Goal: Task Accomplishment & Management: Use online tool/utility

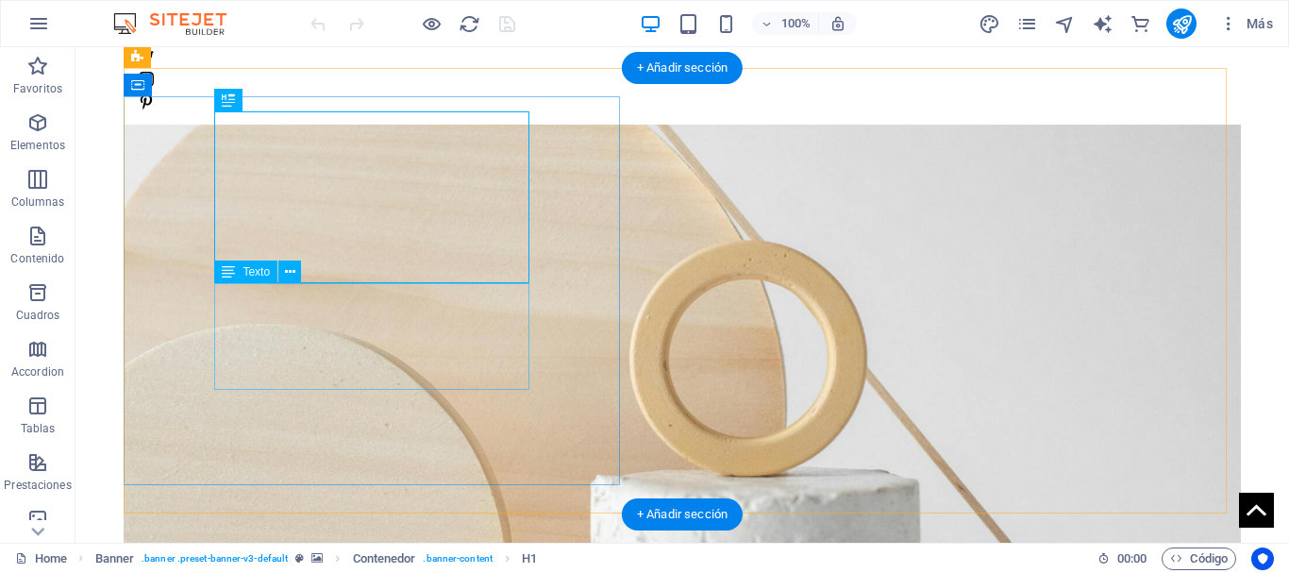
scroll to position [189, 0]
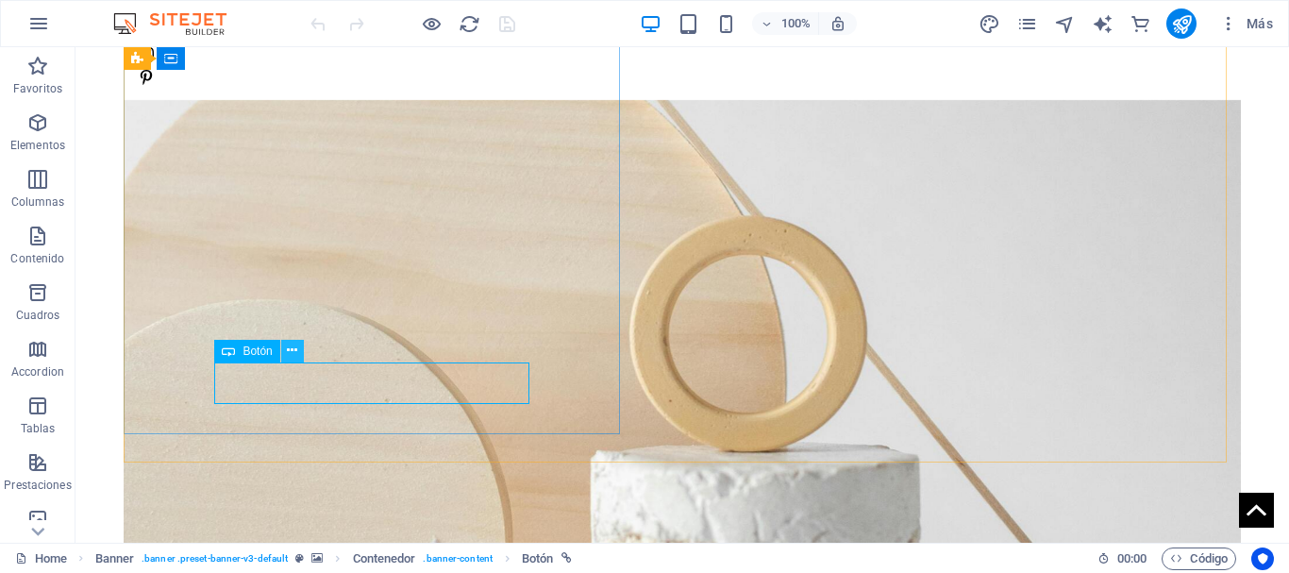
click at [289, 352] on icon at bounding box center [292, 351] width 10 height 20
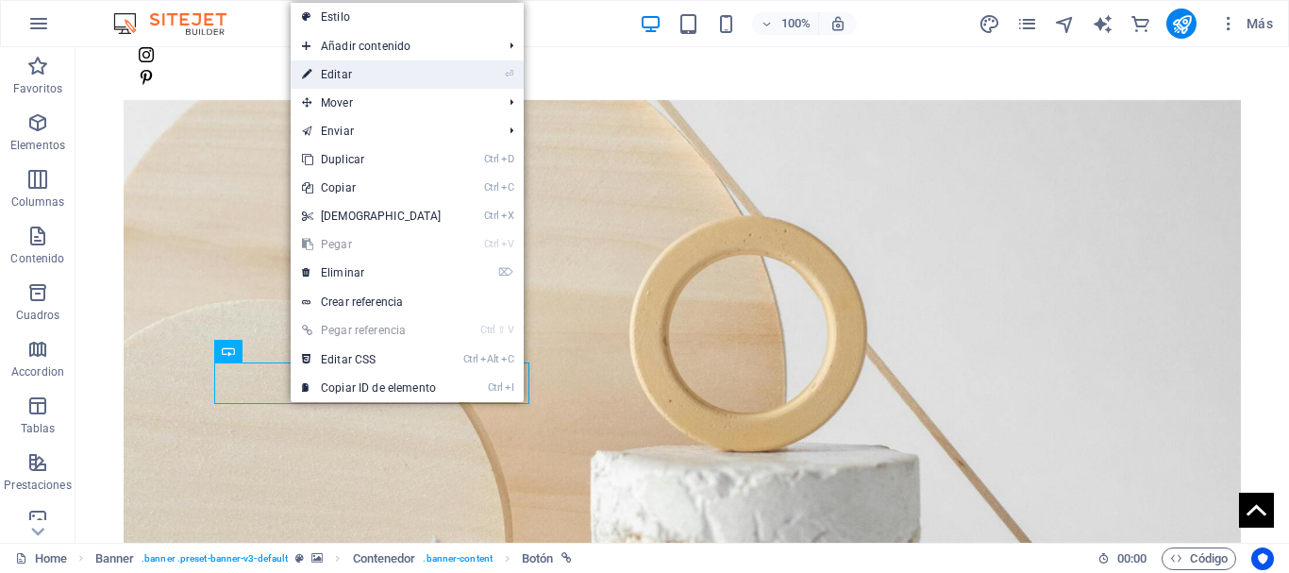
click at [351, 72] on link "⏎ Editar" at bounding box center [372, 74] width 162 height 28
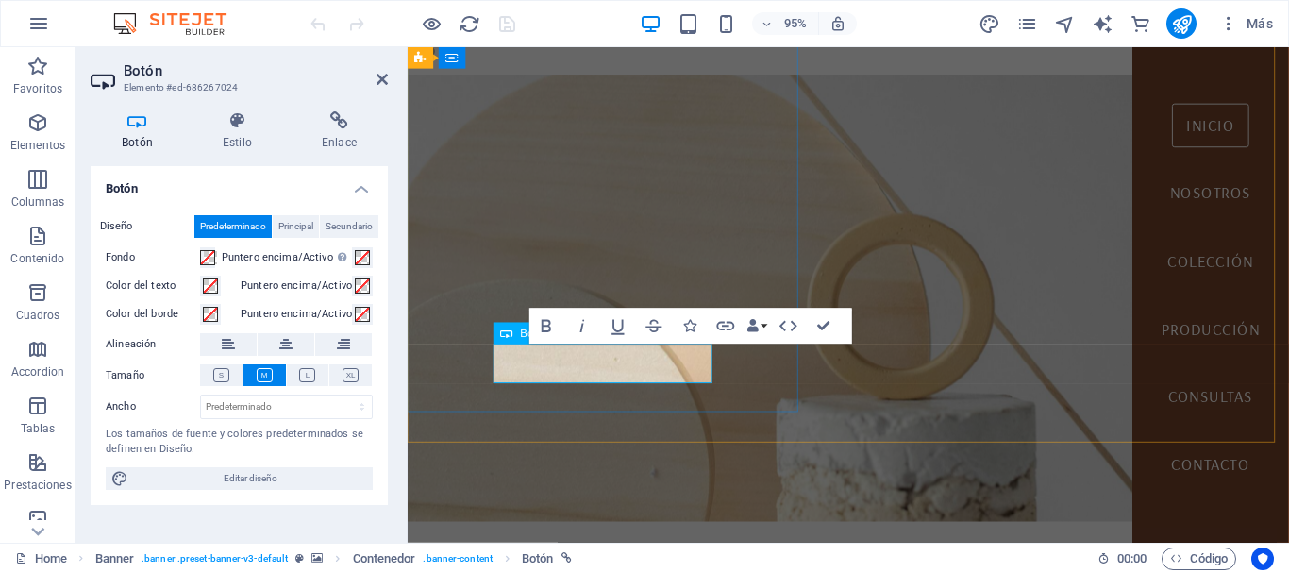
click at [491, 443] on figure at bounding box center [872, 311] width 928 height 470
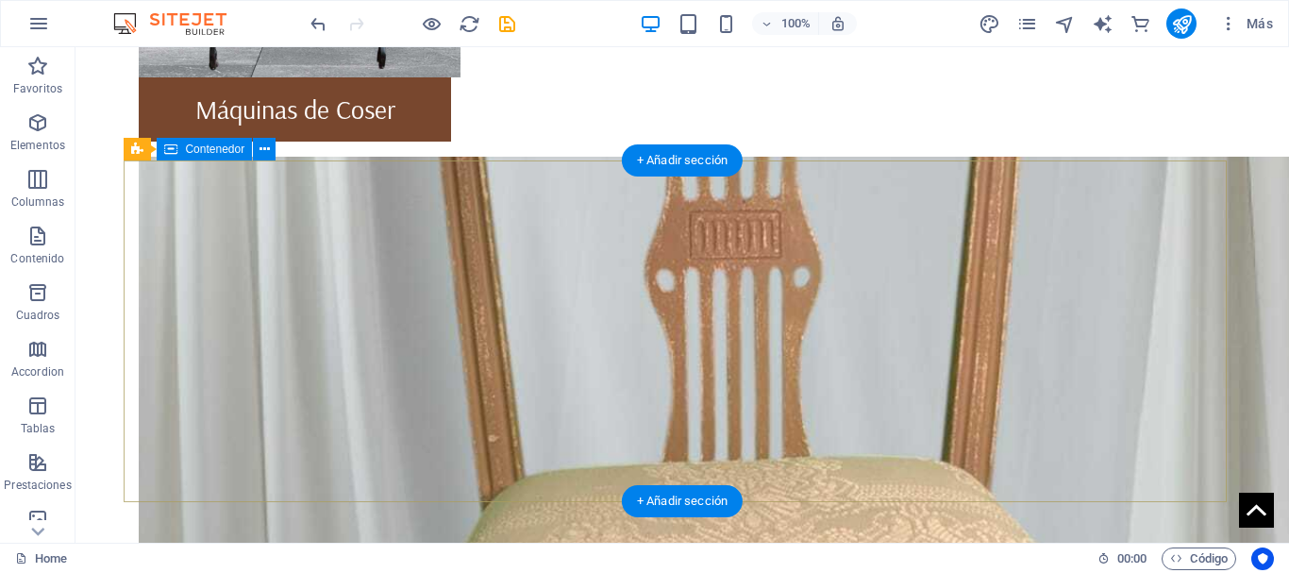
scroll to position [1477, 0]
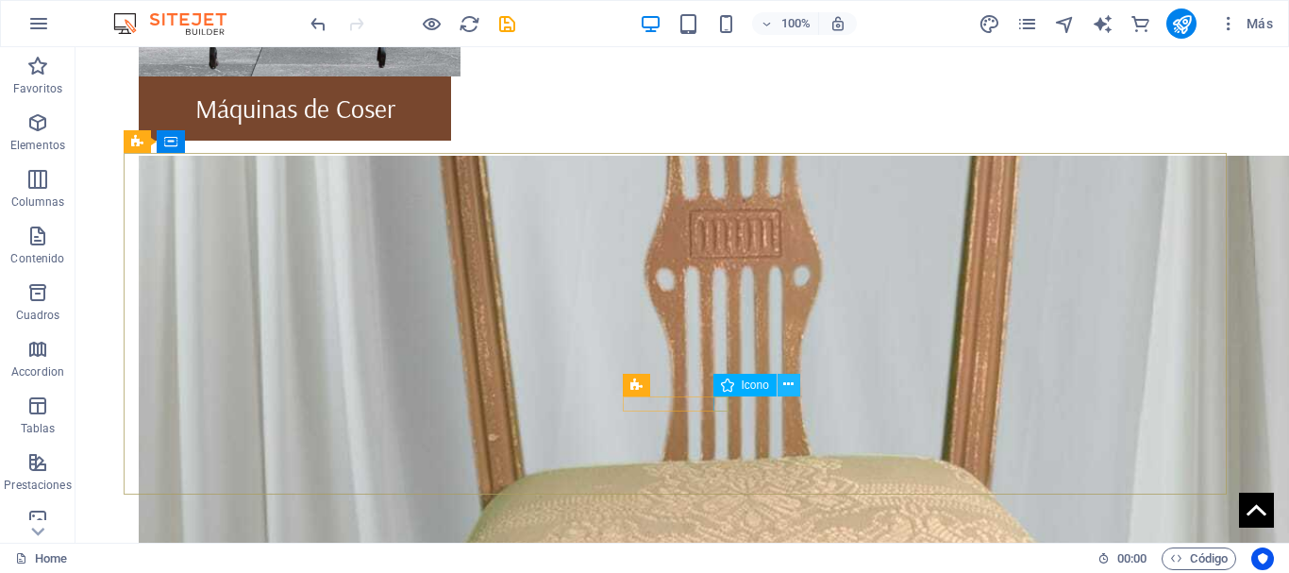
click at [787, 384] on icon at bounding box center [788, 385] width 10 height 20
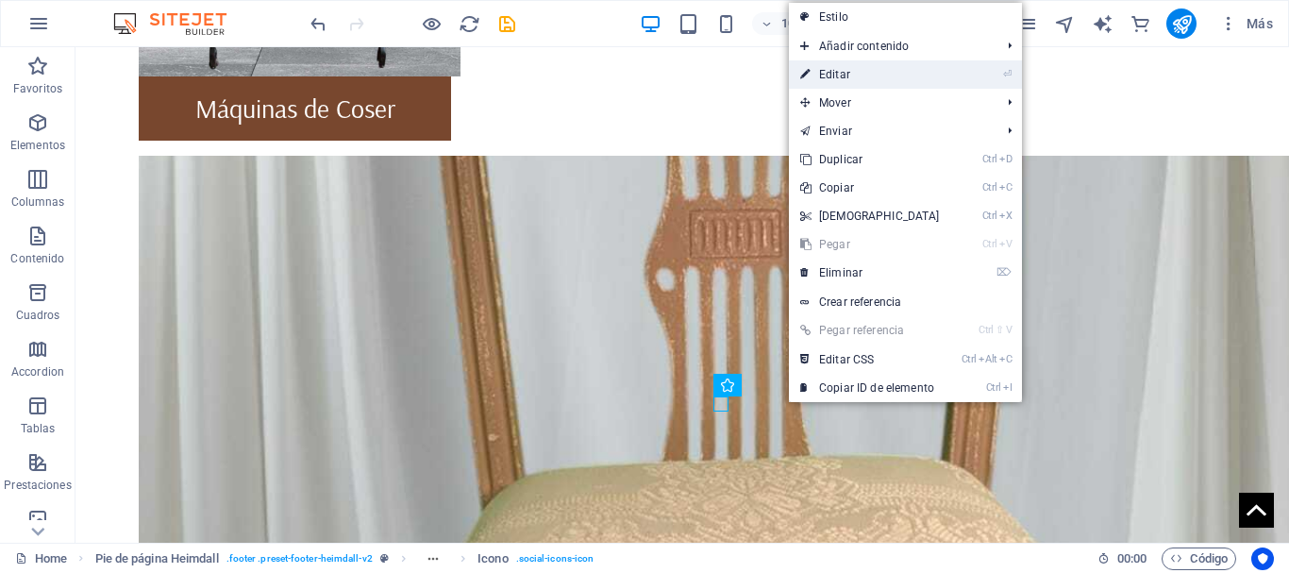
click at [846, 72] on link "⏎ Editar" at bounding box center [870, 74] width 162 height 28
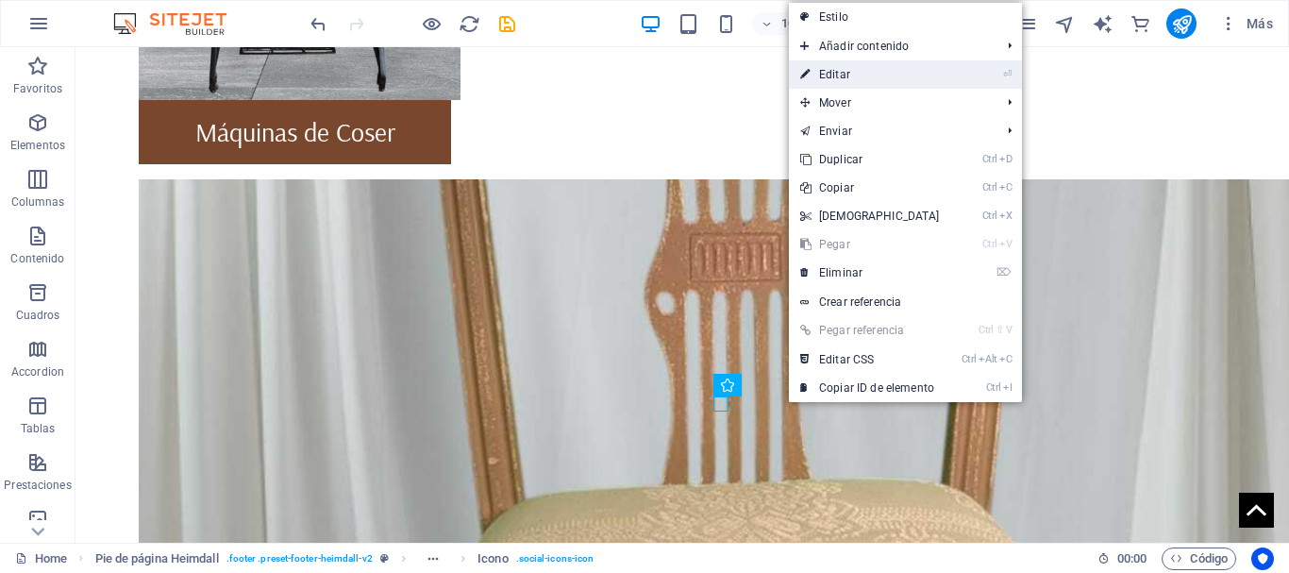
select select "xMidYMid"
select select "px"
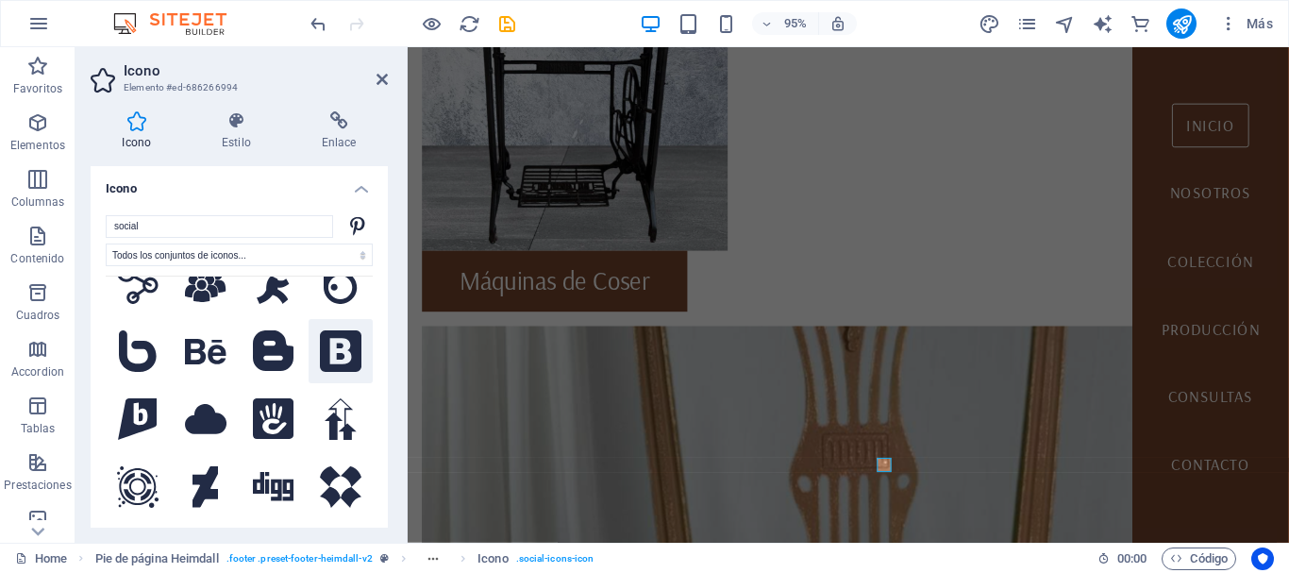
scroll to position [0, 0]
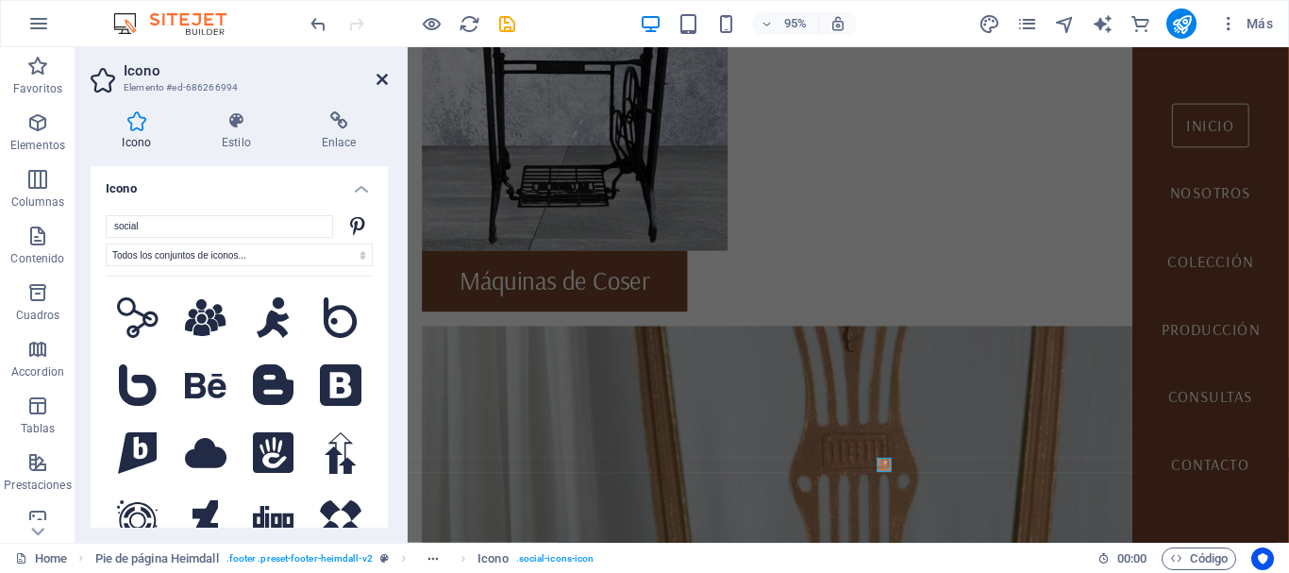
click at [381, 80] on icon at bounding box center [382, 79] width 11 height 15
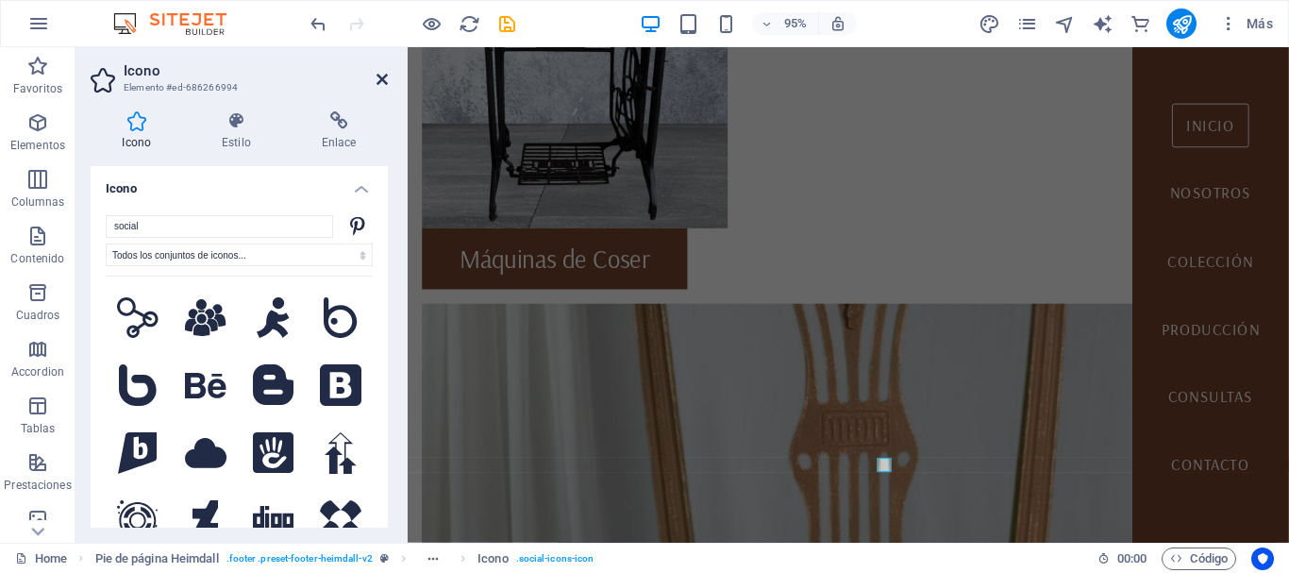
scroll to position [1418, 0]
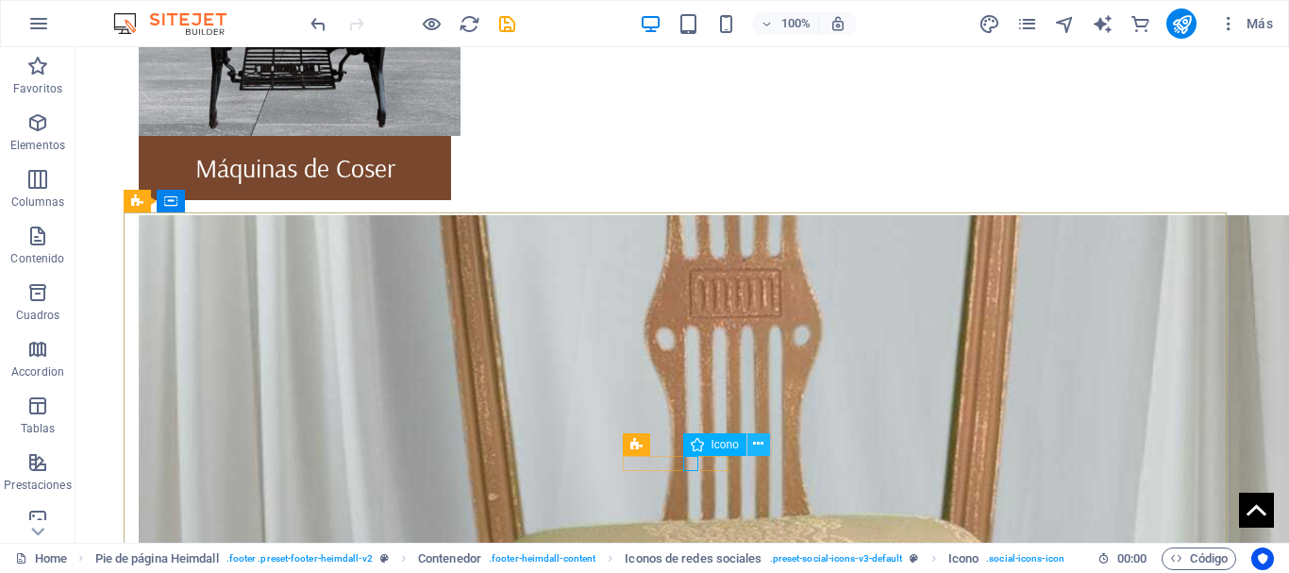
click at [759, 445] on icon at bounding box center [758, 444] width 10 height 20
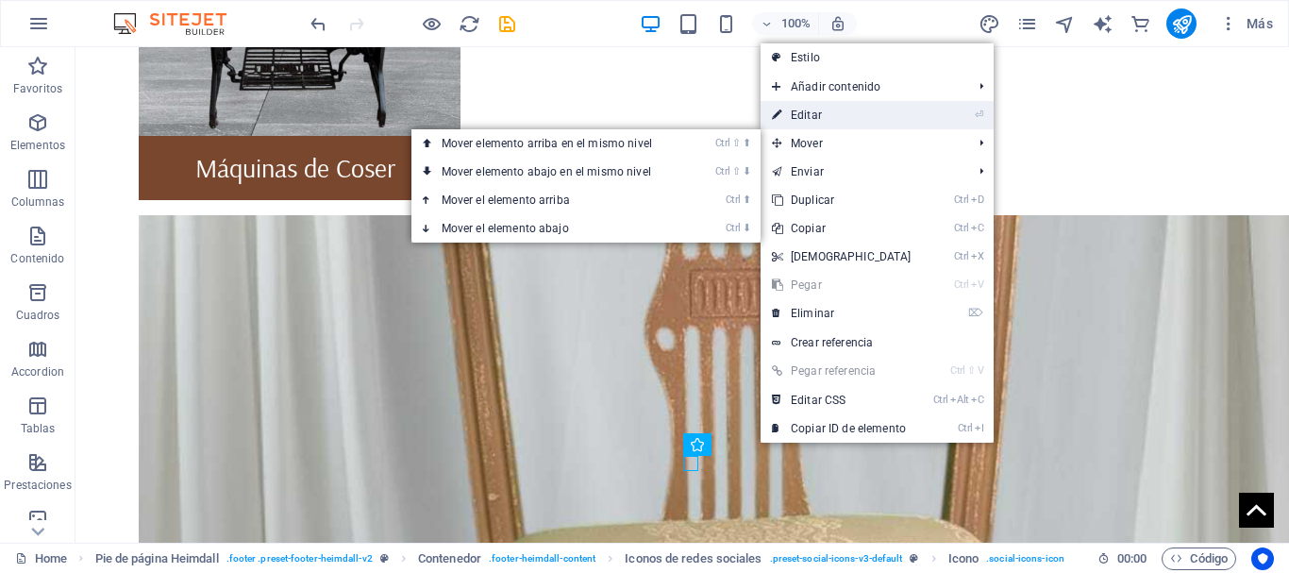
click at [793, 109] on link "⏎ Editar" at bounding box center [842, 115] width 162 height 28
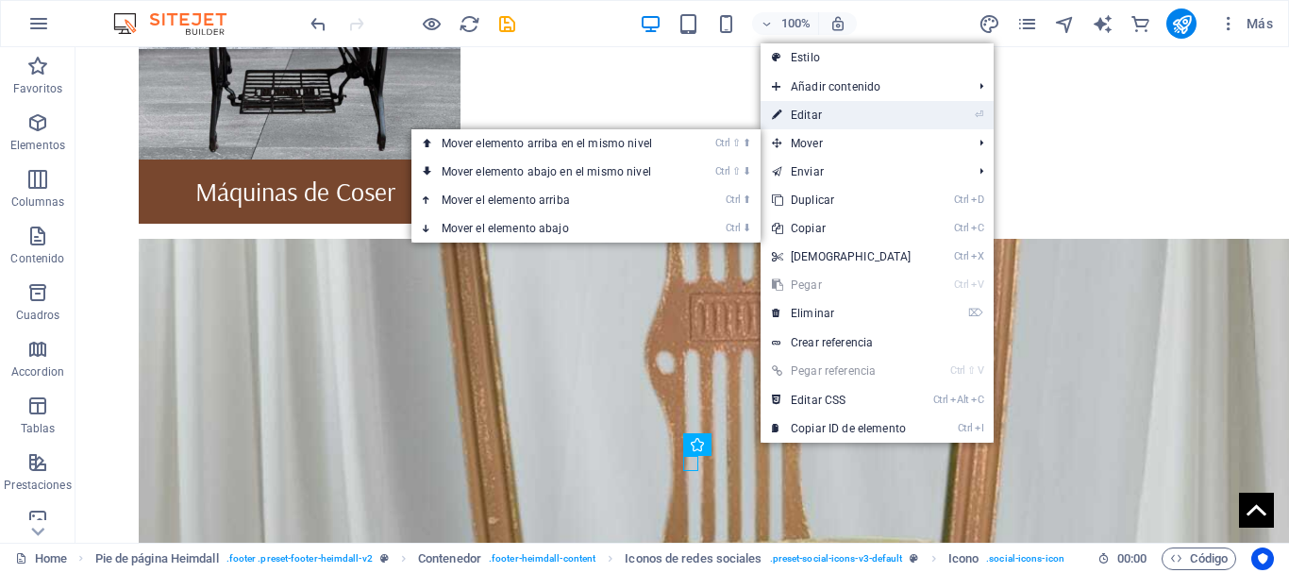
select select "xMidYMid"
select select "px"
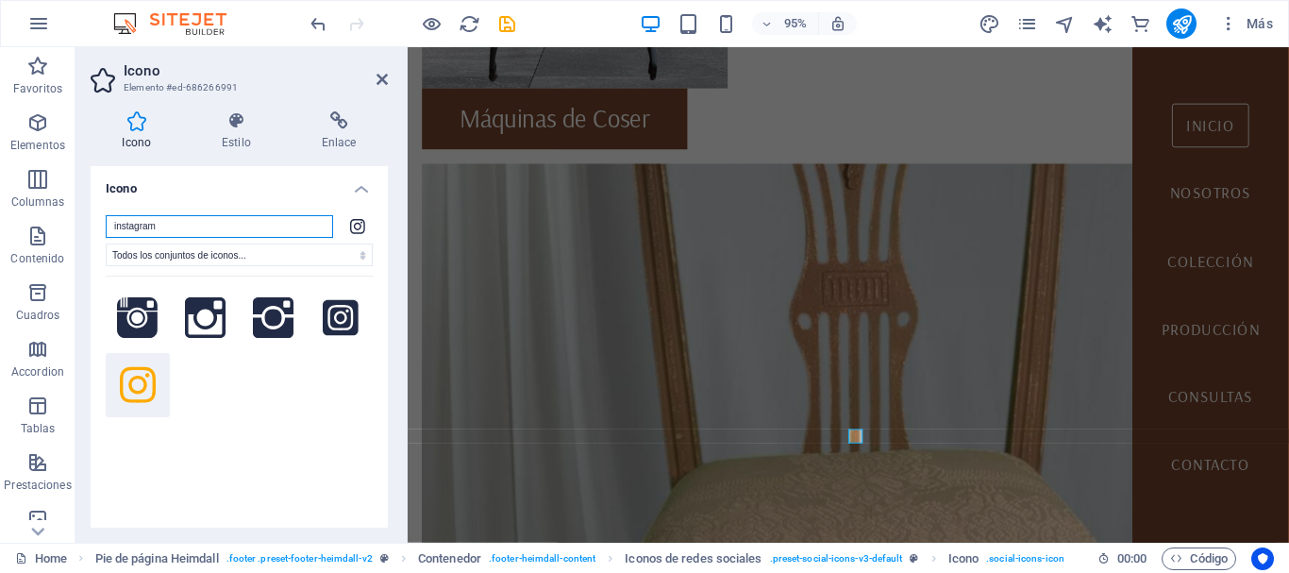
scroll to position [1277, 0]
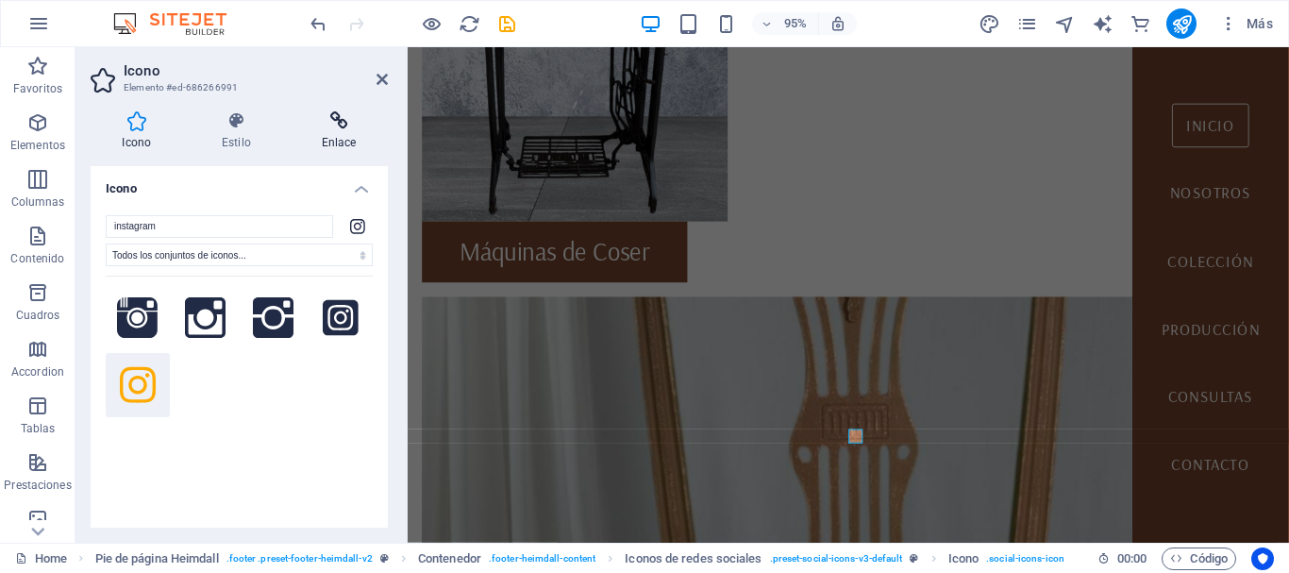
click at [334, 124] on icon at bounding box center [339, 120] width 98 height 19
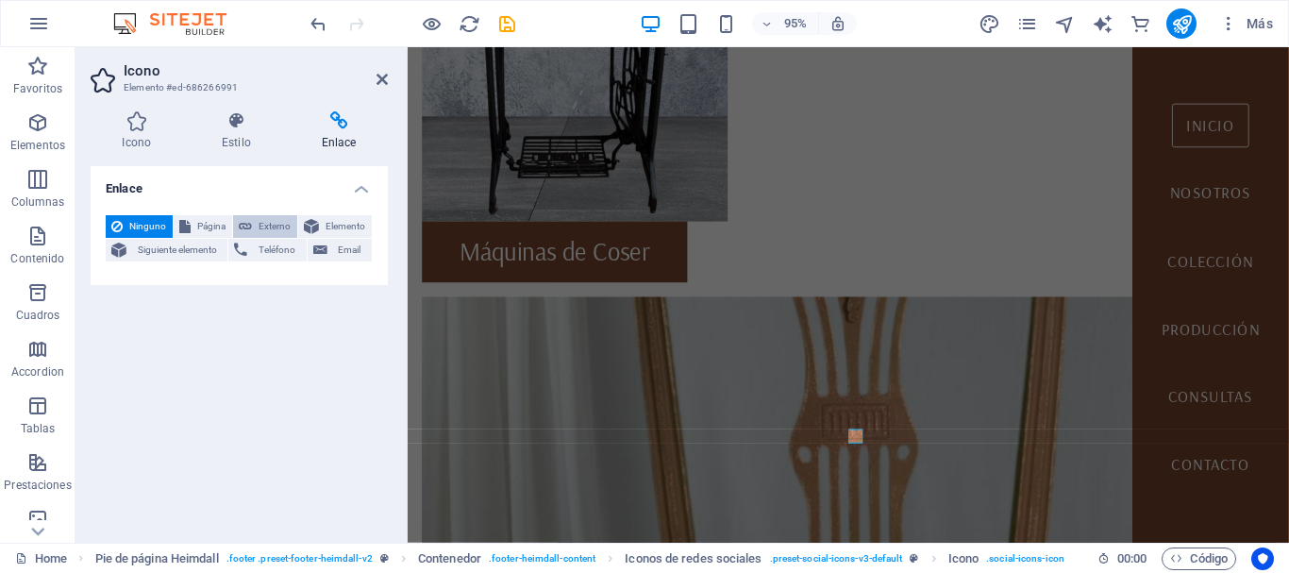
click at [265, 227] on span "Externo" at bounding box center [275, 226] width 34 height 23
select select "blank"
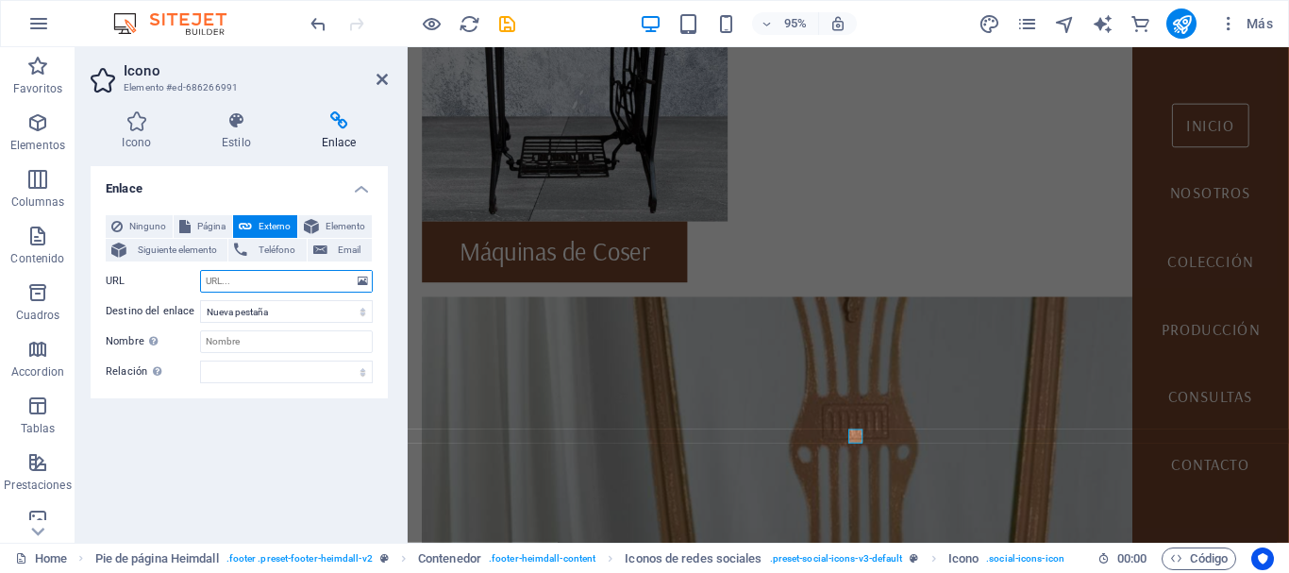
click at [313, 278] on input "URL" at bounding box center [286, 281] width 173 height 23
type input "i"
click at [212, 226] on span "Página" at bounding box center [211, 226] width 30 height 23
select select
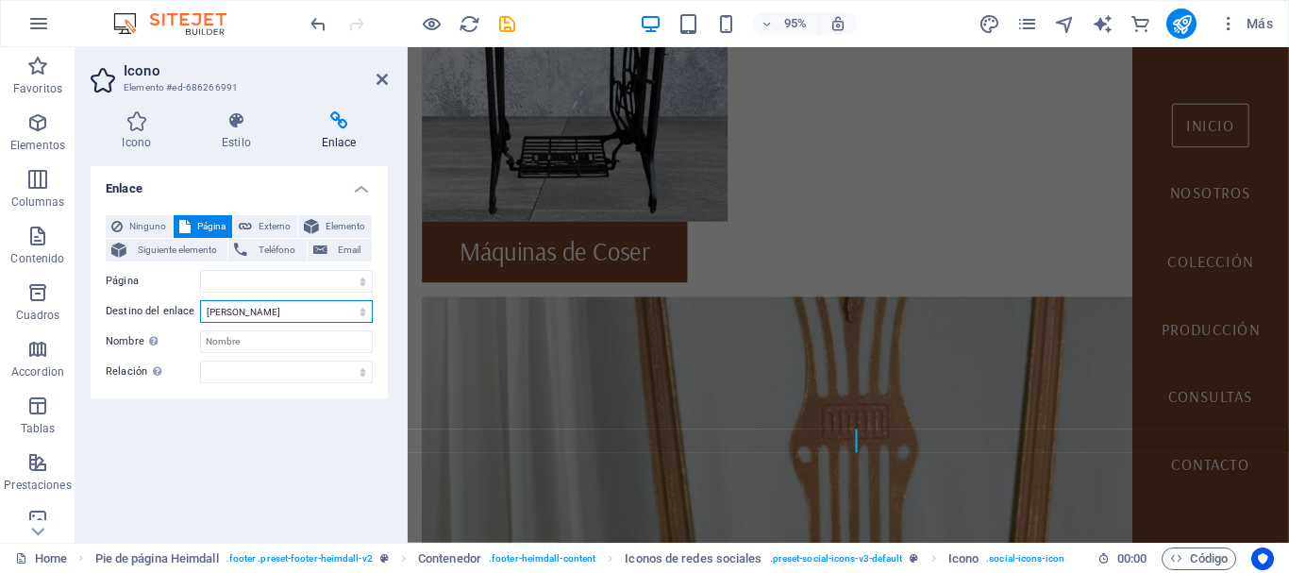
click at [219, 312] on select "Nueva pestaña Misma pestaña Superposición" at bounding box center [286, 311] width 173 height 23
select select "blank"
click at [200, 300] on select "Nueva pestaña Misma pestaña Superposición" at bounding box center [286, 311] width 173 height 23
select select
click at [219, 340] on input "Nombre Una descripción adicional del enlace no debería ser igual al texto del e…" at bounding box center [286, 341] width 173 height 23
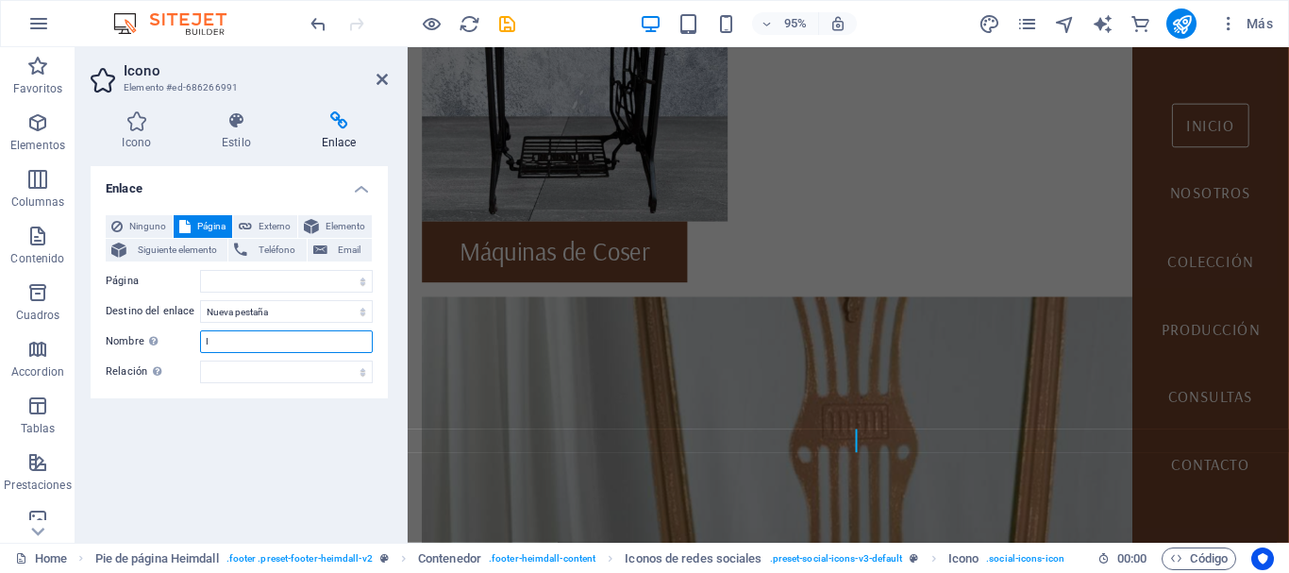
type input "In"
select select
type input "Instagram"
select select
type input "Instagram"
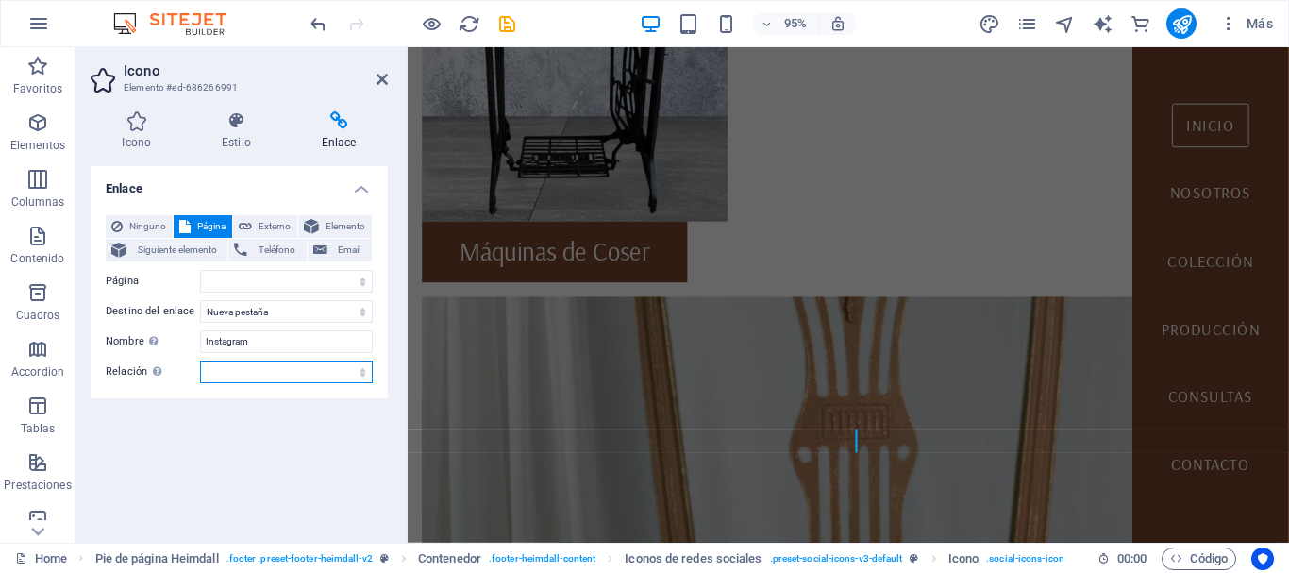
click at [227, 368] on select "alternativo autor marcador externo ayuda licencia siguiente nofollow noreferrer…" at bounding box center [286, 372] width 173 height 23
click at [184, 415] on div "Enlace Ninguno Página Externo Elemento Siguiente elemento Teléfono Email Página…" at bounding box center [239, 346] width 297 height 361
click at [256, 284] on select "Home About us Collection Production FAQ Contact Legal Notice Privacy Sillas sil…" at bounding box center [286, 281] width 173 height 23
click at [294, 279] on select "Home About us Collection Production FAQ Contact Legal Notice Privacy Sillas sil…" at bounding box center [286, 281] width 173 height 23
click at [277, 226] on span "Externo" at bounding box center [275, 226] width 34 height 23
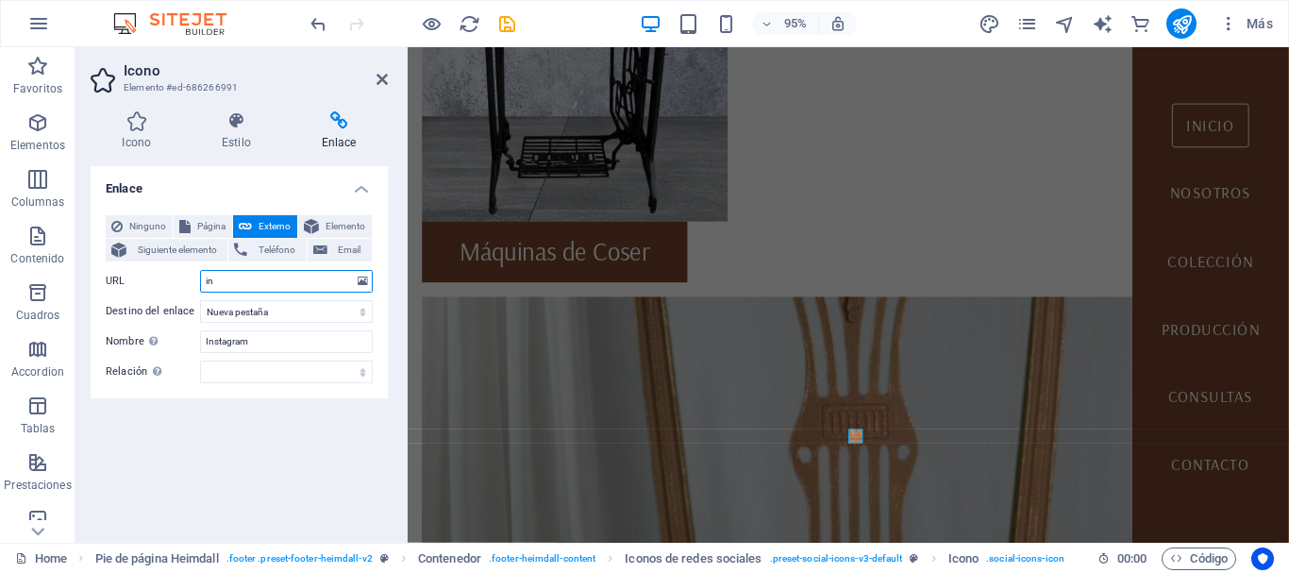
type input "i"
type input "@restaurizzo"
click at [329, 376] on select "alternativo autor marcador externo ayuda licencia siguiente nofollow noreferrer…" at bounding box center [286, 372] width 173 height 23
click at [247, 453] on div "Enlace Ninguno Página Externo Elemento Siguiente elemento Teléfono Email Página…" at bounding box center [239, 346] width 297 height 361
click at [229, 122] on icon at bounding box center [237, 120] width 92 height 19
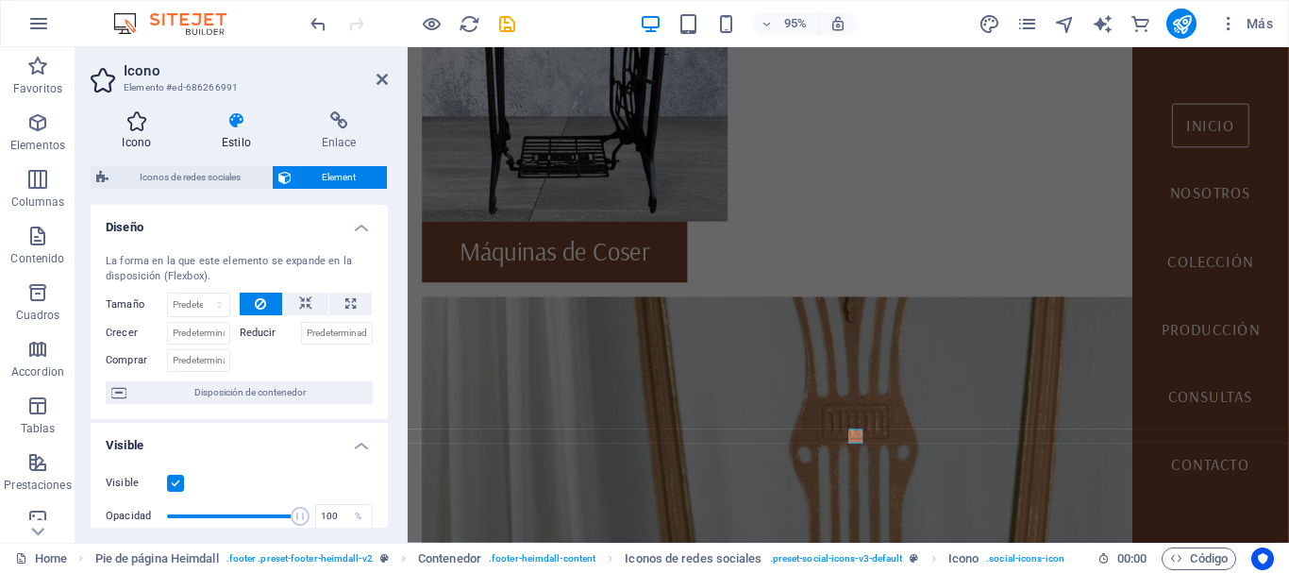
click at [131, 127] on icon at bounding box center [137, 120] width 92 height 19
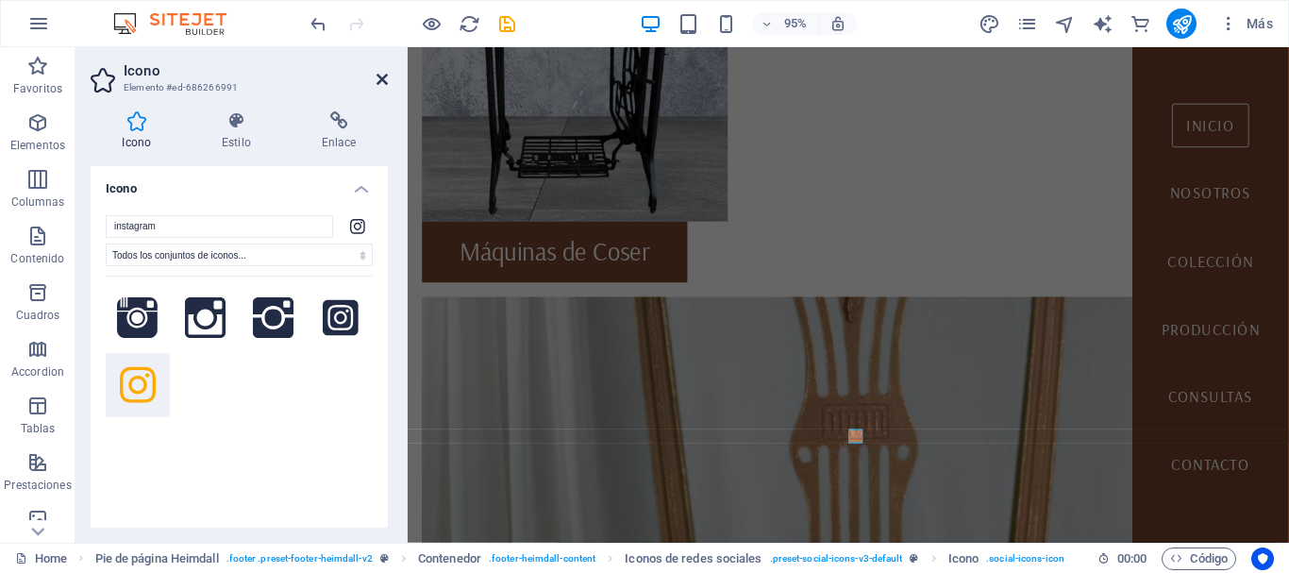
click at [378, 78] on icon at bounding box center [382, 79] width 11 height 15
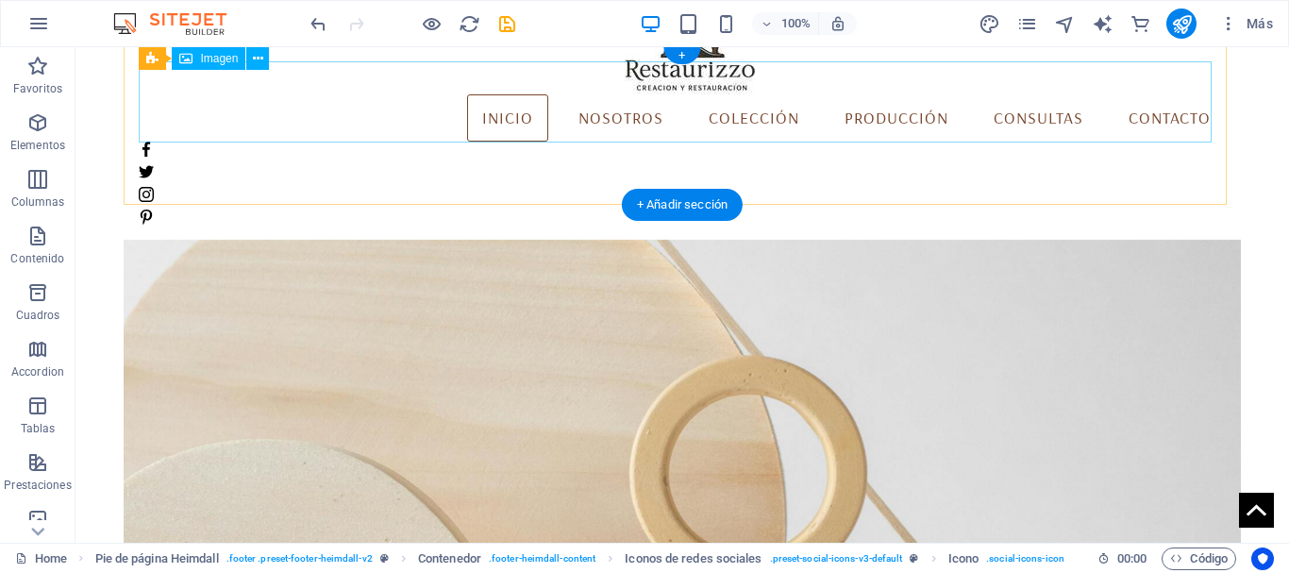
scroll to position [0, 0]
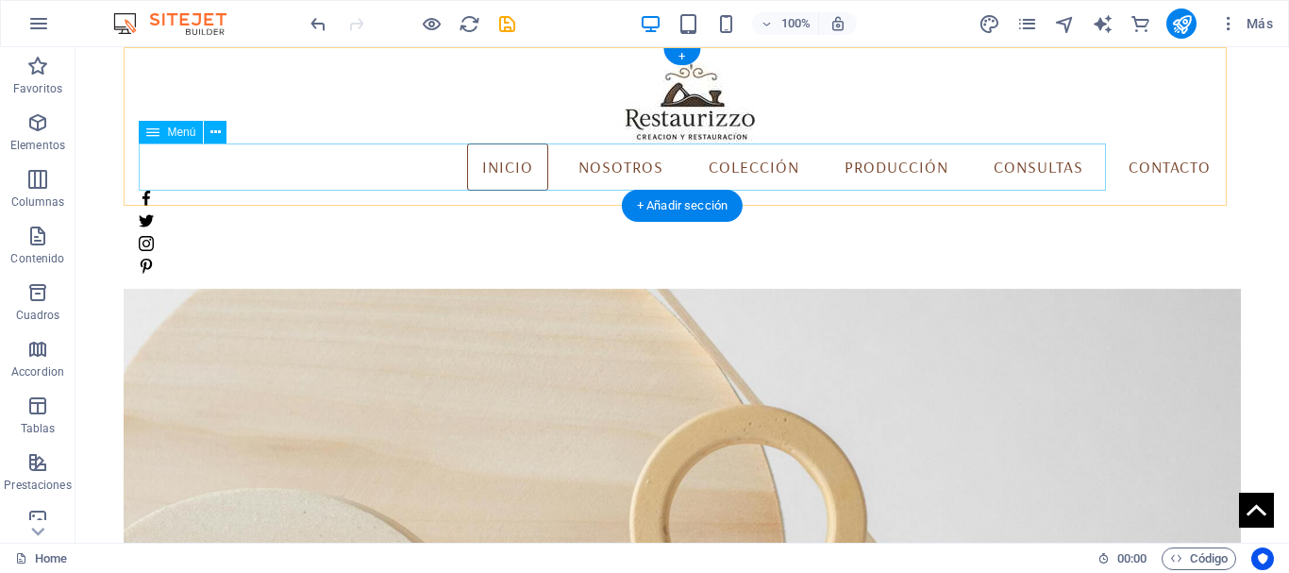
click at [484, 166] on nav "[PERSON_NAME] Colección Producción Consultas Contacto" at bounding box center [682, 166] width 1086 height 47
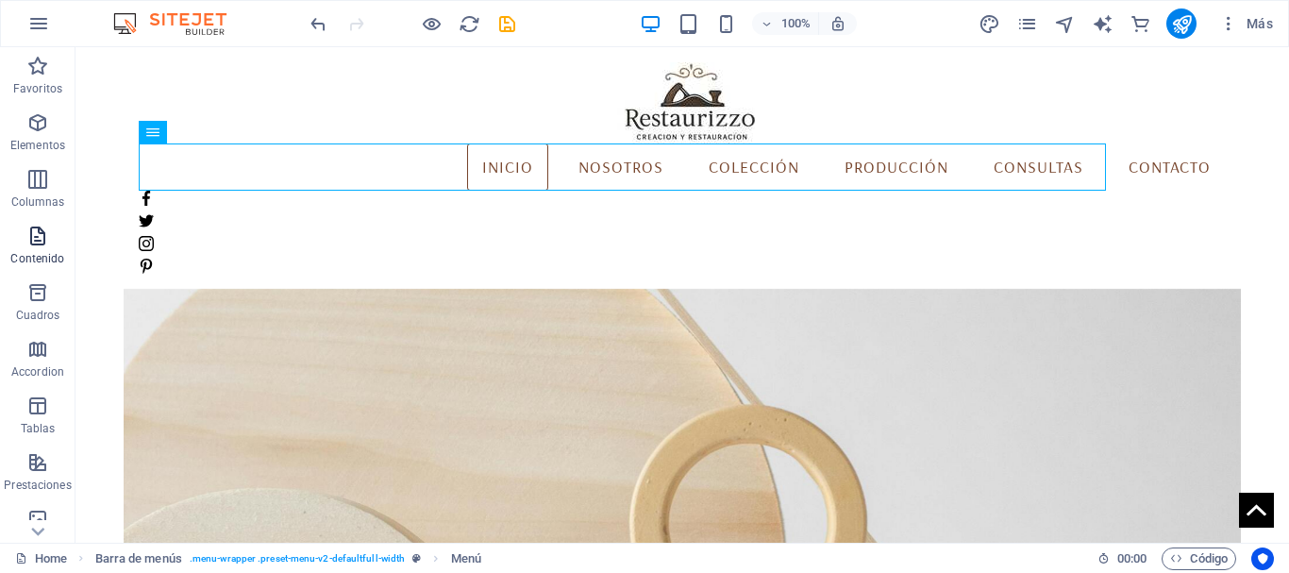
click at [32, 242] on icon "button" at bounding box center [37, 236] width 23 height 23
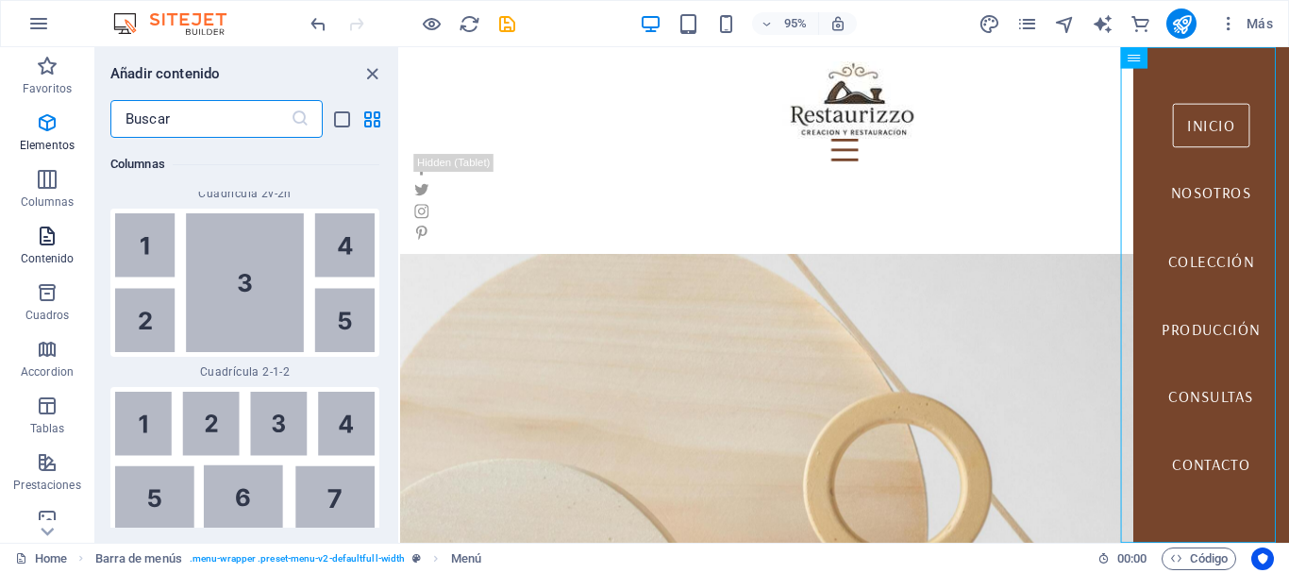
scroll to position [6135, 0]
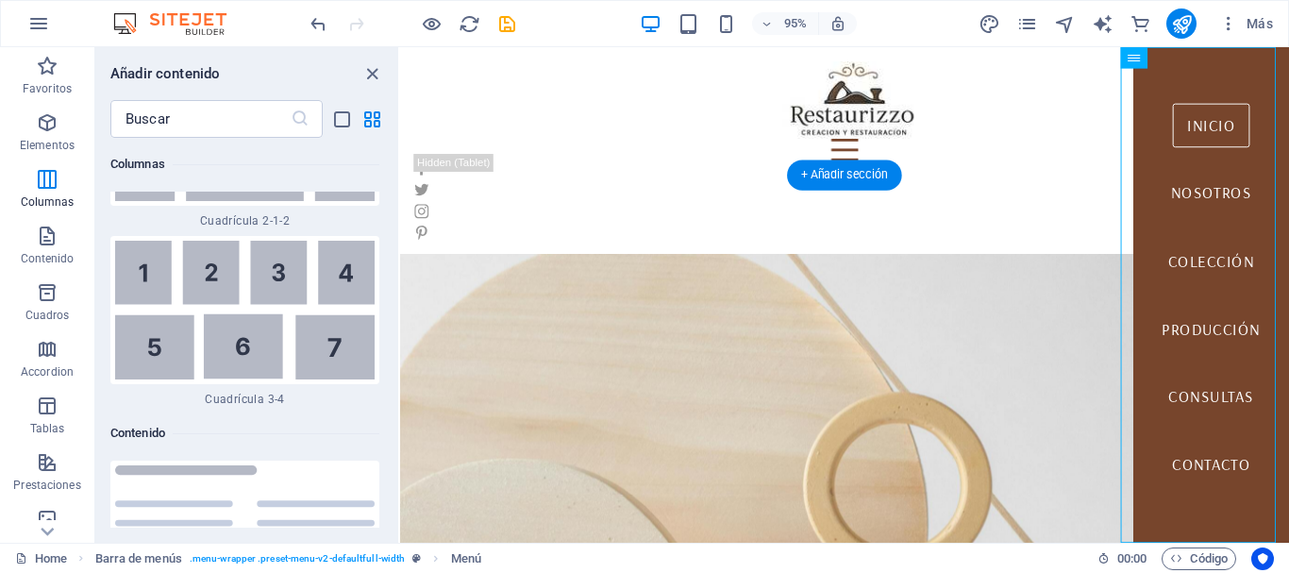
click at [1207, 276] on figure at bounding box center [868, 500] width 936 height 470
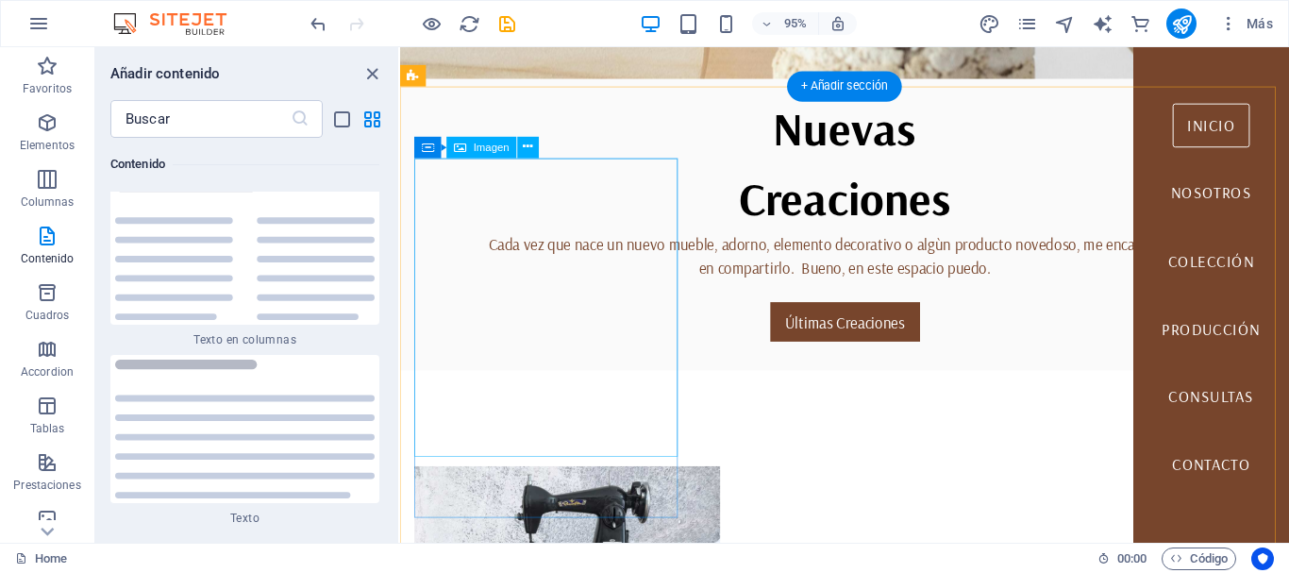
scroll to position [661, 0]
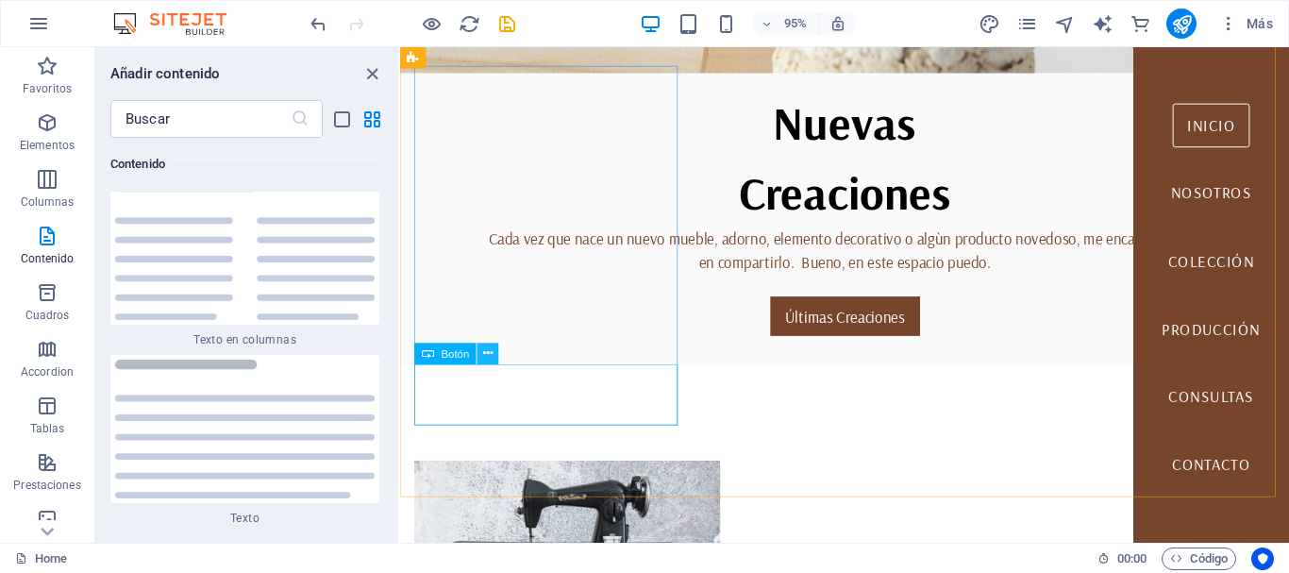
click at [487, 354] on icon at bounding box center [487, 353] width 9 height 19
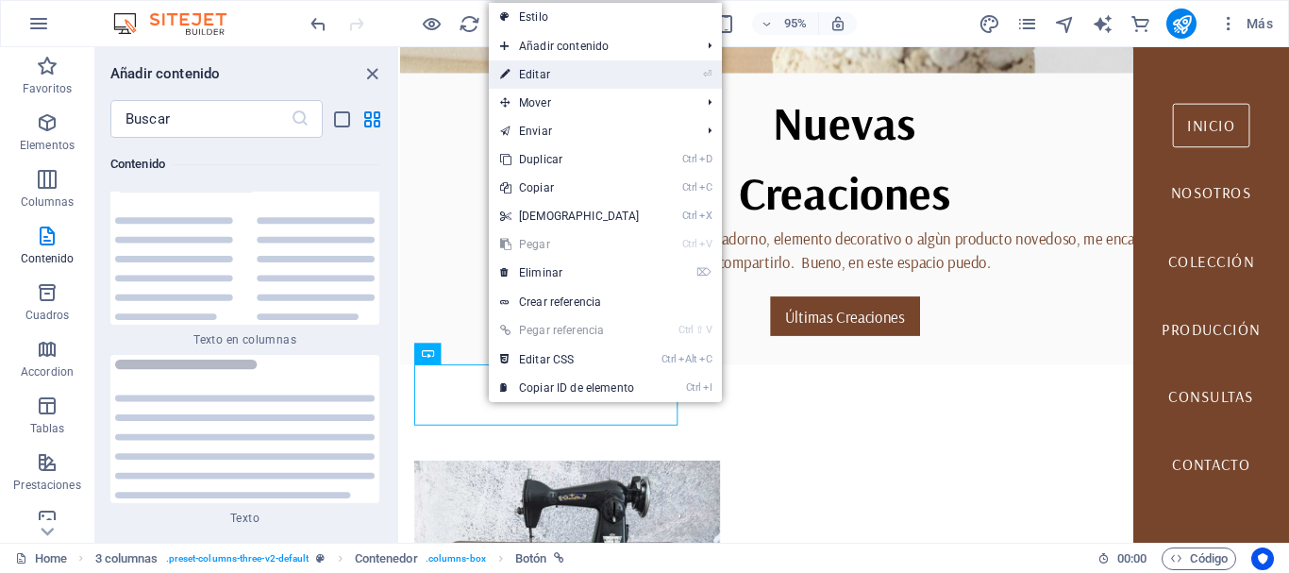
click at [546, 71] on link "⏎ Editar" at bounding box center [570, 74] width 162 height 28
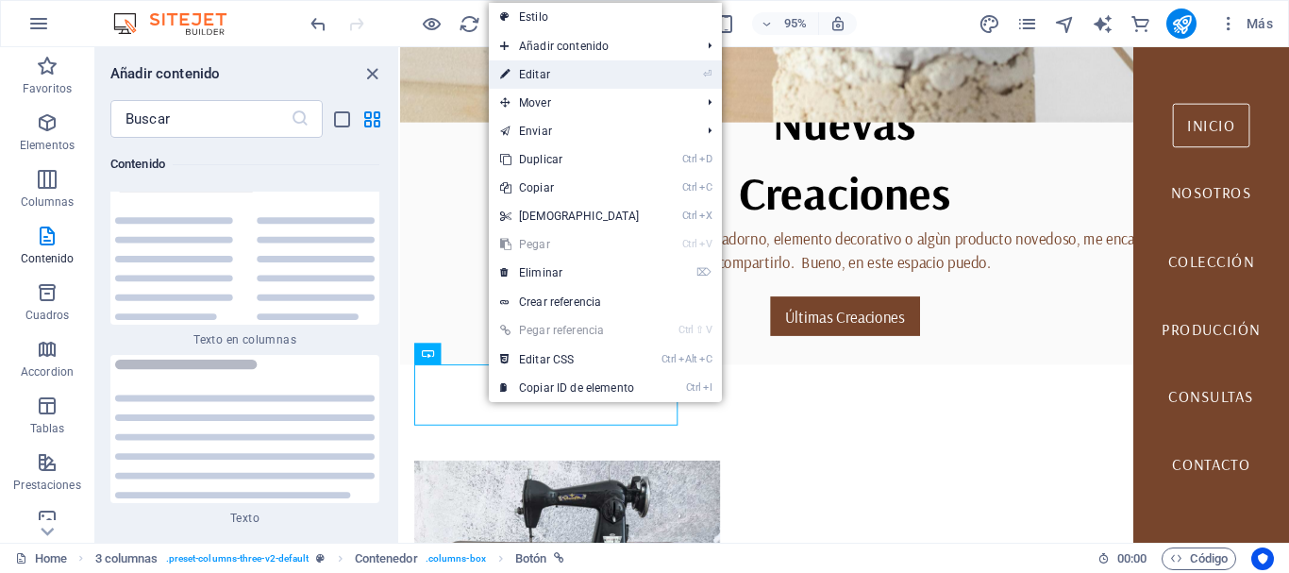
select select "%"
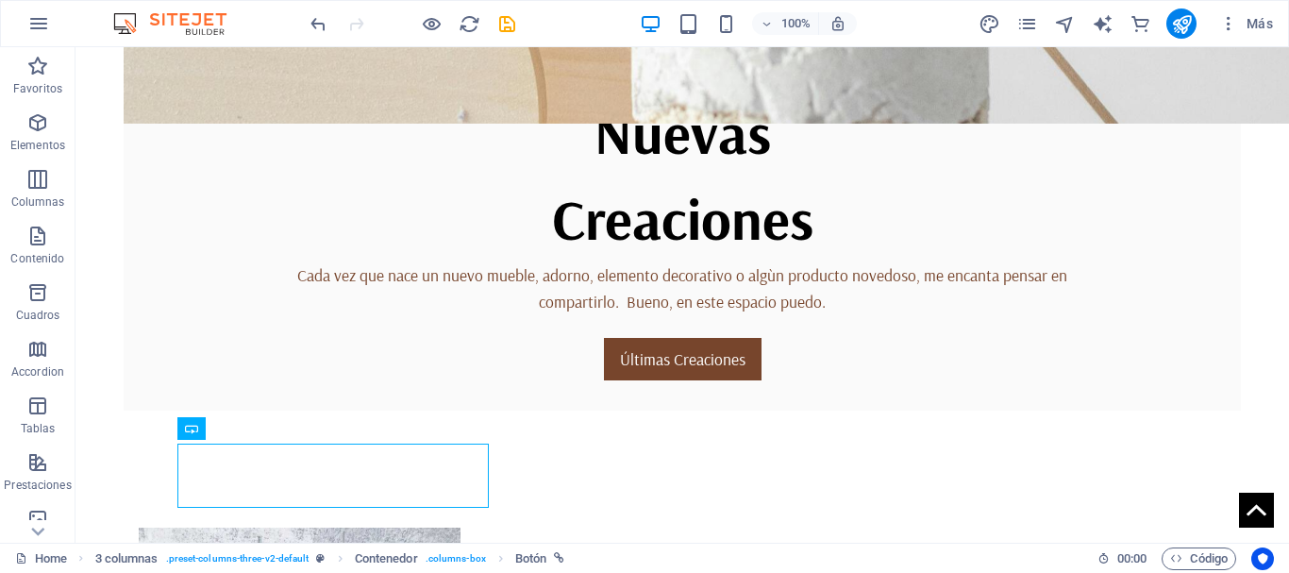
scroll to position [719, 0]
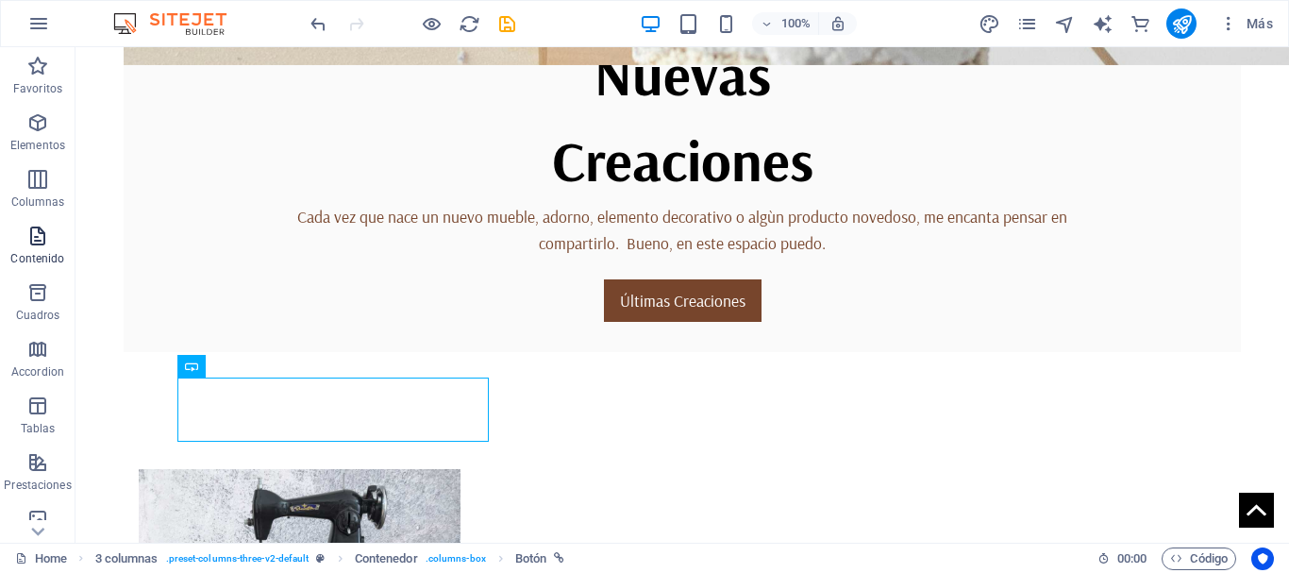
click at [33, 237] on icon "button" at bounding box center [37, 236] width 23 height 23
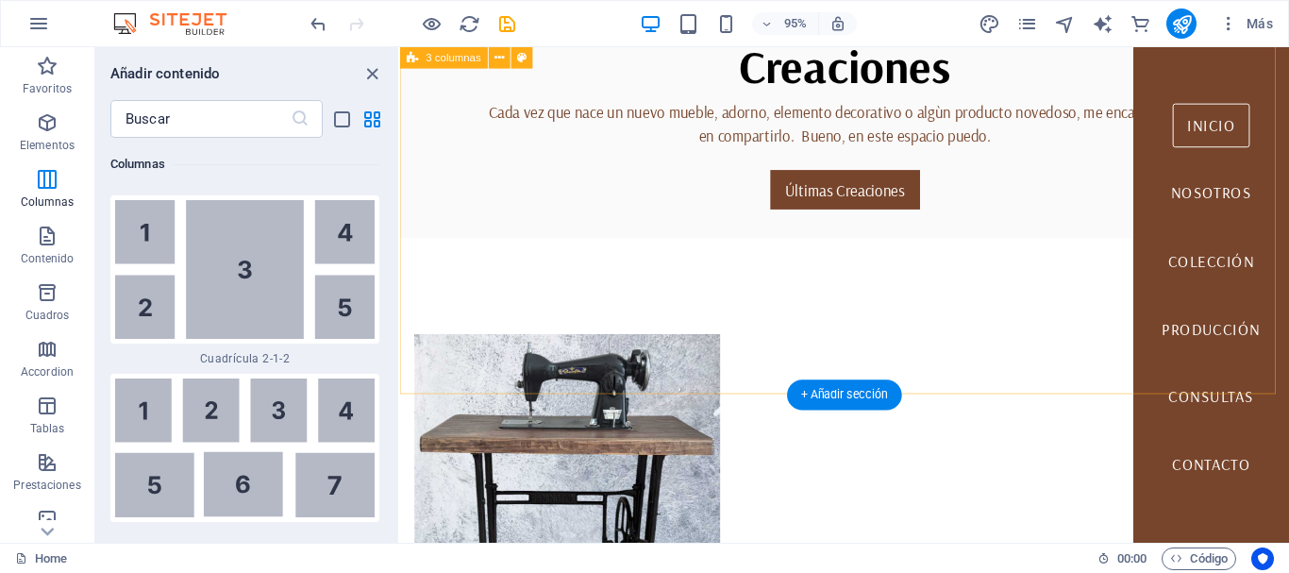
scroll to position [849, 0]
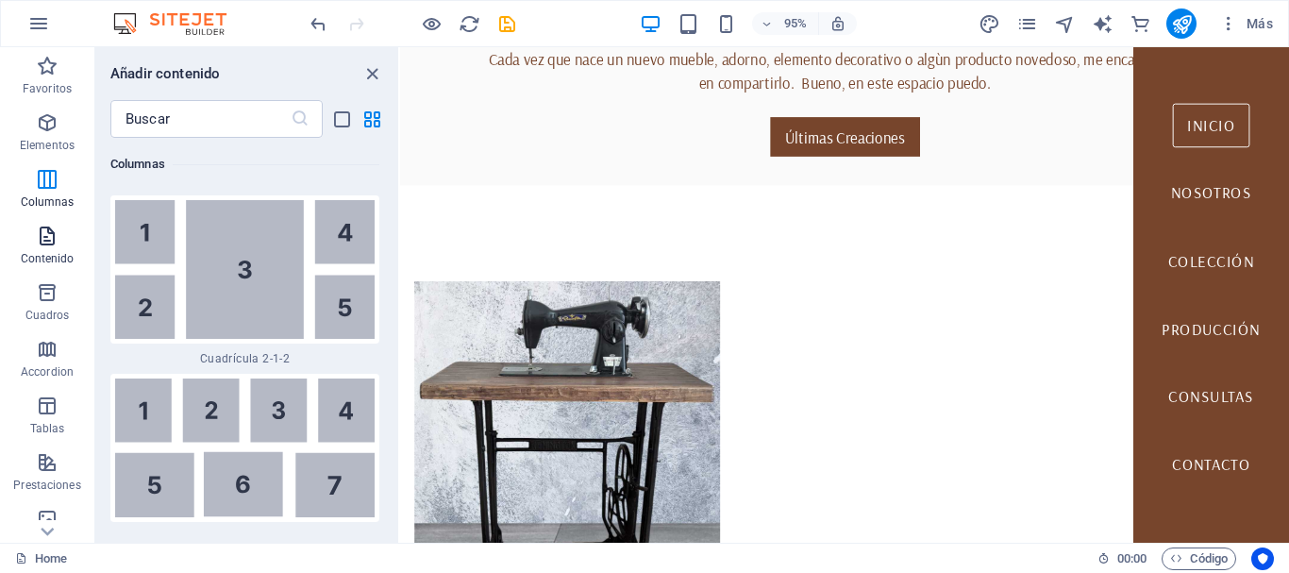
click at [44, 233] on icon "button" at bounding box center [47, 236] width 23 height 23
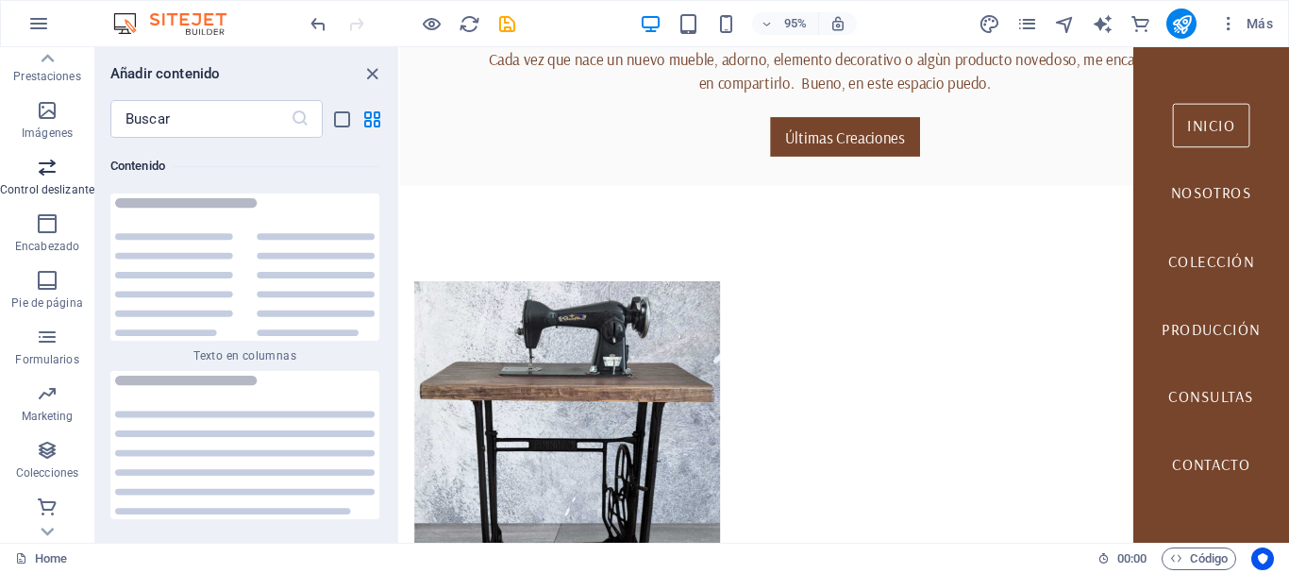
scroll to position [411, 0]
click at [45, 443] on icon "button" at bounding box center [47, 448] width 23 height 23
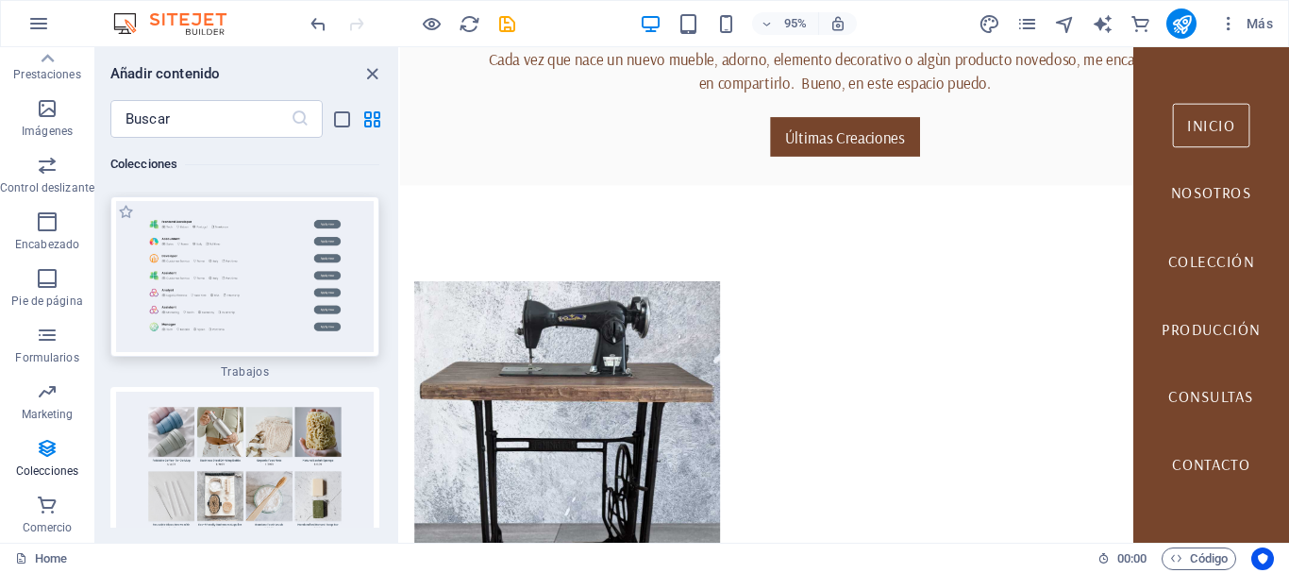
scroll to position [35403, 0]
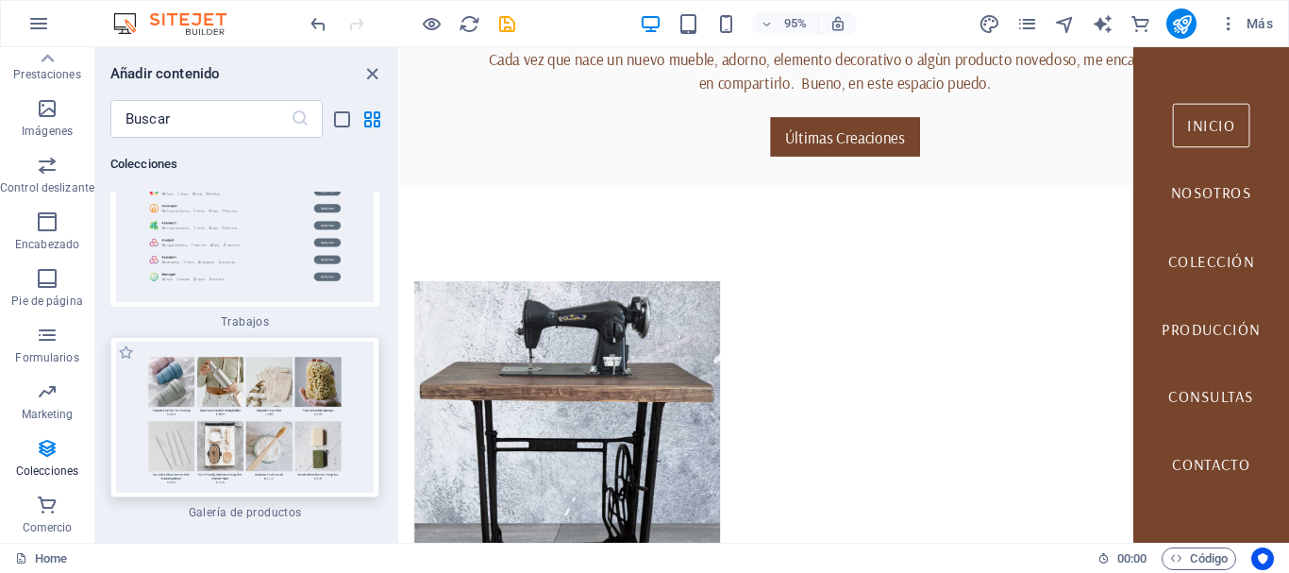
click at [171, 342] on img at bounding box center [245, 417] width 260 height 151
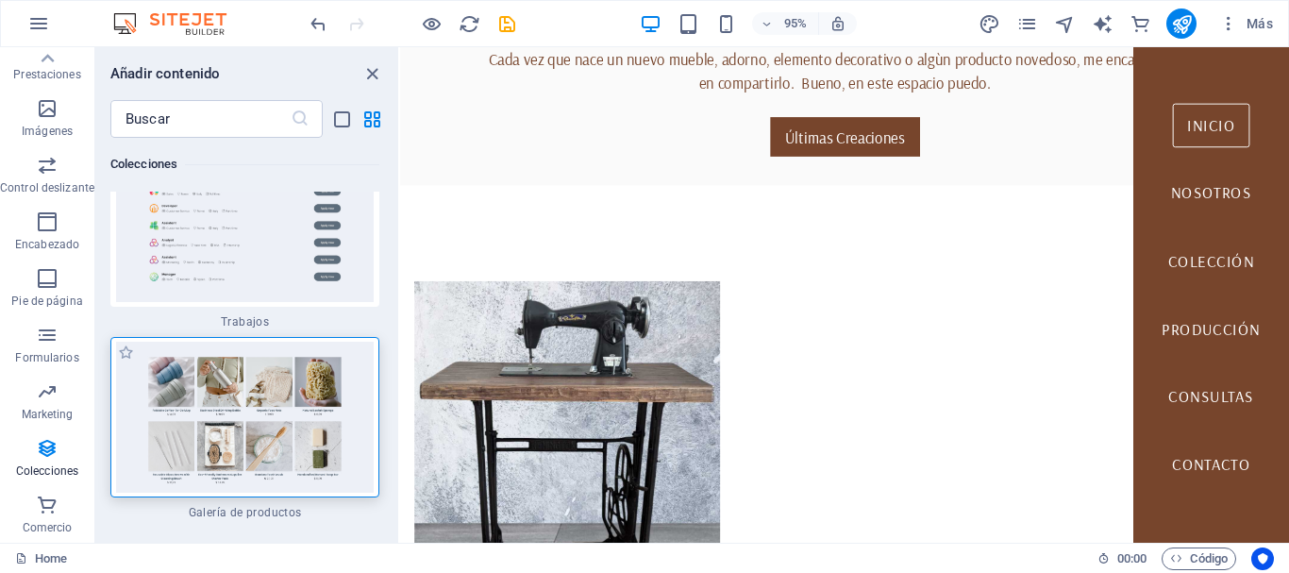
click at [171, 342] on img at bounding box center [245, 417] width 260 height 151
click at [244, 342] on img at bounding box center [245, 417] width 260 height 151
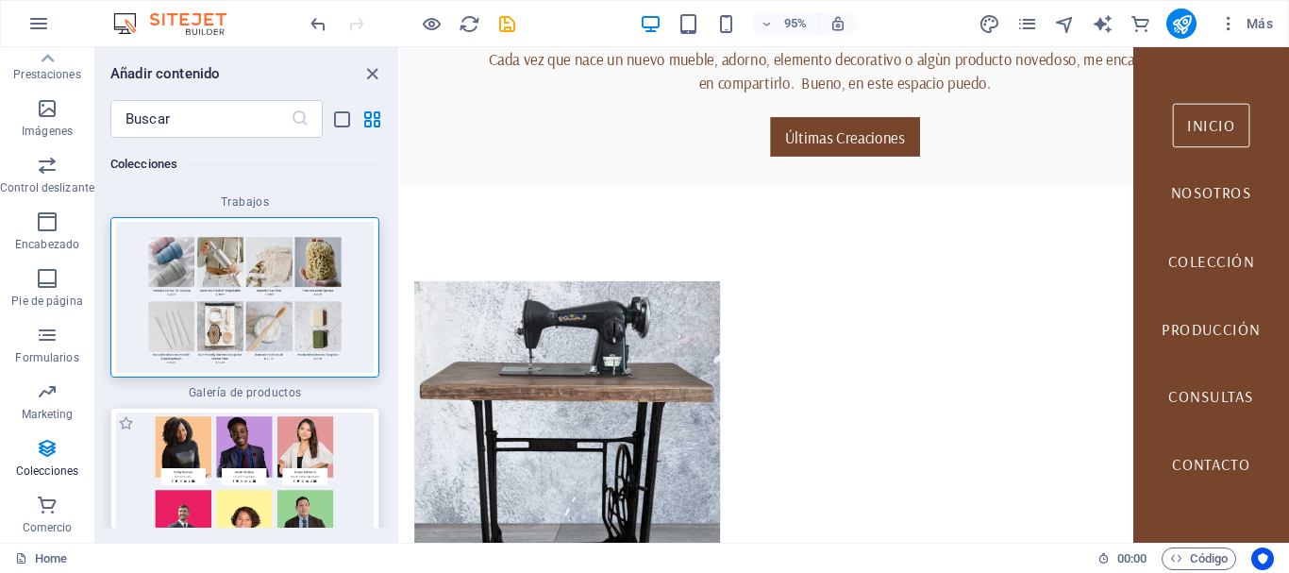
scroll to position [35497, 0]
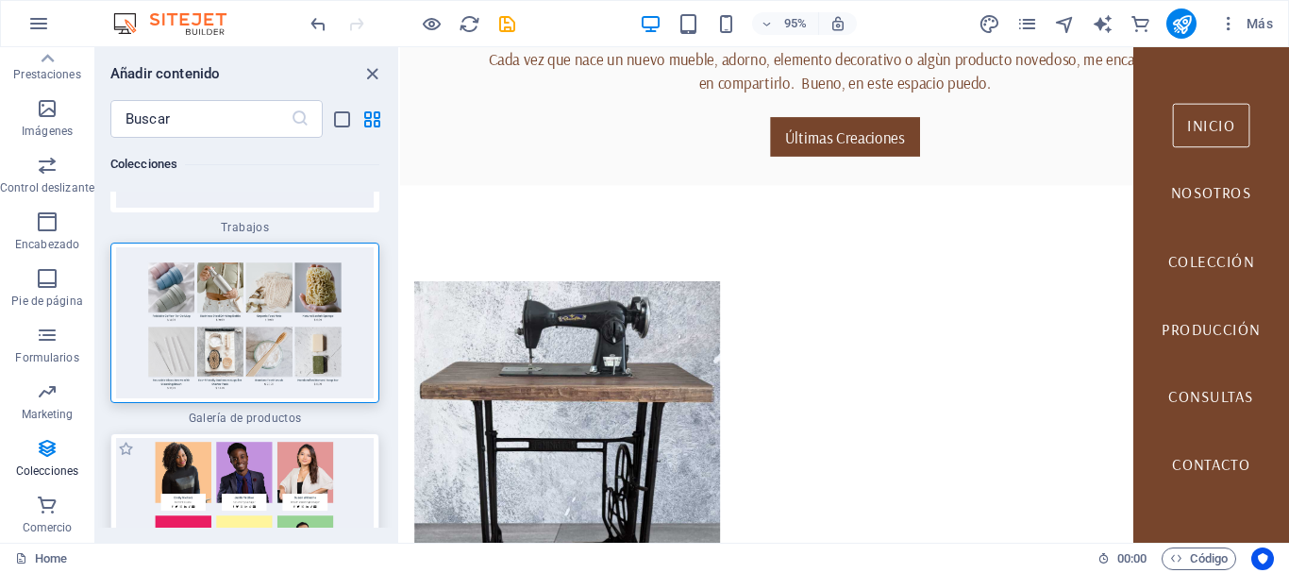
click at [207, 438] on img at bounding box center [245, 513] width 260 height 151
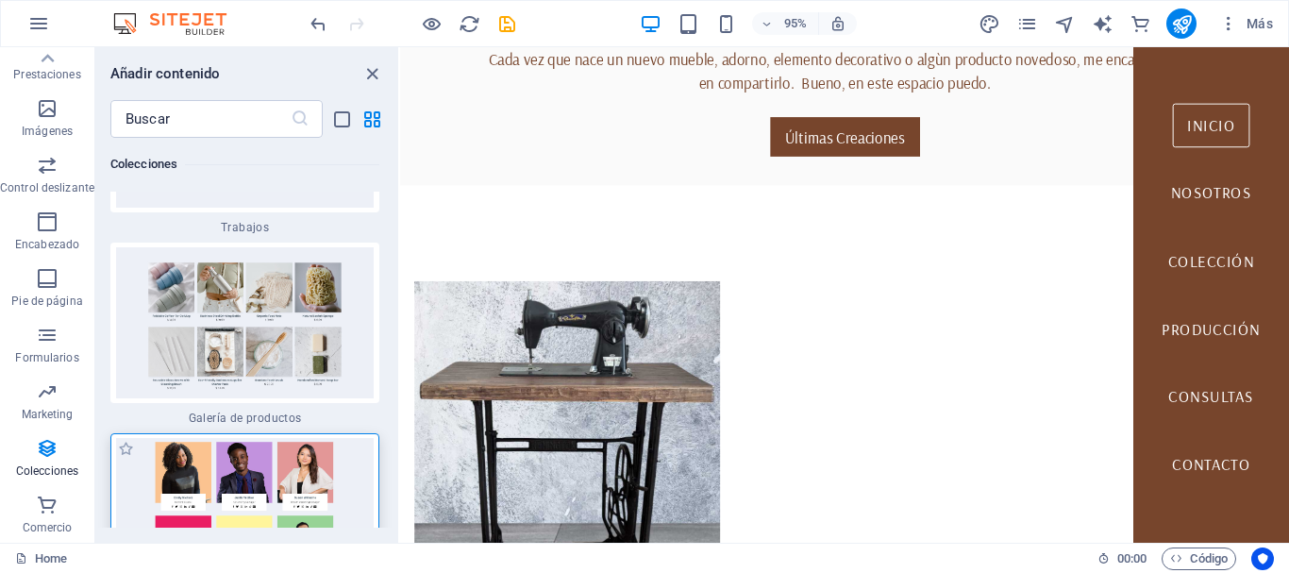
click at [184, 438] on img at bounding box center [245, 513] width 260 height 151
click at [185, 438] on img at bounding box center [245, 513] width 260 height 151
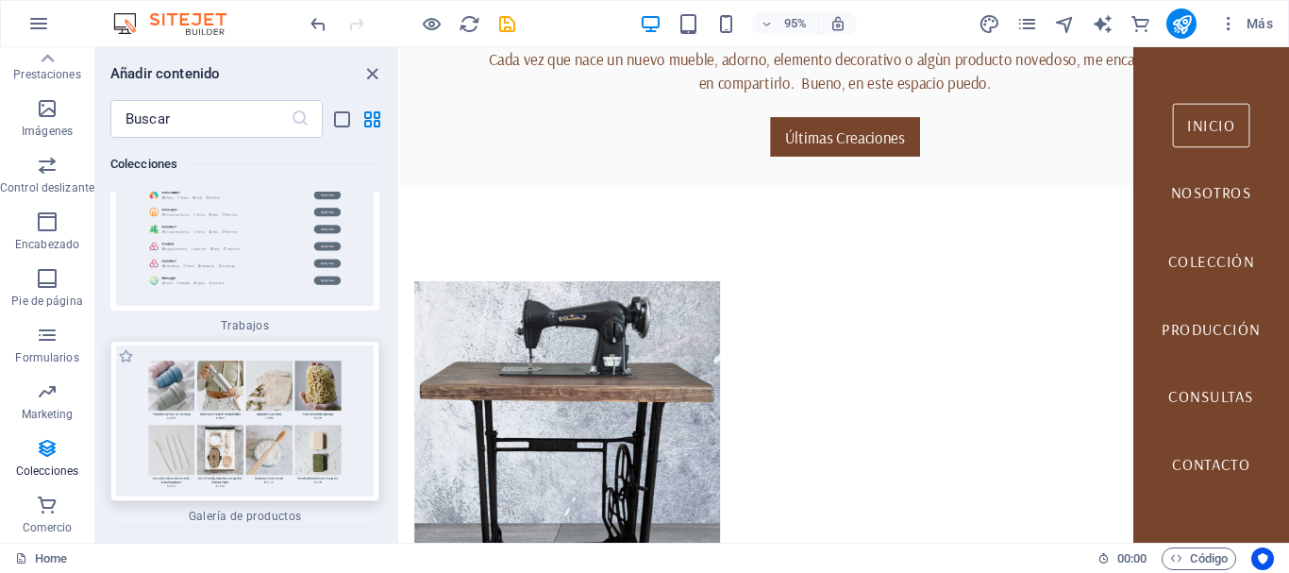
scroll to position [35308, 0]
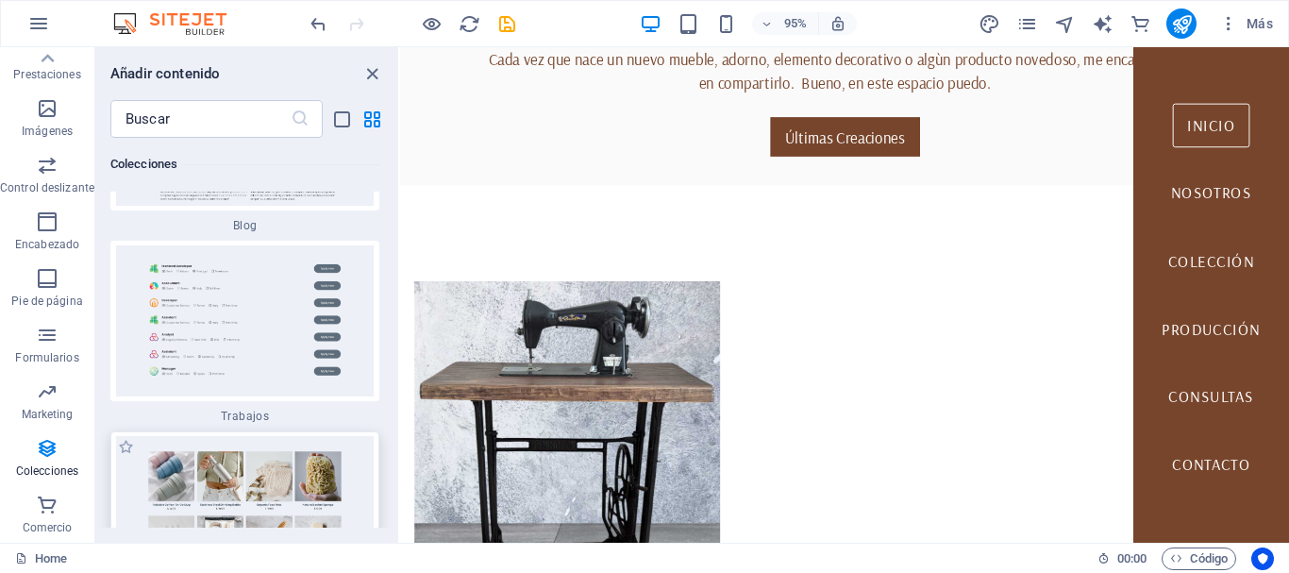
click at [216, 436] on img at bounding box center [245, 511] width 260 height 151
click at [211, 436] on img at bounding box center [245, 511] width 260 height 151
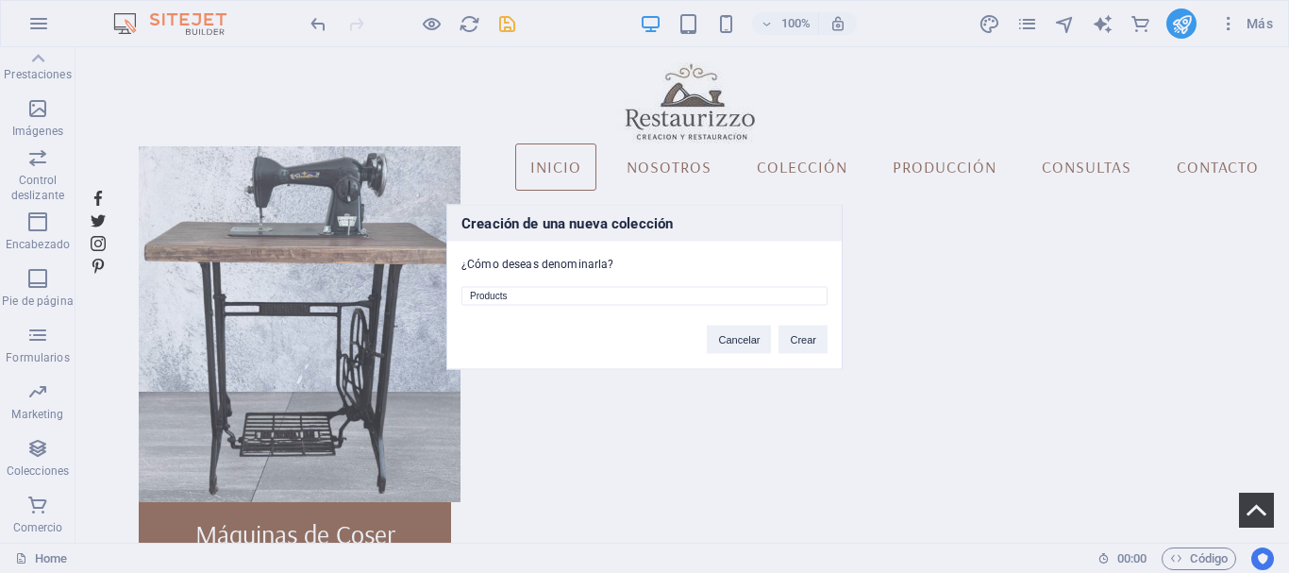
scroll to position [907, 0]
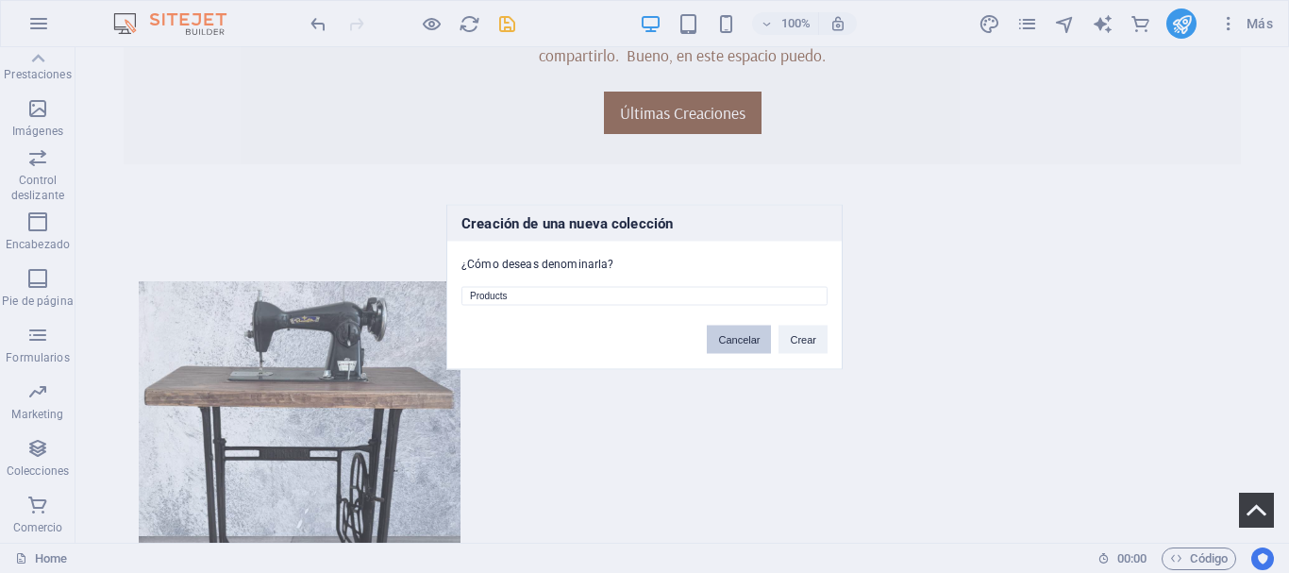
click at [724, 346] on button "Cancelar" at bounding box center [739, 339] width 64 height 28
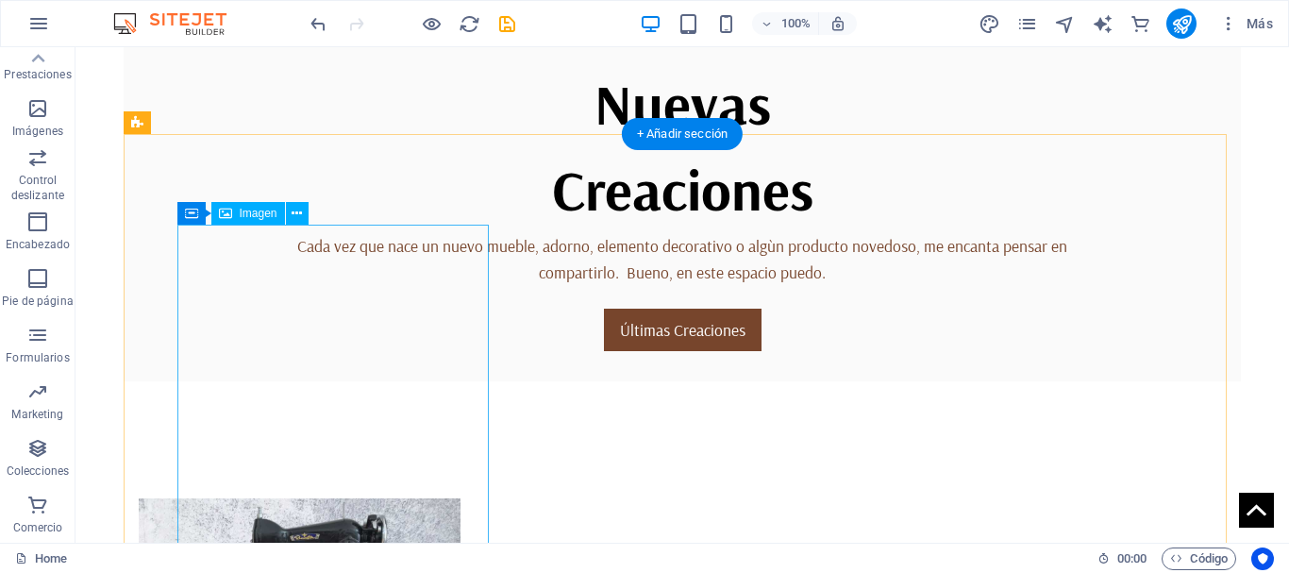
scroll to position [837, 0]
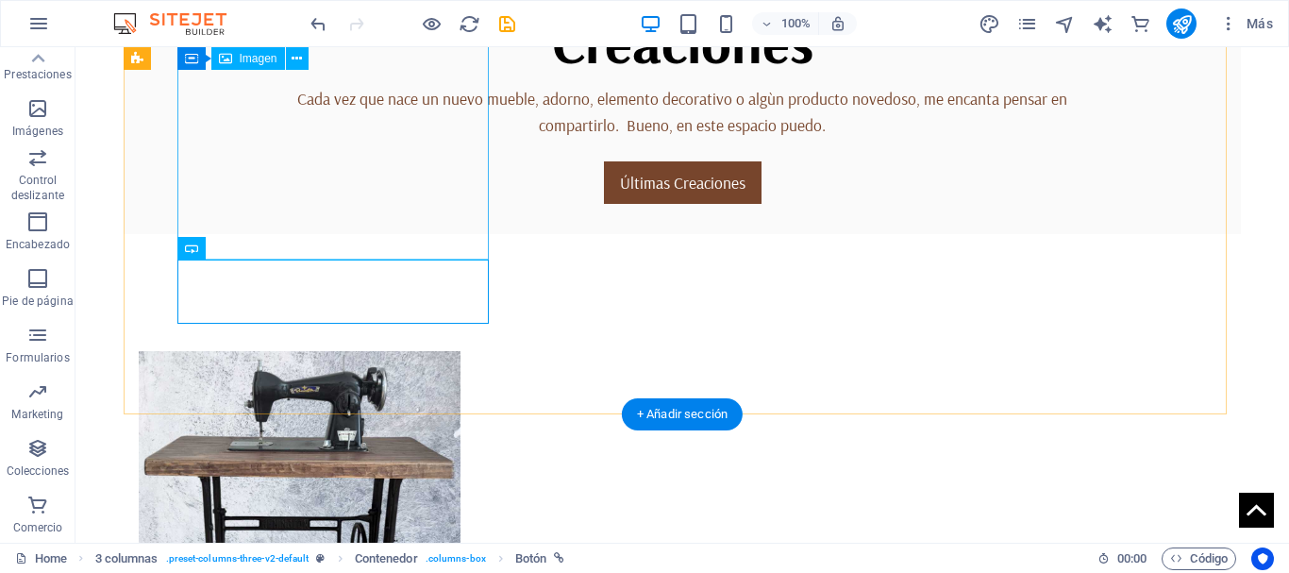
click at [351, 351] on figure at bounding box center [295, 533] width 312 height 365
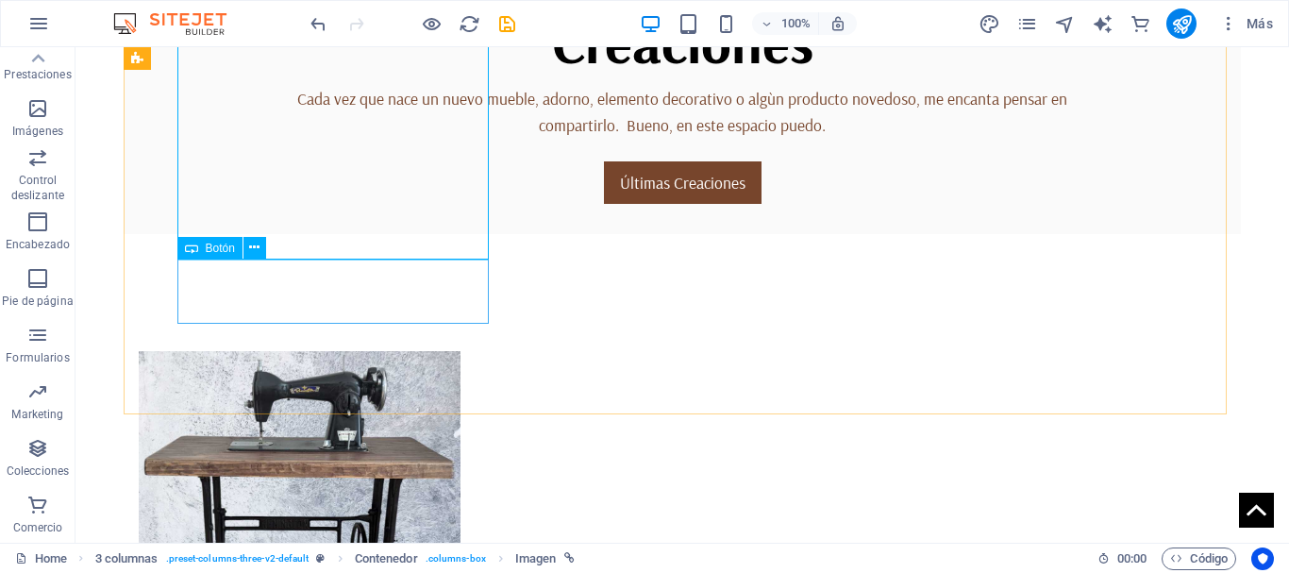
click at [217, 255] on div "Botón" at bounding box center [209, 248] width 65 height 23
click at [216, 247] on span "Botón" at bounding box center [220, 248] width 29 height 11
click at [252, 245] on icon at bounding box center [254, 248] width 10 height 20
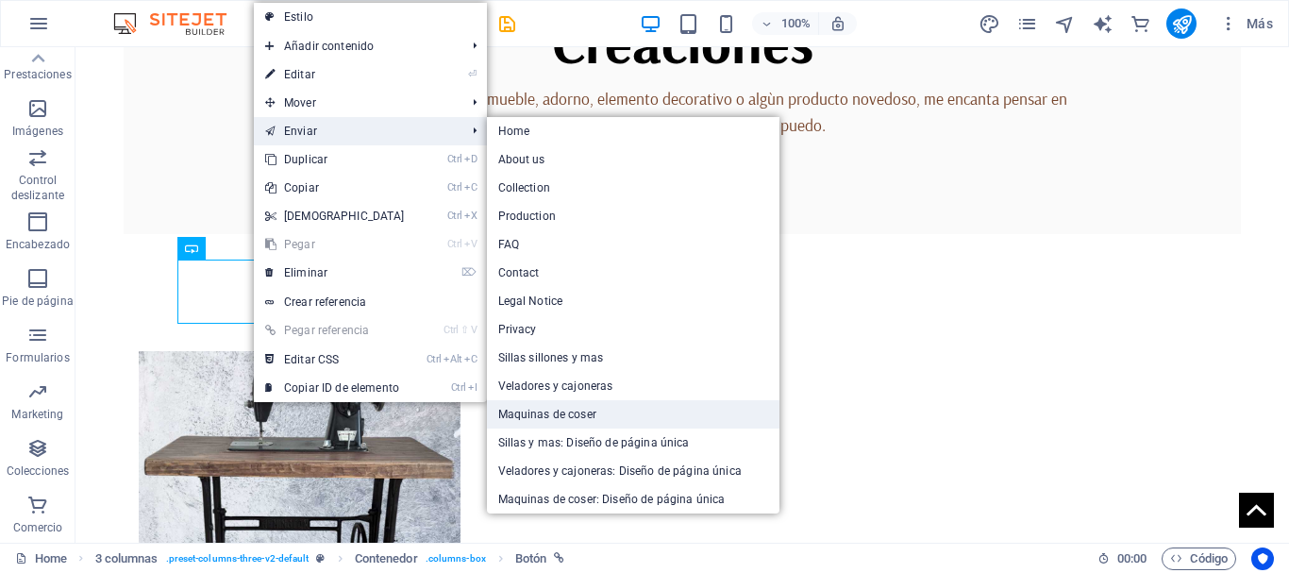
click at [521, 414] on link "Maquinas de coser" at bounding box center [633, 414] width 293 height 28
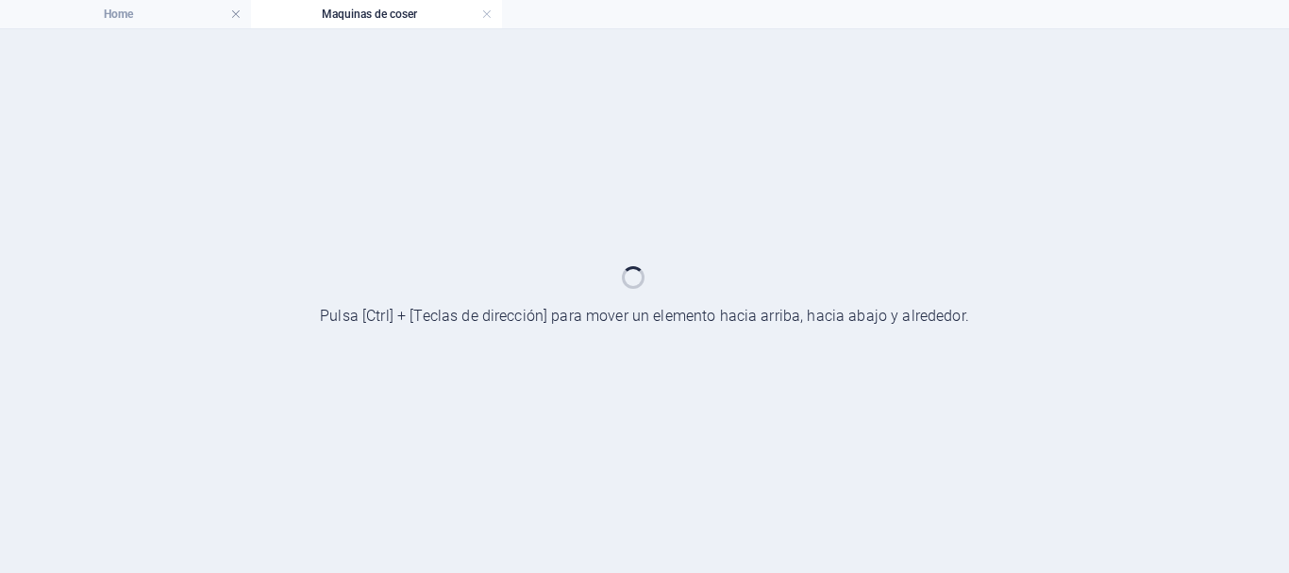
select select "%"
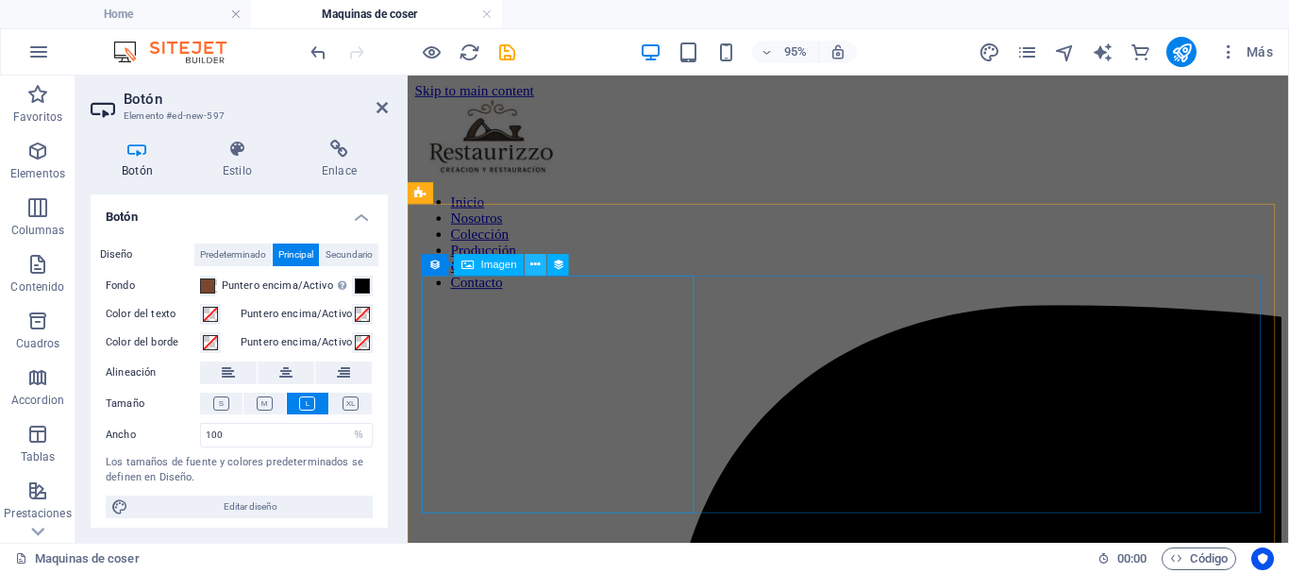
click at [537, 263] on icon at bounding box center [535, 264] width 9 height 19
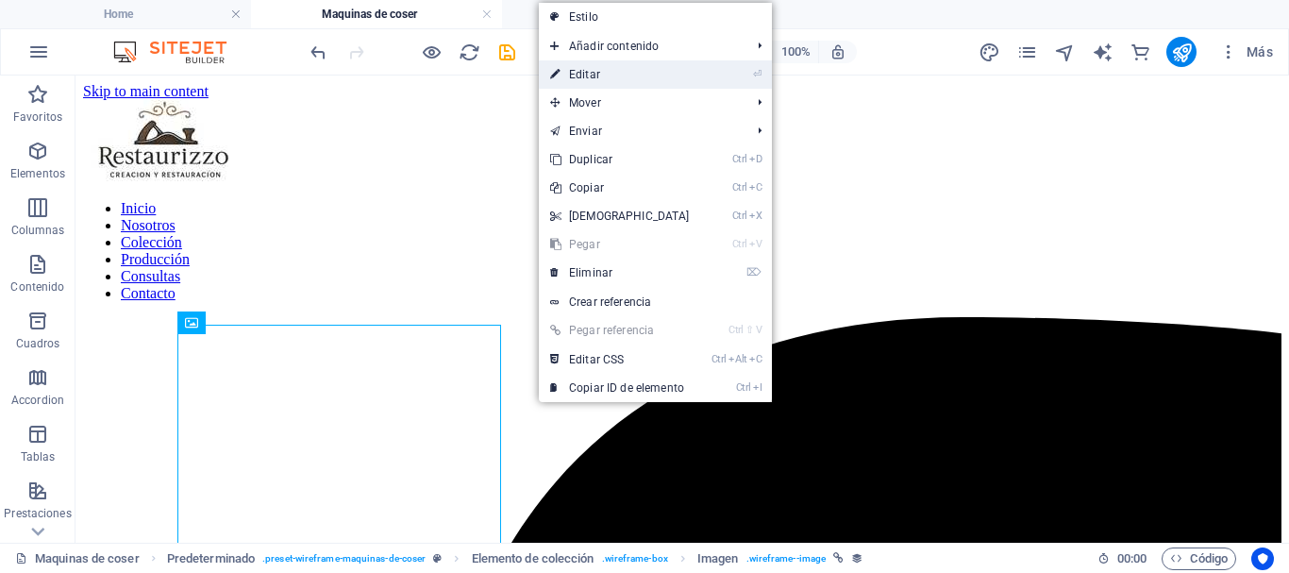
click at [586, 76] on link "⏎ Editar" at bounding box center [620, 74] width 162 height 28
select select "px"
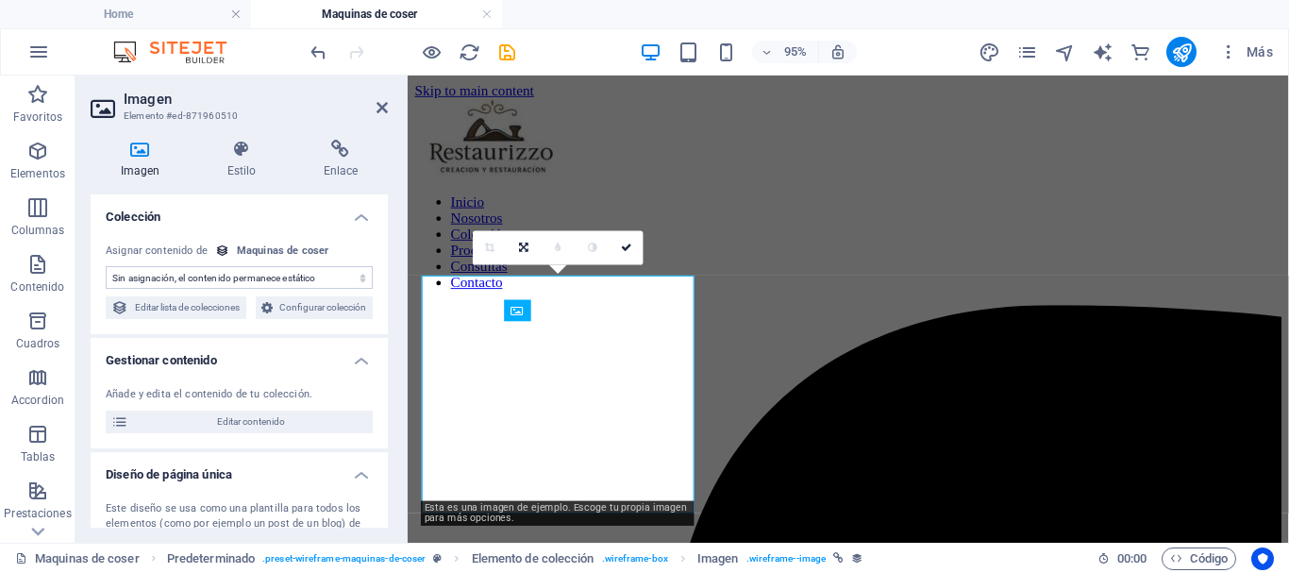
select select "image"
drag, startPoint x: 626, startPoint y: 244, endPoint x: 416, endPoint y: 221, distance: 210.7
click at [626, 244] on icon at bounding box center [626, 248] width 11 height 10
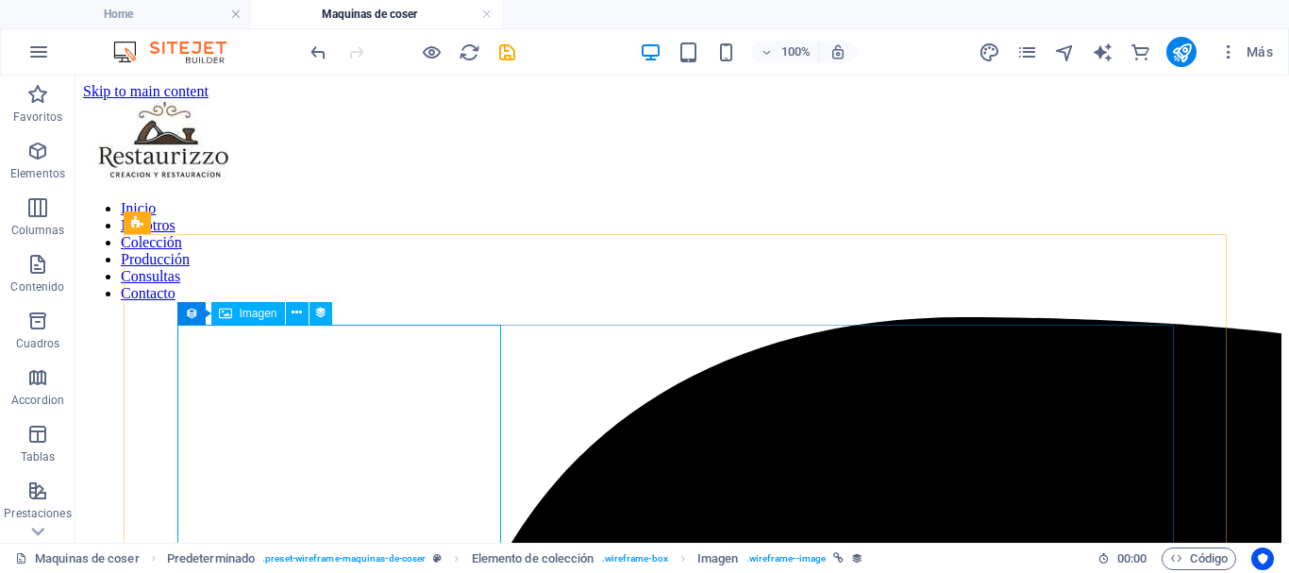
click at [247, 313] on span "Imagen" at bounding box center [259, 313] width 38 height 11
click at [296, 317] on icon at bounding box center [297, 313] width 10 height 20
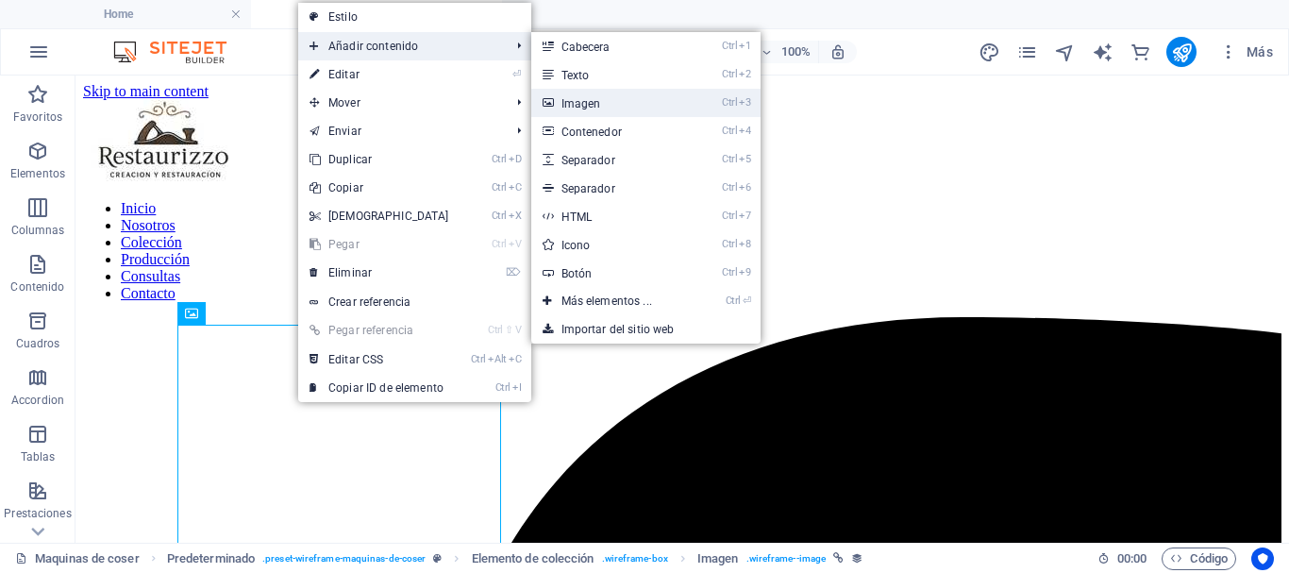
click at [589, 104] on link "Ctrl 3 Imagen" at bounding box center [610, 103] width 159 height 28
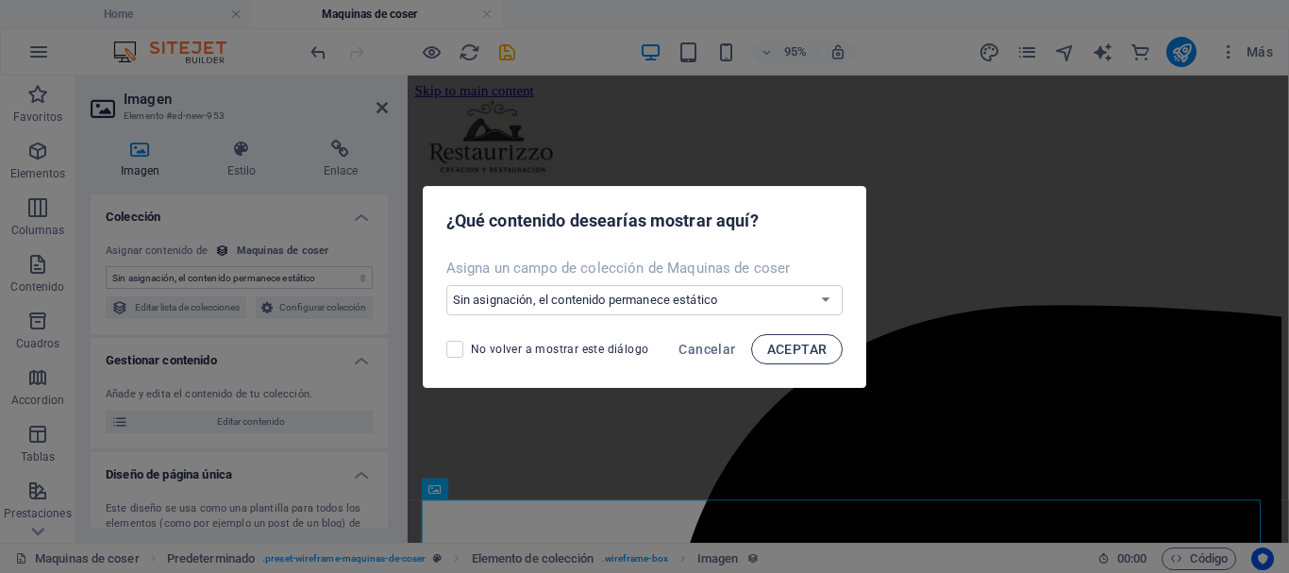
click at [811, 349] on span "ACEPTAR" at bounding box center [797, 349] width 60 height 15
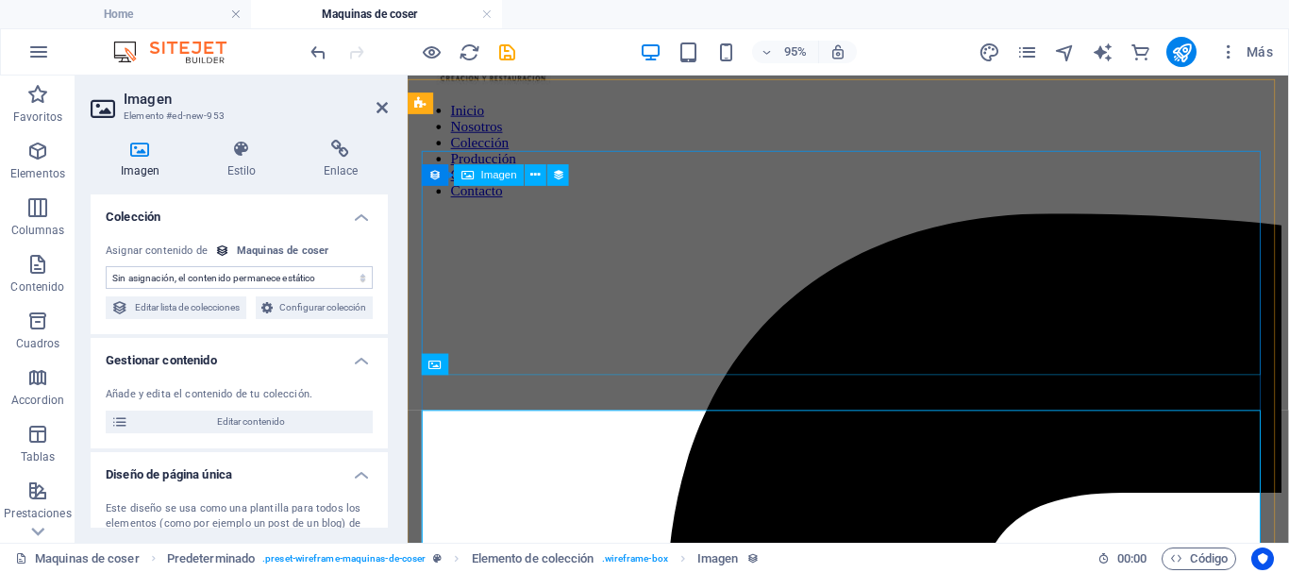
scroll to position [94, 0]
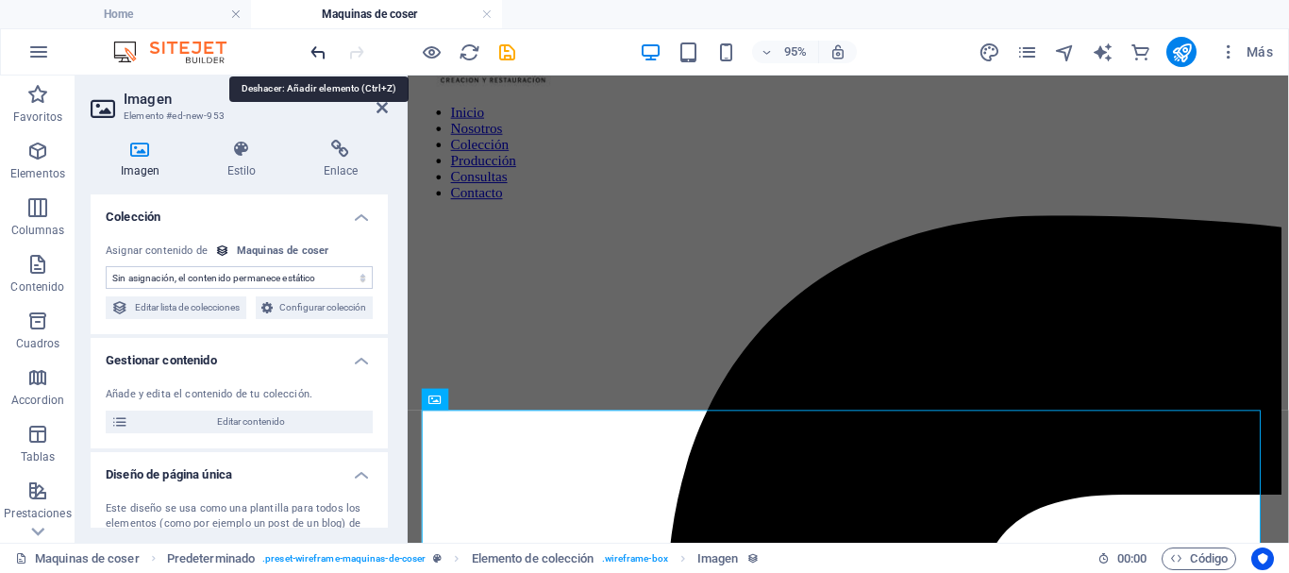
click at [325, 50] on icon "undo" at bounding box center [319, 53] width 22 height 22
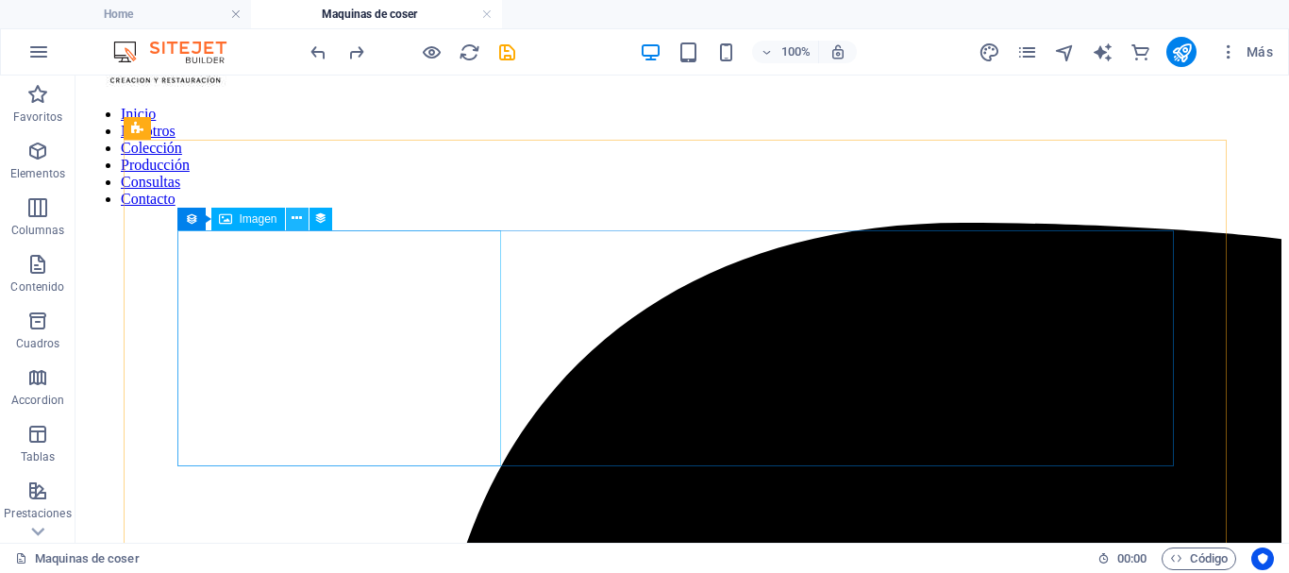
click at [294, 220] on icon at bounding box center [297, 219] width 10 height 20
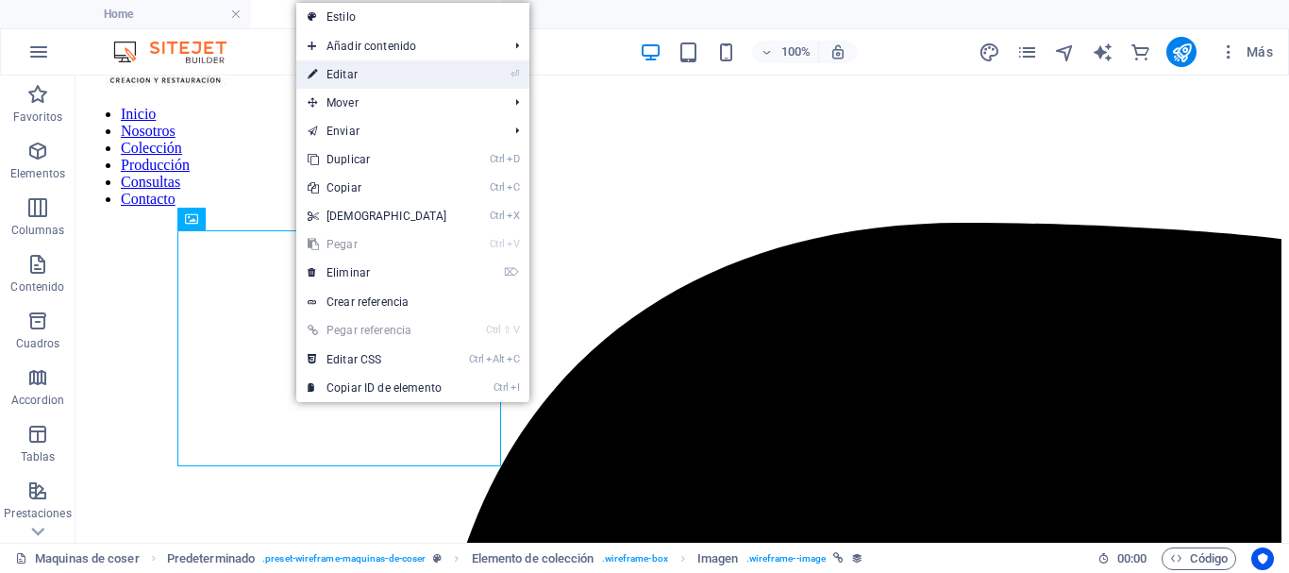
click at [333, 76] on link "⏎ Editar" at bounding box center [377, 74] width 162 height 28
select select "image"
select select "px"
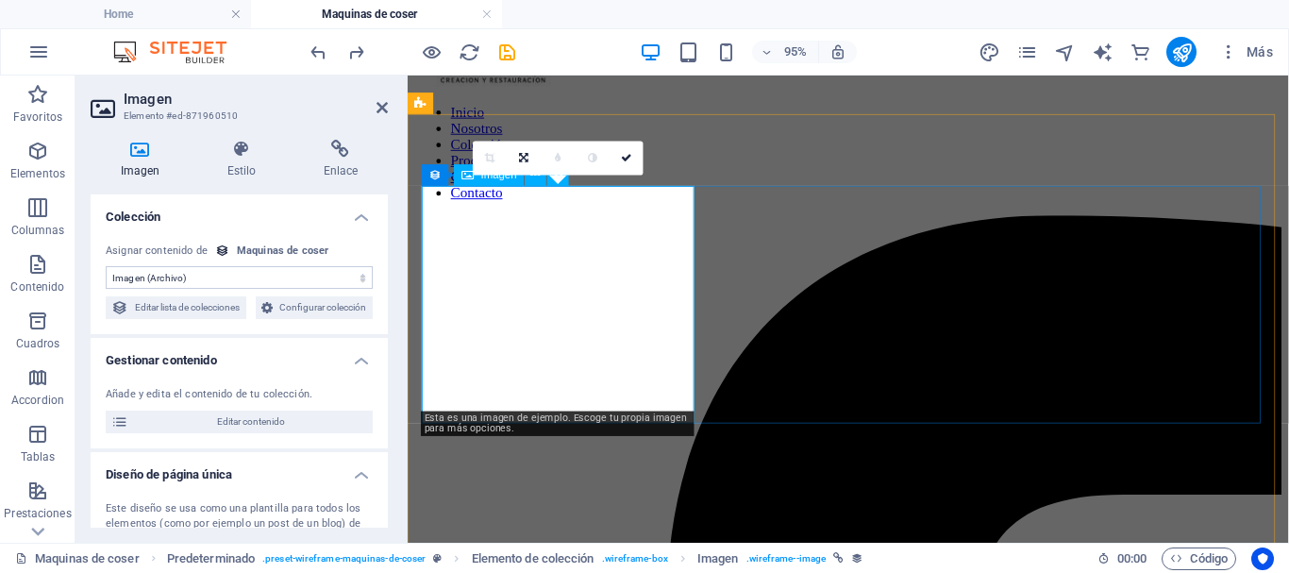
click at [623, 159] on icon at bounding box center [626, 158] width 11 height 10
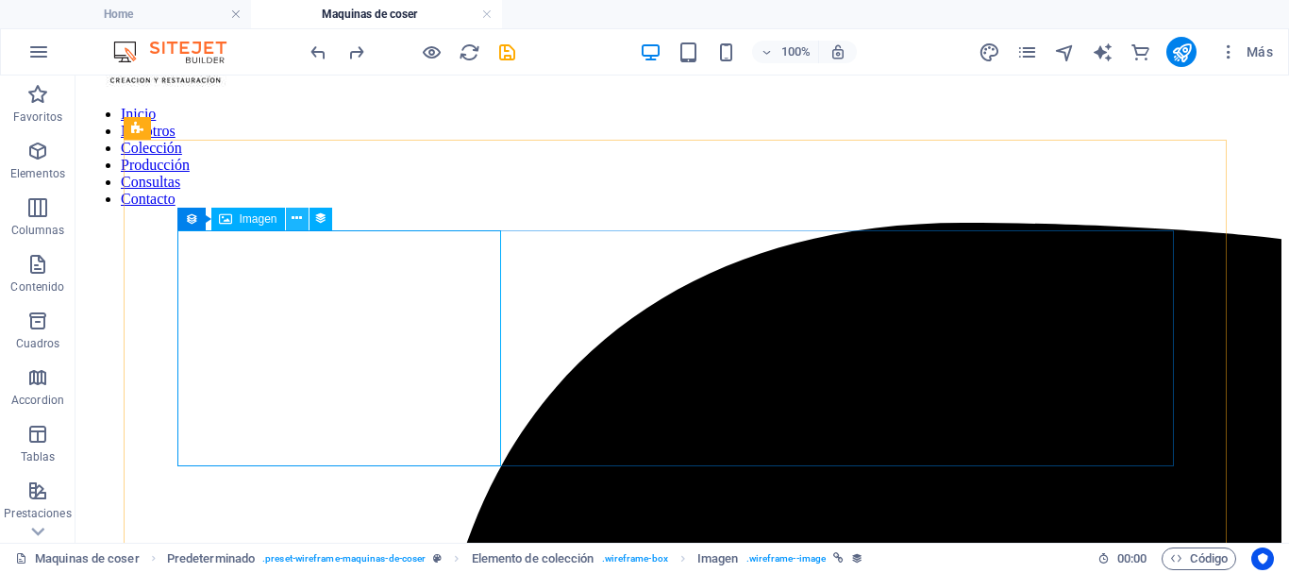
click at [301, 220] on icon at bounding box center [297, 219] width 10 height 20
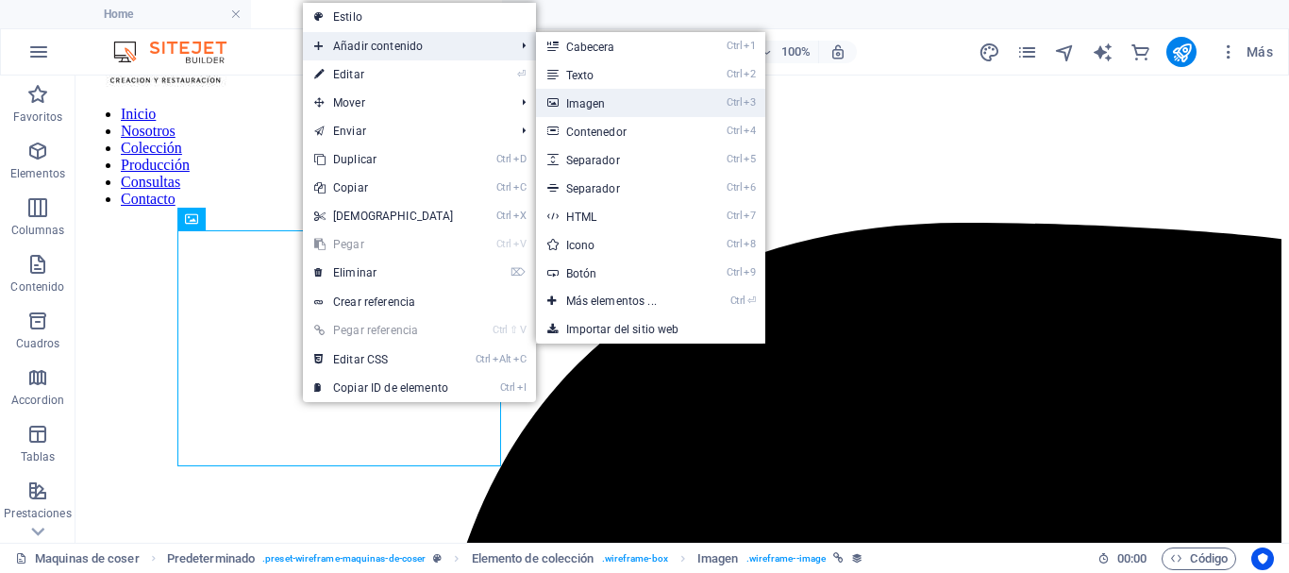
click at [590, 102] on link "Ctrl 3 Imagen" at bounding box center [615, 103] width 159 height 28
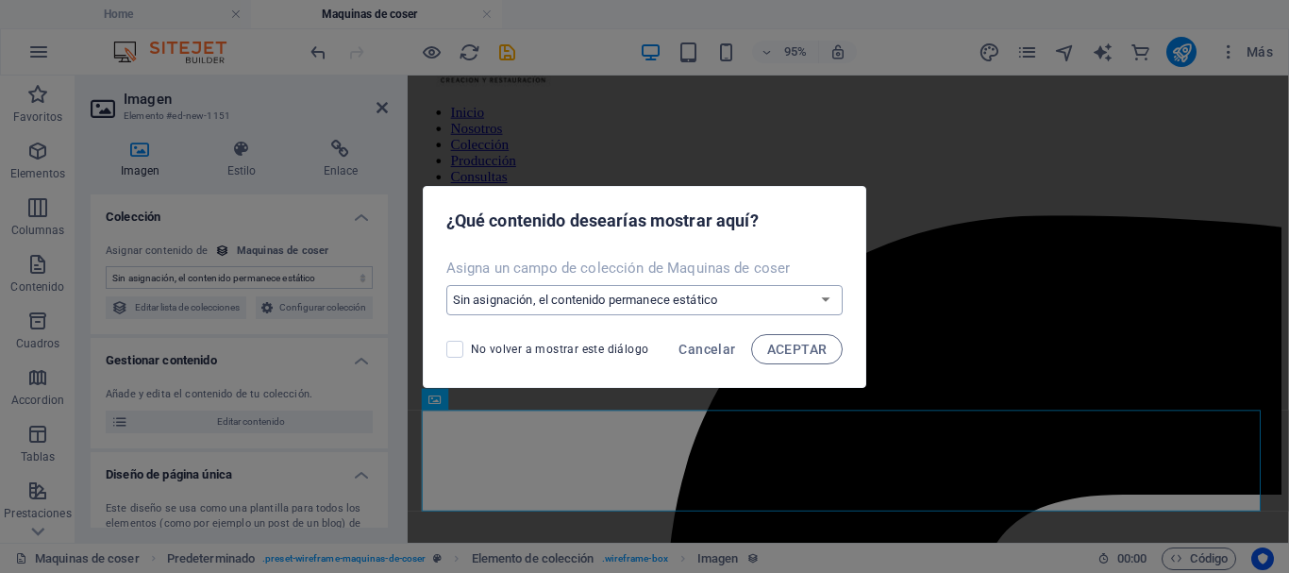
click at [666, 304] on select "Sin asignación, el contenido permanece estático Crear un campo nuevo Creado a l…" at bounding box center [644, 300] width 397 height 30
select select "image"
click at [447, 285] on select "Sin asignación, el contenido permanece estático Crear un campo nuevo Creado a l…" at bounding box center [644, 300] width 397 height 30
click at [808, 346] on span "ACEPTAR" at bounding box center [797, 349] width 60 height 15
select select "image"
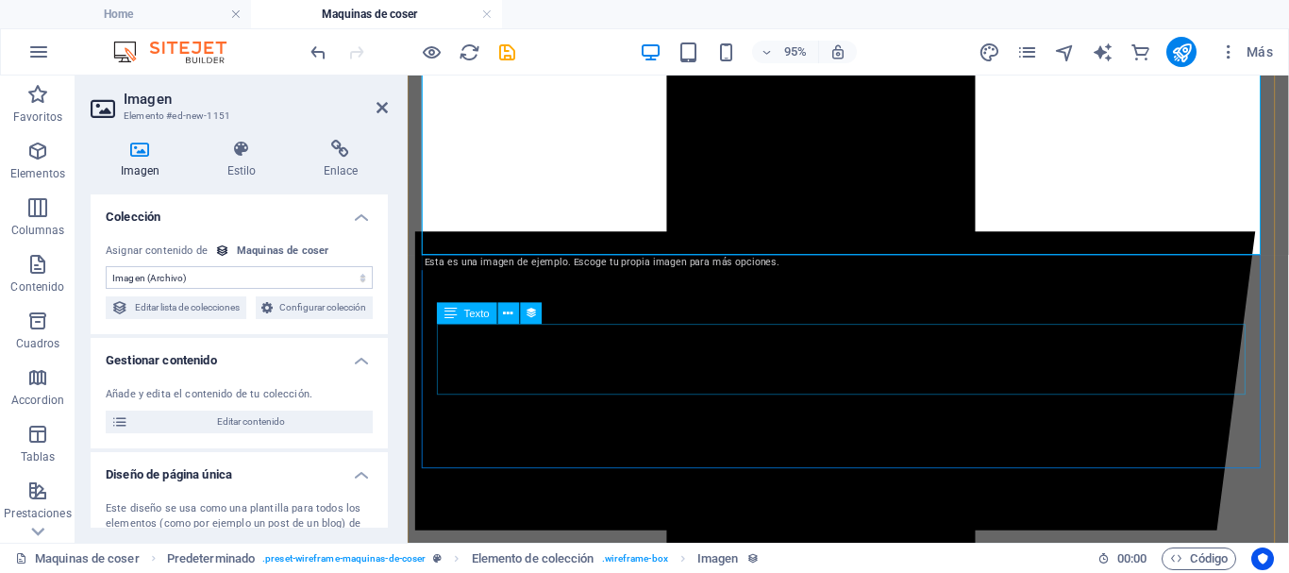
scroll to position [755, 0]
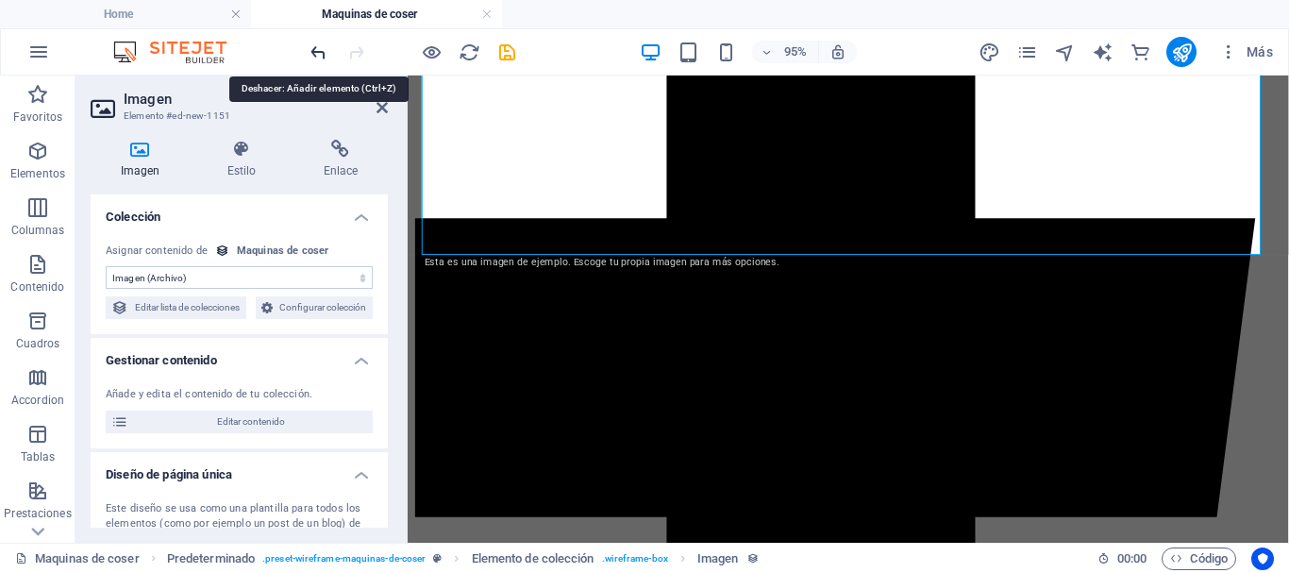
click at [311, 48] on icon "undo" at bounding box center [319, 53] width 22 height 22
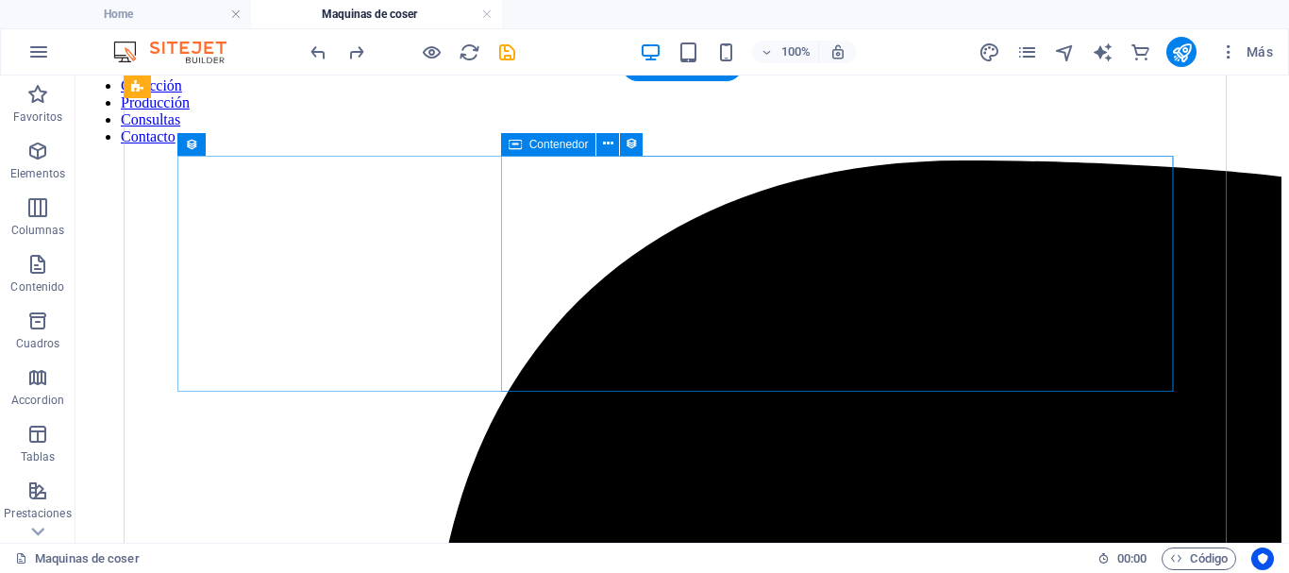
scroll to position [189, 0]
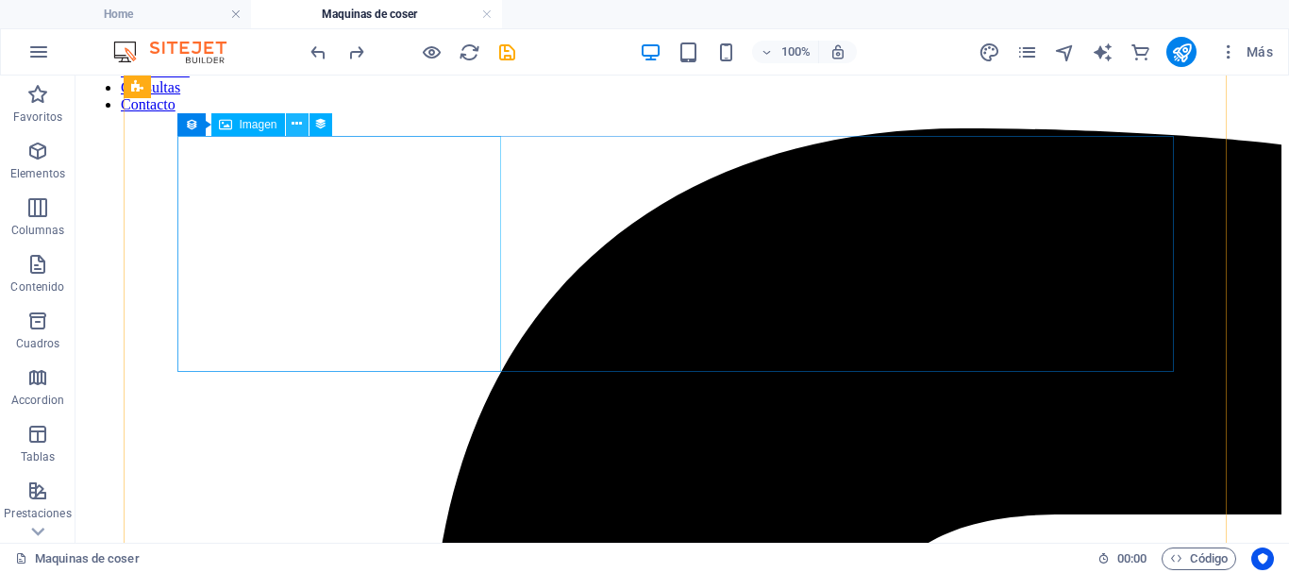
click at [294, 126] on icon at bounding box center [297, 124] width 10 height 20
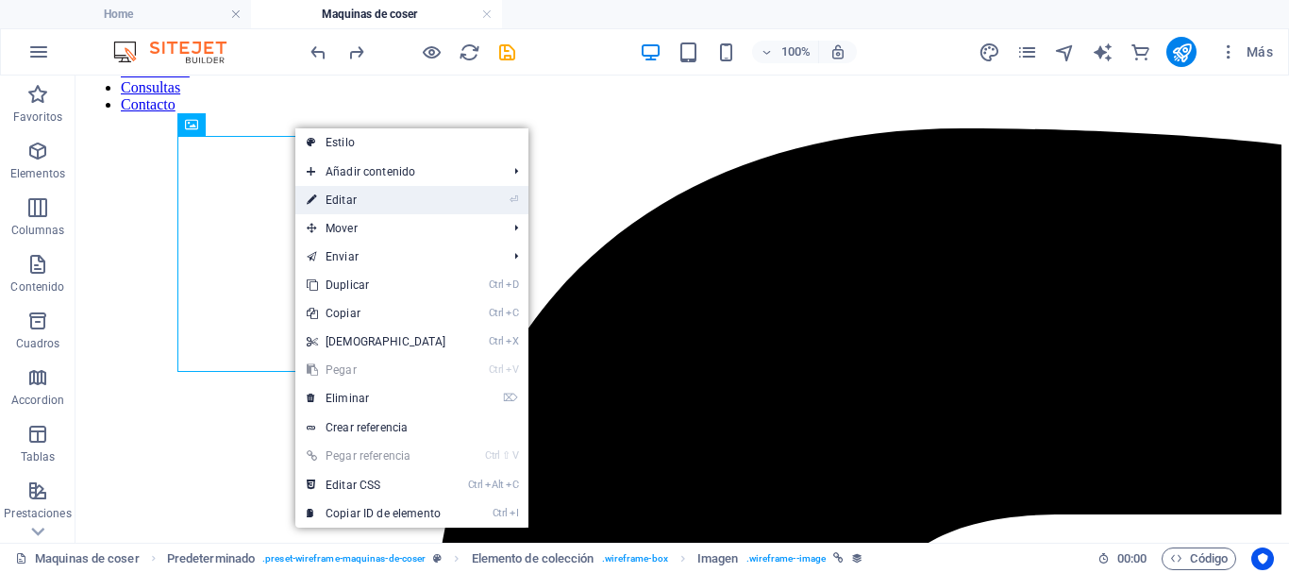
click at [326, 201] on link "⏎ Editar" at bounding box center [376, 200] width 162 height 28
select select "image"
select select "px"
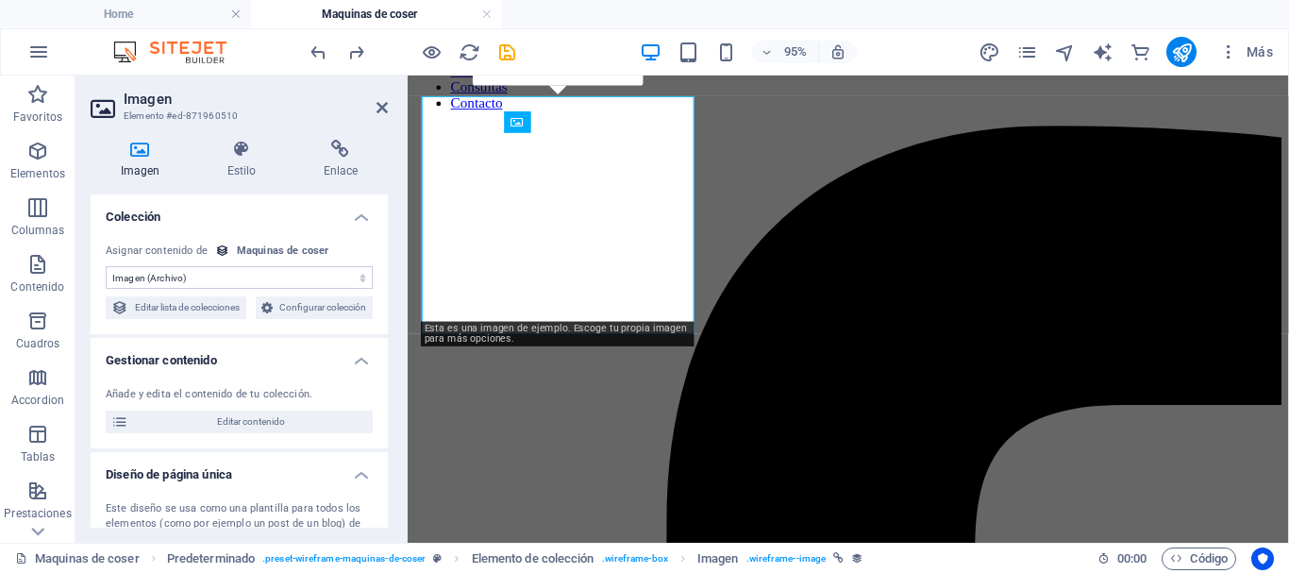
click at [137, 145] on icon at bounding box center [140, 149] width 99 height 19
click at [322, 277] on select "Sin asignación, el contenido permanece estático Creado a las (Fecha) Actualizad…" at bounding box center [239, 277] width 267 height 23
click at [106, 266] on select "Sin asignación, el contenido permanece estático Creado a las (Fecha) Actualizad…" at bounding box center [239, 277] width 267 height 23
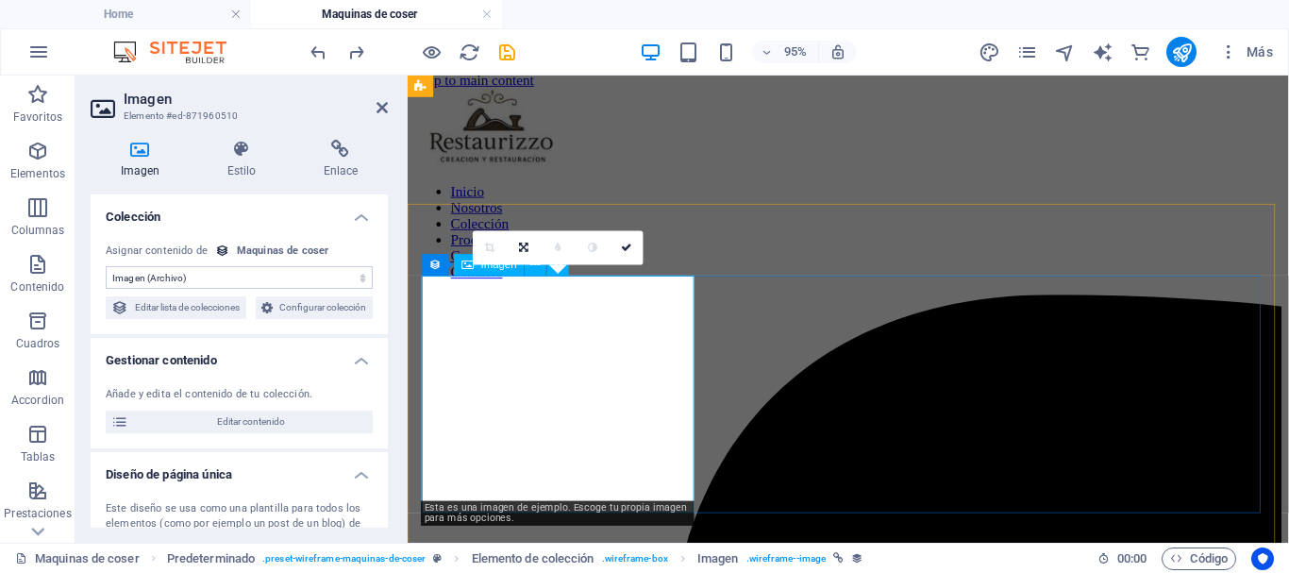
scroll to position [0, 0]
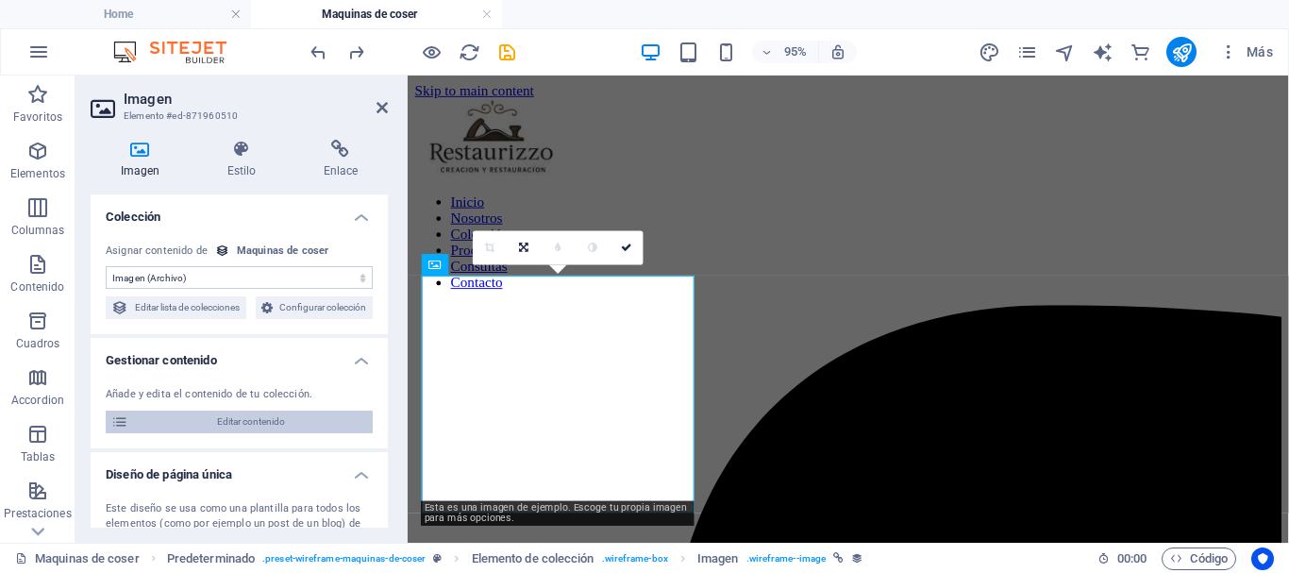
click at [243, 433] on span "Editar contenido" at bounding box center [250, 422] width 233 height 23
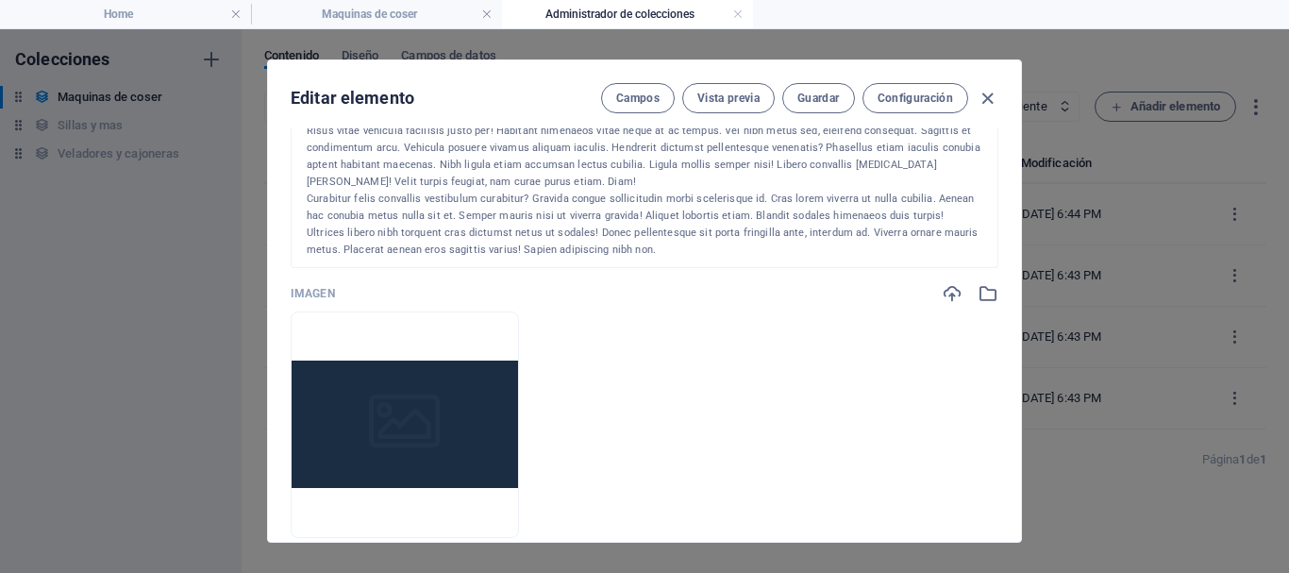
scroll to position [378, 0]
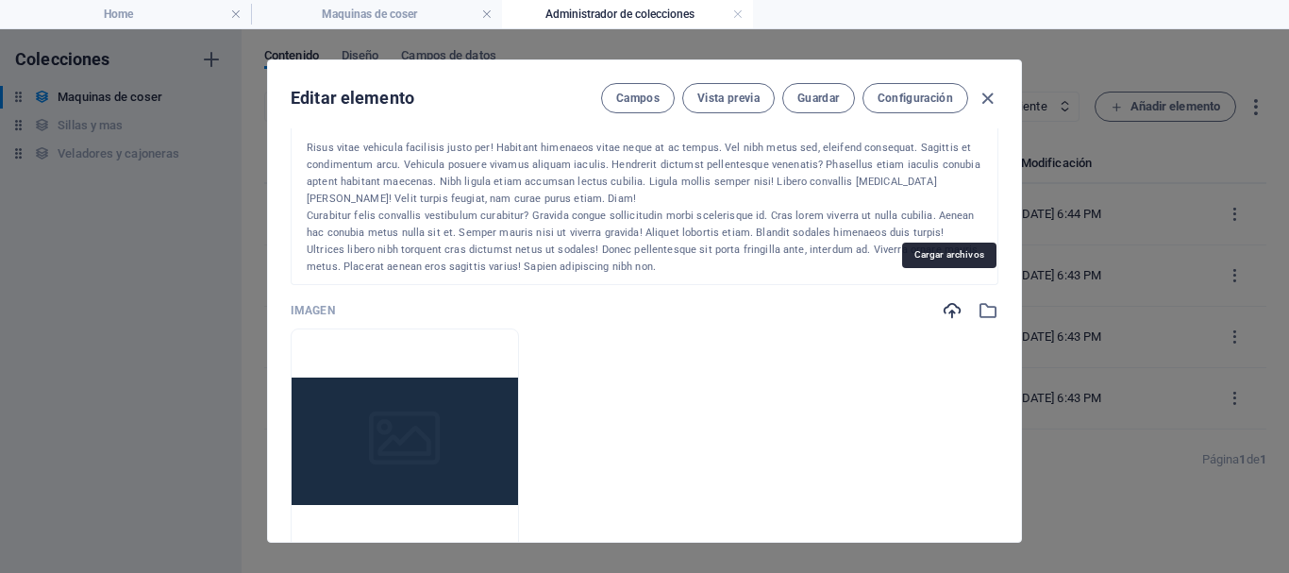
click at [949, 300] on icon "button" at bounding box center [952, 310] width 21 height 21
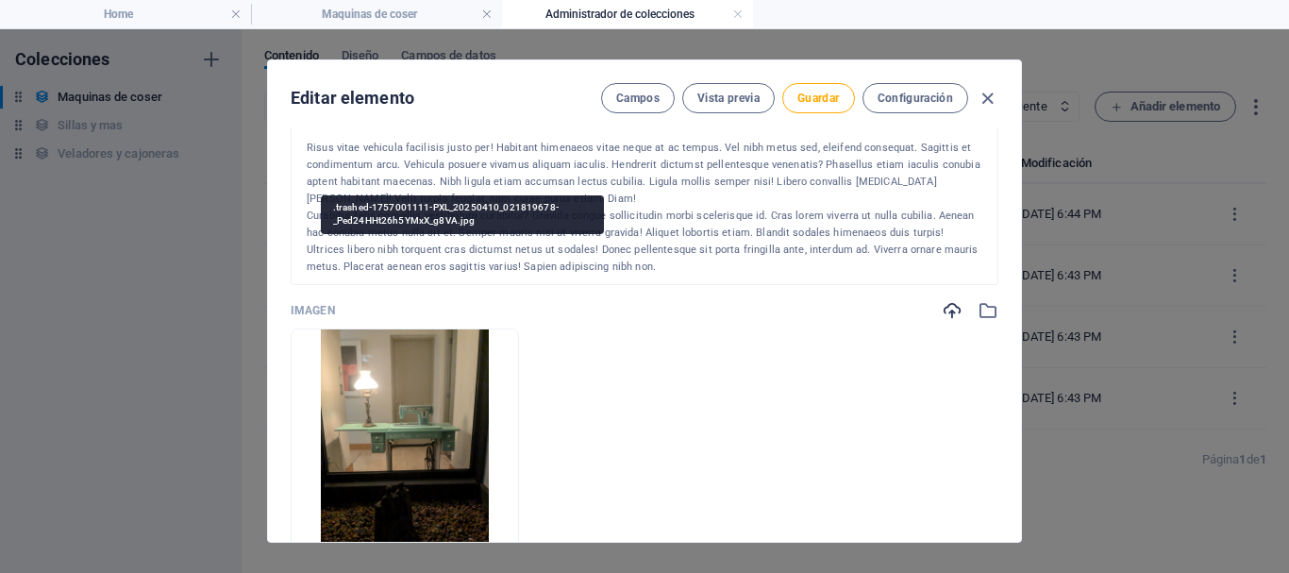
scroll to position [566, 0]
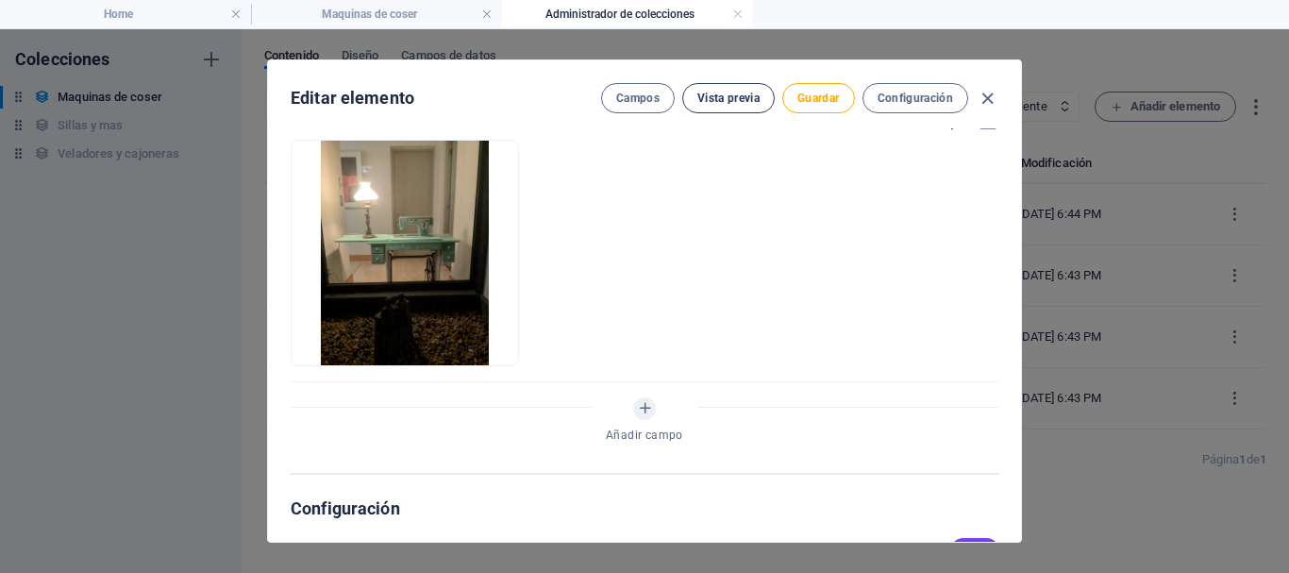
click at [720, 100] on span "Vista previa" at bounding box center [728, 98] width 62 height 15
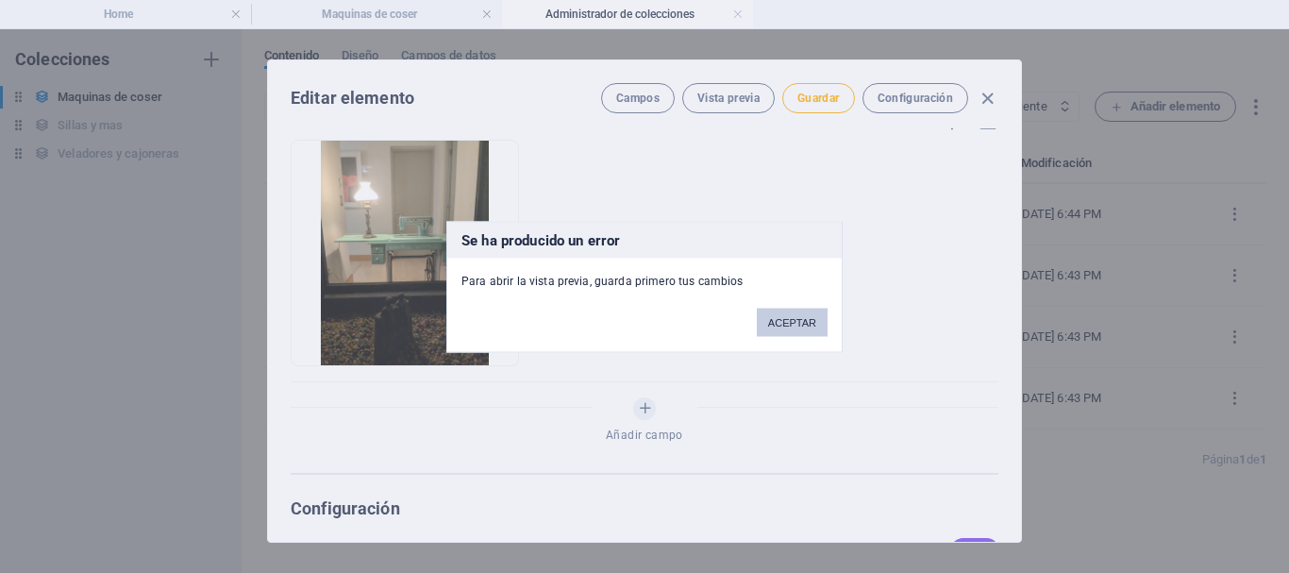
click at [771, 324] on button "ACEPTAR" at bounding box center [792, 322] width 71 height 28
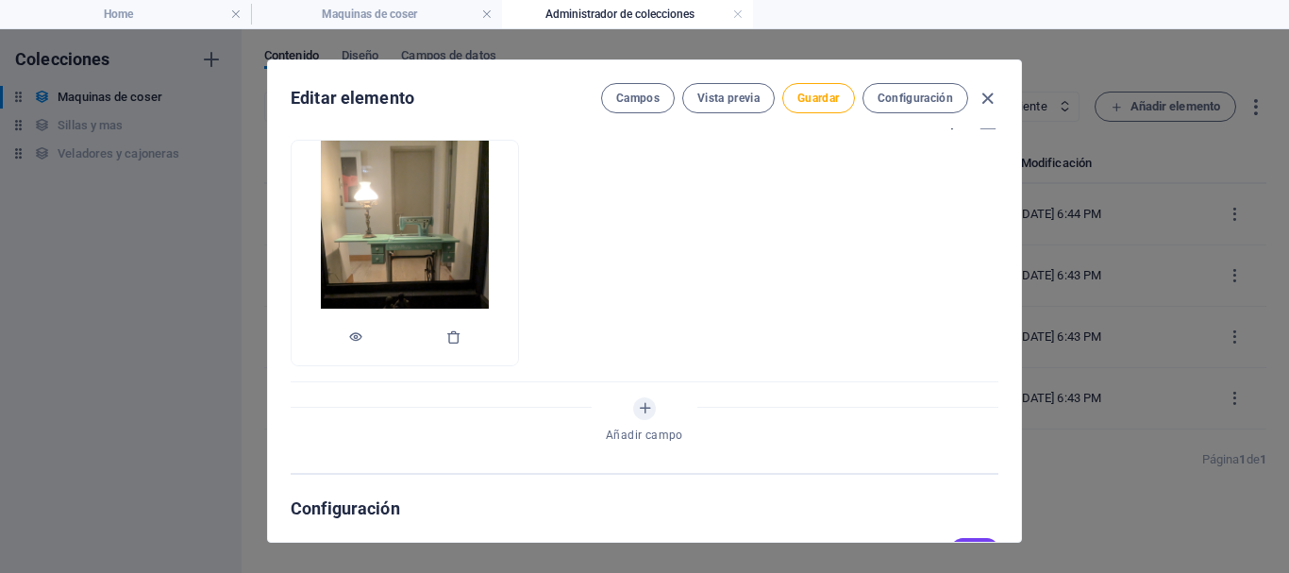
click at [490, 258] on img at bounding box center [405, 253] width 169 height 225
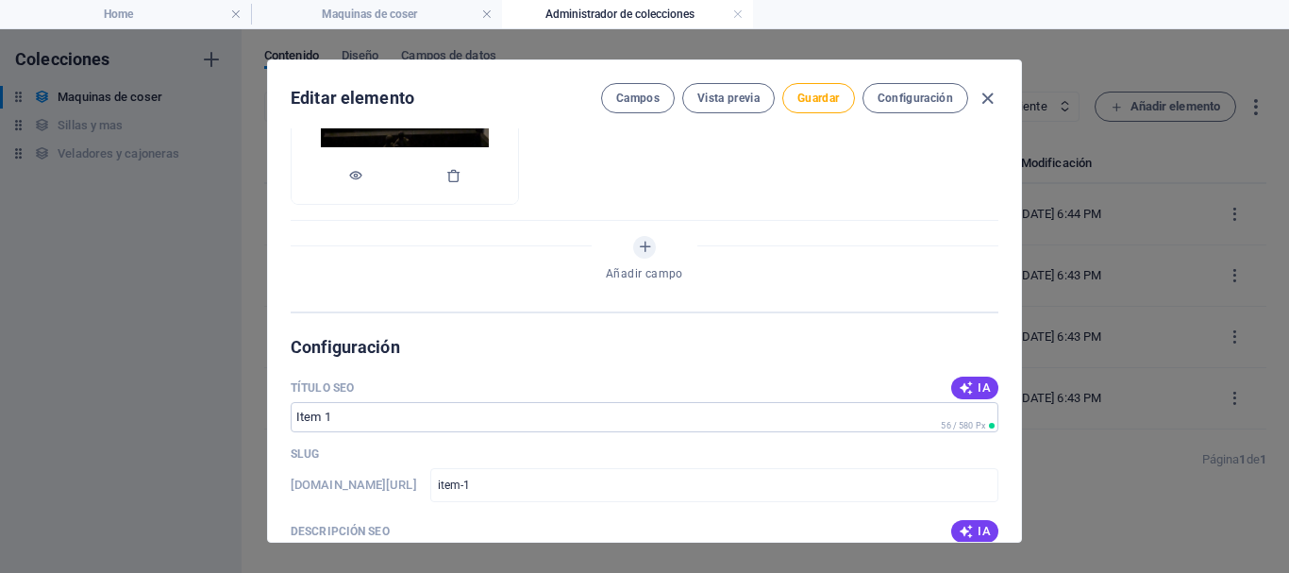
scroll to position [755, 0]
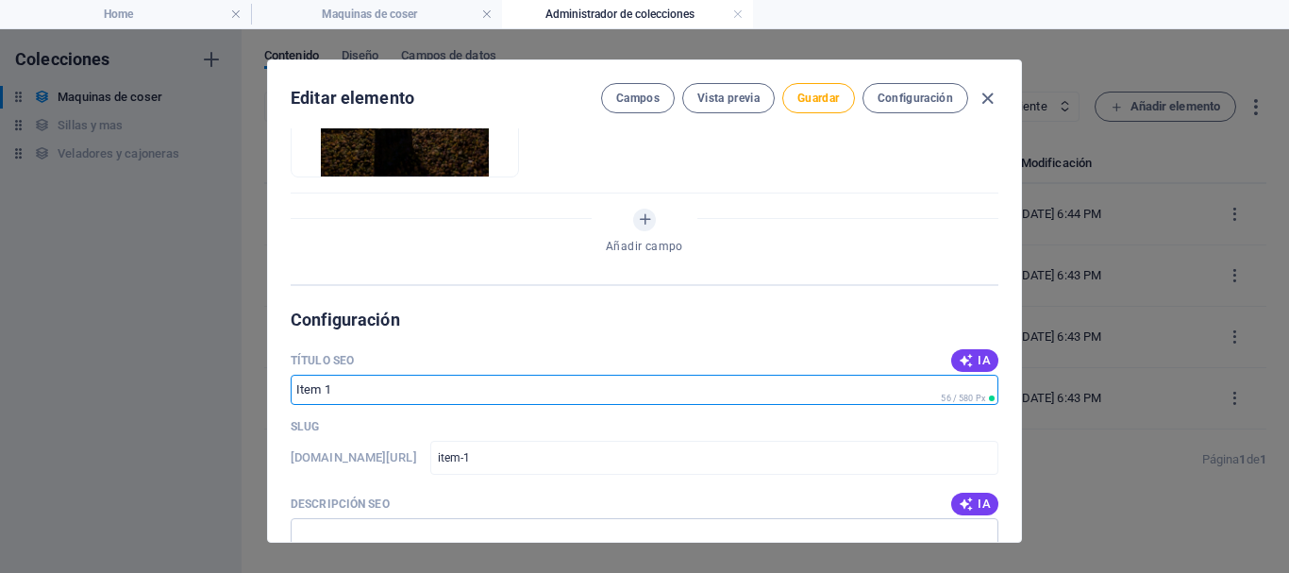
click at [441, 378] on input "Título SEO" at bounding box center [645, 390] width 708 height 30
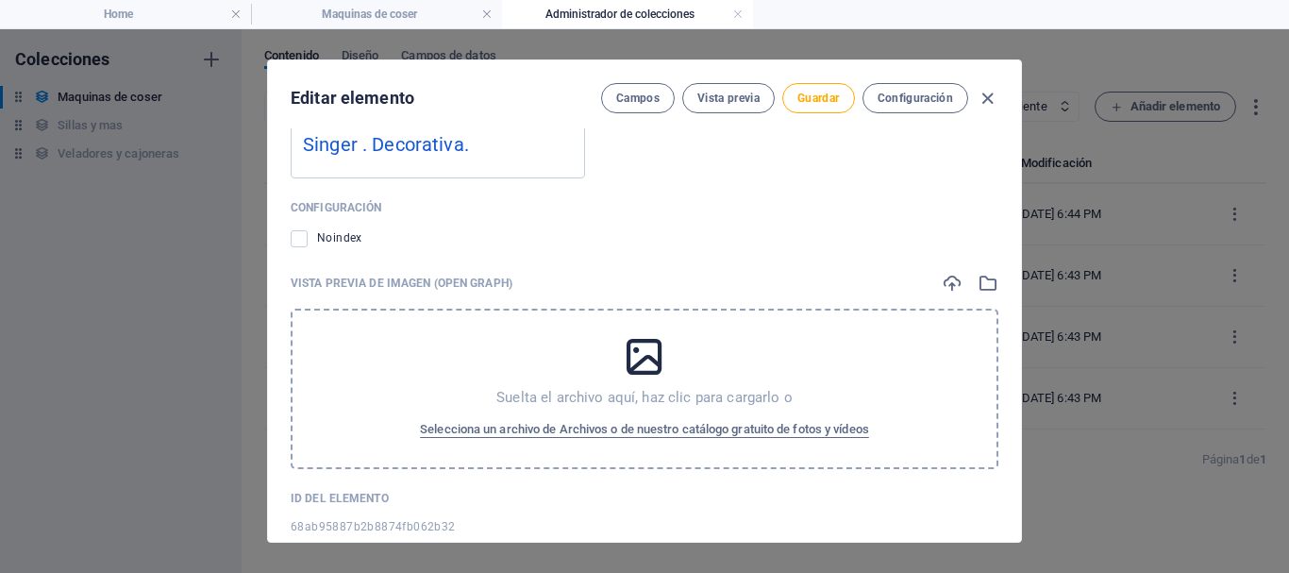
scroll to position [1569, 0]
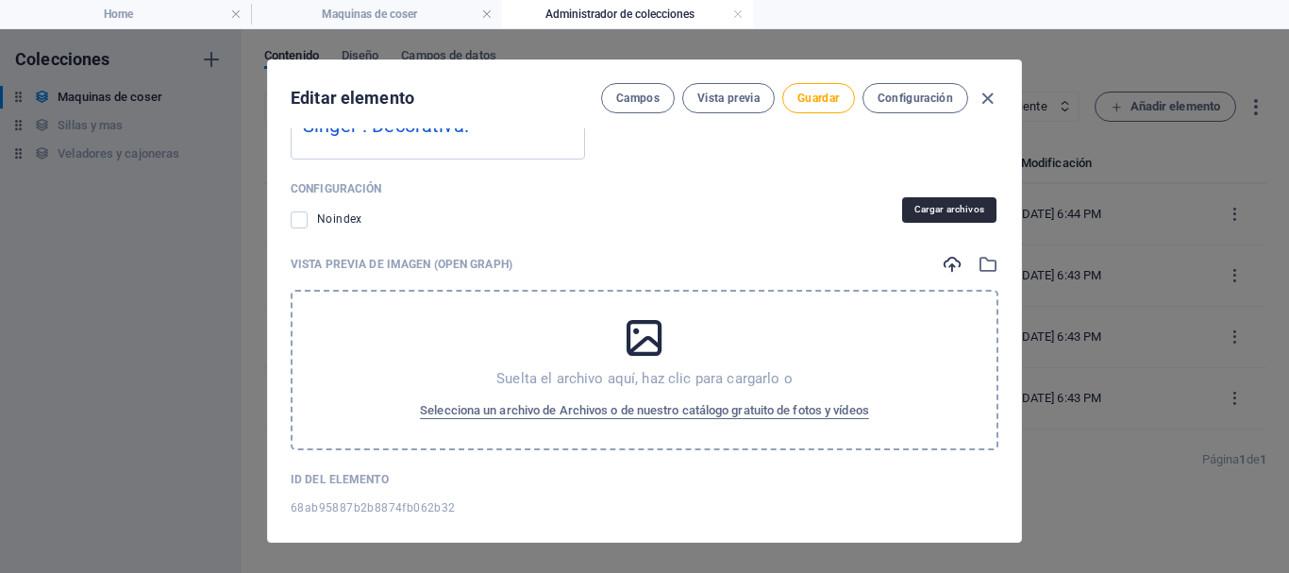
type input "Máquina de coser Singer . Decorativa."
click at [944, 254] on icon "button" at bounding box center [952, 264] width 21 height 21
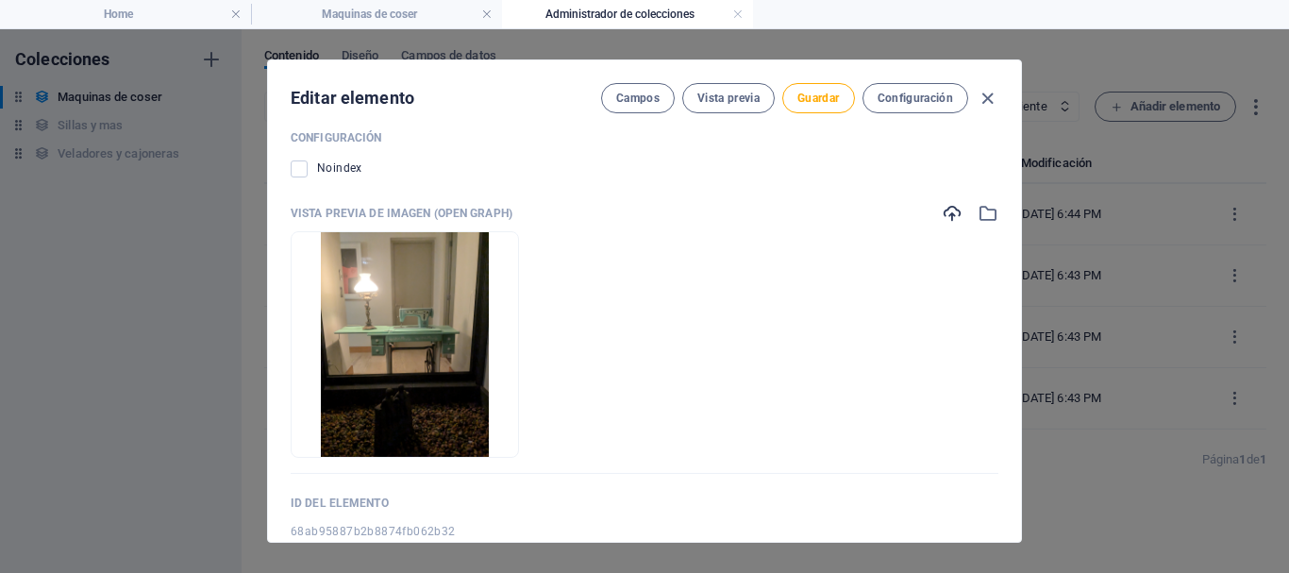
scroll to position [1643, 0]
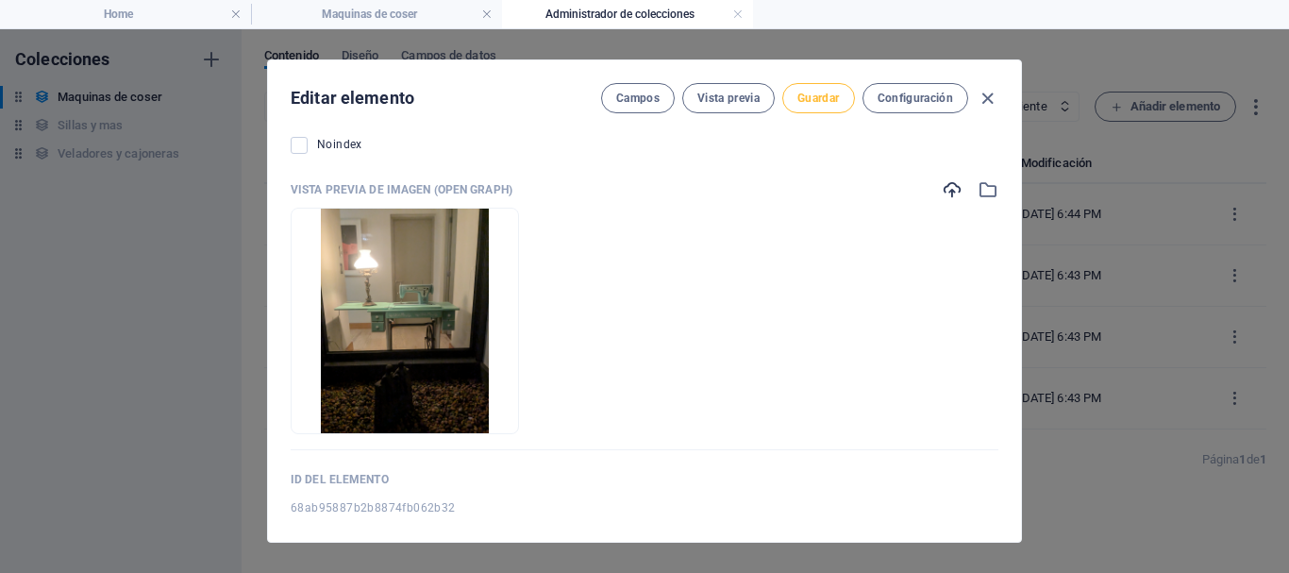
click at [821, 93] on span "Guardar" at bounding box center [819, 98] width 42 height 15
click at [981, 100] on icon "button" at bounding box center [988, 99] width 22 height 22
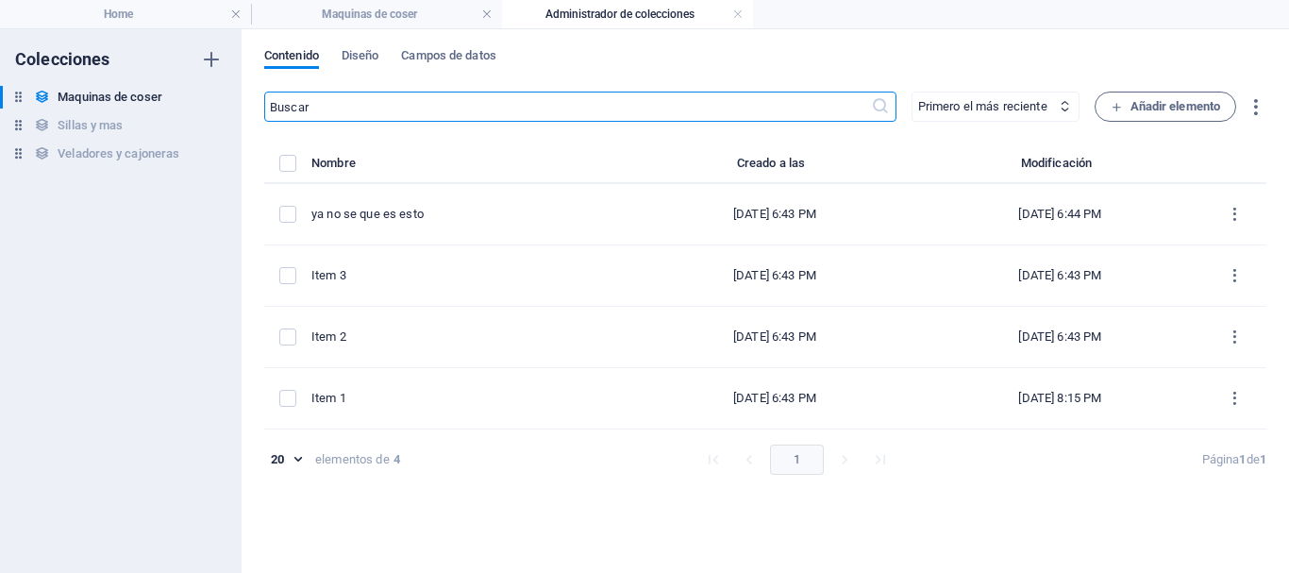
type input "item-1"
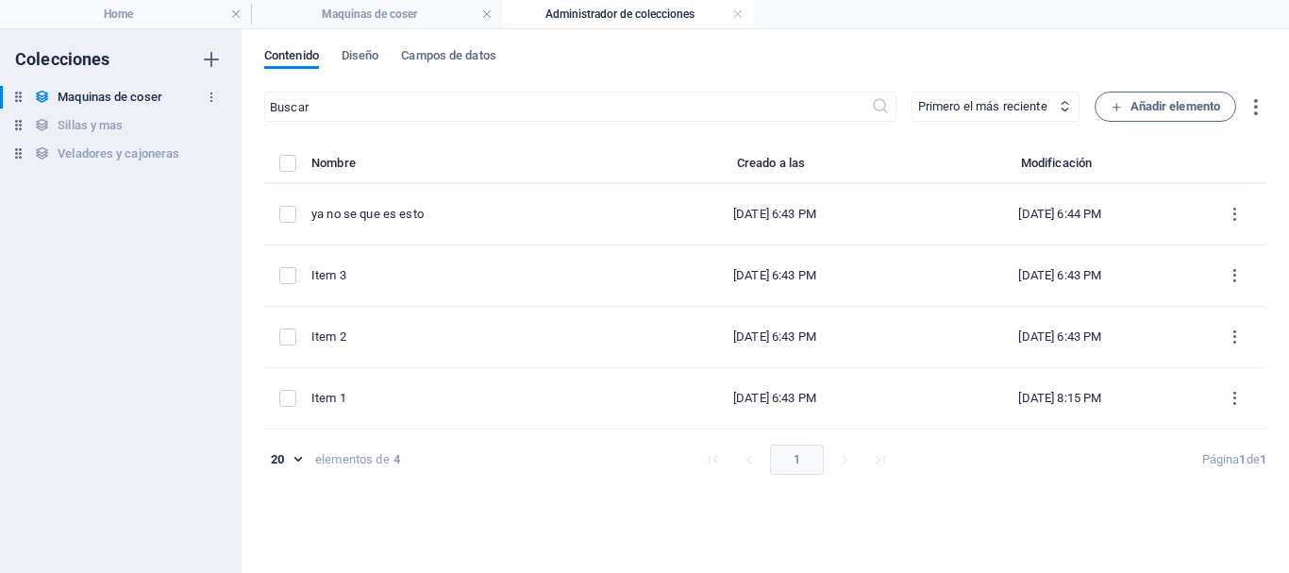
click at [143, 103] on h6 "Maquinas de coser" at bounding box center [110, 97] width 105 height 23
click at [143, 94] on h6 "Maquinas de coser" at bounding box center [110, 97] width 105 height 23
click at [409, 16] on h4 "Maquinas de coser" at bounding box center [376, 14] width 251 height 21
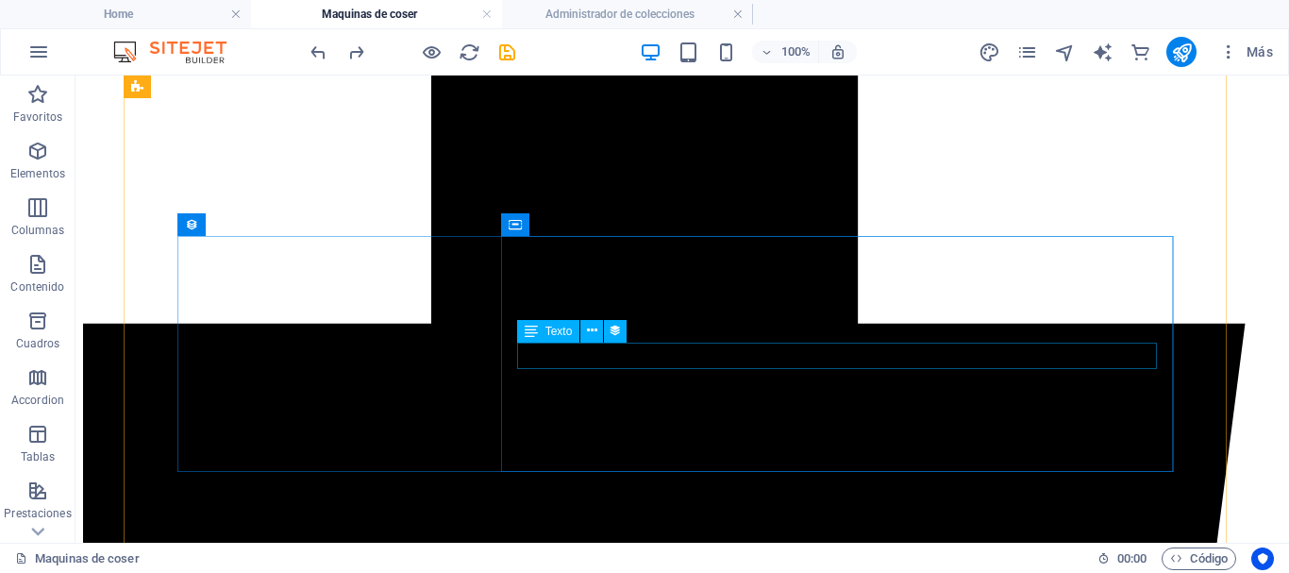
scroll to position [944, 0]
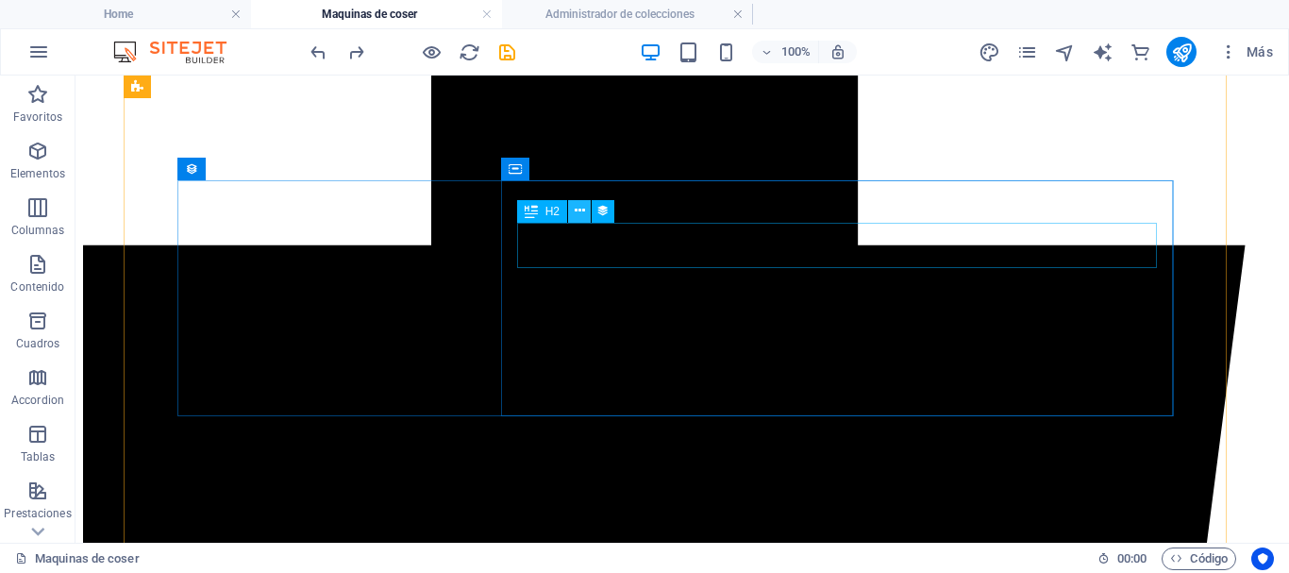
click at [581, 210] on icon at bounding box center [580, 211] width 10 height 20
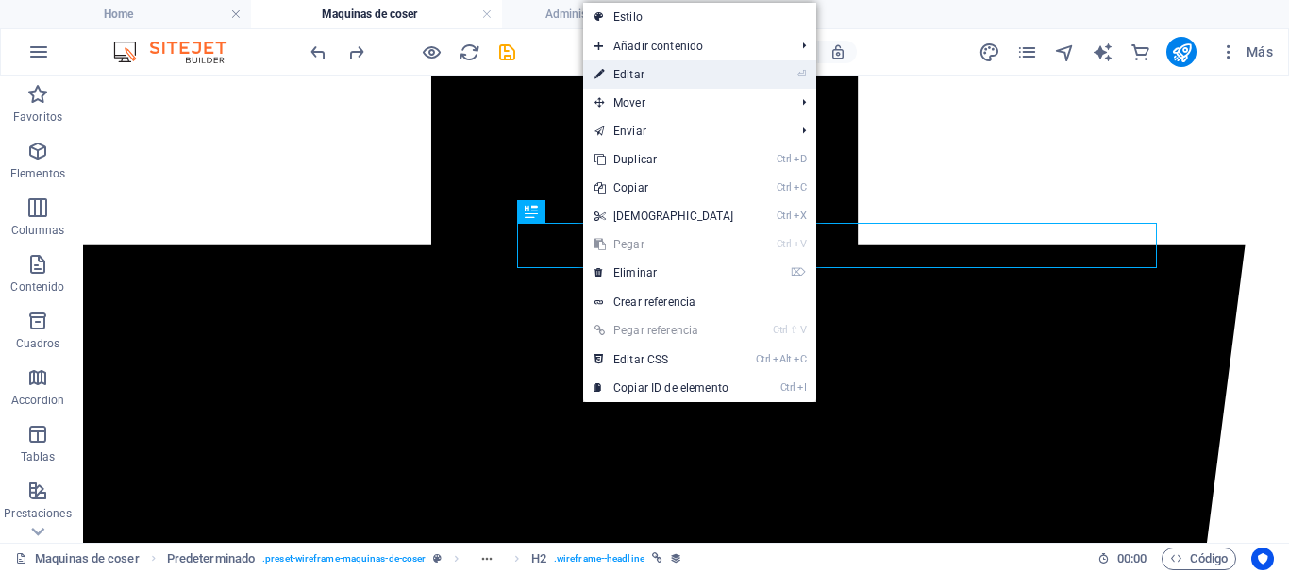
click at [616, 74] on link "⏎ Editar" at bounding box center [664, 74] width 162 height 28
select select "name"
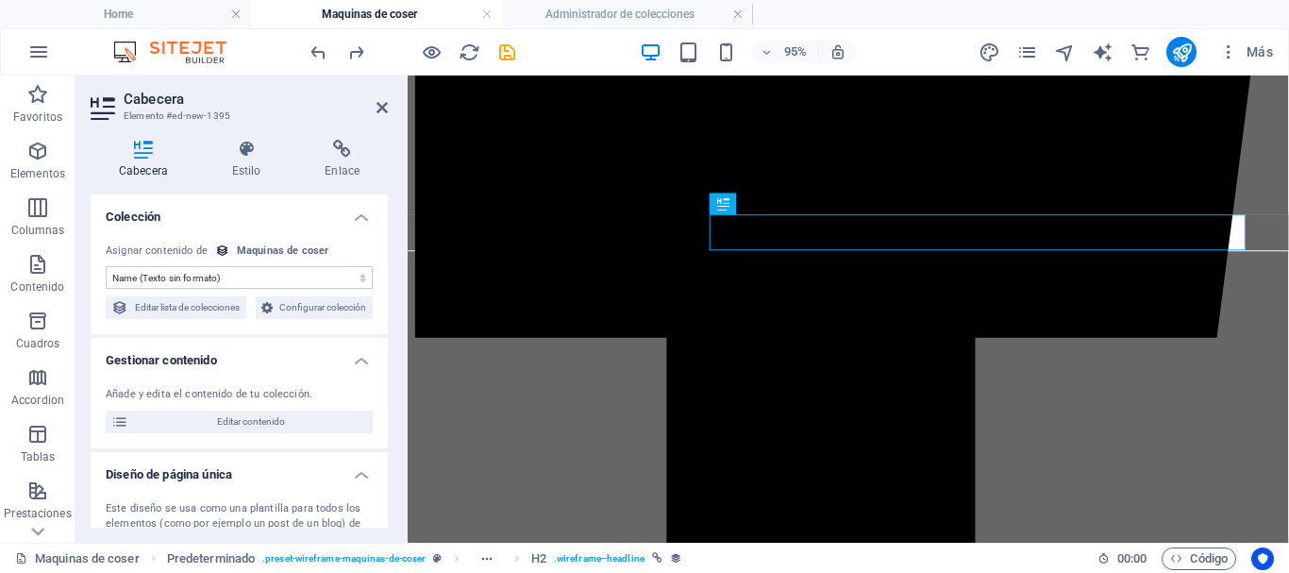
scroll to position [937, 0]
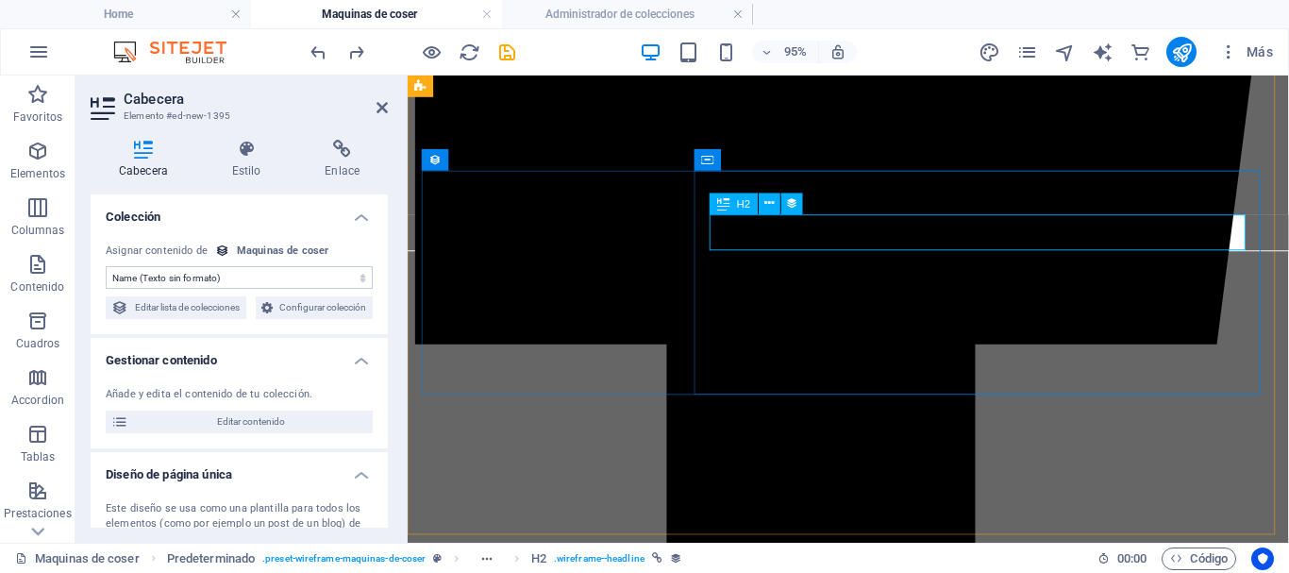
click at [769, 197] on icon at bounding box center [768, 203] width 9 height 19
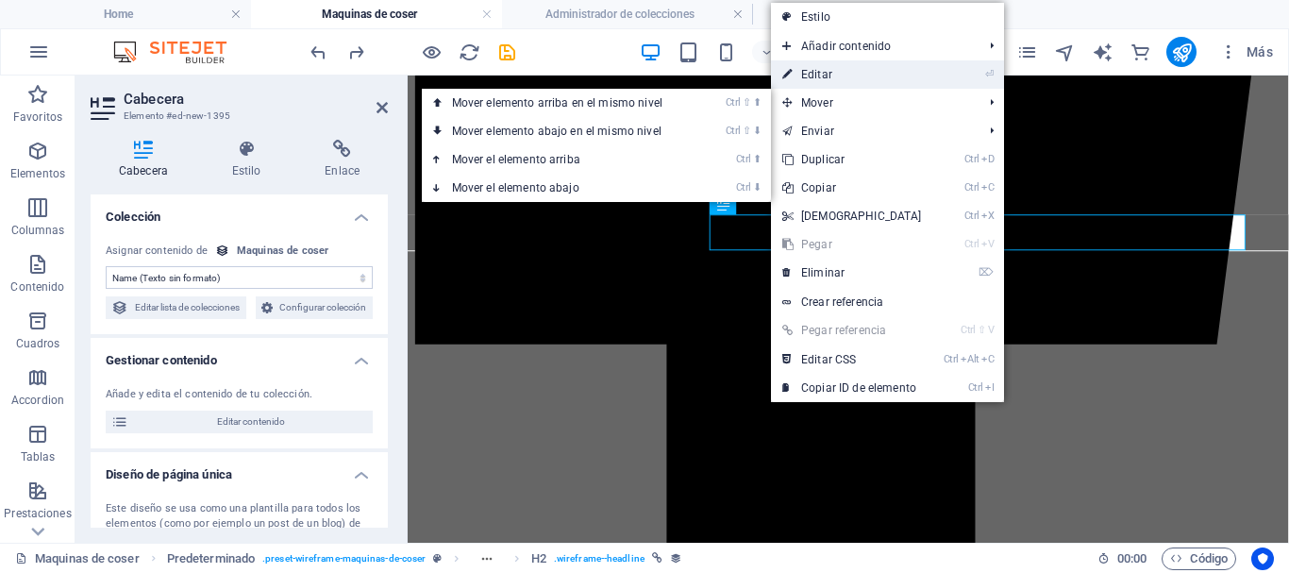
click at [811, 75] on link "⏎ Editar" at bounding box center [852, 74] width 162 height 28
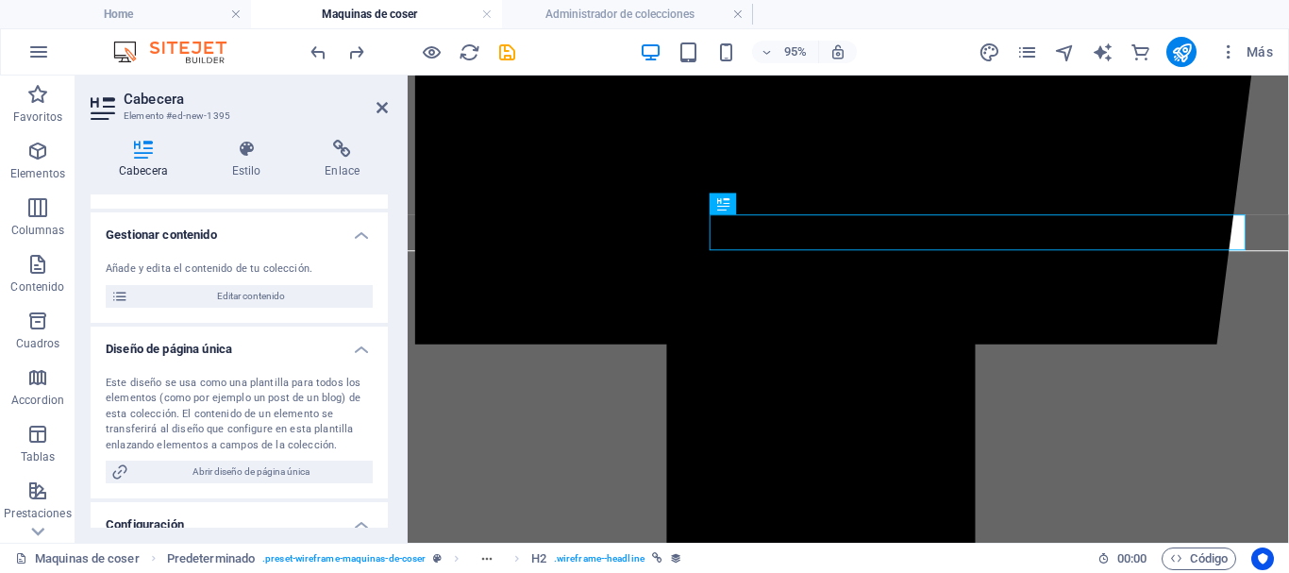
scroll to position [94, 0]
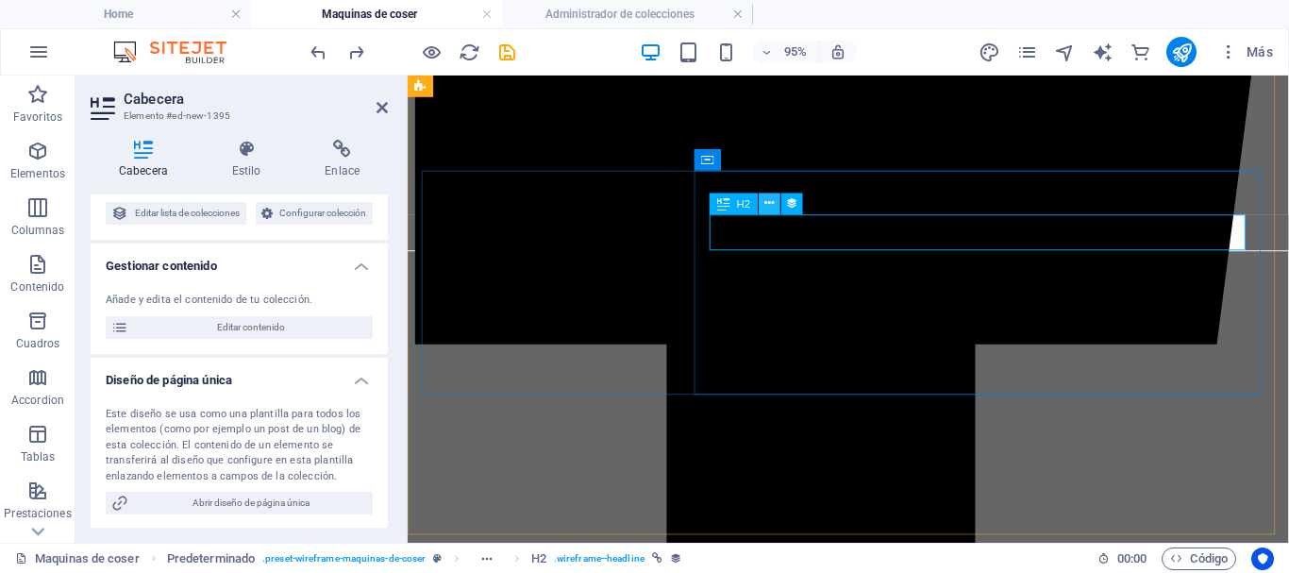
click at [774, 205] on icon at bounding box center [768, 203] width 9 height 19
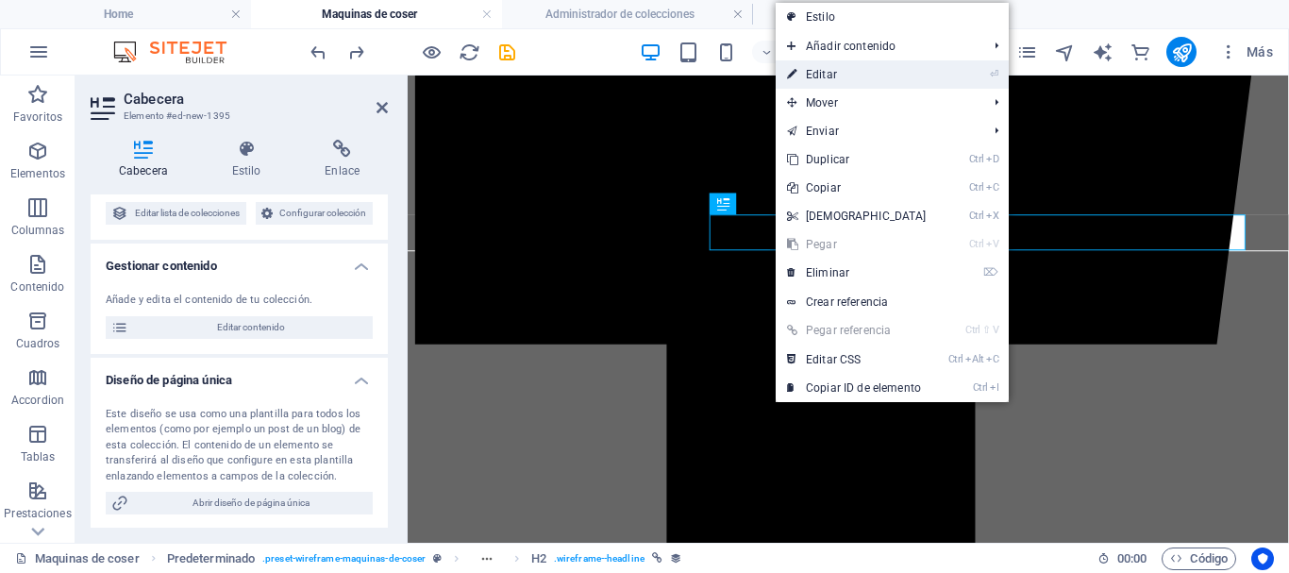
click at [802, 74] on link "⏎ Editar" at bounding box center [857, 74] width 162 height 28
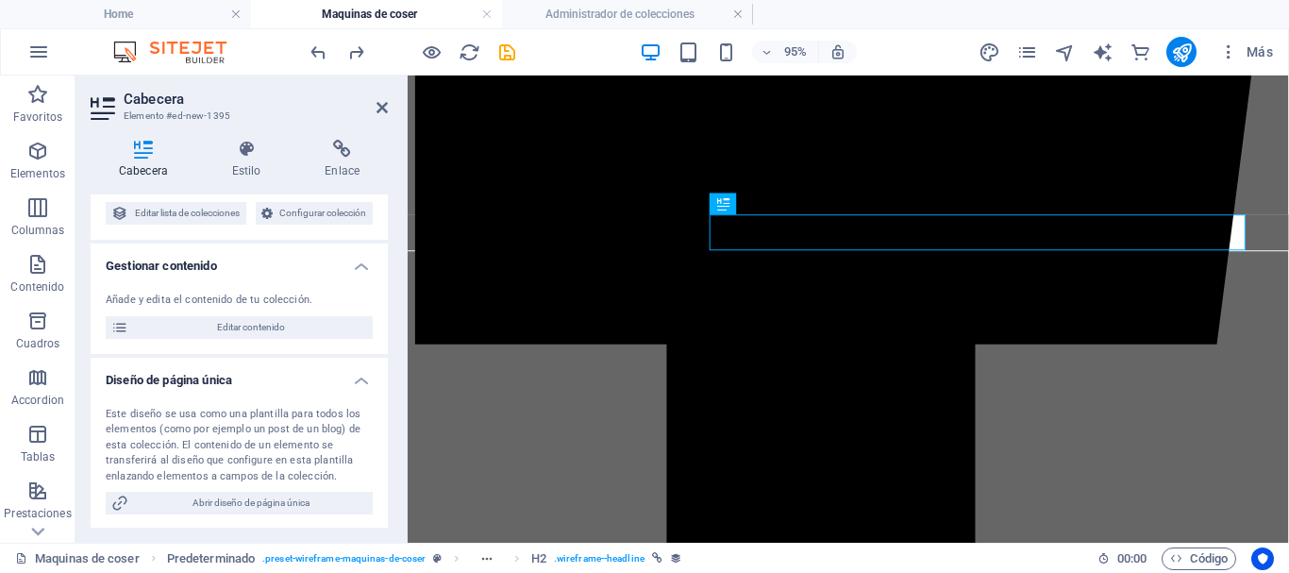
click at [210, 309] on div "Añade y edita el contenido de tu colección." at bounding box center [239, 301] width 267 height 16
click at [126, 339] on icon at bounding box center [119, 327] width 17 height 23
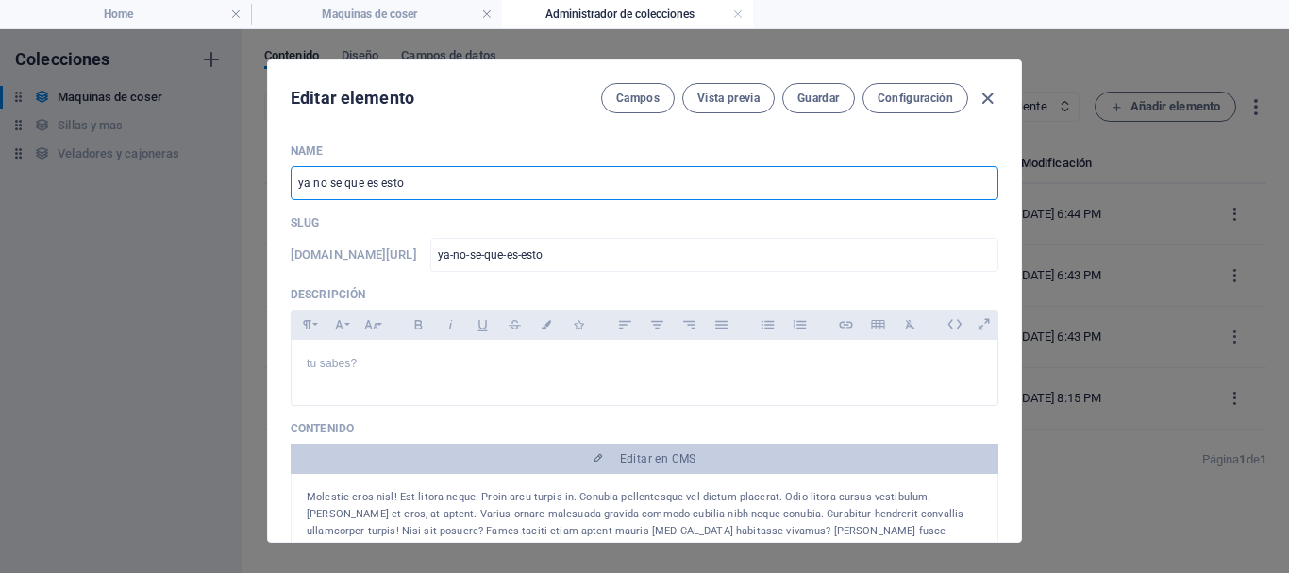
drag, startPoint x: 417, startPoint y: 182, endPoint x: 0, endPoint y: 160, distance: 417.8
click at [0, 158] on div "Editar elemento Campos Vista previa Guardar Configuración Name ya no se que es …" at bounding box center [644, 301] width 1289 height 544
type input "M"
type input "m"
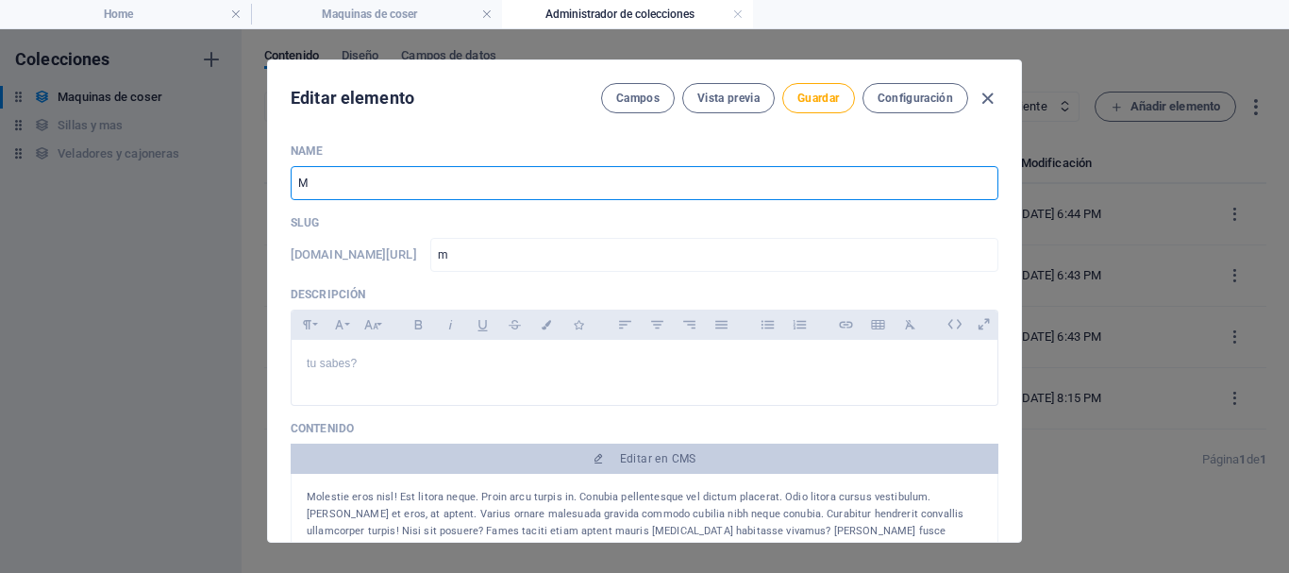
type input "Má"
type input "ma"
type input "Máq"
type input "maq"
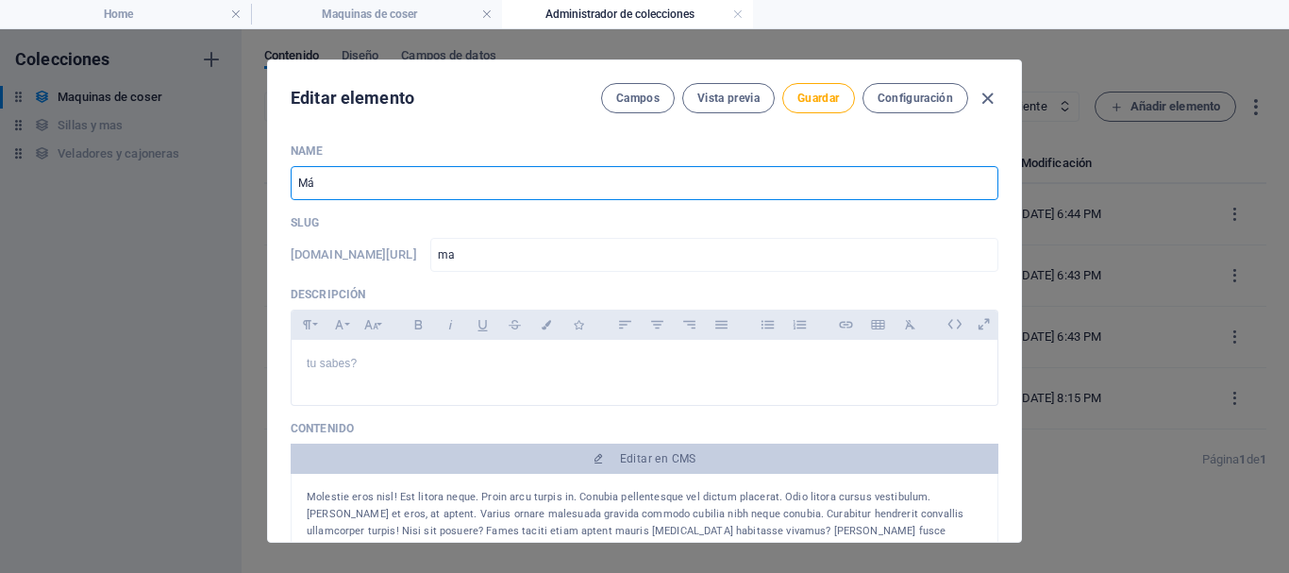
type input "maq"
type input "Máqu"
type input "maqu"
type input "Máqui"
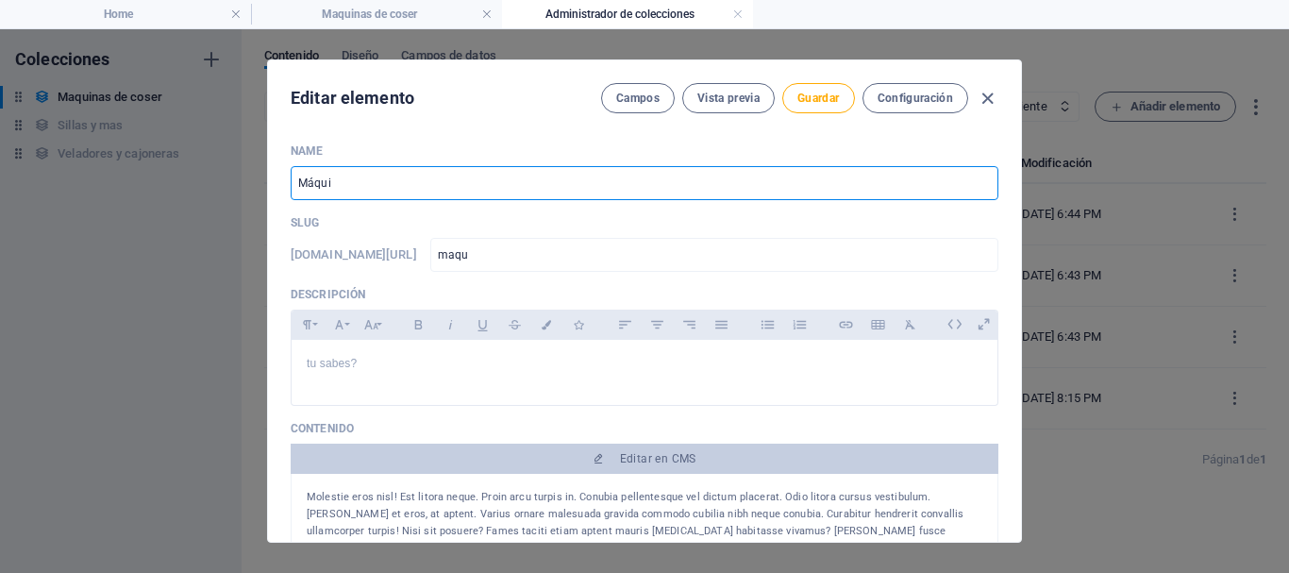
type input "maqui"
type input "Máquin"
type input "maquin"
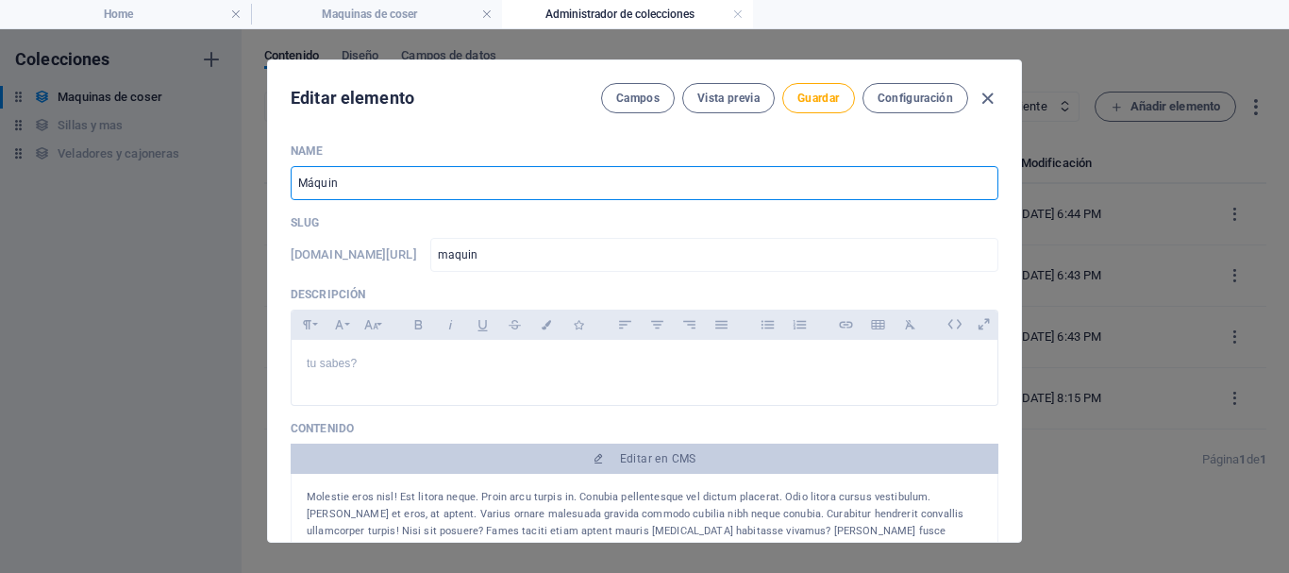
type input "Máquina"
type input "maquina"
type input "Máquina d"
type input "maquina-d"
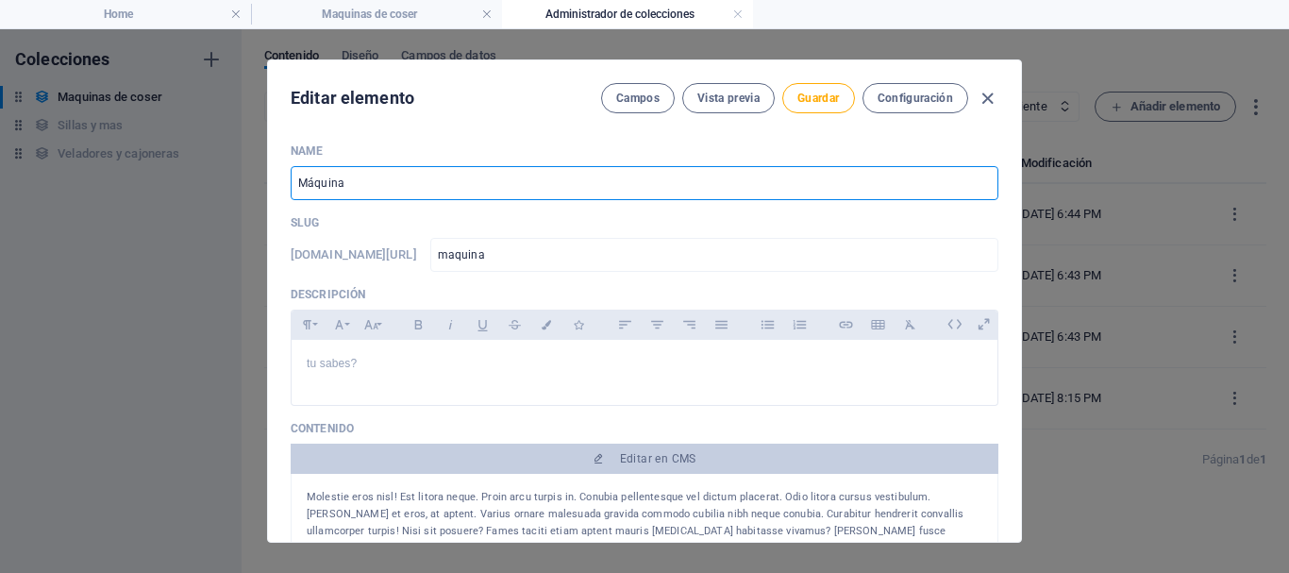
type input "maquina-d"
type input "Máquina de"
type input "maquina-de"
type input "Máquina de c"
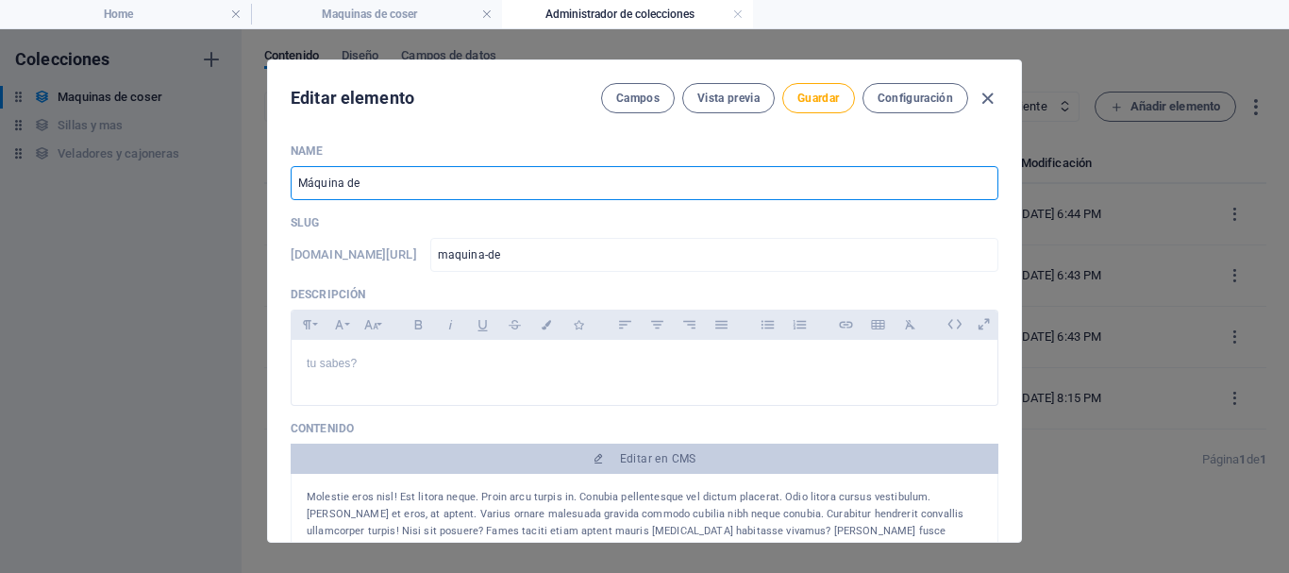
type input "maquina-de-c"
type input "Máquina de co"
type input "maquina-de-co"
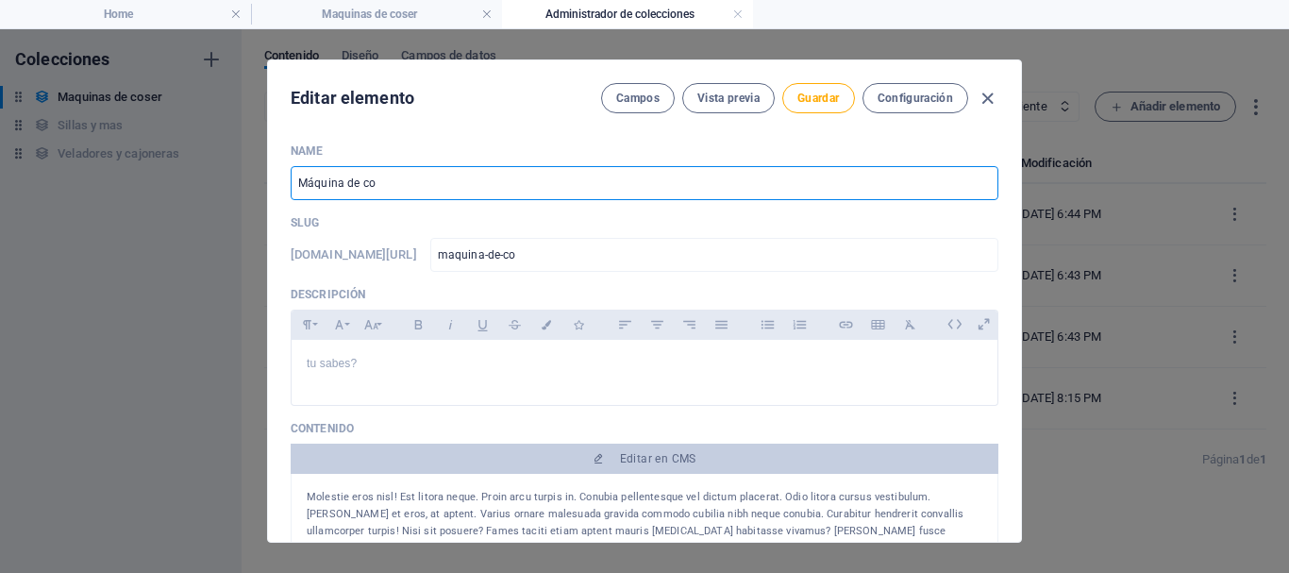
type input "Máquina de cos"
type input "maquina-de-cos"
type input "Máquina de cose"
type input "maquina-de-cose"
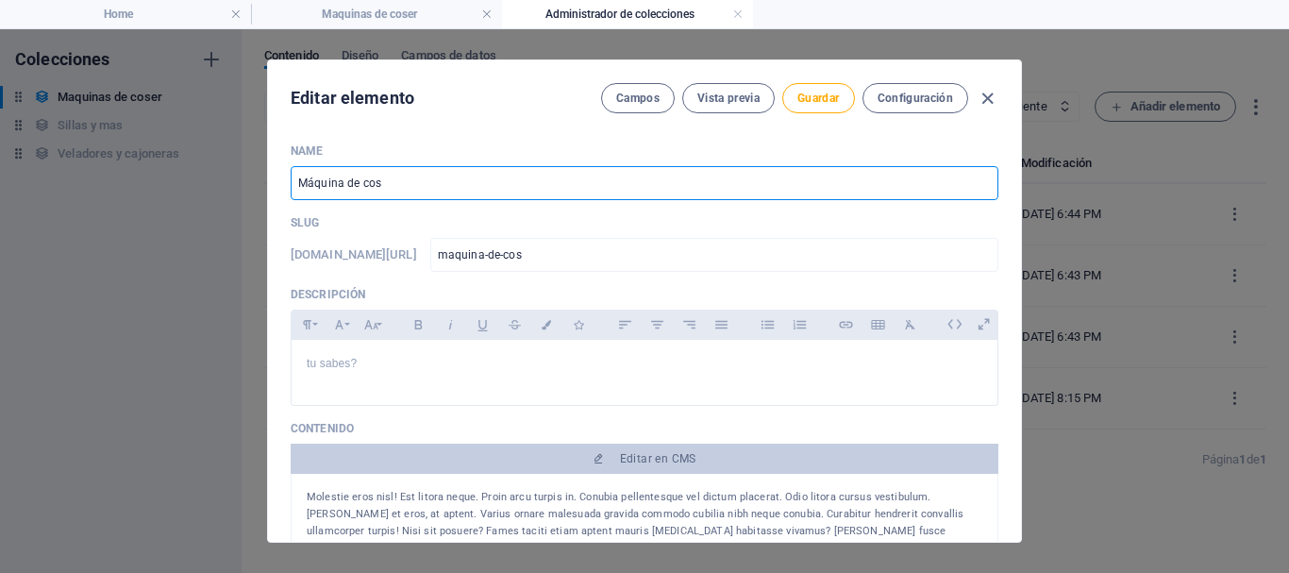
type input "maquina-de-cose"
type input "Máquina de coser"
type input "maquina-de-coser"
type input "Máquina de coser R"
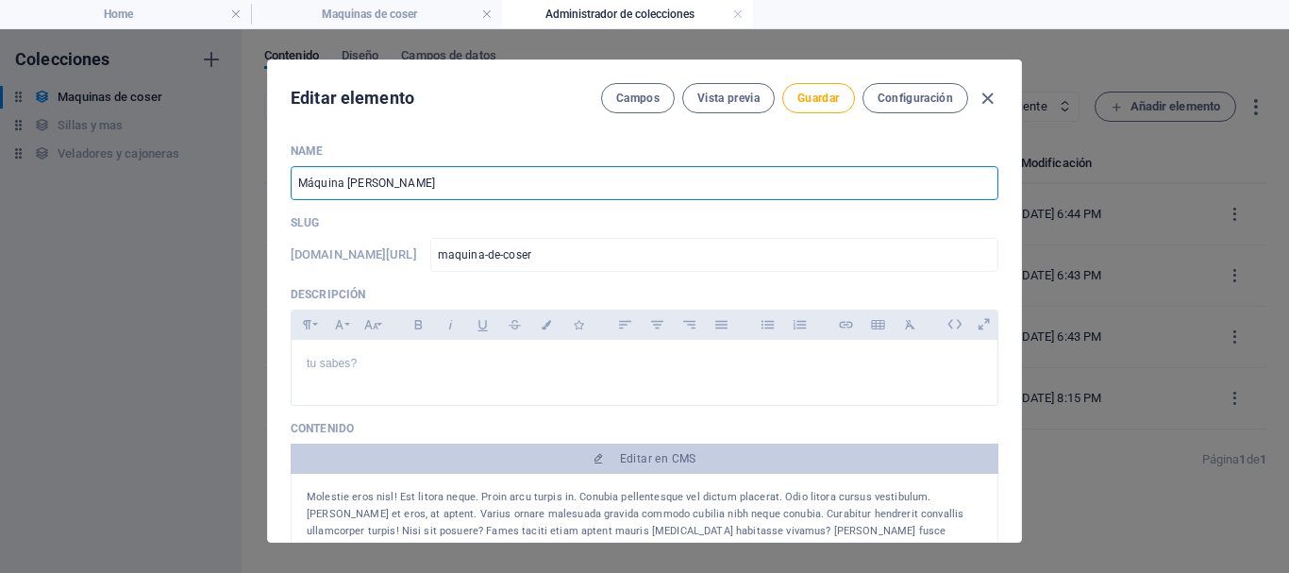
type input "maquina-de-coser-r"
type input "Máquina de coser Re"
type input "maquina-de-coser-re"
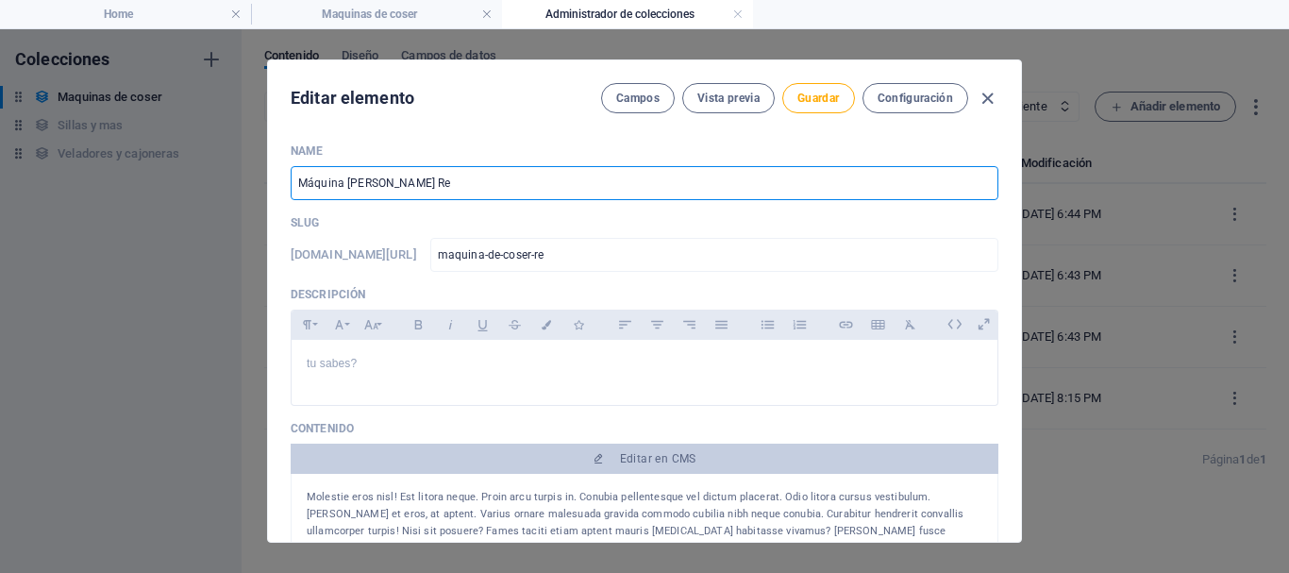
type input "Máquina de coser Rem"
type input "maquina-de-coser-rem"
type input "Máquina de coser Remi"
type input "maquina-de-coser-remi"
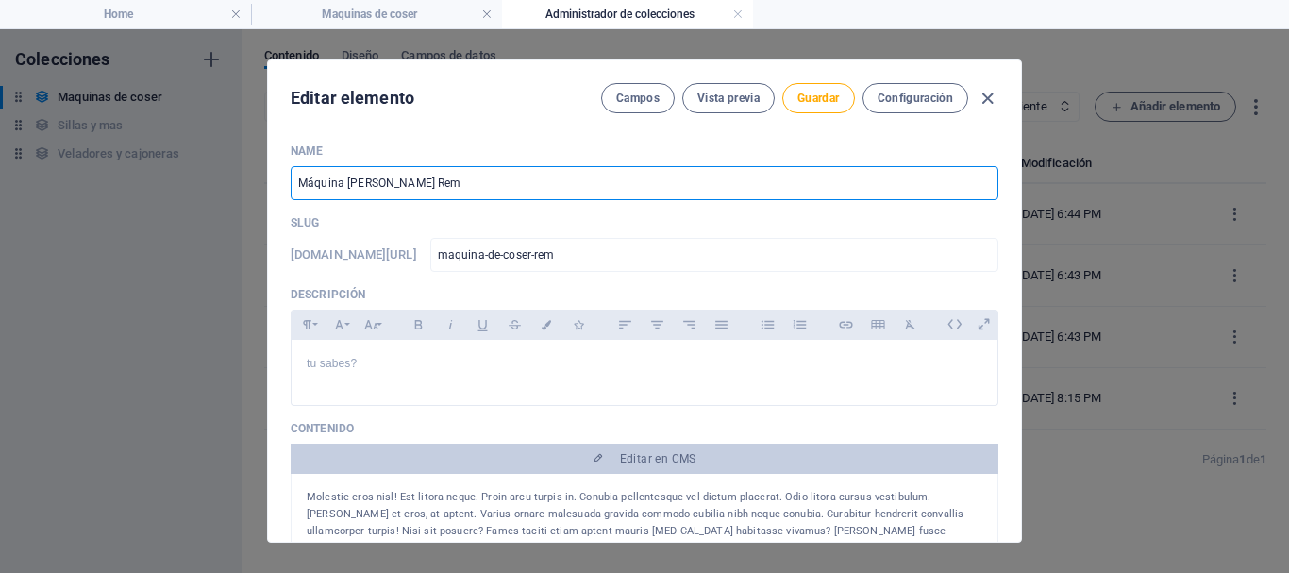
type input "maquina-de-coser-remi"
type input "Máquina de coser Remin"
type input "maquina-de-coser-remin"
type input "Máquina de coser Reming"
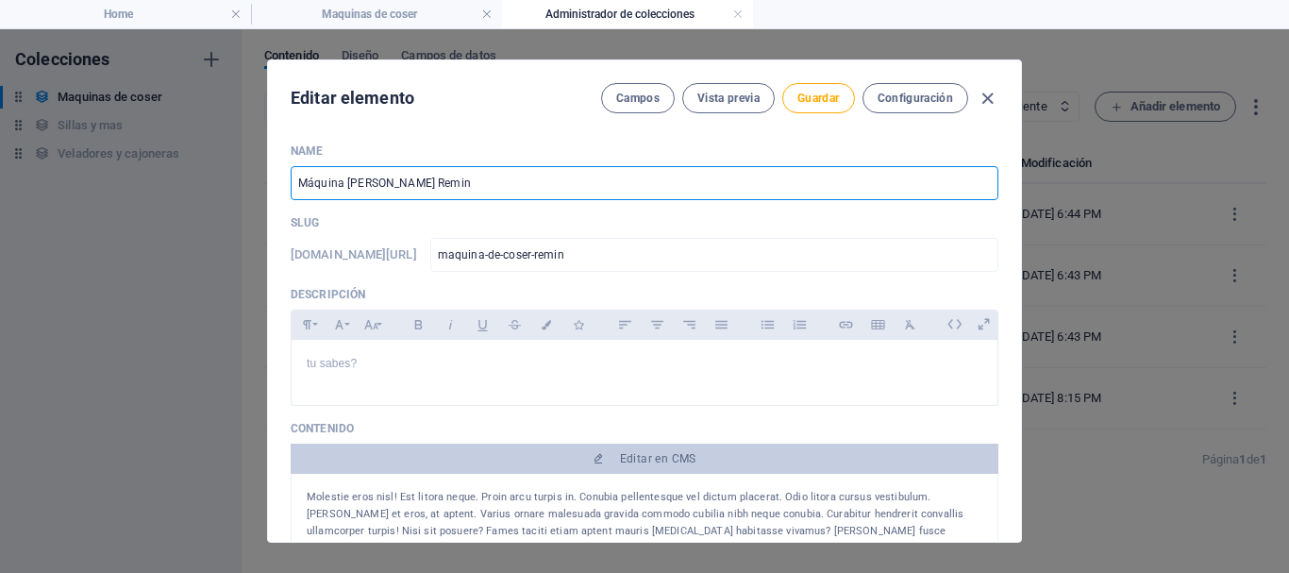
type input "maquina-de-coser-reming"
type input "Máquina de coser Remingt"
type input "maquina-de-coser-remingt"
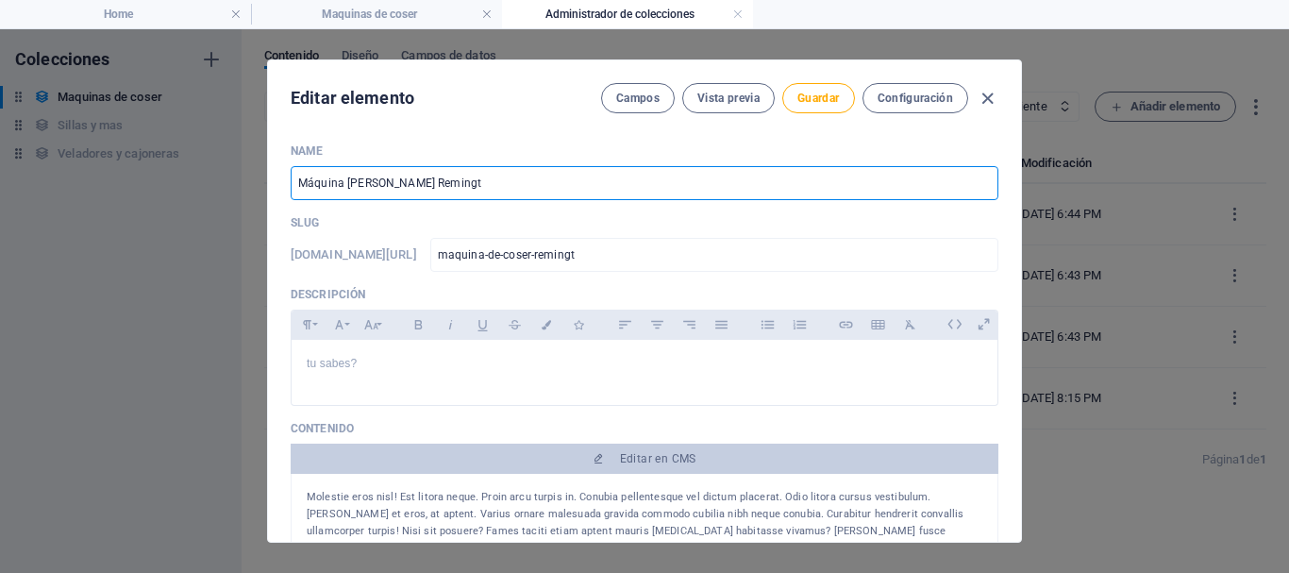
type input "Máquina de coser Remingto"
type input "maquina-de-coser-remingto"
type input "Máquina de coser Remington"
type input "maquina-de-coser-remington"
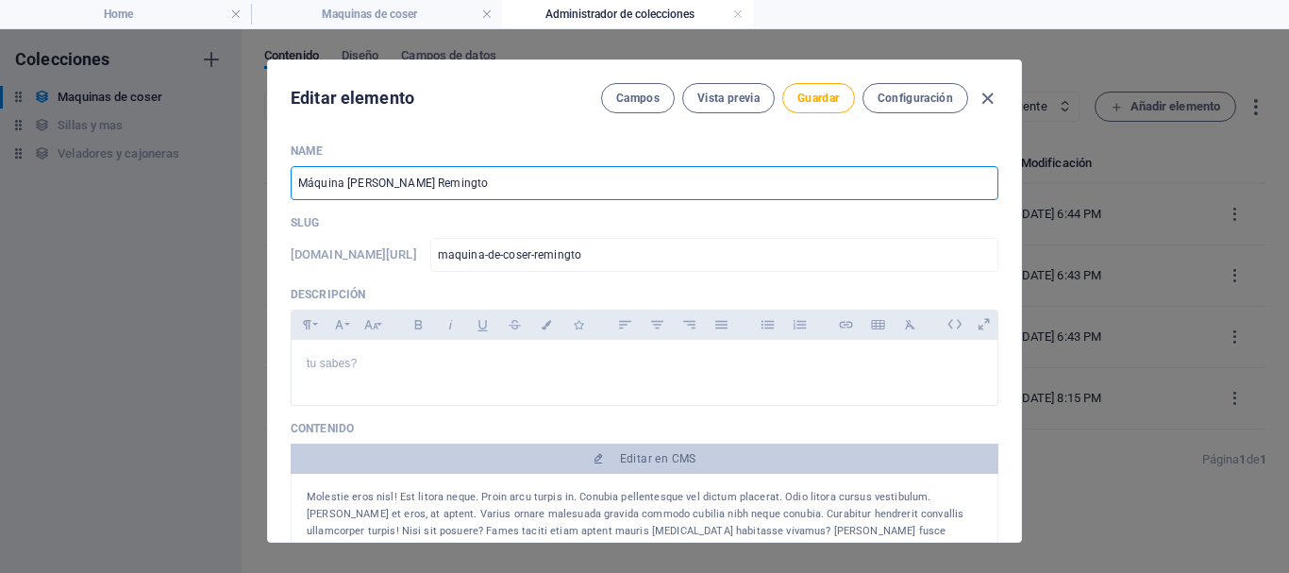
type input "maquina-de-coser-remington"
type input "Máquina de coser Remington. A"
type input "maquina-de-coser-remington-a"
type input "Máquina de coser Remington. Añ"
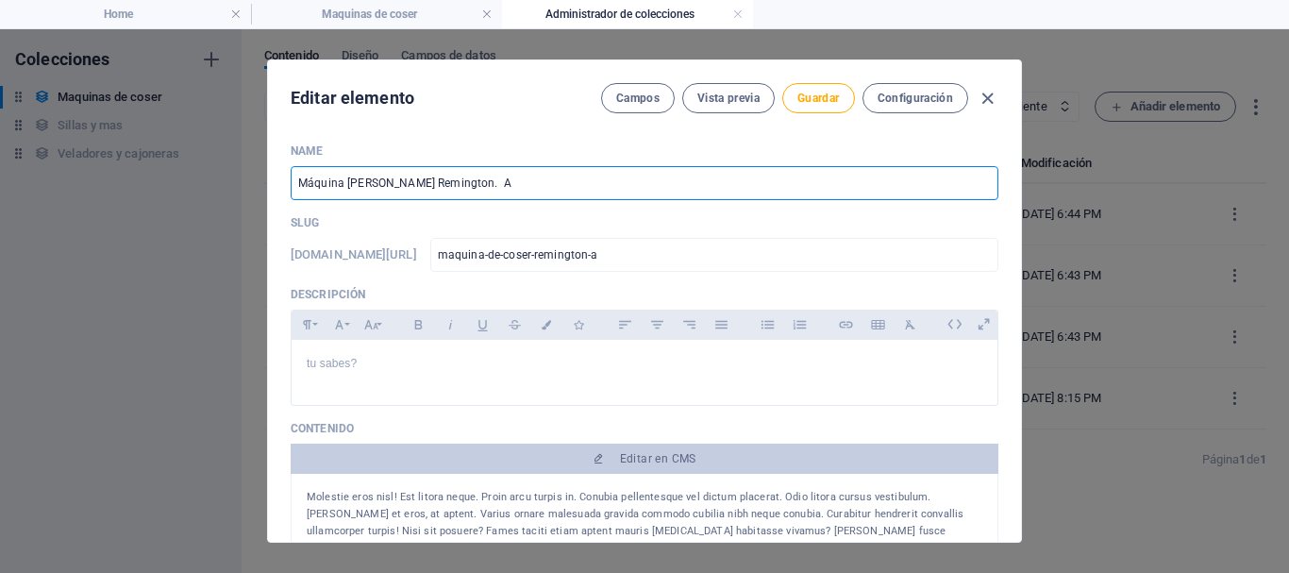
type input "maquina-de-coser-remington-an"
type input "Máquina de coser Remington. Año"
type input "maquina-de-coser-remington-ano"
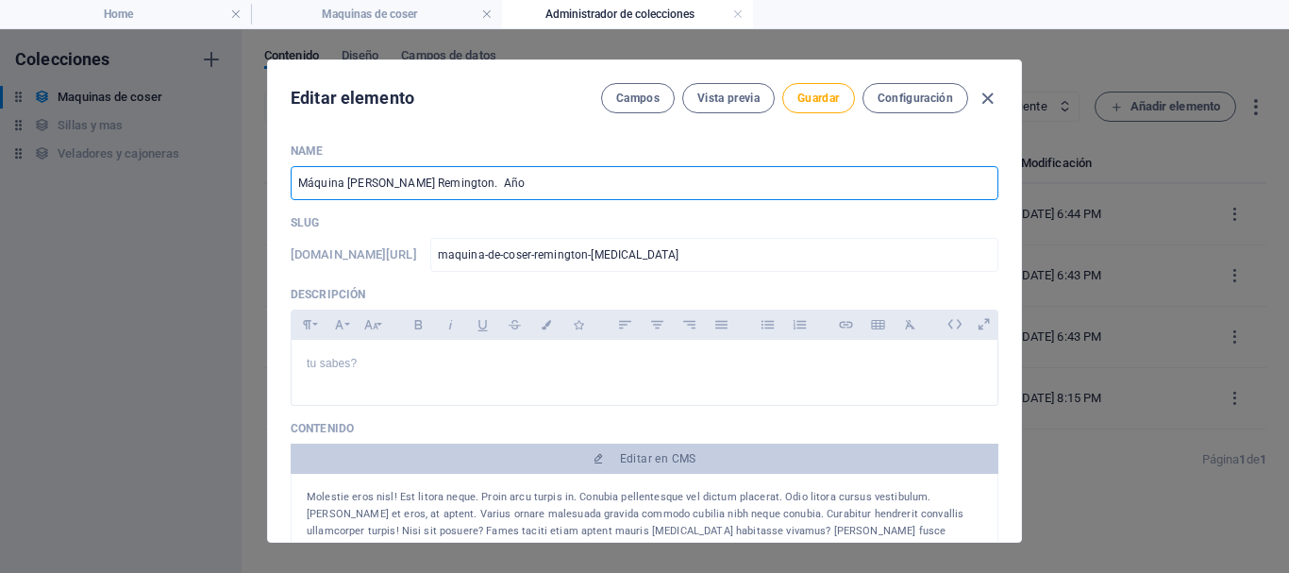
type input "Máquina de coser Remington. Años"
type input "maquina-de-coser-remington-anos"
type input "Máquina de coser Remington. Año"
type input "maquina-de-coser-remington-ano"
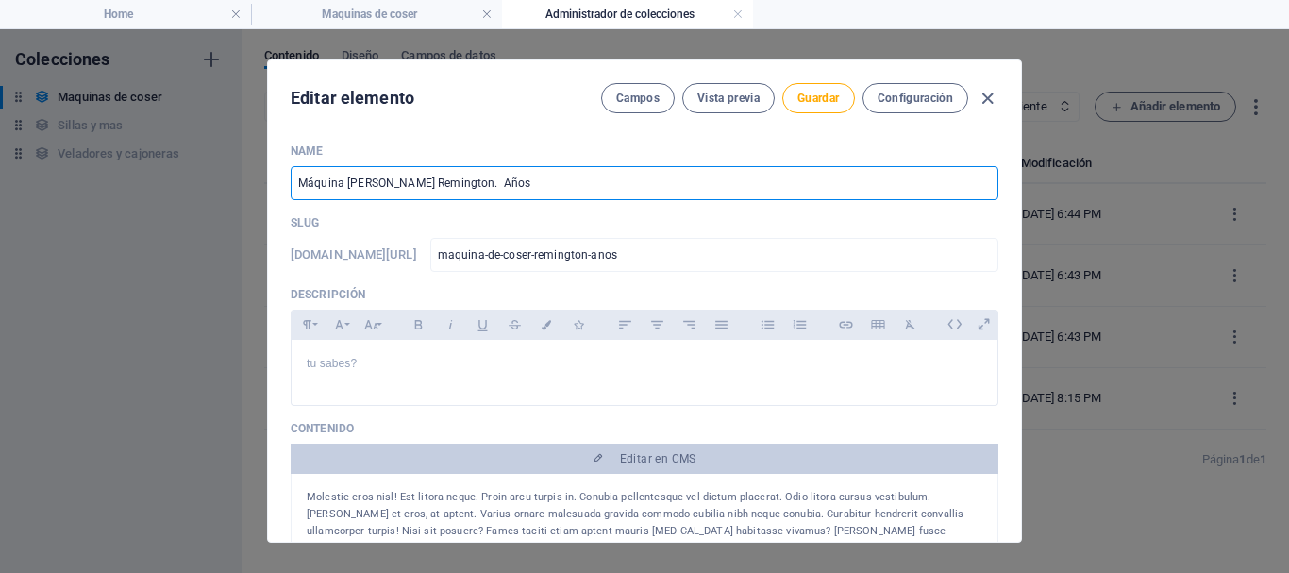
type input "maquina-de-coser-remington-ano"
type input "Máquina de coser Remington. Añ"
type input "maquina-de-coser-remington-an"
type input "Máquina de coser Remington. A"
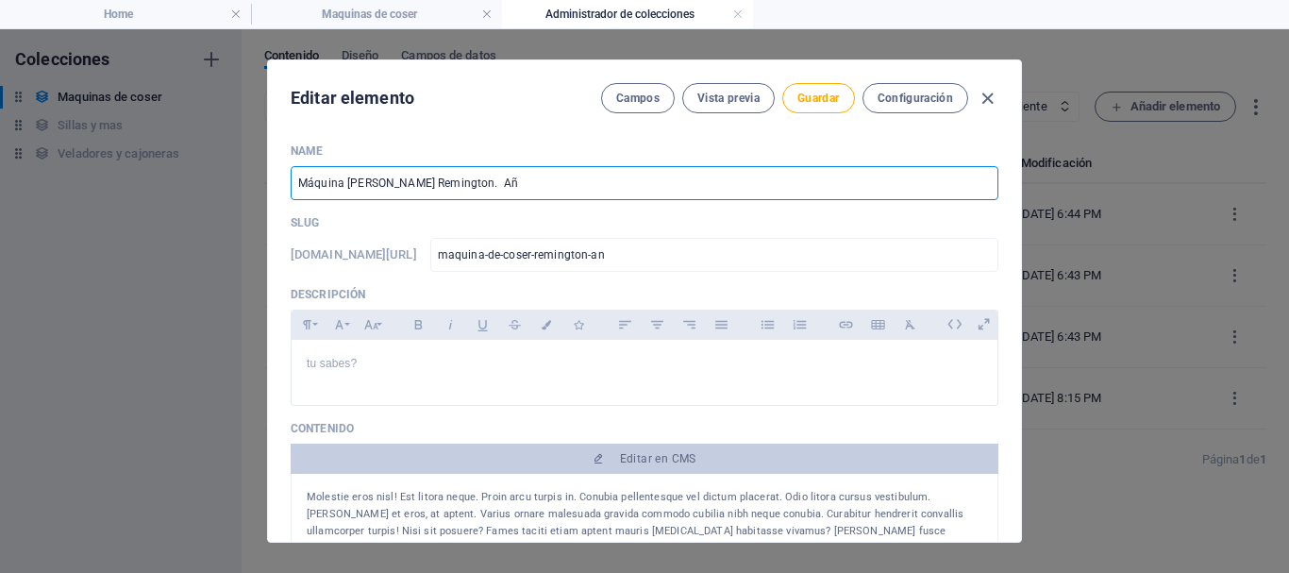
type input "maquina-de-coser-remington-a"
type input "Máquina de coser Remington."
type input "maquina-de-coser-remington"
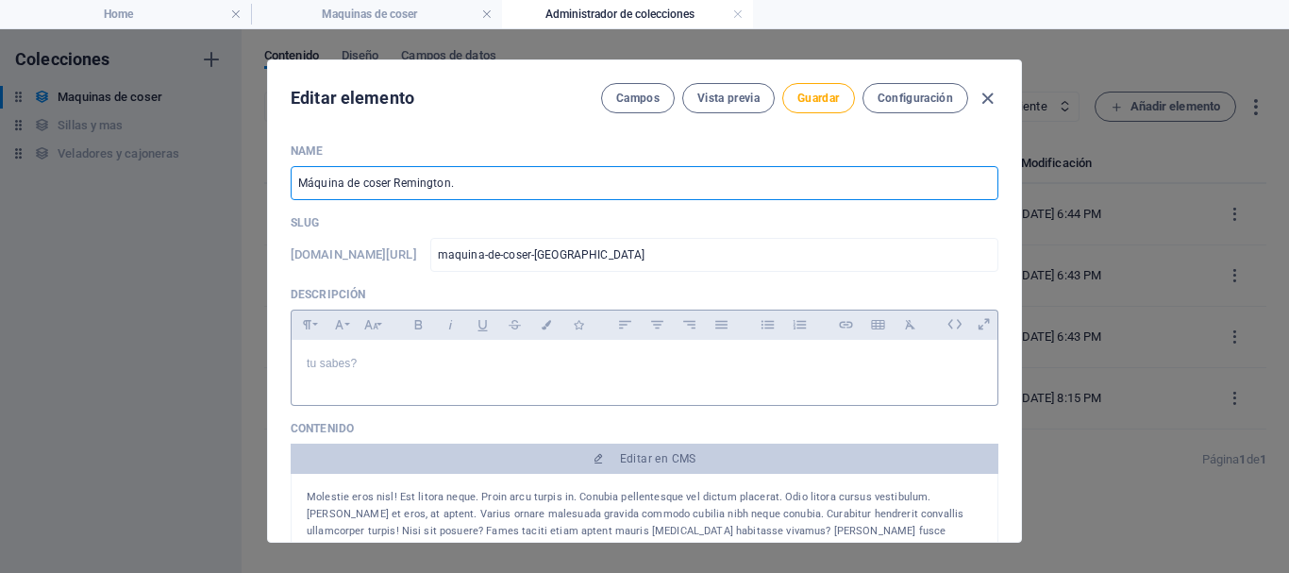
type input "Máquina de coser Remington."
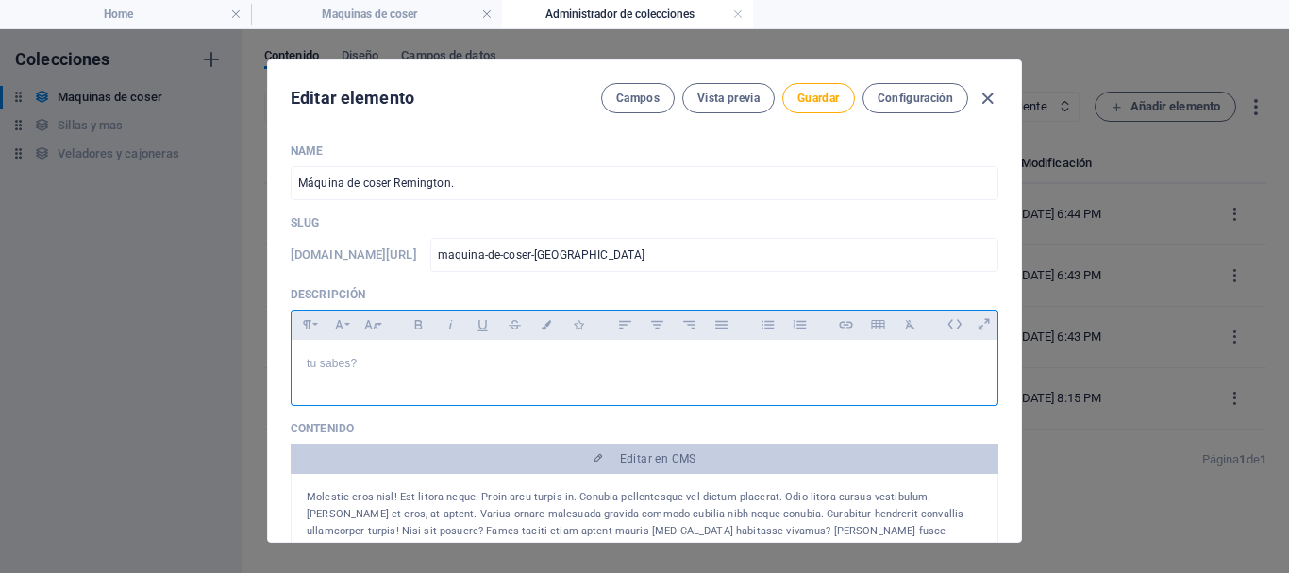
click at [336, 366] on p "tu sabes?" at bounding box center [645, 364] width 676 height 18
drag, startPoint x: 357, startPoint y: 362, endPoint x: 0, endPoint y: 361, distance: 356.8
click at [0, 361] on div "Editar elemento Campos Vista previa Guardar Configuración Name Máquina de coser…" at bounding box center [644, 301] width 1289 height 544
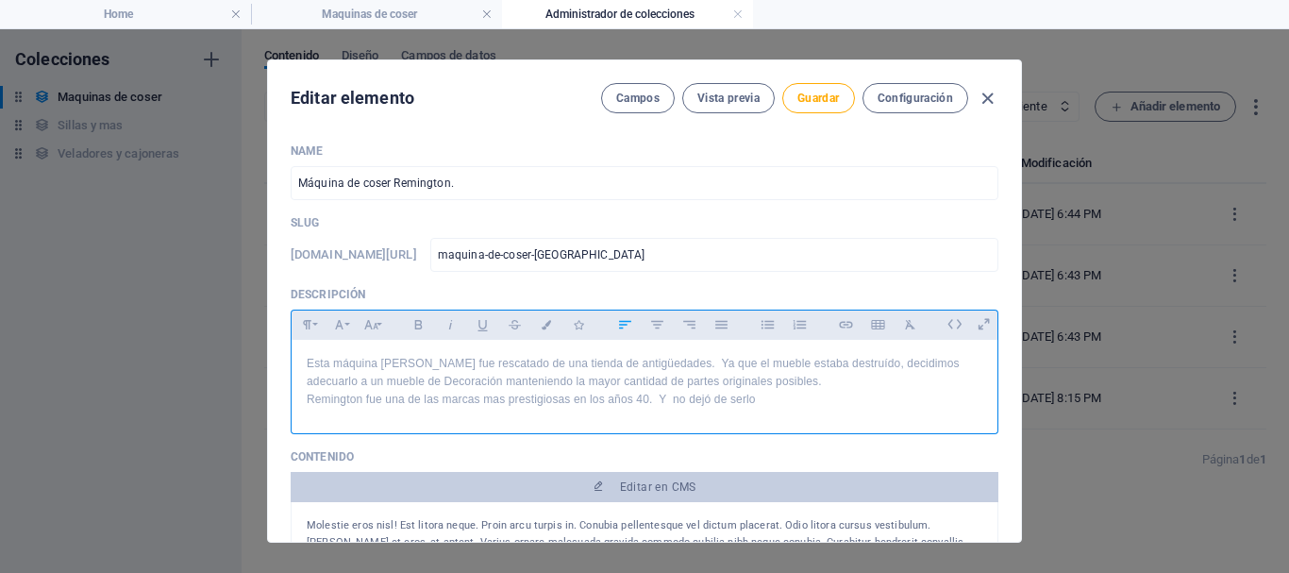
click at [837, 361] on p "Esta máquina de coser fue rescatado de una tienda de antigüedades. Ya que el mu…" at bounding box center [645, 373] width 676 height 36
click at [793, 395] on p "Remington fue una de las marcas mas prestigiosas en los años 40. Y no dejó de s…" at bounding box center [645, 400] width 676 height 18
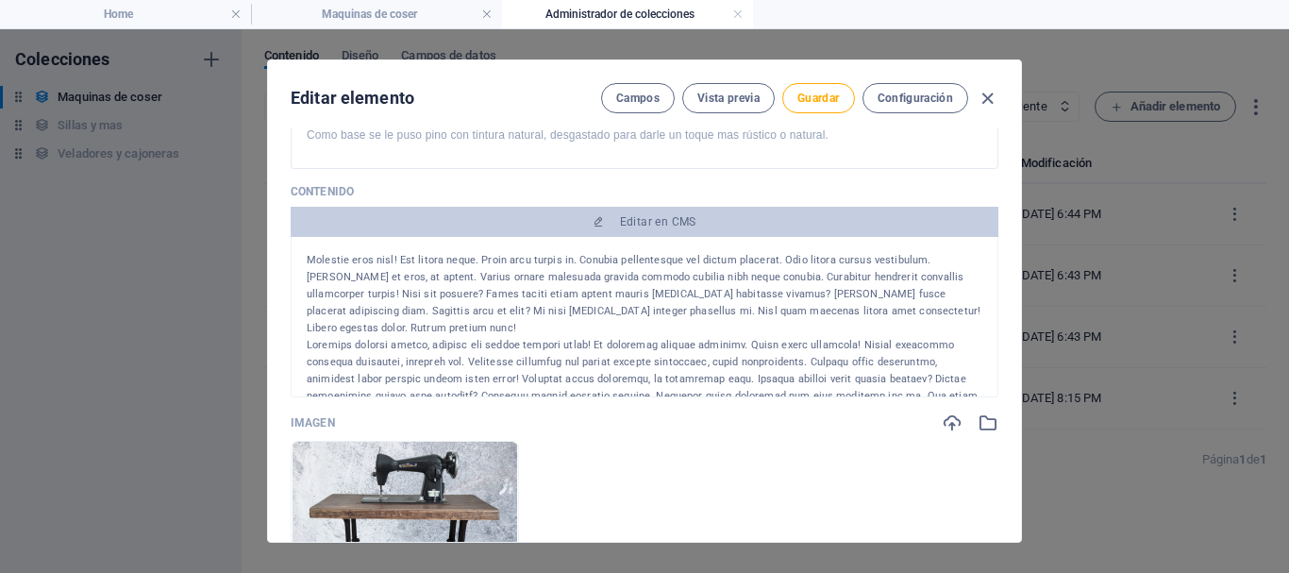
click at [310, 257] on div "Molestie eros nisl! Est litora neque. Proin arcu turpis in. Conubia pellentesqu…" at bounding box center [645, 317] width 708 height 160
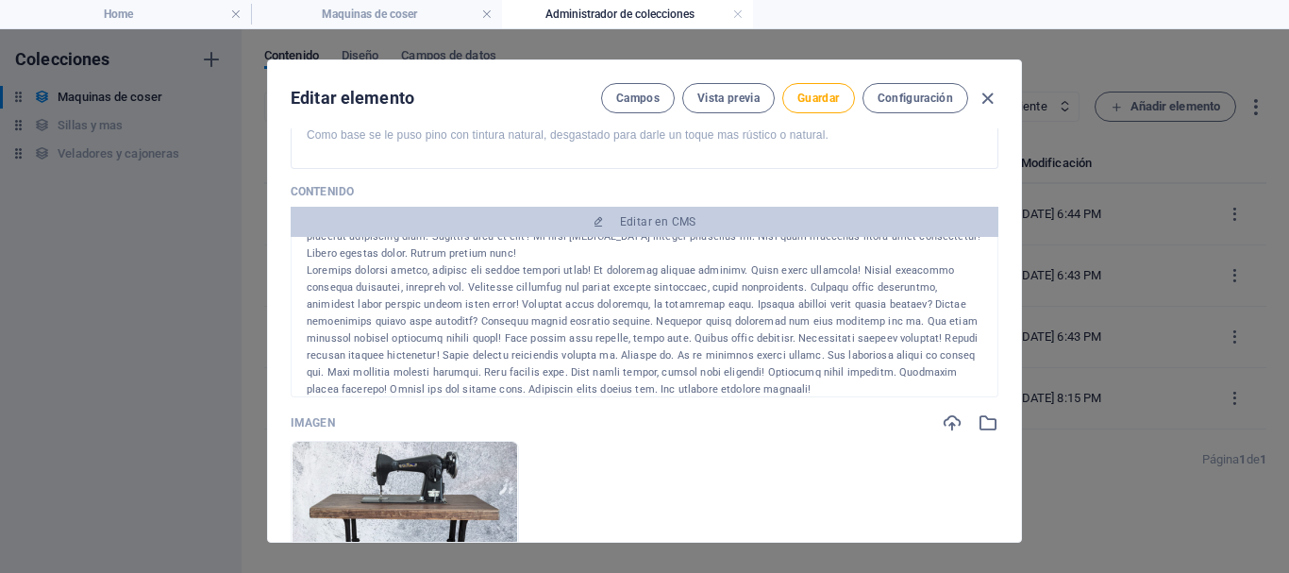
drag, startPoint x: 309, startPoint y: 258, endPoint x: 703, endPoint y: 445, distance: 436.9
click at [703, 445] on div "Name Máquina de coser Remington. ​ Slug www.example.com/example-page/ maquina-d…" at bounding box center [645, 317] width 708 height 914
drag, startPoint x: 605, startPoint y: 329, endPoint x: 515, endPoint y: 296, distance: 95.6
click at [515, 296] on div at bounding box center [645, 330] width 676 height 136
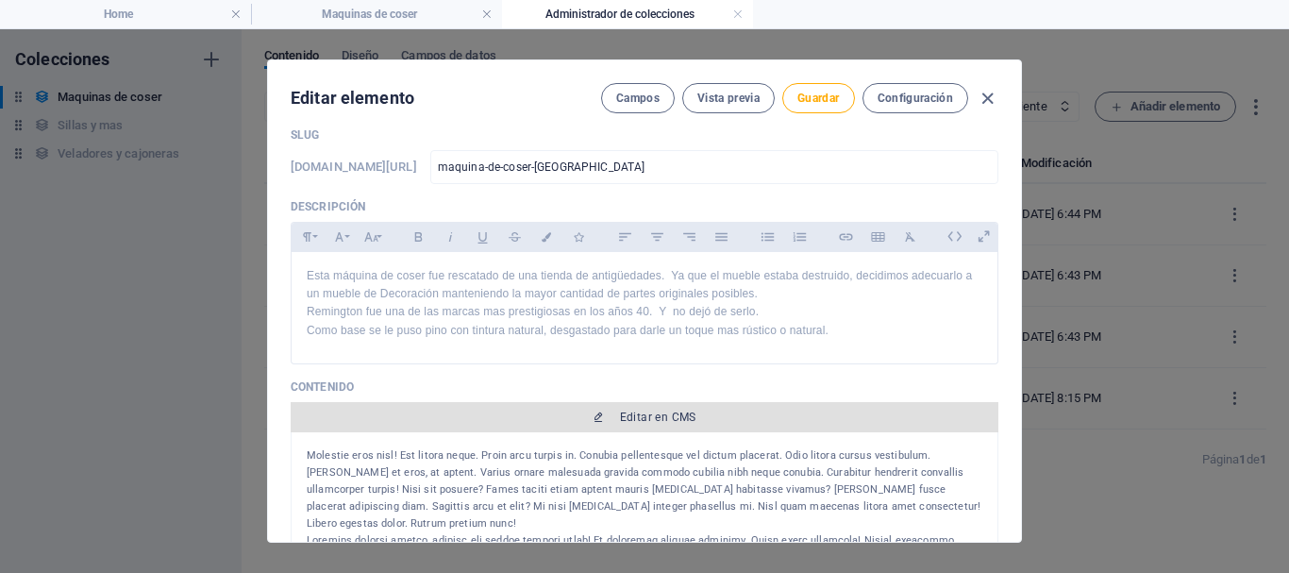
scroll to position [189, 0]
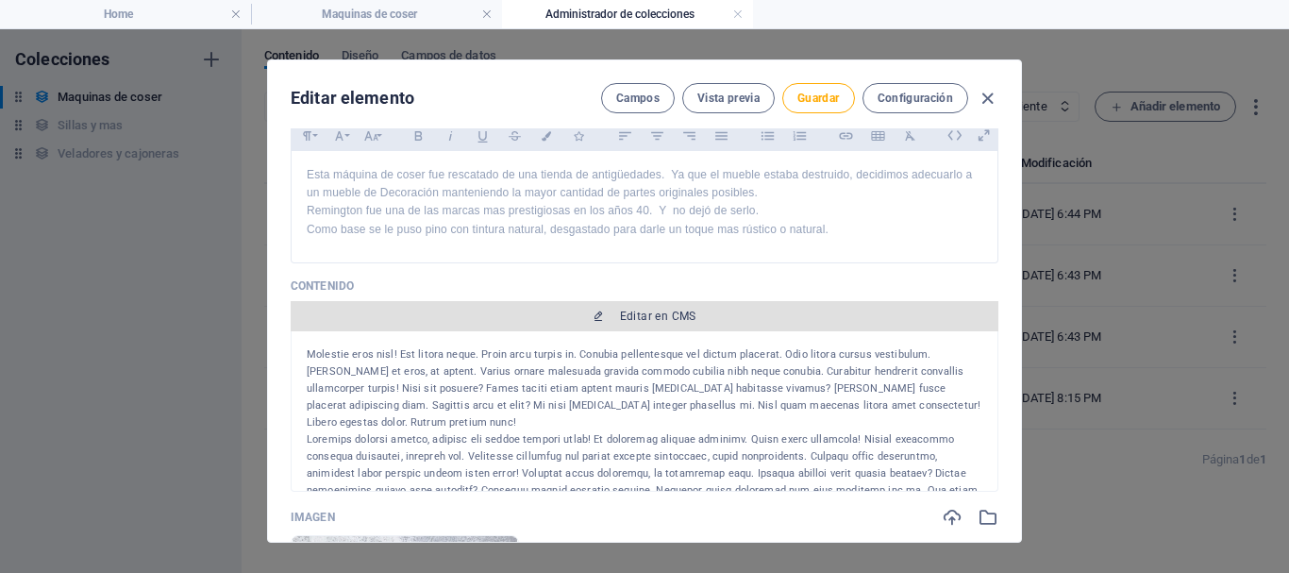
click at [675, 317] on span "Editar en CMS" at bounding box center [658, 316] width 76 height 15
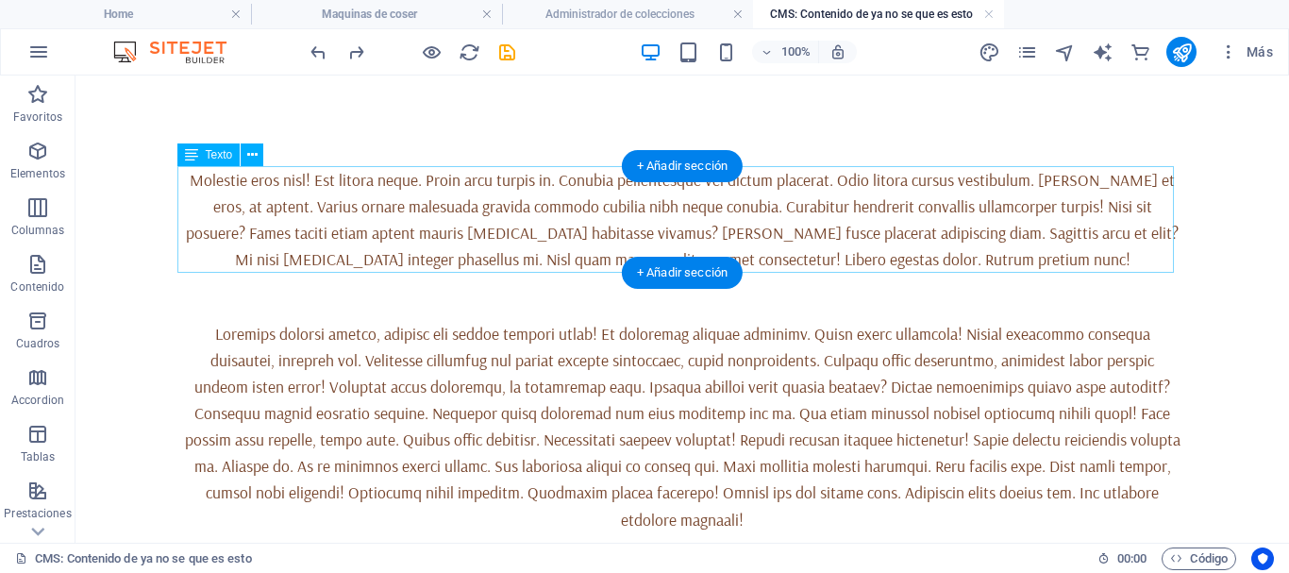
scroll to position [0, 0]
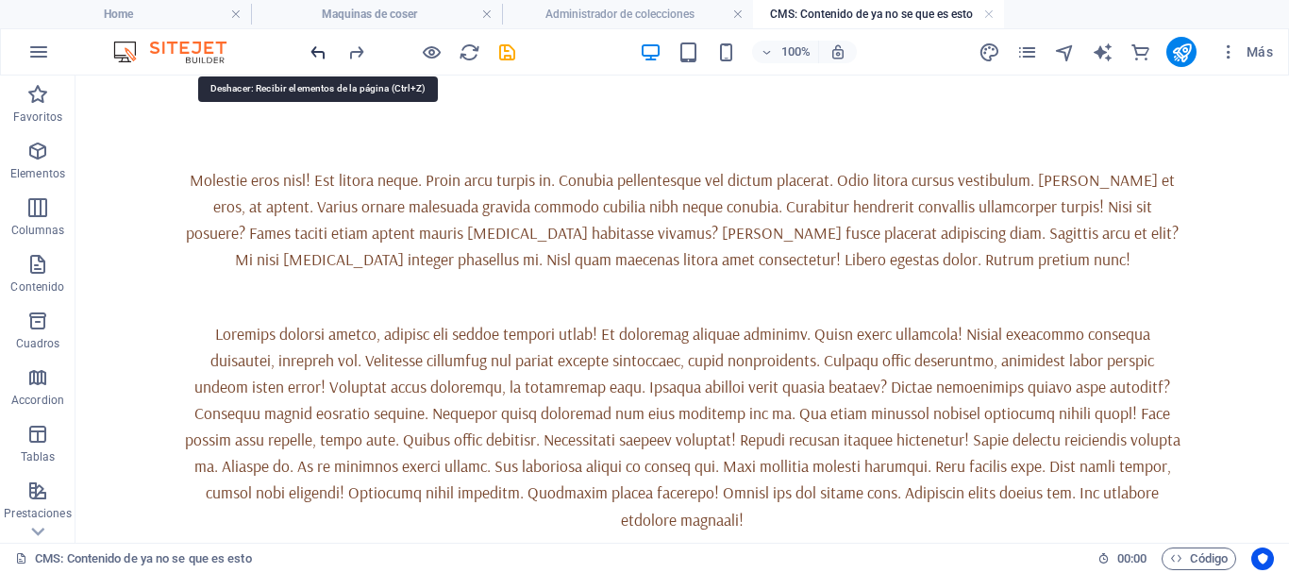
click at [321, 50] on icon "undo" at bounding box center [319, 53] width 22 height 22
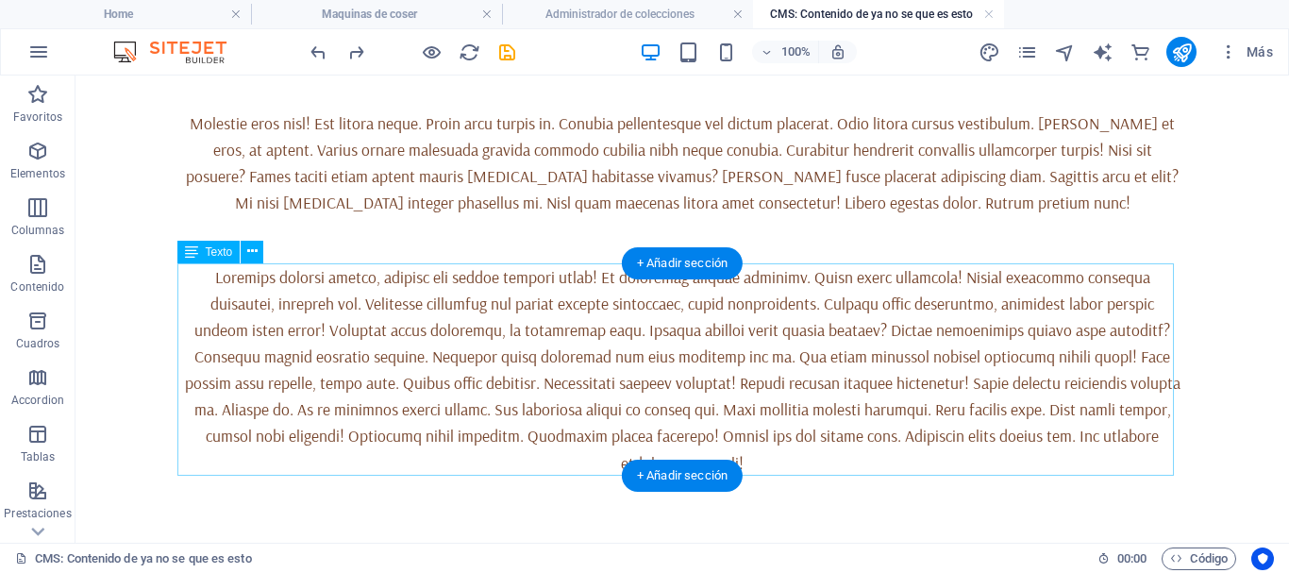
scroll to position [80, 0]
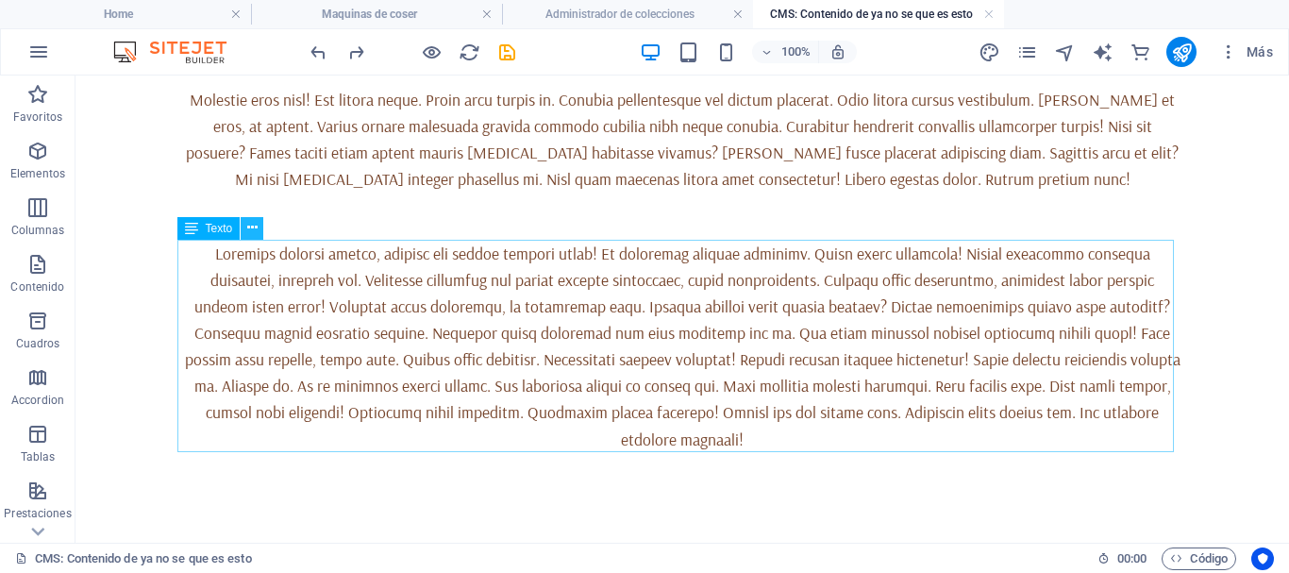
click at [250, 230] on icon at bounding box center [252, 228] width 10 height 20
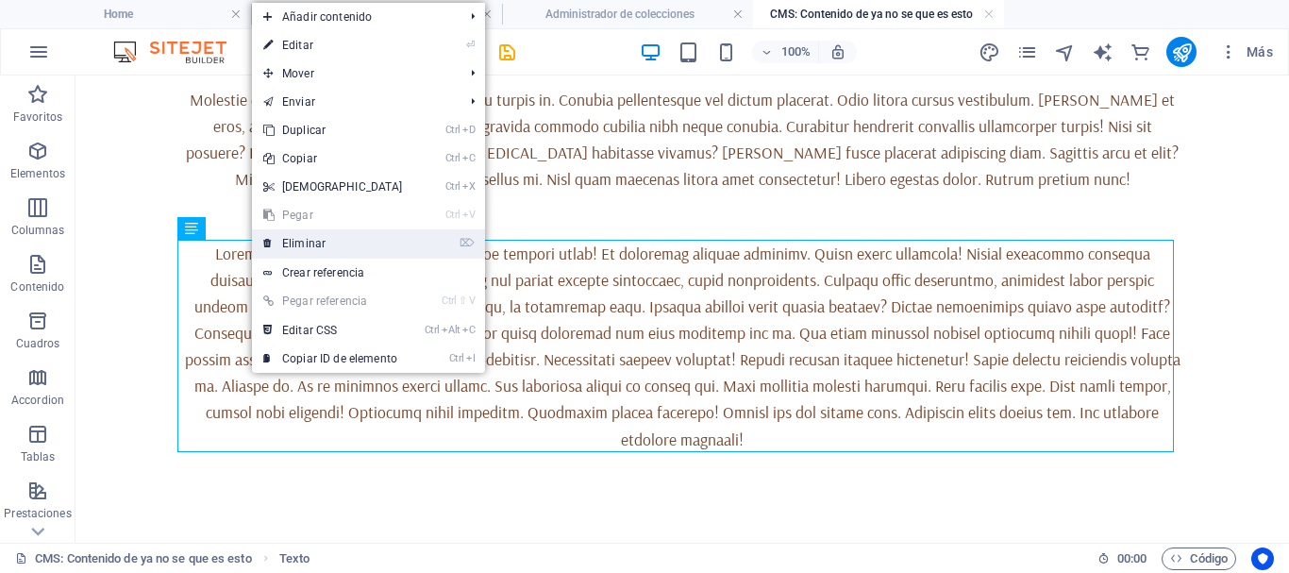
click at [304, 242] on link "⌦ Eliminar" at bounding box center [333, 243] width 162 height 28
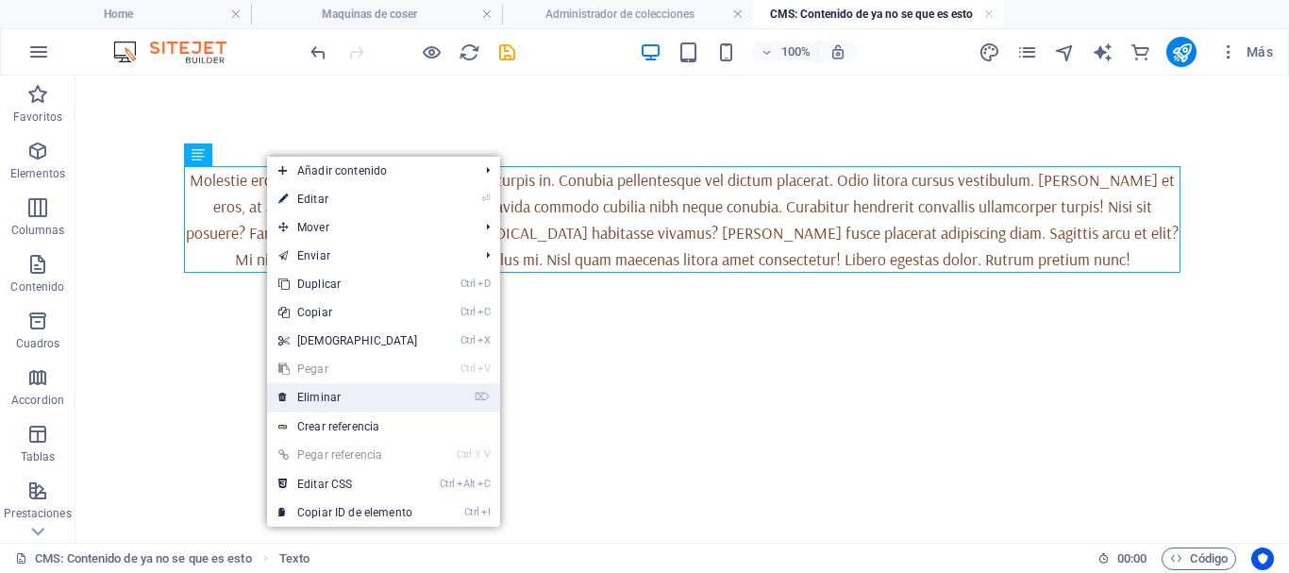
click at [313, 399] on link "⌦ Eliminar" at bounding box center [348, 397] width 162 height 28
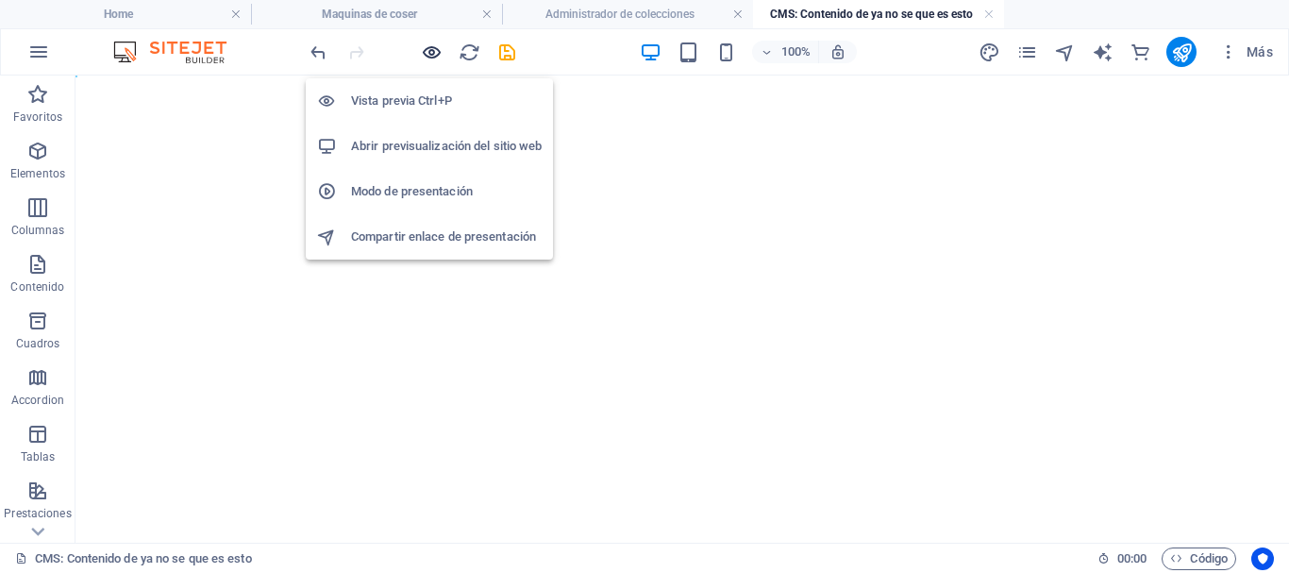
click at [431, 49] on icon "button" at bounding box center [432, 53] width 22 height 22
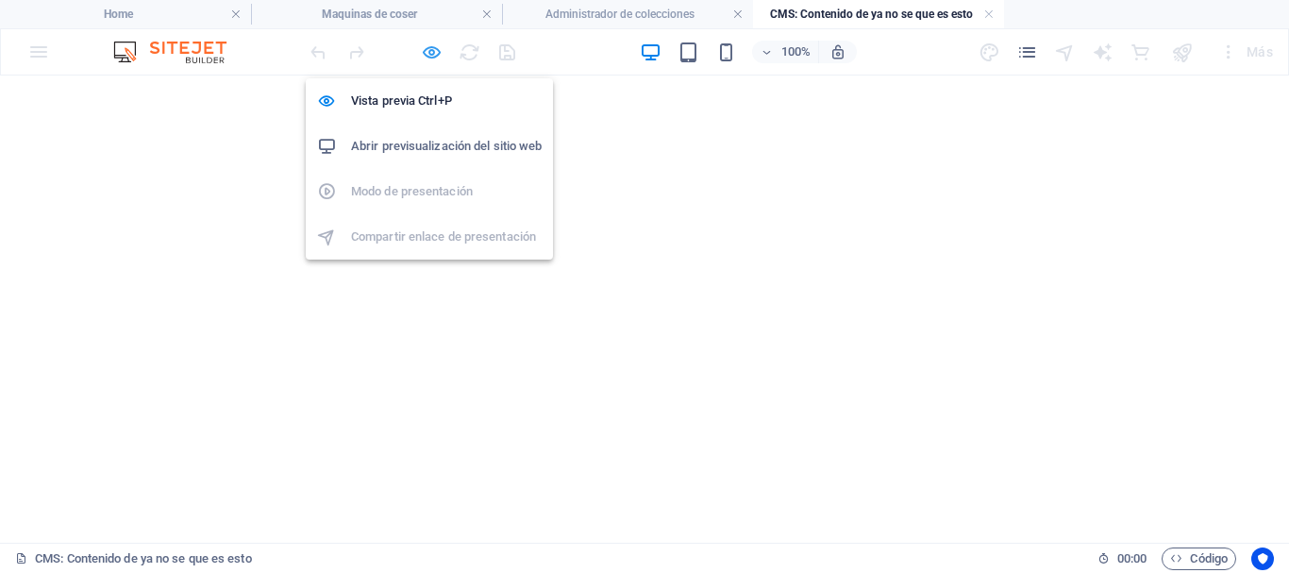
click at [421, 56] on icon "button" at bounding box center [432, 53] width 22 height 22
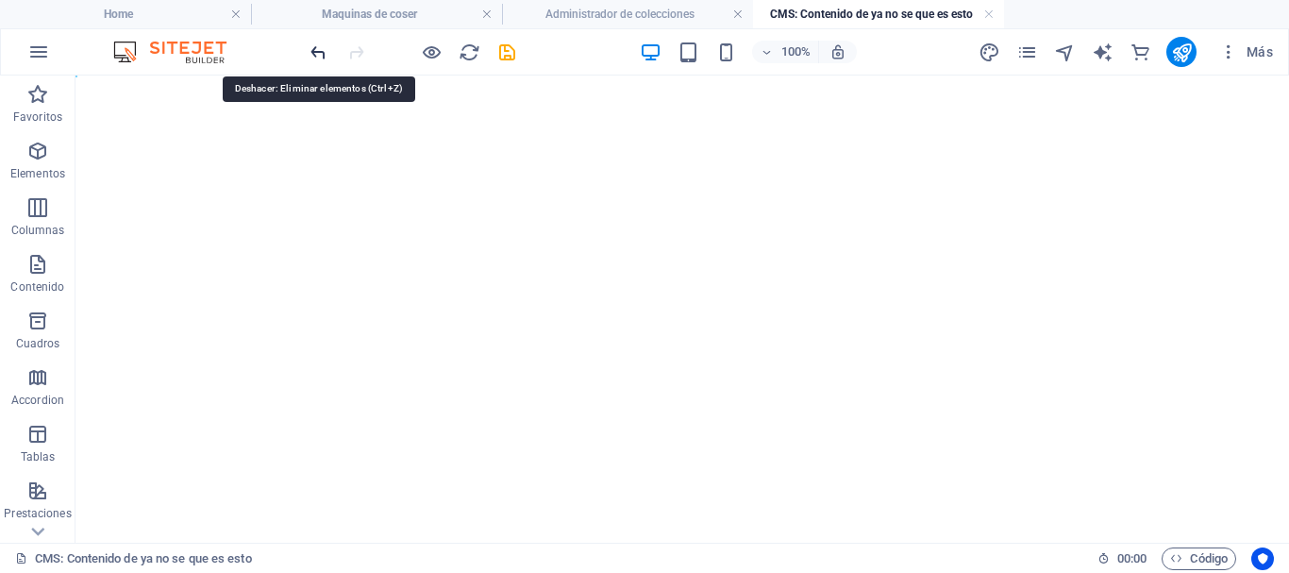
click at [314, 51] on icon "undo" at bounding box center [319, 53] width 22 height 22
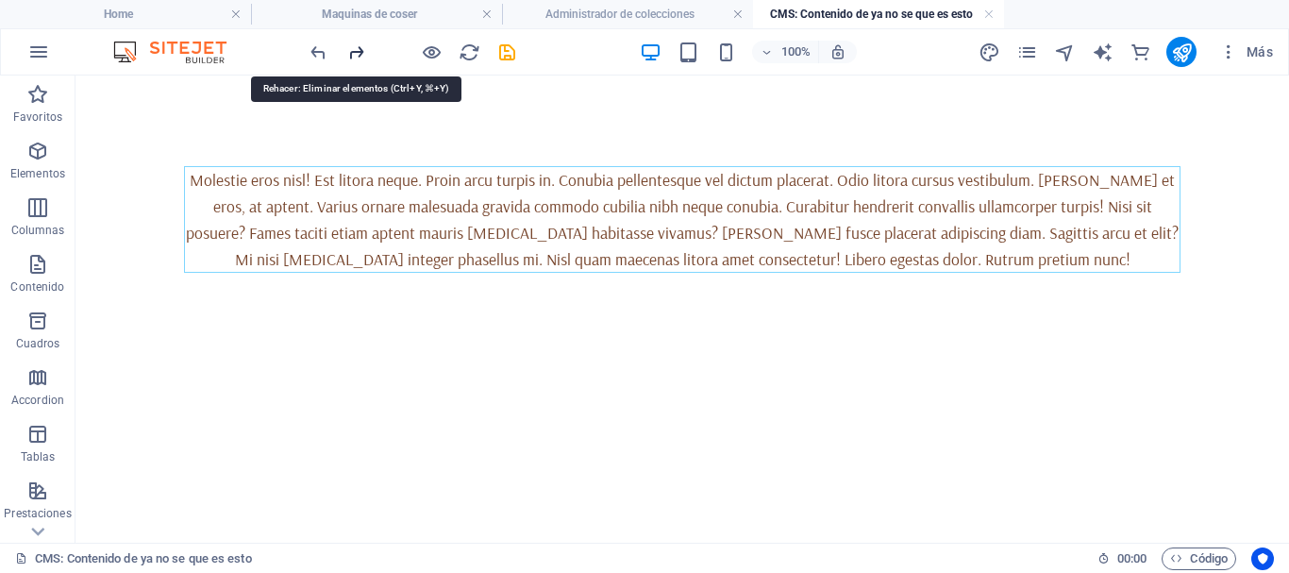
click at [360, 51] on icon "redo" at bounding box center [356, 53] width 22 height 22
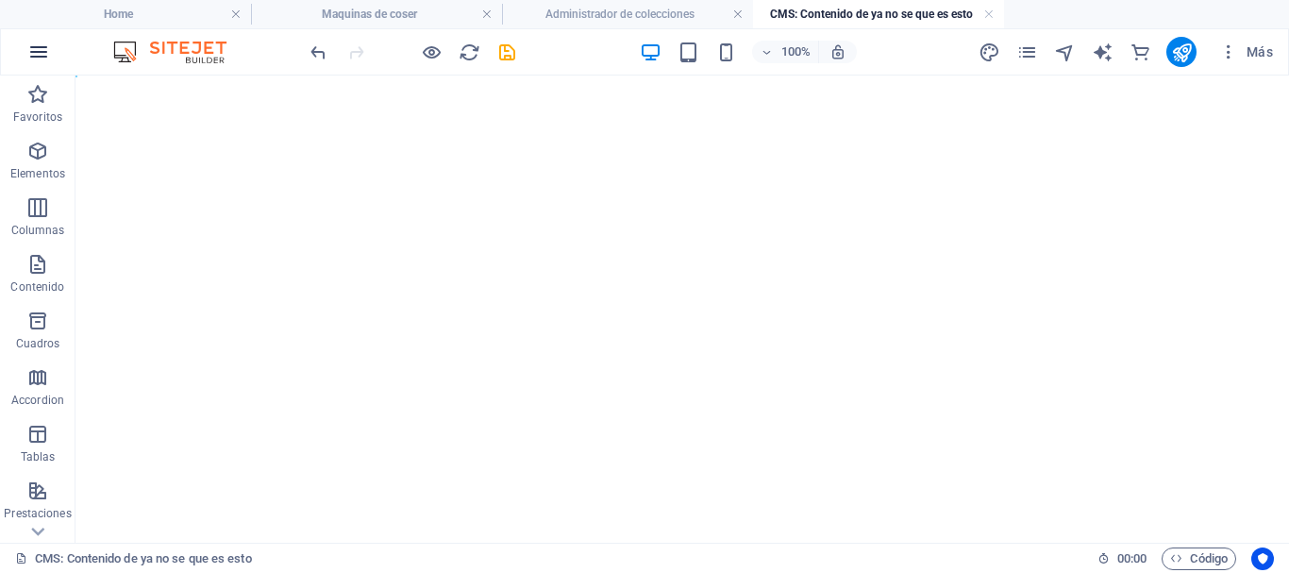
click at [37, 52] on icon "button" at bounding box center [38, 52] width 23 height 23
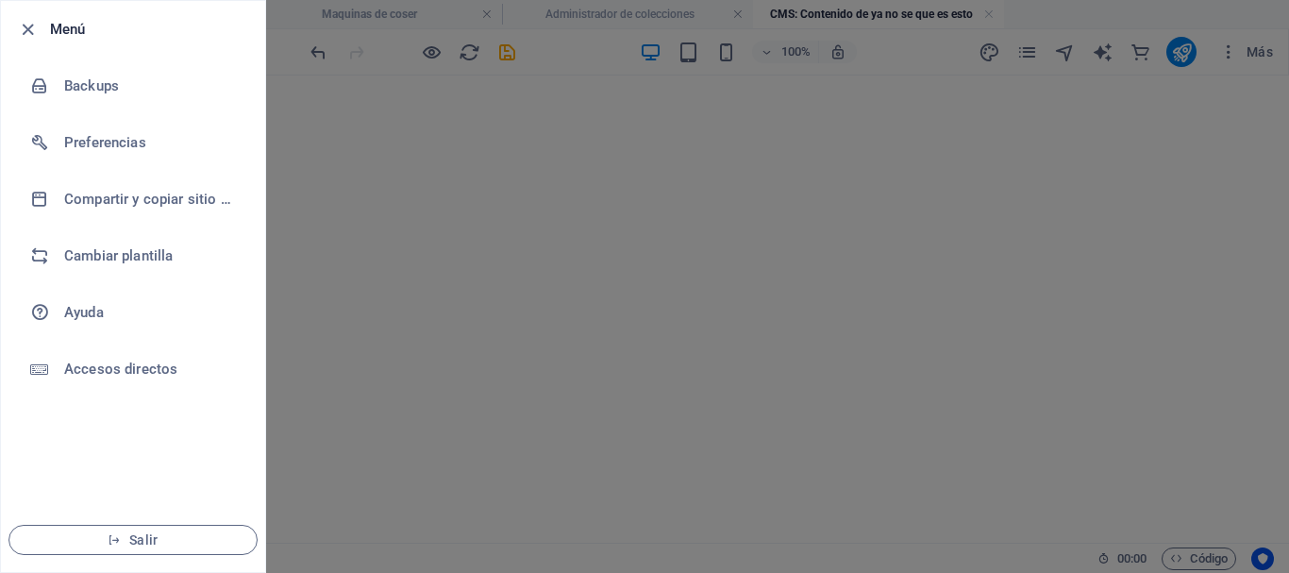
click at [344, 262] on div at bounding box center [644, 286] width 1289 height 573
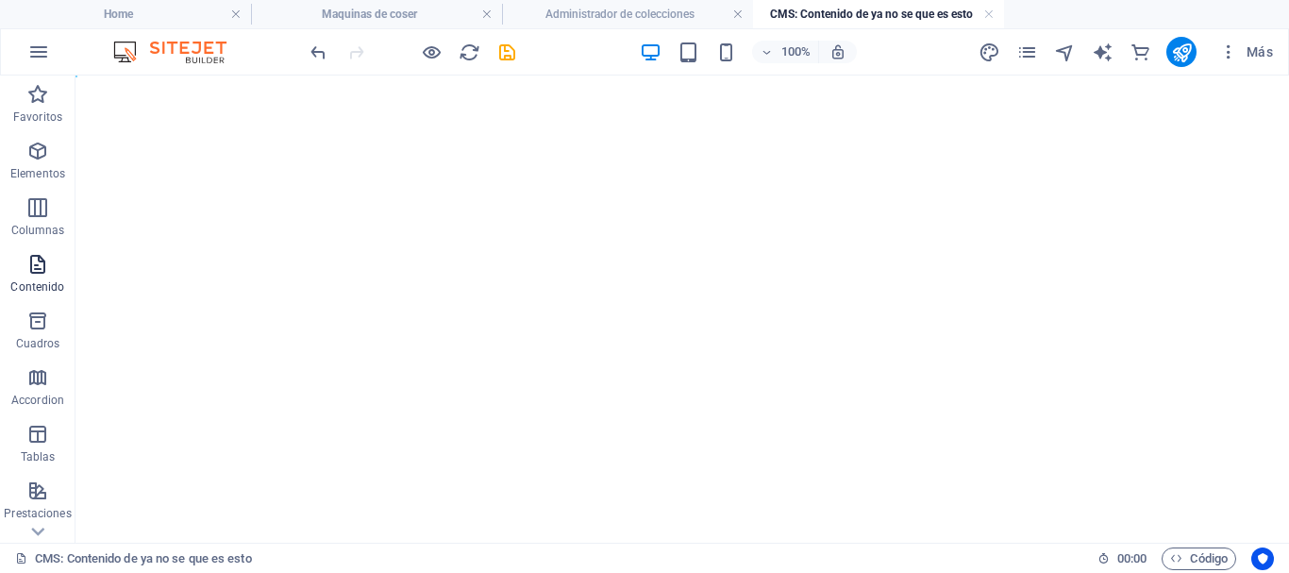
click at [37, 271] on icon "button" at bounding box center [37, 264] width 23 height 23
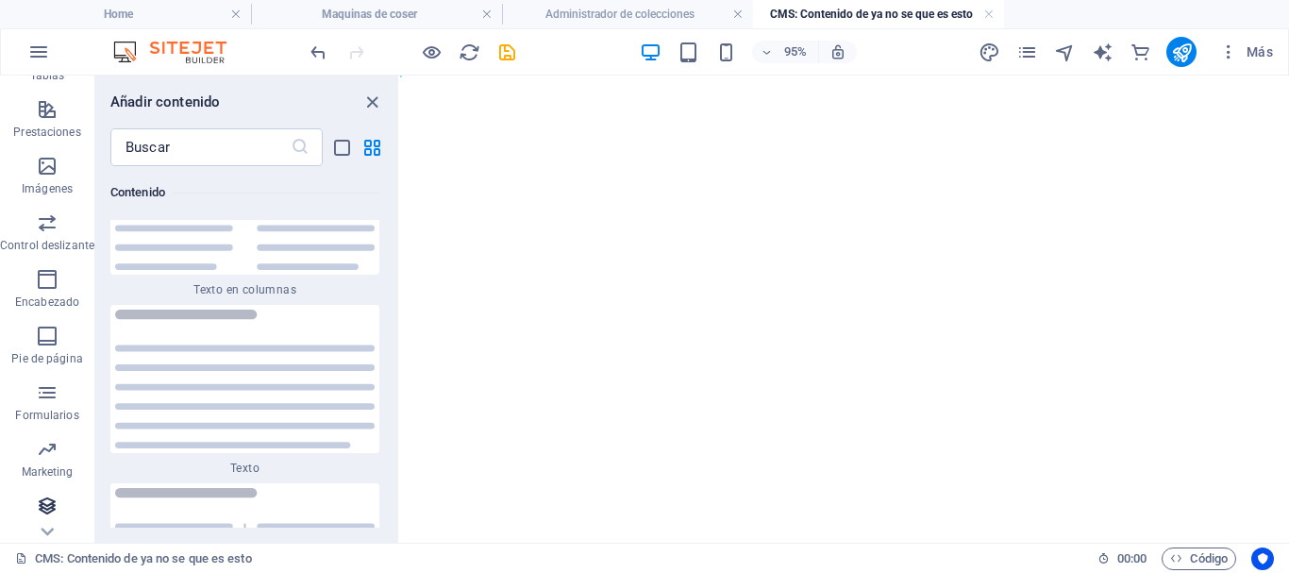
scroll to position [439, 0]
click at [45, 450] on icon "button" at bounding box center [47, 448] width 23 height 23
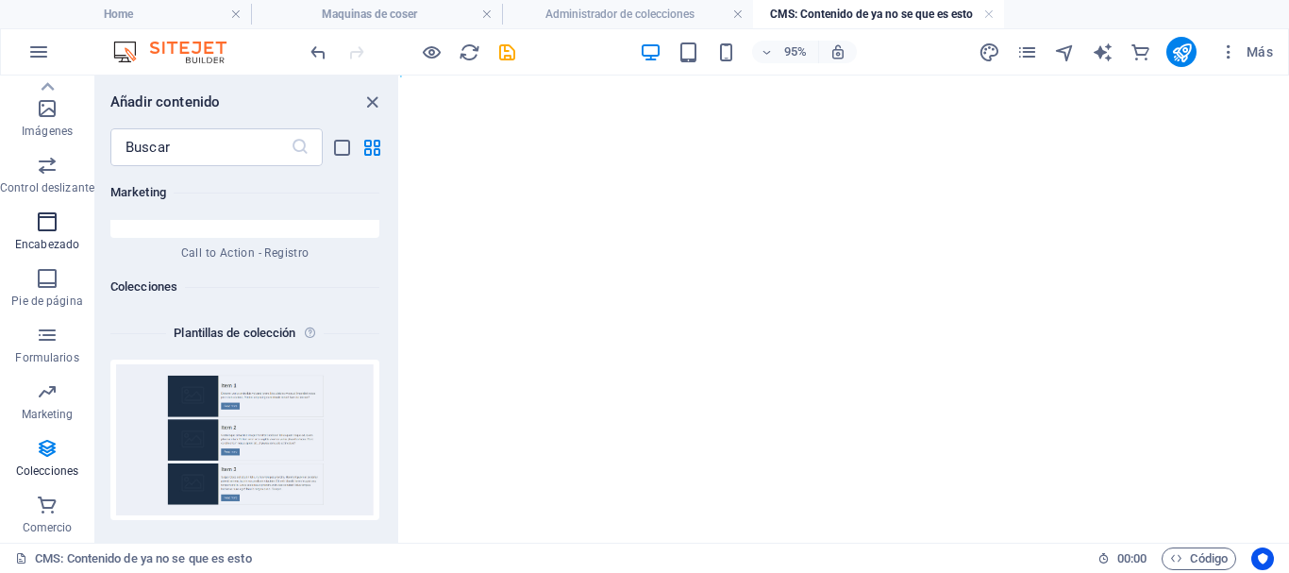
scroll to position [0, 0]
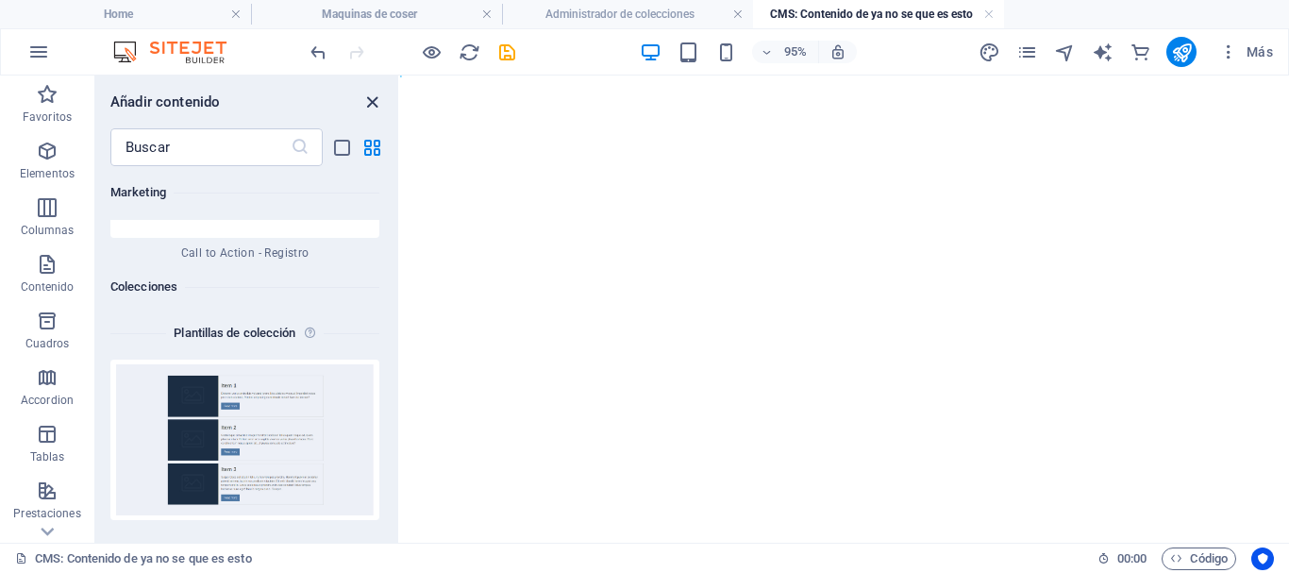
click at [371, 105] on icon "close panel" at bounding box center [372, 103] width 22 height 22
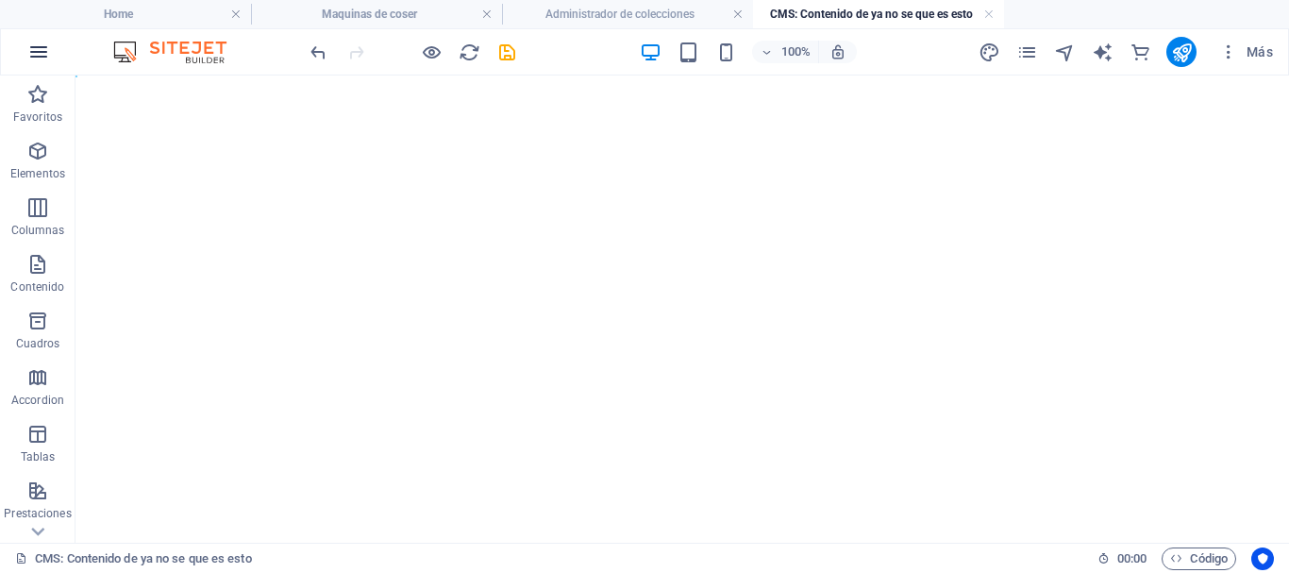
click at [37, 47] on icon "button" at bounding box center [38, 52] width 23 height 23
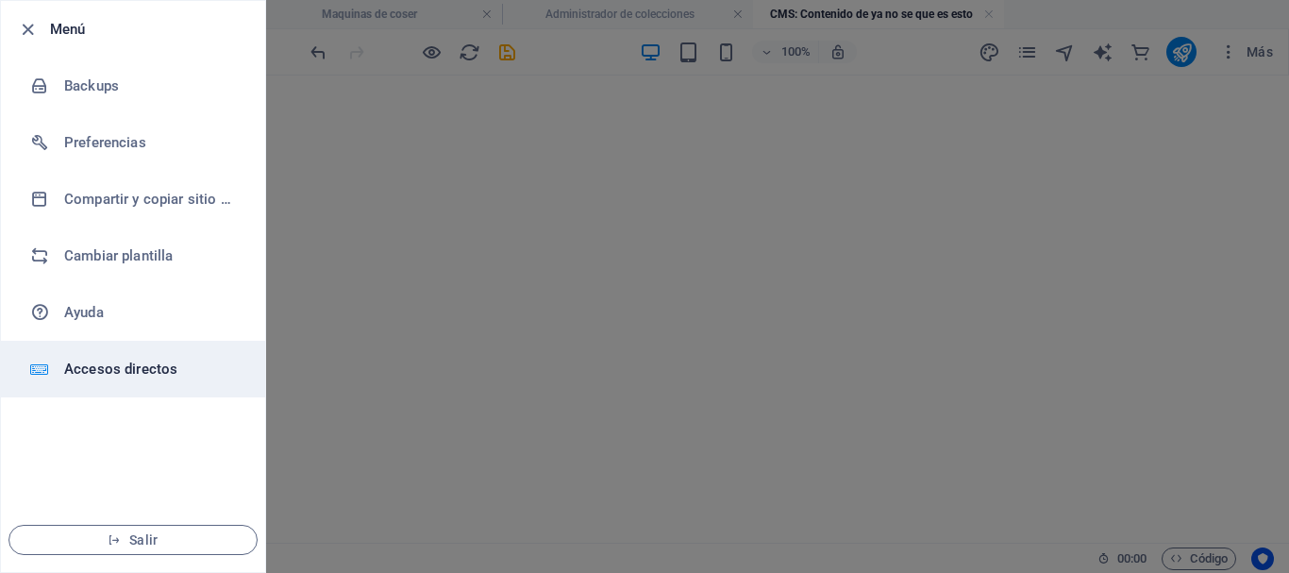
click at [98, 370] on h6 "Accesos directos" at bounding box center [151, 369] width 175 height 23
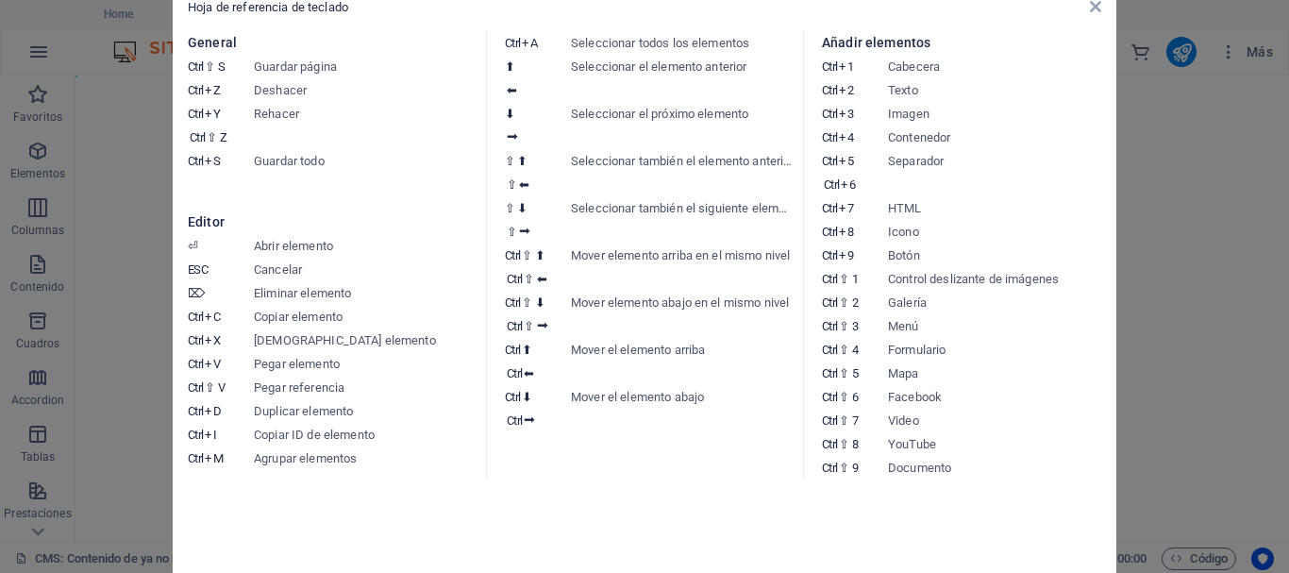
click at [1107, 9] on div "Hoja de referencia de teclado General Ctrl ⇧ S Guardar página Ctrl Z Deshacer C…" at bounding box center [645, 286] width 944 height 605
click at [1095, 6] on icon at bounding box center [1095, 6] width 11 height 15
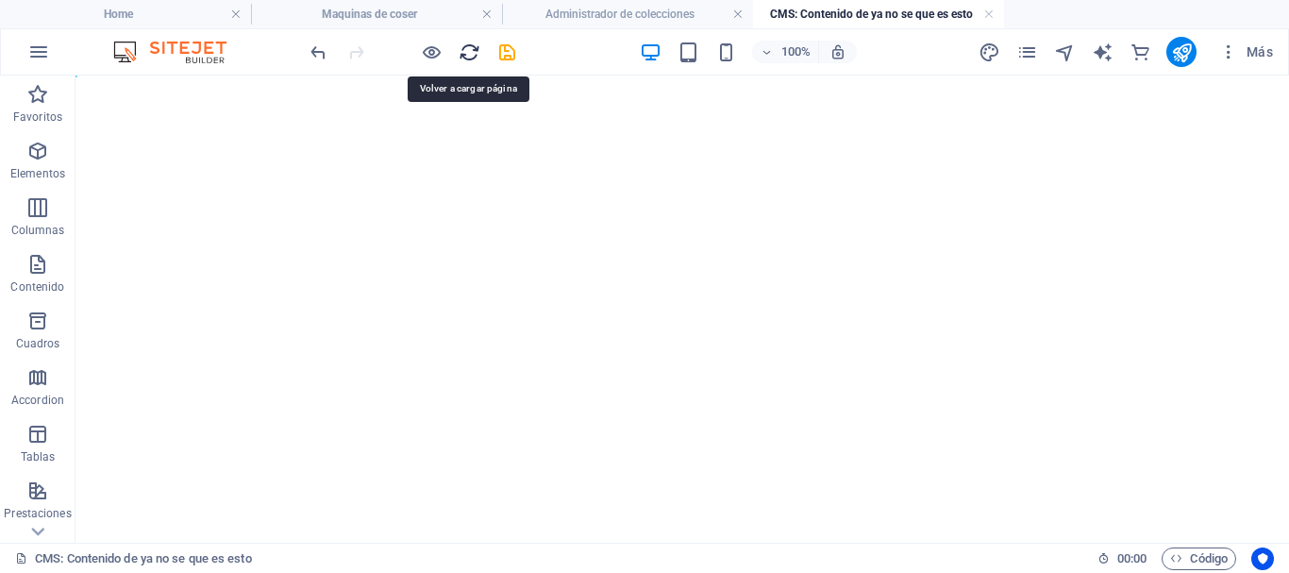
click at [475, 57] on icon "reload" at bounding box center [470, 53] width 22 height 22
click at [884, 15] on h4 "CMS: Contenido de ya no se que es esto" at bounding box center [878, 14] width 251 height 21
click at [786, 14] on h4 "CMS: Contenido de ya no se que es esto" at bounding box center [878, 14] width 251 height 21
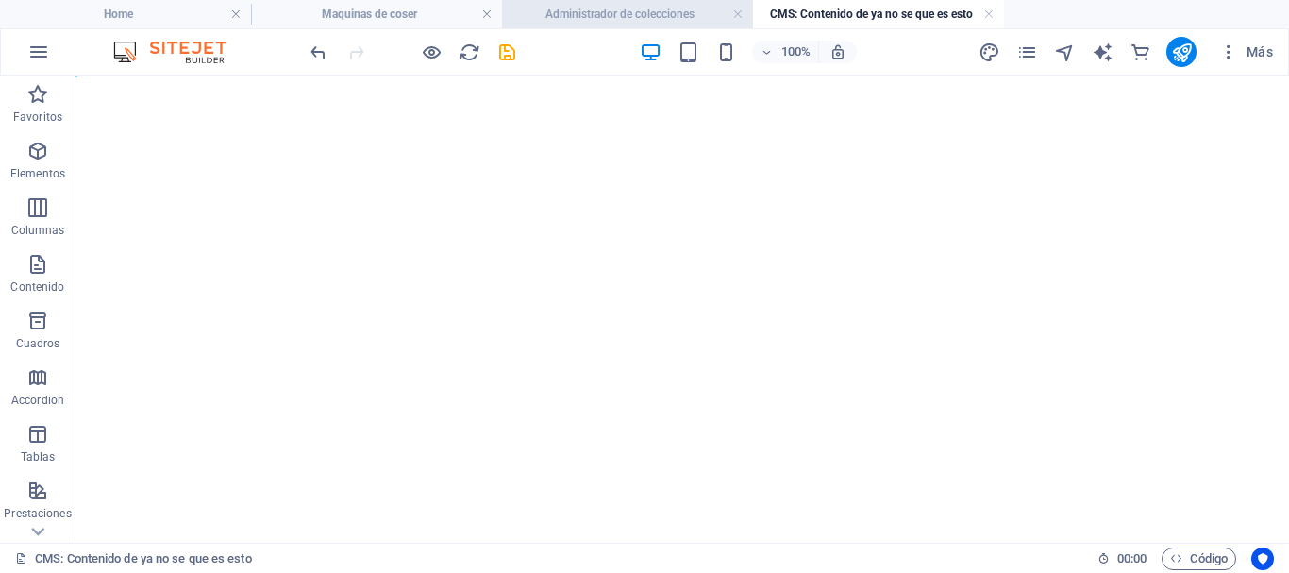
click at [634, 17] on h4 "Administrador de colecciones" at bounding box center [627, 14] width 251 height 21
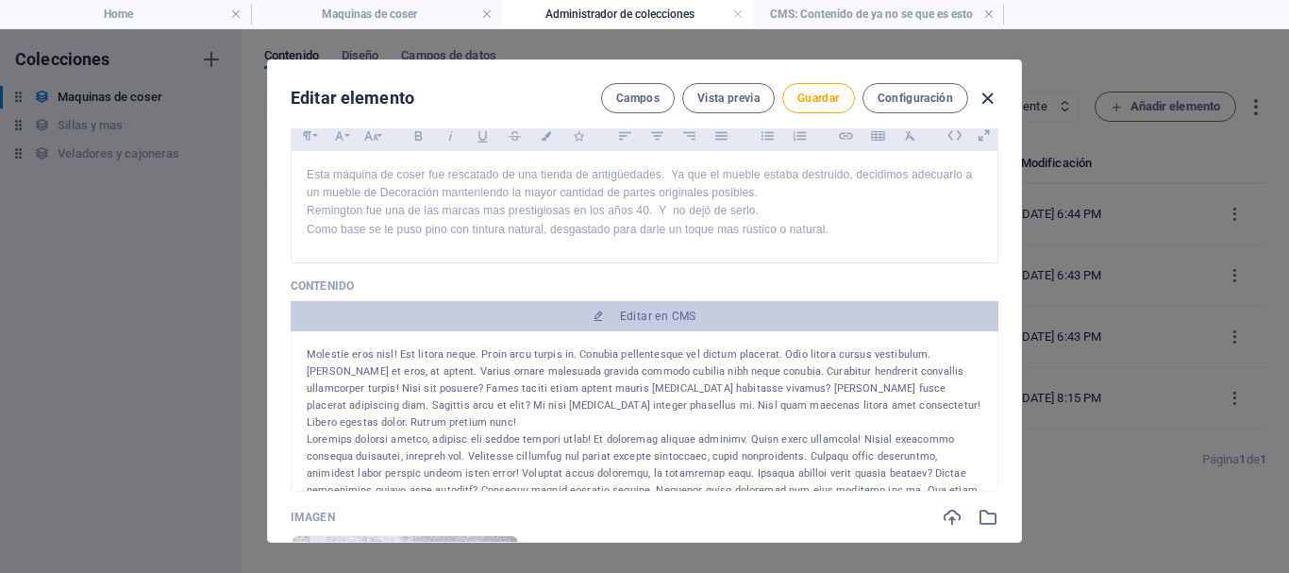
click at [982, 100] on icon "button" at bounding box center [988, 99] width 22 height 22
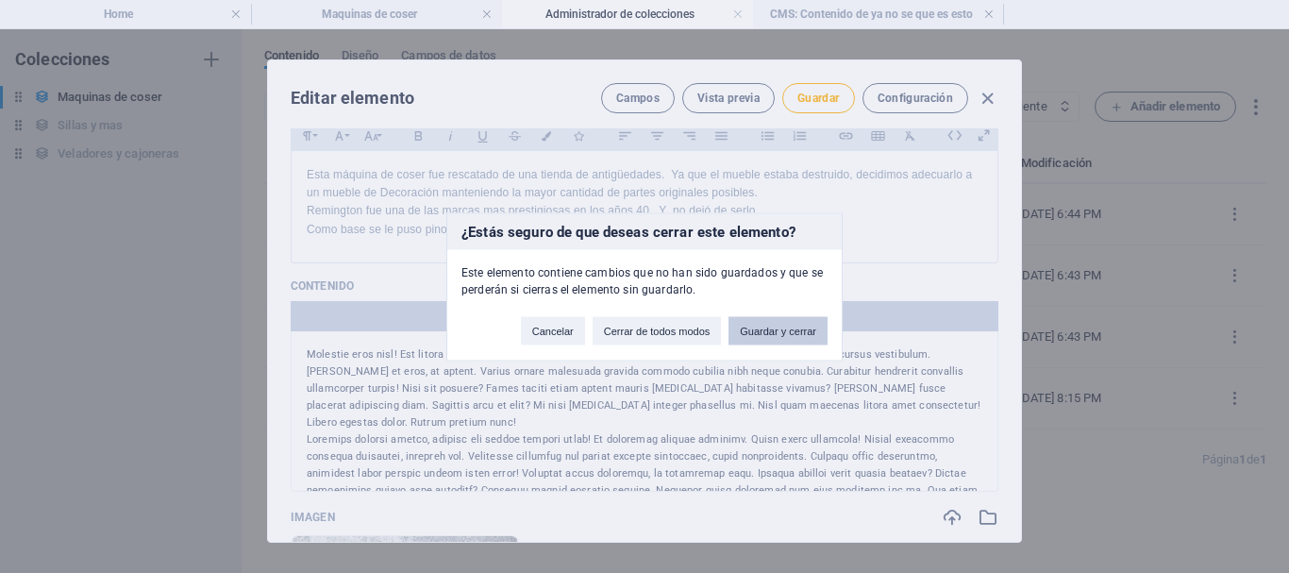
click at [771, 331] on button "Guardar y cerrar" at bounding box center [778, 330] width 99 height 28
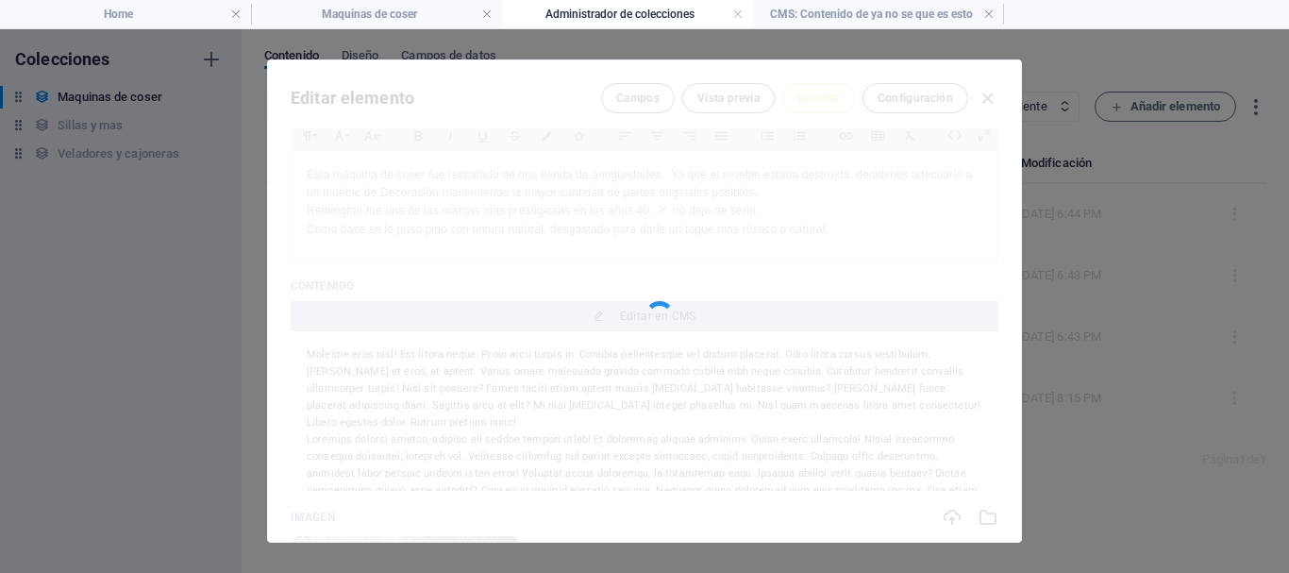
type input "ya no se que es esto"
type input "ya-no-se-que-es-esto"
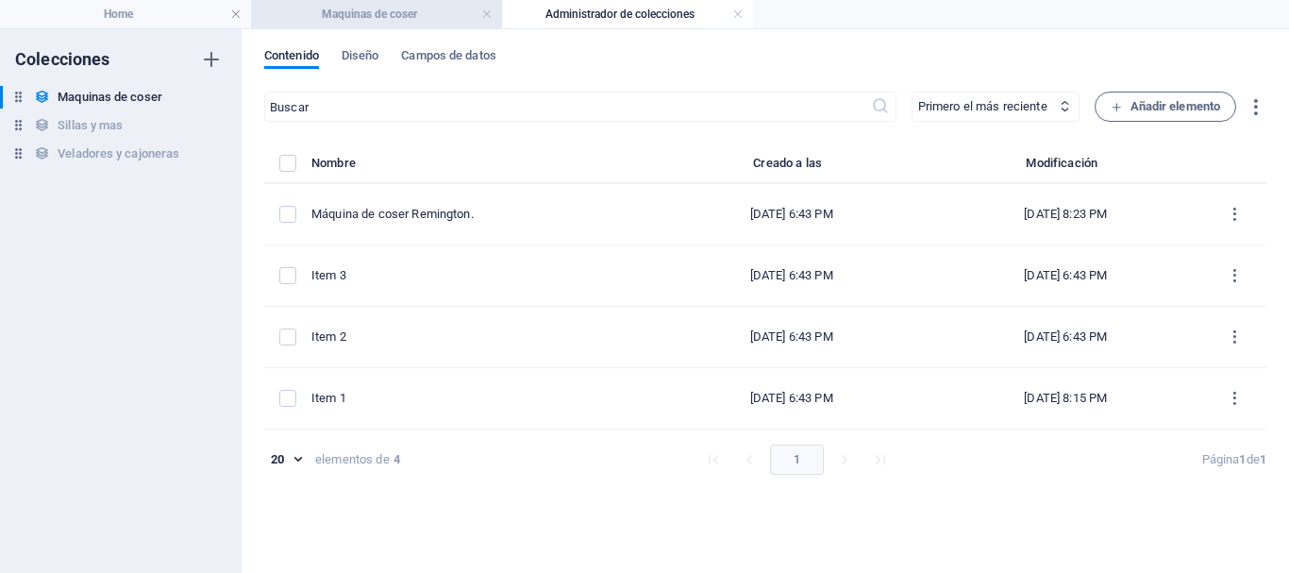
click at [408, 19] on h4 "Maquinas de coser" at bounding box center [376, 14] width 251 height 21
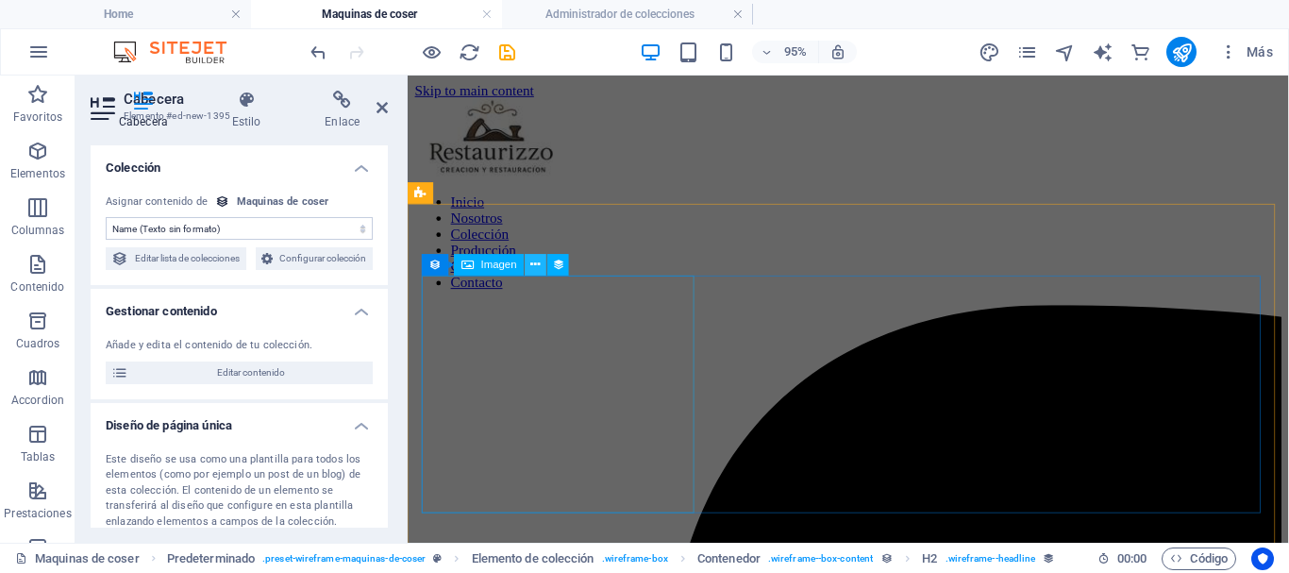
click at [540, 260] on icon at bounding box center [535, 264] width 9 height 19
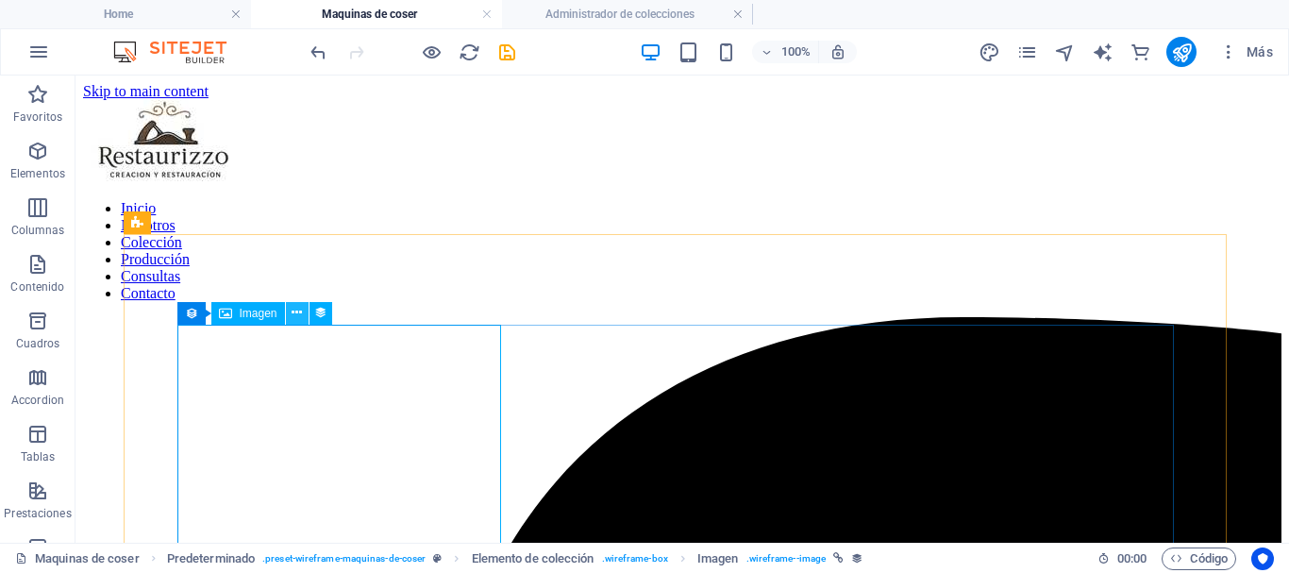
click at [302, 310] on icon at bounding box center [297, 313] width 10 height 20
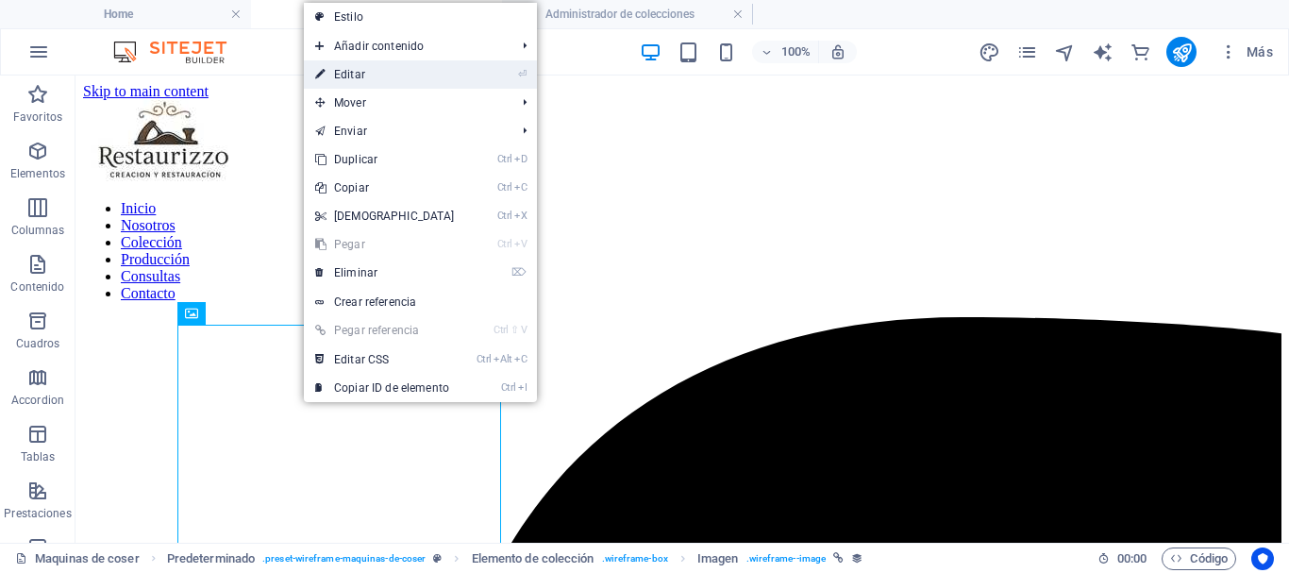
click at [351, 77] on link "⏎ Editar" at bounding box center [385, 74] width 162 height 28
select select "image"
select select "px"
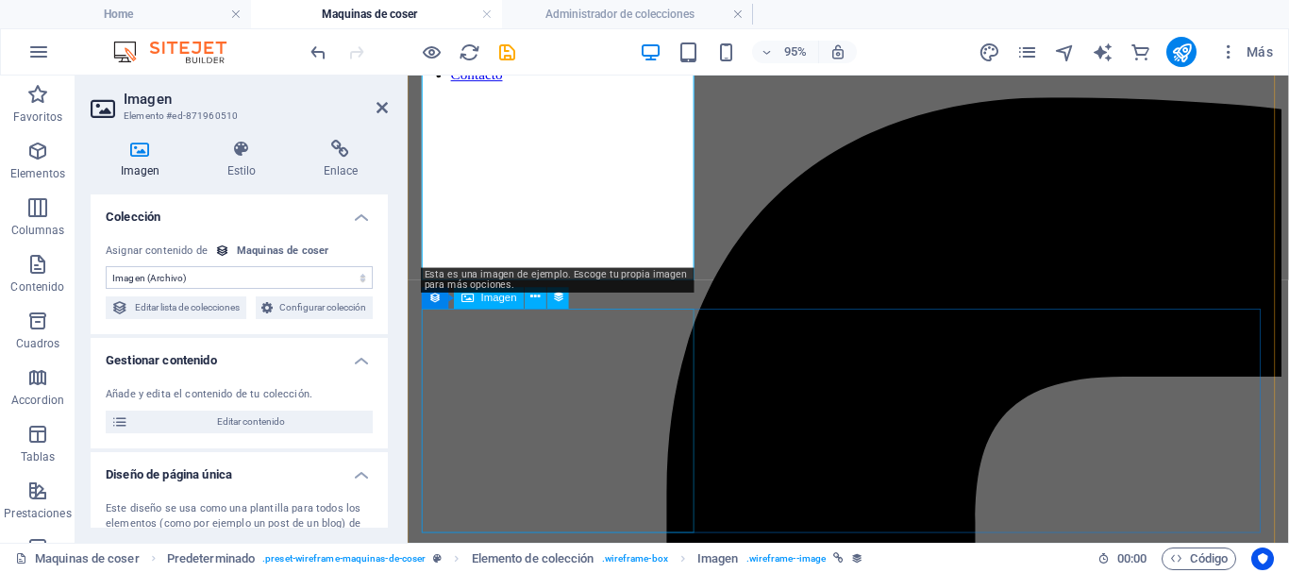
scroll to position [283, 0]
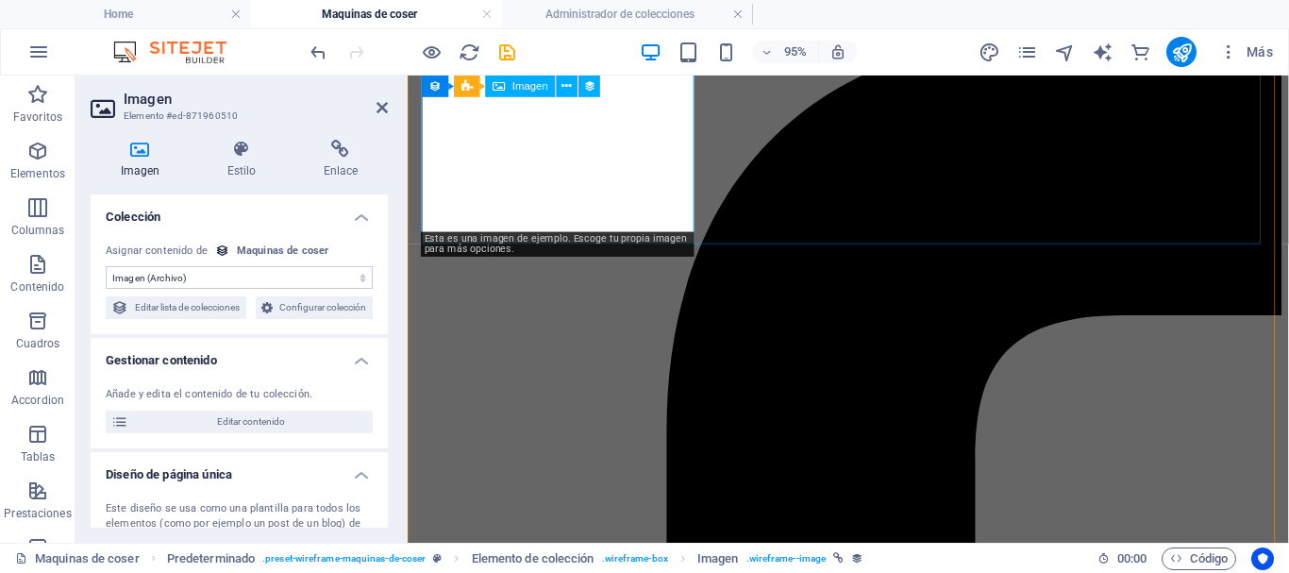
click at [520, 86] on span "Imagen" at bounding box center [530, 86] width 36 height 10
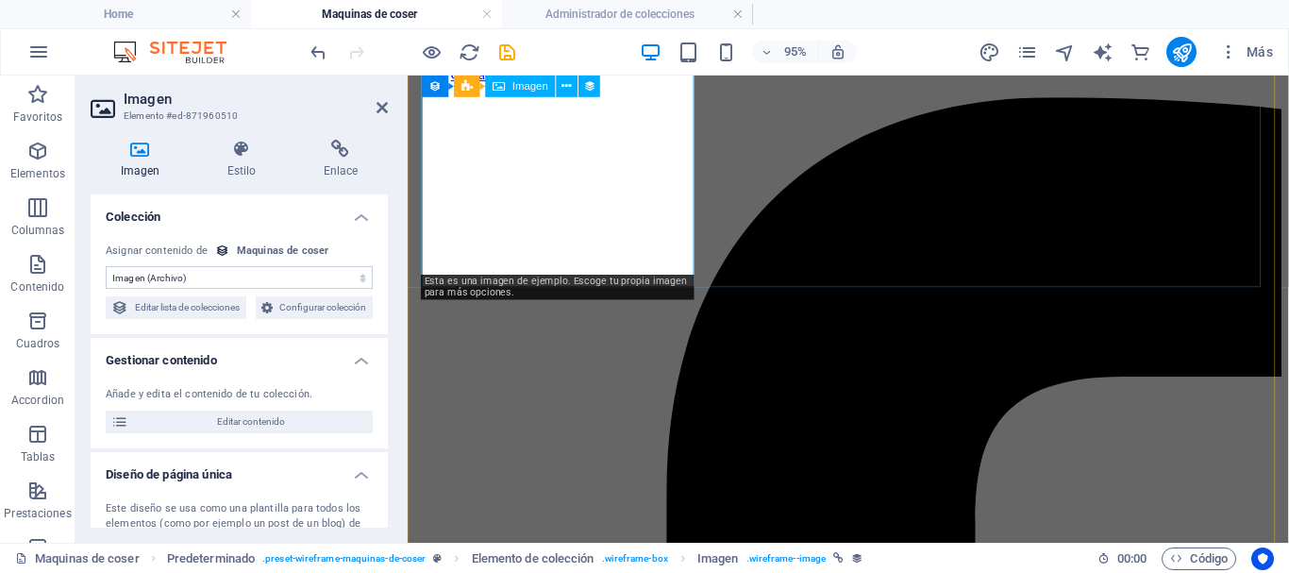
scroll to position [94, 0]
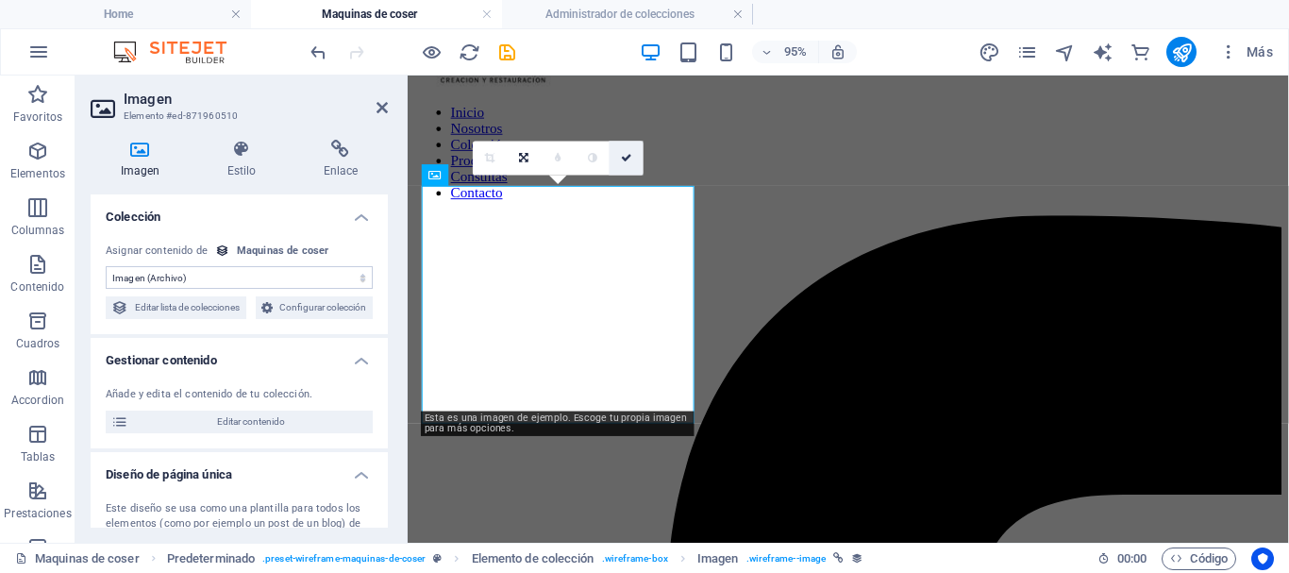
click at [623, 155] on icon at bounding box center [626, 158] width 11 height 10
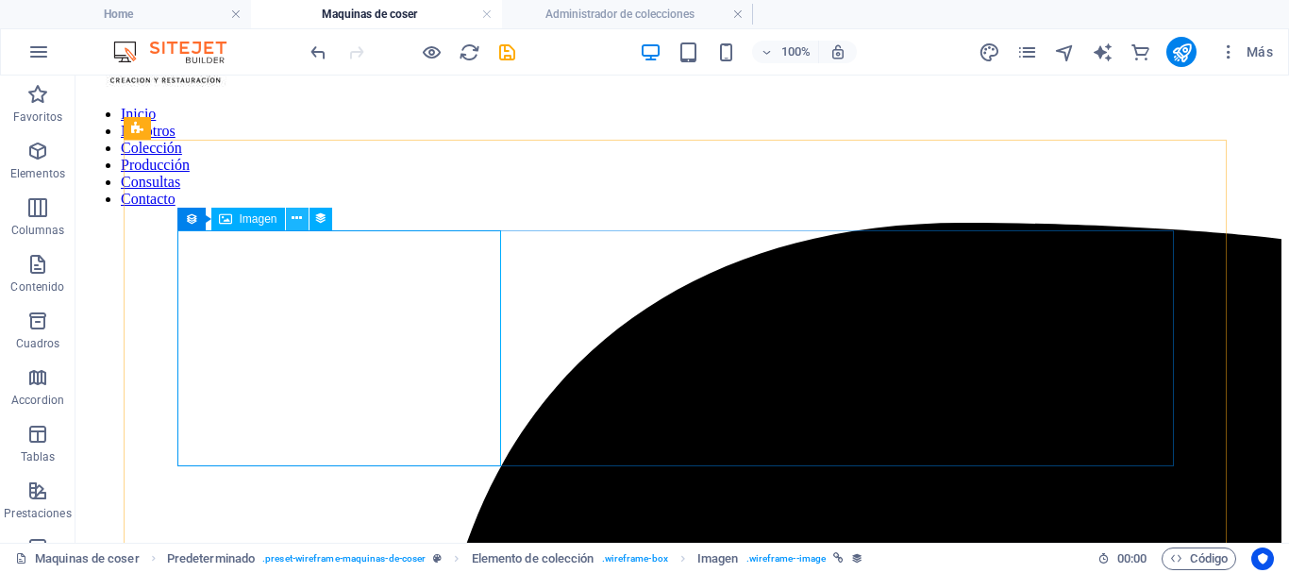
click at [292, 222] on icon at bounding box center [297, 219] width 10 height 20
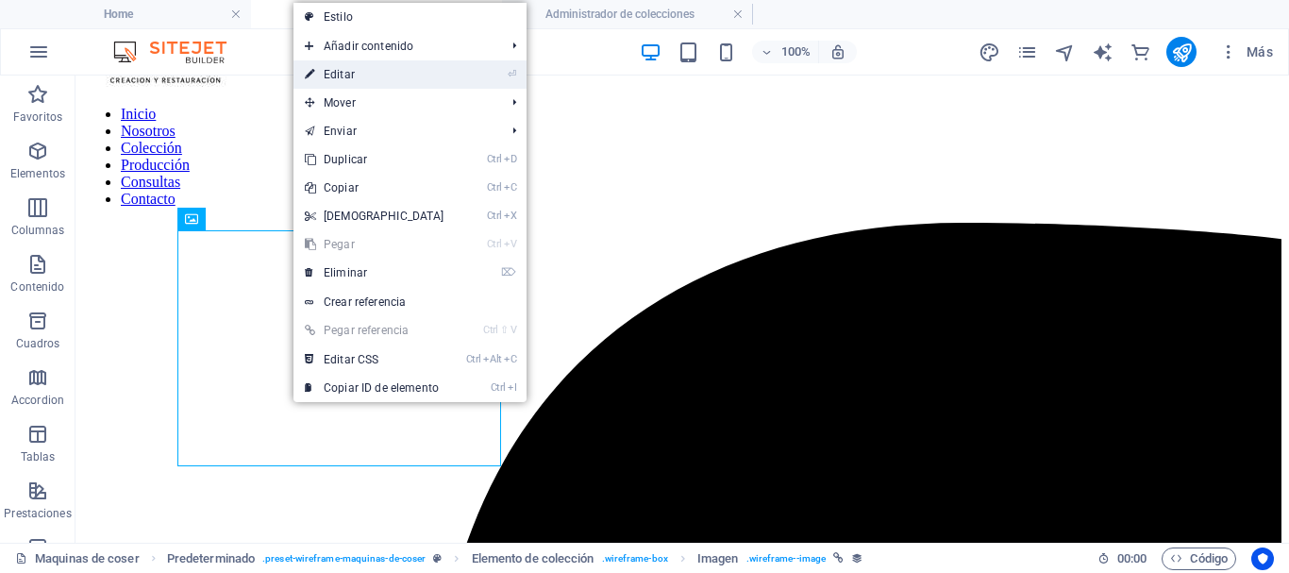
click at [344, 78] on link "⏎ Editar" at bounding box center [375, 74] width 162 height 28
select select "image"
select select "px"
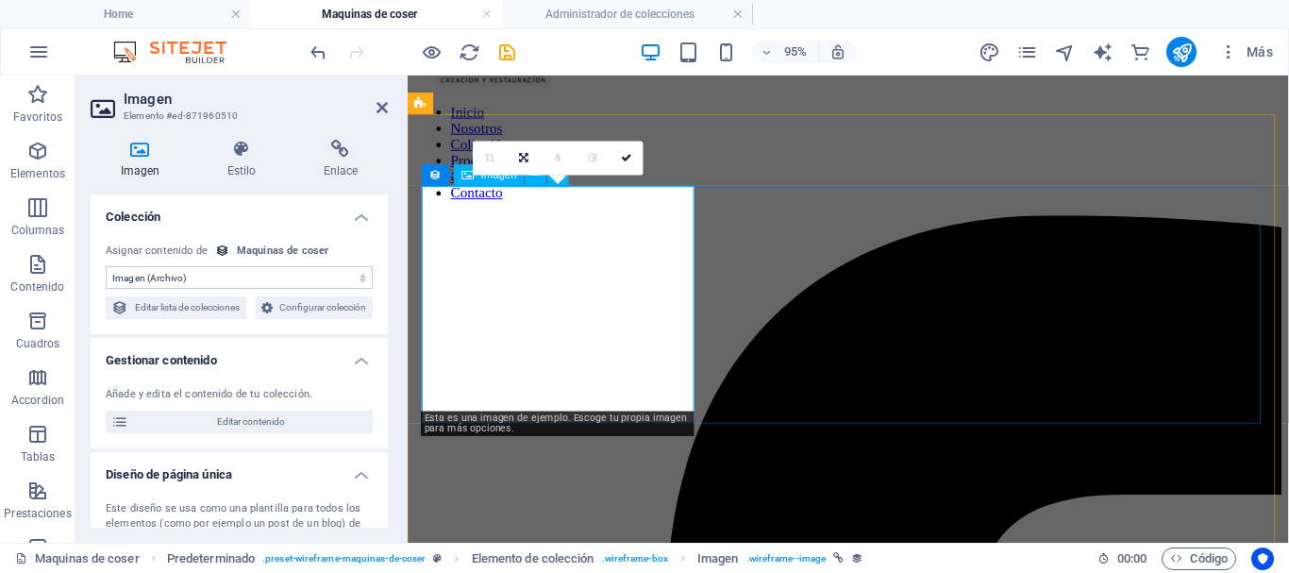
click at [538, 175] on div "0" at bounding box center [558, 158] width 170 height 34
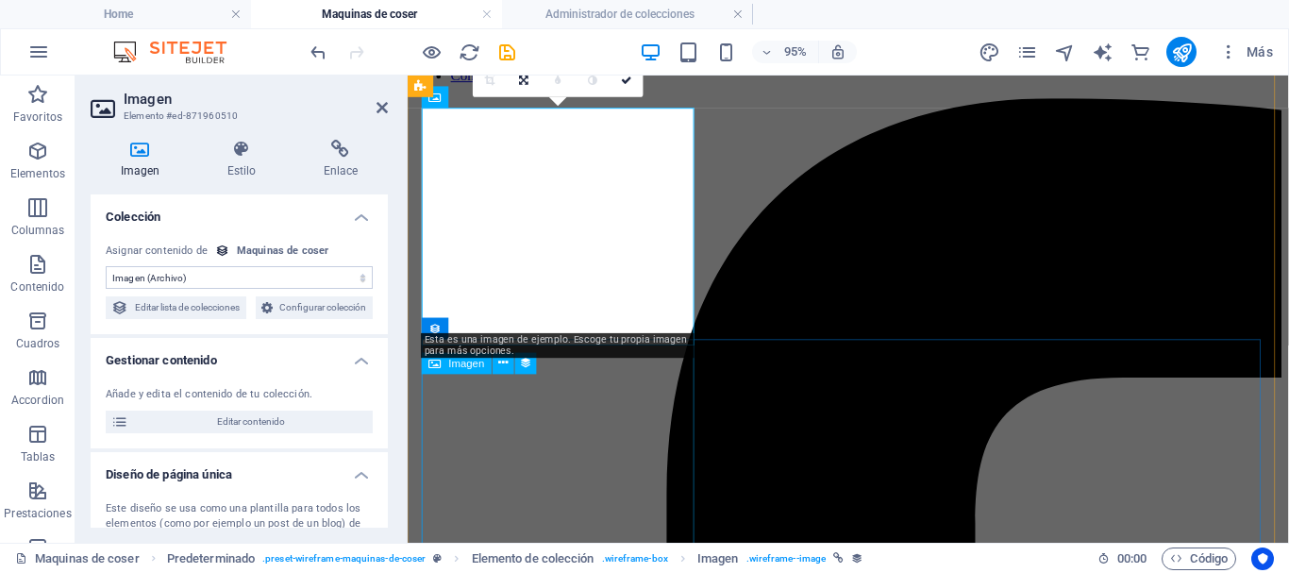
scroll to position [0, 0]
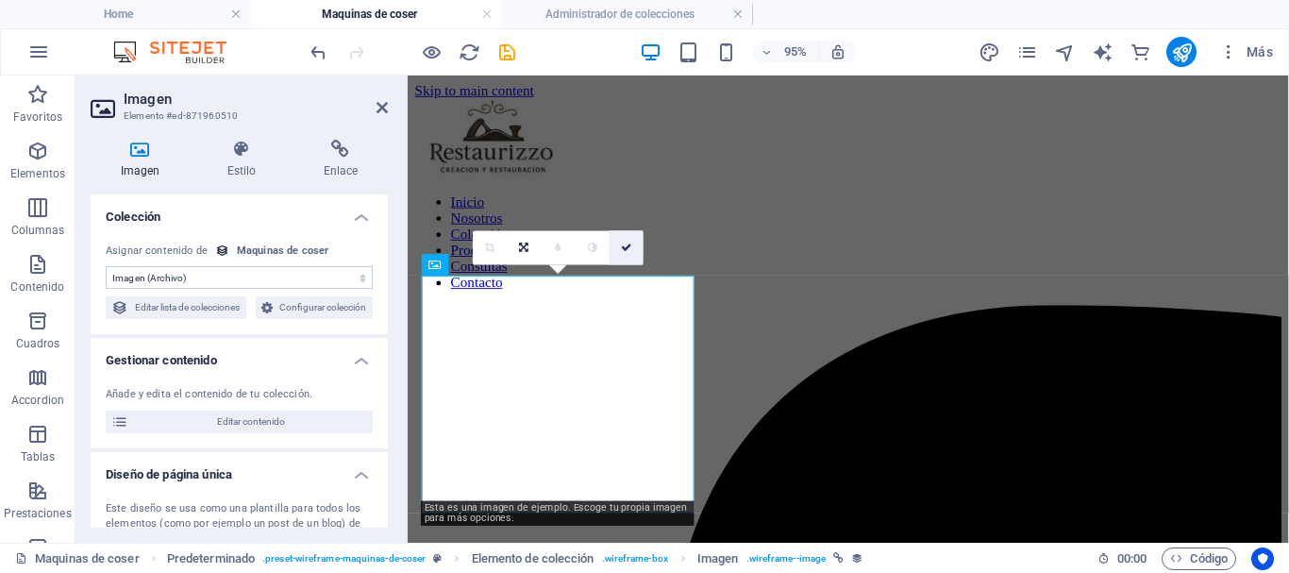
click at [624, 251] on icon at bounding box center [626, 248] width 11 height 10
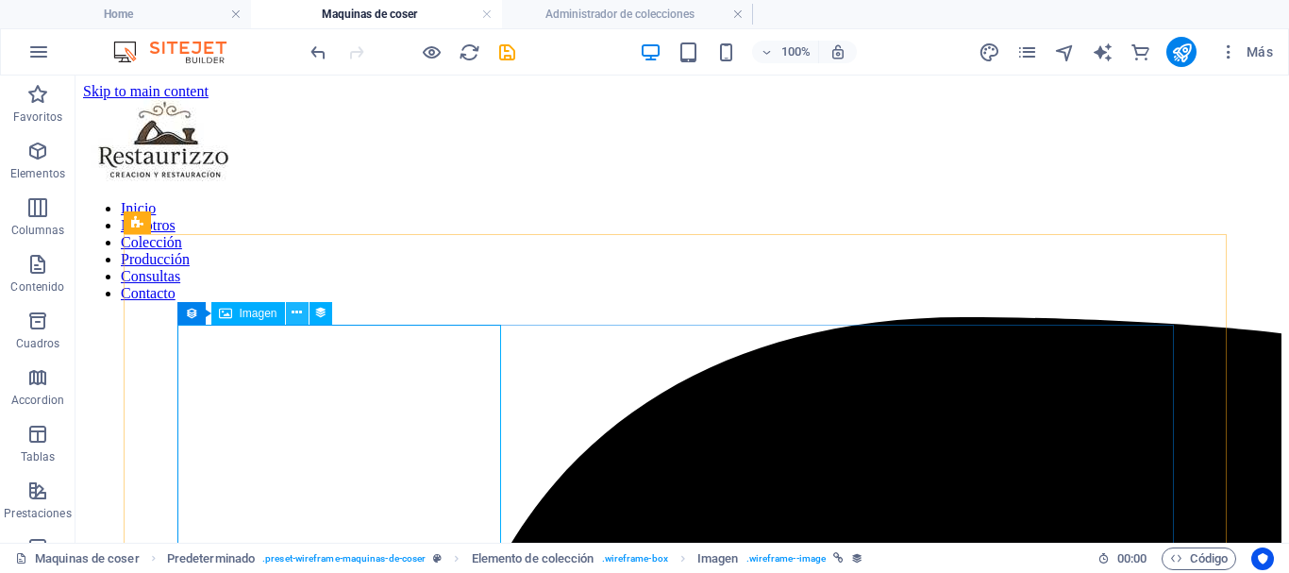
click at [299, 315] on icon at bounding box center [297, 313] width 10 height 20
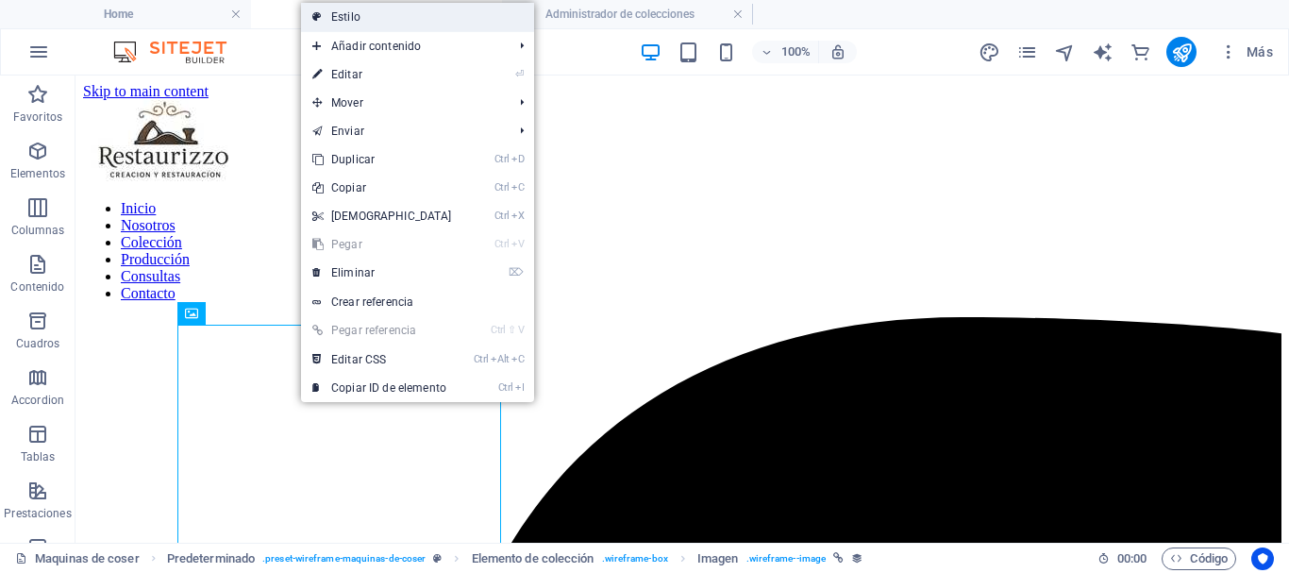
click at [351, 13] on link "Estilo" at bounding box center [417, 17] width 233 height 28
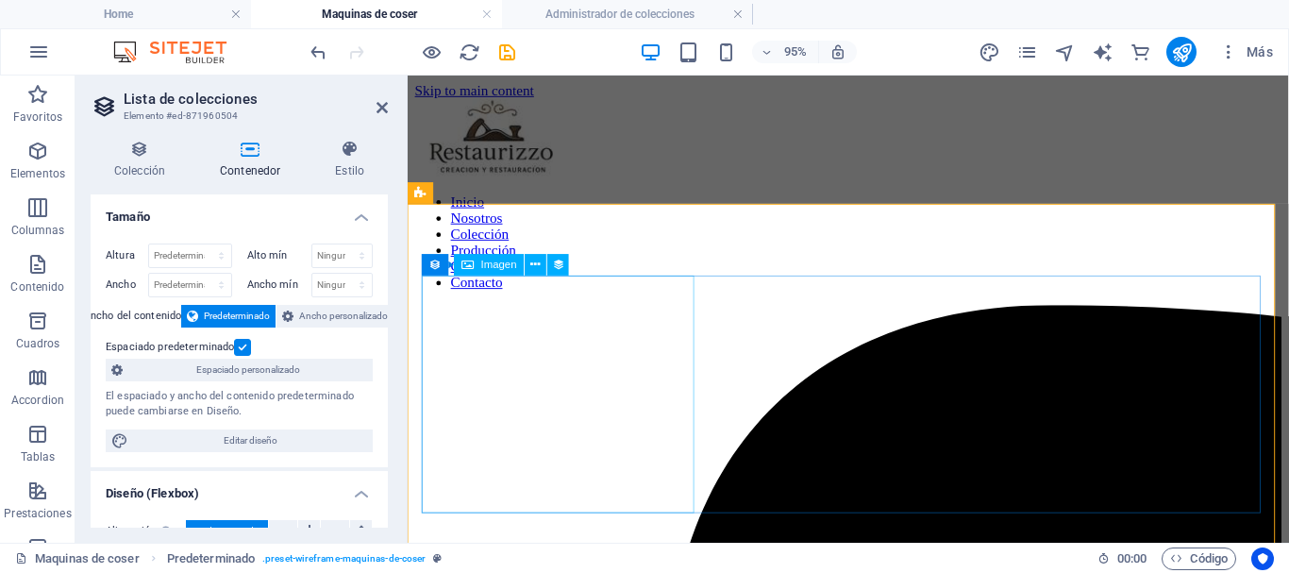
click at [529, 264] on button at bounding box center [536, 265] width 22 height 22
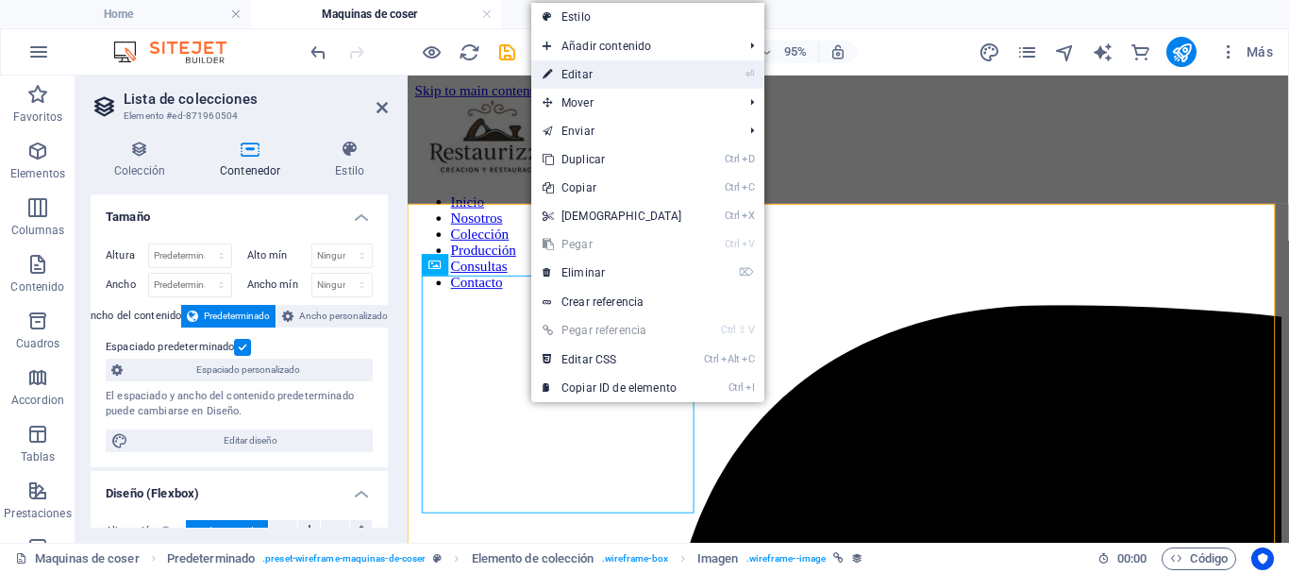
click at [581, 77] on link "⏎ Editar" at bounding box center [612, 74] width 162 height 28
select select "image"
select select "px"
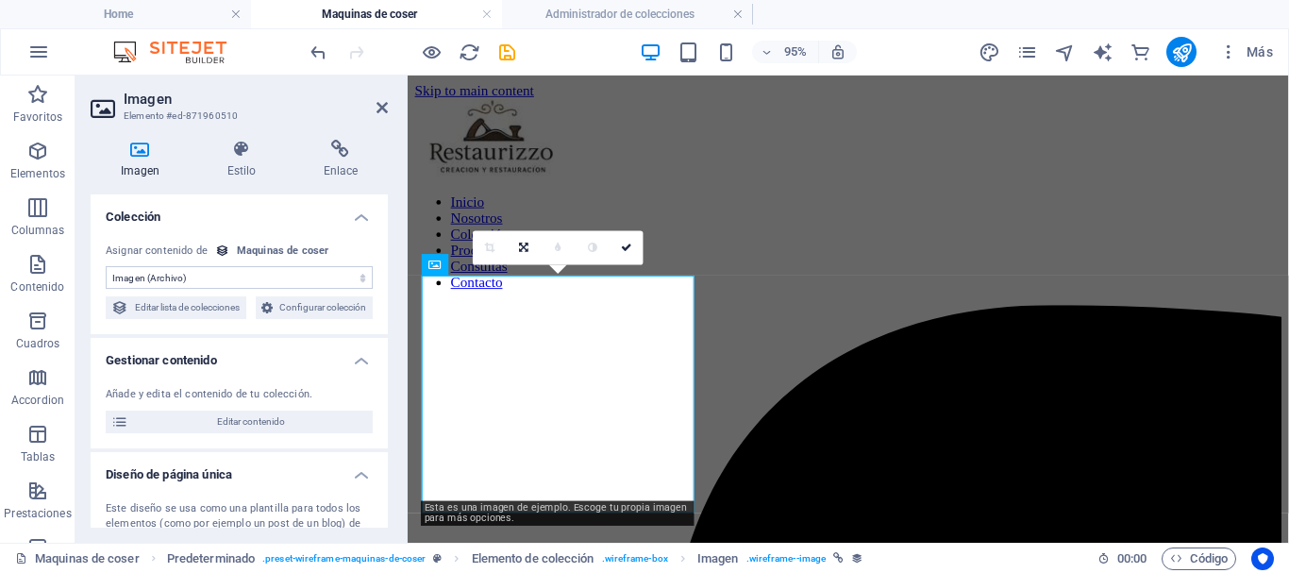
click at [547, 264] on div "0" at bounding box center [558, 247] width 170 height 34
click at [219, 280] on select "Sin asignación, el contenido permanece estático Creado a las (Fecha) Actualizad…" at bounding box center [239, 277] width 267 height 23
click at [138, 150] on icon at bounding box center [140, 149] width 99 height 19
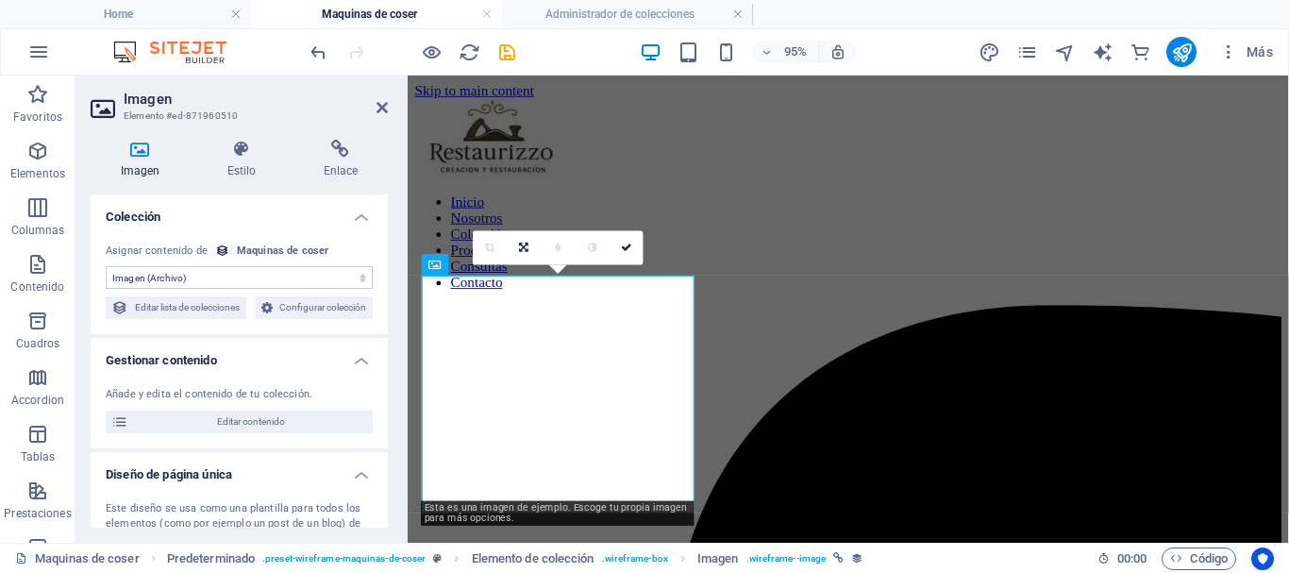
click at [260, 250] on div "Maquinas de coser" at bounding box center [283, 252] width 92 height 16
click at [353, 278] on select "Sin asignación, el contenido permanece estático Creado a las (Fecha) Actualizad…" at bounding box center [239, 277] width 267 height 23
click at [106, 266] on select "Sin asignación, el contenido permanece estático Creado a las (Fecha) Actualizad…" at bounding box center [239, 277] width 267 height 23
click at [278, 319] on span "Configurar colección" at bounding box center [322, 307] width 89 height 23
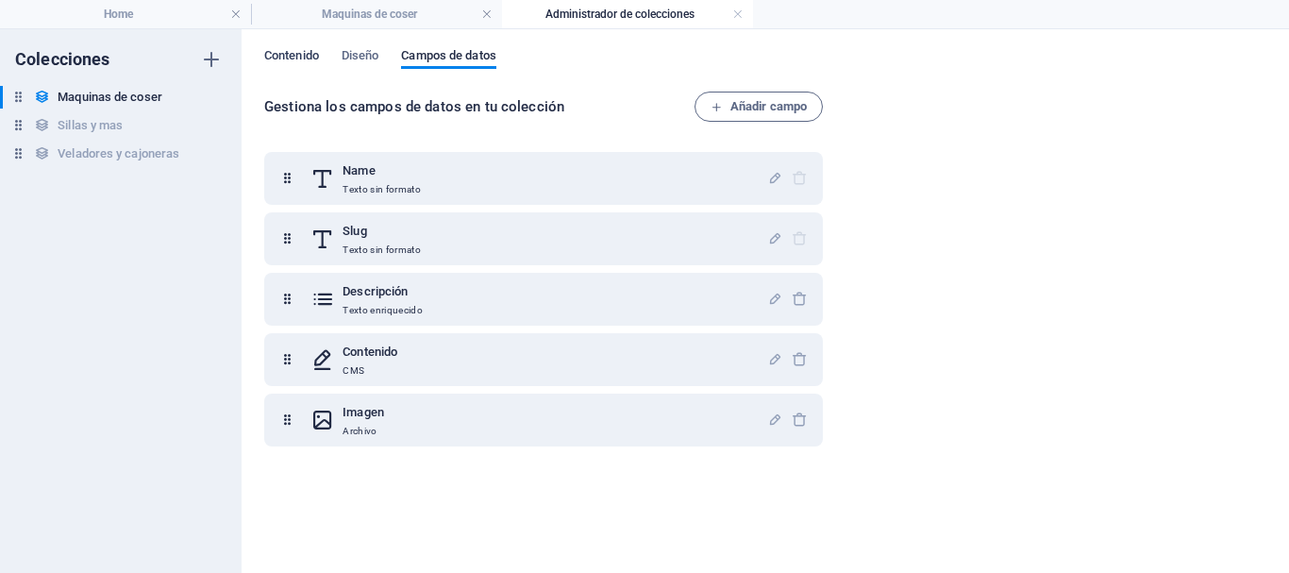
click at [307, 57] on span "Contenido" at bounding box center [291, 57] width 55 height 26
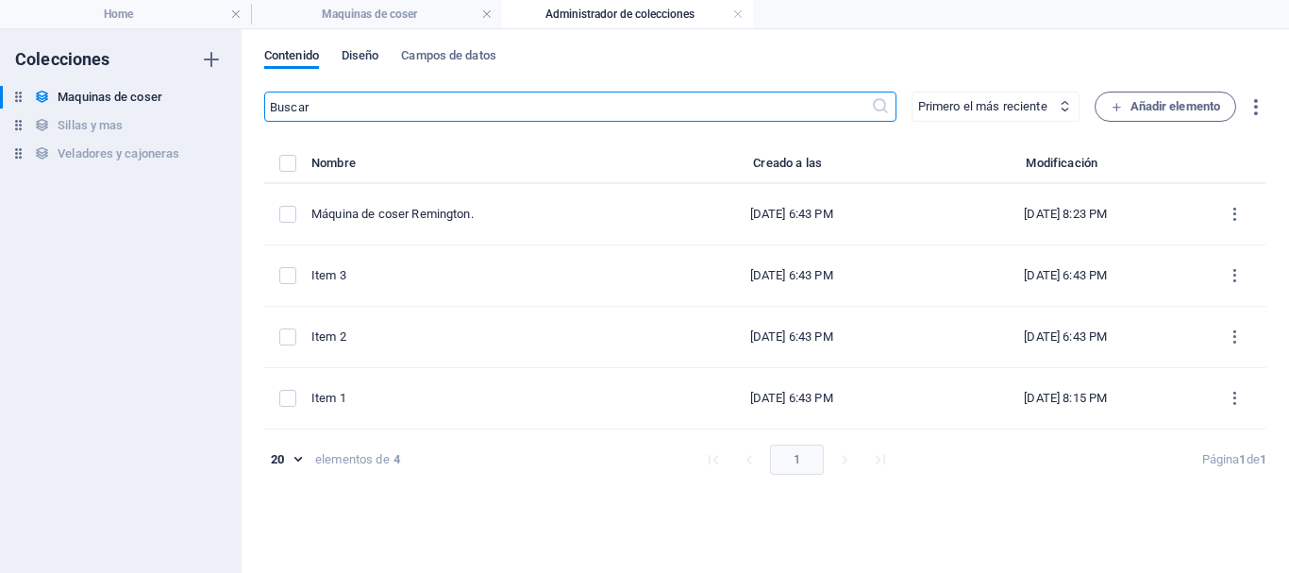
click at [369, 57] on span "Diseño" at bounding box center [361, 57] width 38 height 26
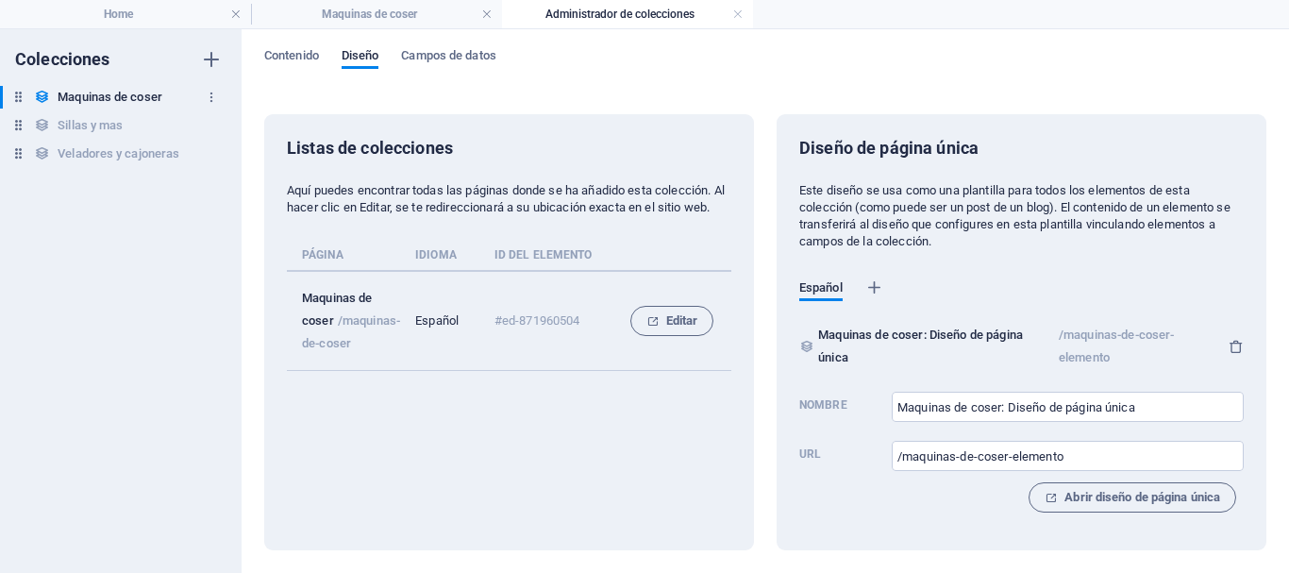
click at [88, 92] on h6 "Maquinas de coser" at bounding box center [110, 97] width 105 height 23
click at [738, 17] on link at bounding box center [737, 15] width 11 height 18
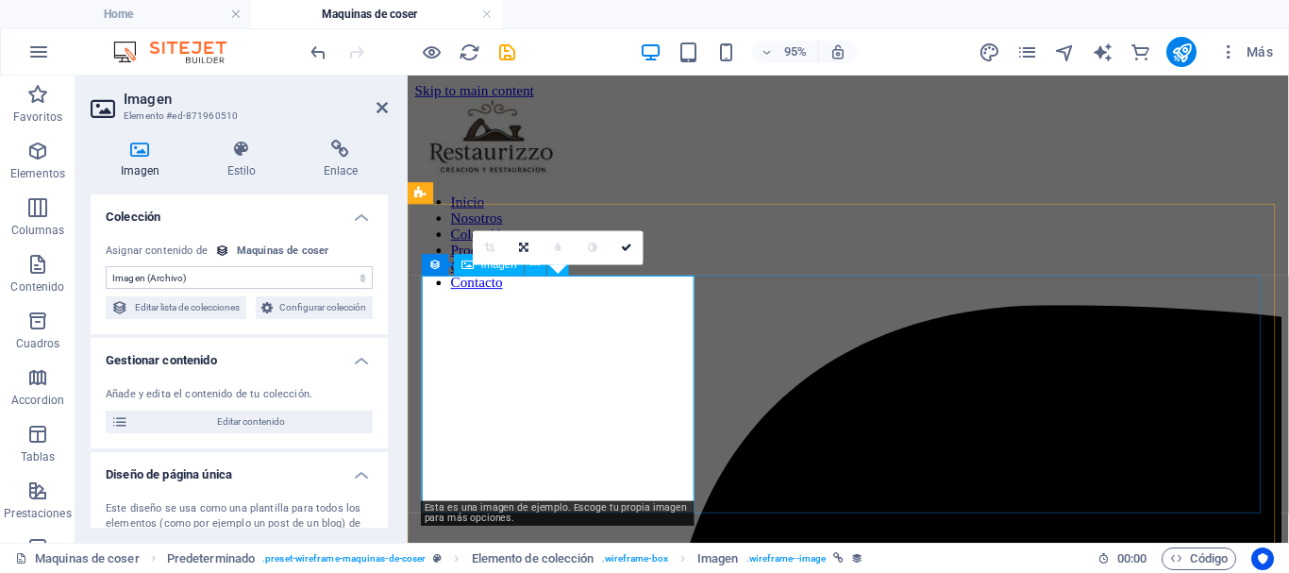
click at [137, 143] on icon at bounding box center [140, 149] width 99 height 19
click at [257, 283] on select "Sin asignación, el contenido permanece estático Creado a las (Fecha) Actualizad…" at bounding box center [239, 277] width 267 height 23
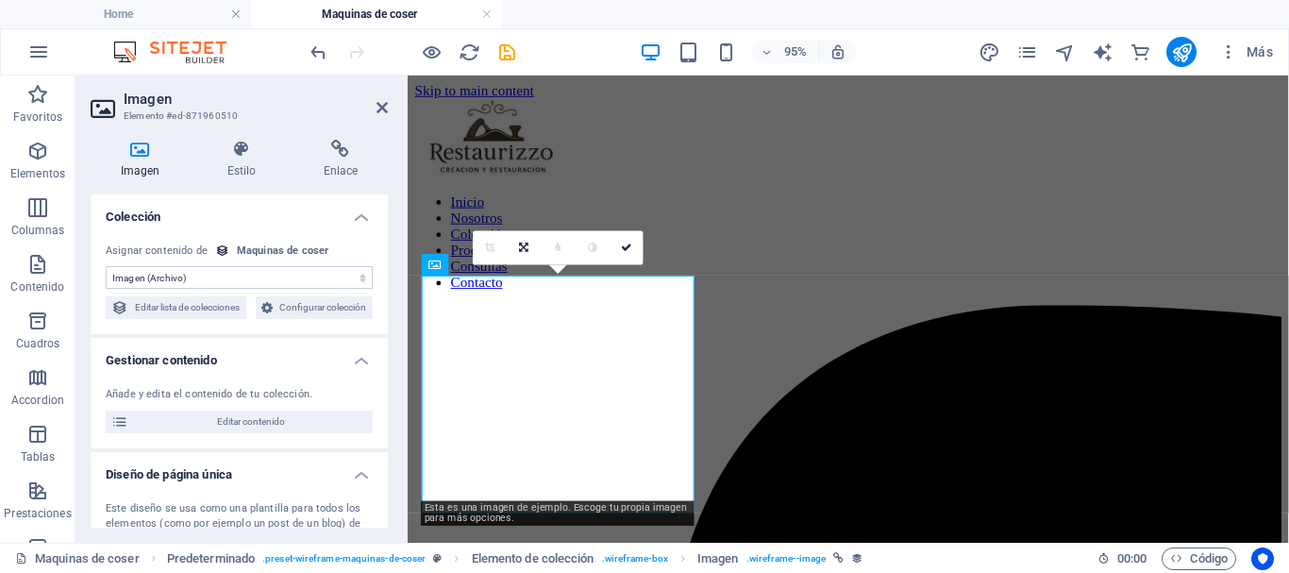
click at [301, 248] on div "Maquinas de coser" at bounding box center [283, 252] width 92 height 16
click at [709, 185] on div at bounding box center [871, 185] width 913 height 0
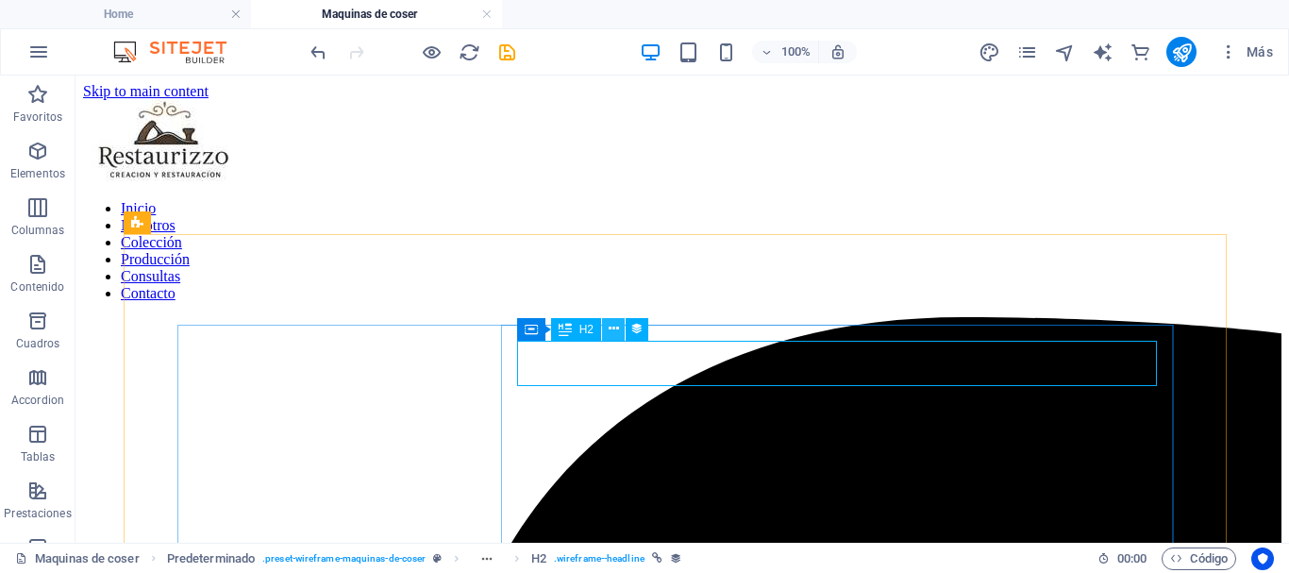
click at [615, 329] on icon at bounding box center [614, 329] width 10 height 20
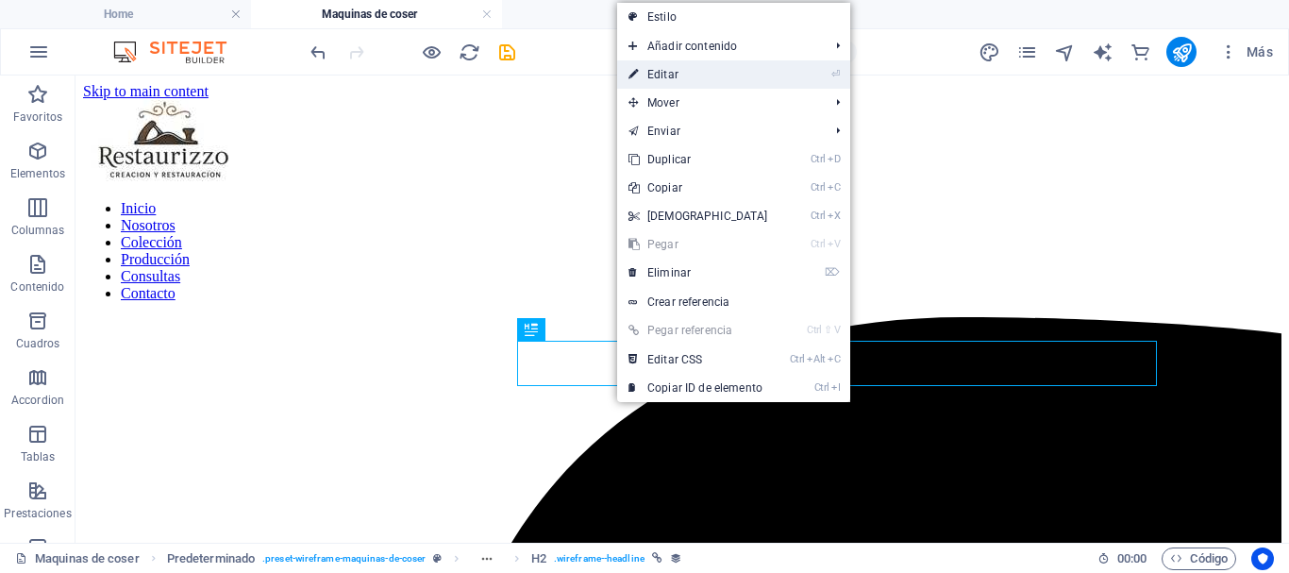
click at [658, 69] on link "⏎ Editar" at bounding box center [698, 74] width 162 height 28
select select "name"
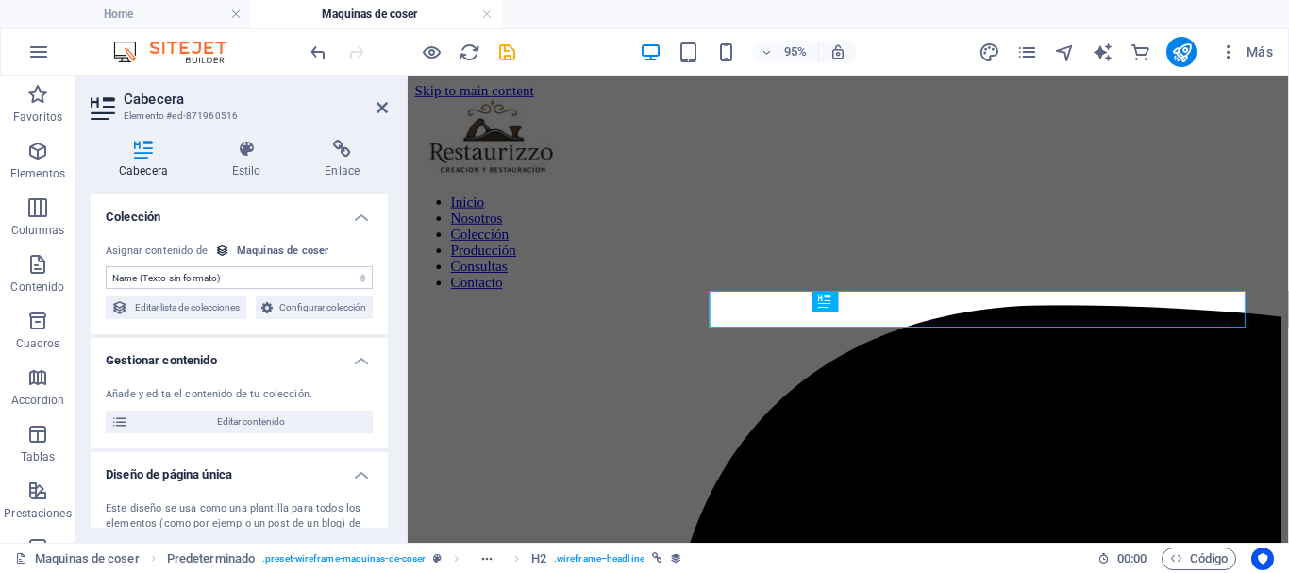
click at [230, 277] on select "Sin asignación, el contenido permanece estático Creado a las (Fecha) Actualizad…" at bounding box center [239, 277] width 267 height 23
click at [178, 277] on select "Sin asignación, el contenido permanece estático Creado a las (Fecha) Actualizad…" at bounding box center [239, 277] width 267 height 23
click at [266, 251] on div "Maquinas de coser" at bounding box center [283, 252] width 92 height 16
click at [213, 306] on span "Editar lista de colecciones" at bounding box center [187, 307] width 107 height 23
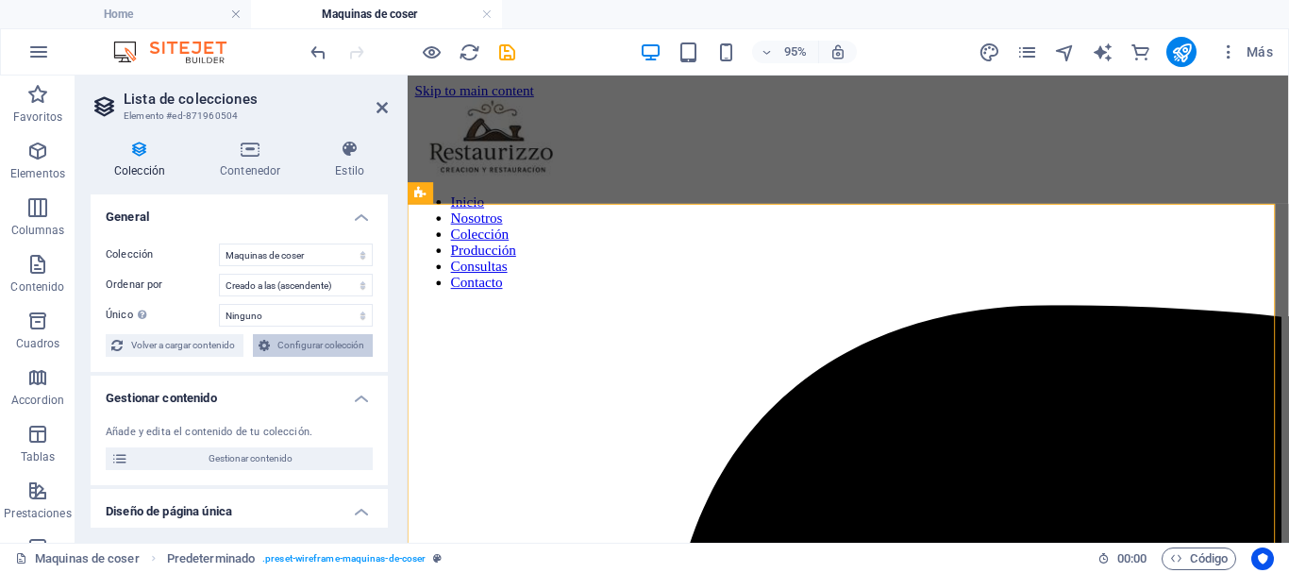
click at [330, 344] on span "Configurar colección" at bounding box center [322, 345] width 92 height 23
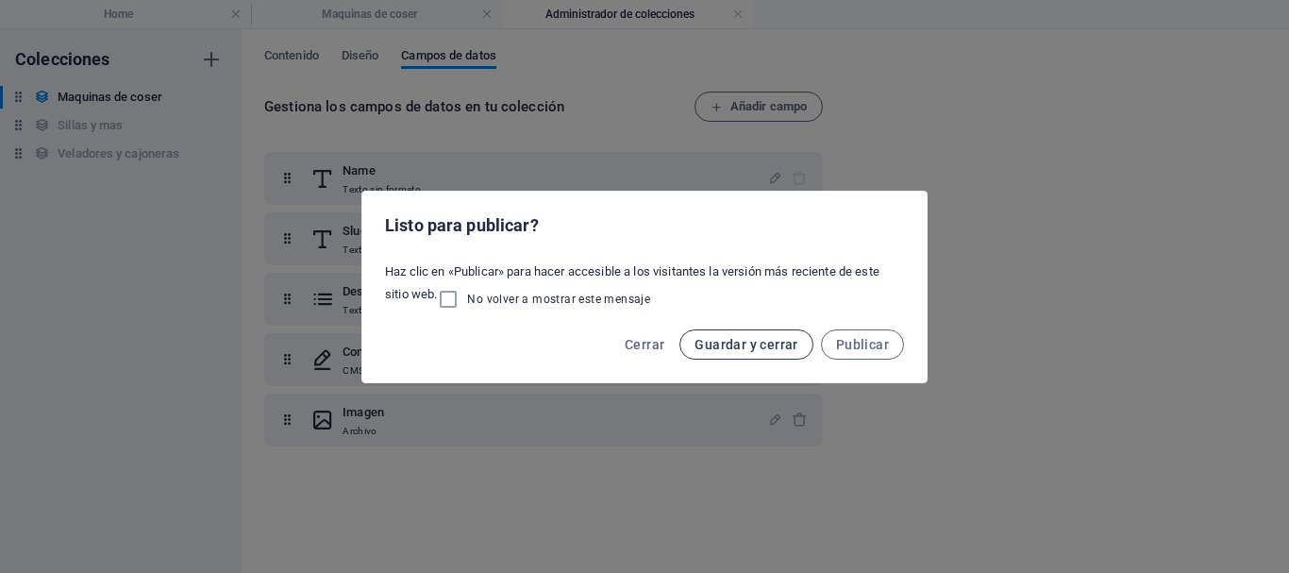
click at [776, 345] on span "Guardar y cerrar" at bounding box center [746, 344] width 103 height 15
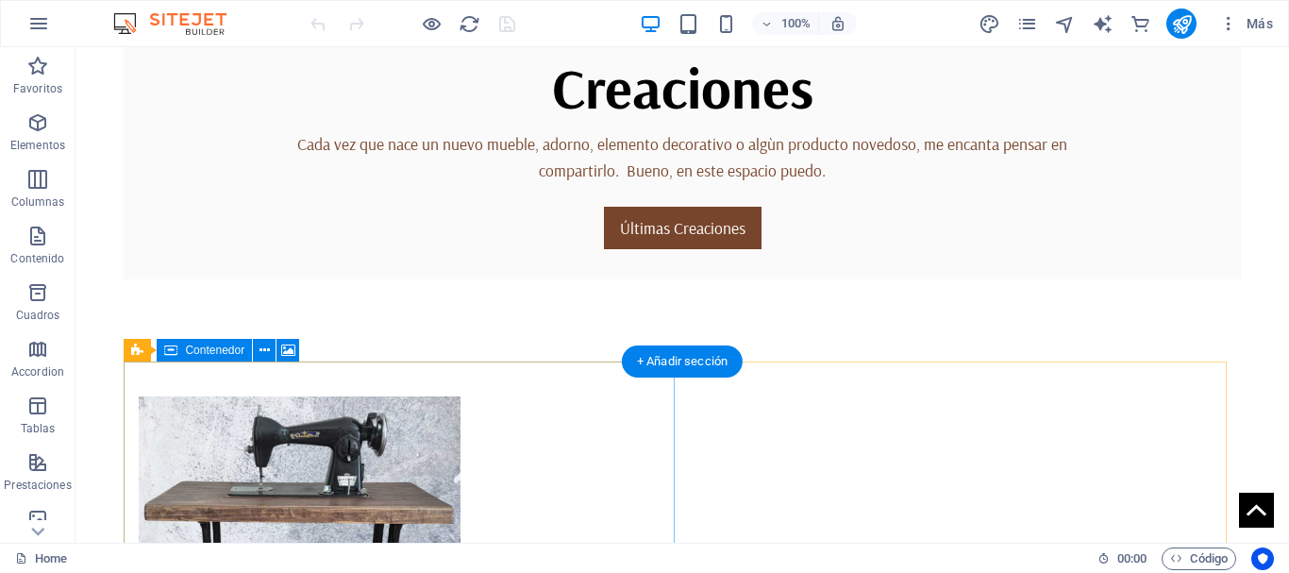
scroll to position [849, 0]
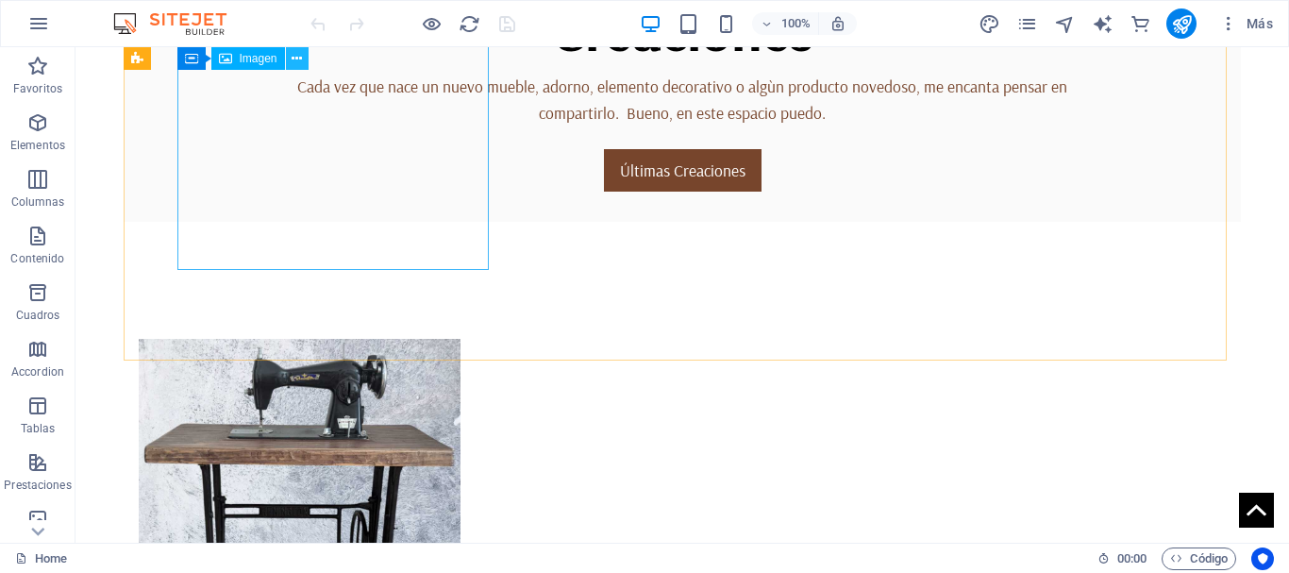
click at [297, 61] on icon at bounding box center [297, 59] width 10 height 20
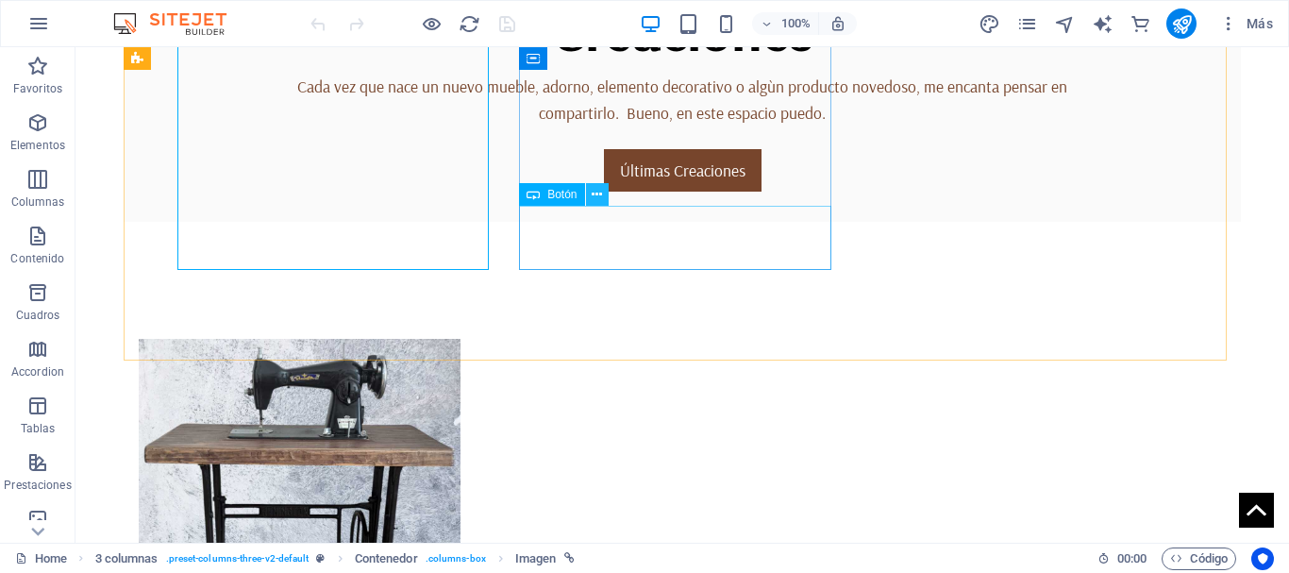
click at [602, 193] on icon at bounding box center [597, 195] width 10 height 20
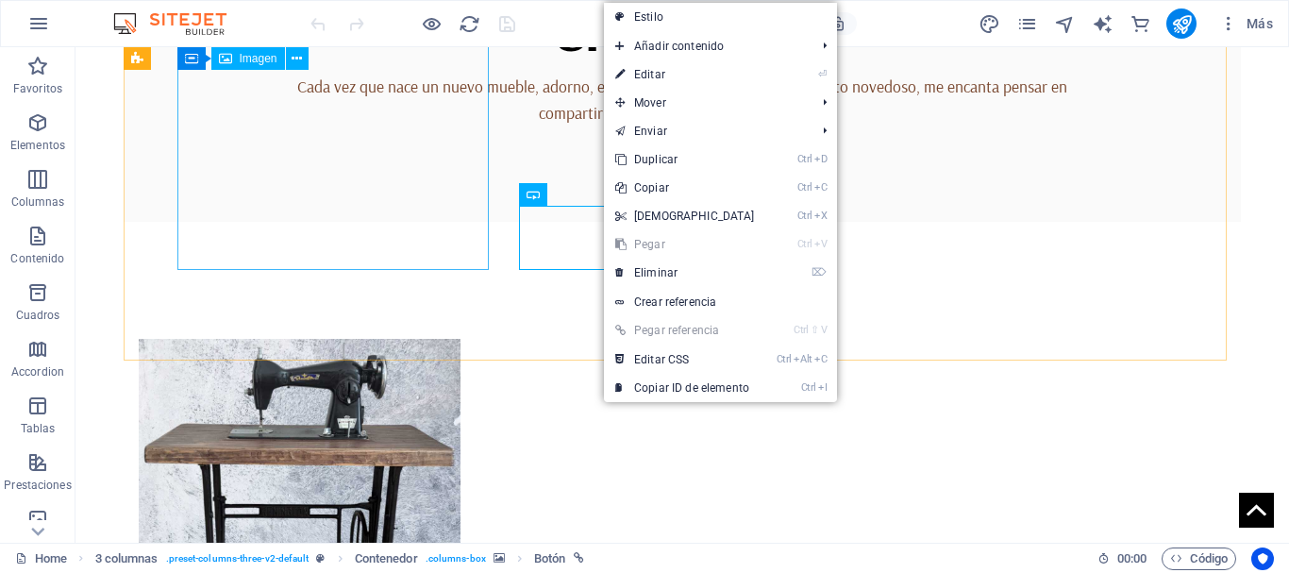
click at [357, 339] on figure at bounding box center [295, 521] width 312 height 365
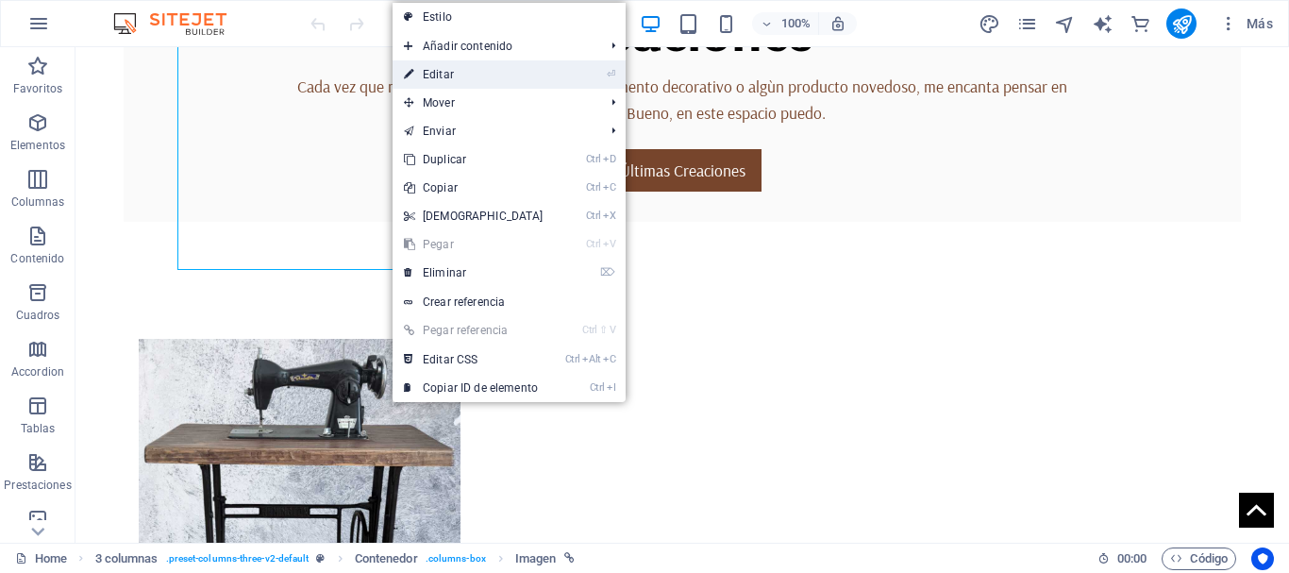
click at [438, 79] on link "⏎ Editar" at bounding box center [474, 74] width 162 height 28
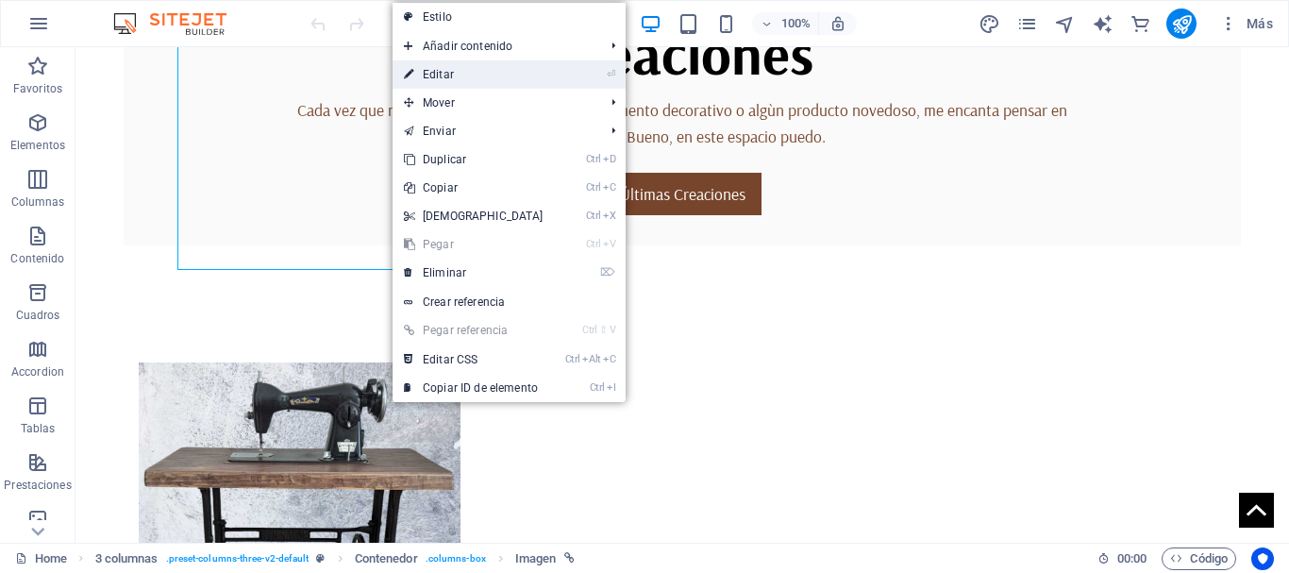
select select "px"
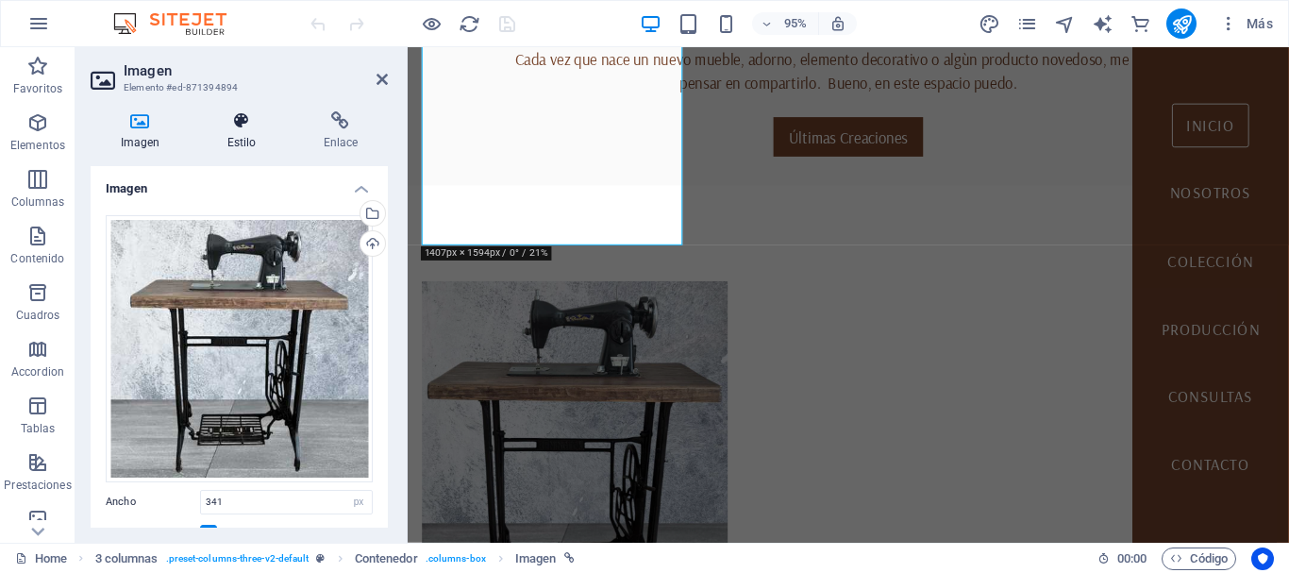
click at [234, 126] on icon at bounding box center [241, 120] width 89 height 19
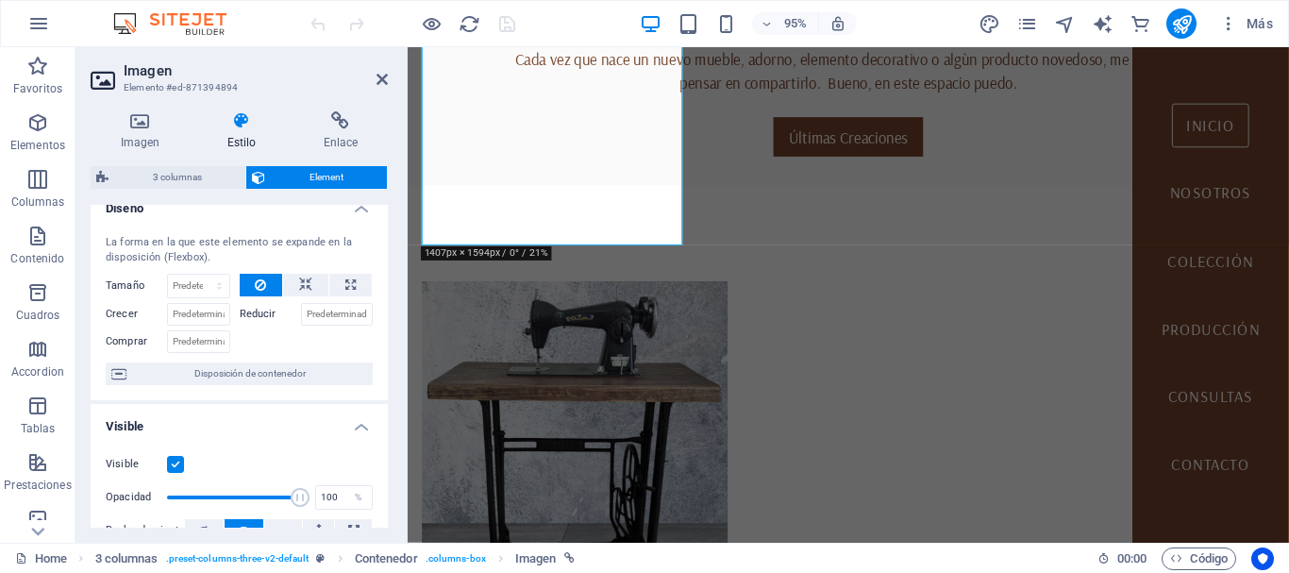
scroll to position [0, 0]
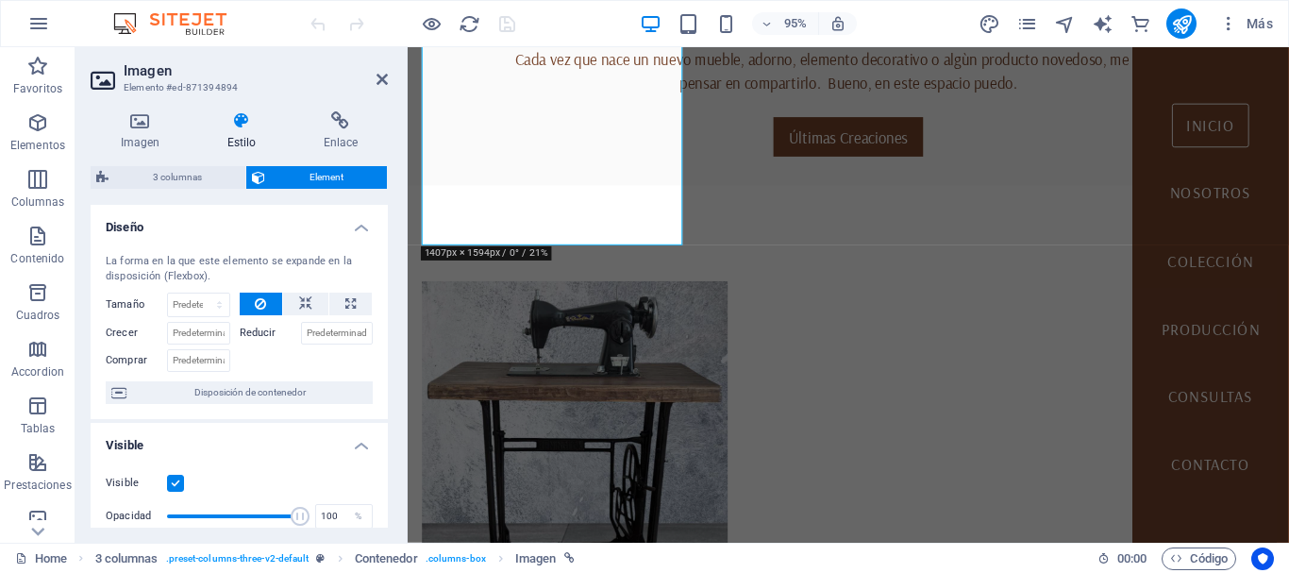
click at [376, 71] on h2 "Imagen" at bounding box center [256, 70] width 264 height 17
click at [377, 86] on icon at bounding box center [382, 79] width 11 height 15
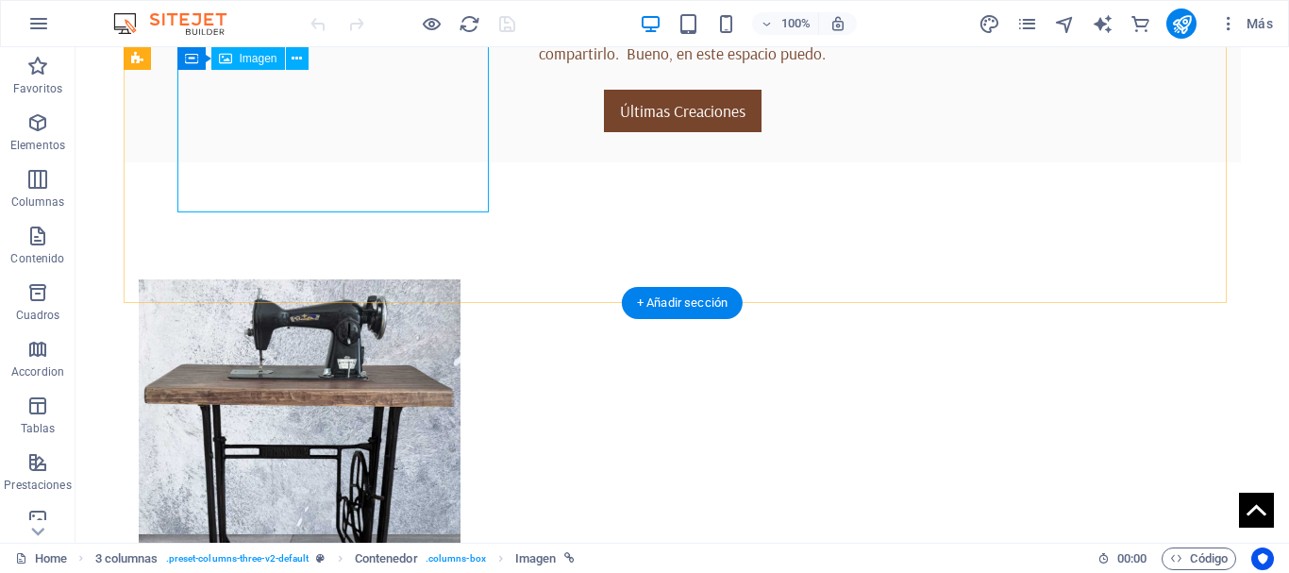
scroll to position [908, 0]
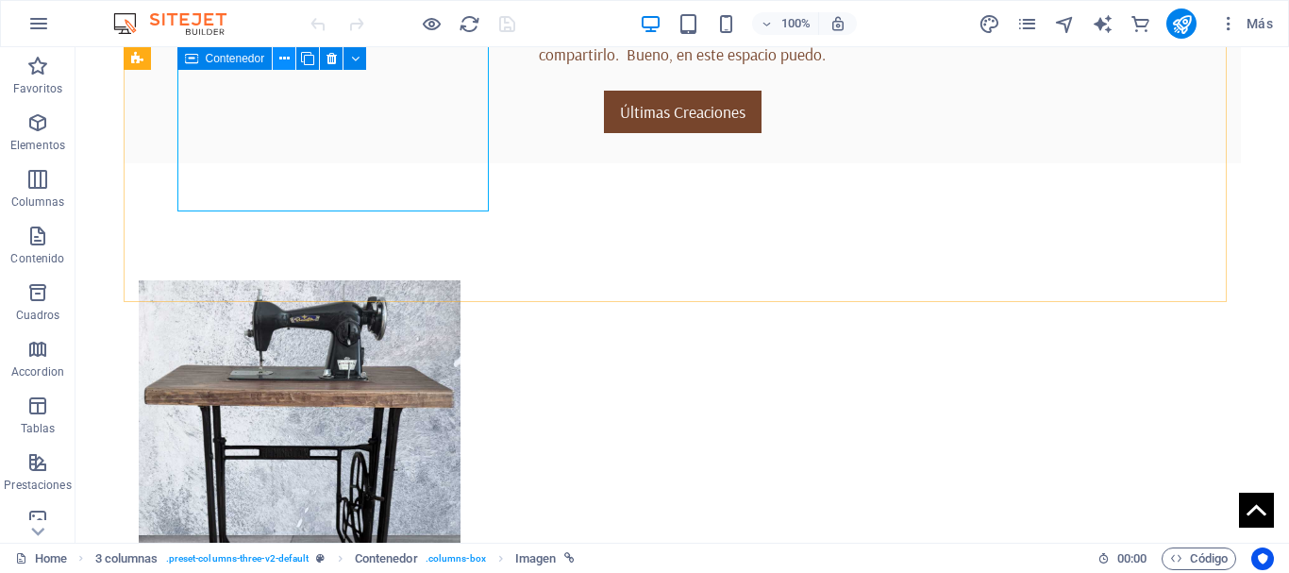
click at [279, 59] on icon at bounding box center [284, 59] width 10 height 20
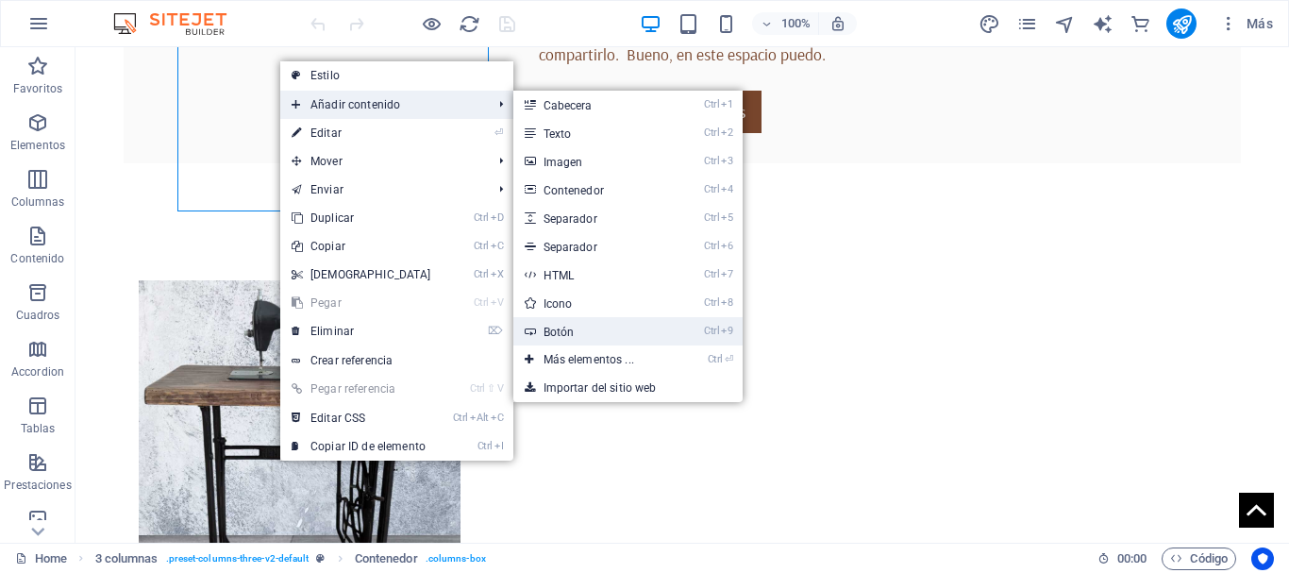
click at [547, 331] on link "Ctrl 9 Botón" at bounding box center [592, 331] width 159 height 28
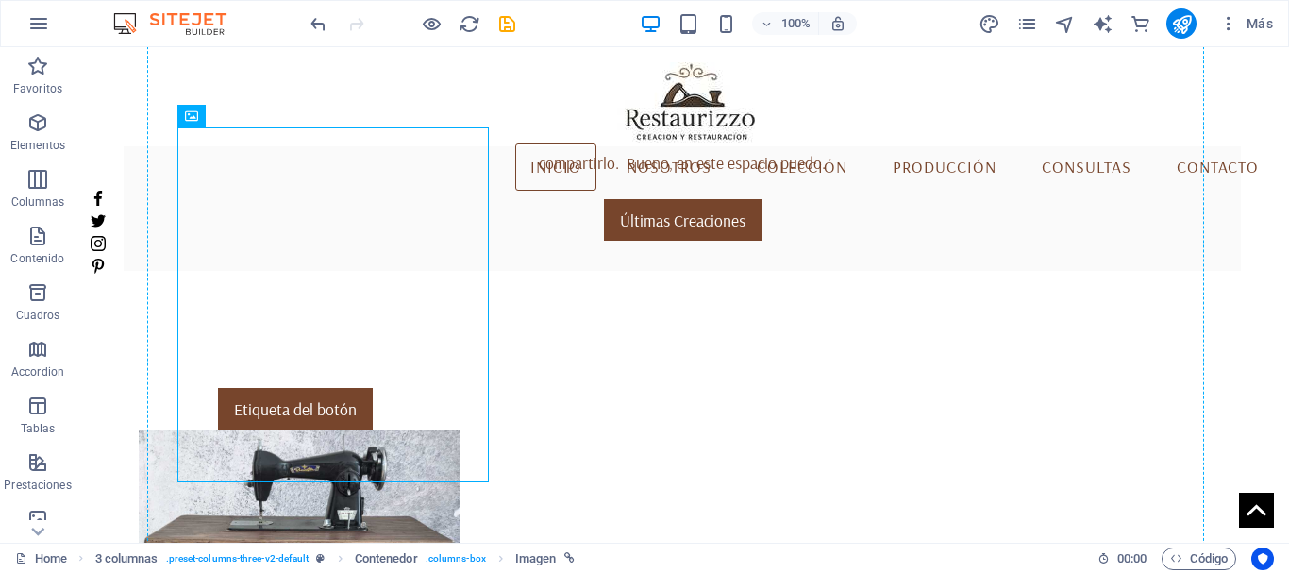
scroll to position [719, 0]
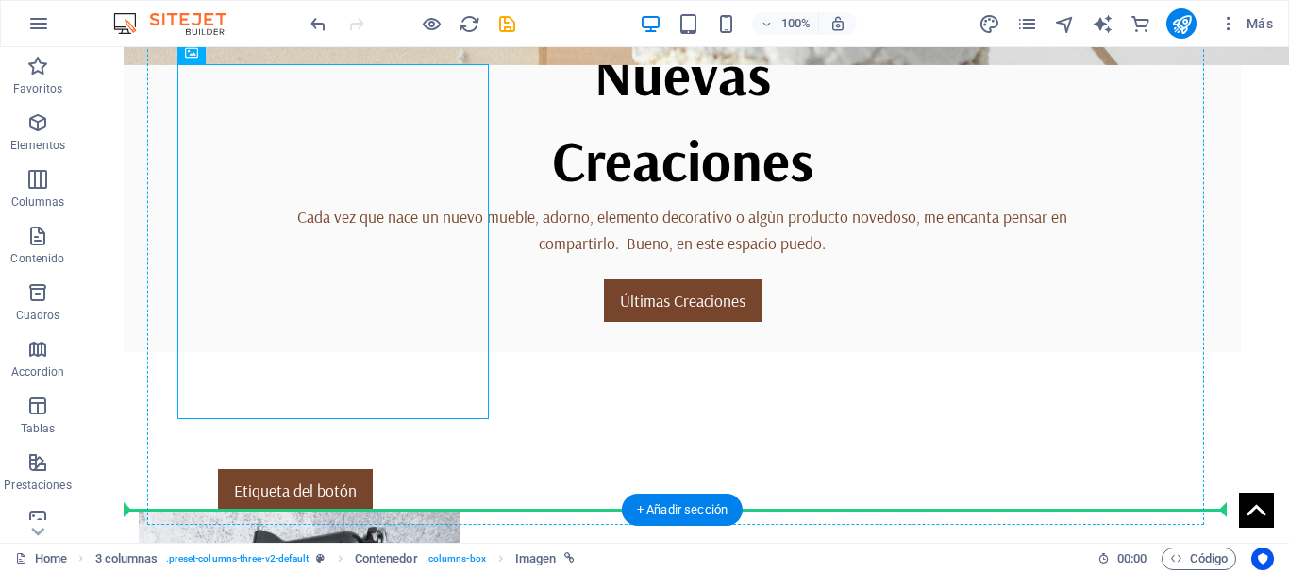
drag, startPoint x: 224, startPoint y: 378, endPoint x: 554, endPoint y: 285, distance: 343.0
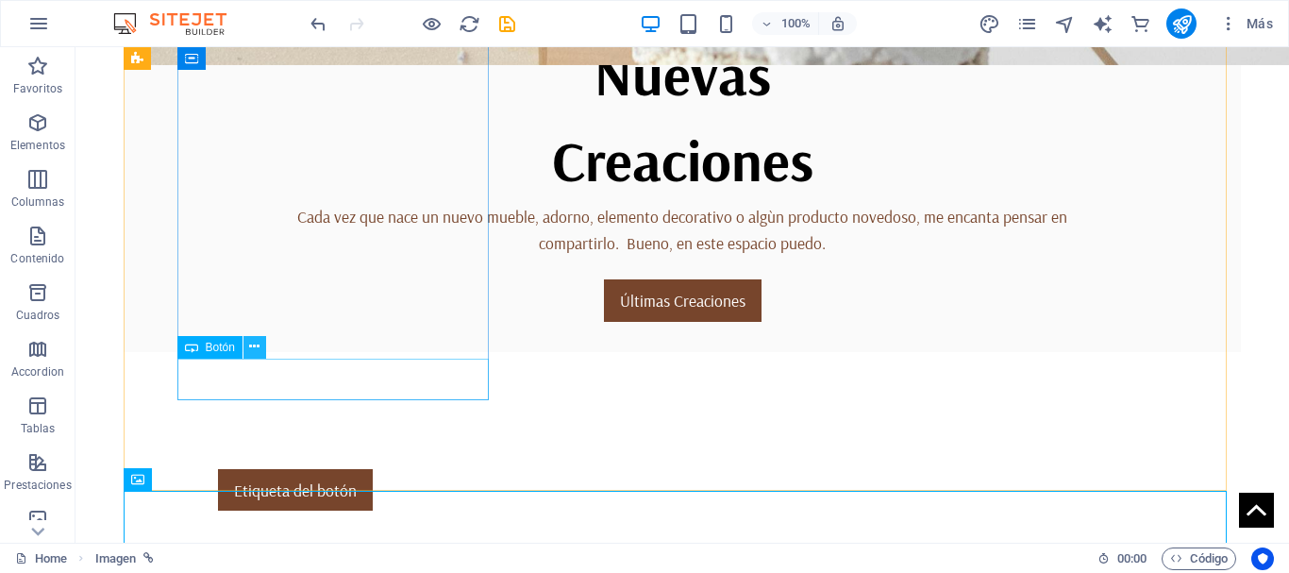
click at [252, 351] on icon at bounding box center [254, 347] width 10 height 20
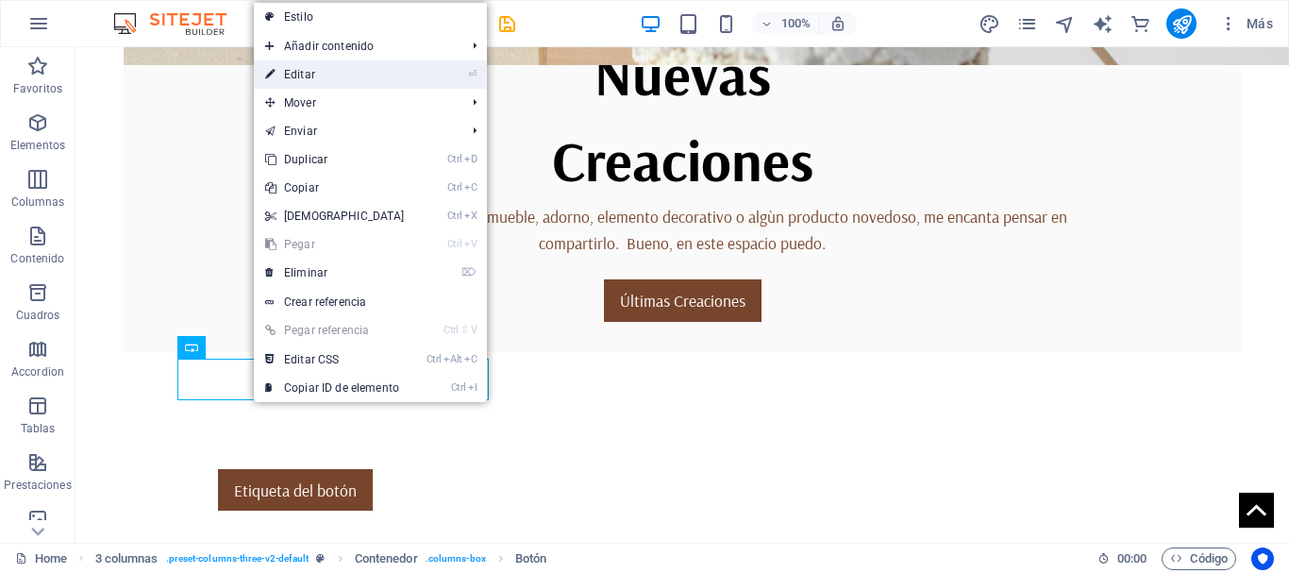
click at [302, 68] on link "⏎ Editar" at bounding box center [335, 74] width 162 height 28
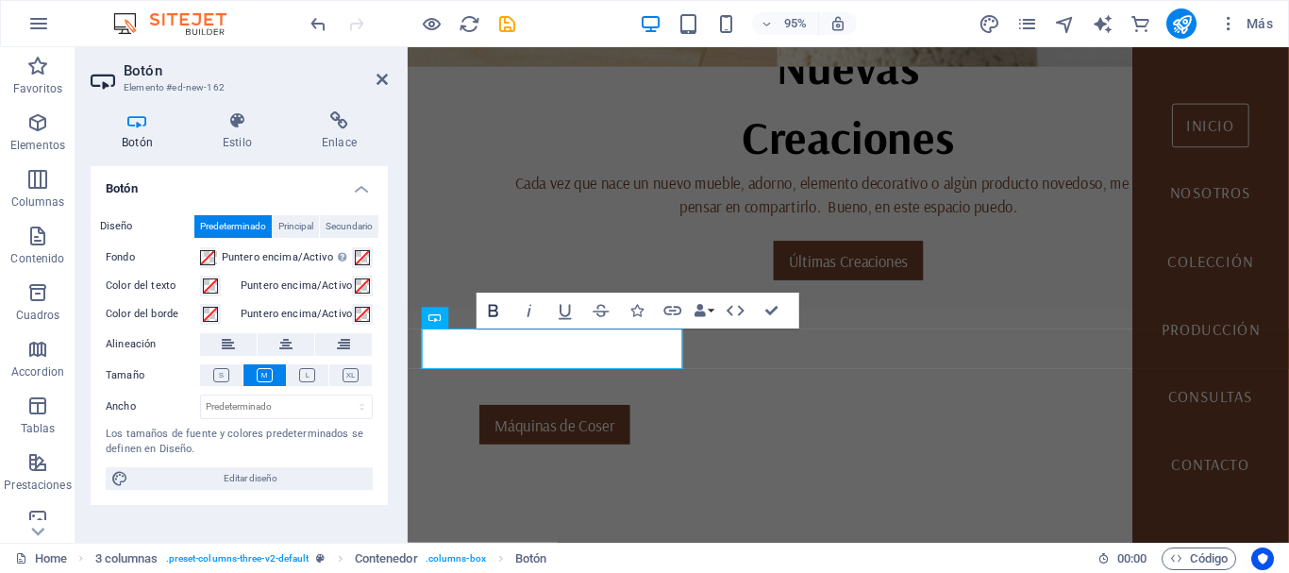
click at [494, 309] on icon "button" at bounding box center [494, 311] width 22 height 22
click at [441, 323] on icon at bounding box center [435, 319] width 12 height 22
click at [470, 424] on div "Máquinas de Coser ​" at bounding box center [562, 445] width 279 height 42
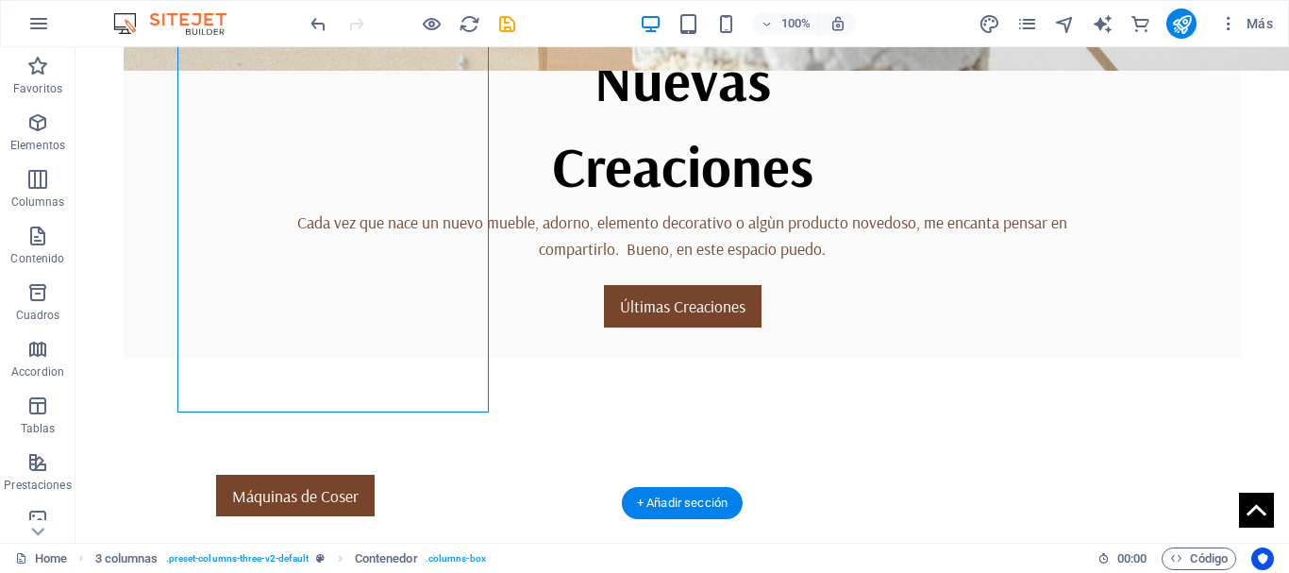
scroll to position [711, 0]
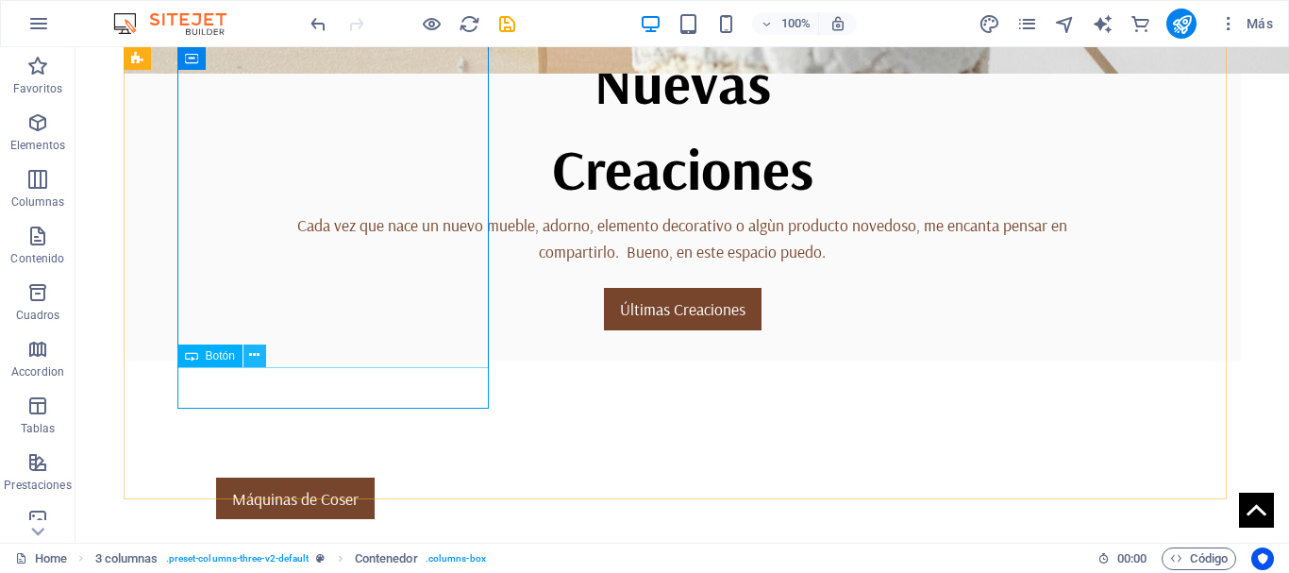
click at [251, 354] on icon at bounding box center [254, 355] width 10 height 20
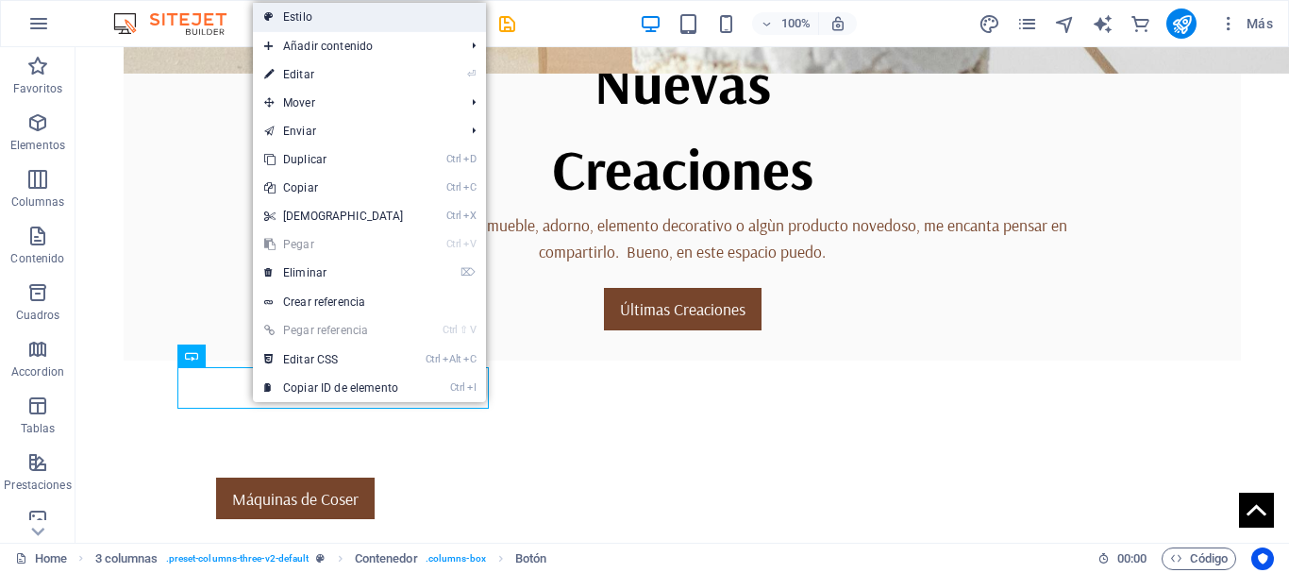
click at [308, 13] on link "Estilo" at bounding box center [369, 17] width 233 height 28
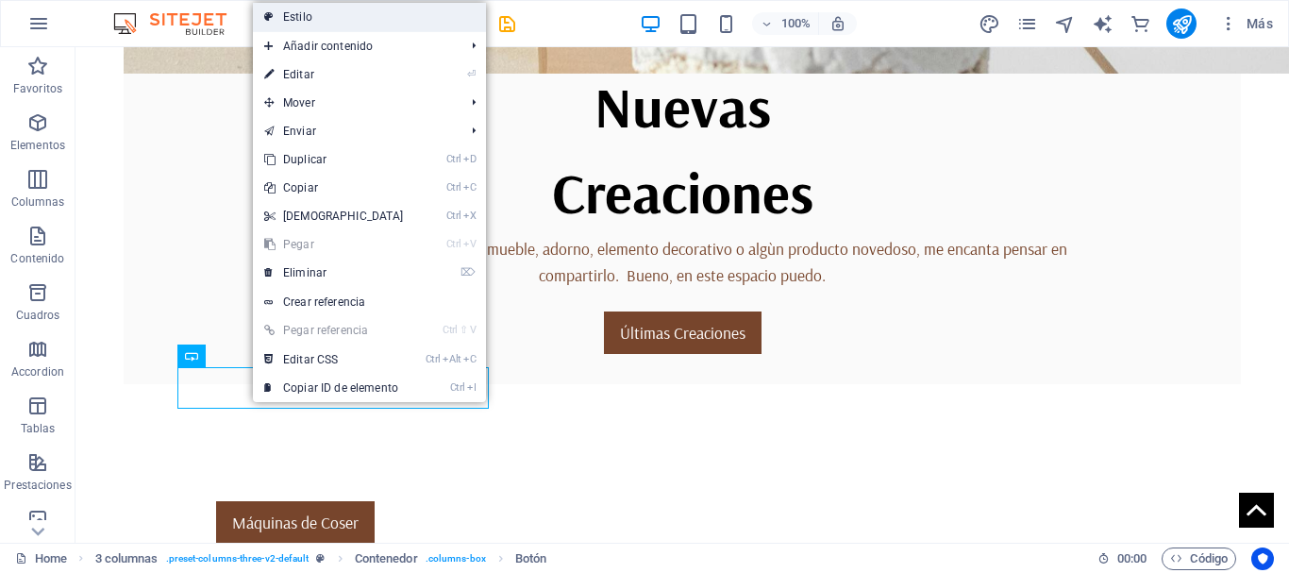
select select "rem"
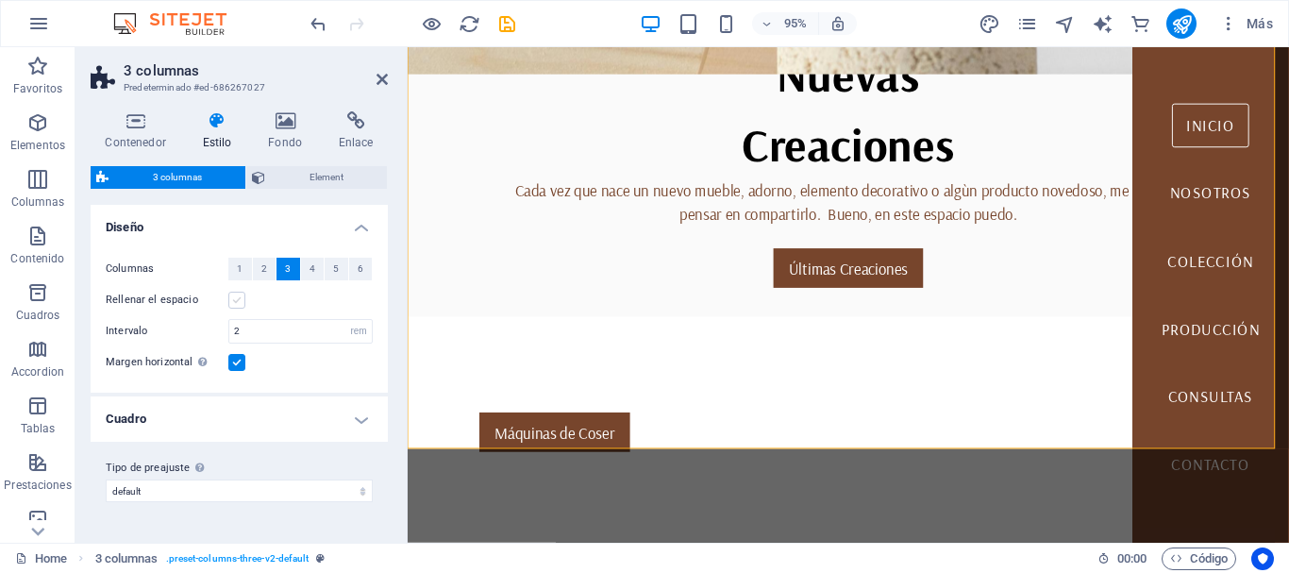
click at [236, 301] on label at bounding box center [236, 300] width 17 height 17
click at [0, 0] on input "Rellenar el espacio" at bounding box center [0, 0] width 0 height 0
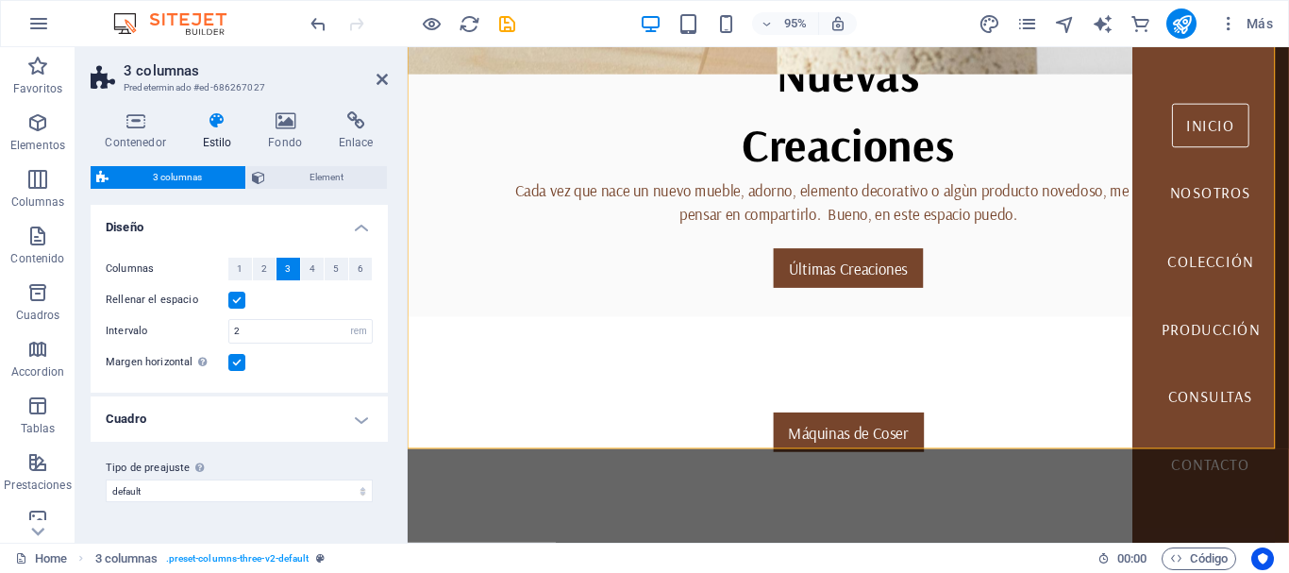
click at [240, 303] on label at bounding box center [236, 300] width 17 height 17
click at [0, 0] on input "Rellenar el espacio" at bounding box center [0, 0] width 0 height 0
click at [241, 303] on label at bounding box center [236, 300] width 17 height 17
click at [0, 0] on input "Rellenar el espacio" at bounding box center [0, 0] width 0 height 0
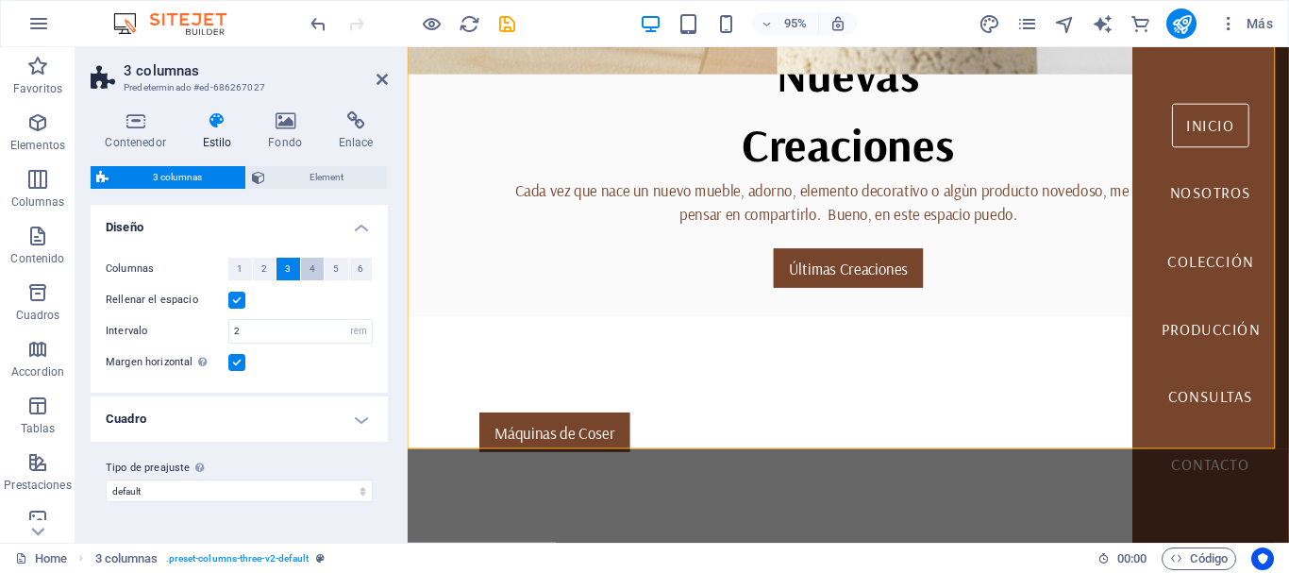
click at [315, 269] on button "4" at bounding box center [313, 269] width 24 height 23
click at [285, 269] on span "3" at bounding box center [288, 269] width 6 height 23
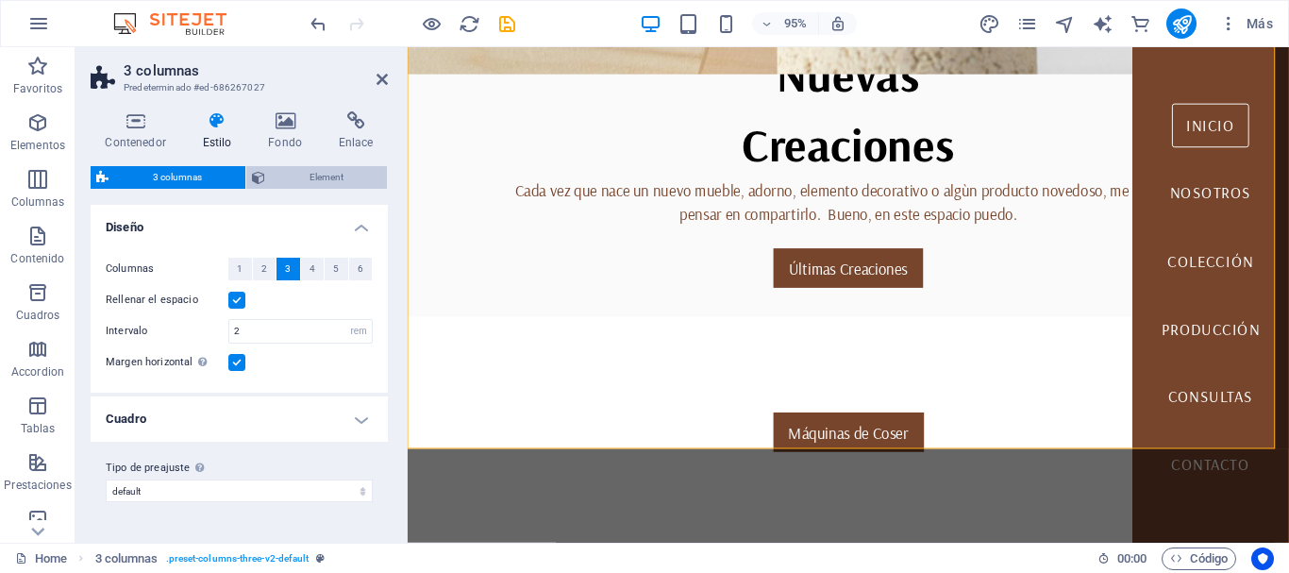
click at [318, 176] on span "Element" at bounding box center [326, 177] width 110 height 23
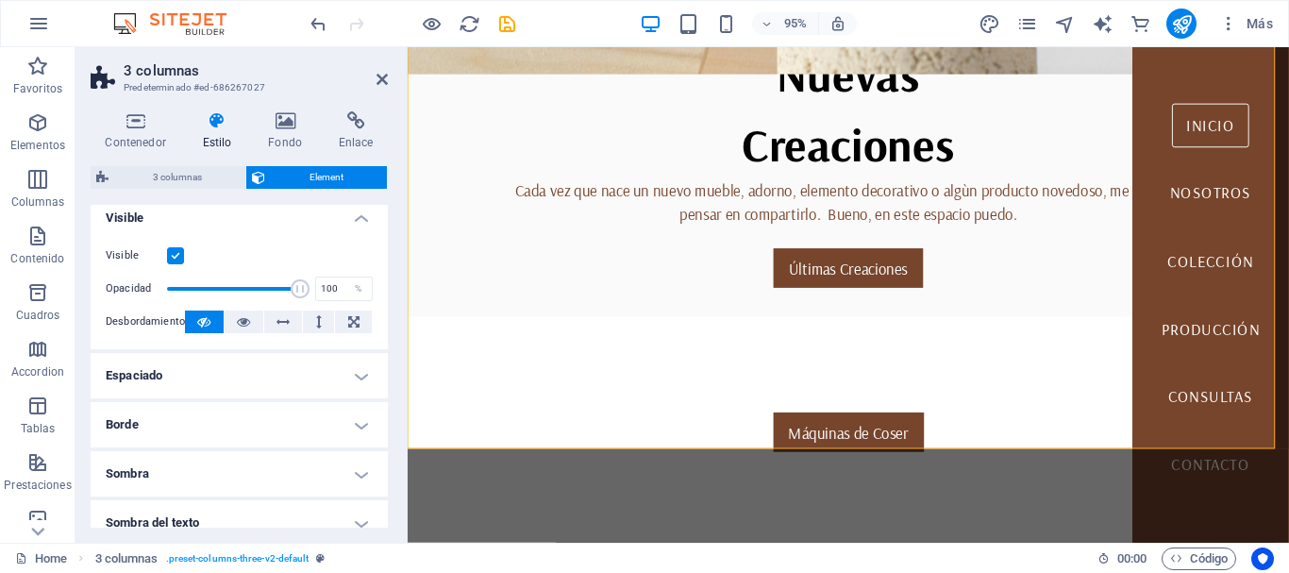
scroll to position [0, 0]
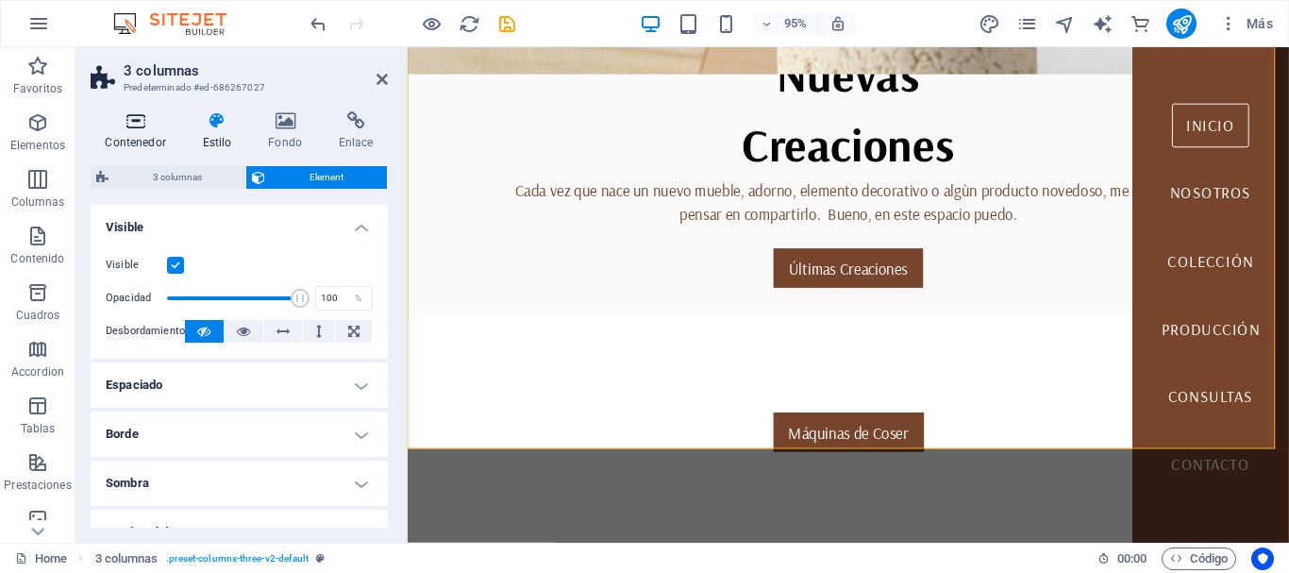
click at [131, 122] on icon at bounding box center [136, 120] width 90 height 19
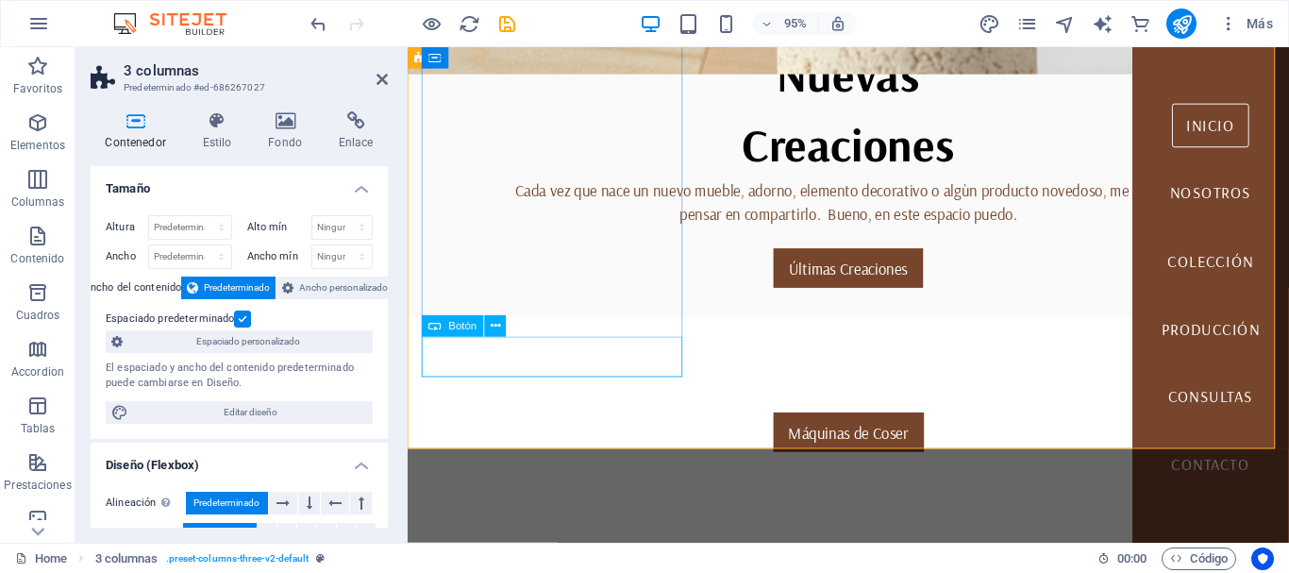
click at [593, 432] on div "Máquinas de Coser" at bounding box center [872, 453] width 898 height 42
click at [496, 327] on icon at bounding box center [495, 326] width 9 height 19
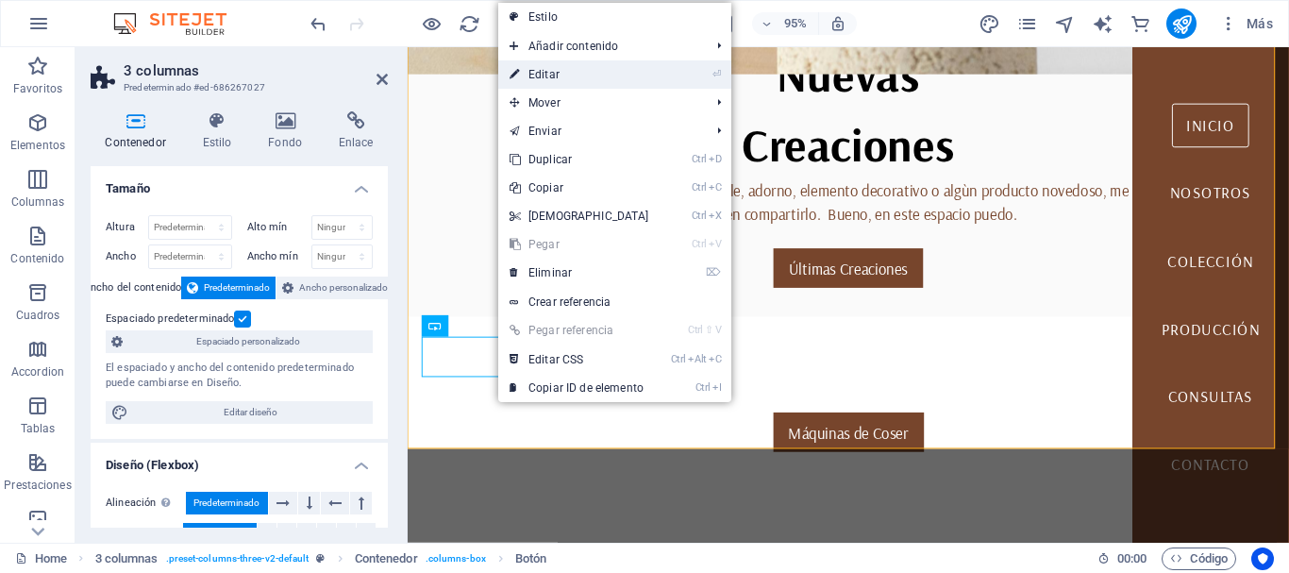
click at [555, 78] on link "⏎ Editar" at bounding box center [579, 74] width 162 height 28
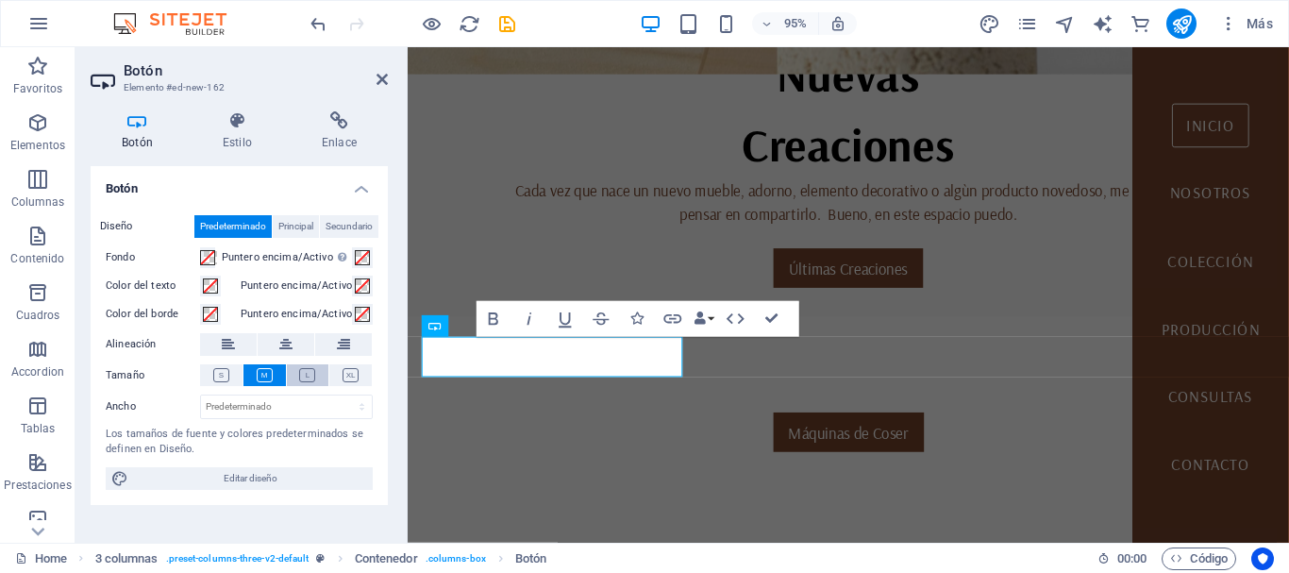
click at [308, 375] on icon at bounding box center [307, 375] width 16 height 14
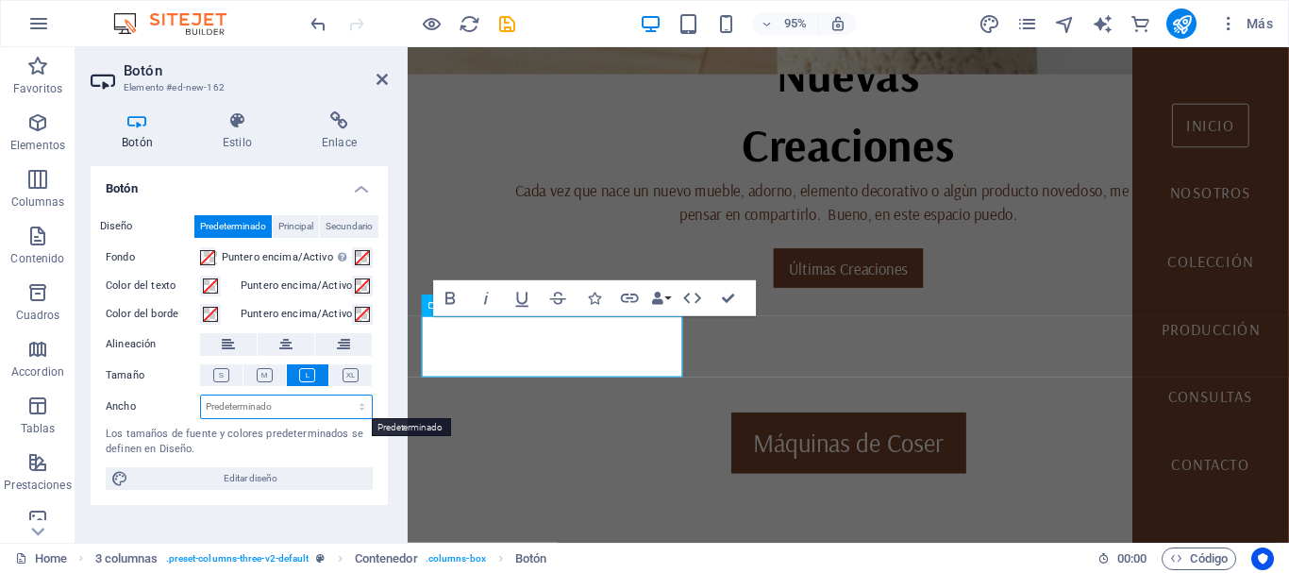
click at [254, 407] on select "Predeterminado px rem % em vh vw" at bounding box center [286, 406] width 171 height 23
click at [280, 407] on select "Predeterminado px rem % em vh vw" at bounding box center [286, 406] width 171 height 23
click at [350, 372] on icon at bounding box center [351, 375] width 16 height 14
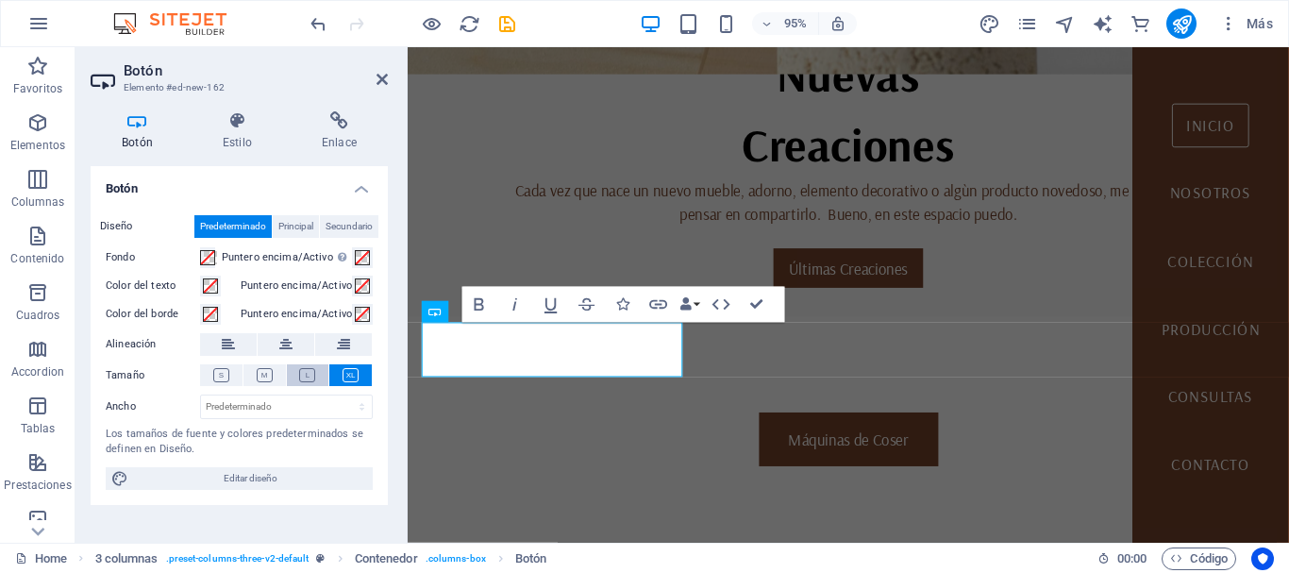
click at [310, 373] on icon at bounding box center [307, 375] width 16 height 14
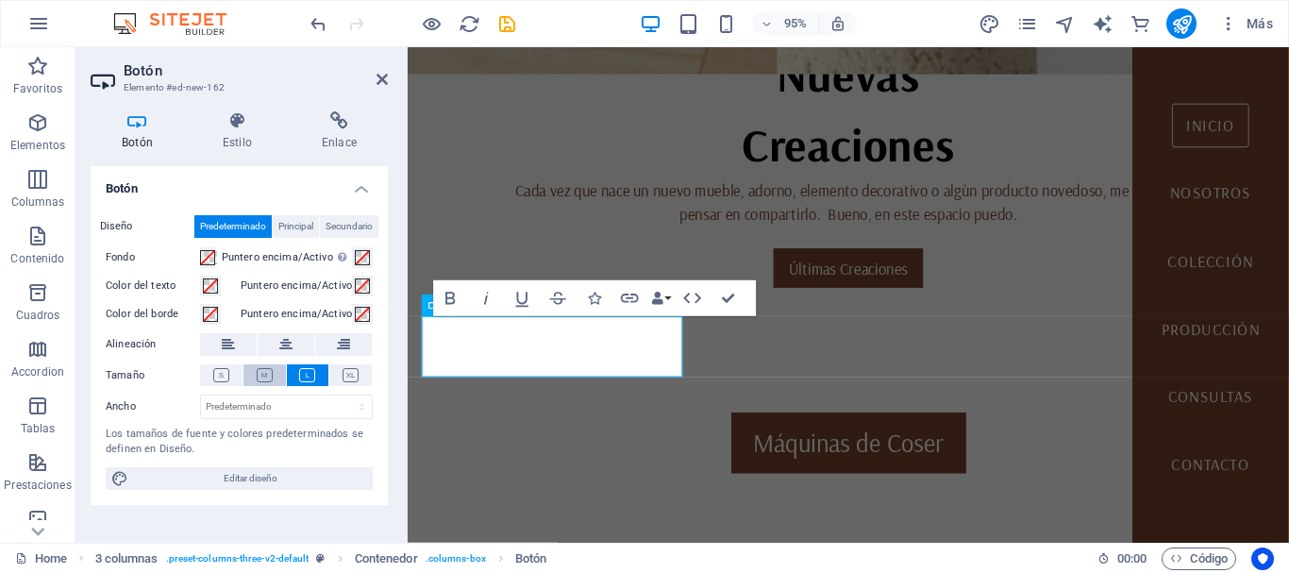
click at [261, 374] on icon at bounding box center [265, 375] width 16 height 14
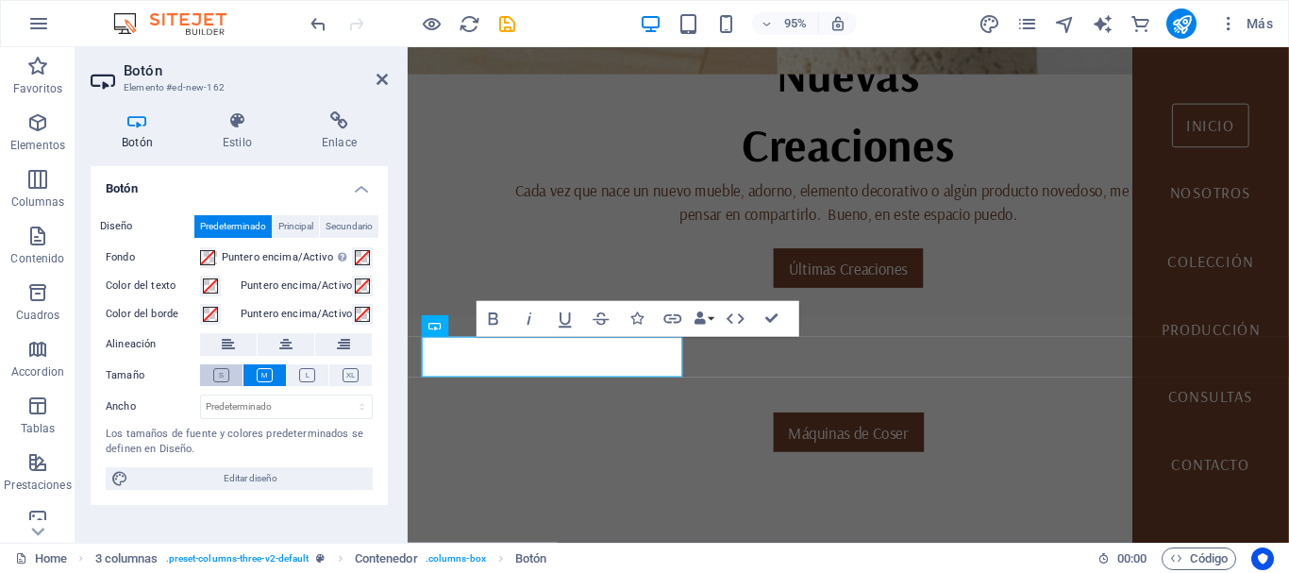
click at [223, 377] on icon at bounding box center [221, 375] width 16 height 14
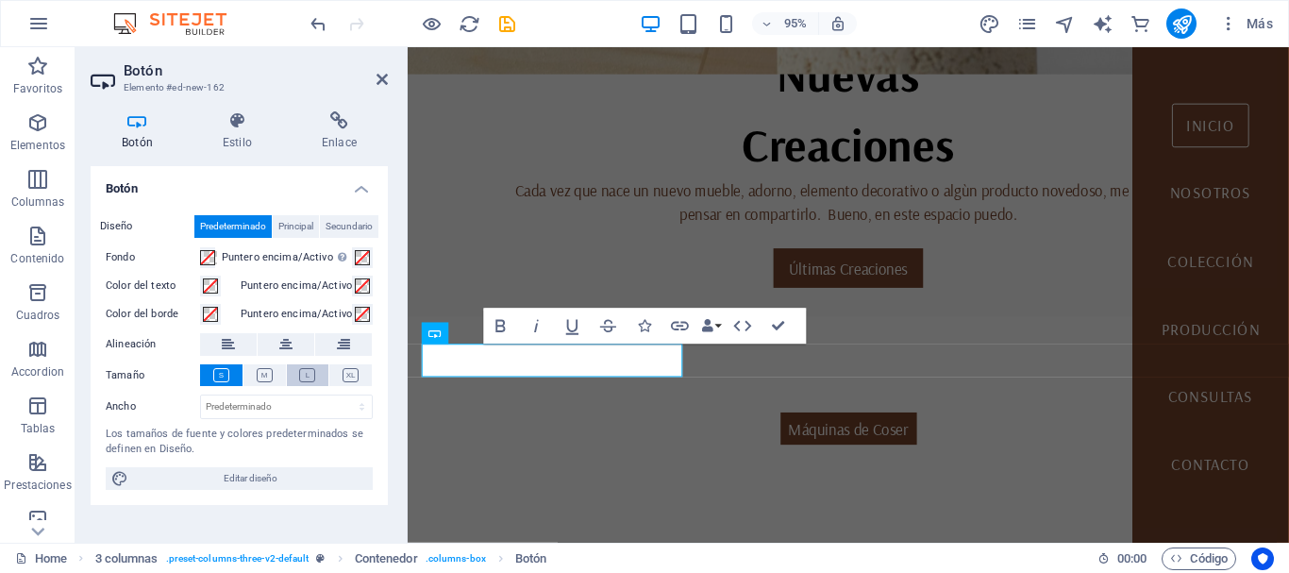
click at [308, 372] on icon at bounding box center [307, 375] width 16 height 14
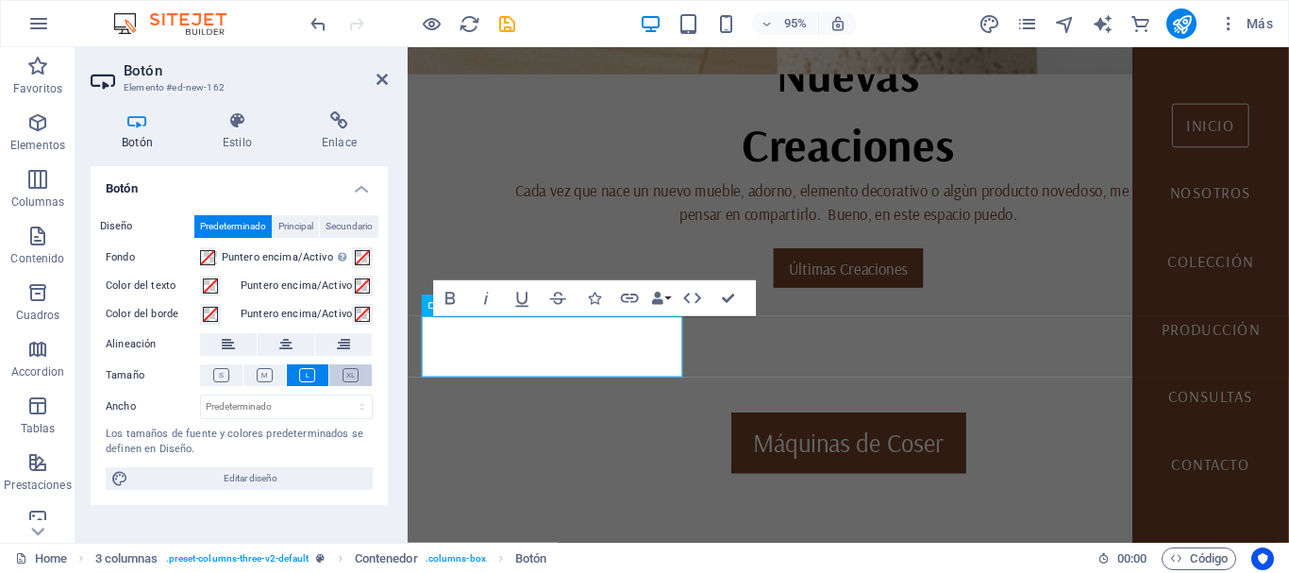
click at [353, 372] on icon at bounding box center [351, 375] width 16 height 14
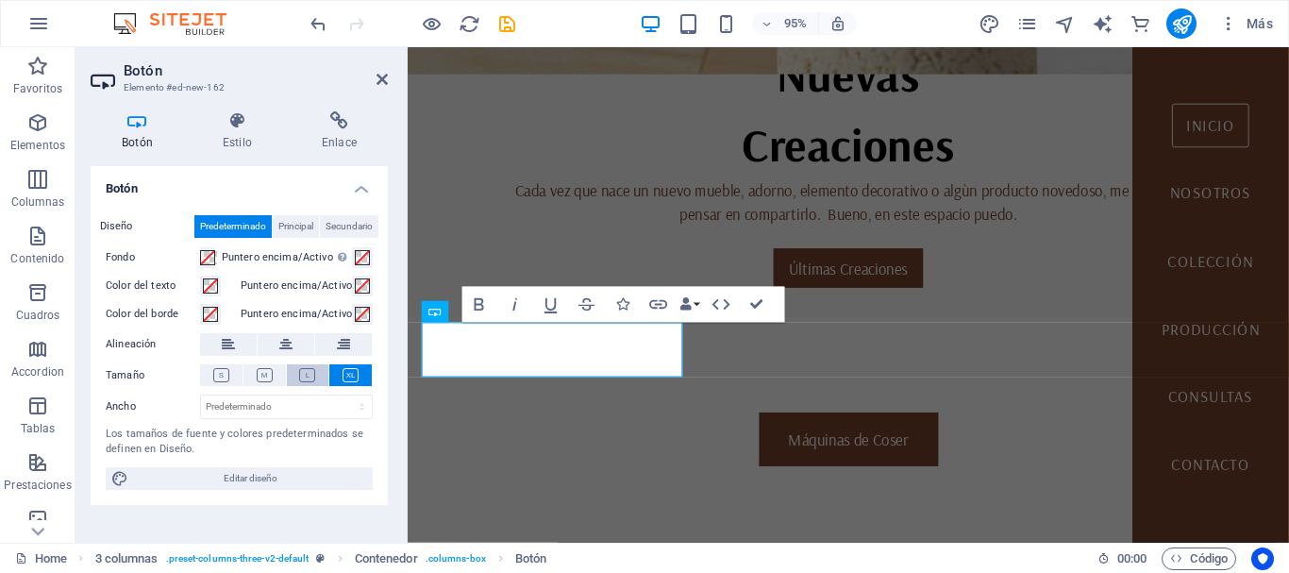
click at [309, 373] on icon at bounding box center [307, 375] width 16 height 14
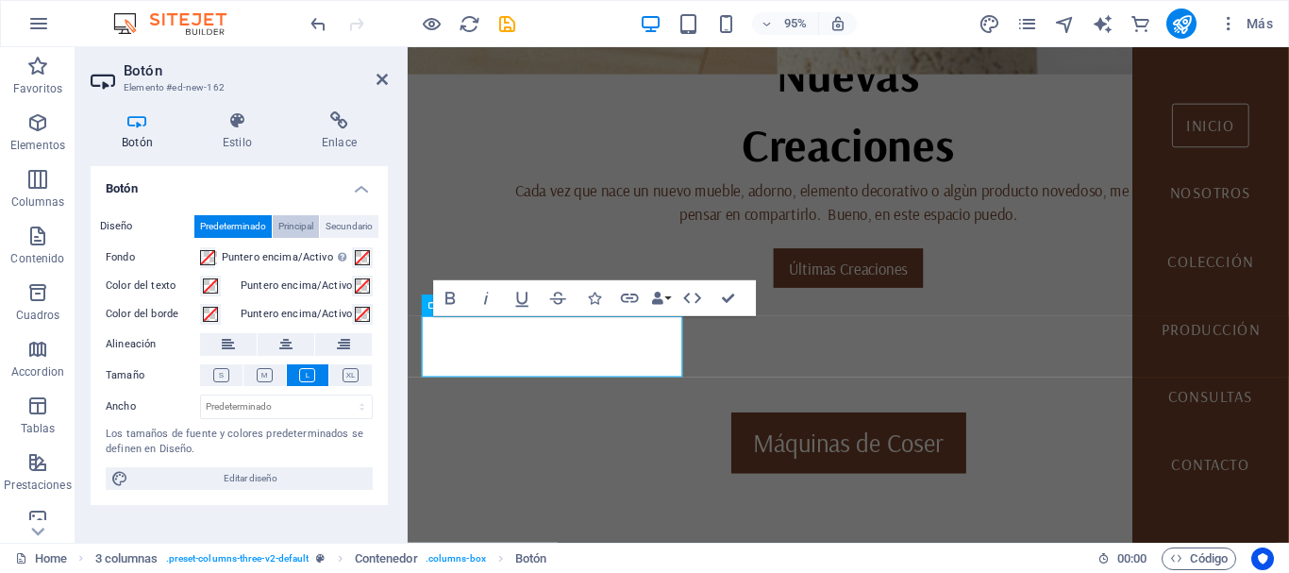
click at [308, 227] on span "Principal" at bounding box center [295, 226] width 35 height 23
click at [347, 227] on span "Secundario" at bounding box center [349, 226] width 47 height 23
click at [220, 227] on span "Predeterminado" at bounding box center [233, 226] width 66 height 23
click at [230, 479] on span "Editar diseño" at bounding box center [250, 478] width 233 height 23
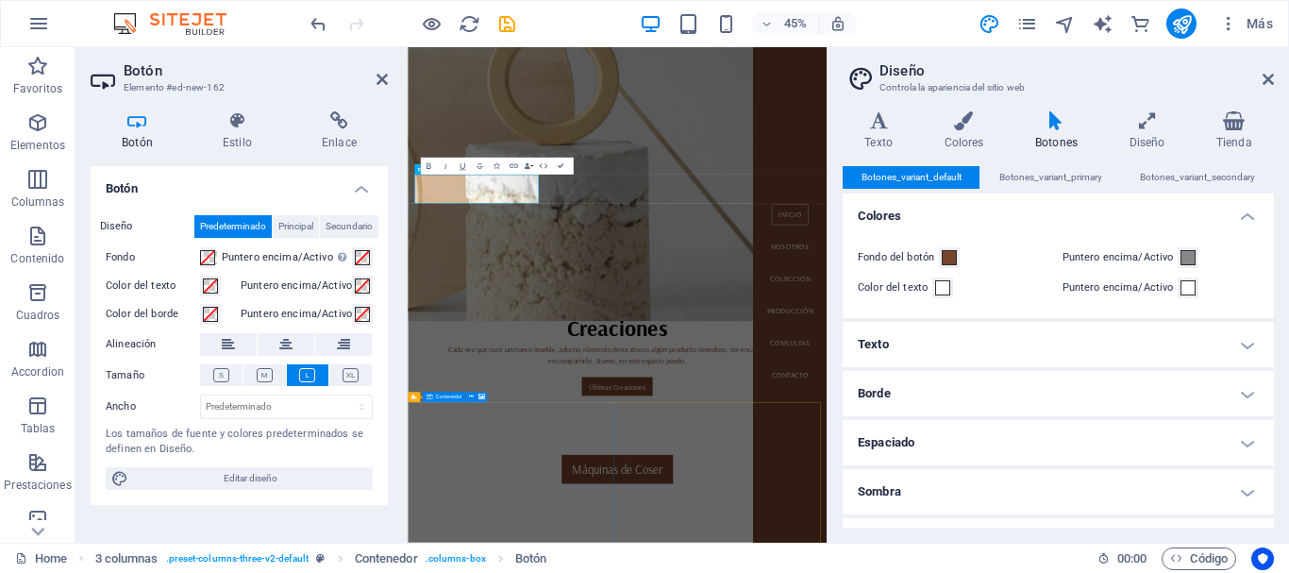
scroll to position [1232, 0]
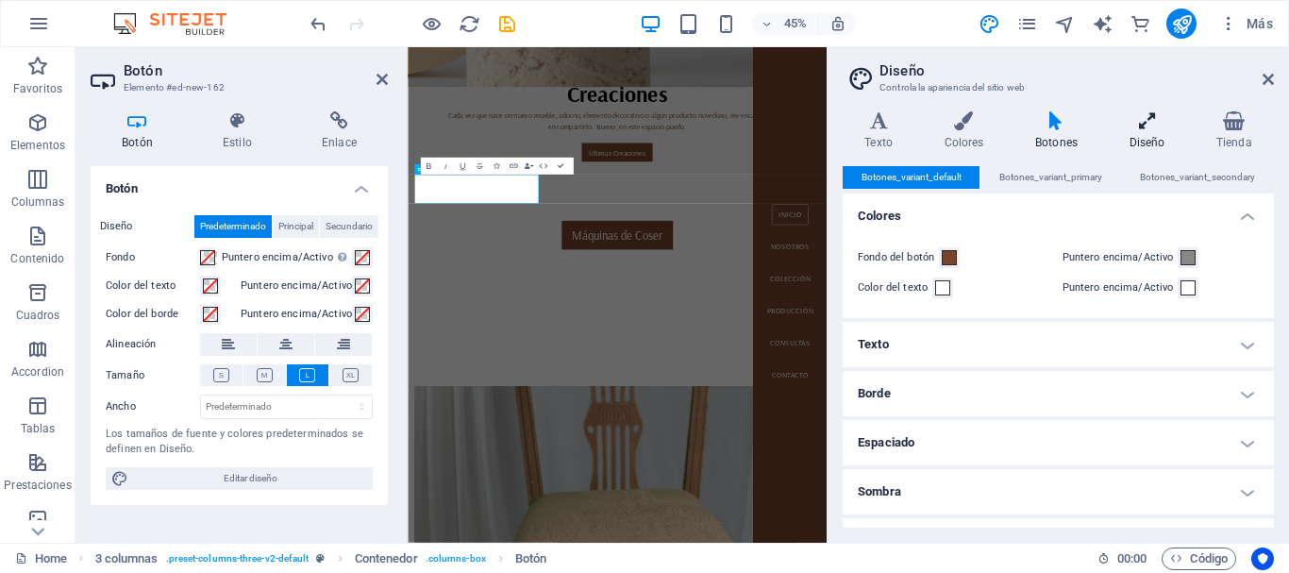
click at [1151, 113] on icon at bounding box center [1146, 120] width 79 height 19
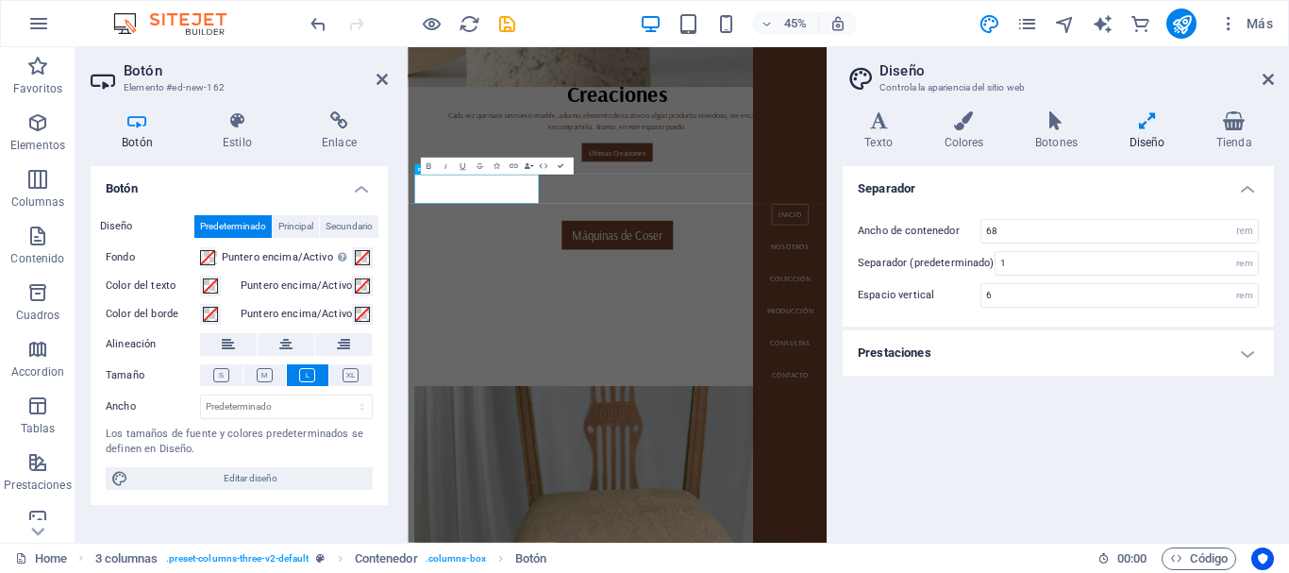
click at [903, 355] on h4 "Prestaciones" at bounding box center [1058, 352] width 431 height 45
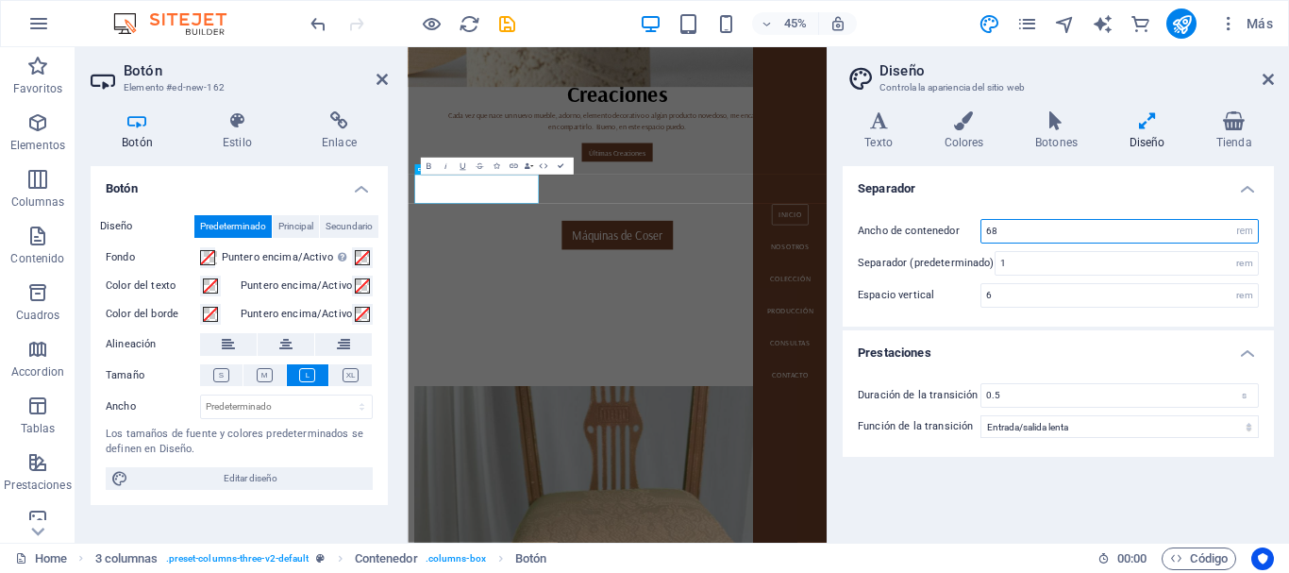
click at [991, 232] on input "68" at bounding box center [1120, 231] width 277 height 23
click at [953, 200] on div "Ancho de contenedor 68 rem px Separador (predeterminado) 1 rem Espacio vertical…" at bounding box center [1058, 263] width 439 height 126
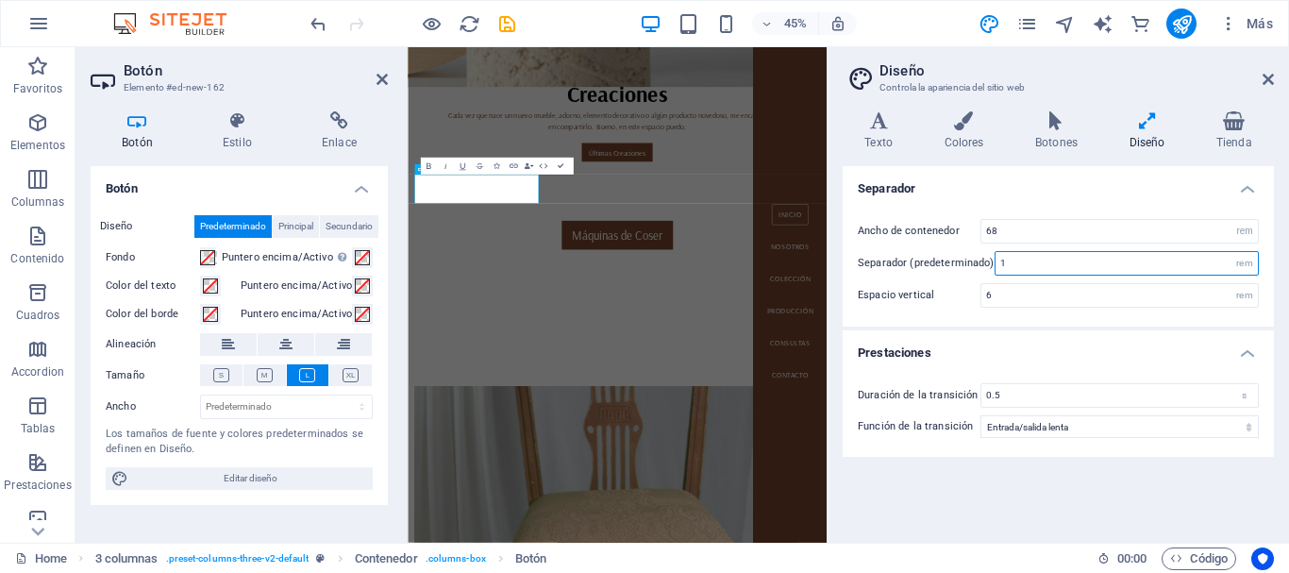
click at [1008, 265] on input "1" at bounding box center [1127, 263] width 262 height 23
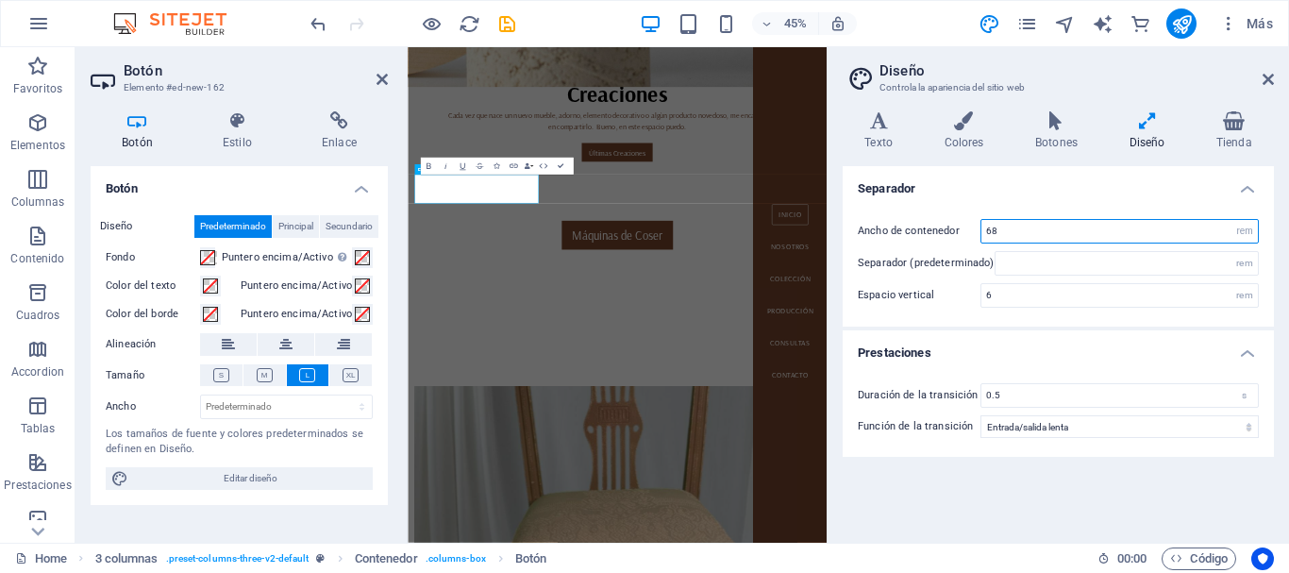
click at [1004, 226] on input "68" at bounding box center [1120, 231] width 277 height 23
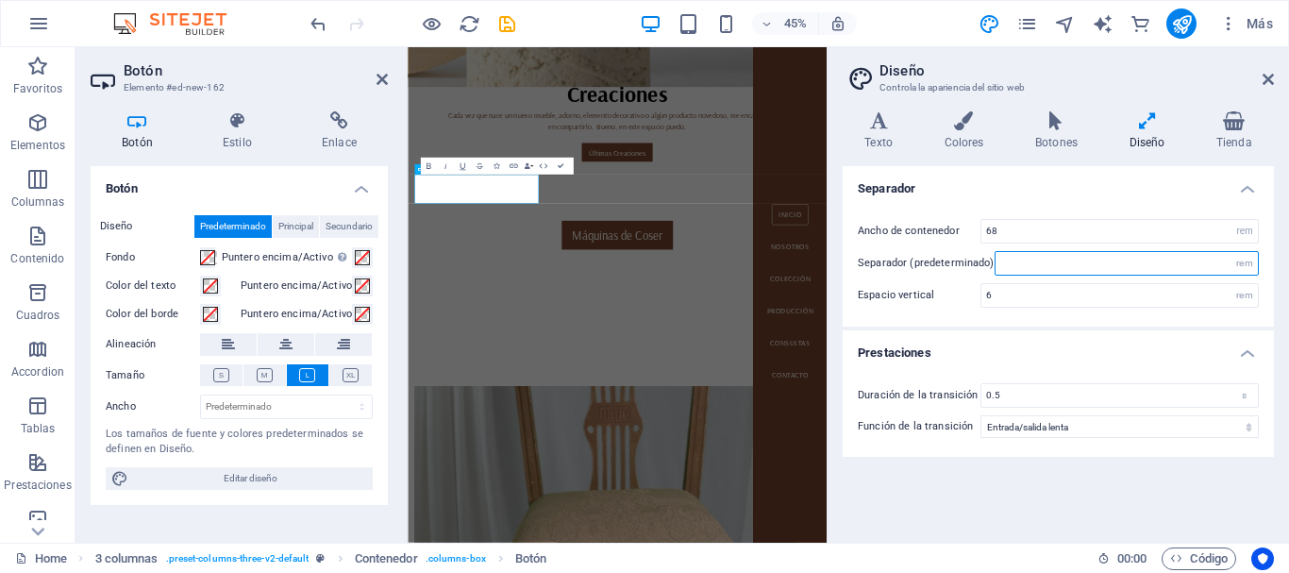
click at [1022, 260] on input "number" at bounding box center [1127, 263] width 262 height 23
type input "1"
click at [1273, 77] on icon at bounding box center [1268, 79] width 11 height 15
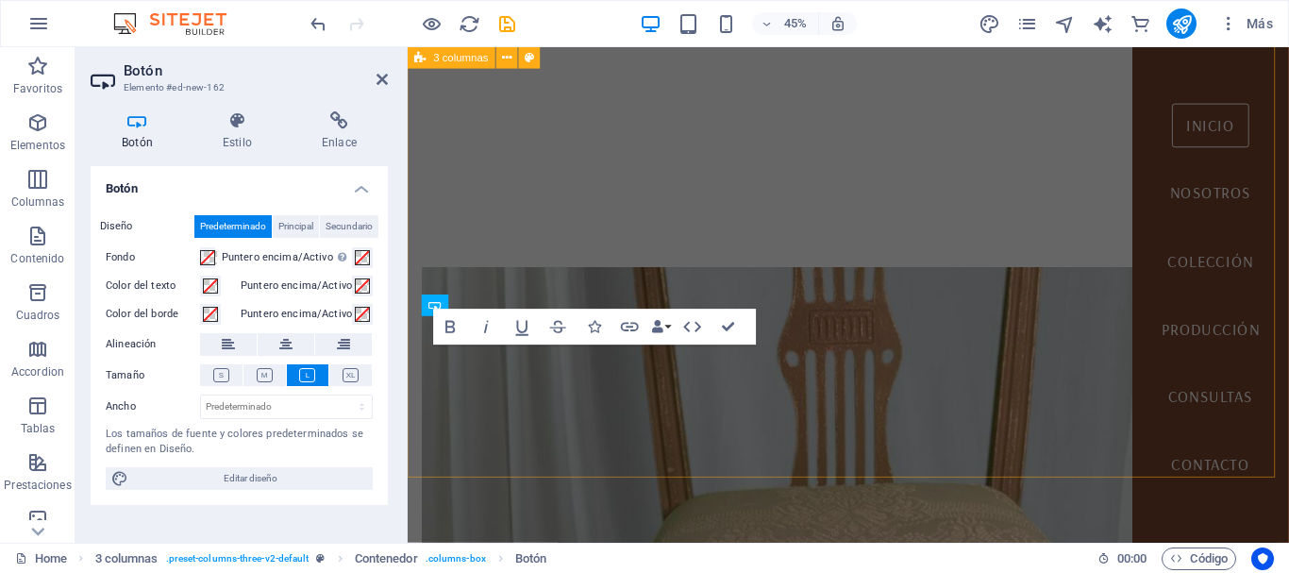
scroll to position [711, 0]
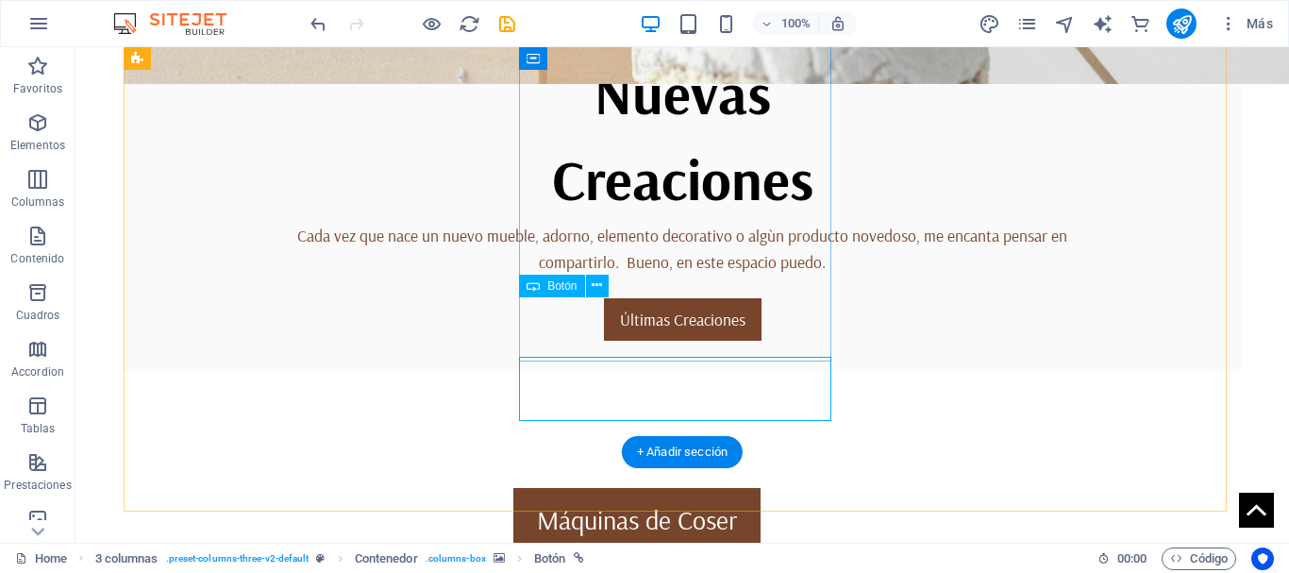
scroll to position [699, 0]
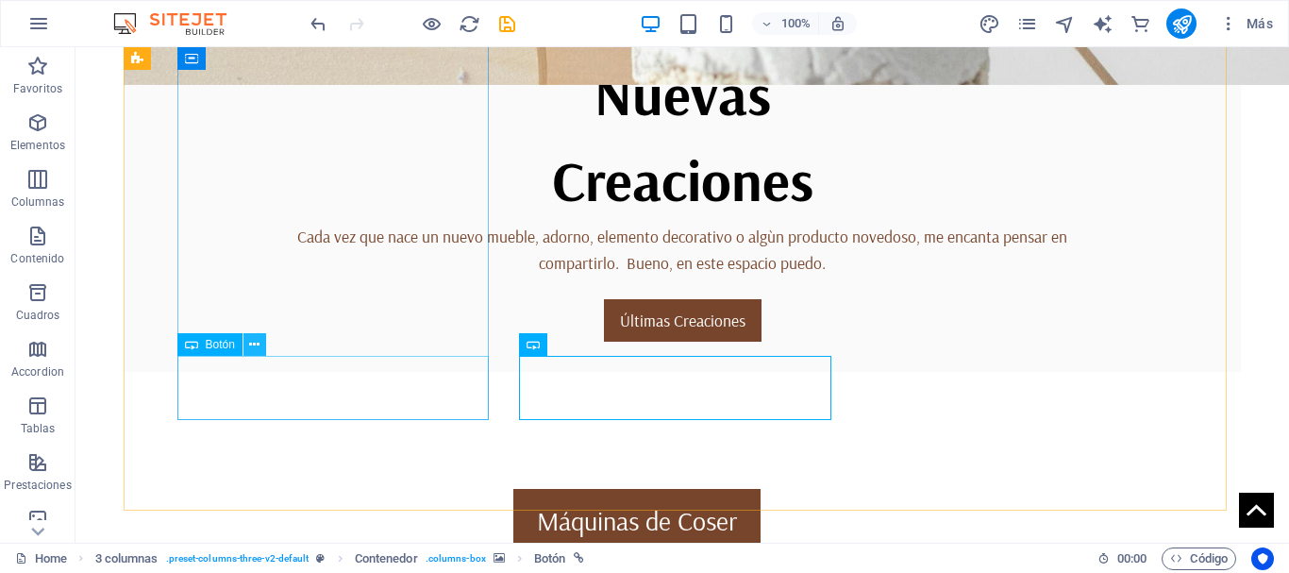
click at [258, 342] on icon at bounding box center [254, 345] width 10 height 20
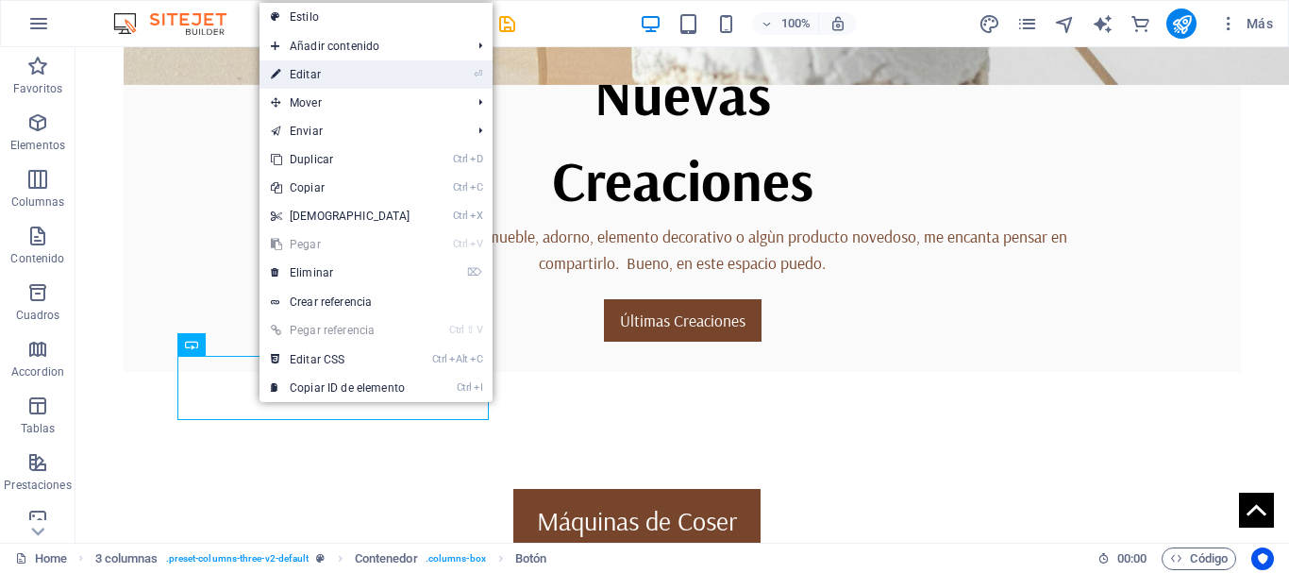
click at [316, 71] on link "⏎ Editar" at bounding box center [341, 74] width 162 height 28
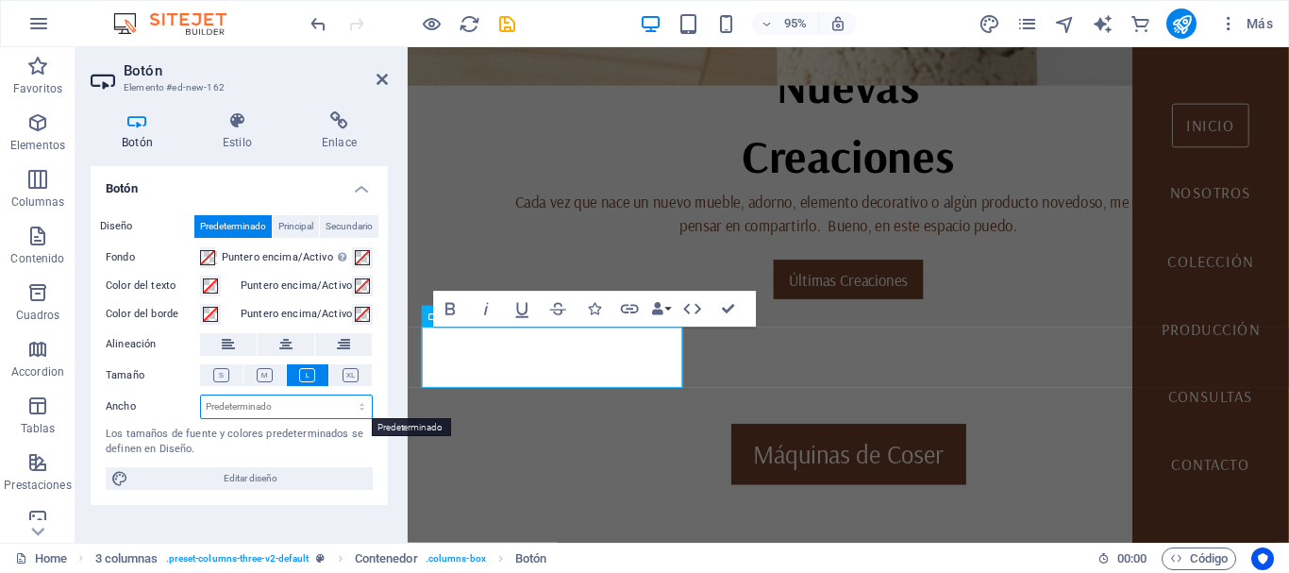
click at [270, 411] on select "Predeterminado px rem % em vh vw" at bounding box center [286, 406] width 171 height 23
select select "vw"
click at [345, 395] on select "Predeterminado px rem % em vh vw" at bounding box center [286, 406] width 171 height 23
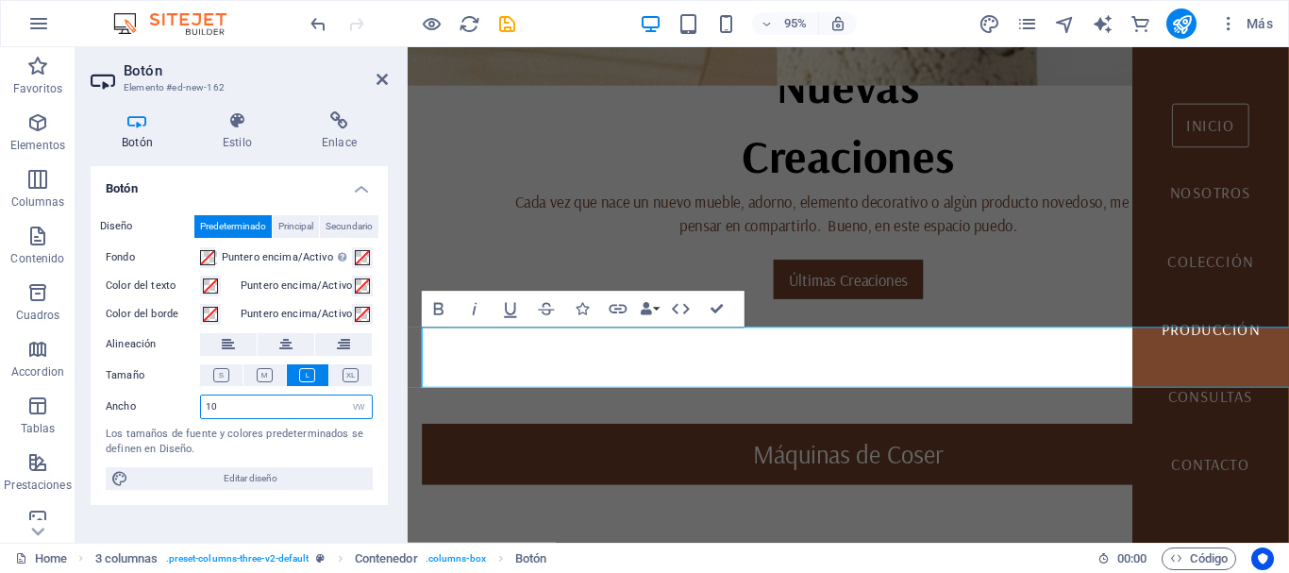
type input "1"
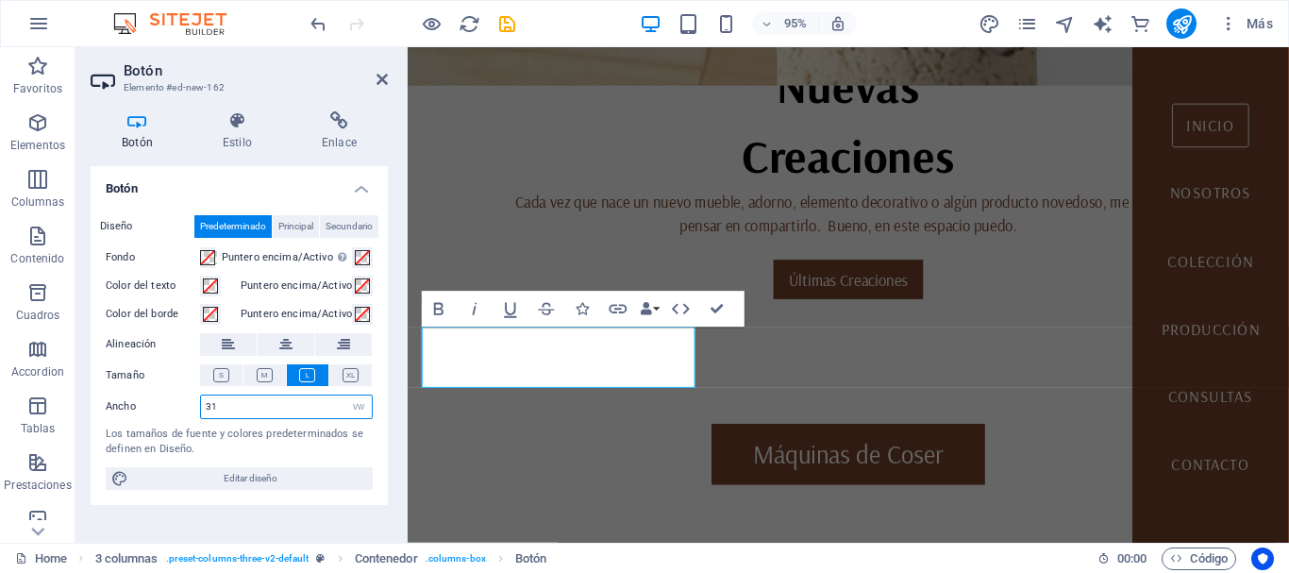
click at [239, 407] on input "31" at bounding box center [286, 406] width 171 height 23
type input "31"
click at [353, 408] on select "Predeterminado px rem % em vh vw" at bounding box center [358, 406] width 26 height 23
select select "%"
click at [345, 395] on select "Predeterminado px rem % em vh vw" at bounding box center [358, 406] width 26 height 23
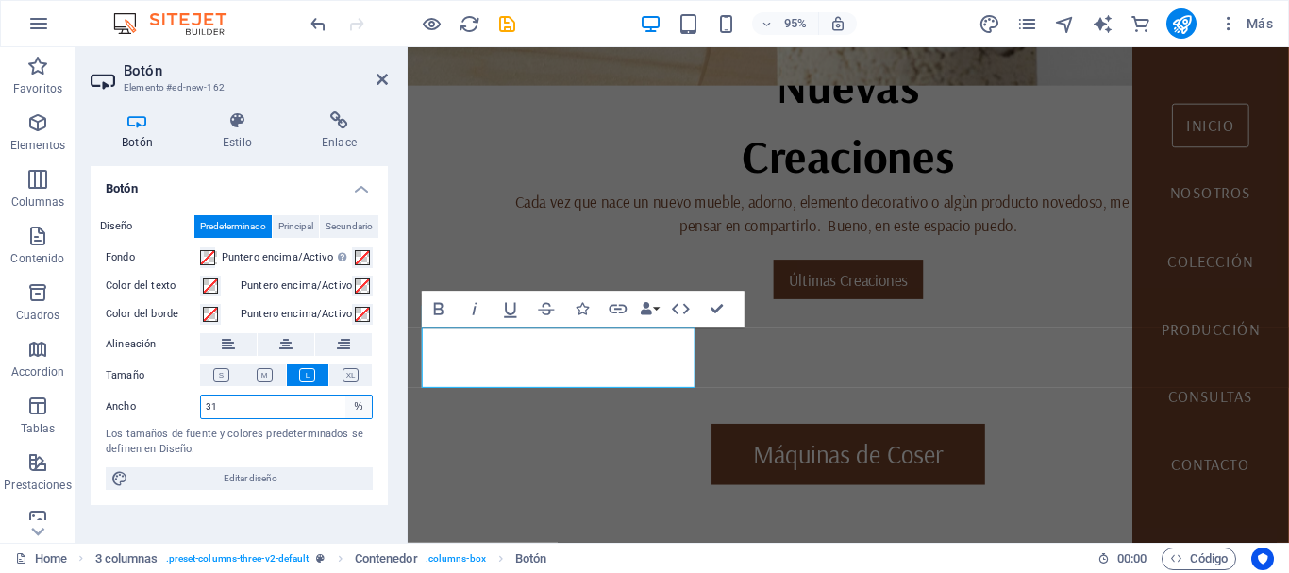
type input "100"
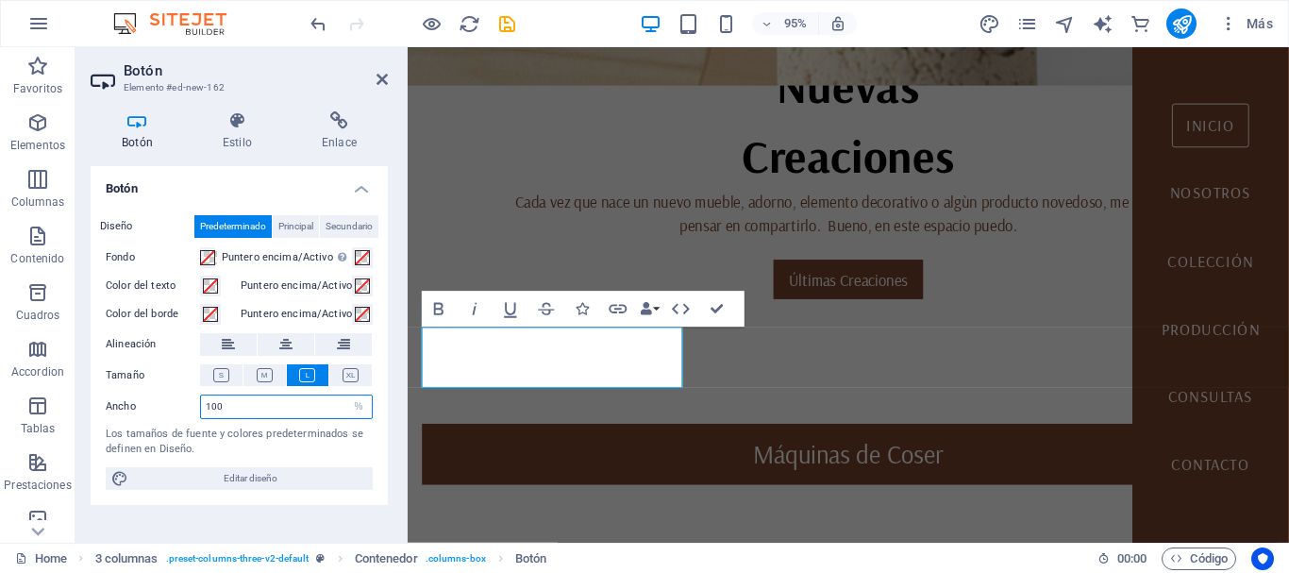
click at [291, 406] on input "100" at bounding box center [286, 406] width 171 height 23
click at [356, 463] on div "Diseño Predeterminado Principal Secundario Fondo Puntero encima/Activo [MEDICAL…" at bounding box center [239, 352] width 297 height 305
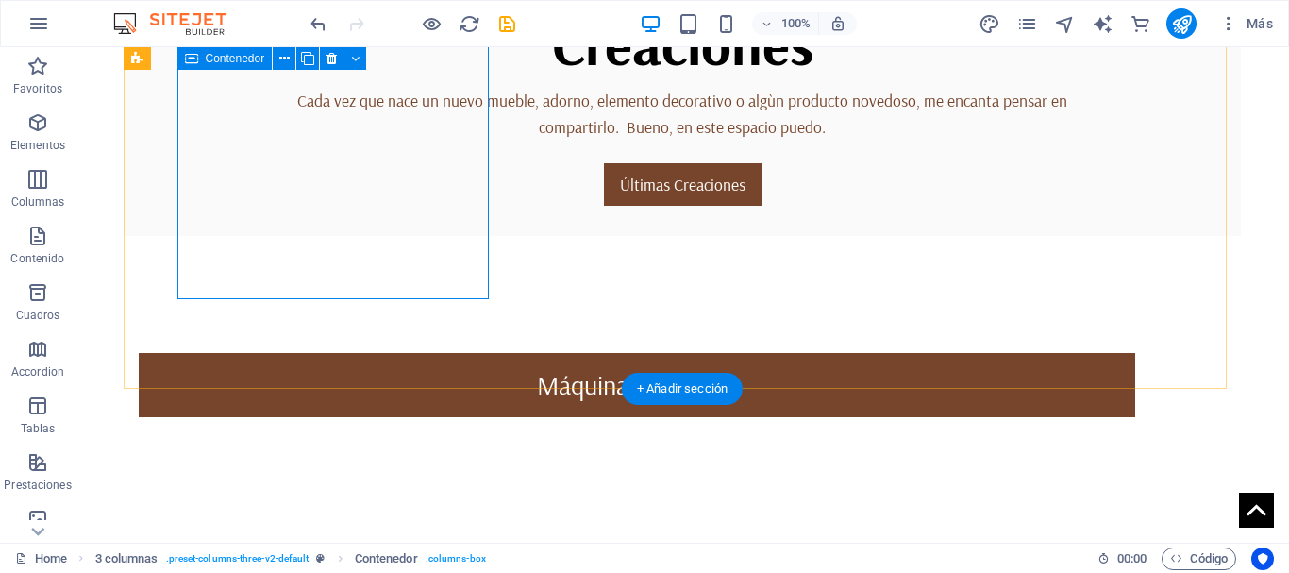
scroll to position [909, 0]
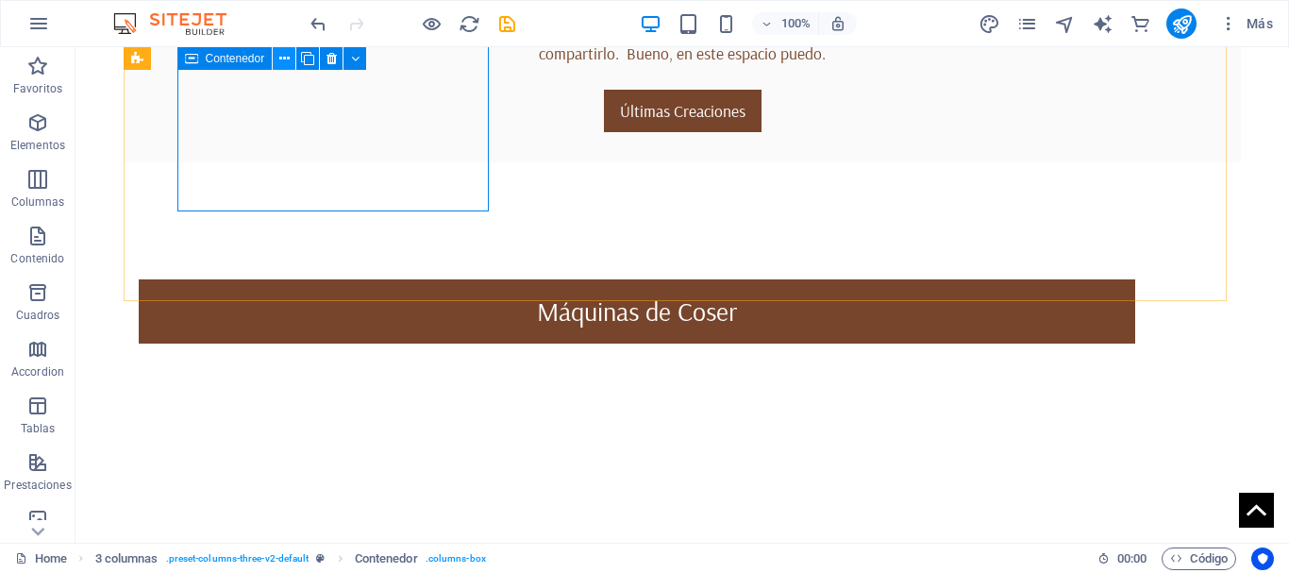
click at [277, 61] on button at bounding box center [284, 58] width 23 height 23
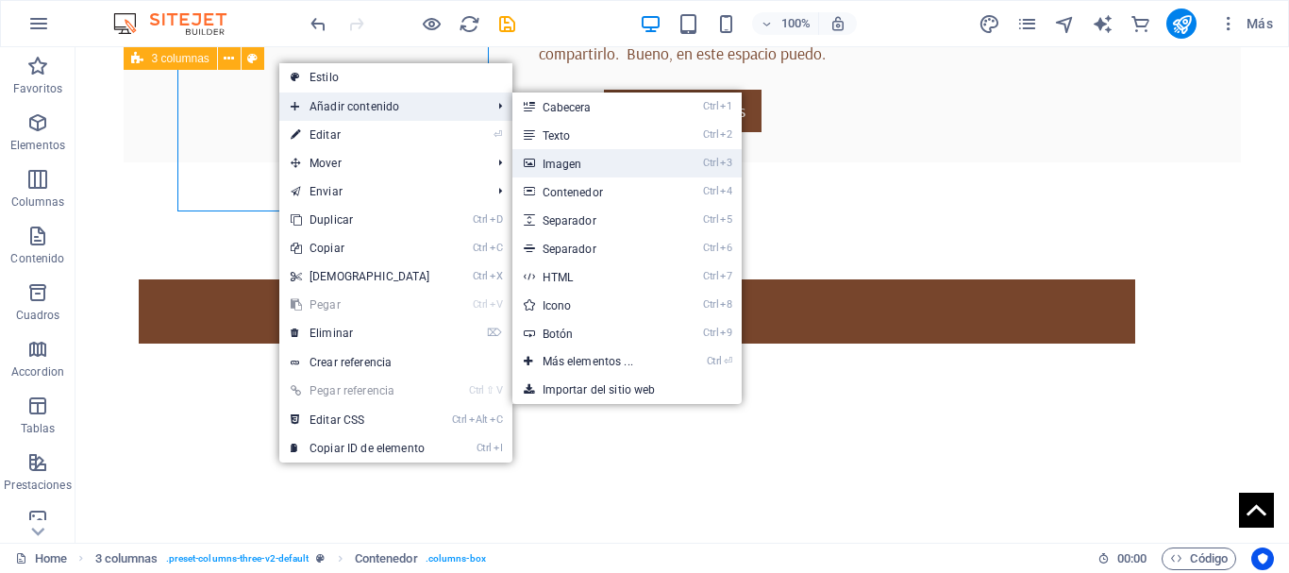
click at [545, 164] on link "Ctrl 3 Imagen" at bounding box center [591, 163] width 159 height 28
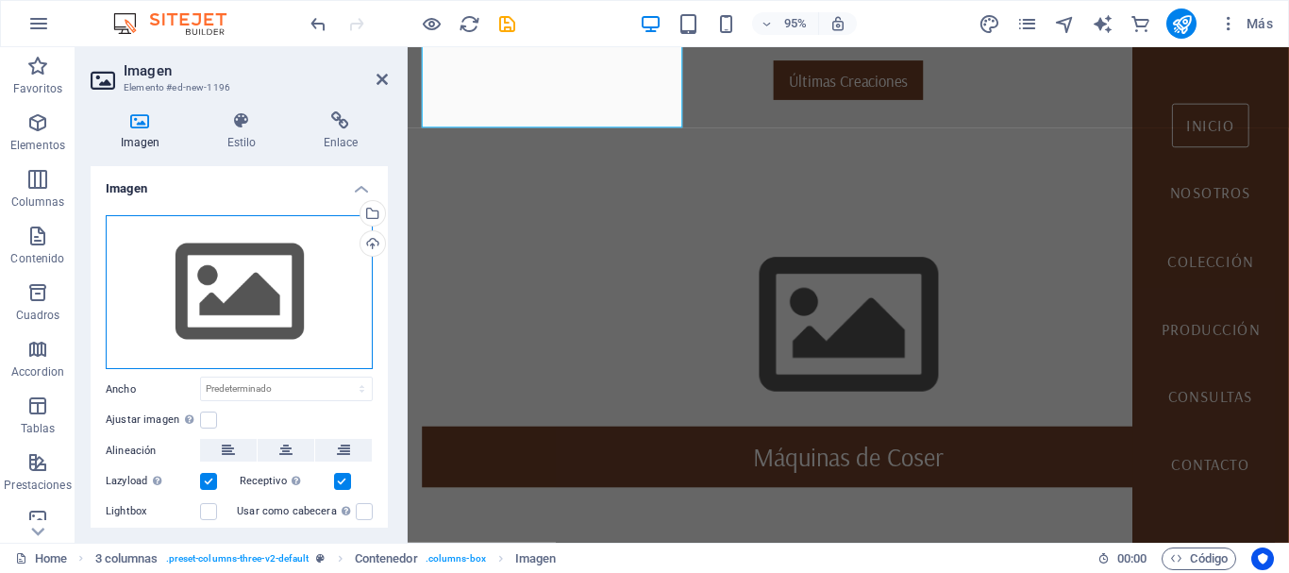
click at [265, 320] on div "Arrastra archivos aquí, haz clic para escoger archivos o selecciona archivos de…" at bounding box center [239, 292] width 267 height 155
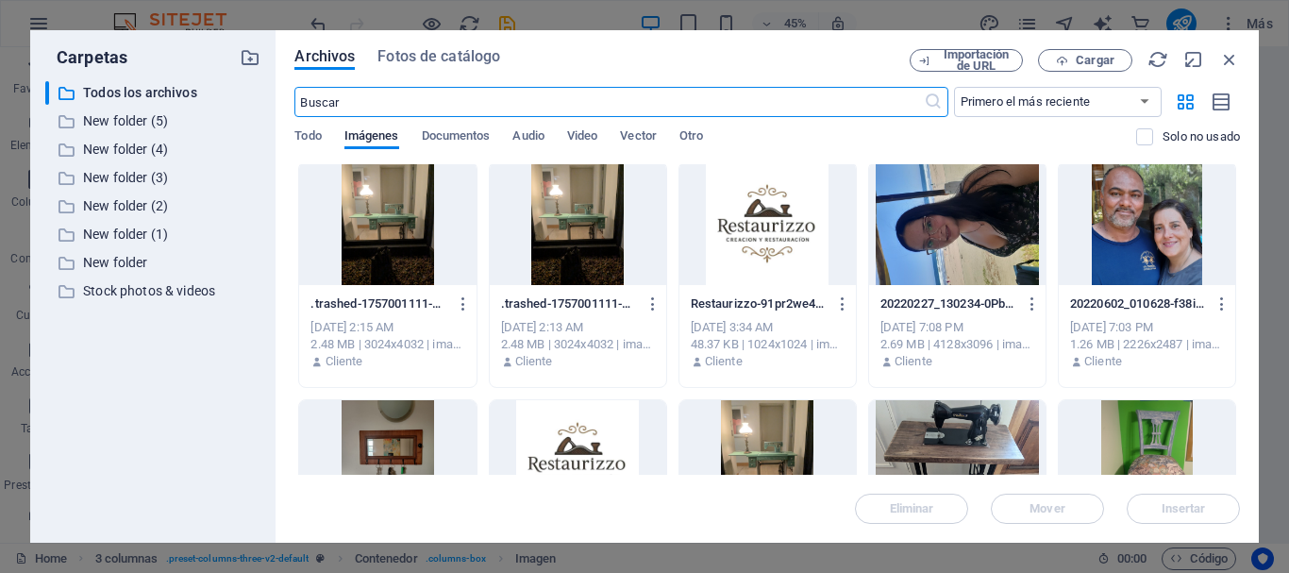
scroll to position [0, 0]
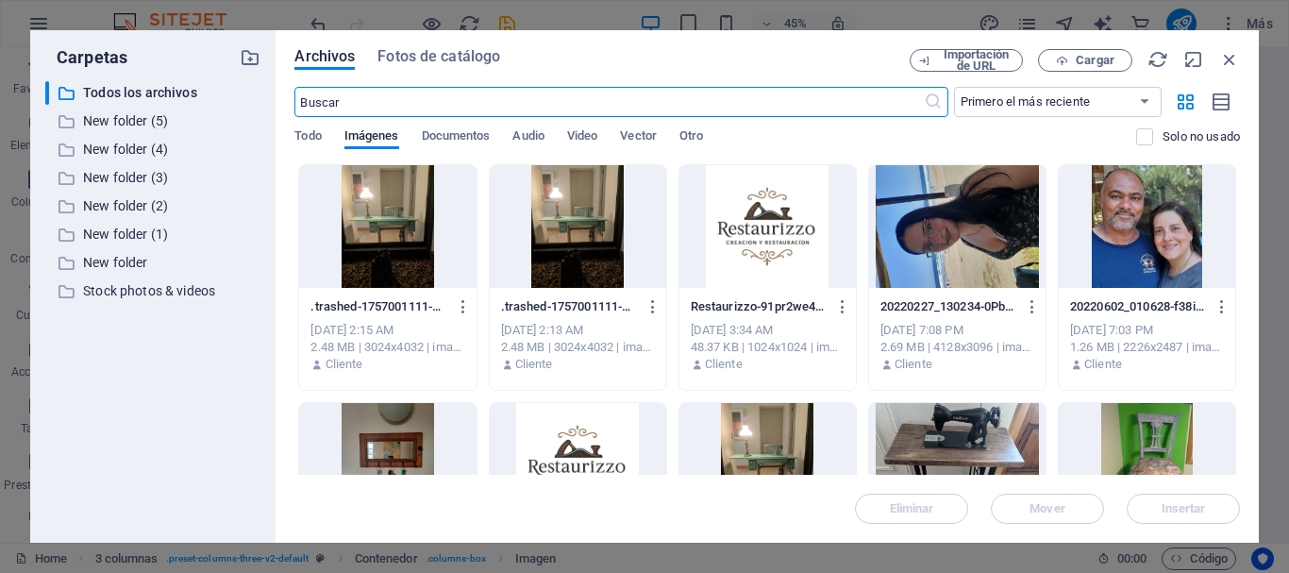
click at [579, 216] on div at bounding box center [578, 226] width 176 height 123
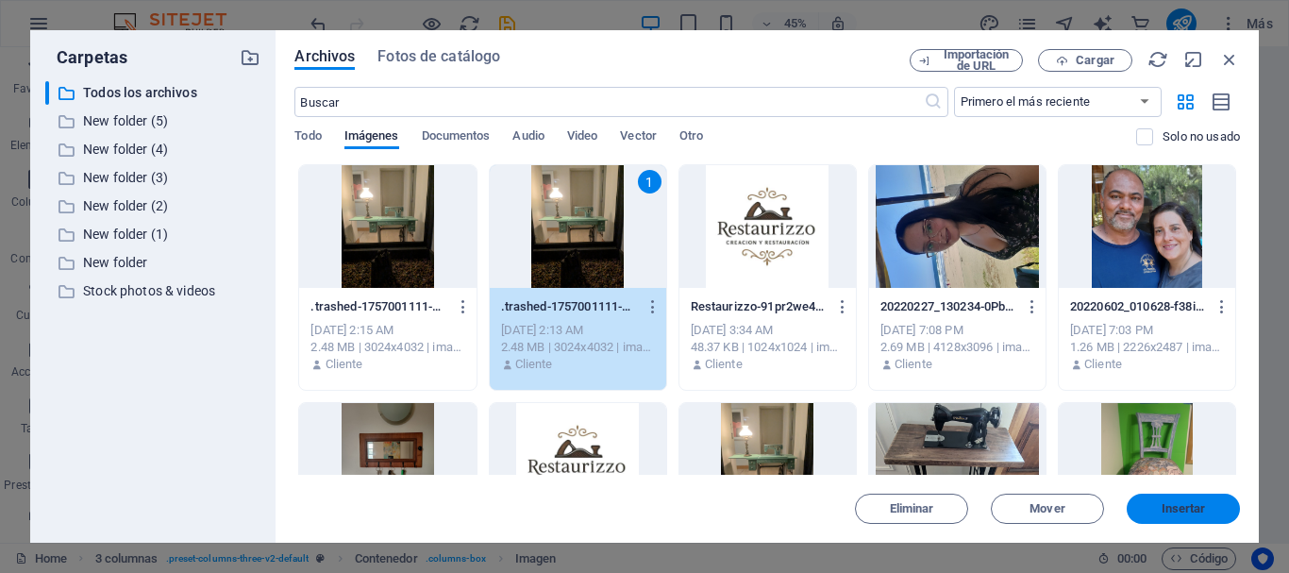
drag, startPoint x: 1168, startPoint y: 507, endPoint x: 647, endPoint y: 475, distance: 522.0
click at [1168, 507] on span "Insertar" at bounding box center [1184, 508] width 44 height 11
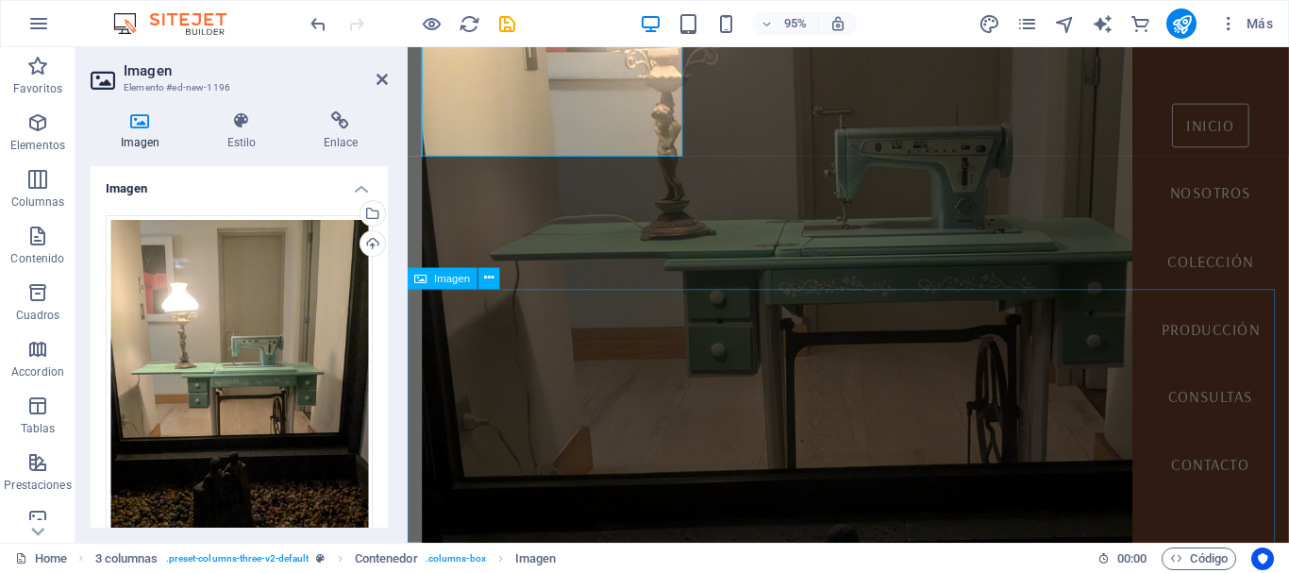
scroll to position [909, 0]
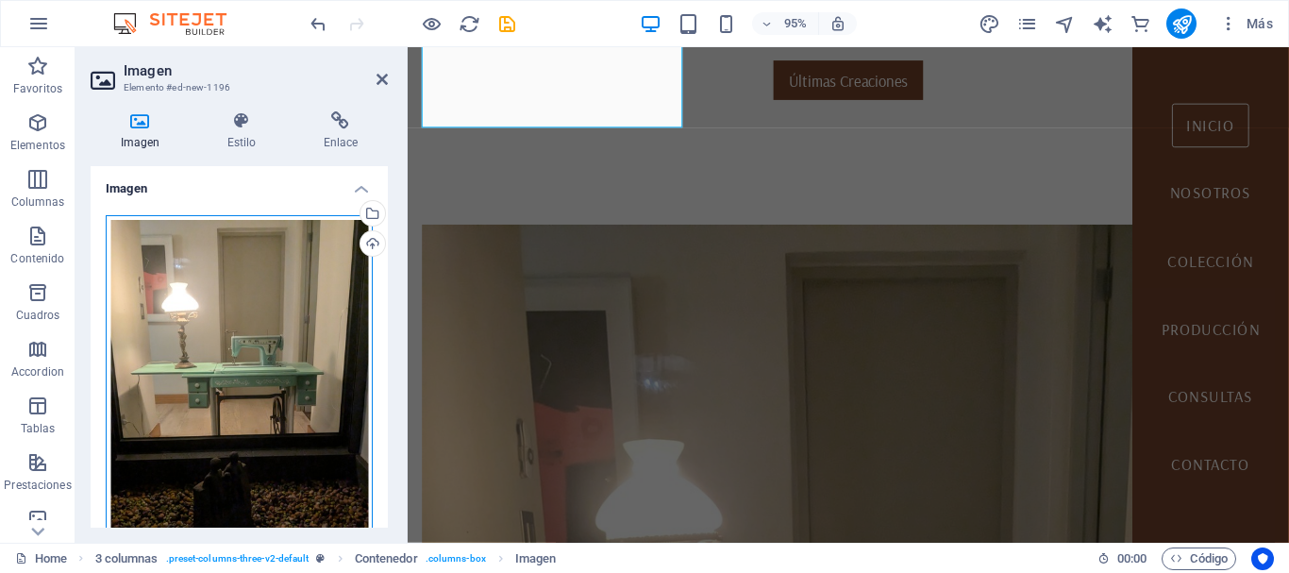
click at [260, 403] on div "Arrastra archivos aquí, haz clic para escoger archivos o selecciona archivos de…" at bounding box center [239, 391] width 267 height 353
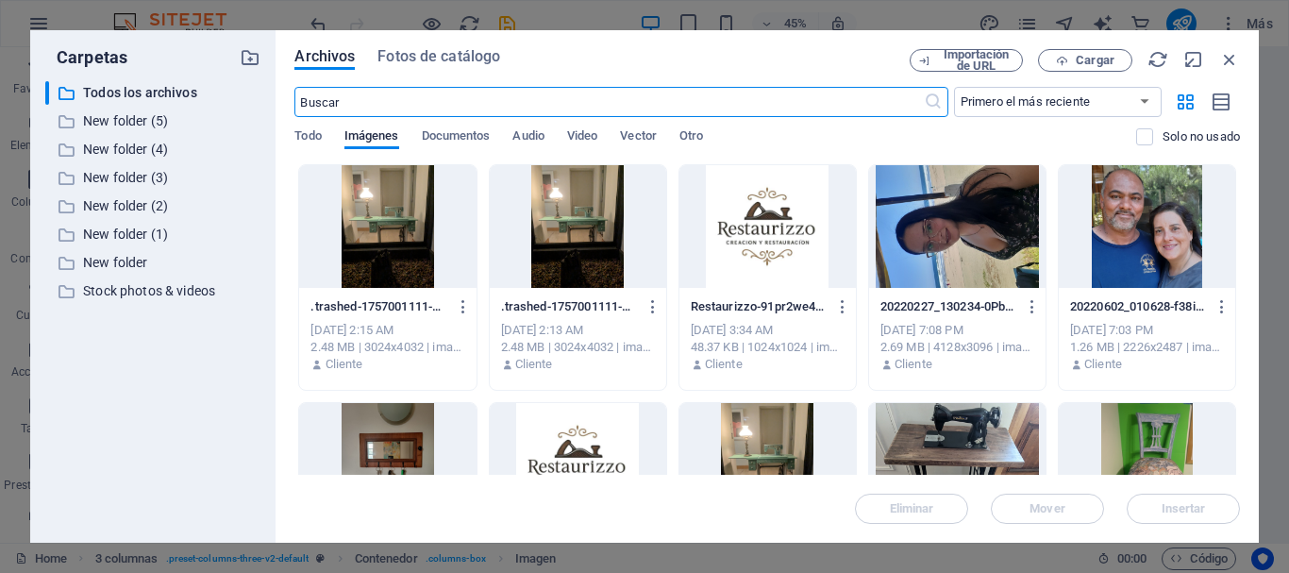
click at [399, 244] on div at bounding box center [387, 226] width 176 height 123
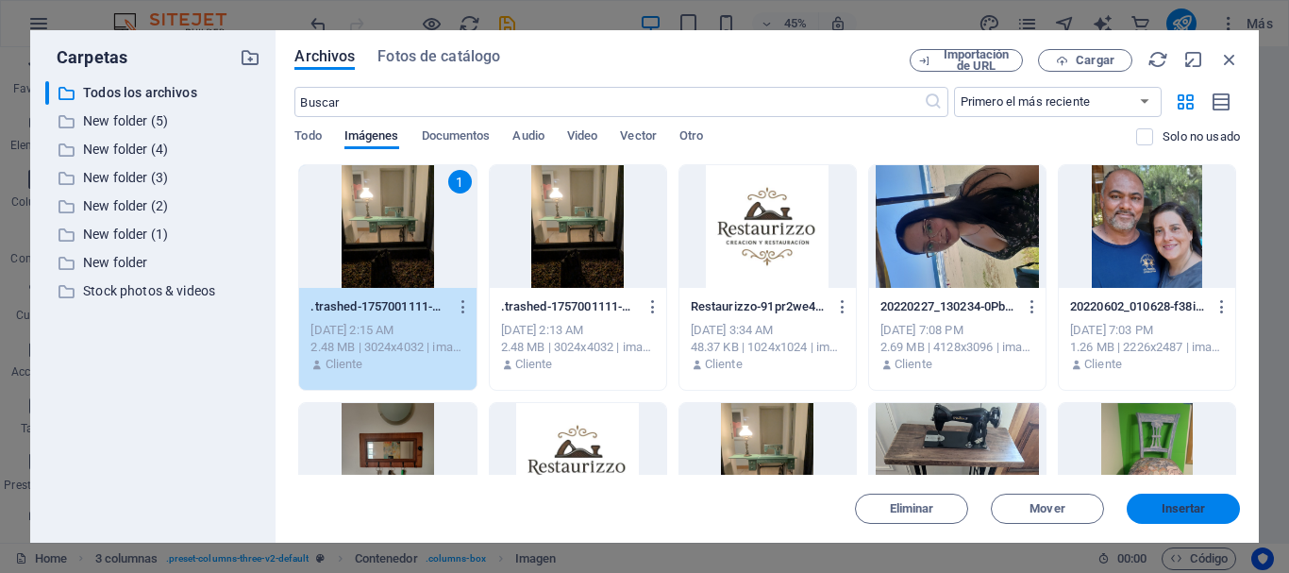
click at [1215, 496] on button "Insertar" at bounding box center [1183, 509] width 113 height 30
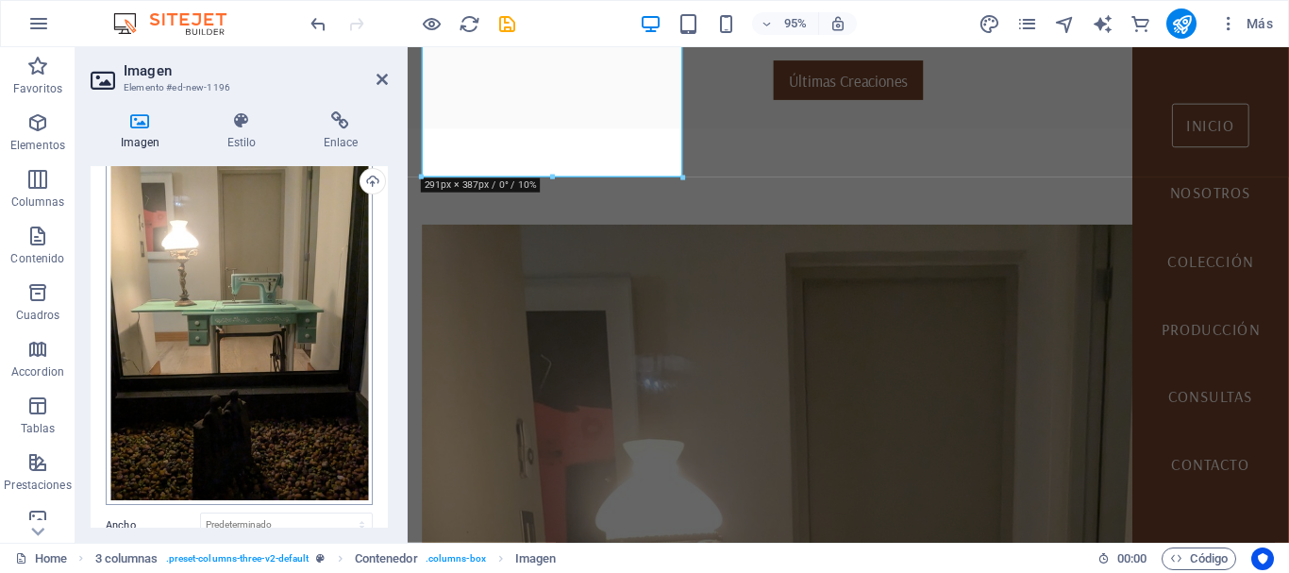
scroll to position [94, 0]
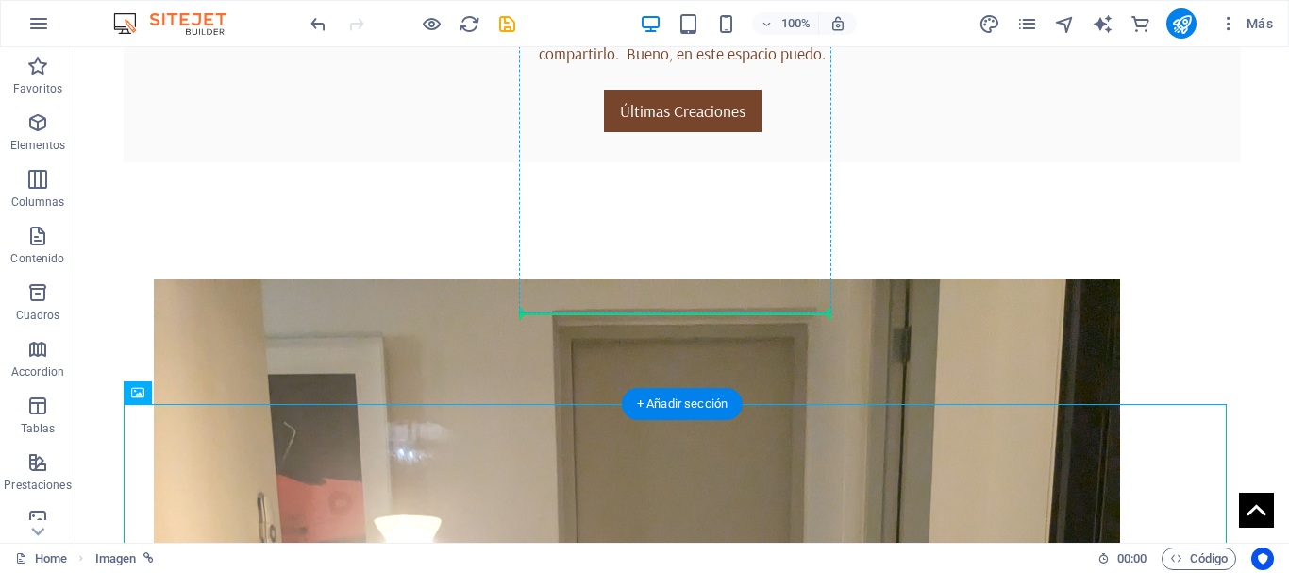
drag, startPoint x: 538, startPoint y: 388, endPoint x: 732, endPoint y: 334, distance: 201.7
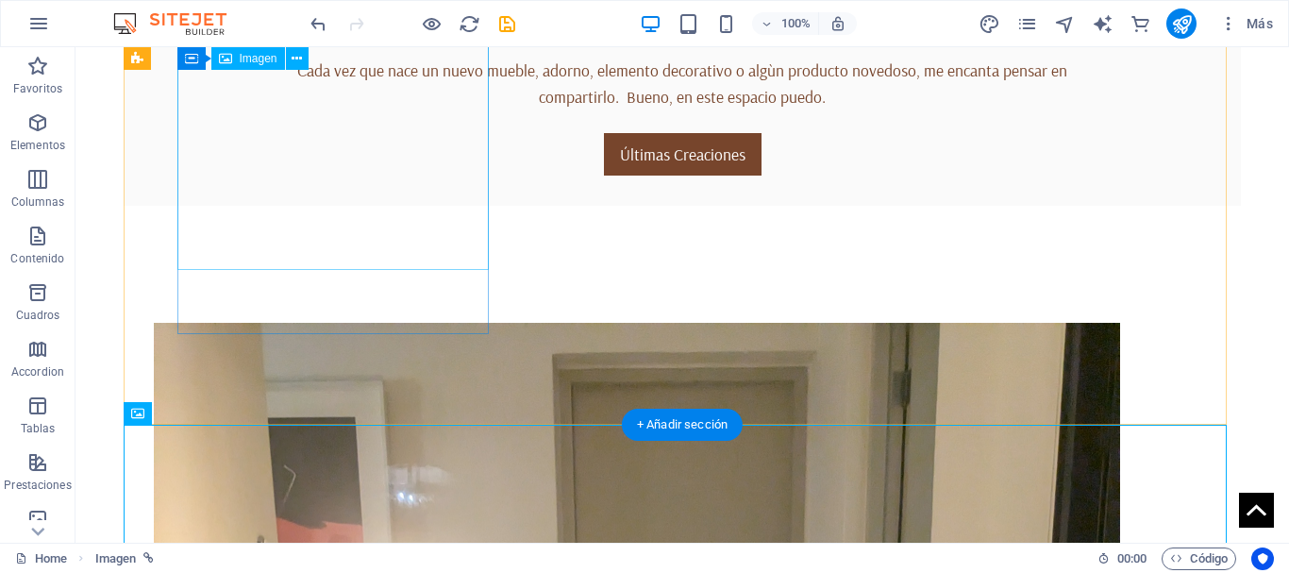
scroll to position [864, 0]
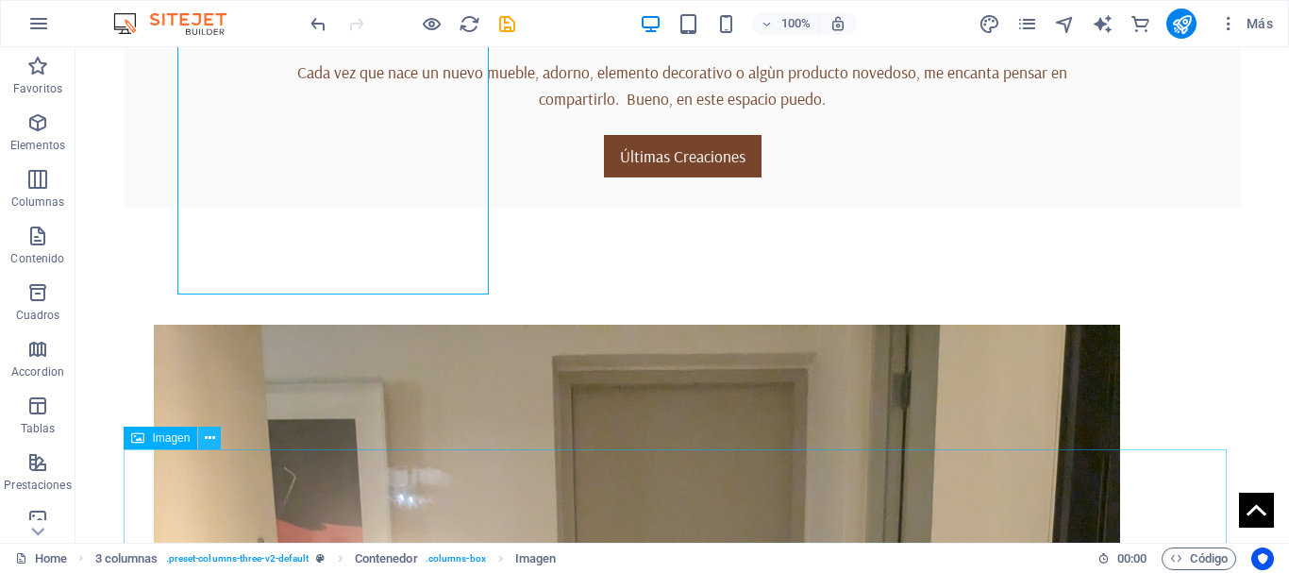
click at [214, 441] on icon at bounding box center [210, 438] width 10 height 20
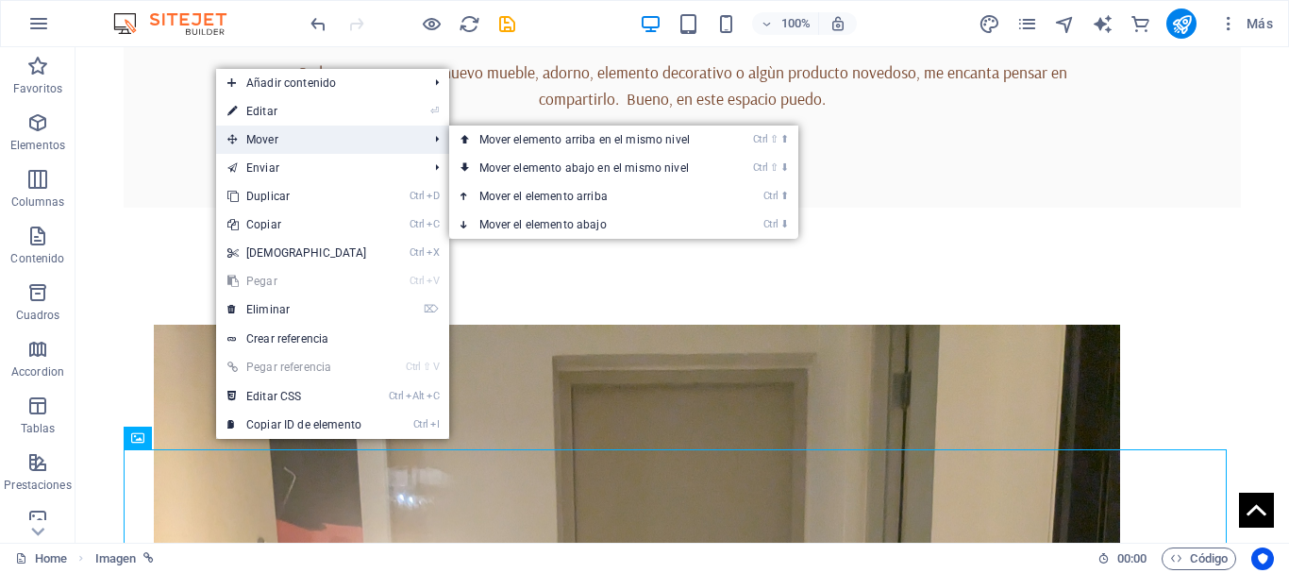
click at [272, 138] on span "Mover" at bounding box center [318, 140] width 205 height 28
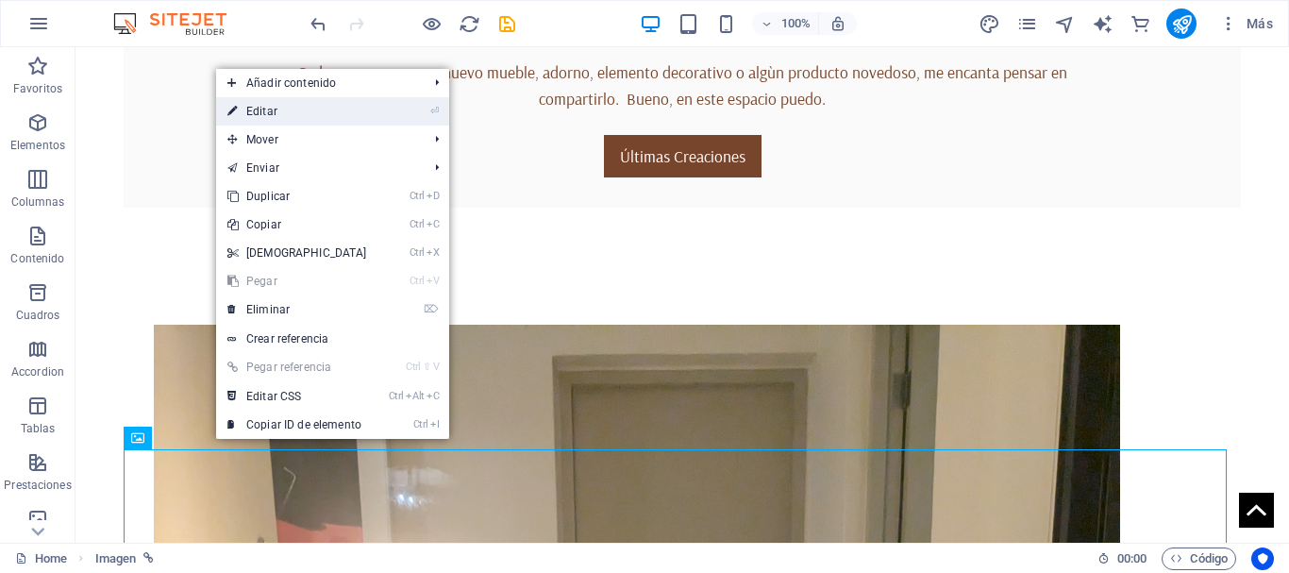
click at [263, 108] on link "⏎ Editar" at bounding box center [297, 111] width 162 height 28
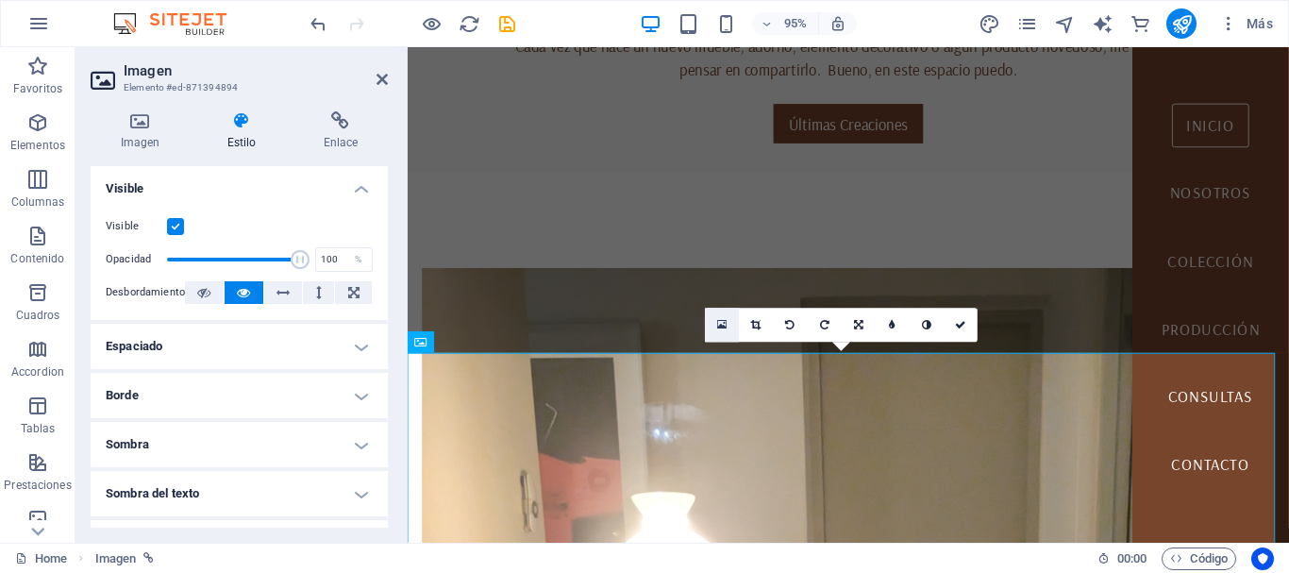
click at [723, 323] on icon at bounding box center [722, 325] width 10 height 12
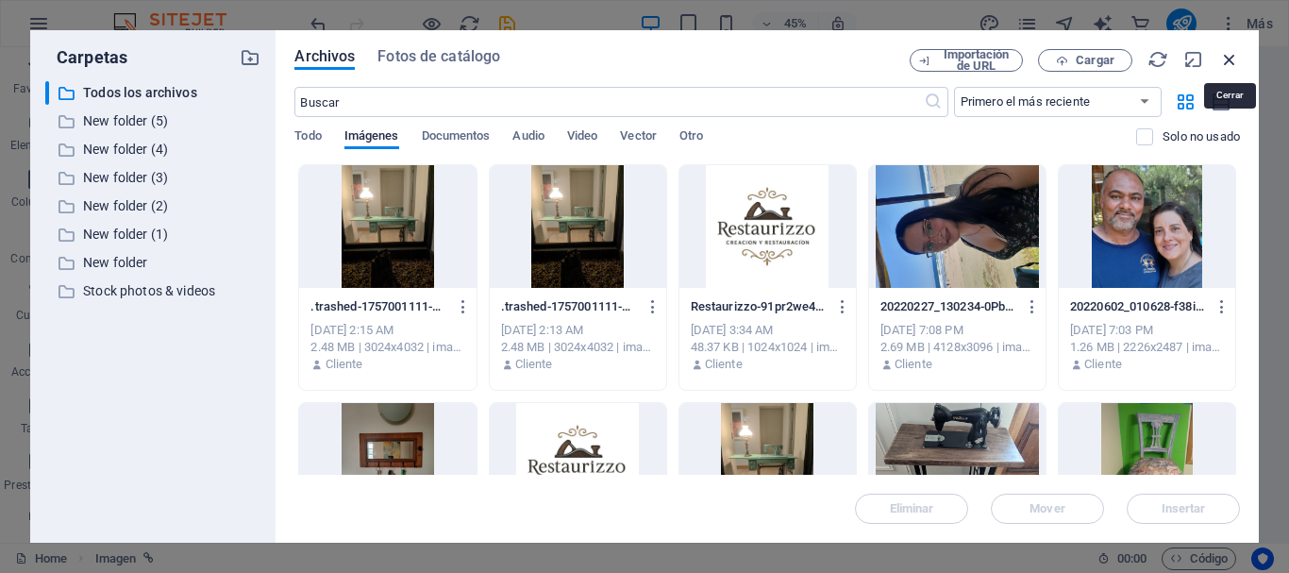
drag, startPoint x: 1226, startPoint y: 59, endPoint x: 748, endPoint y: 42, distance: 477.9
click at [1226, 59] on icon "button" at bounding box center [1229, 59] width 21 height 21
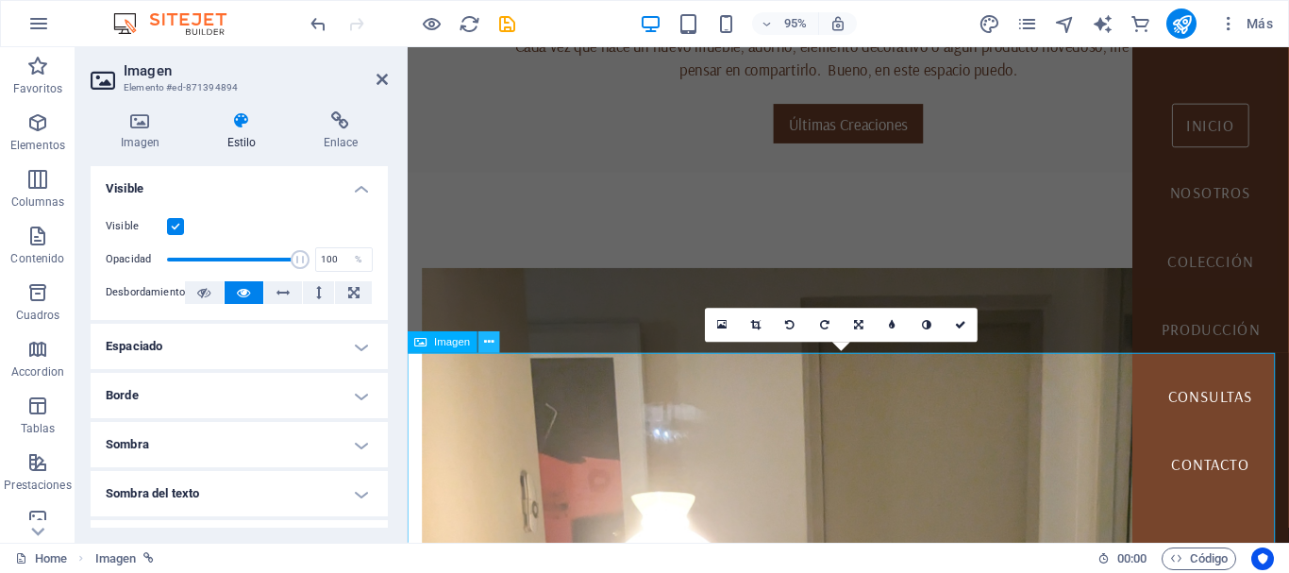
click at [495, 346] on button at bounding box center [490, 342] width 22 height 22
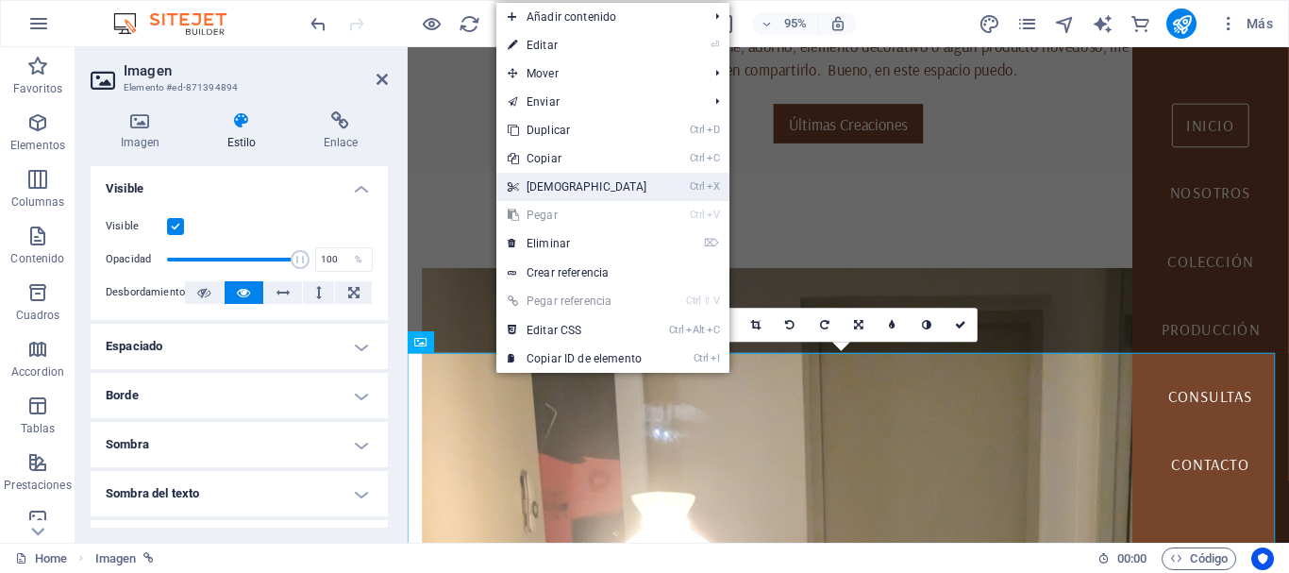
click at [574, 190] on link "Ctrl X Cortar" at bounding box center [577, 187] width 162 height 28
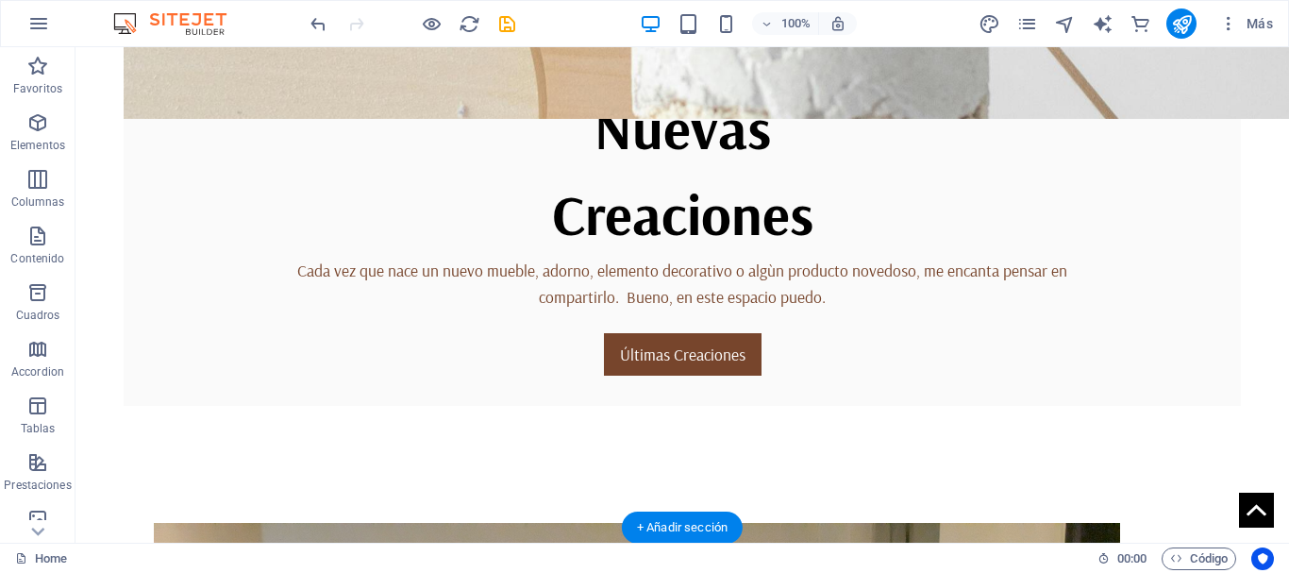
scroll to position [664, 0]
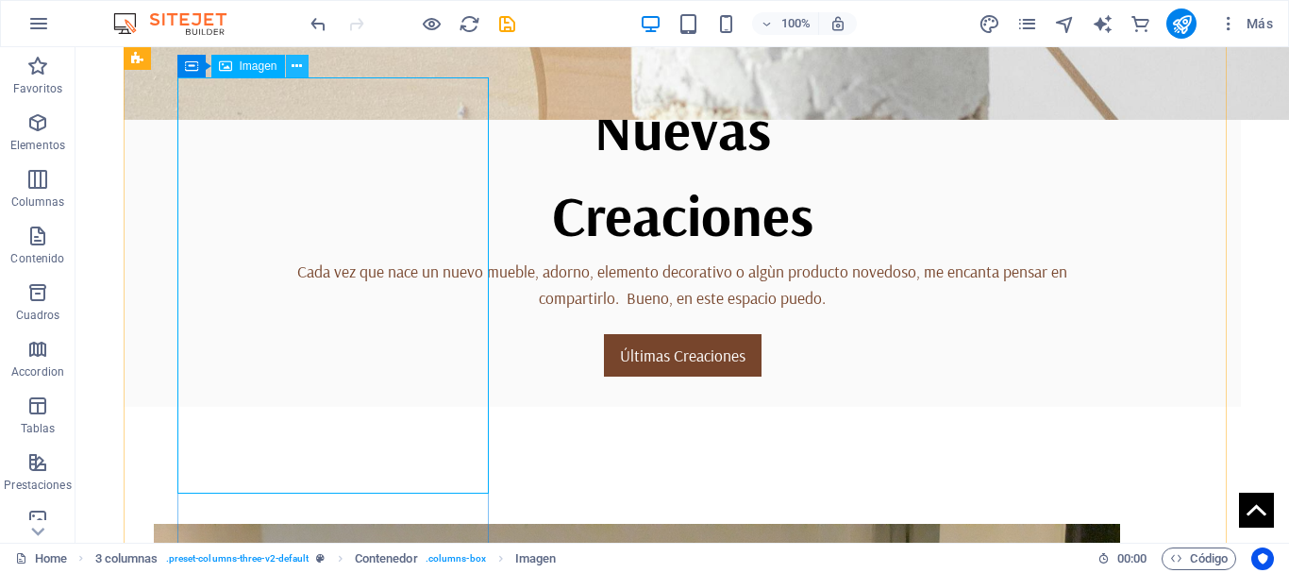
click at [299, 66] on icon at bounding box center [297, 67] width 10 height 20
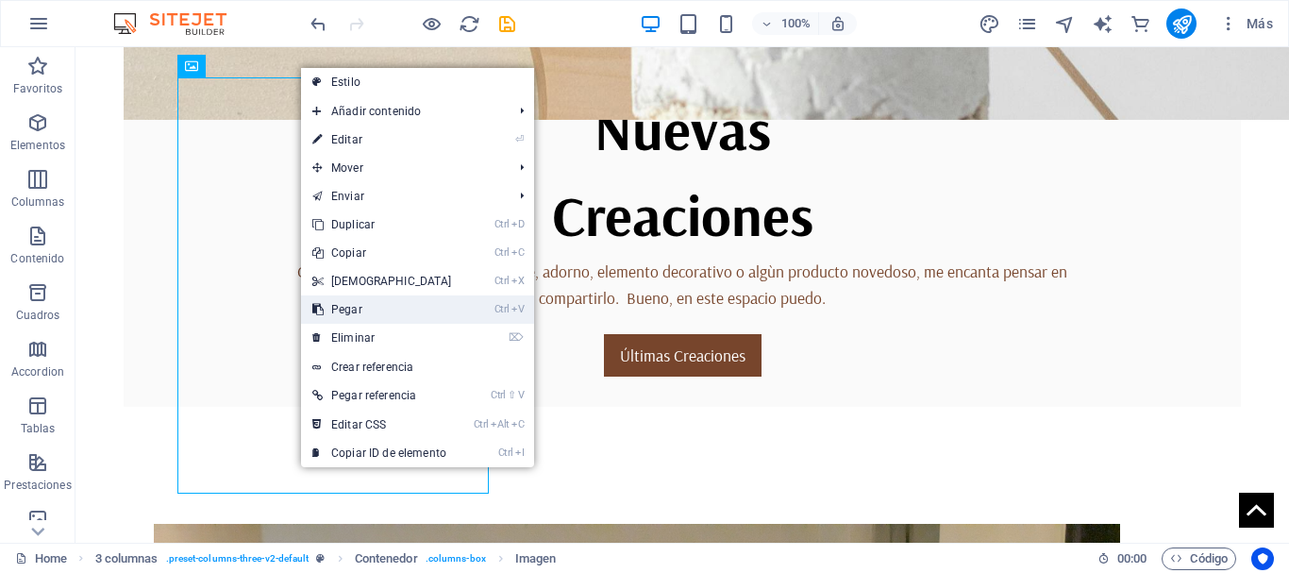
click at [344, 310] on link "Ctrl V Pegar" at bounding box center [382, 309] width 162 height 28
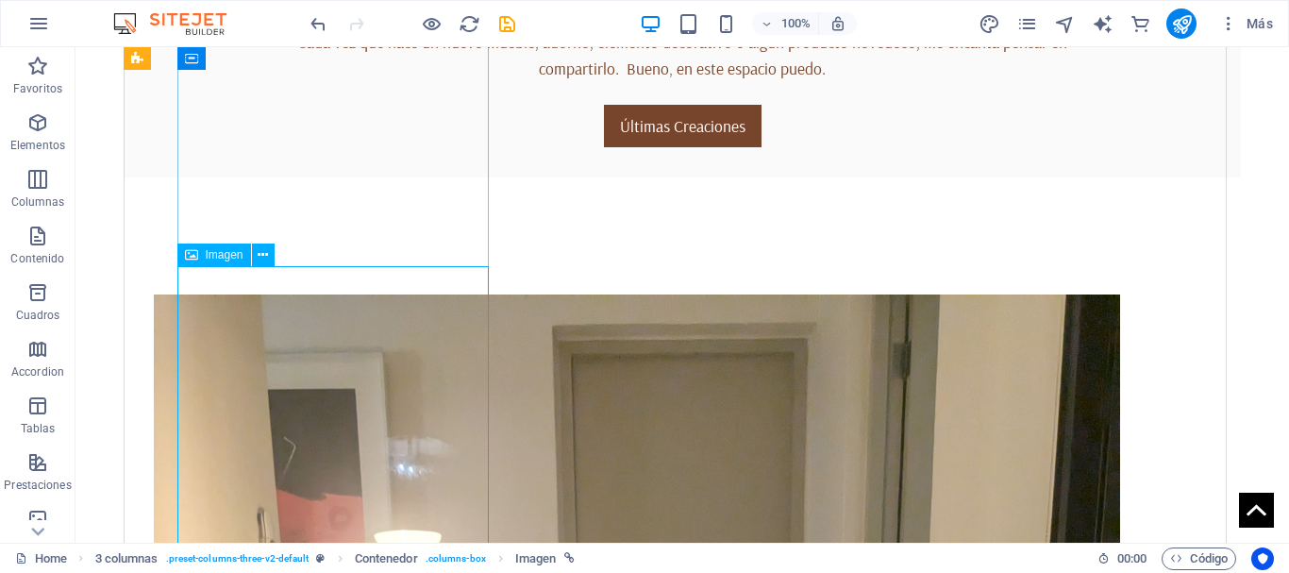
scroll to position [892, 0]
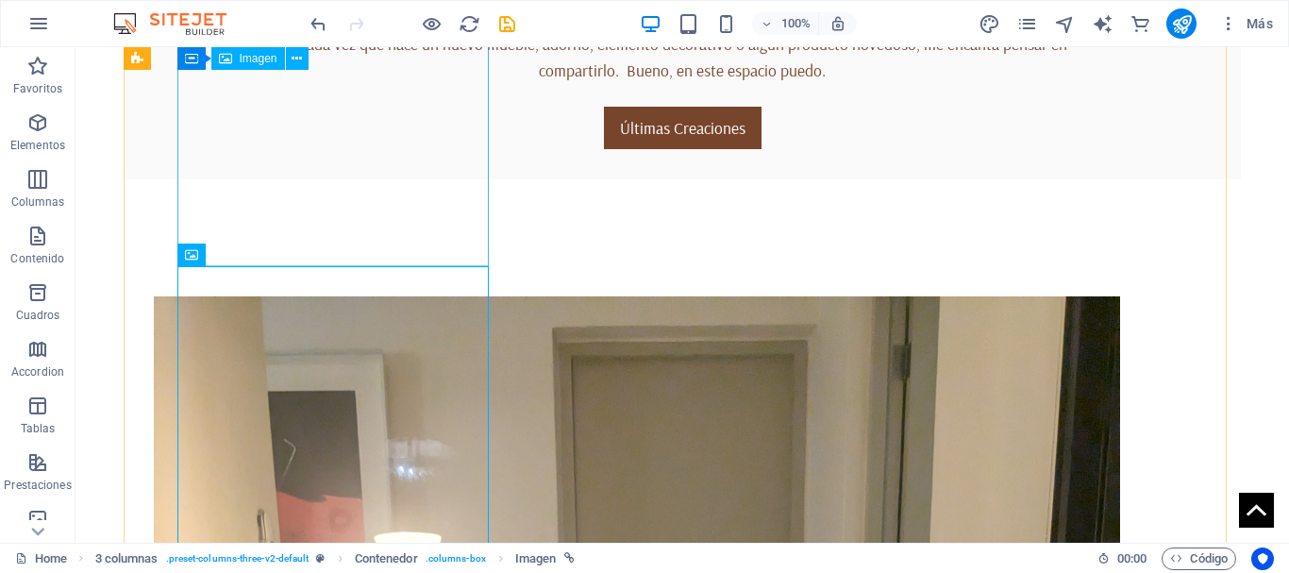
click at [298, 58] on icon at bounding box center [297, 59] width 10 height 20
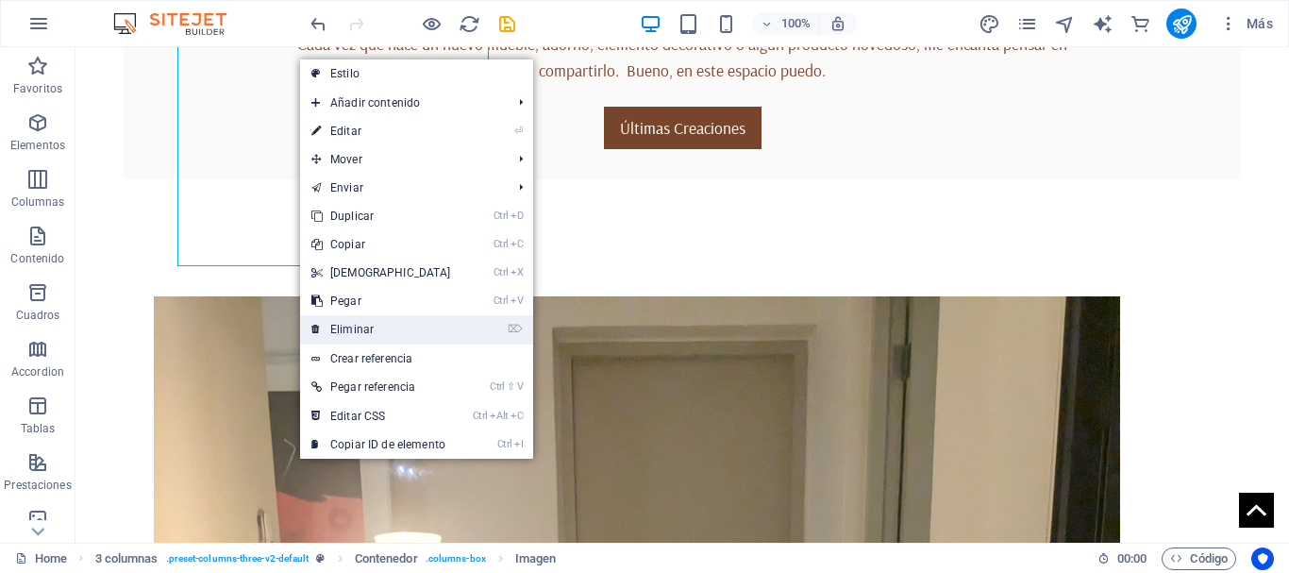
click at [346, 326] on link "⌦ Eliminar" at bounding box center [381, 329] width 162 height 28
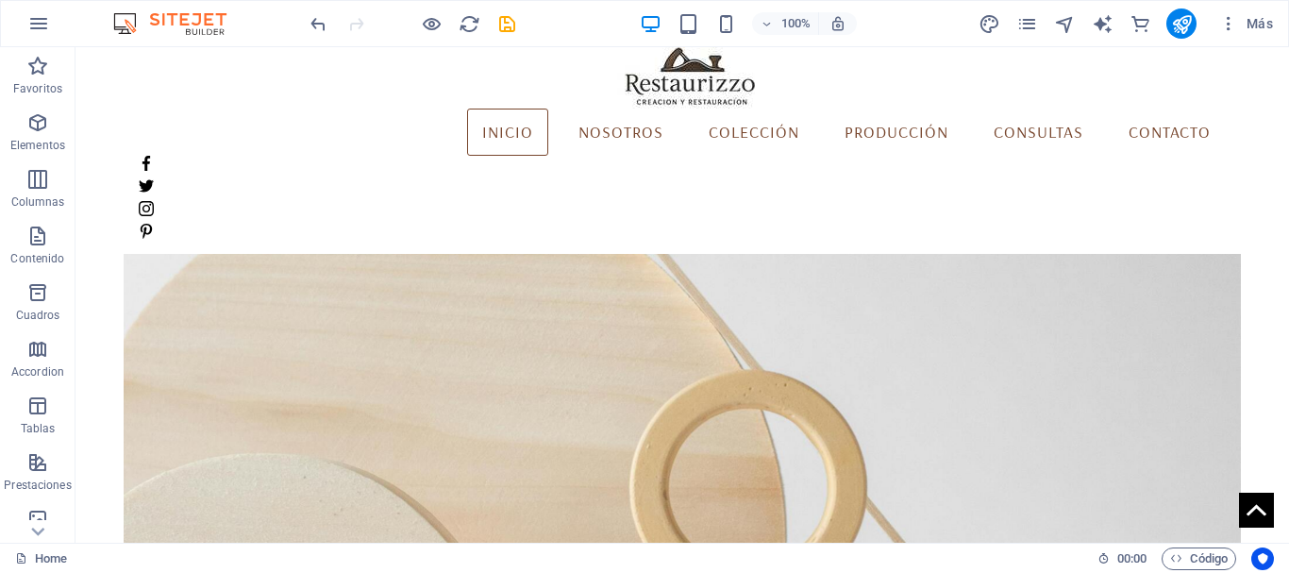
scroll to position [0, 0]
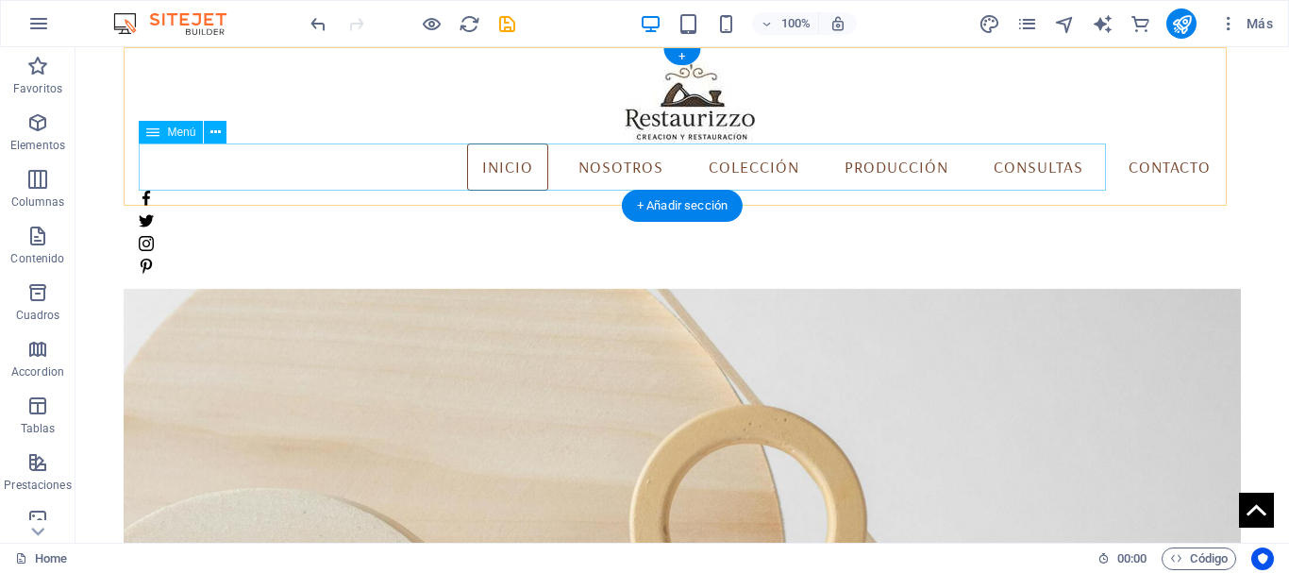
click at [488, 168] on nav "[PERSON_NAME] Colección Producción Consultas Contacto" at bounding box center [682, 166] width 1086 height 47
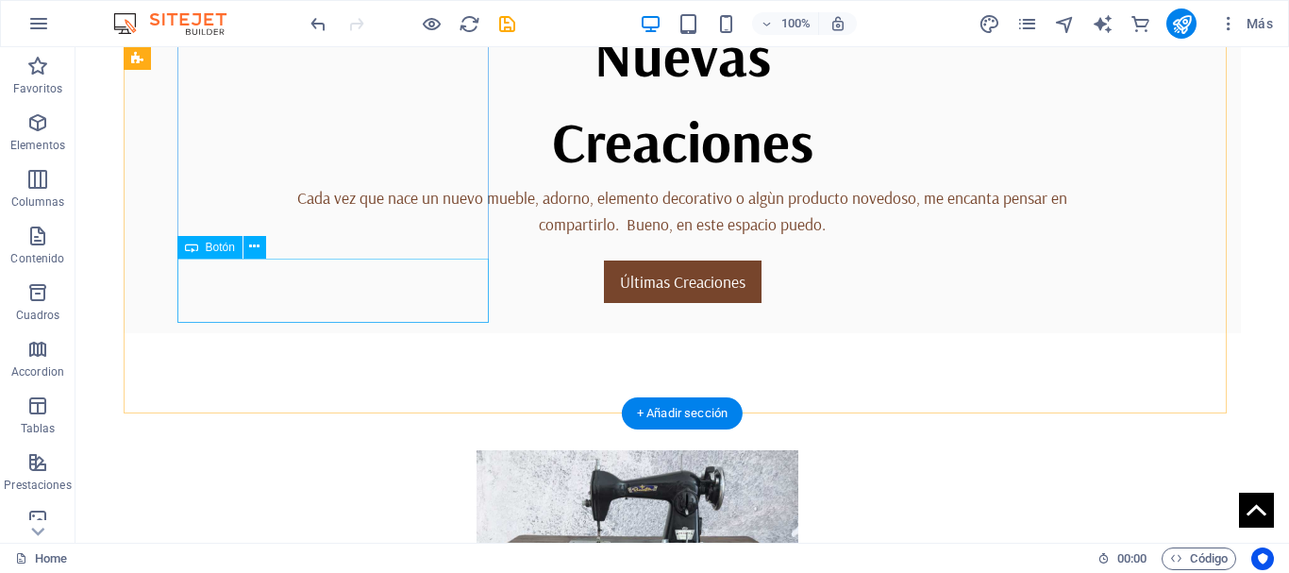
scroll to position [849, 0]
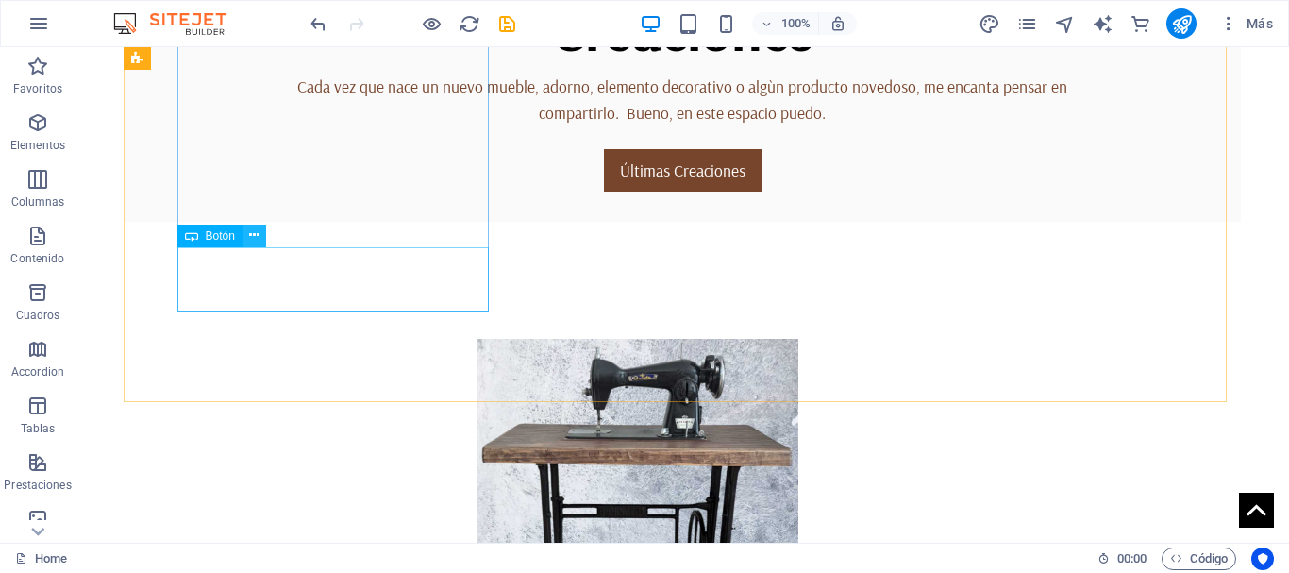
click at [253, 238] on icon at bounding box center [254, 236] width 10 height 20
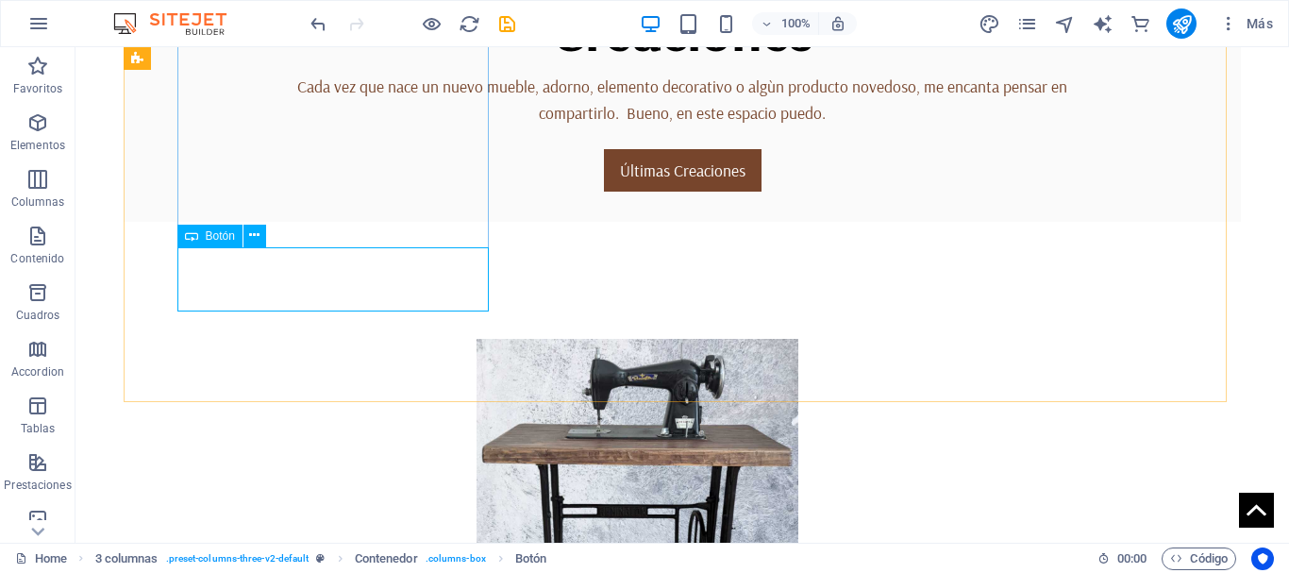
click at [194, 236] on icon at bounding box center [191, 236] width 13 height 23
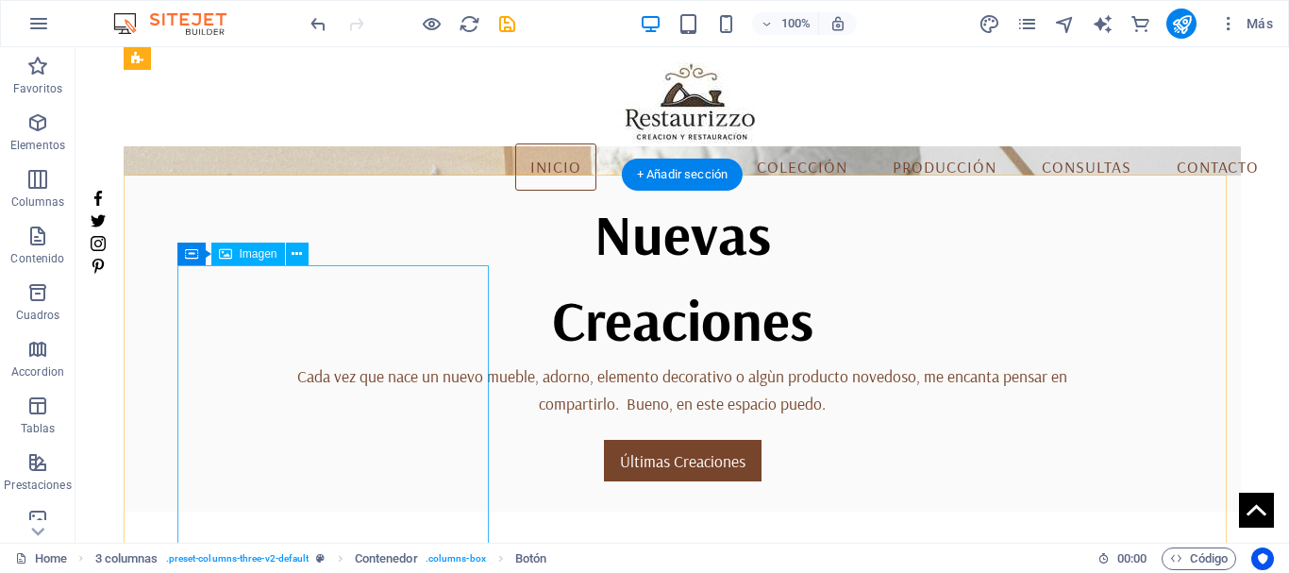
scroll to position [427, 0]
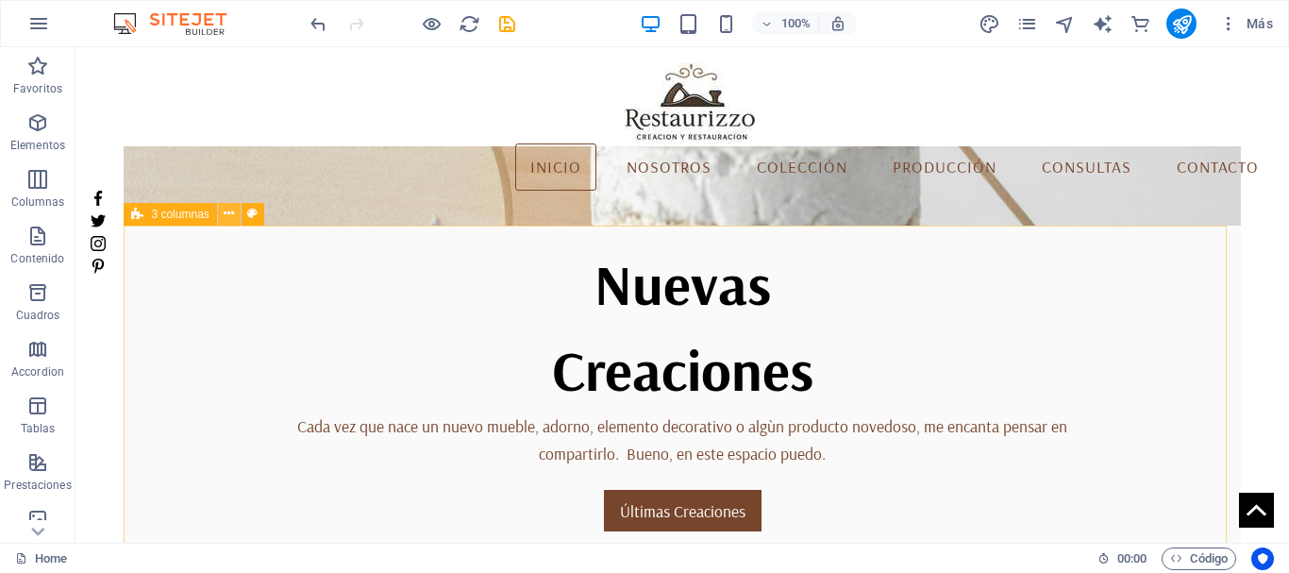
click at [228, 216] on icon at bounding box center [229, 214] width 10 height 20
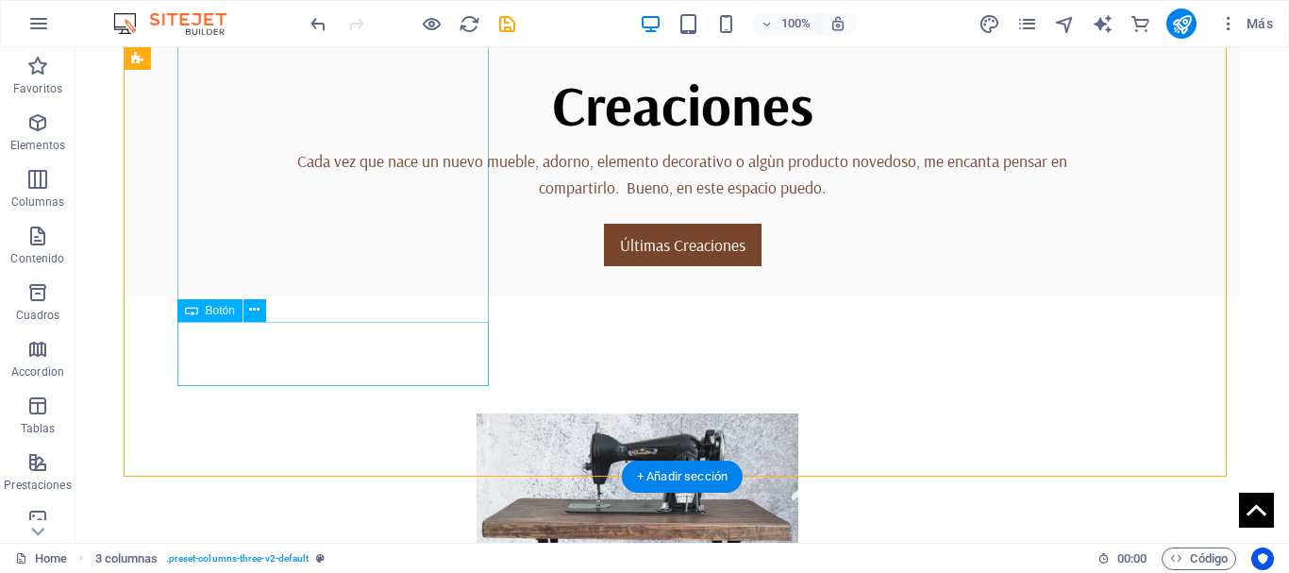
scroll to position [804, 0]
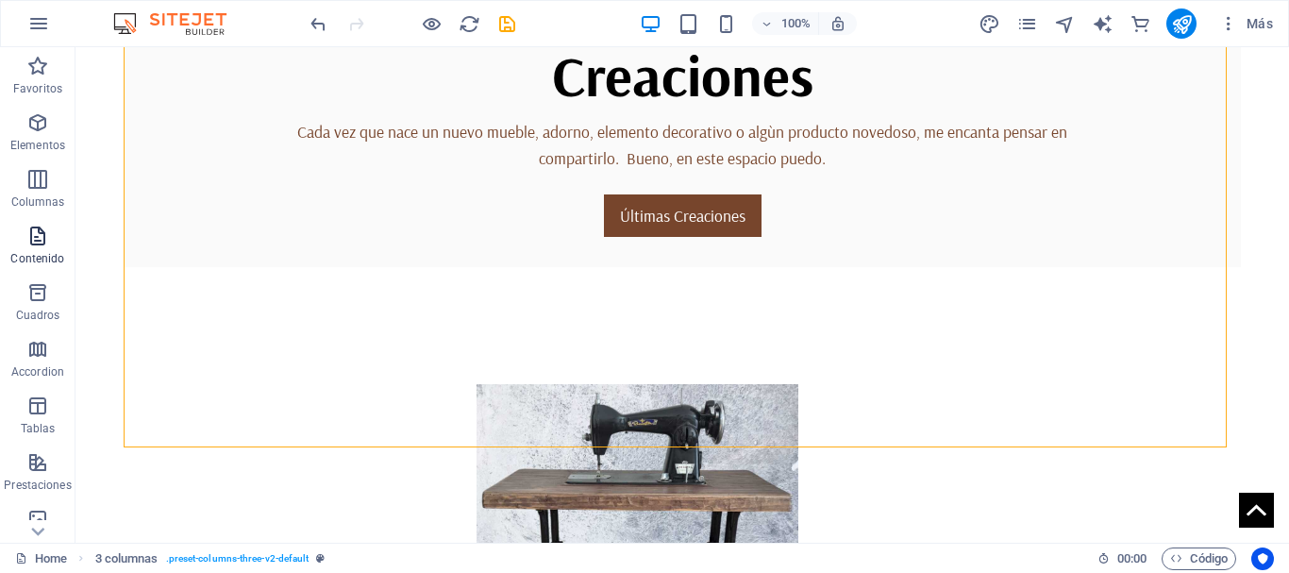
click at [42, 244] on icon "button" at bounding box center [37, 236] width 23 height 23
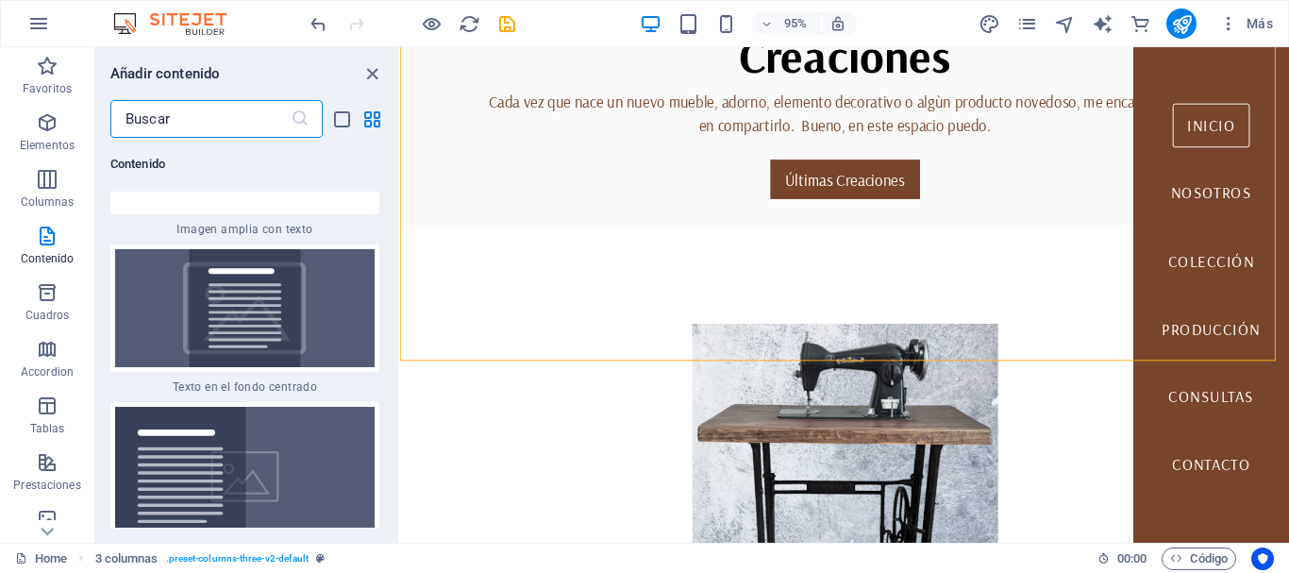
scroll to position [7173, 0]
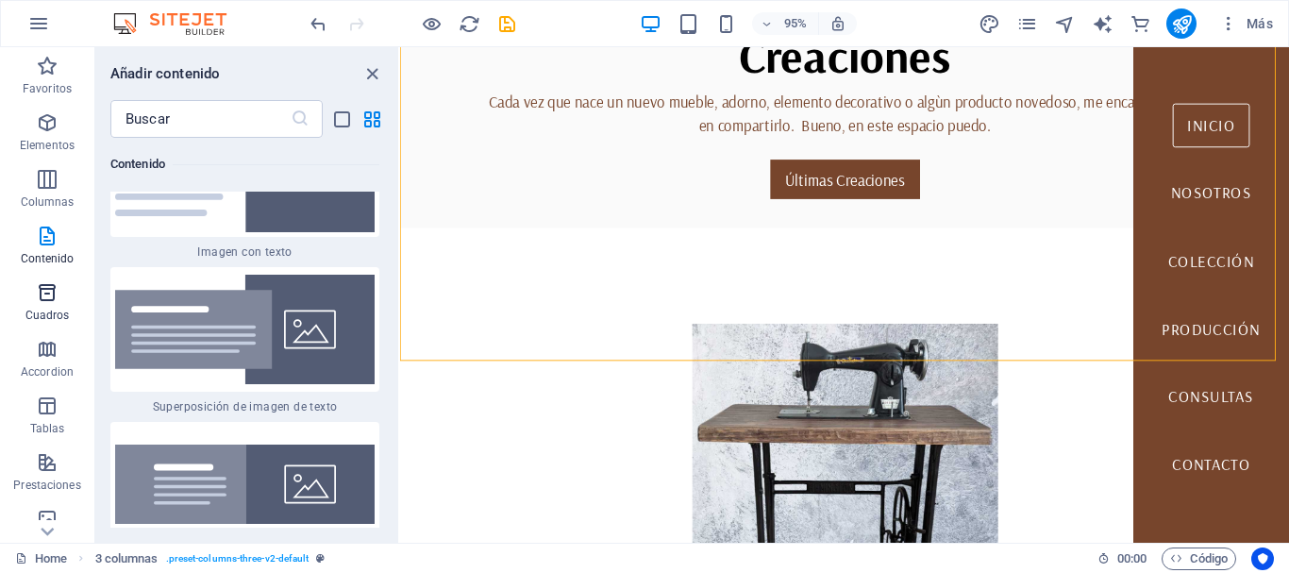
click at [41, 299] on icon "button" at bounding box center [47, 292] width 23 height 23
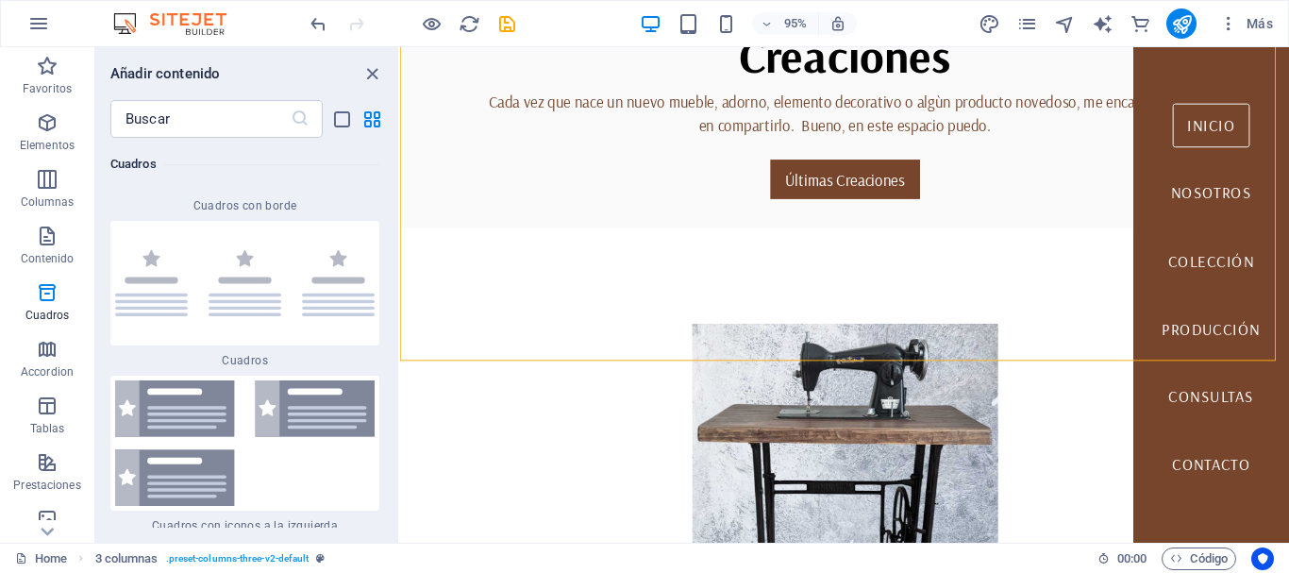
scroll to position [10397, 0]
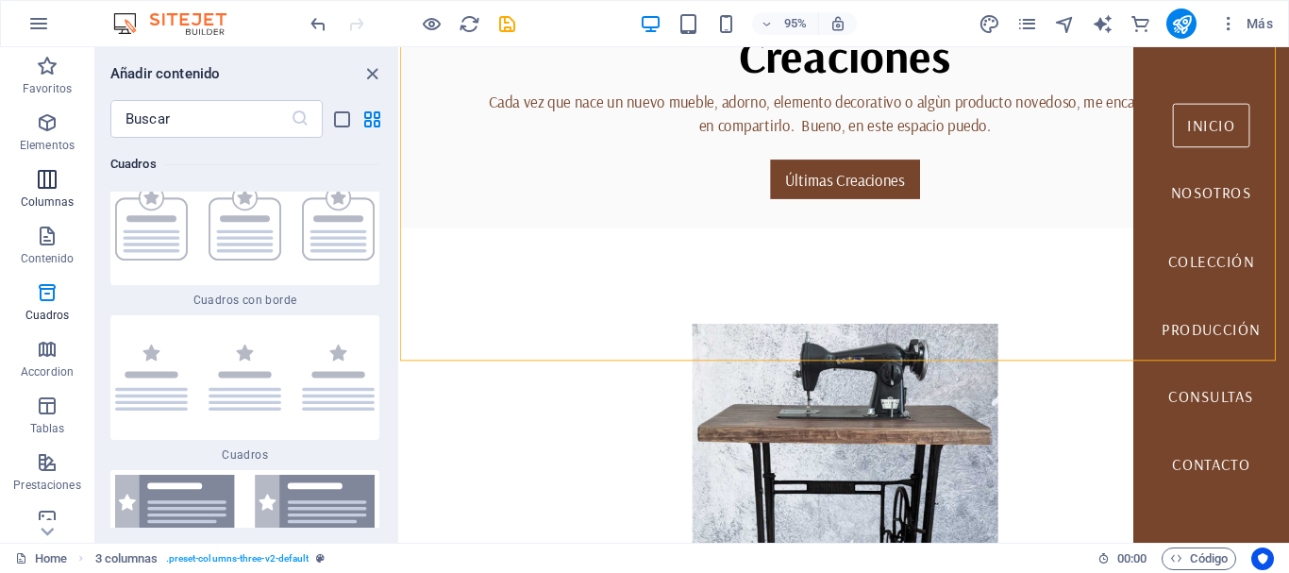
click at [41, 180] on icon "button" at bounding box center [47, 179] width 23 height 23
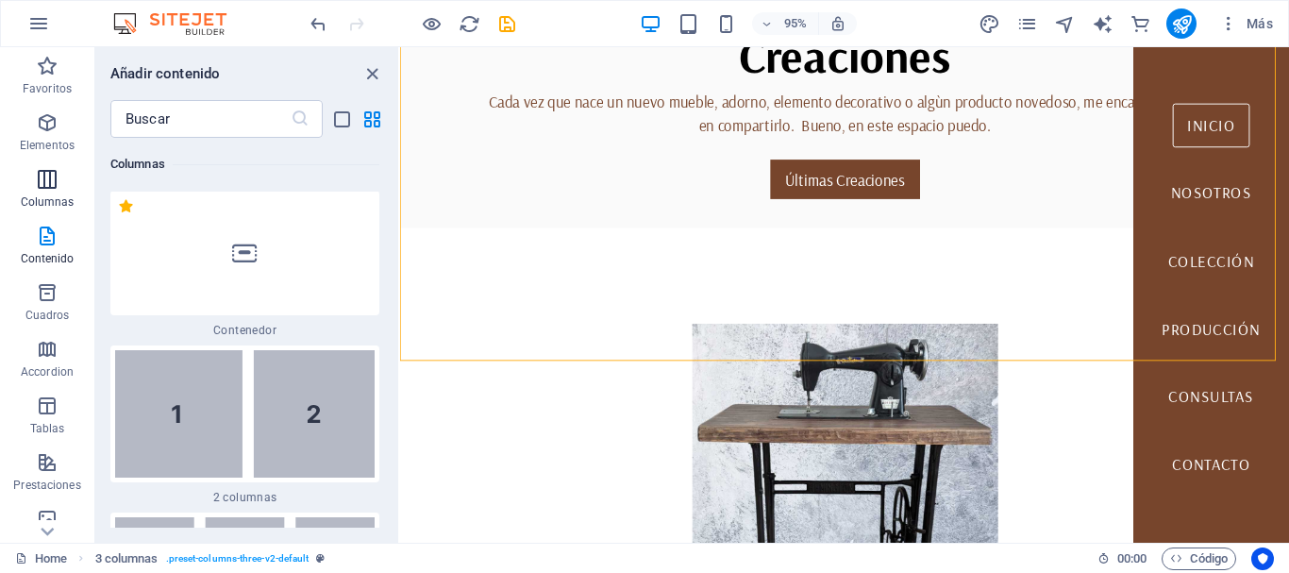
scroll to position [1089, 0]
click at [48, 121] on icon "button" at bounding box center [47, 122] width 23 height 23
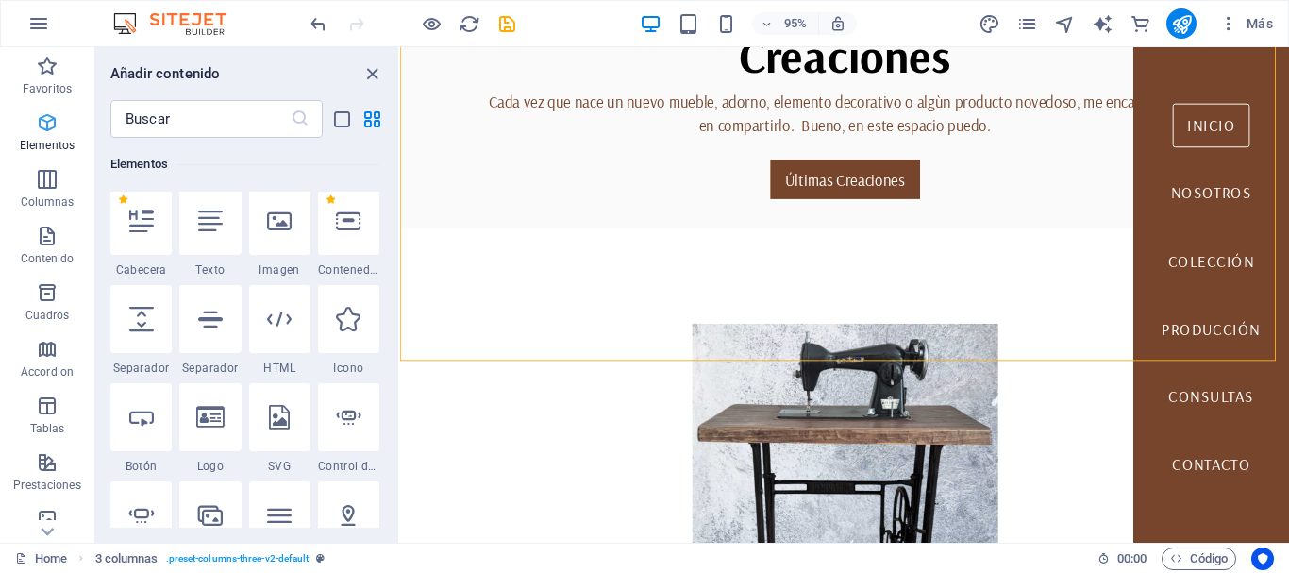
scroll to position [356, 0]
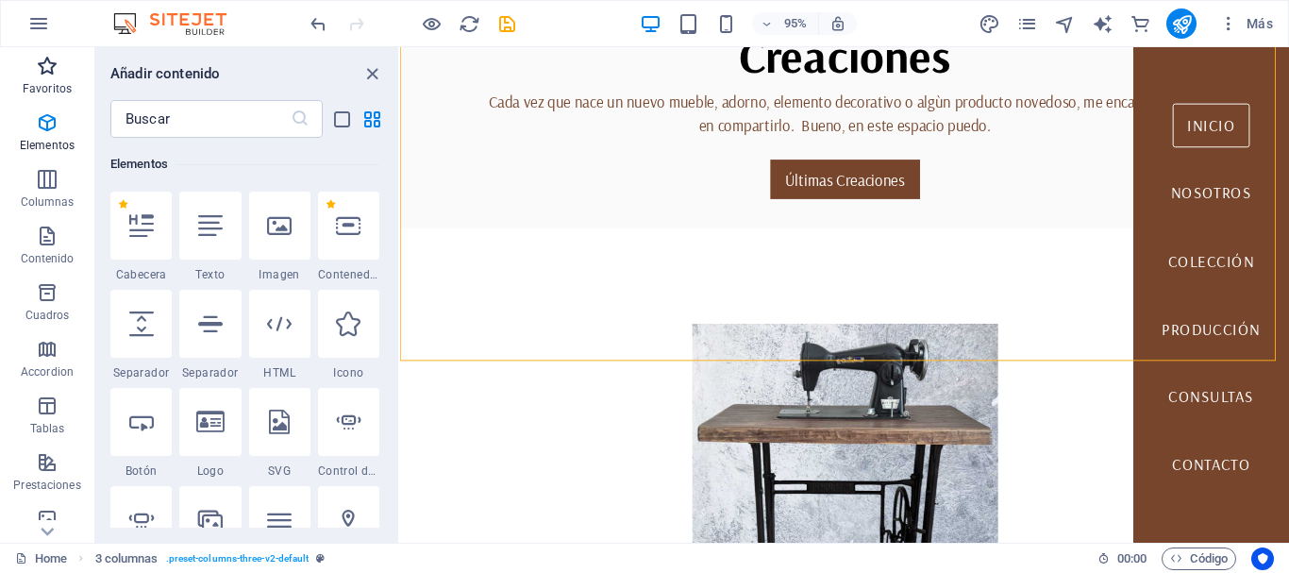
click at [49, 73] on icon "button" at bounding box center [47, 66] width 23 height 23
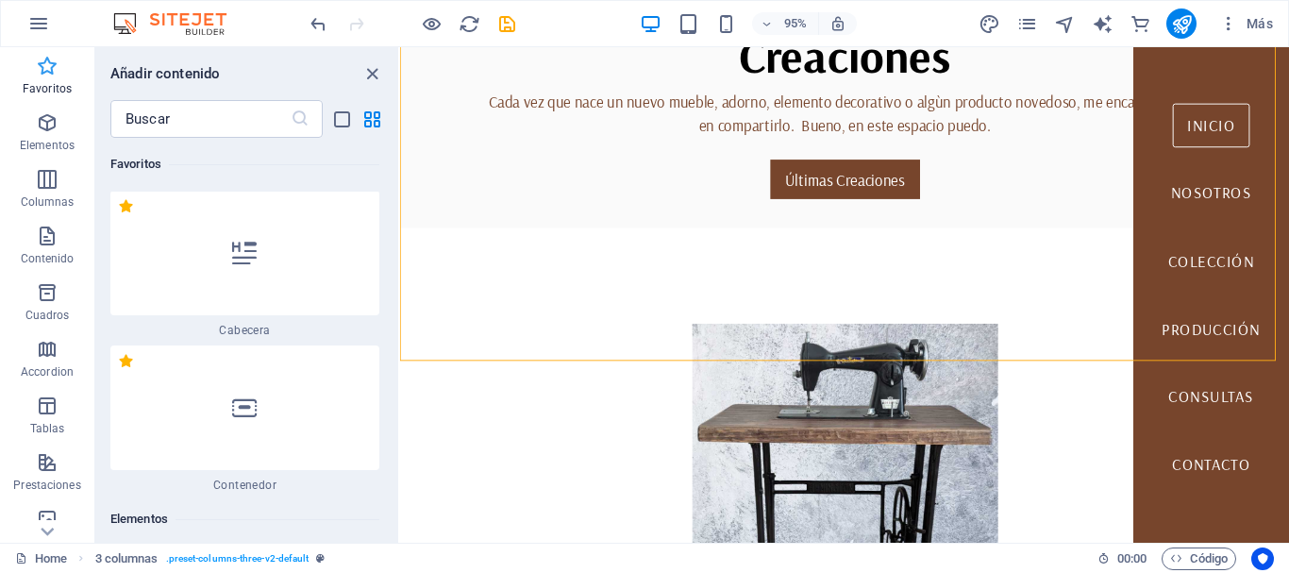
scroll to position [0, 0]
click at [49, 73] on icon "button" at bounding box center [47, 66] width 23 height 23
click at [43, 287] on icon "button" at bounding box center [47, 292] width 23 height 23
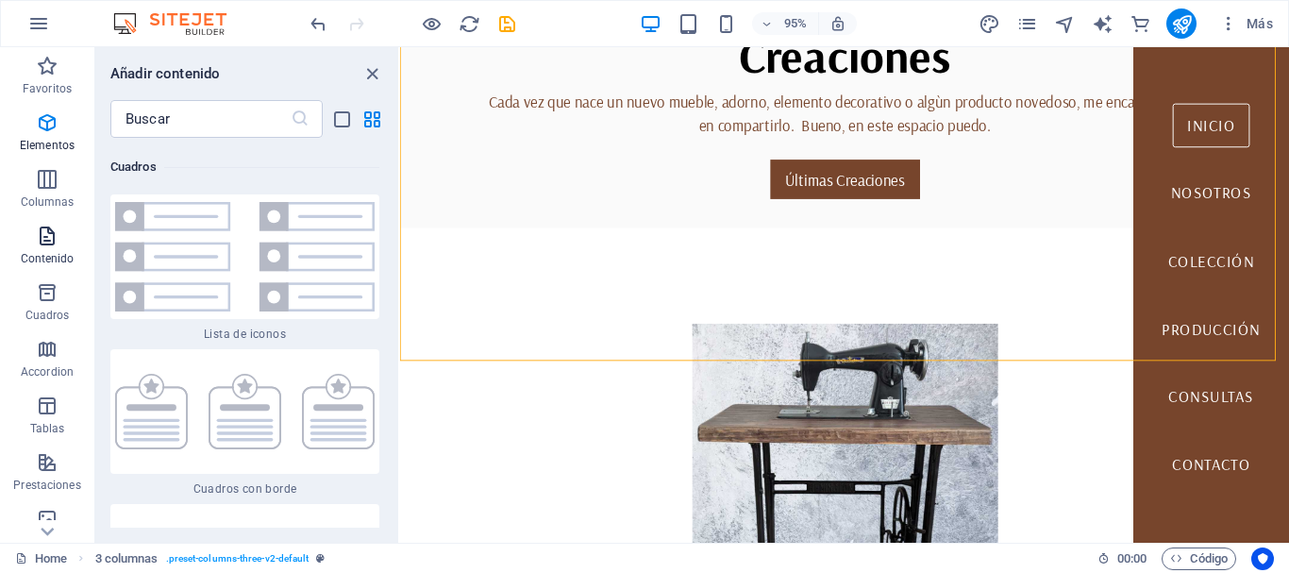
scroll to position [10208, 0]
click at [42, 237] on icon "button" at bounding box center [47, 236] width 23 height 23
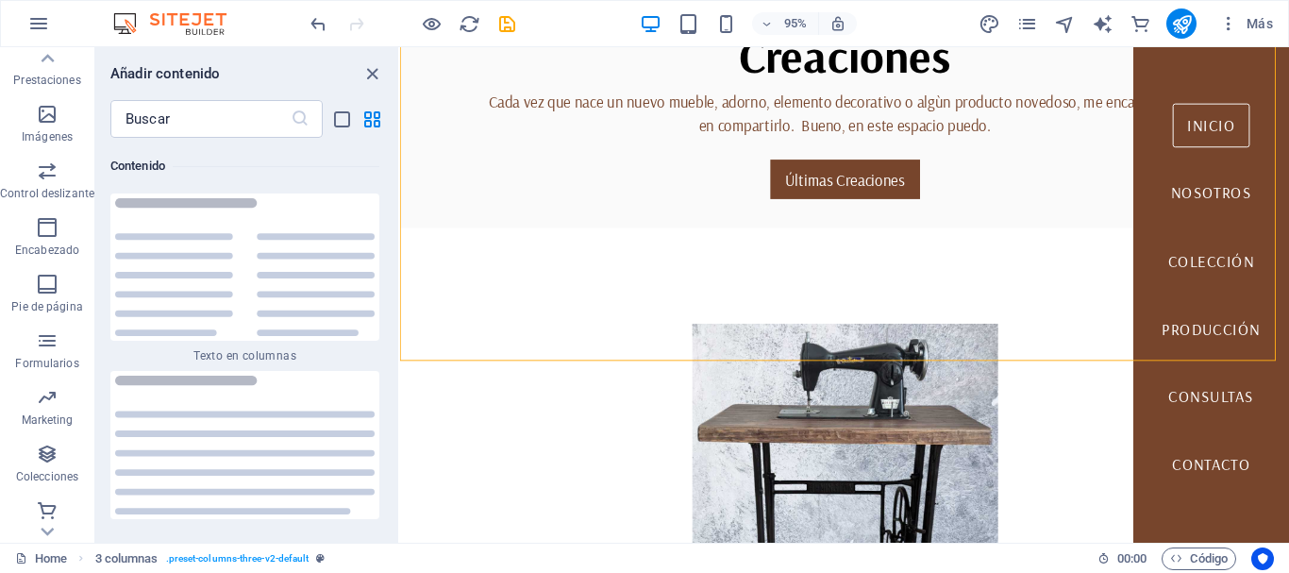
scroll to position [411, 0]
click at [39, 28] on icon "button" at bounding box center [38, 23] width 23 height 23
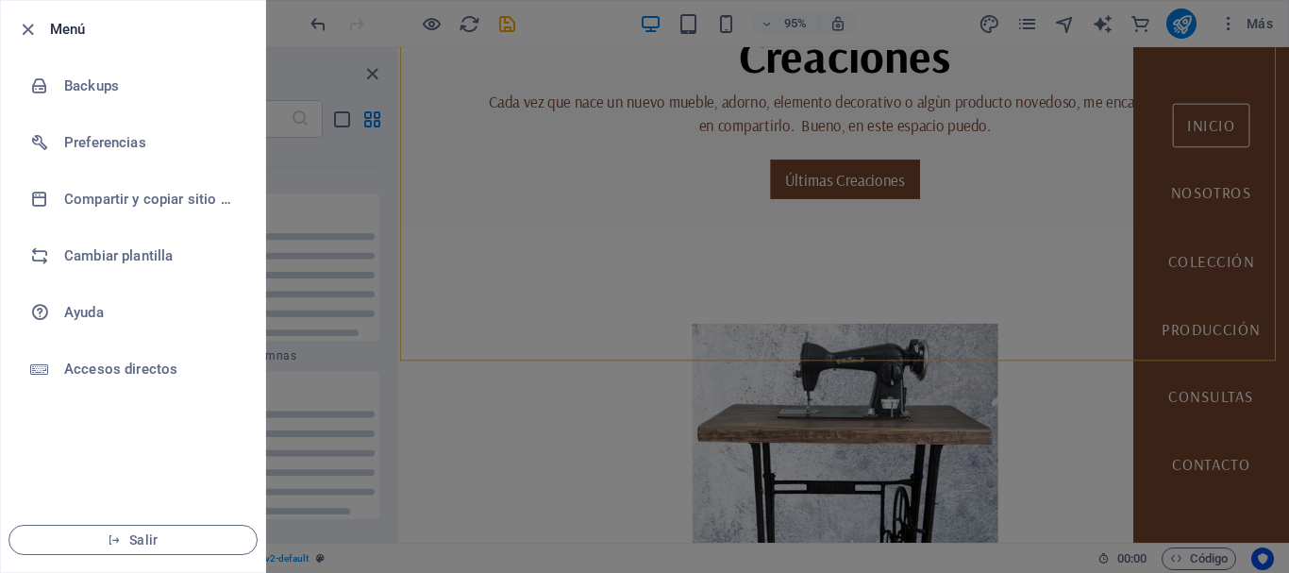
click at [322, 68] on div at bounding box center [644, 286] width 1289 height 573
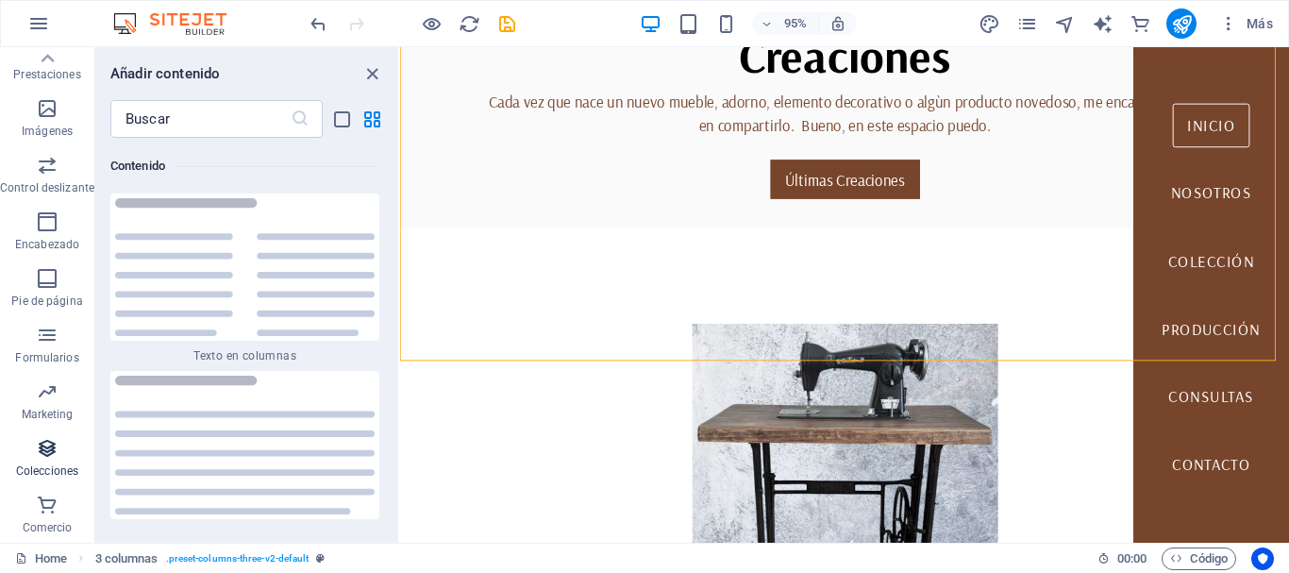
click at [40, 453] on icon "button" at bounding box center [47, 448] width 23 height 23
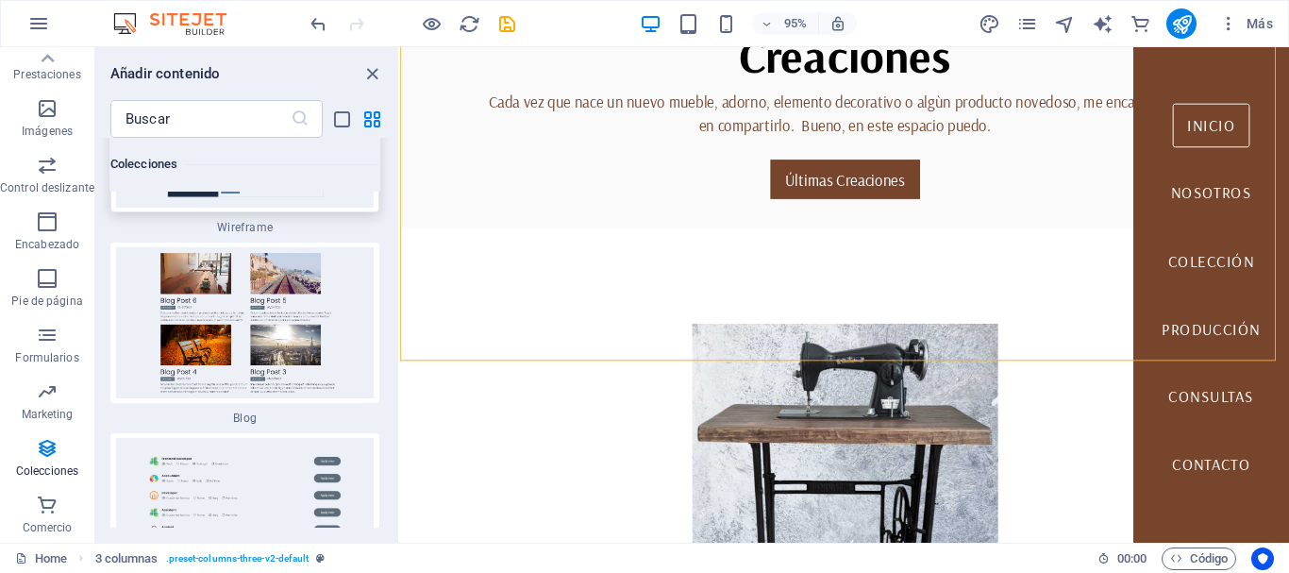
scroll to position [35308, 0]
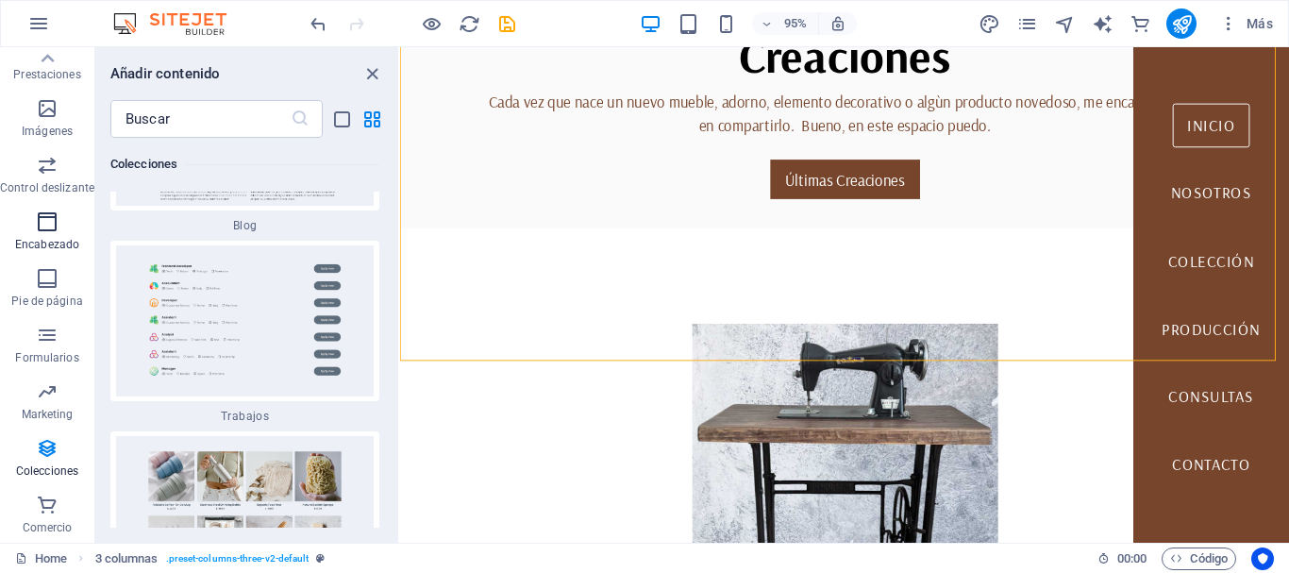
click at [44, 213] on icon "button" at bounding box center [47, 221] width 23 height 23
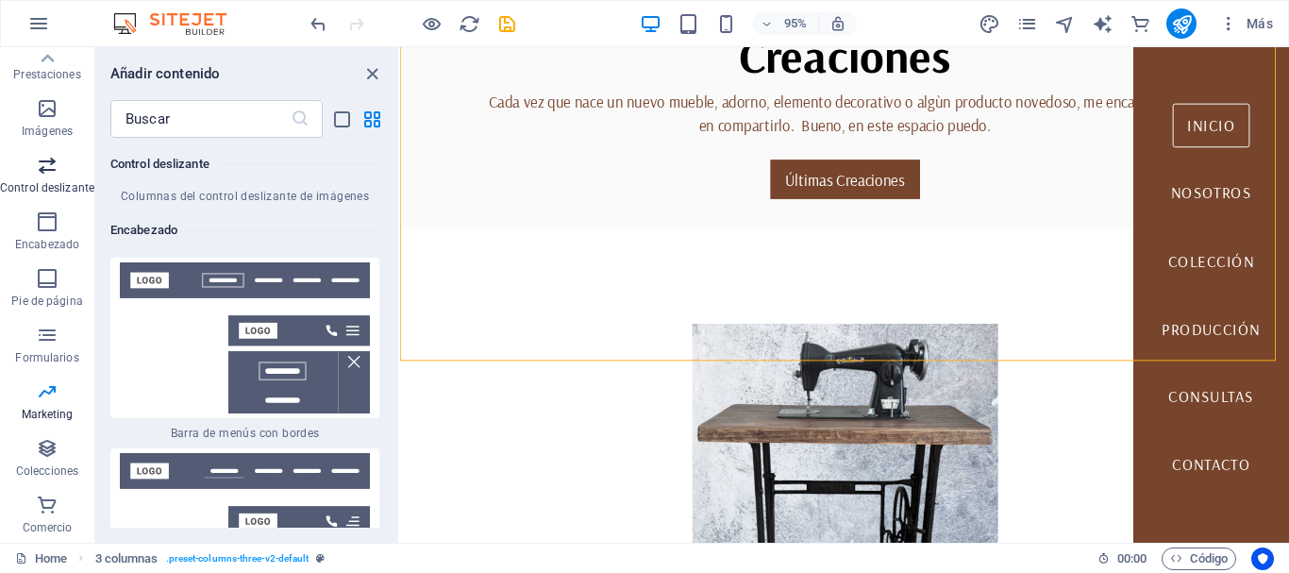
scroll to position [22567, 0]
click at [47, 109] on icon "button" at bounding box center [47, 108] width 23 height 23
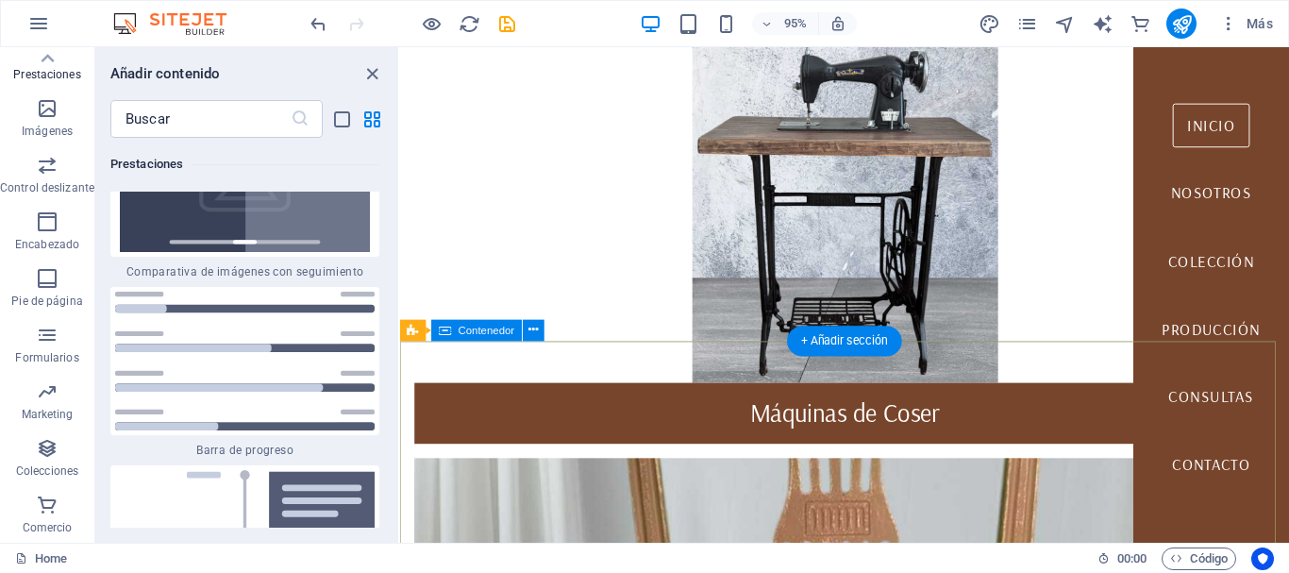
scroll to position [1133, 0]
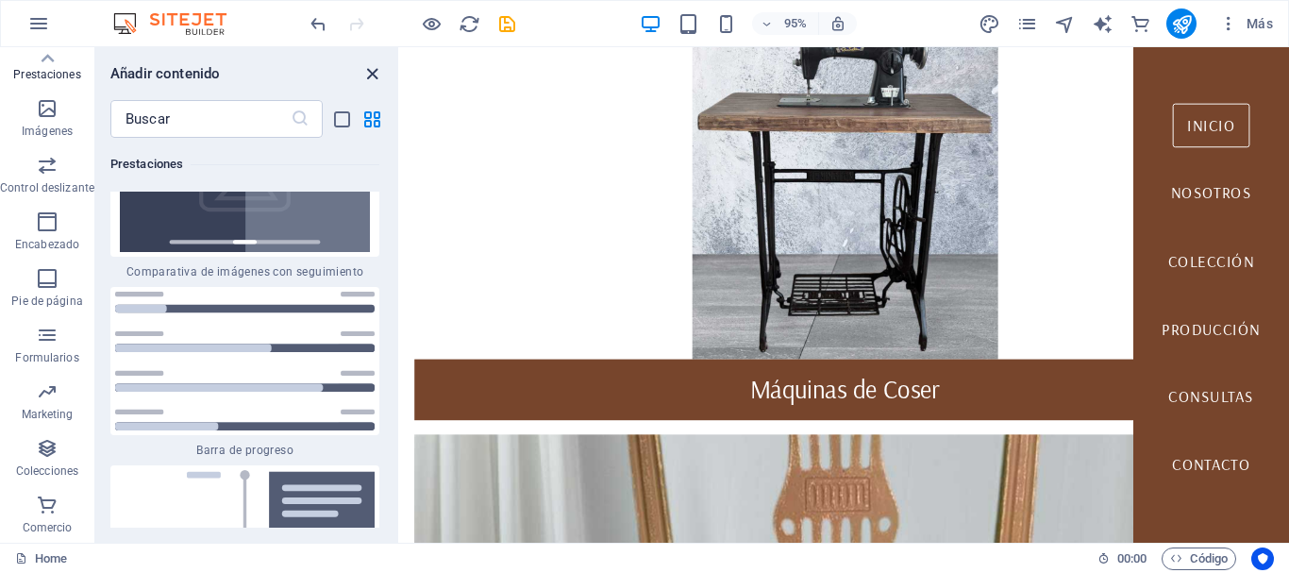
click at [373, 75] on icon "close panel" at bounding box center [372, 74] width 22 height 22
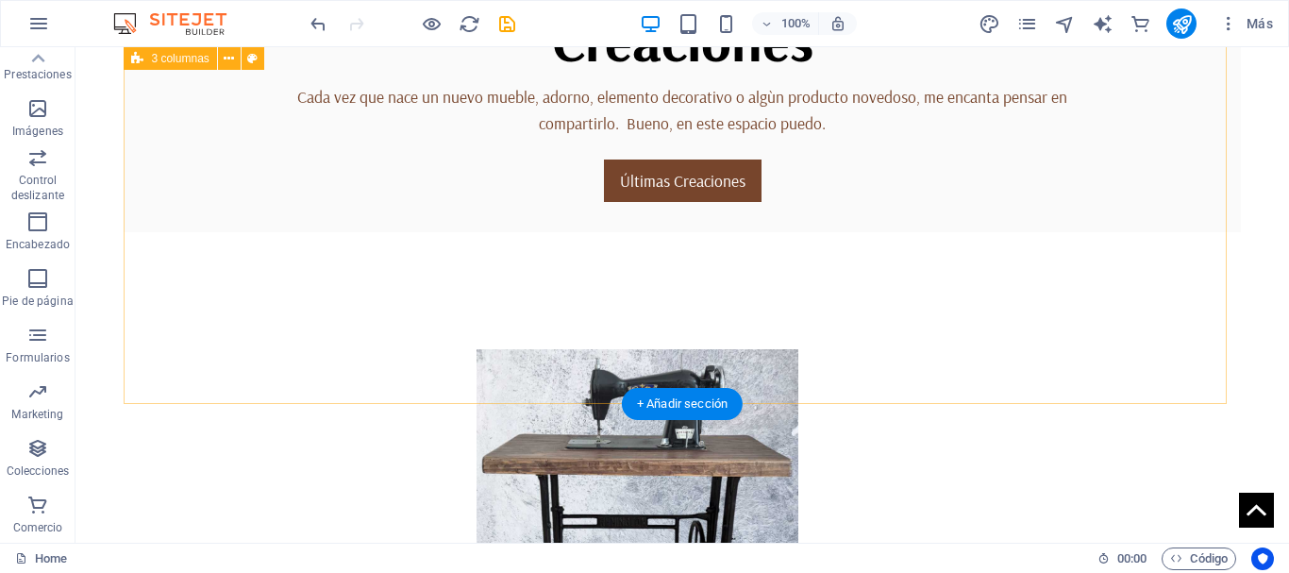
scroll to position [849, 0]
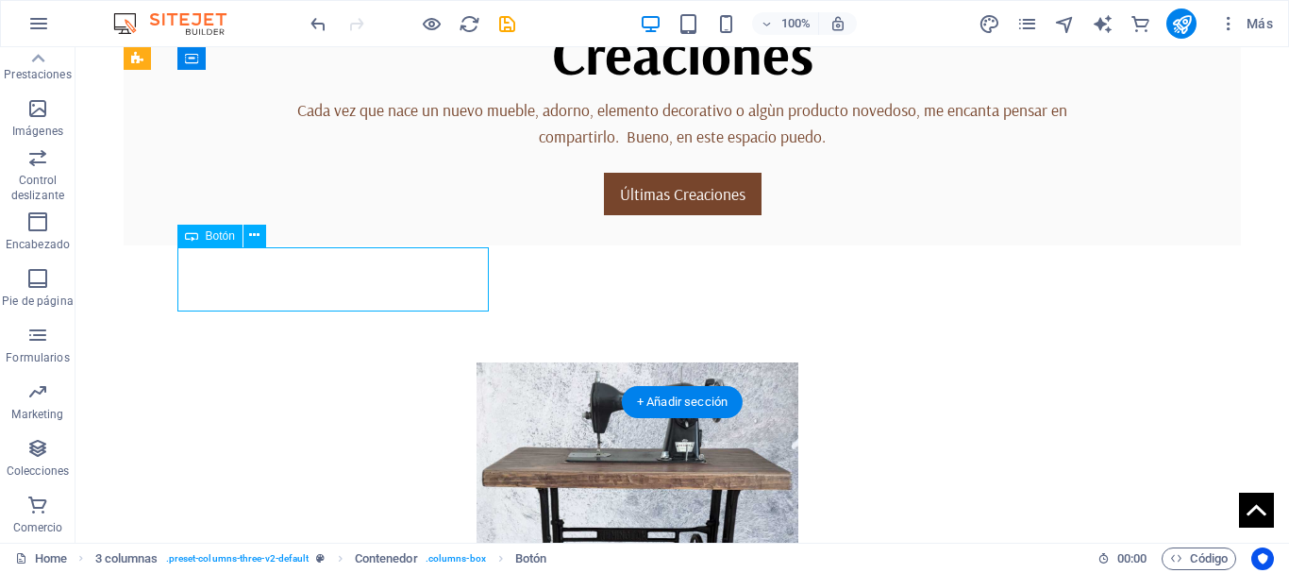
select select "%"
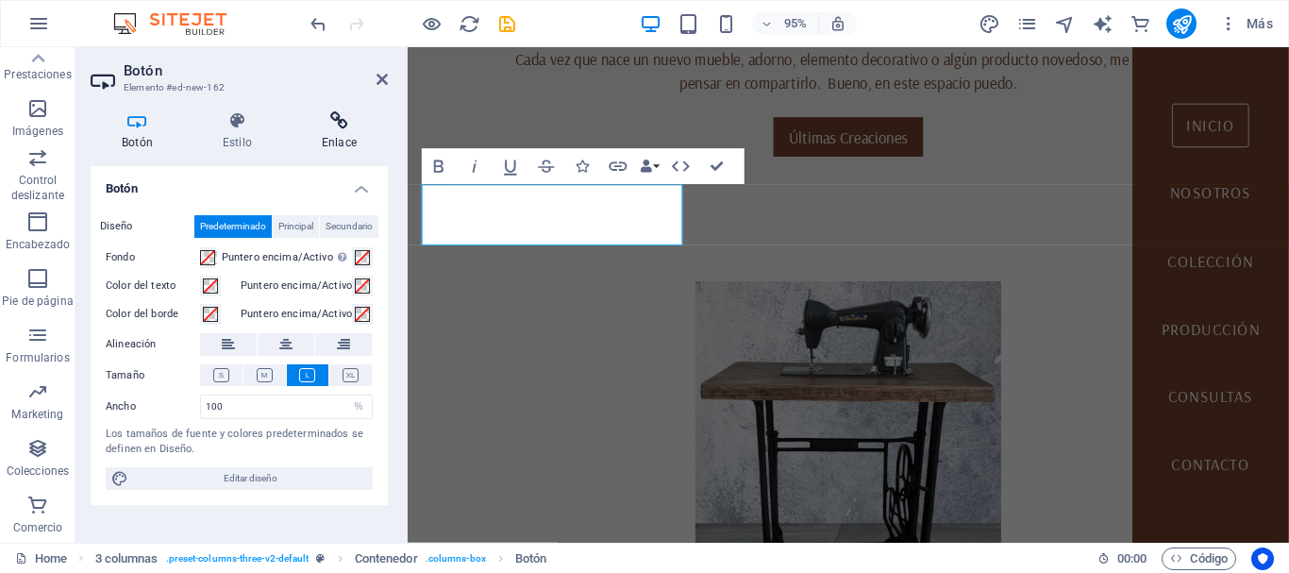
click at [337, 115] on icon at bounding box center [339, 120] width 97 height 19
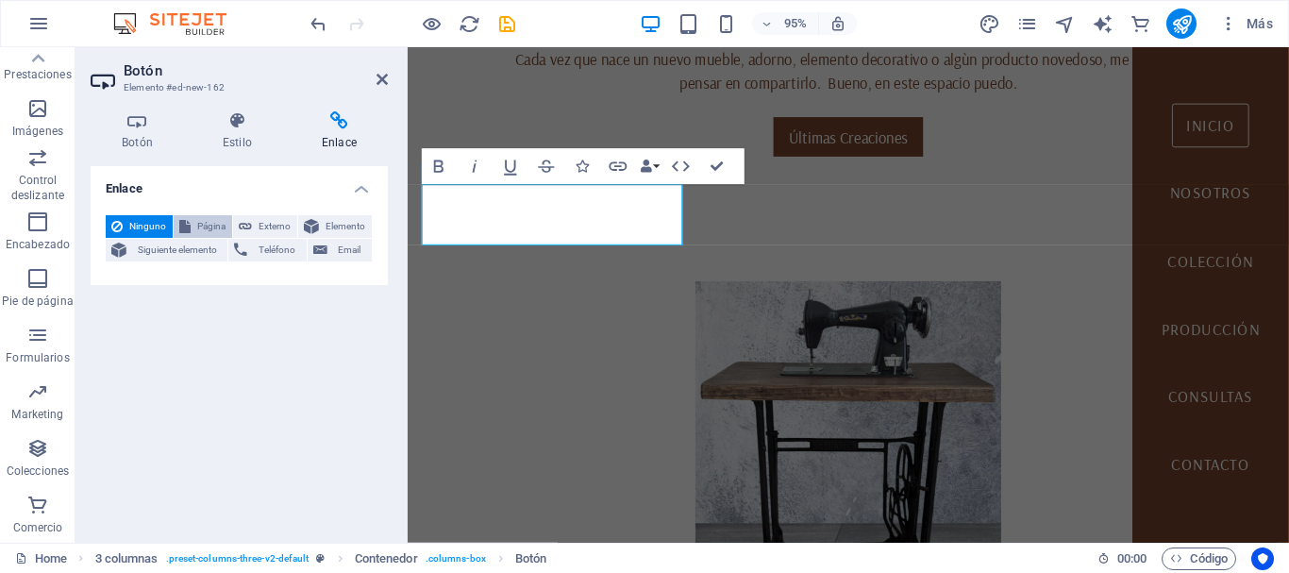
click at [200, 227] on span "Página" at bounding box center [211, 226] width 30 height 23
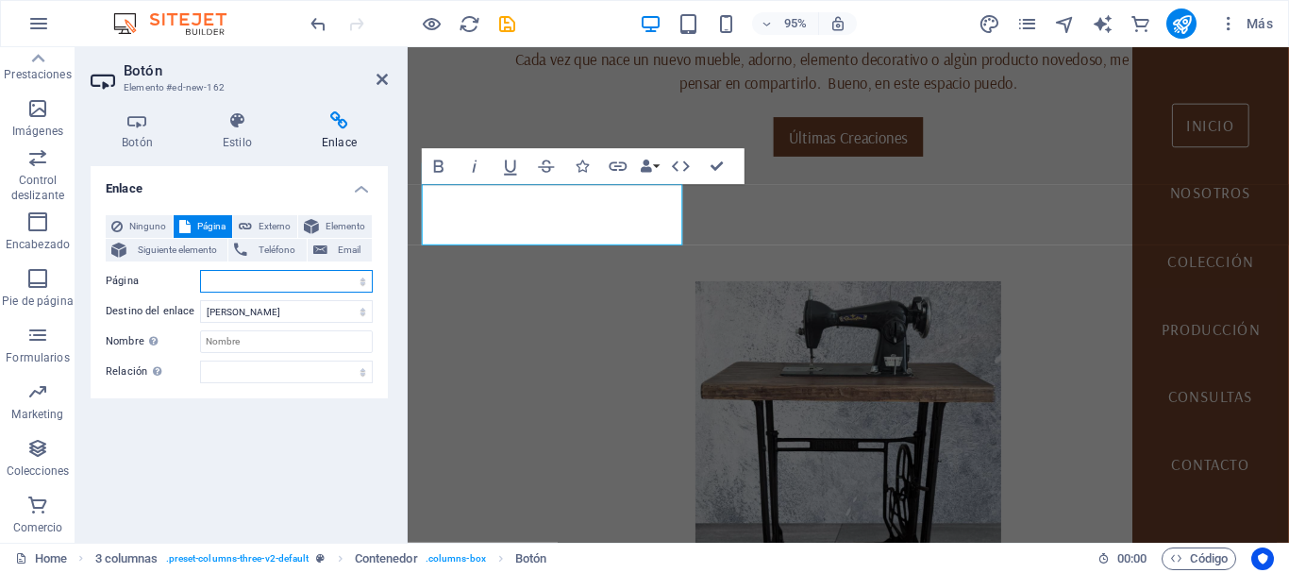
click at [246, 275] on select "Home About us Collection Production FAQ Contact Legal Notice Privacy Sillas sil…" at bounding box center [286, 281] width 173 height 23
select select "10"
click at [200, 270] on select "Home About us Collection Production FAQ Contact Legal Notice Privacy Sillas sil…" at bounding box center [286, 281] width 173 height 23
click at [255, 312] on select "Nueva pestaña Misma pestaña Superposición" at bounding box center [286, 311] width 173 height 23
select select "overlay"
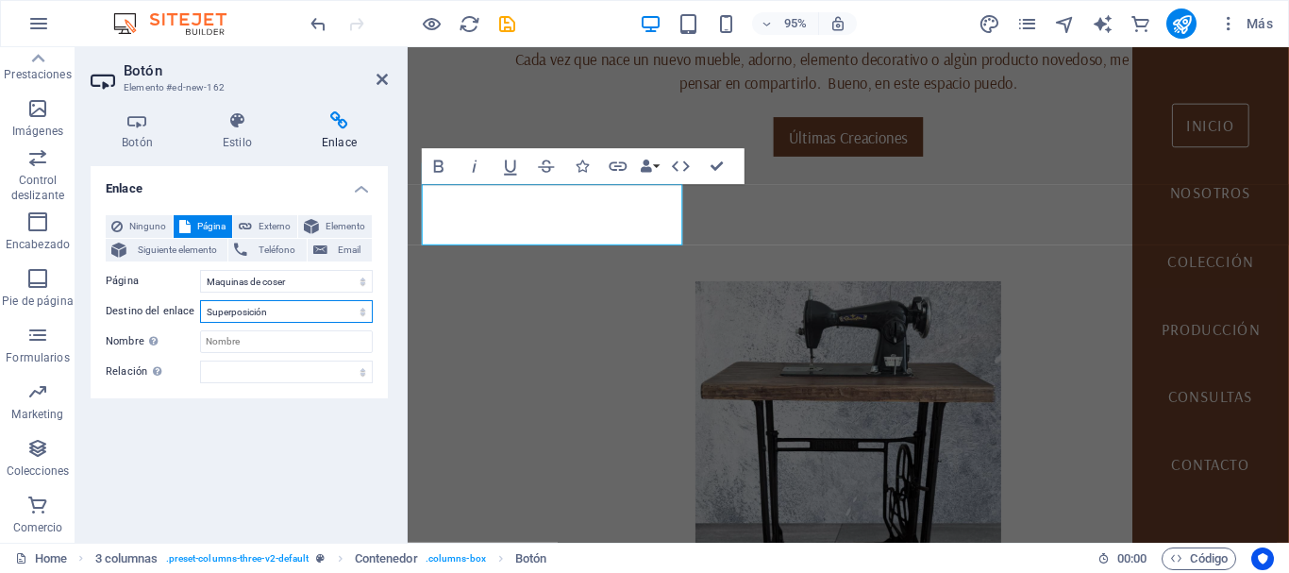
click at [200, 300] on select "Nueva pestaña Misma pestaña Superposición" at bounding box center [286, 311] width 173 height 23
click at [225, 344] on input "Nombre Una descripción adicional del enlace no debería ser igual al texto del e…" at bounding box center [286, 341] width 173 height 23
type input "Máquinas de Coser"
click at [241, 373] on select "alternativo autor marcador externo ayuda licencia siguiente nofollow noreferrer…" at bounding box center [286, 372] width 173 height 23
select select "bookmark"
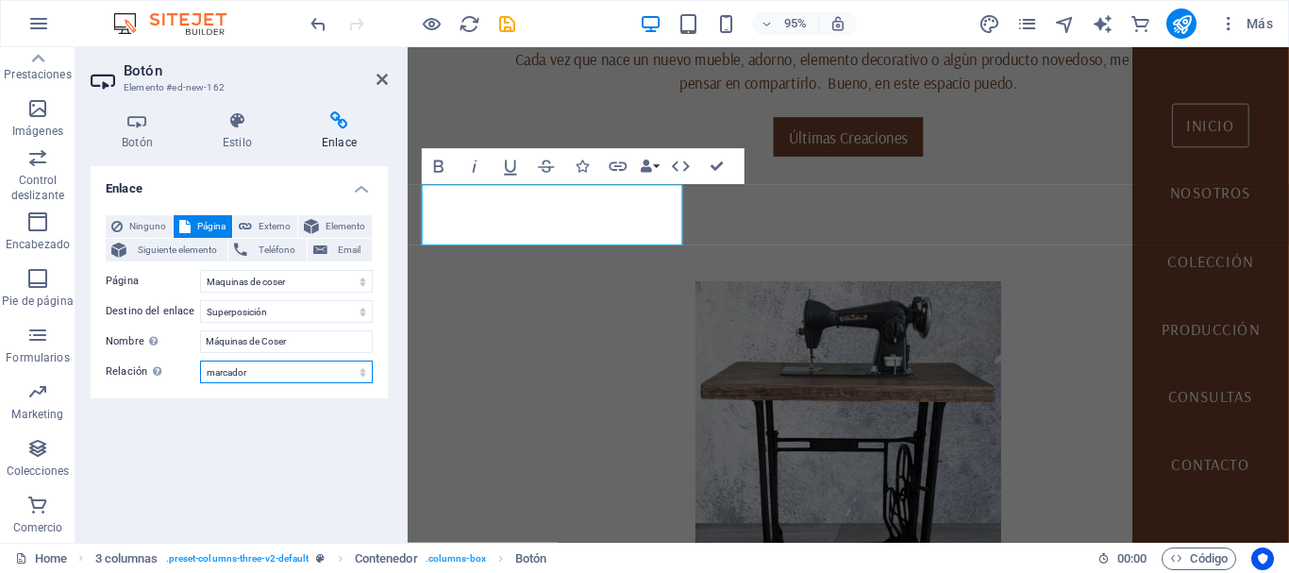
click at [200, 361] on select "alternativo autor marcador externo ayuda licencia siguiente nofollow noreferrer…" at bounding box center [286, 372] width 173 height 23
click at [382, 80] on icon at bounding box center [382, 79] width 11 height 15
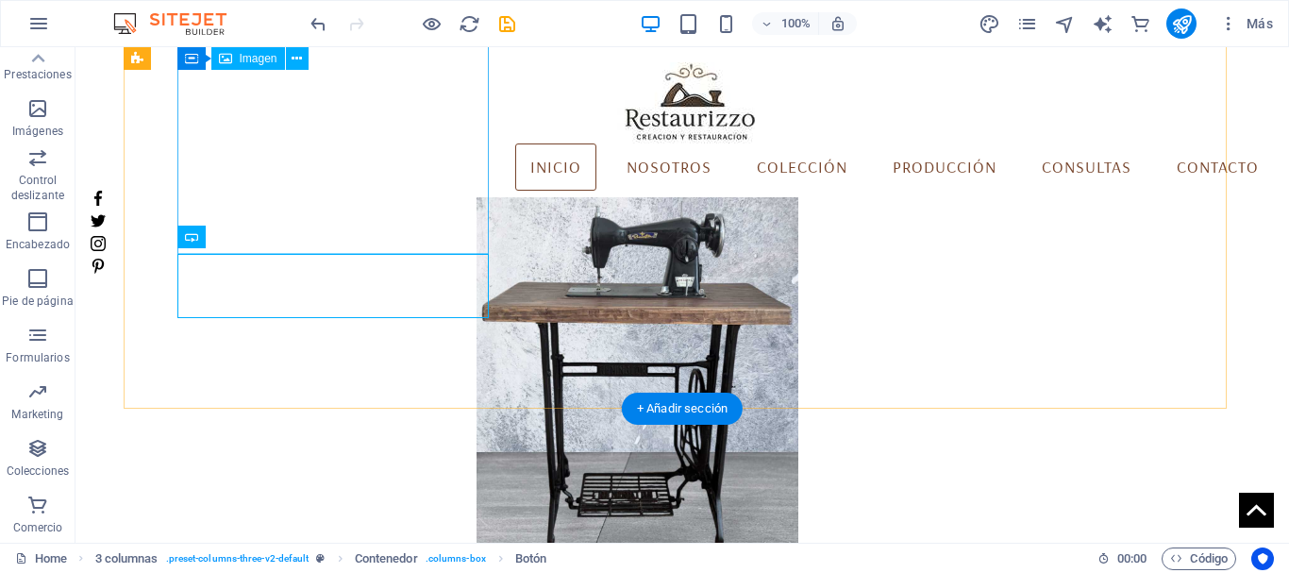
scroll to position [848, 0]
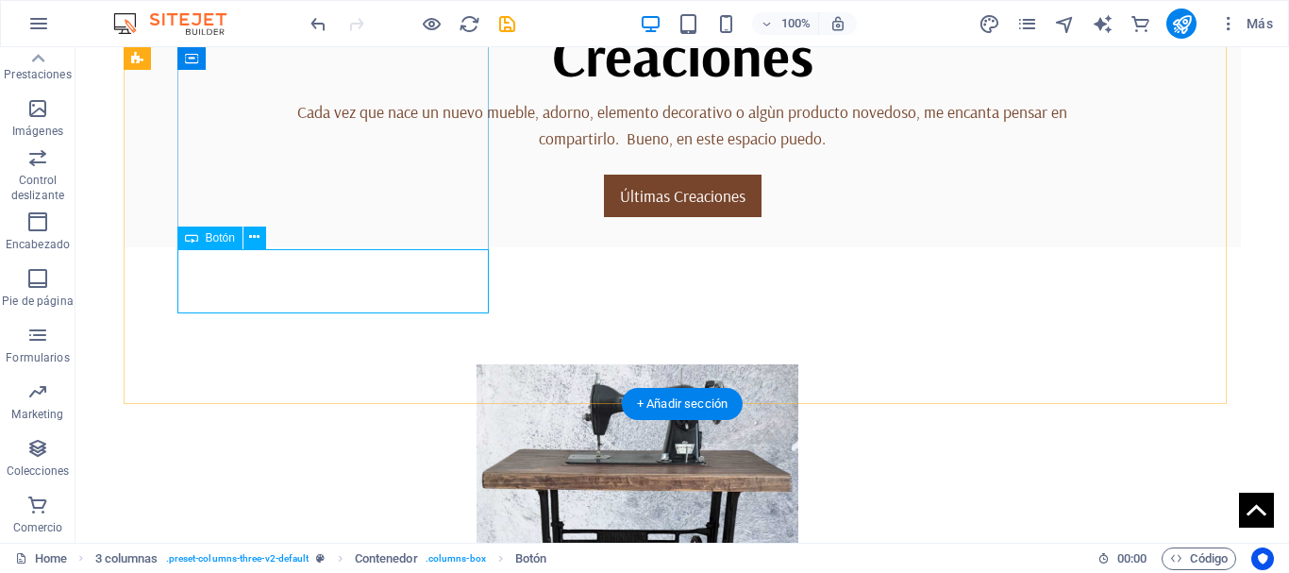
select select "10"
select select "overlay"
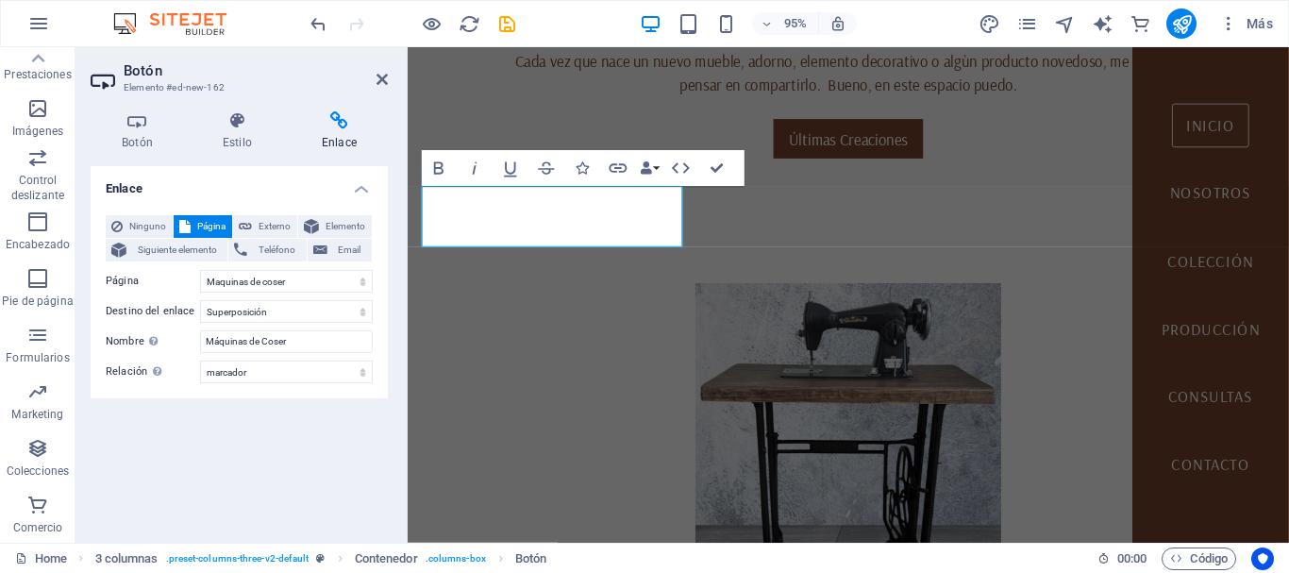
click at [136, 83] on h3 "Elemento #ed-new-162" at bounding box center [237, 87] width 227 height 17
click at [181, 250] on span "Siguiente elemento" at bounding box center [177, 250] width 90 height 23
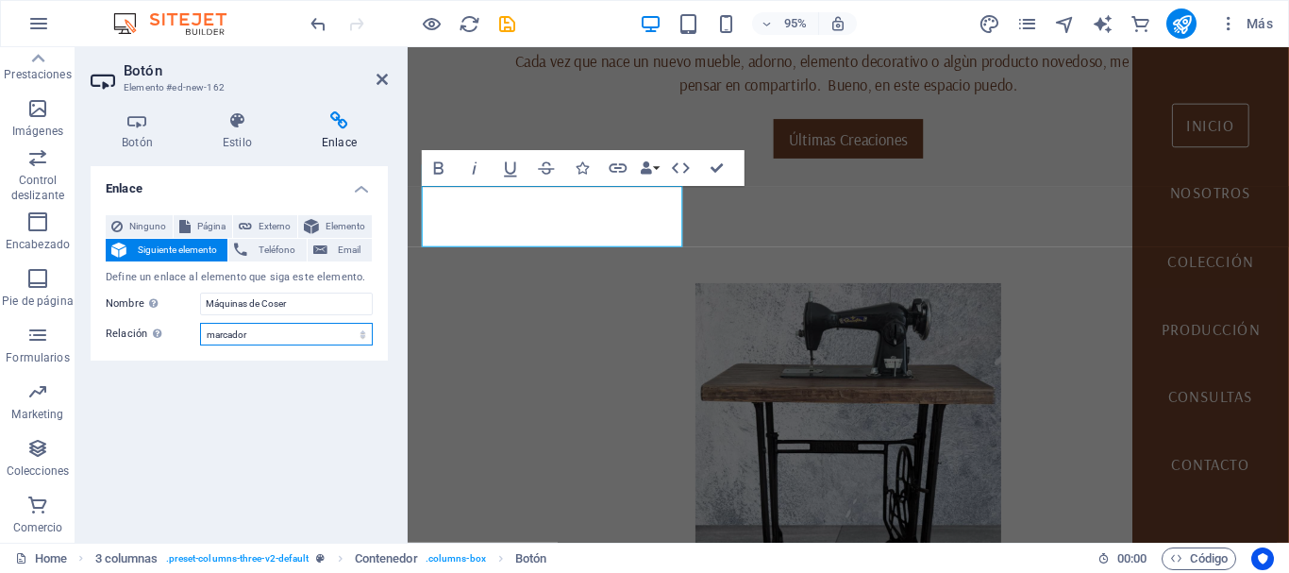
click at [294, 337] on select "alternativo autor marcador externo ayuda licencia siguiente nofollow noreferrer…" at bounding box center [286, 334] width 173 height 23
click at [200, 323] on select "alternativo autor marcador externo ayuda licencia siguiente nofollow noreferrer…" at bounding box center [286, 334] width 173 height 23
click at [243, 338] on select "alternativo autor marcador externo ayuda licencia siguiente nofollow noreferrer…" at bounding box center [286, 334] width 173 height 23
select select "next"
click at [200, 323] on select "alternativo autor marcador externo ayuda licencia siguiente nofollow noreferrer…" at bounding box center [286, 334] width 173 height 23
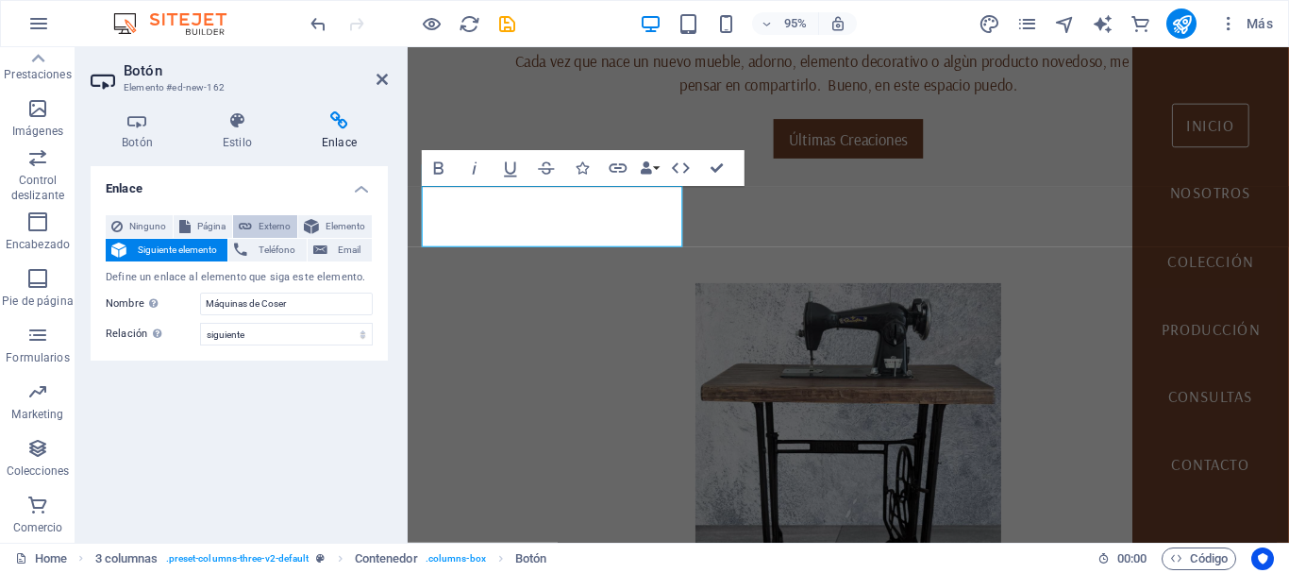
click at [272, 224] on span "Externo" at bounding box center [275, 226] width 34 height 23
select select "blank"
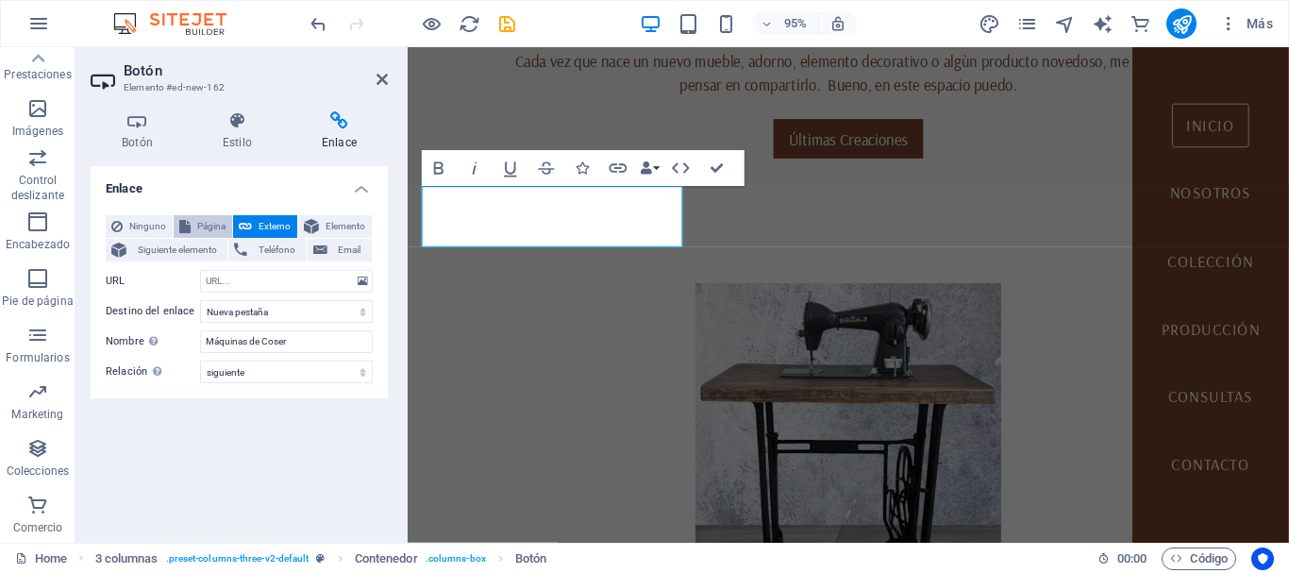
click at [220, 225] on span "Página" at bounding box center [211, 226] width 30 height 23
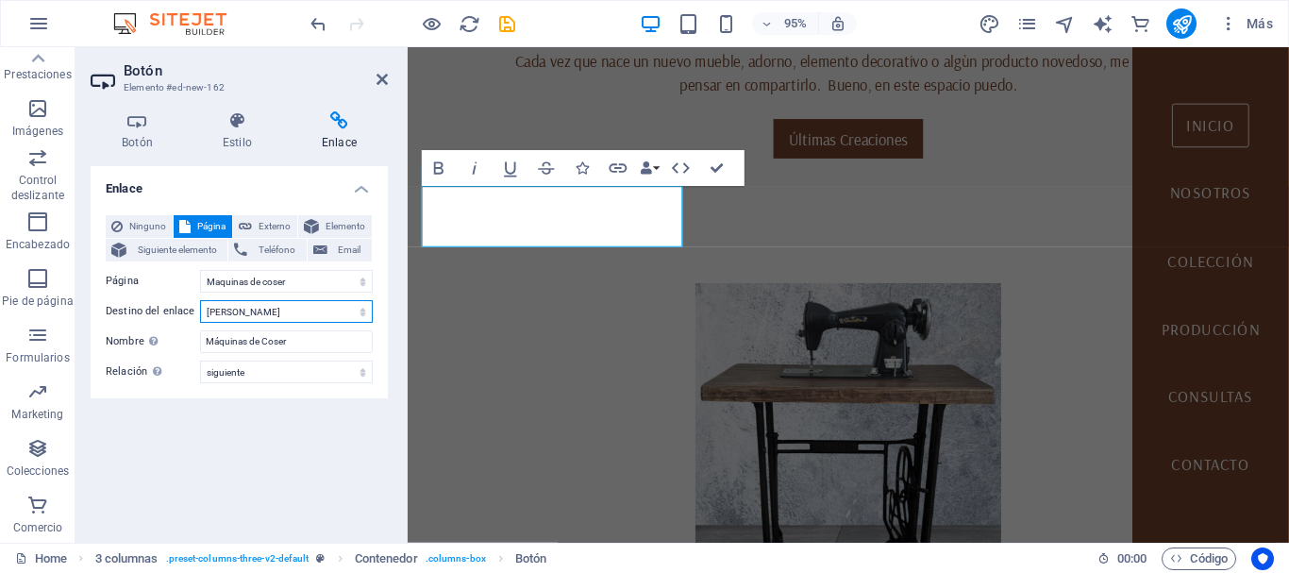
click at [234, 311] on select "Nueva pestaña Misma pestaña Superposición" at bounding box center [286, 311] width 173 height 23
select select "overlay"
click at [200, 300] on select "Nueva pestaña Misma pestaña Superposición" at bounding box center [286, 311] width 173 height 23
click at [143, 121] on icon at bounding box center [137, 120] width 93 height 19
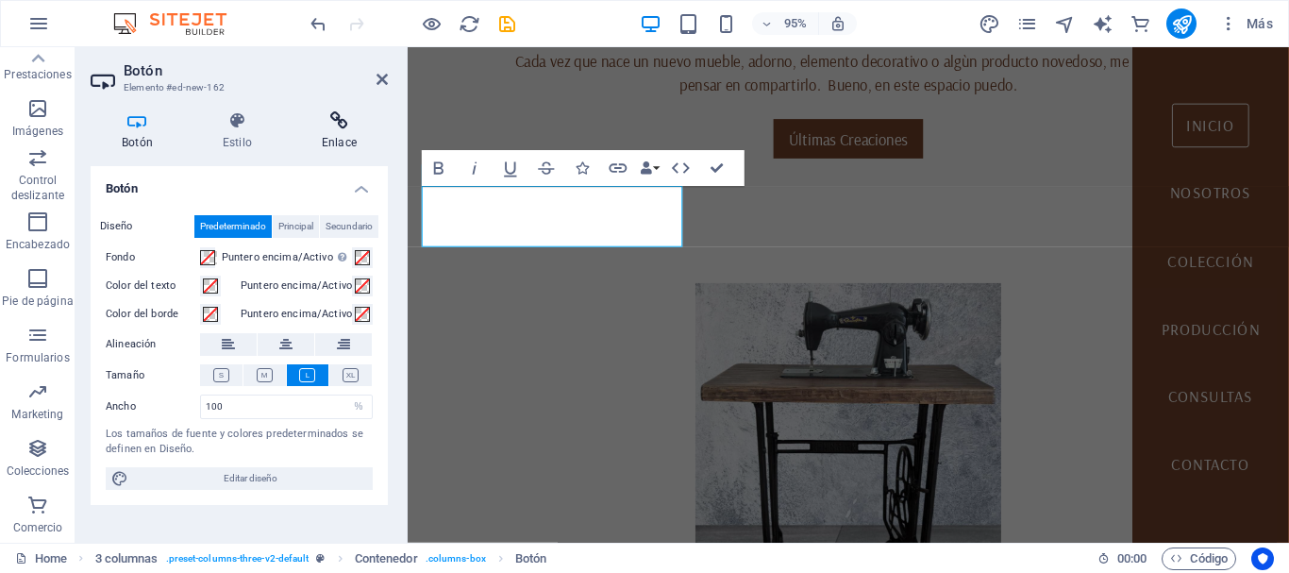
click at [344, 123] on icon at bounding box center [339, 120] width 97 height 19
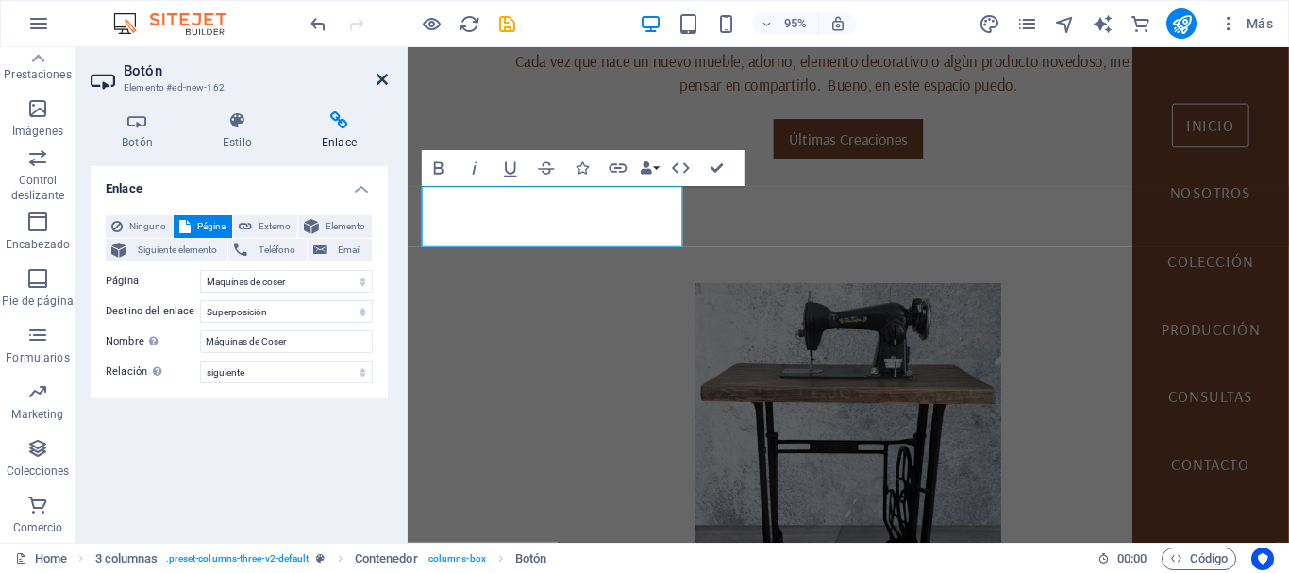
click at [378, 79] on icon at bounding box center [382, 79] width 11 height 15
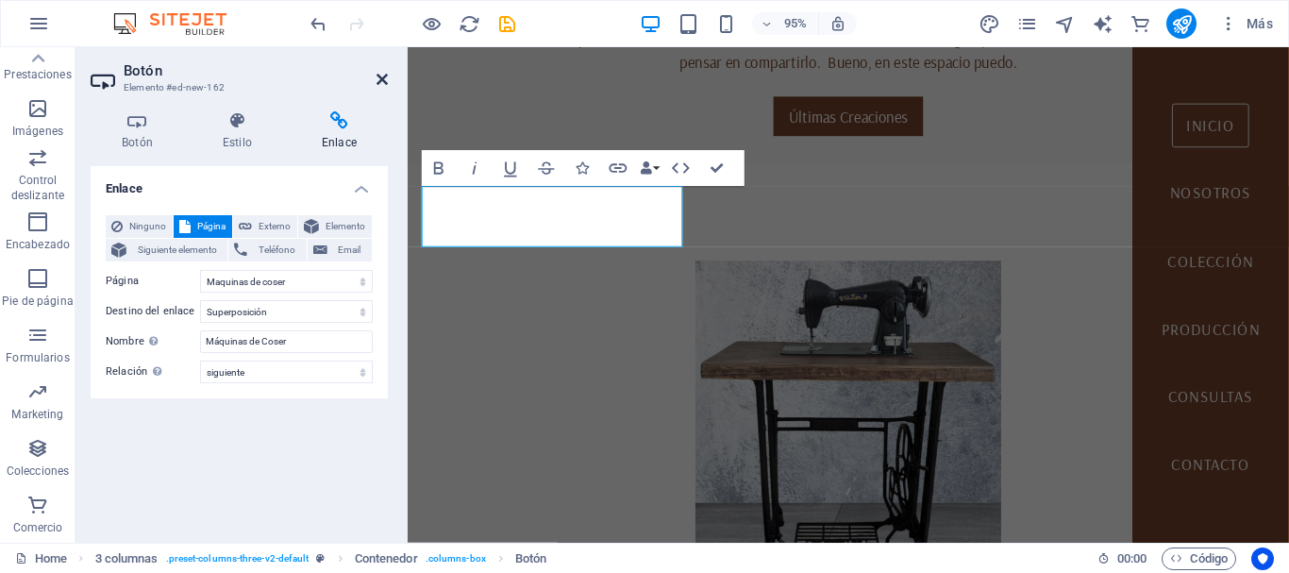
scroll to position [840, 0]
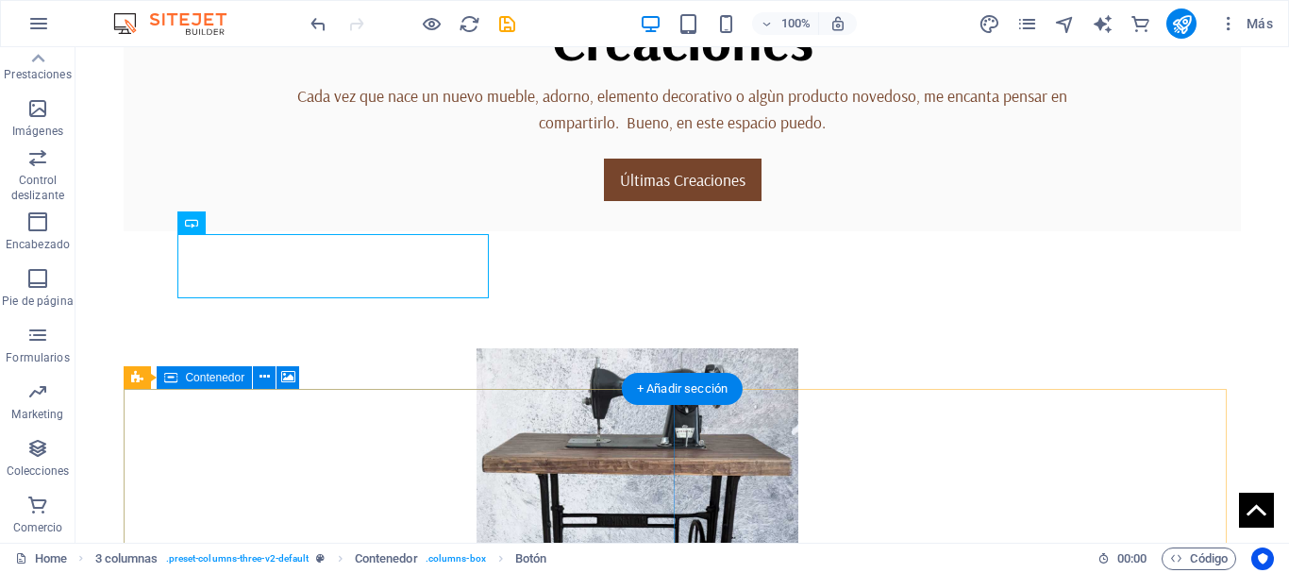
scroll to position [934, 0]
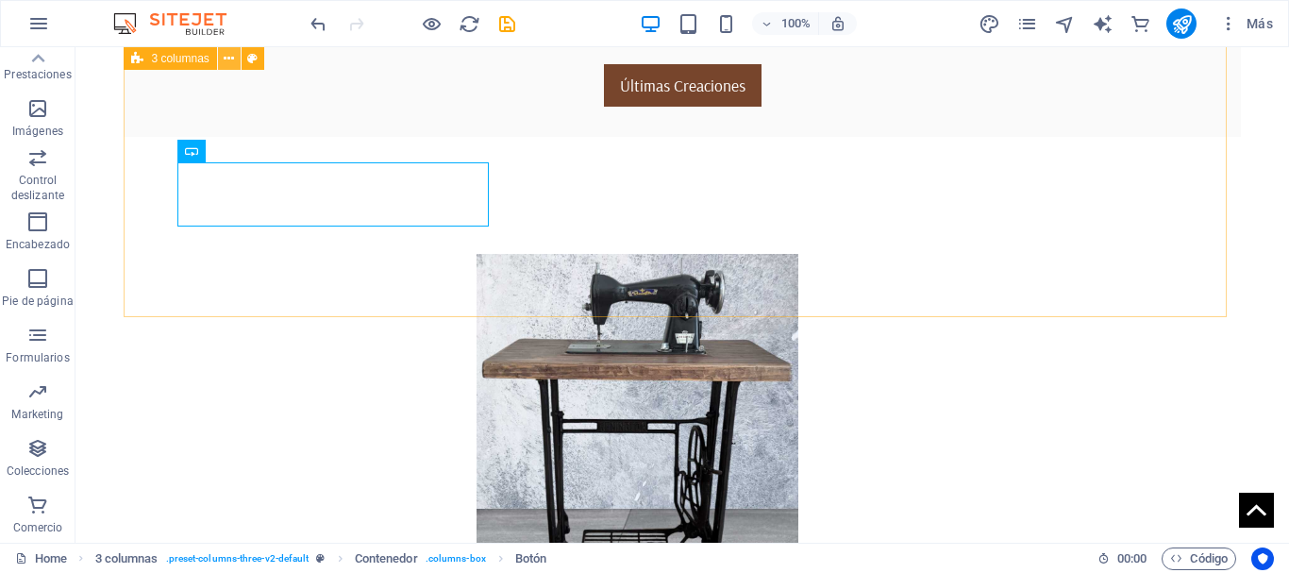
click at [229, 59] on icon at bounding box center [229, 59] width 10 height 20
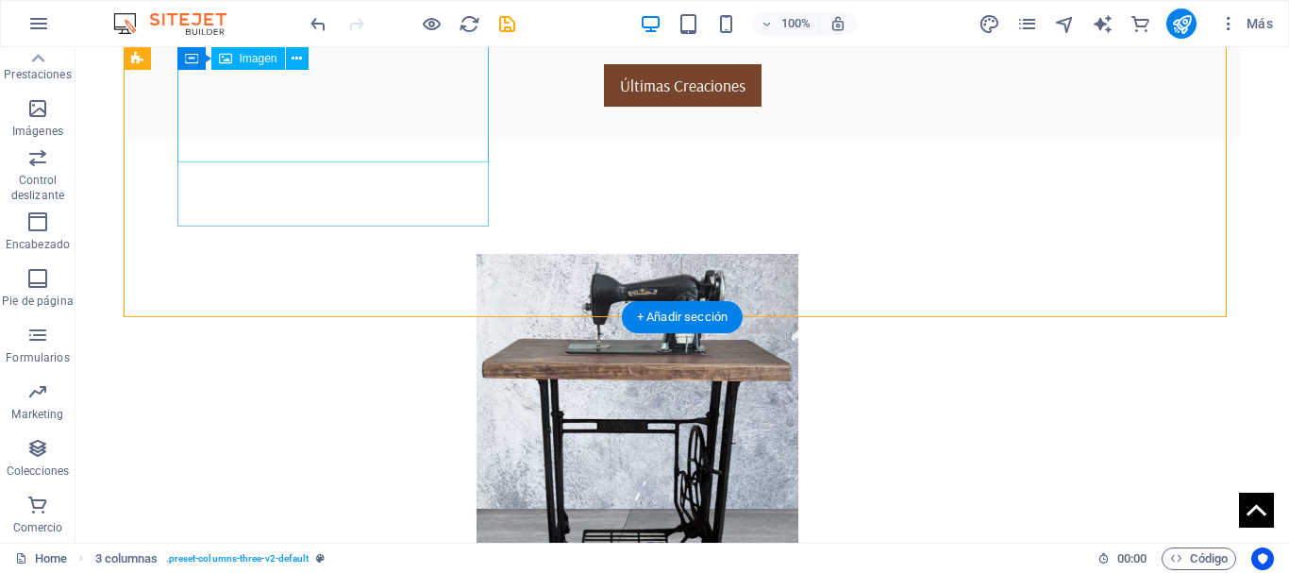
click at [217, 254] on figure at bounding box center [637, 436] width 997 height 365
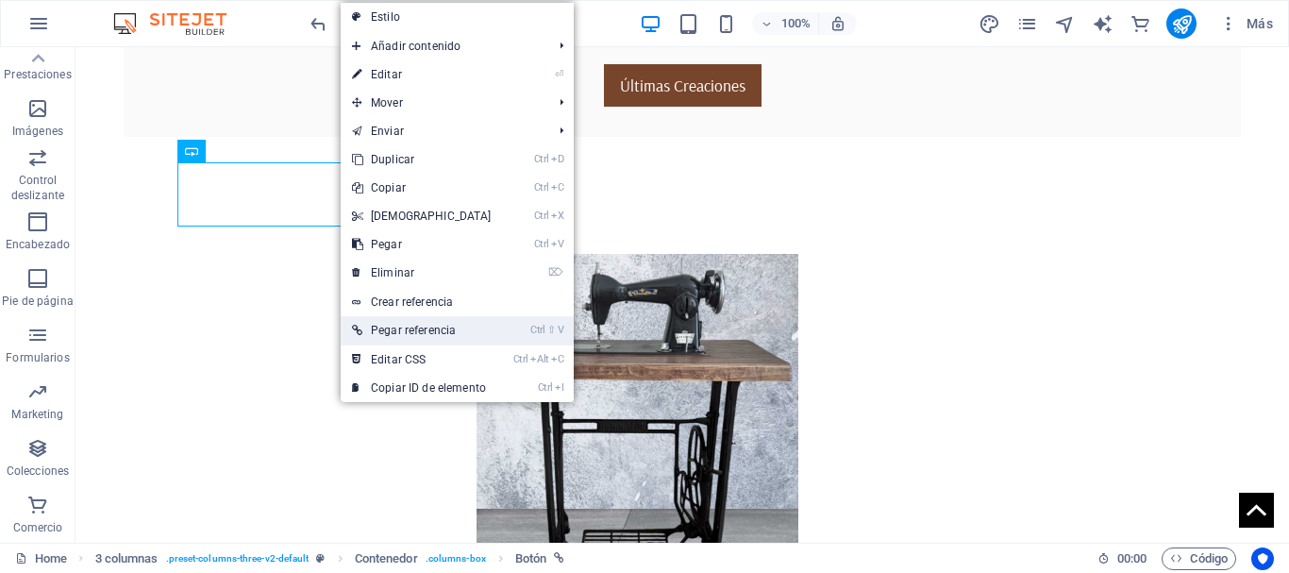
click at [393, 333] on link "Ctrl ⇧ V Pegar referencia" at bounding box center [422, 330] width 162 height 28
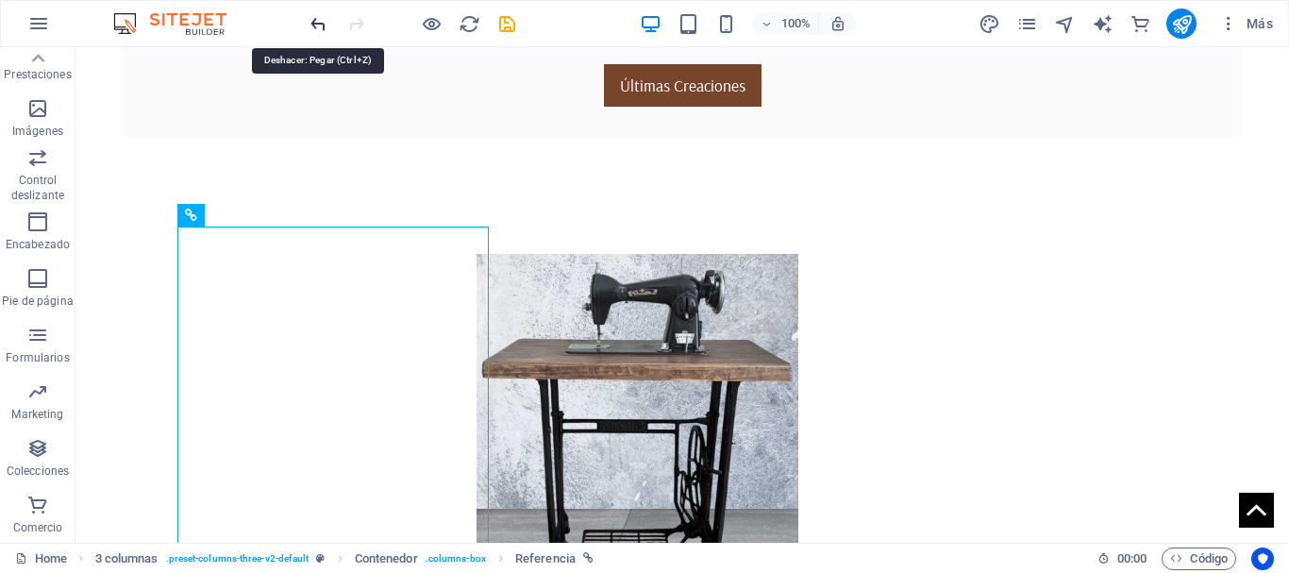
click at [318, 27] on icon "undo" at bounding box center [319, 24] width 22 height 22
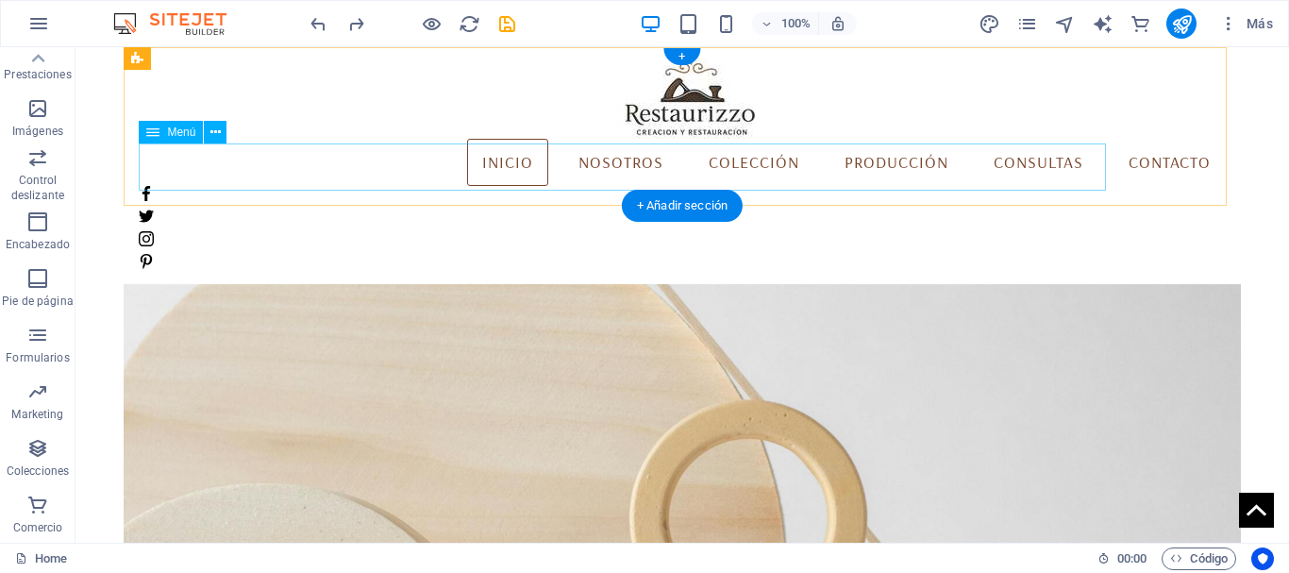
scroll to position [0, 0]
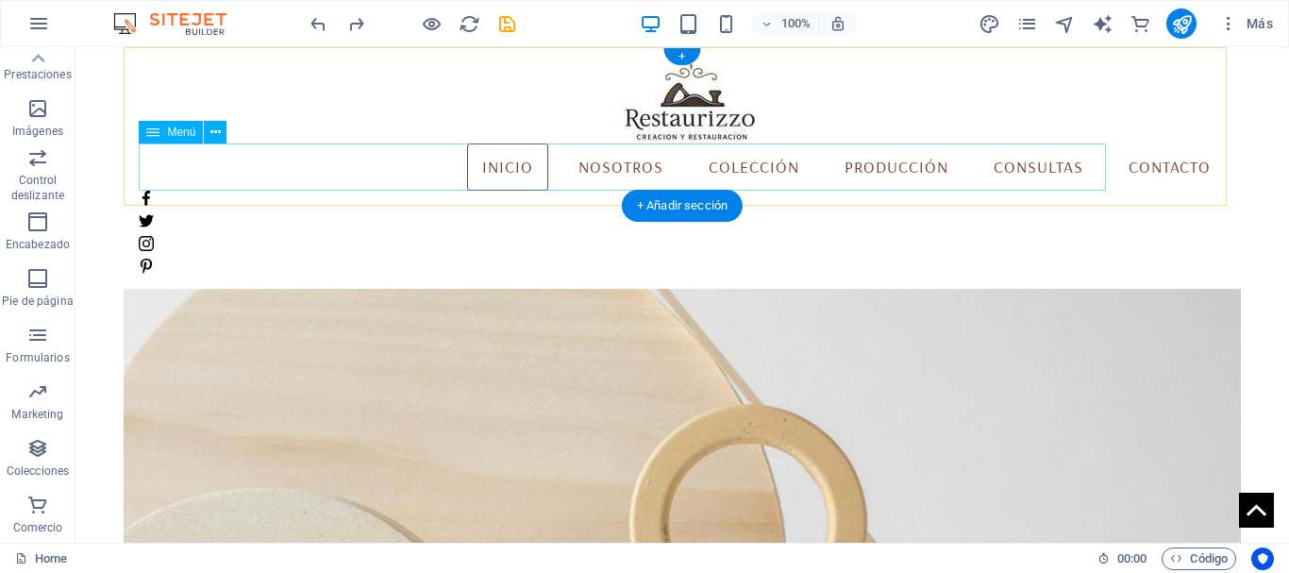
click at [1022, 170] on nav "[PERSON_NAME] Colección Producción Consultas Contacto" at bounding box center [682, 166] width 1086 height 47
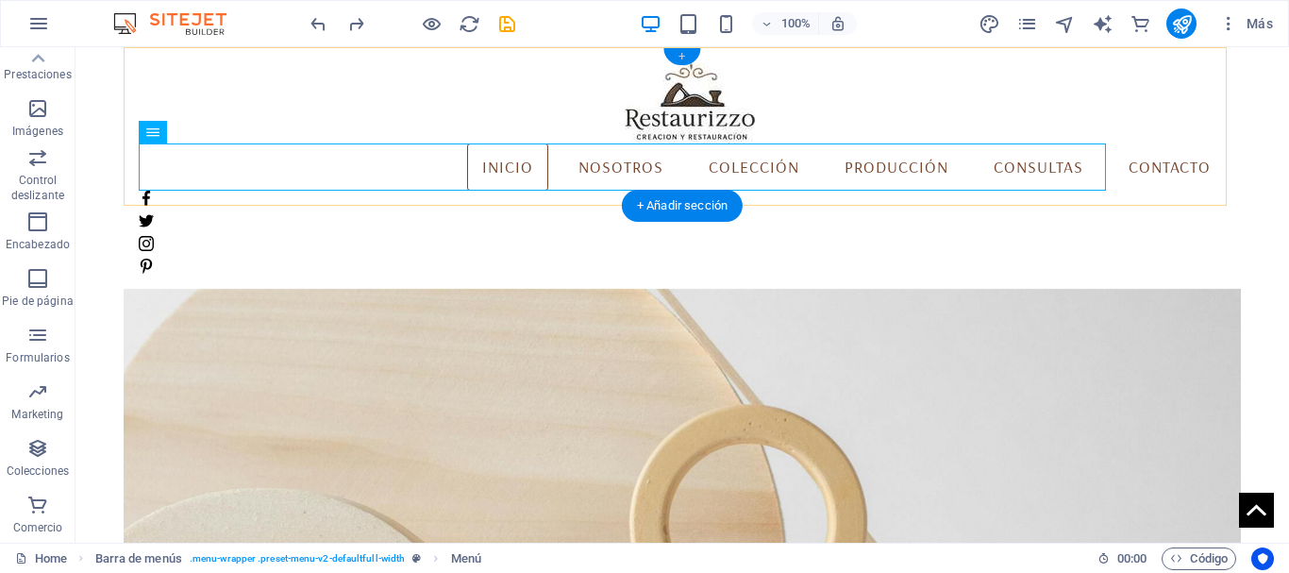
click at [680, 58] on div "+" at bounding box center [681, 56] width 37 height 17
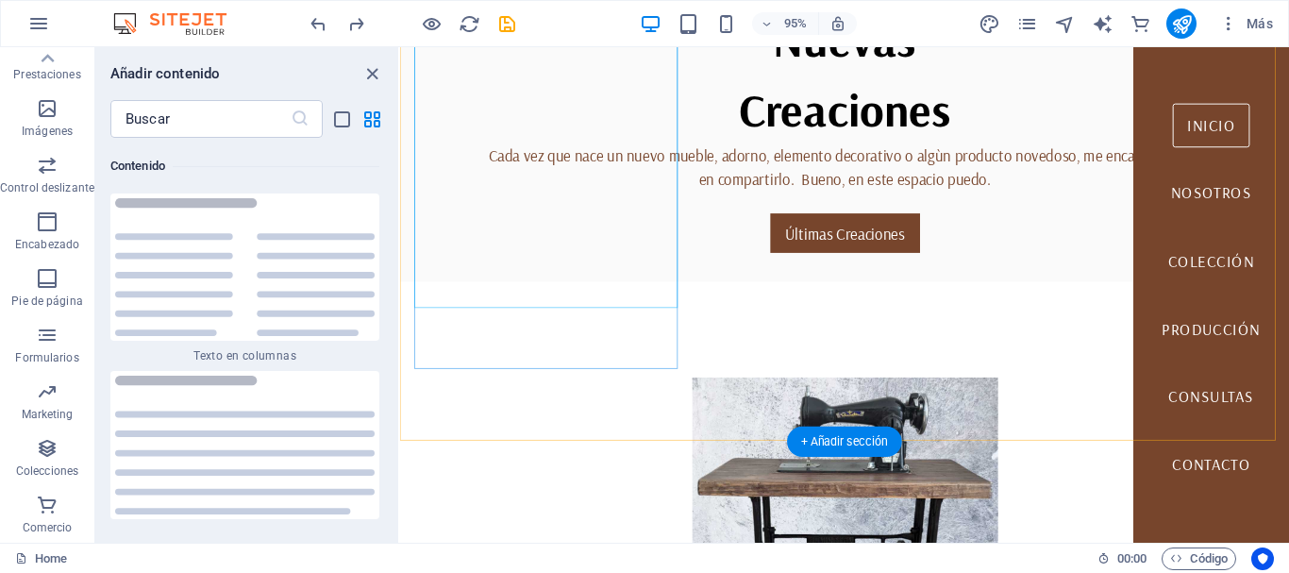
scroll to position [755, 0]
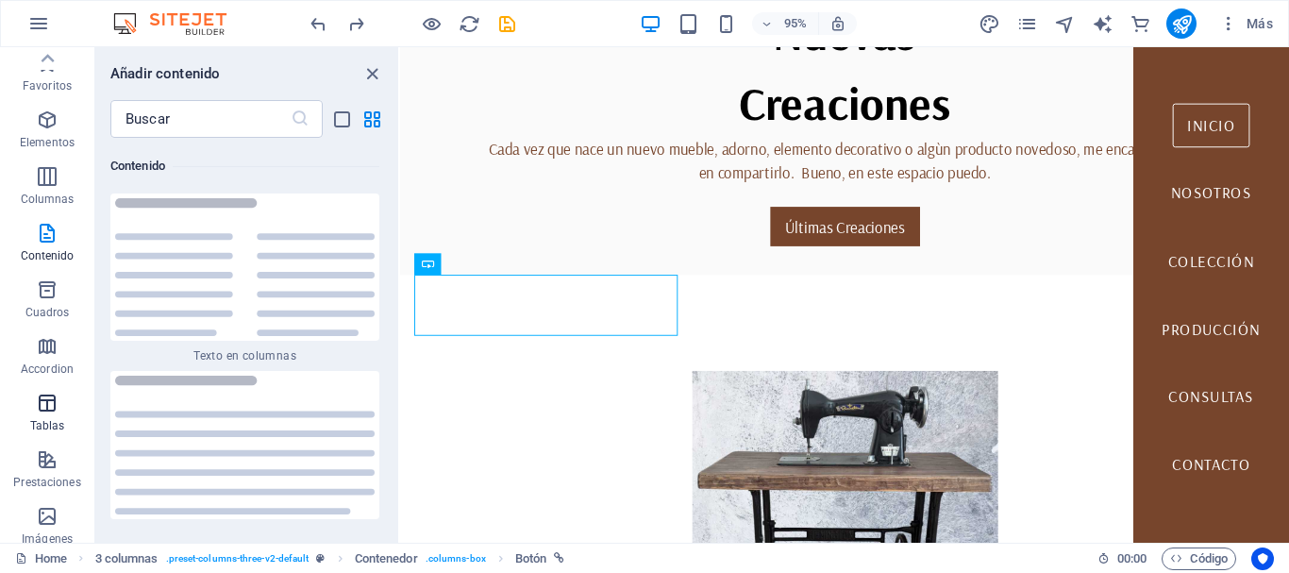
scroll to position [0, 0]
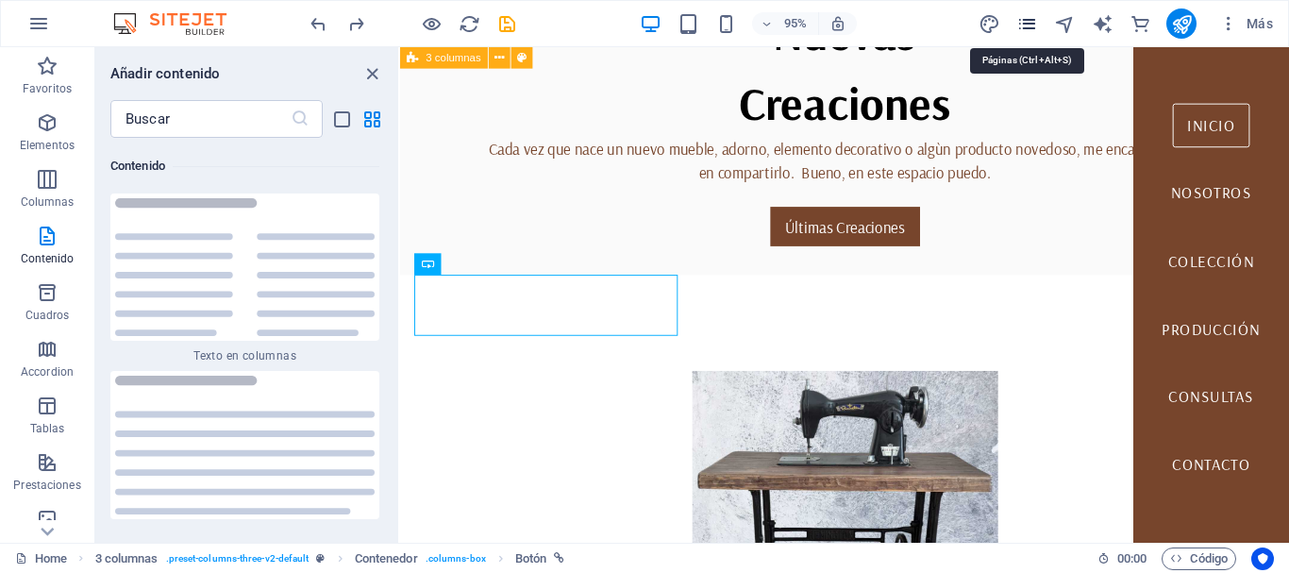
click at [1023, 23] on icon "pages" at bounding box center [1027, 24] width 22 height 22
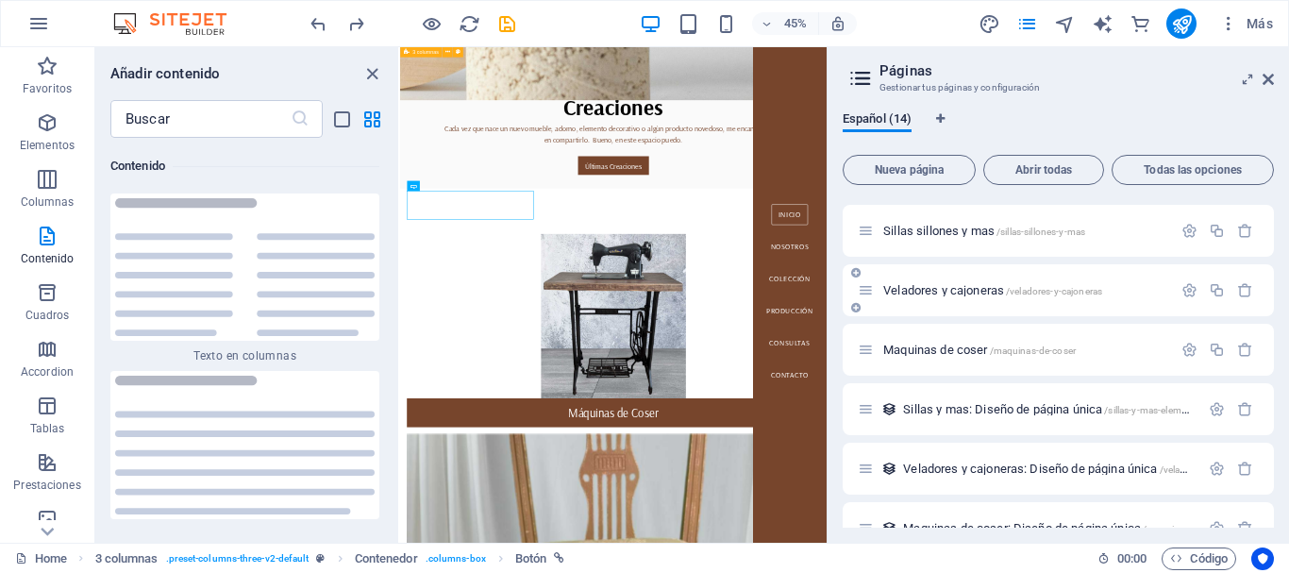
scroll to position [472, 0]
click at [907, 350] on span "Maquinas [PERSON_NAME] /maquinas-de-coser" at bounding box center [979, 349] width 193 height 14
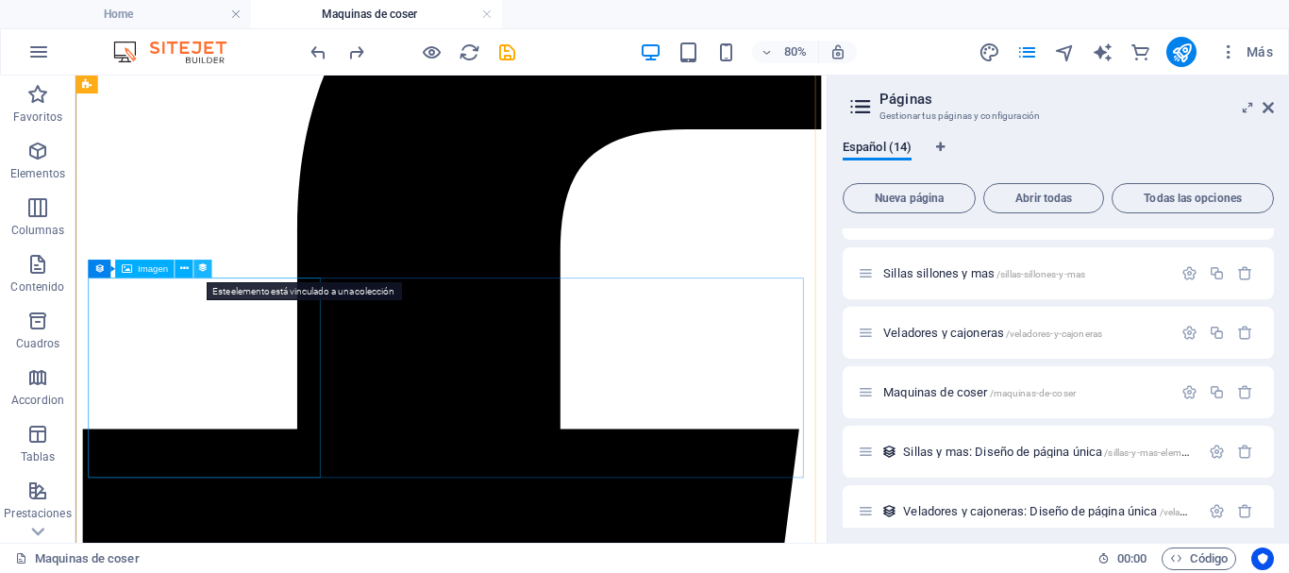
click at [202, 270] on icon at bounding box center [202, 268] width 10 height 16
select select "px"
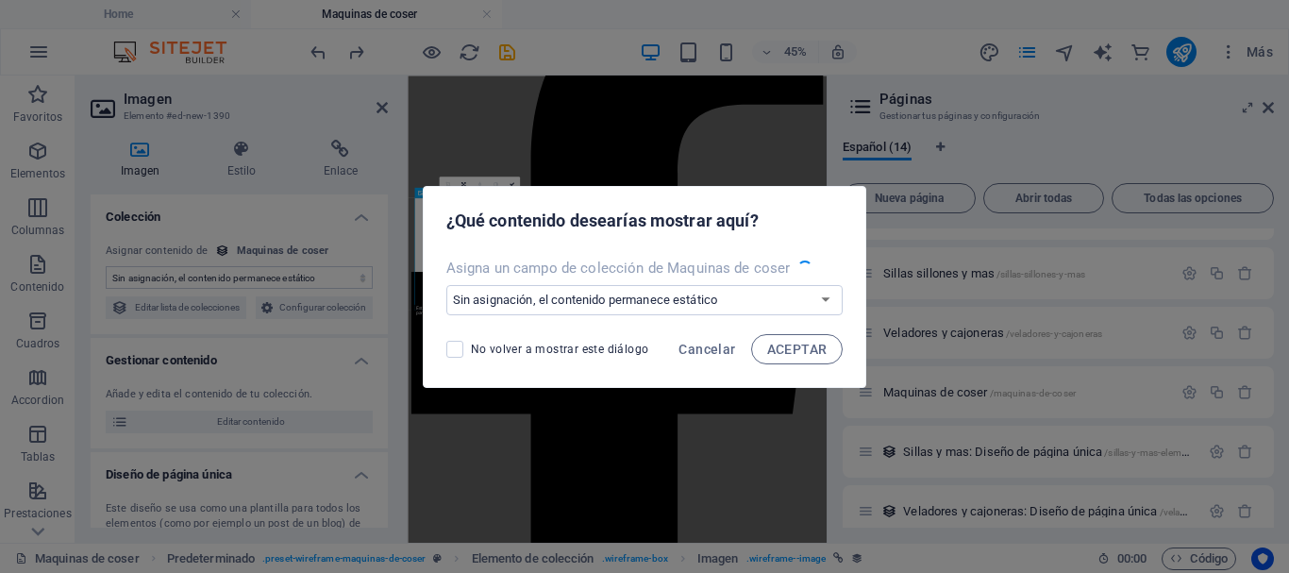
scroll to position [486, 0]
select select "image"
click at [680, 345] on span "Cancelar" at bounding box center [707, 349] width 57 height 15
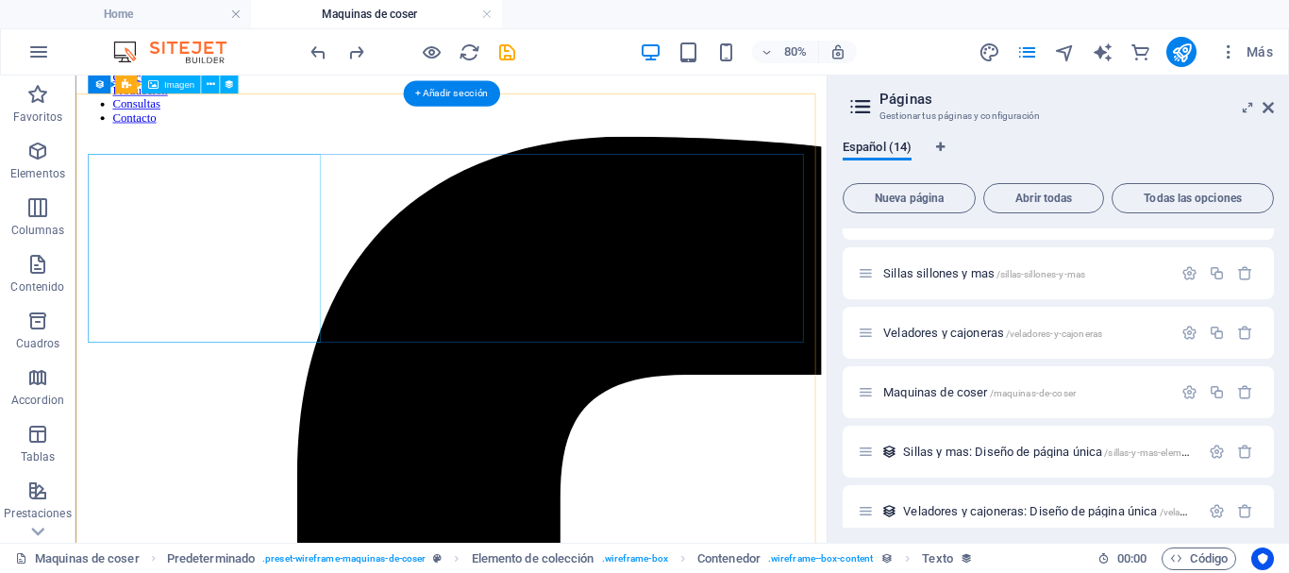
scroll to position [94, 0]
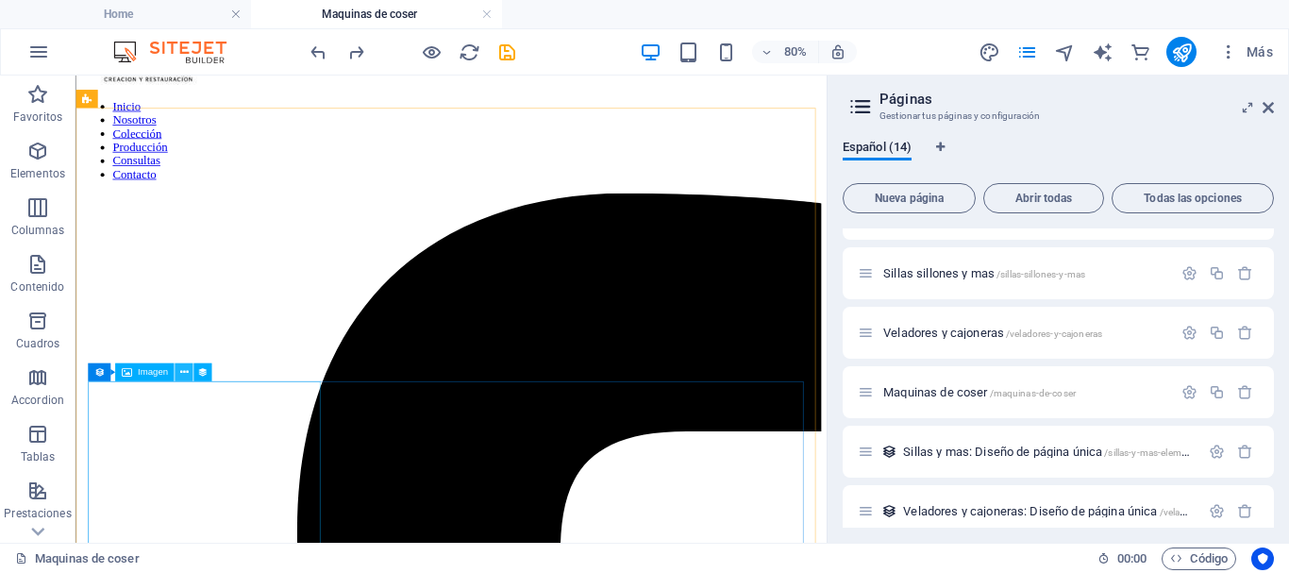
click at [177, 372] on button at bounding box center [184, 372] width 18 height 18
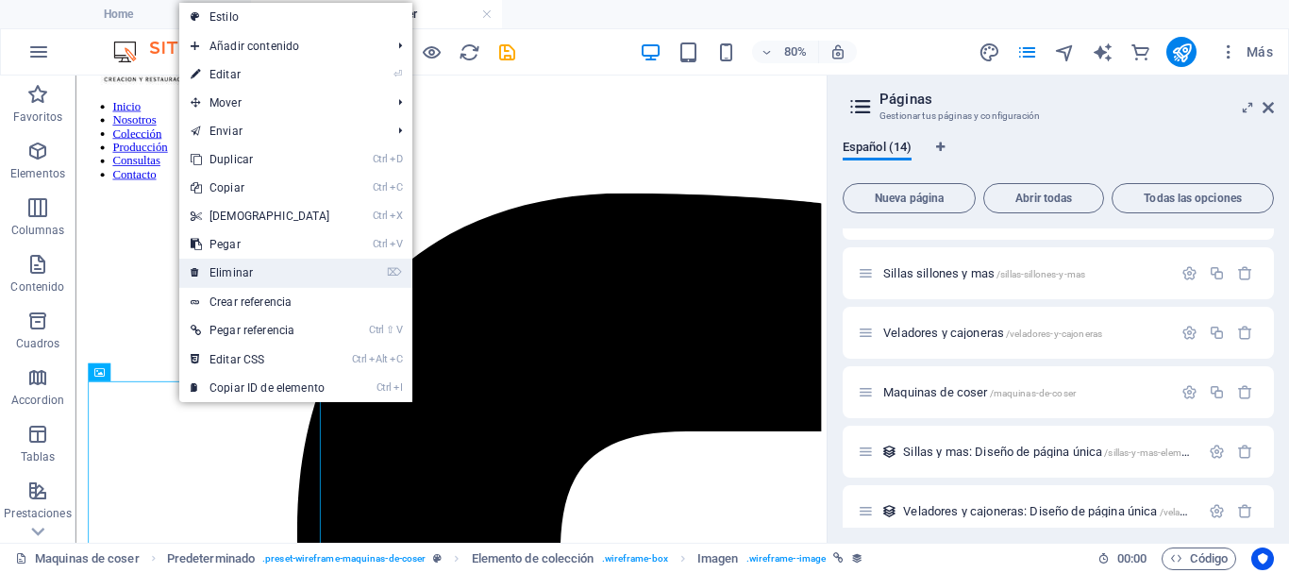
click at [222, 271] on link "⌦ Eliminar" at bounding box center [260, 273] width 162 height 28
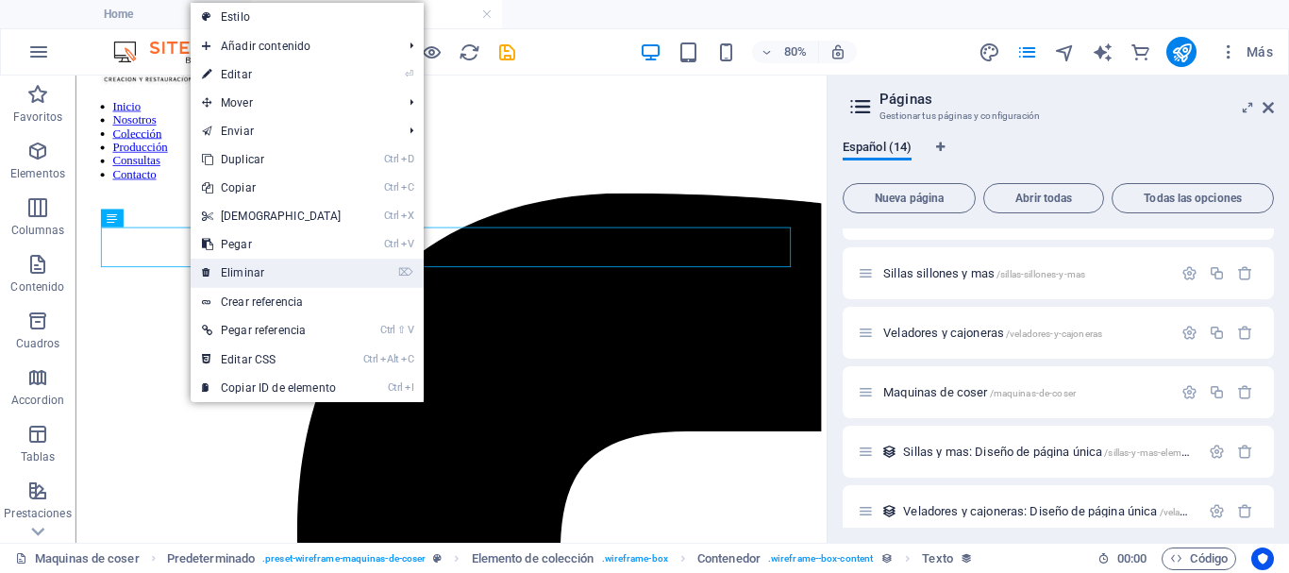
click at [221, 272] on link "⌦ Eliminar" at bounding box center [272, 273] width 162 height 28
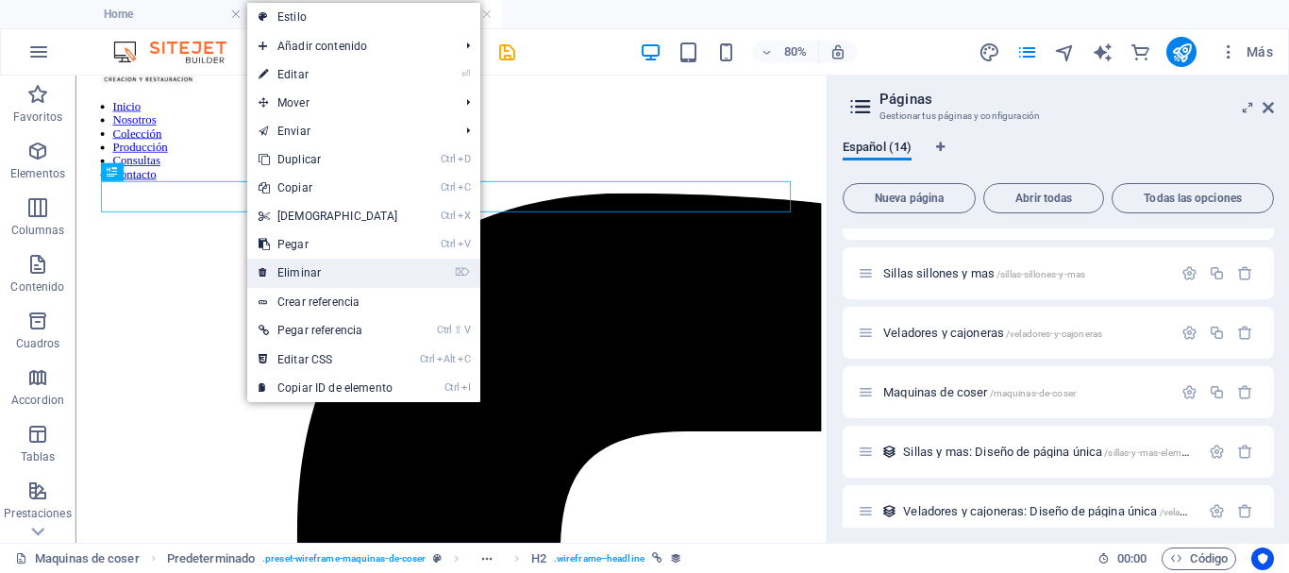
click at [290, 272] on link "⌦ Eliminar" at bounding box center [328, 273] width 162 height 28
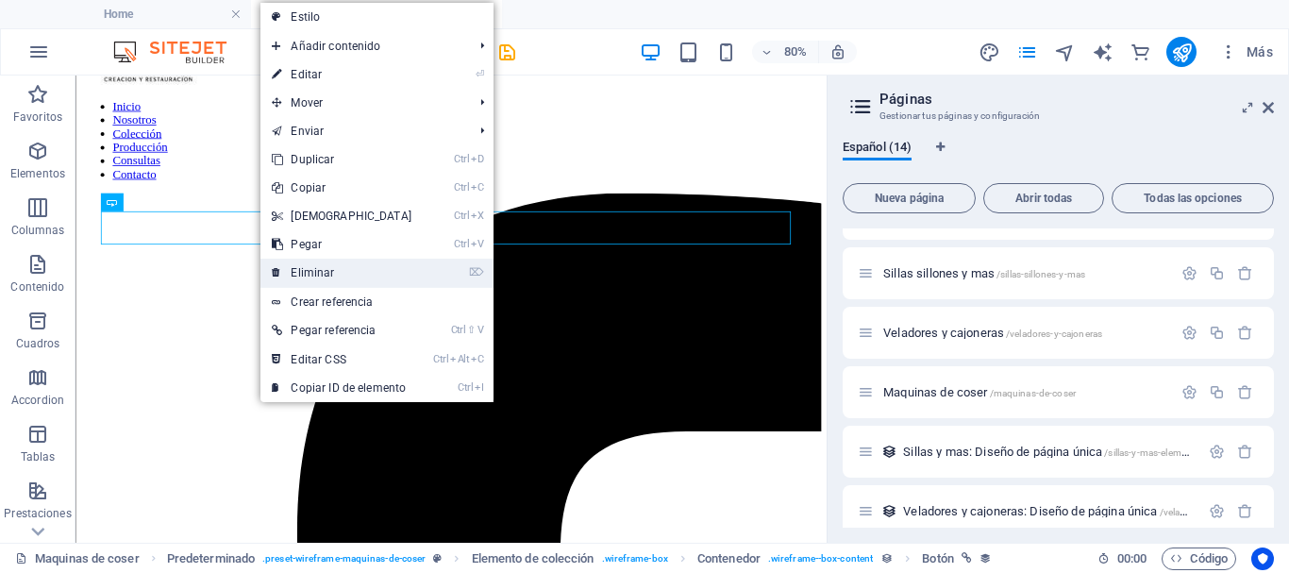
click at [304, 269] on link "⌦ Eliminar" at bounding box center [341, 273] width 162 height 28
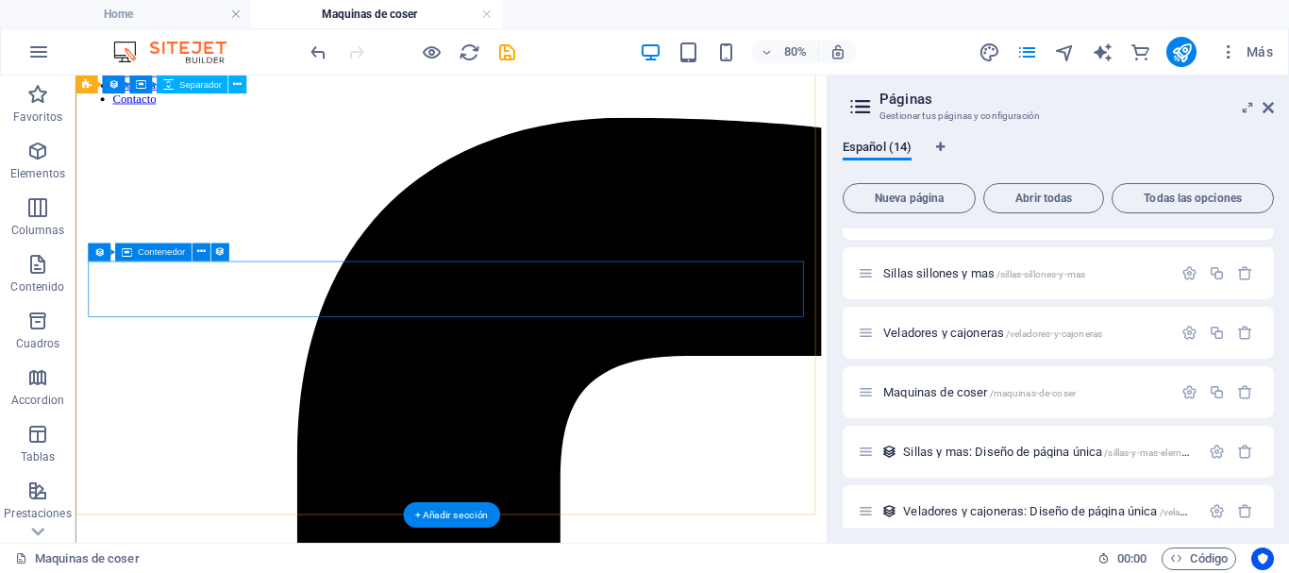
scroll to position [0, 0]
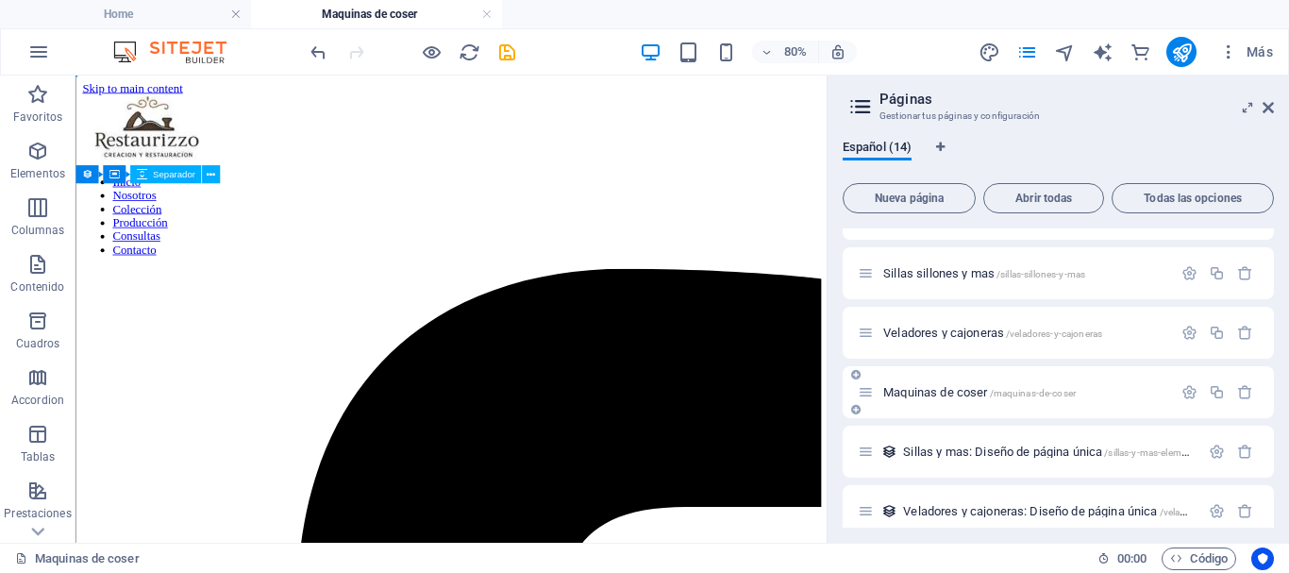
click at [906, 384] on div "Maquinas [PERSON_NAME] /maquinas-de-coser" at bounding box center [1015, 392] width 314 height 22
click at [906, 395] on span "Maquinas [PERSON_NAME] /maquinas-de-coser" at bounding box center [979, 392] width 193 height 14
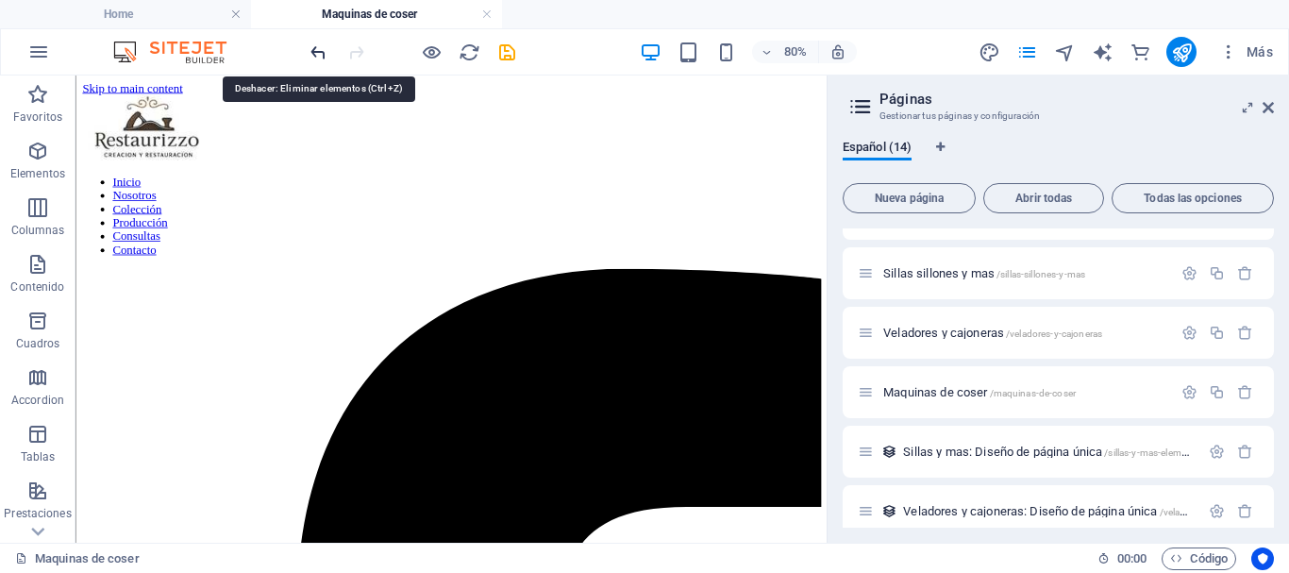
click at [314, 51] on icon "undo" at bounding box center [319, 53] width 22 height 22
click at [357, 54] on icon "redo" at bounding box center [356, 53] width 22 height 22
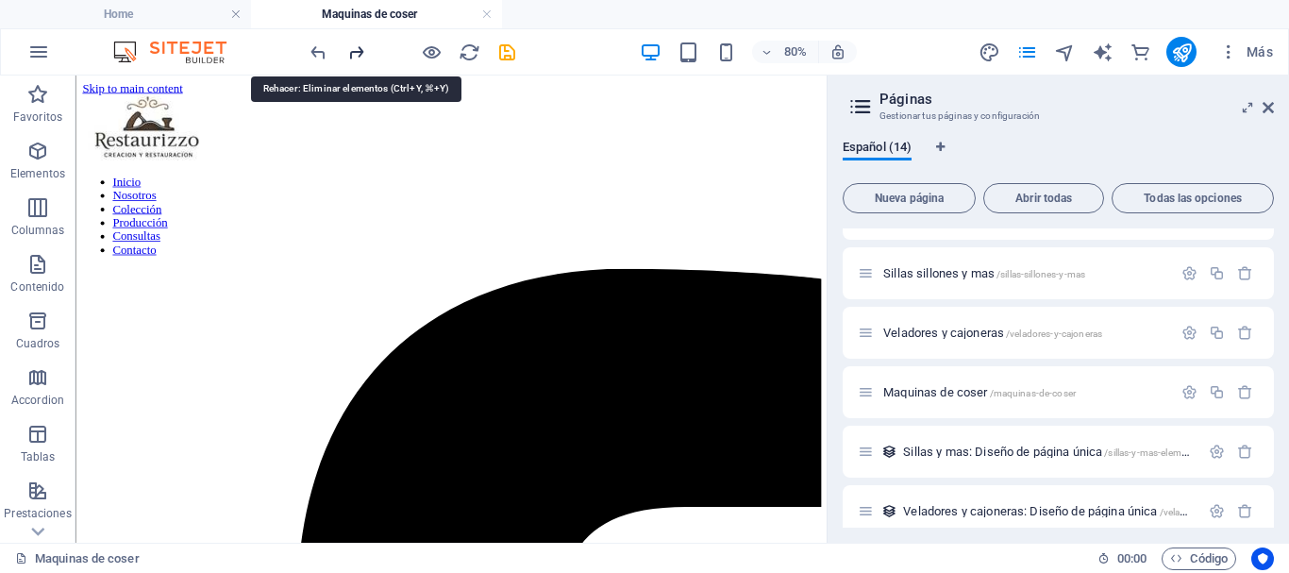
click at [355, 52] on icon "redo" at bounding box center [356, 53] width 22 height 22
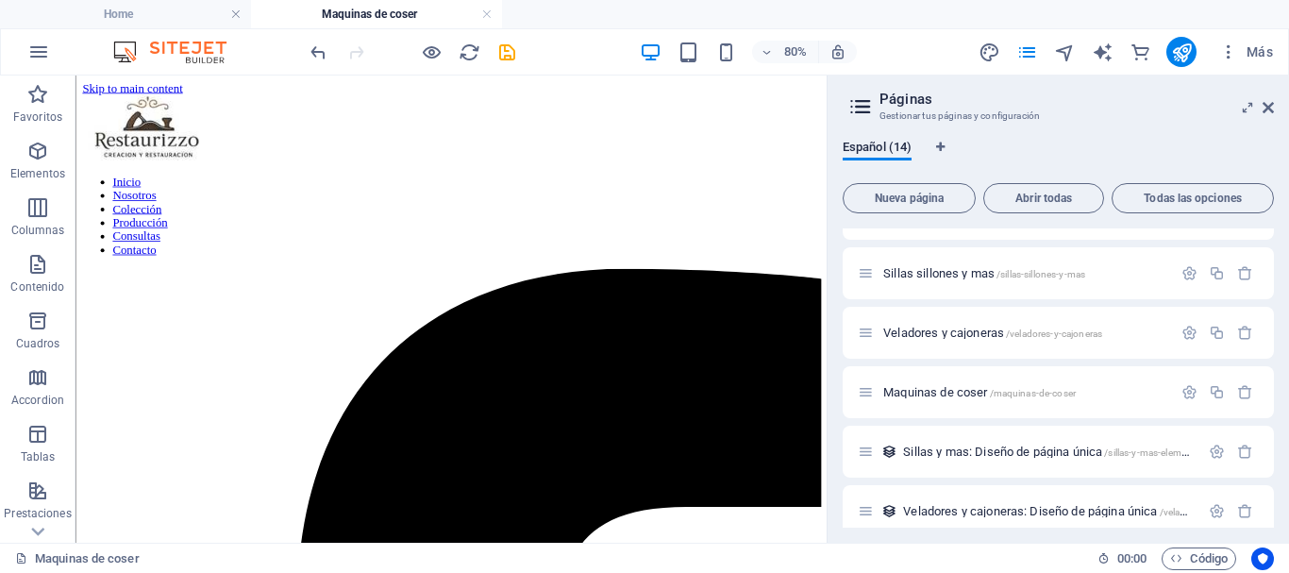
click at [355, 52] on div at bounding box center [412, 52] width 211 height 30
click at [314, 52] on icon "undo" at bounding box center [319, 53] width 22 height 22
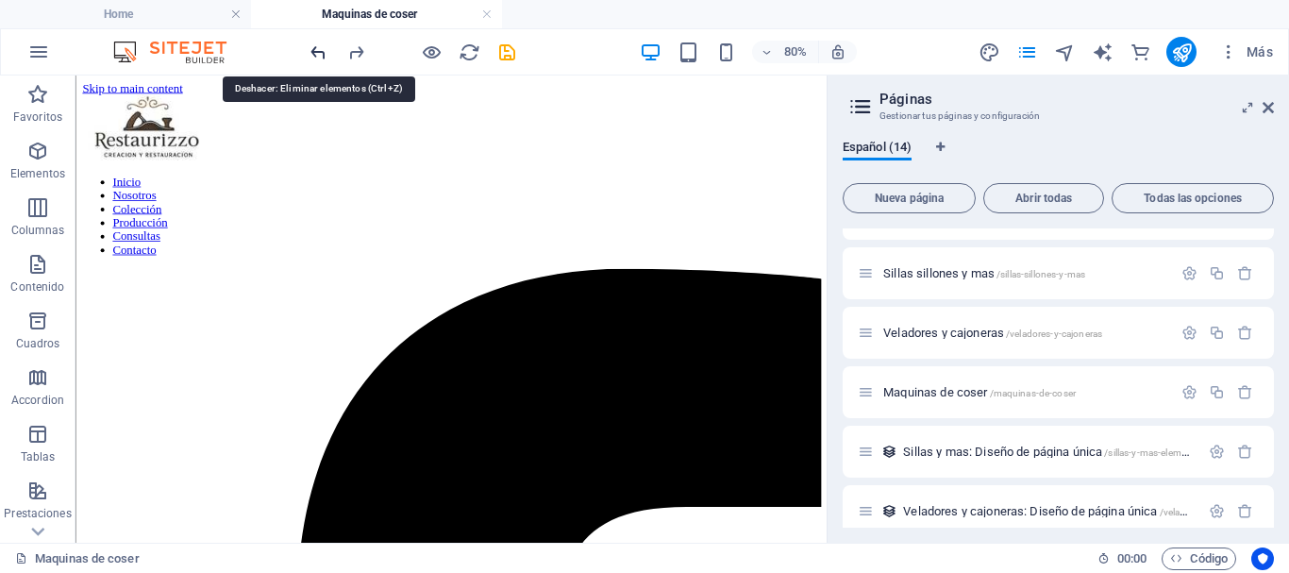
click at [314, 52] on icon "undo" at bounding box center [319, 53] width 22 height 22
click at [352, 56] on icon "redo" at bounding box center [356, 53] width 22 height 22
click at [323, 49] on icon "undo" at bounding box center [319, 53] width 22 height 22
click at [323, 54] on icon "undo" at bounding box center [319, 53] width 22 height 22
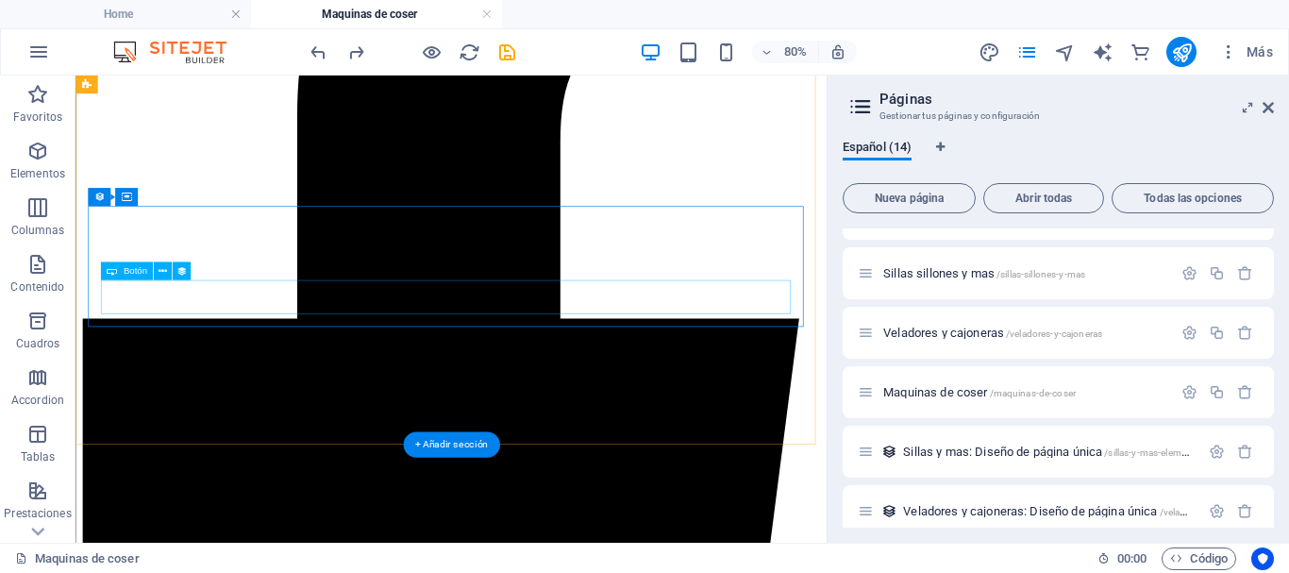
scroll to position [566, 0]
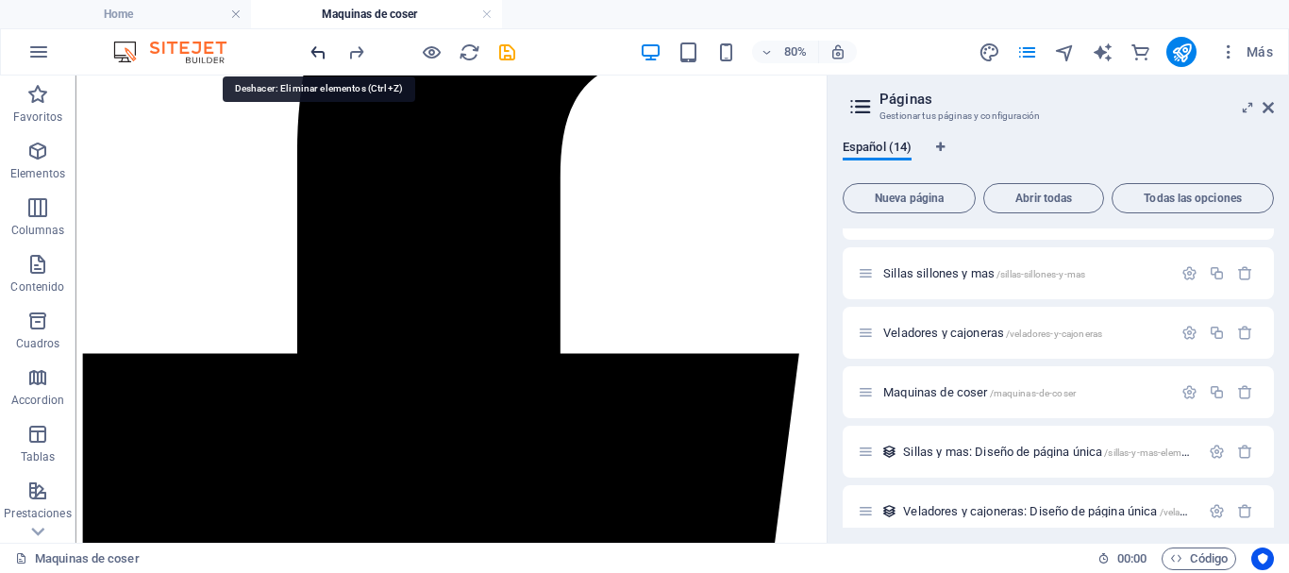
click at [322, 56] on icon "undo" at bounding box center [319, 53] width 22 height 22
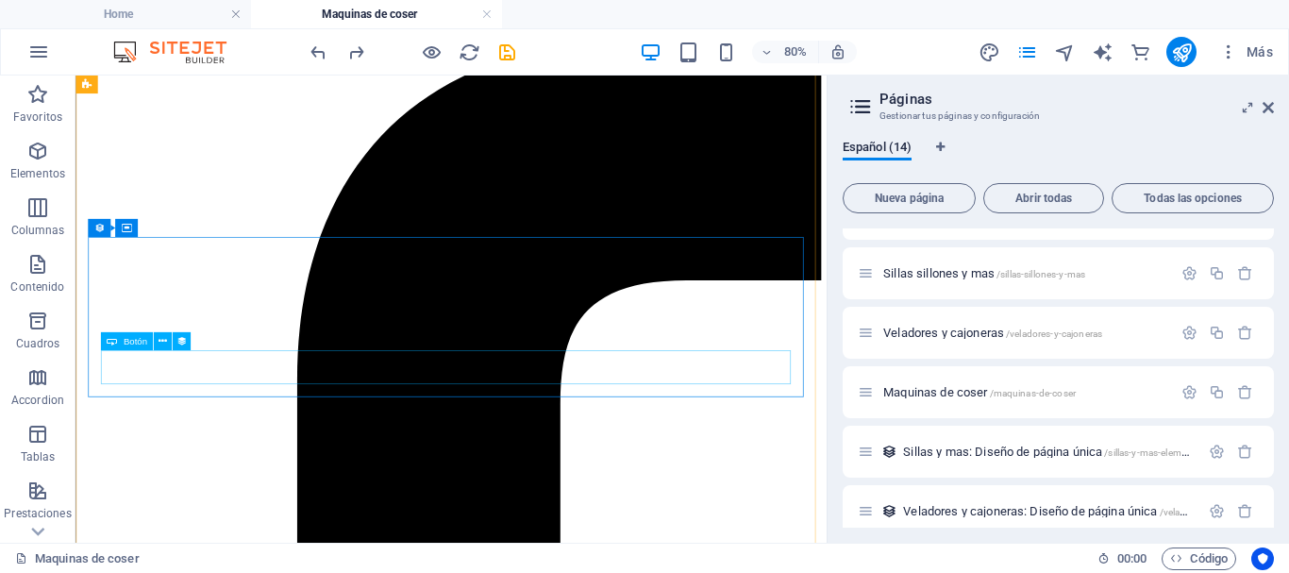
scroll to position [0, 0]
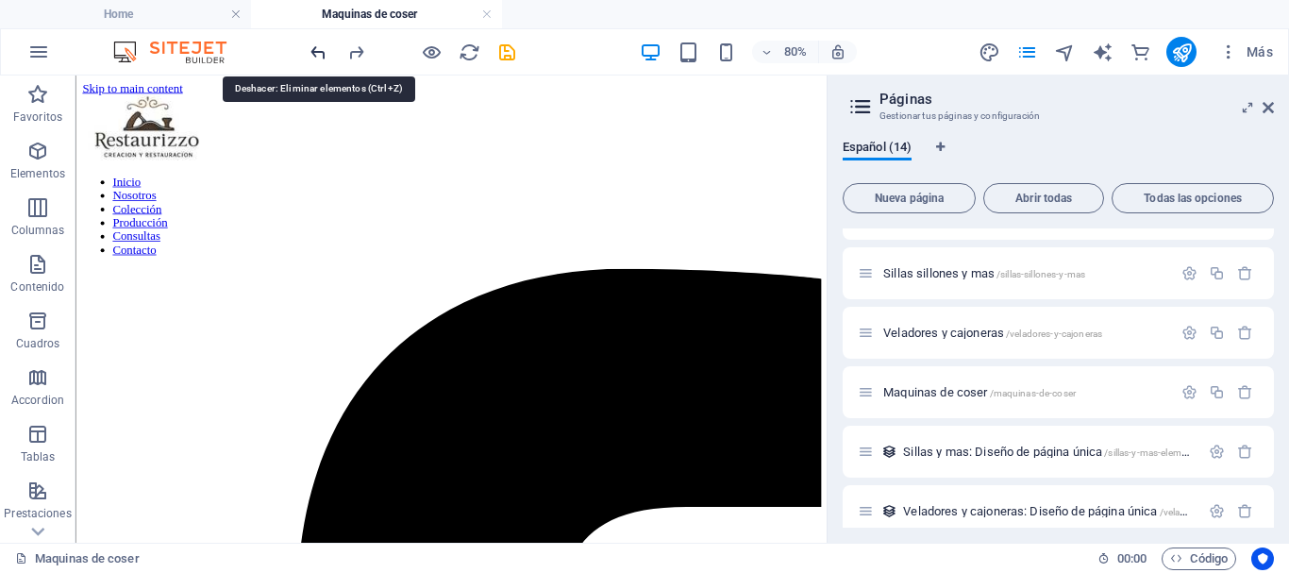
click at [321, 54] on icon "undo" at bounding box center [319, 53] width 22 height 22
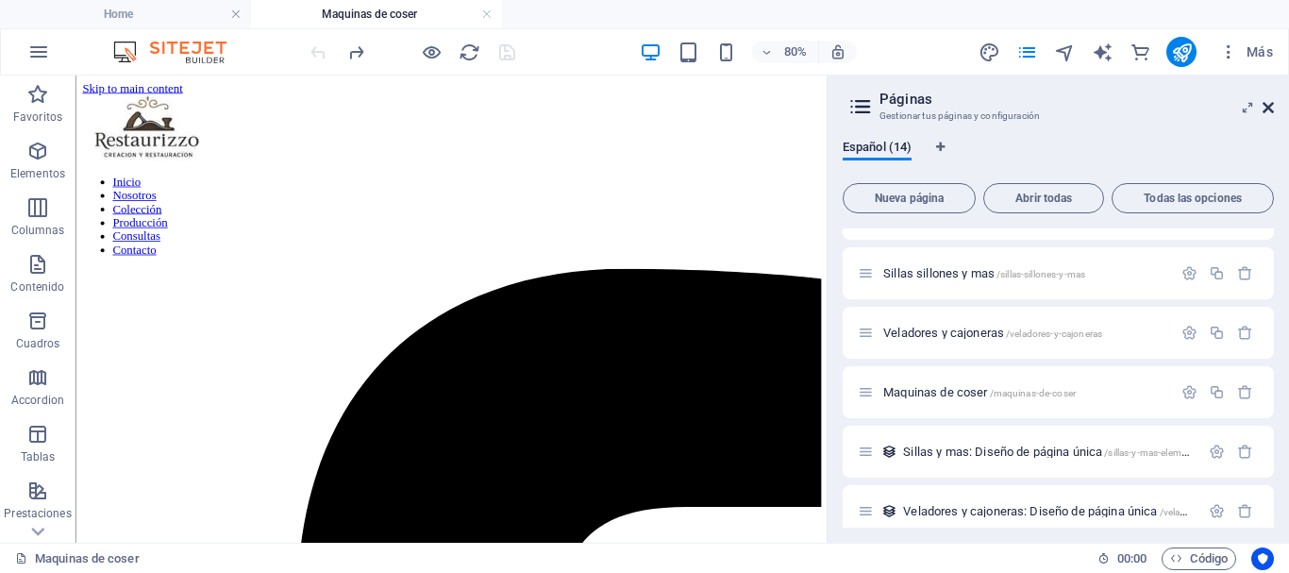
click at [1269, 108] on icon at bounding box center [1268, 107] width 11 height 15
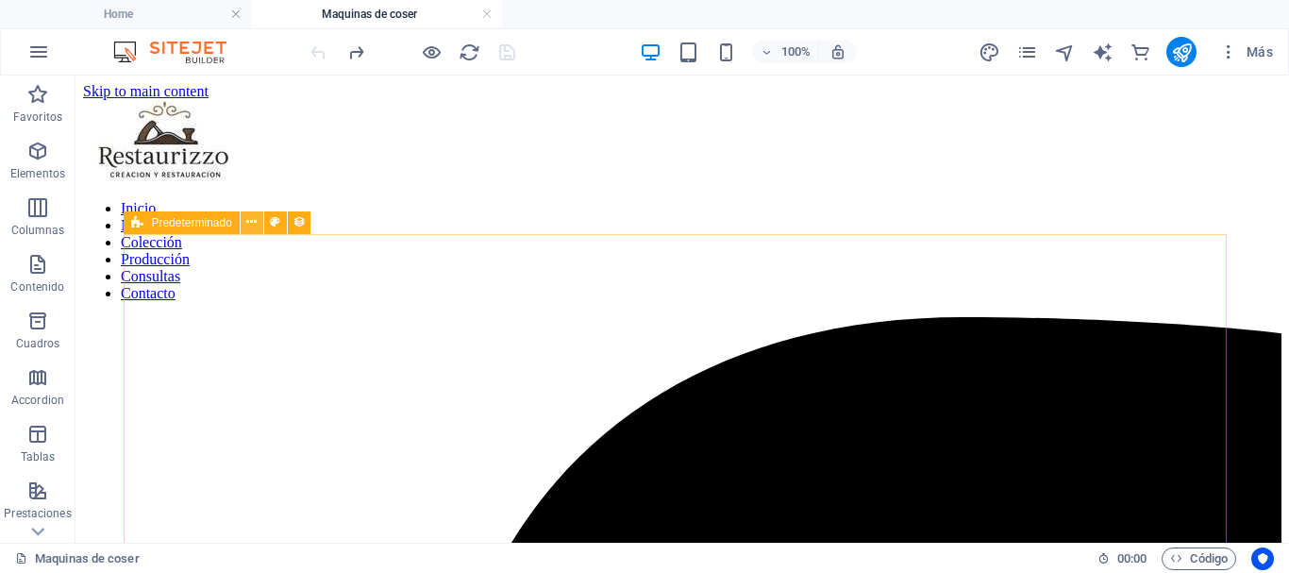
click at [252, 223] on icon at bounding box center [251, 222] width 10 height 20
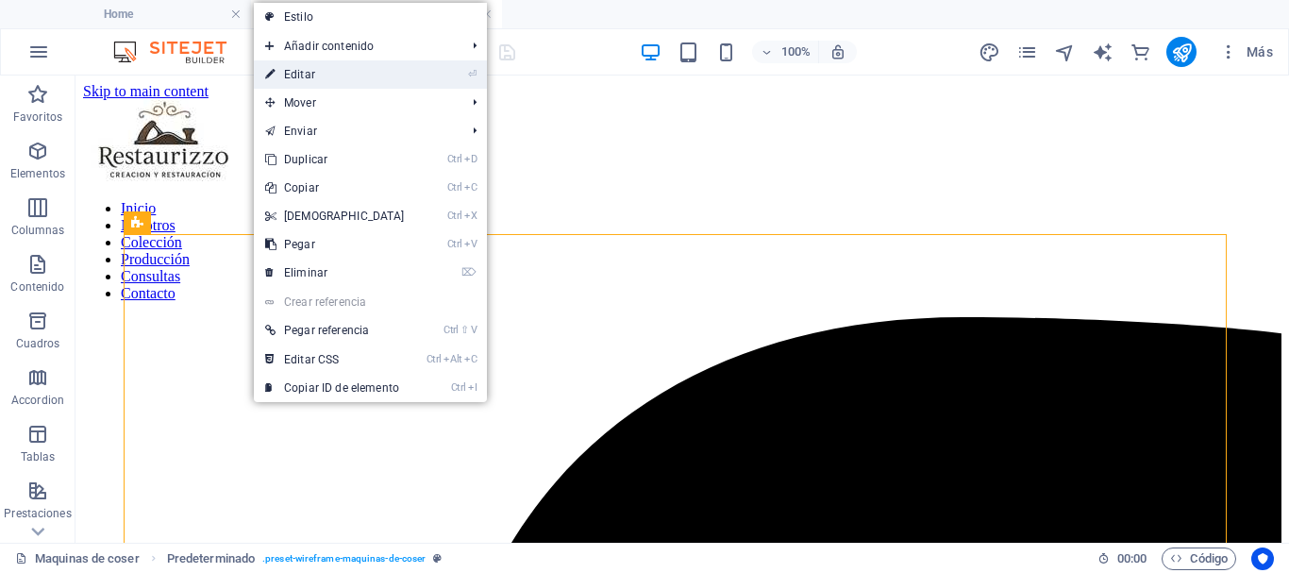
click at [290, 66] on link "⏎ Editar" at bounding box center [335, 74] width 162 height 28
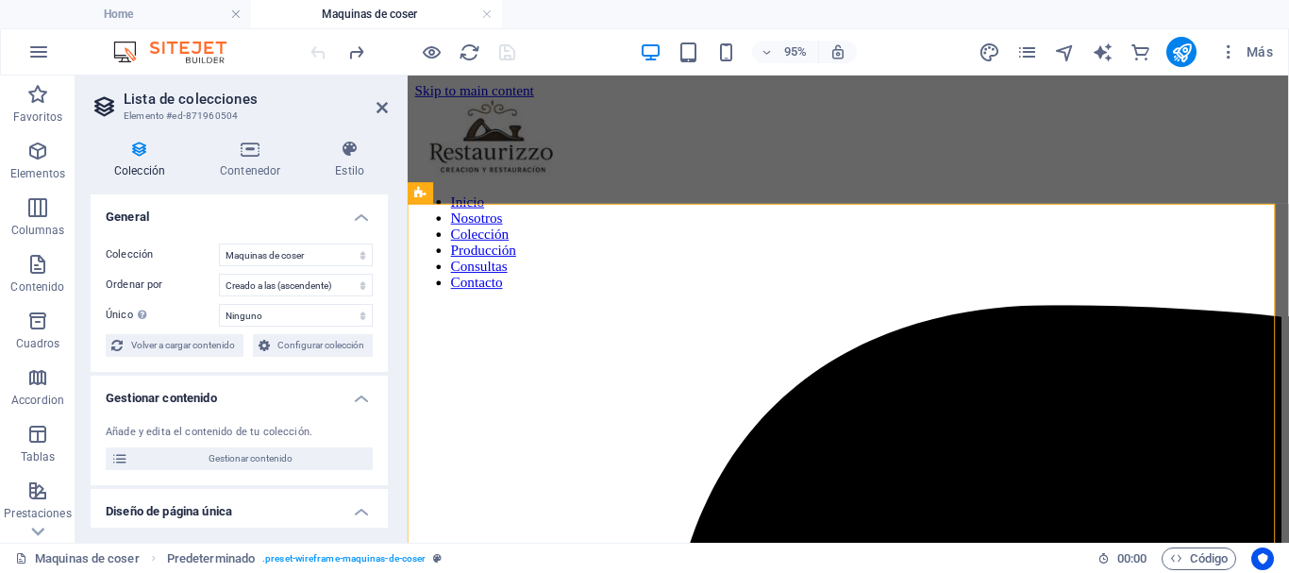
click at [135, 153] on icon at bounding box center [140, 149] width 98 height 19
click at [146, 149] on icon at bounding box center [140, 149] width 98 height 19
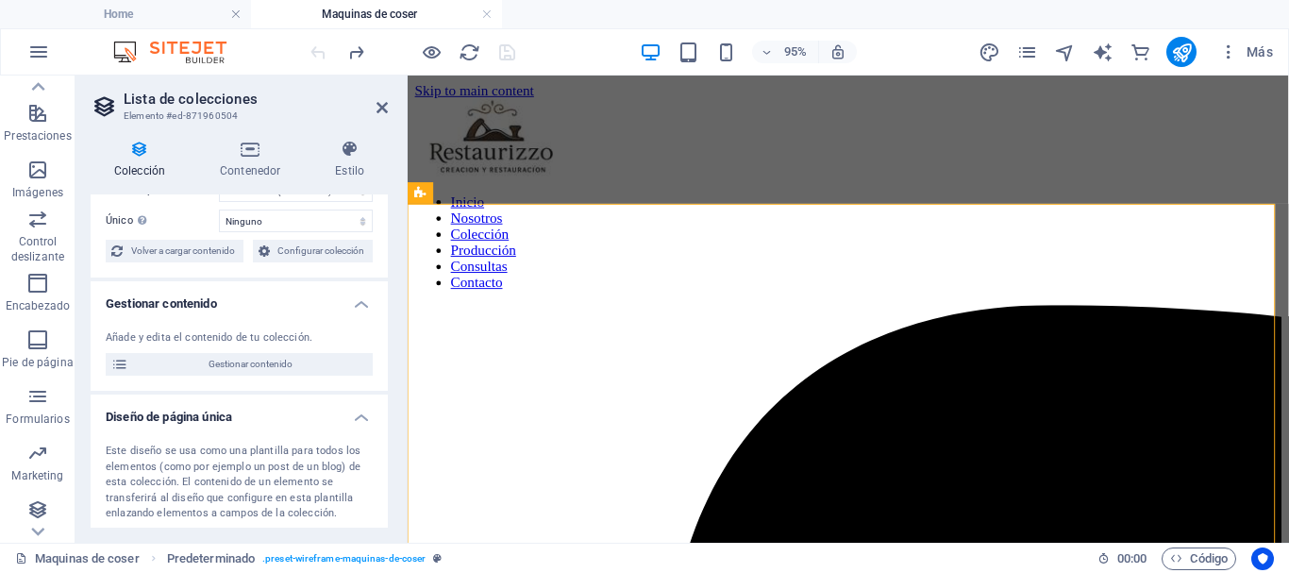
scroll to position [439, 0]
click at [44, 451] on icon "button" at bounding box center [37, 448] width 23 height 23
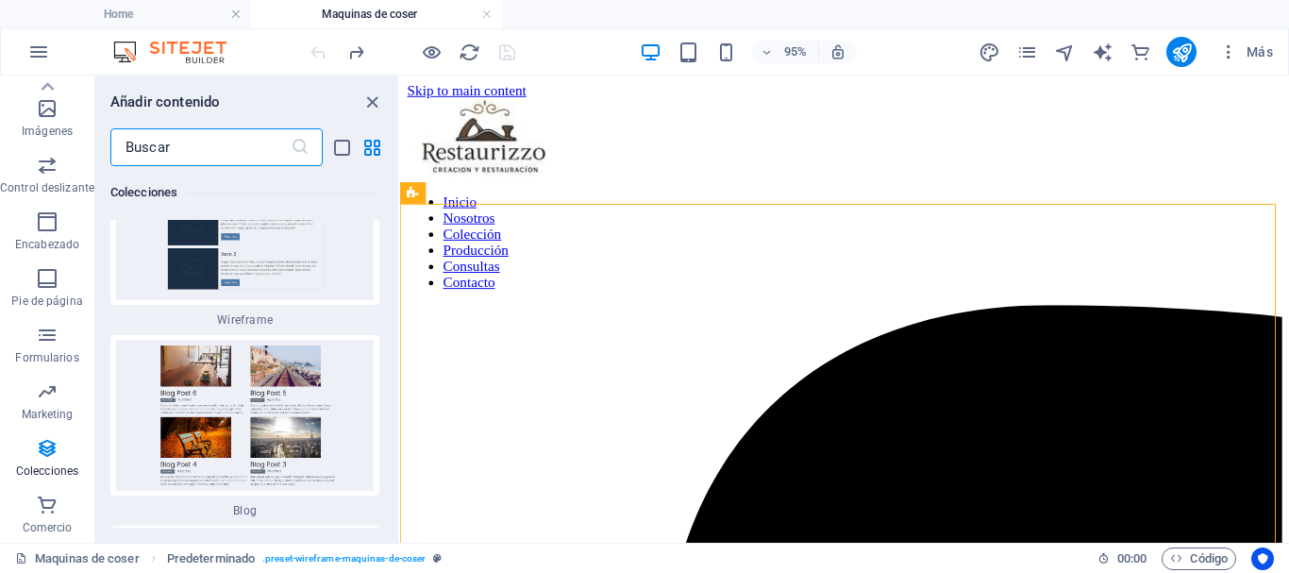
scroll to position [35025, 0]
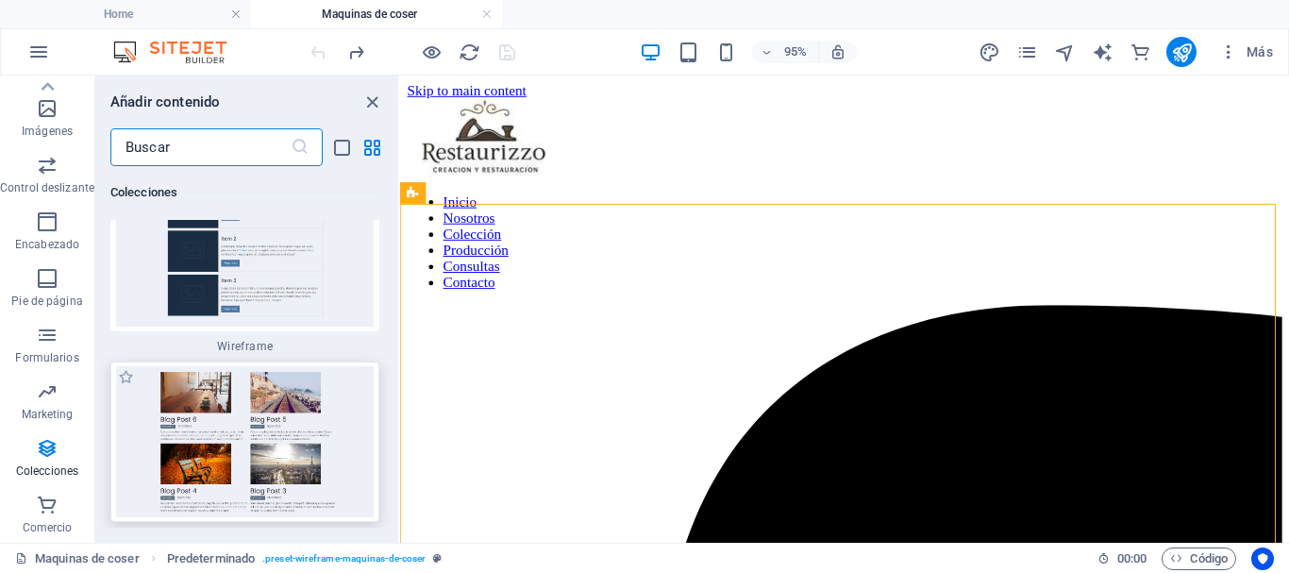
click at [193, 366] on img at bounding box center [245, 441] width 260 height 151
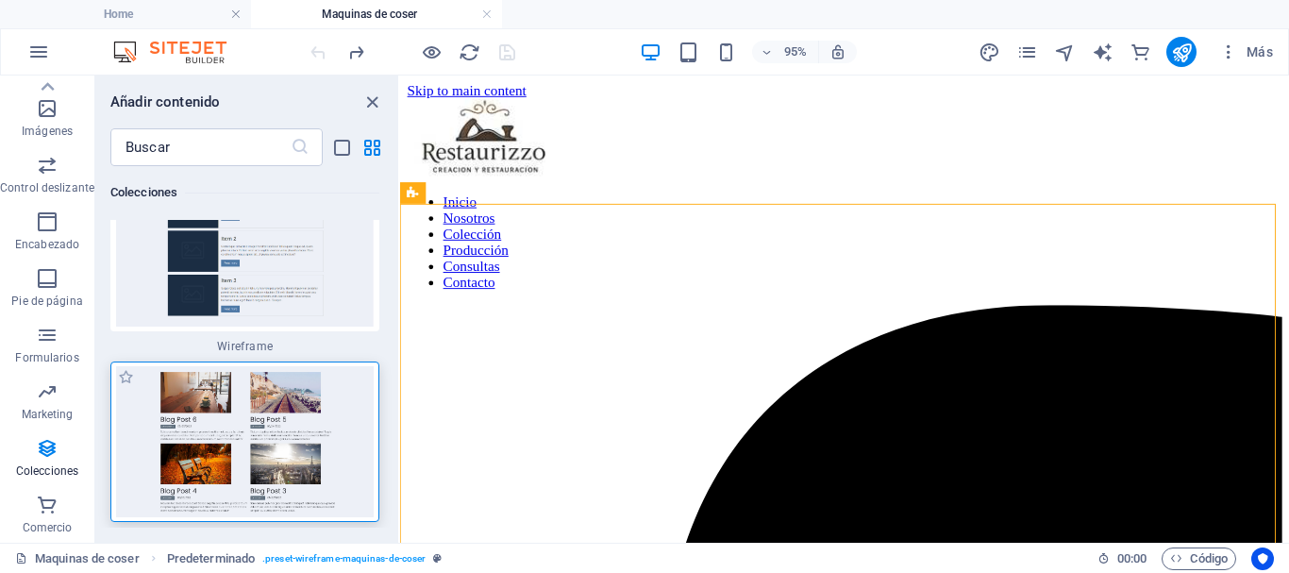
click at [210, 366] on img at bounding box center [245, 441] width 260 height 151
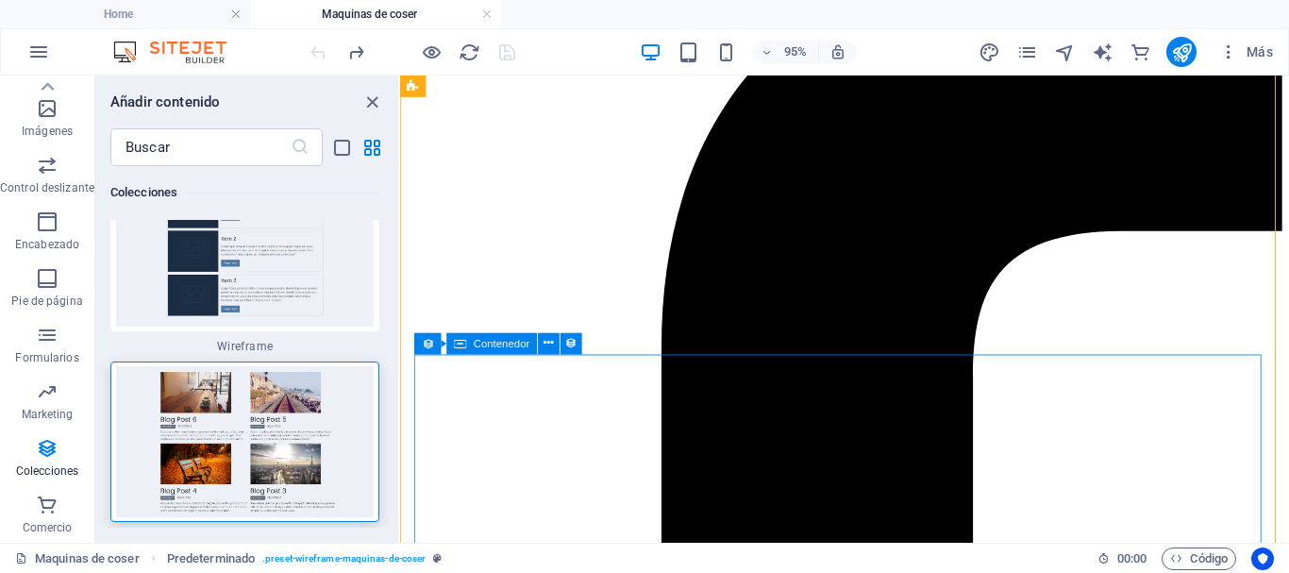
scroll to position [378, 0]
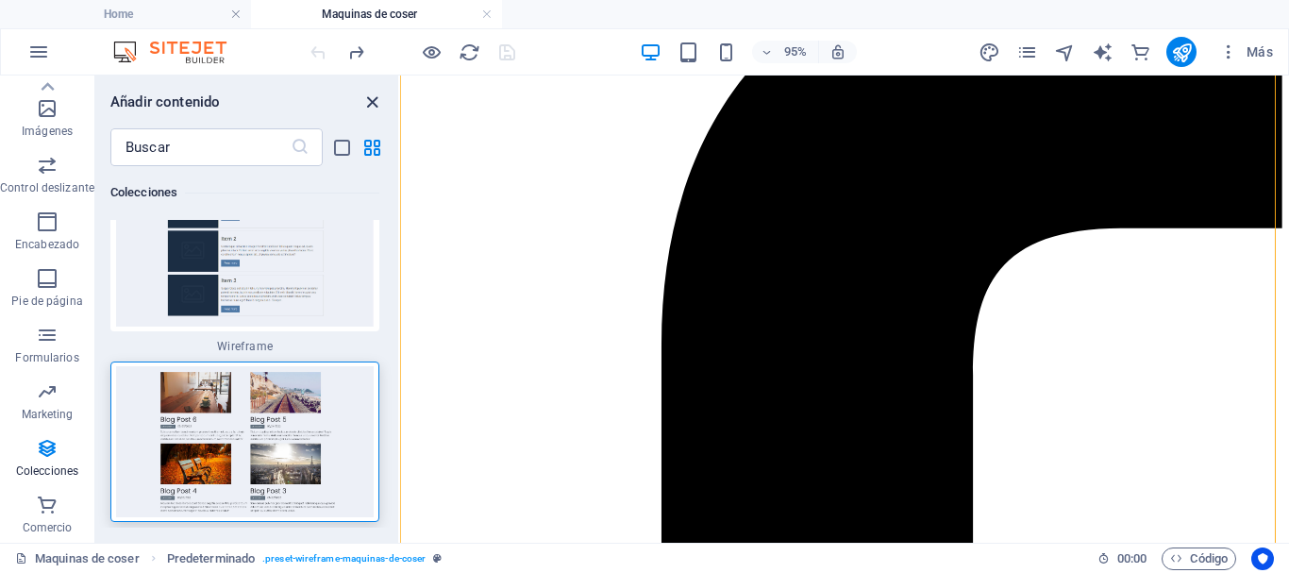
click at [374, 98] on icon "close panel" at bounding box center [372, 103] width 22 height 22
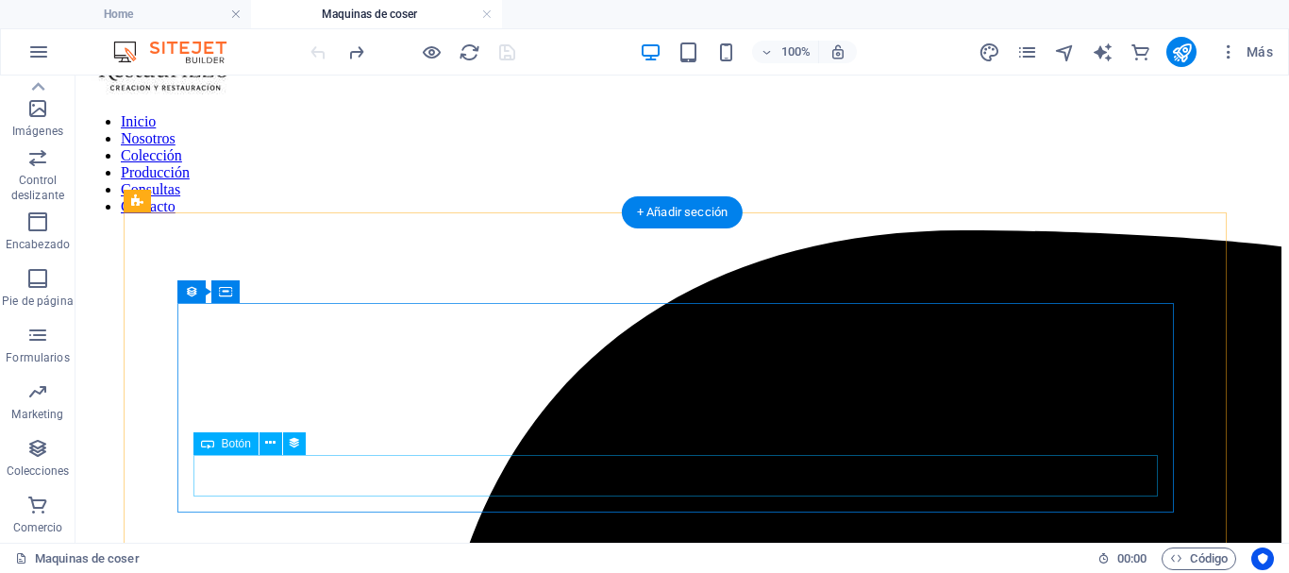
scroll to position [0, 0]
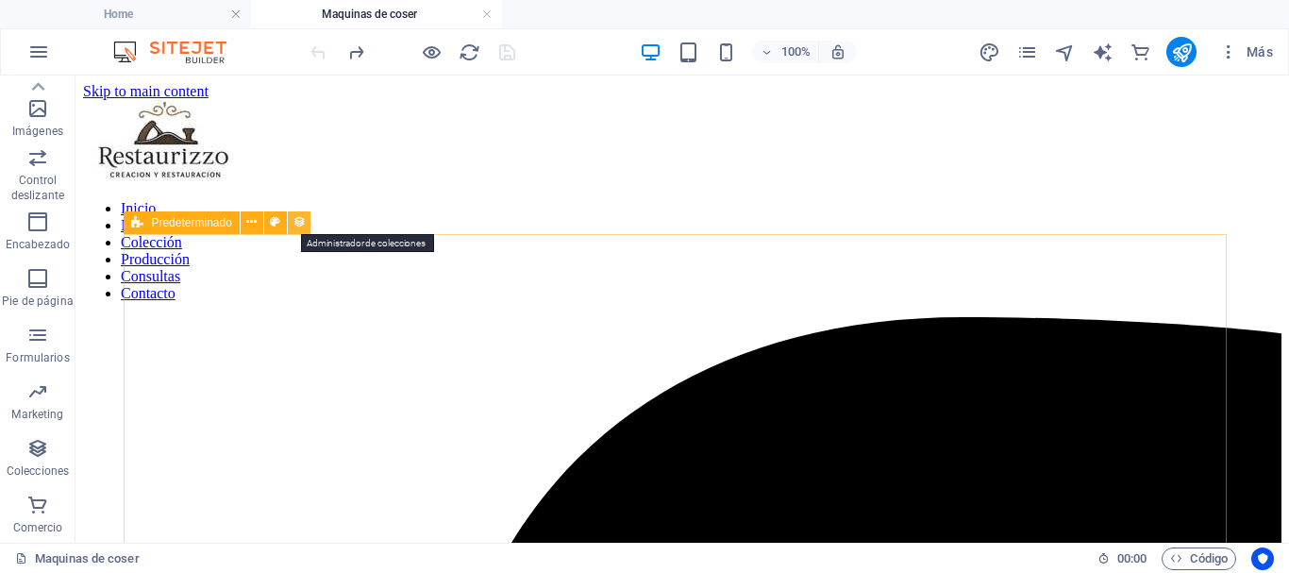
click at [296, 221] on icon at bounding box center [299, 222] width 13 height 20
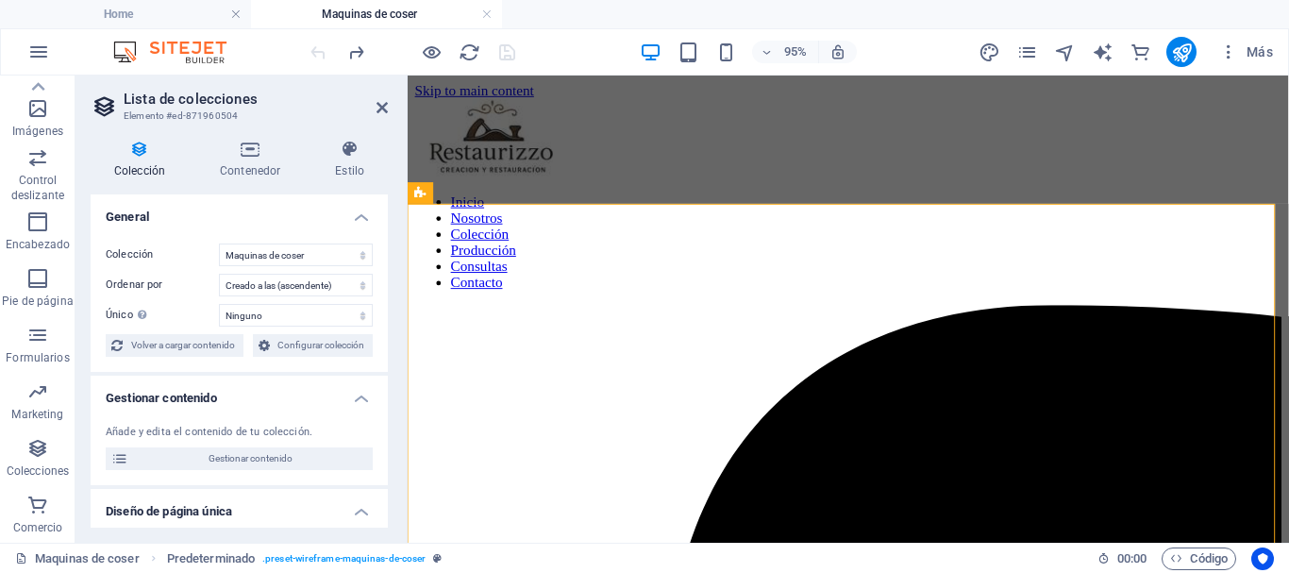
click at [144, 152] on icon at bounding box center [140, 149] width 98 height 19
click at [142, 150] on icon at bounding box center [140, 149] width 98 height 19
click at [252, 150] on icon at bounding box center [250, 149] width 108 height 19
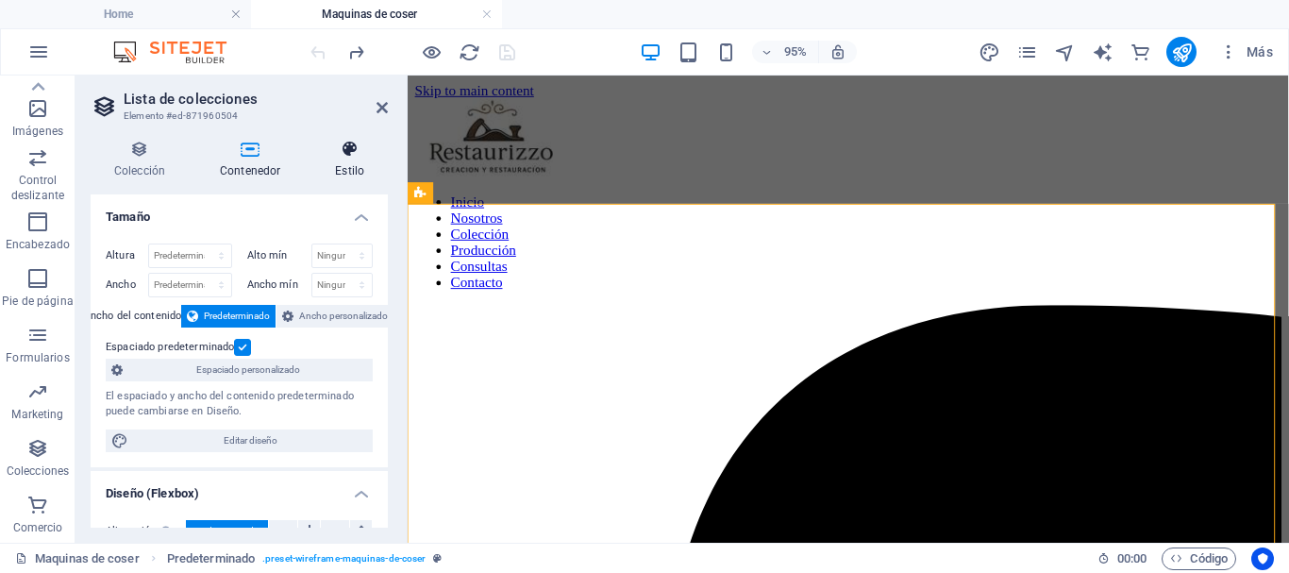
click at [350, 154] on icon at bounding box center [349, 149] width 76 height 19
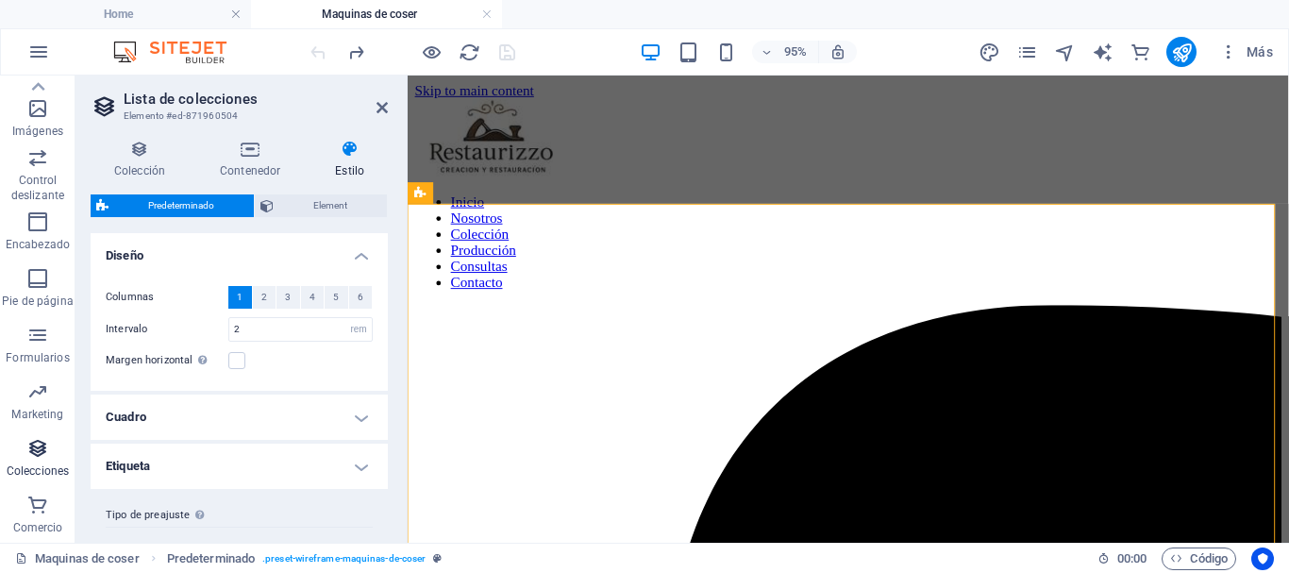
click at [42, 446] on icon "button" at bounding box center [37, 448] width 23 height 23
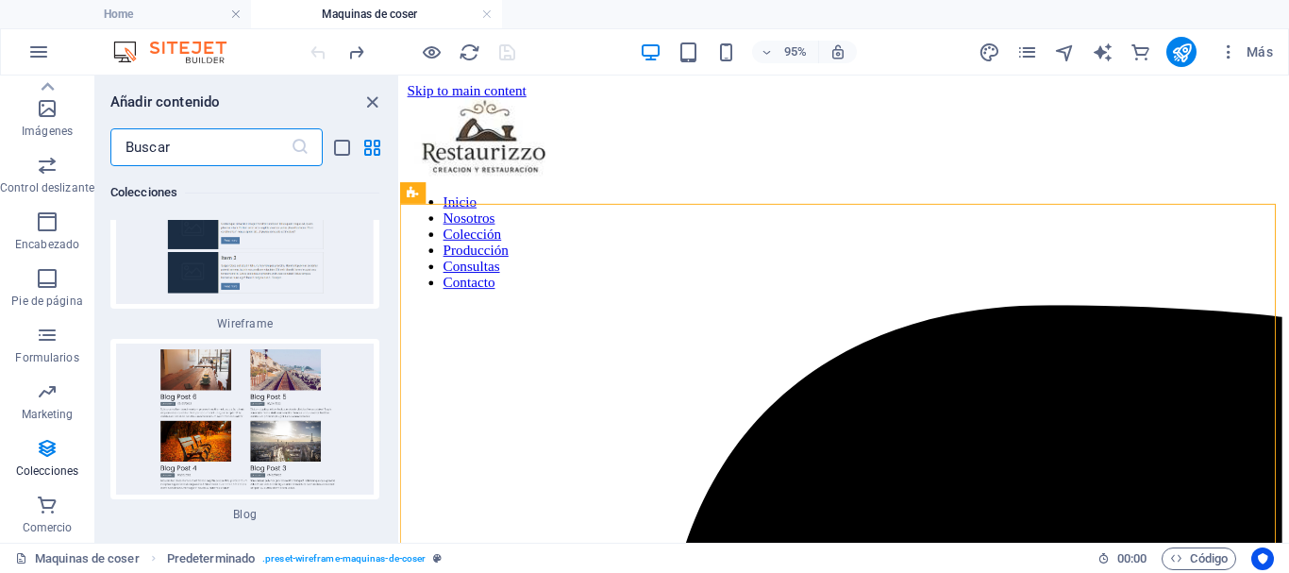
scroll to position [35025, 0]
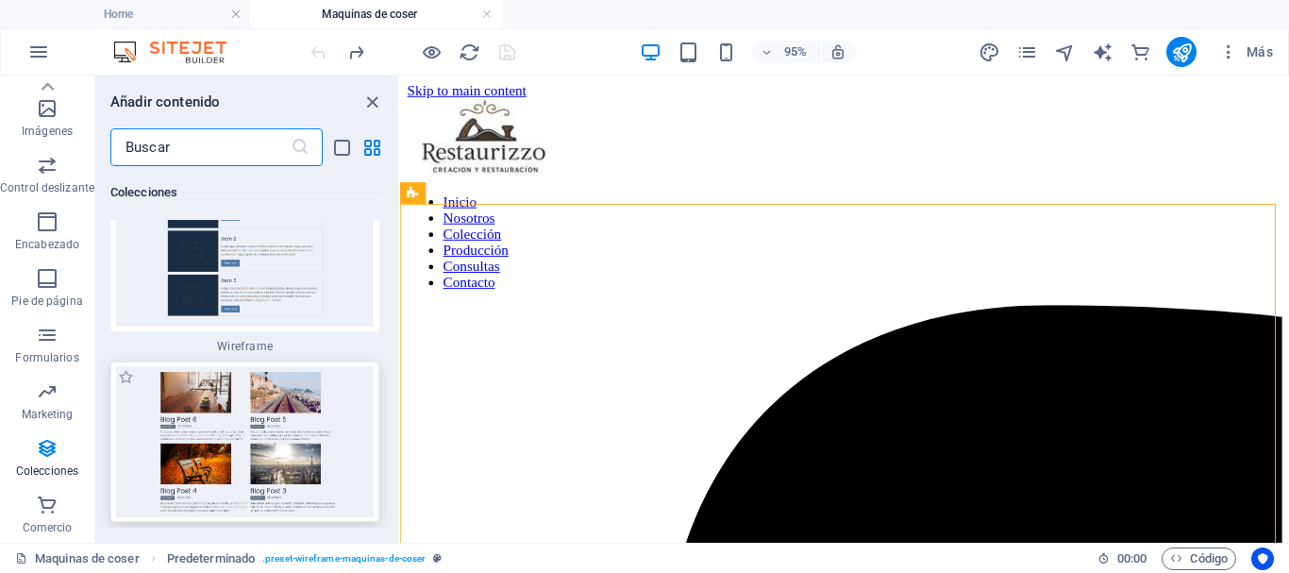
click at [293, 366] on img at bounding box center [245, 441] width 260 height 151
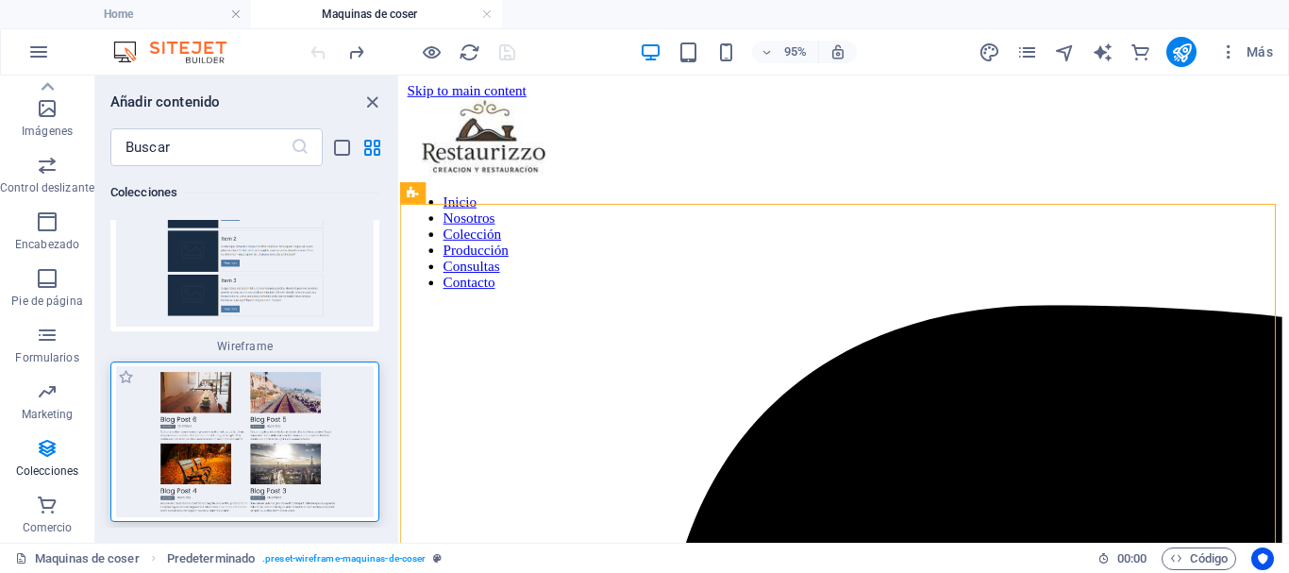
click at [293, 366] on img at bounding box center [245, 441] width 260 height 151
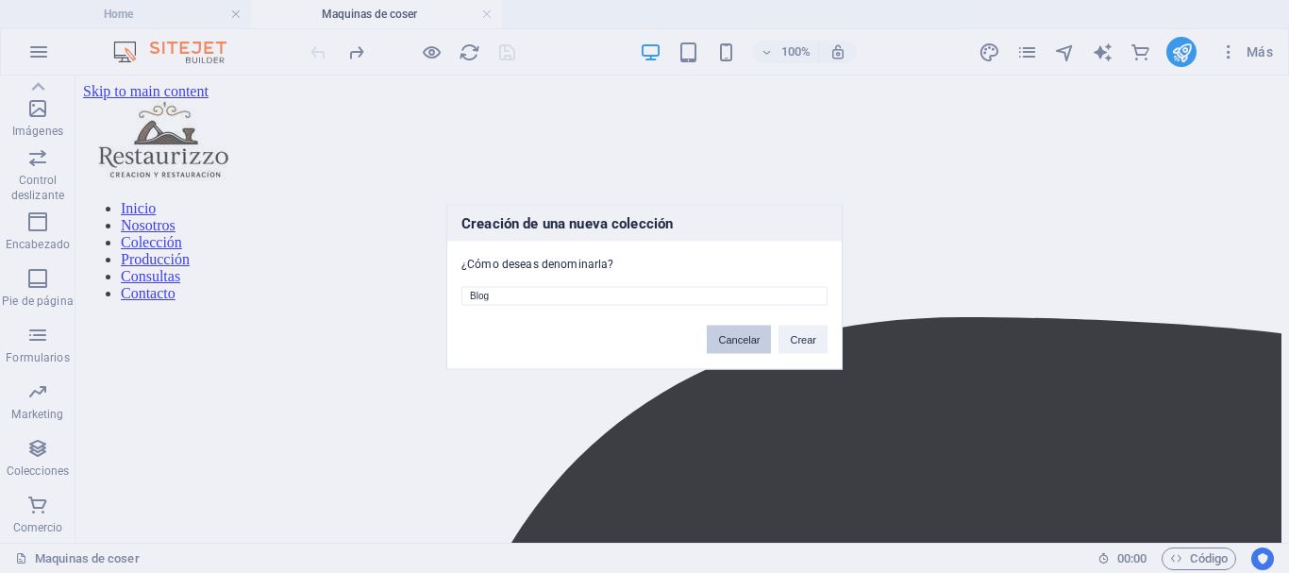
click at [731, 339] on button "Cancelar" at bounding box center [739, 339] width 64 height 28
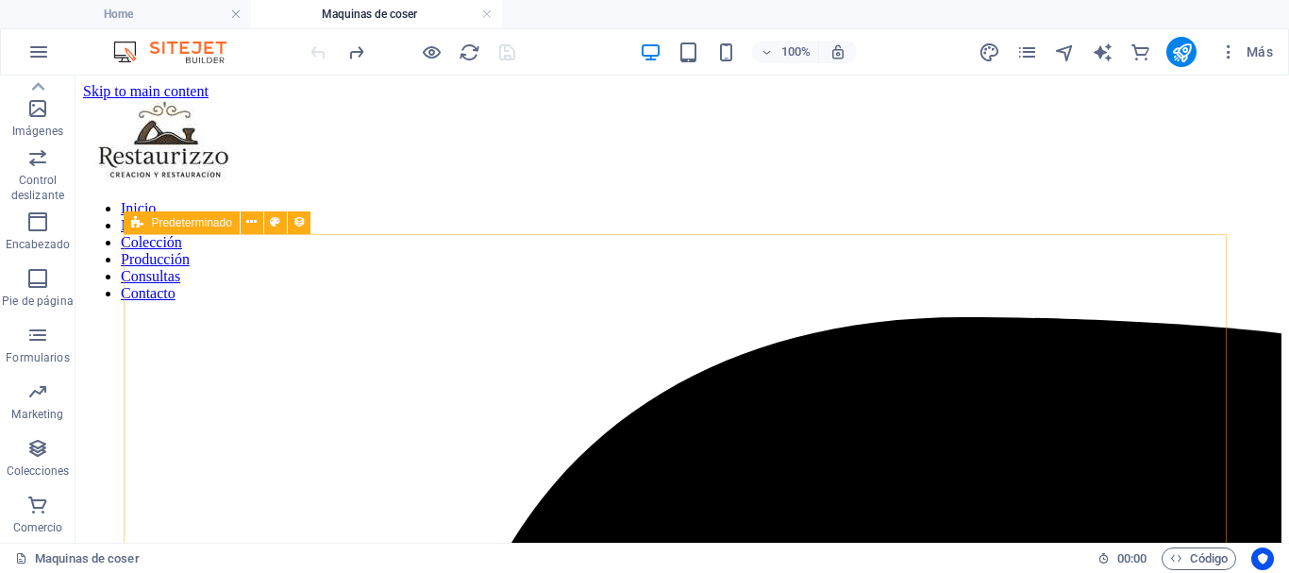
click at [193, 225] on span "Predeterminado" at bounding box center [191, 222] width 80 height 11
click at [255, 226] on icon at bounding box center [251, 222] width 10 height 20
click at [253, 225] on icon at bounding box center [251, 222] width 10 height 20
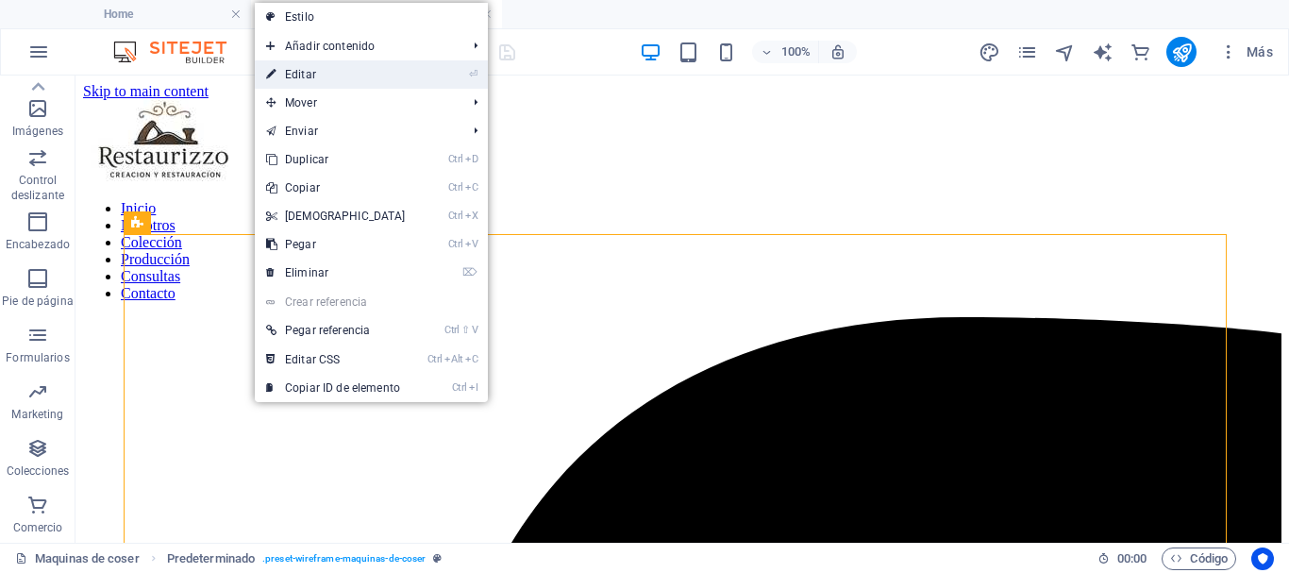
click at [305, 79] on link "⏎ Editar" at bounding box center [336, 74] width 162 height 28
select select "rem"
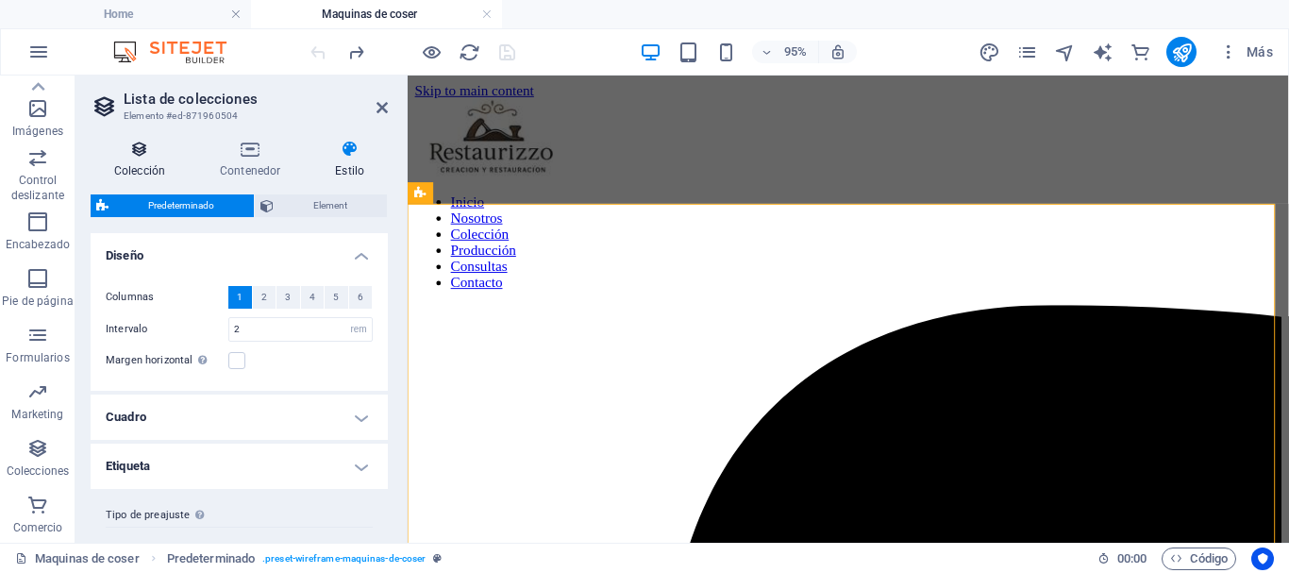
click at [134, 153] on icon at bounding box center [140, 149] width 98 height 19
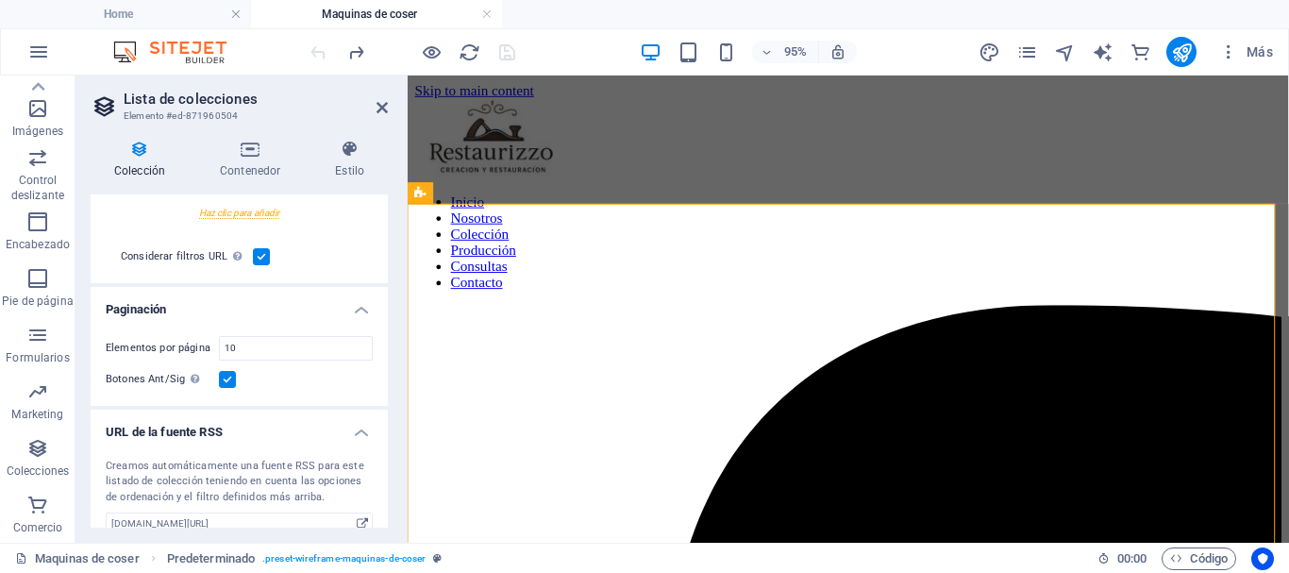
scroll to position [542, 0]
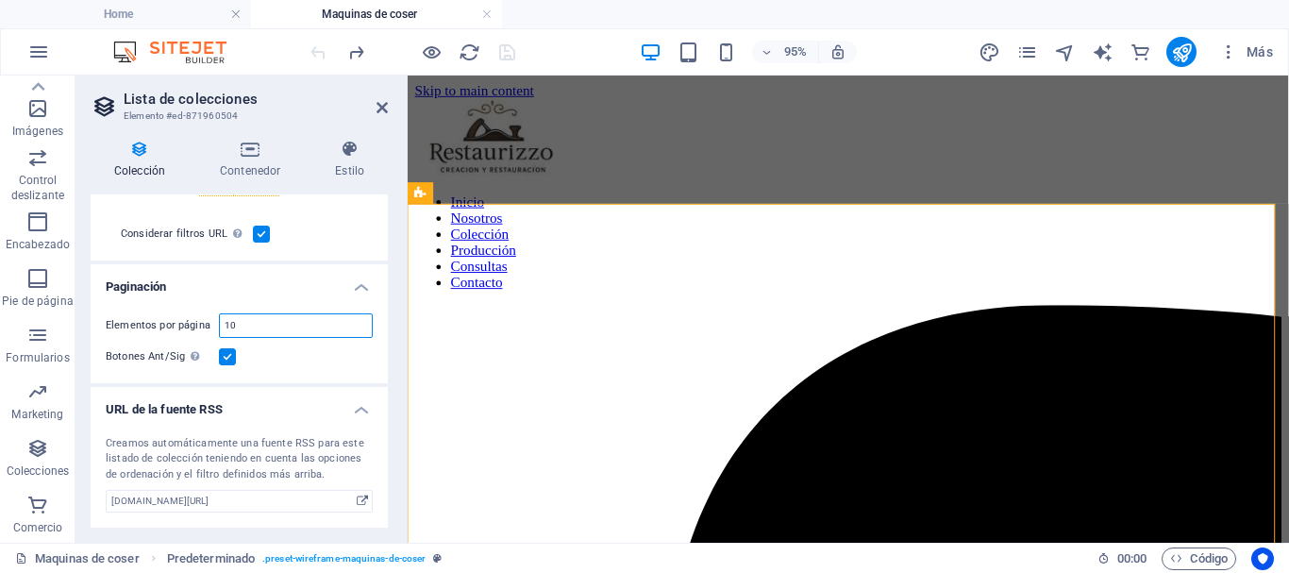
drag, startPoint x: 243, startPoint y: 325, endPoint x: 170, endPoint y: 319, distance: 72.9
click at [172, 319] on div "Elementos por página 10" at bounding box center [239, 325] width 267 height 25
type input "6"
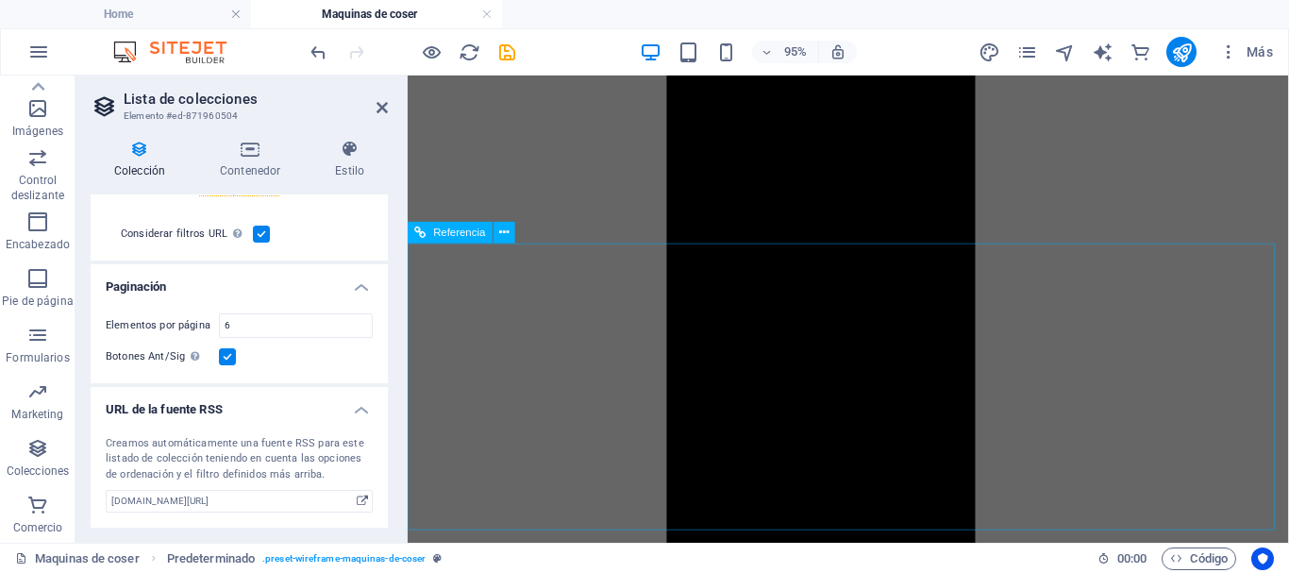
scroll to position [1420, 0]
click at [379, 109] on icon at bounding box center [382, 107] width 11 height 15
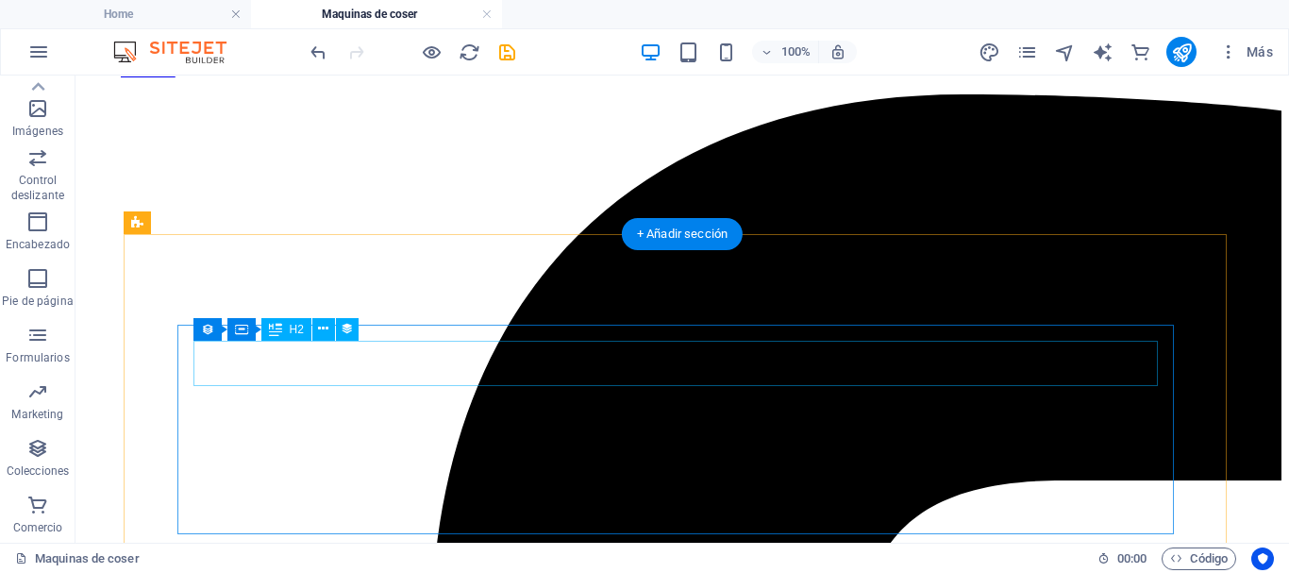
scroll to position [0, 0]
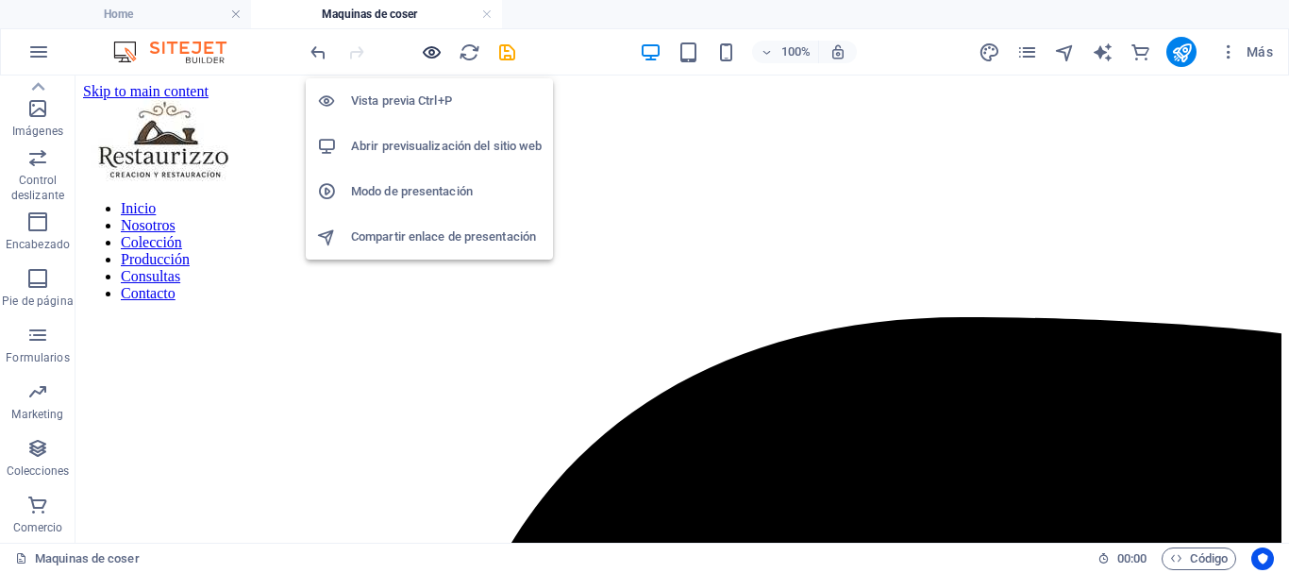
click at [424, 57] on icon "button" at bounding box center [432, 53] width 22 height 22
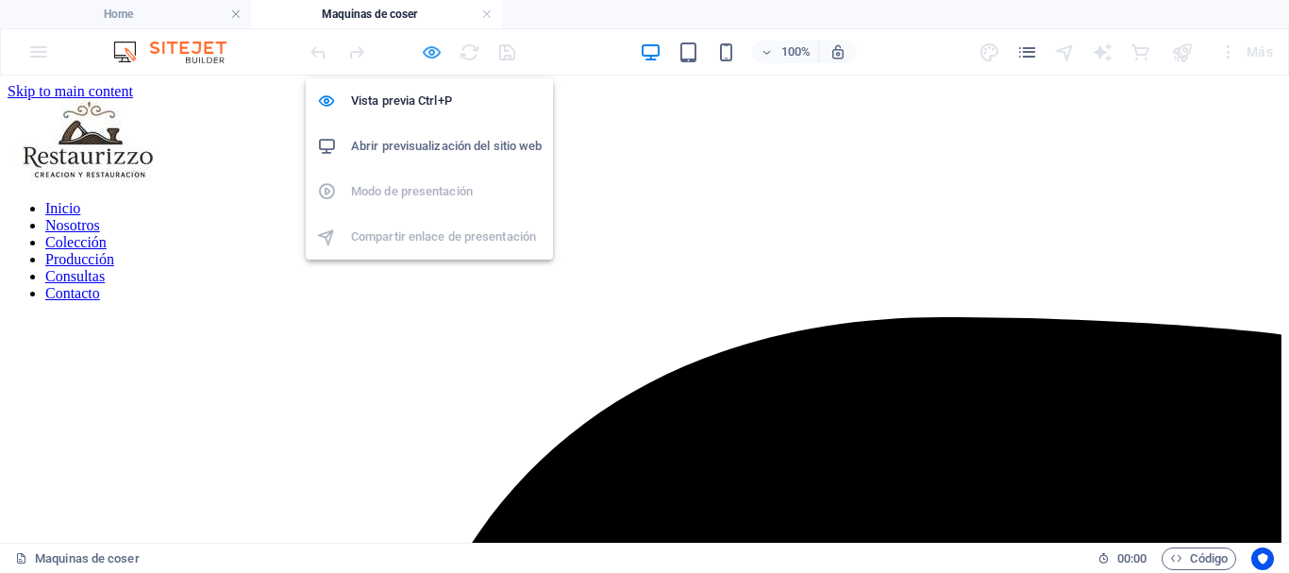
click at [432, 51] on icon "button" at bounding box center [432, 53] width 22 height 22
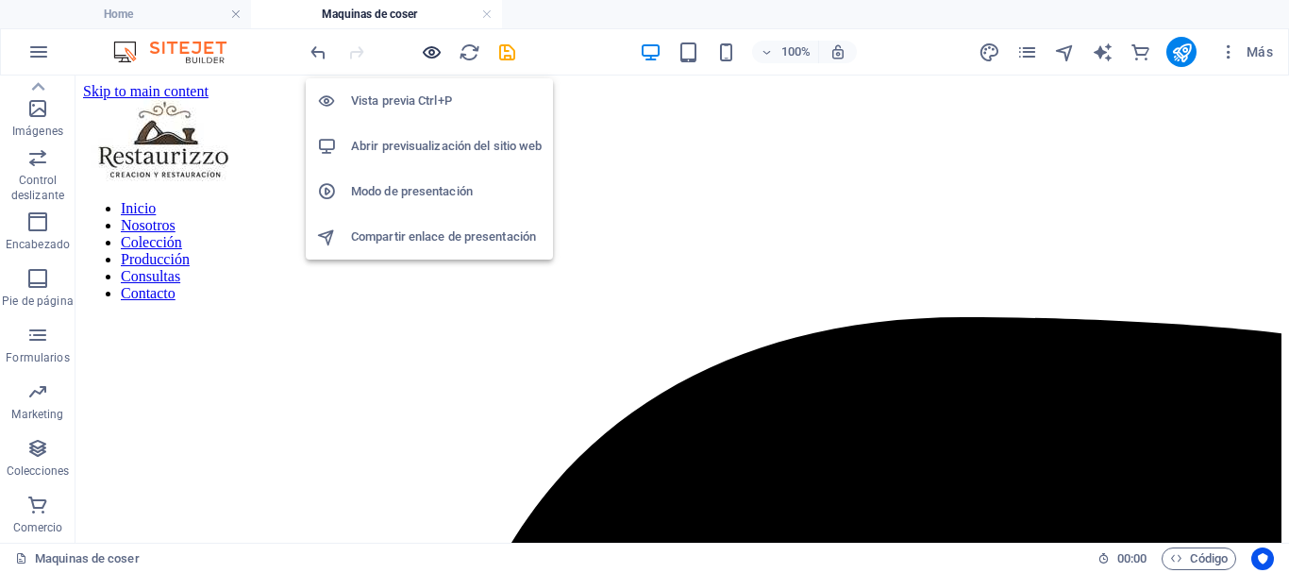
click at [432, 51] on icon "button" at bounding box center [432, 53] width 22 height 22
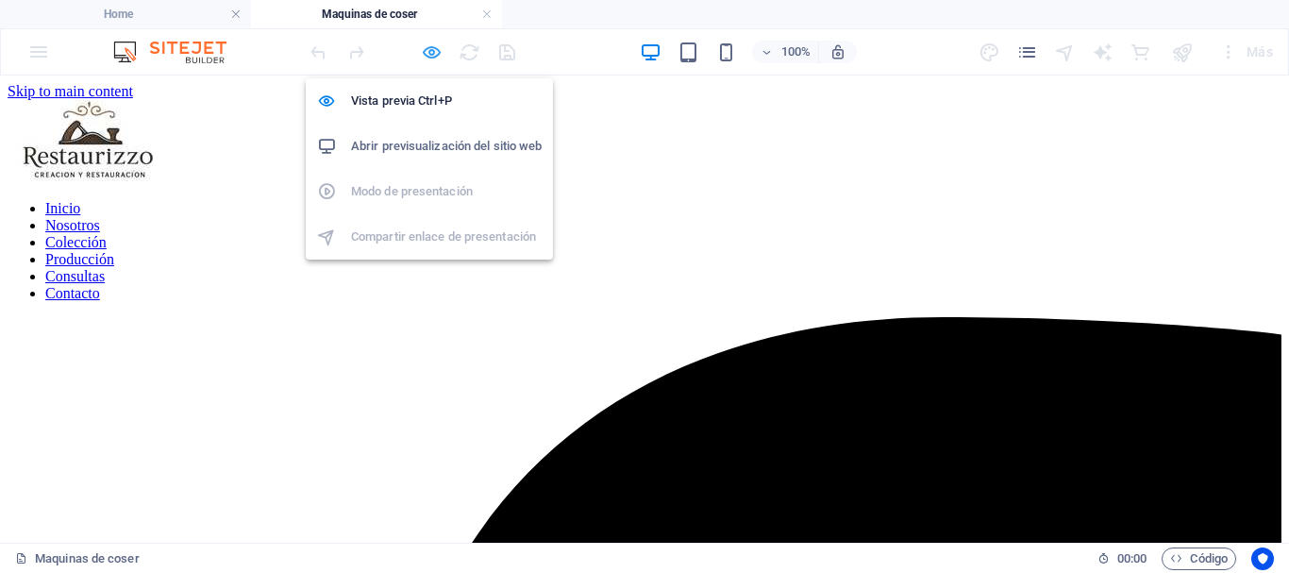
click at [432, 51] on icon "button" at bounding box center [432, 53] width 22 height 22
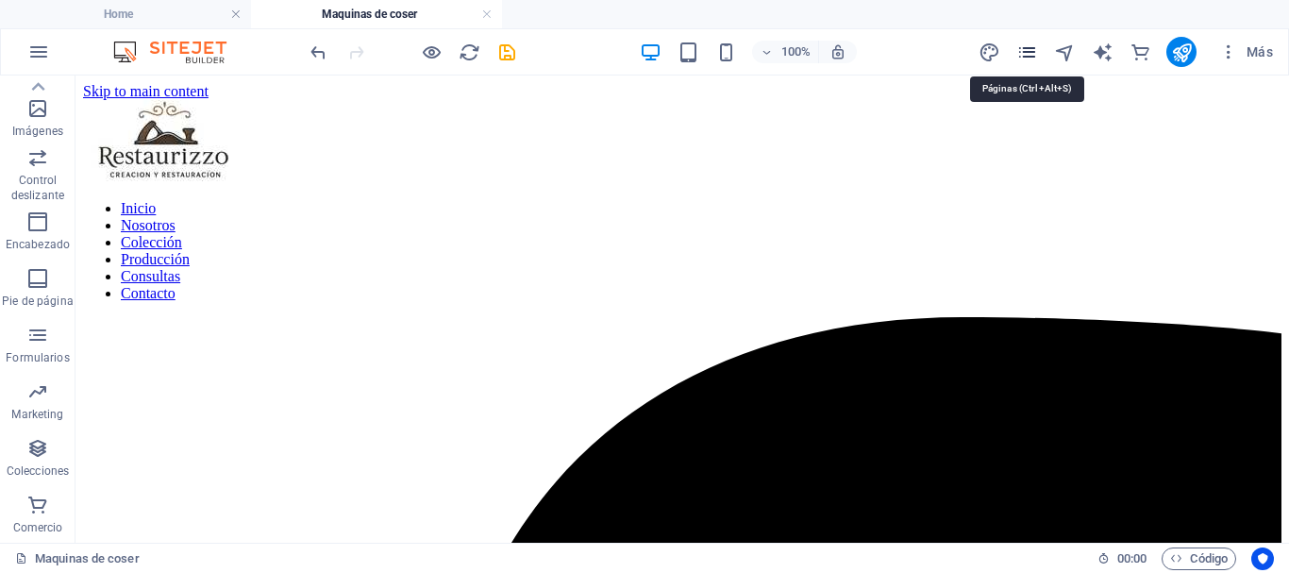
click at [1023, 56] on icon "pages" at bounding box center [1027, 53] width 22 height 22
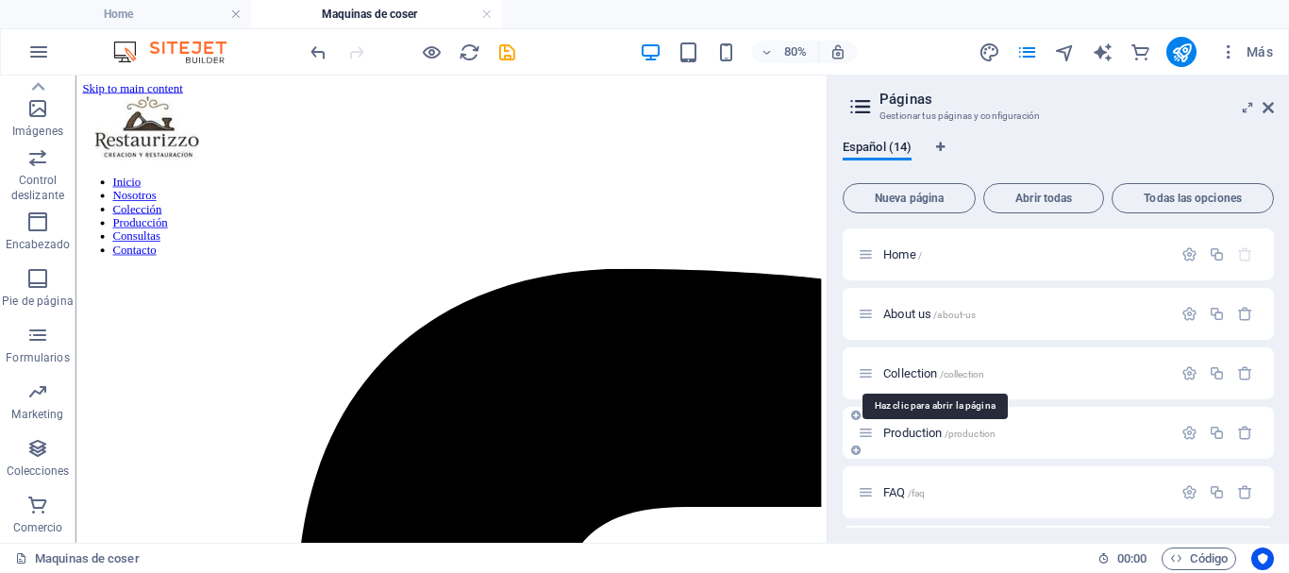
click at [924, 374] on span "Collection /collection" at bounding box center [933, 373] width 101 height 14
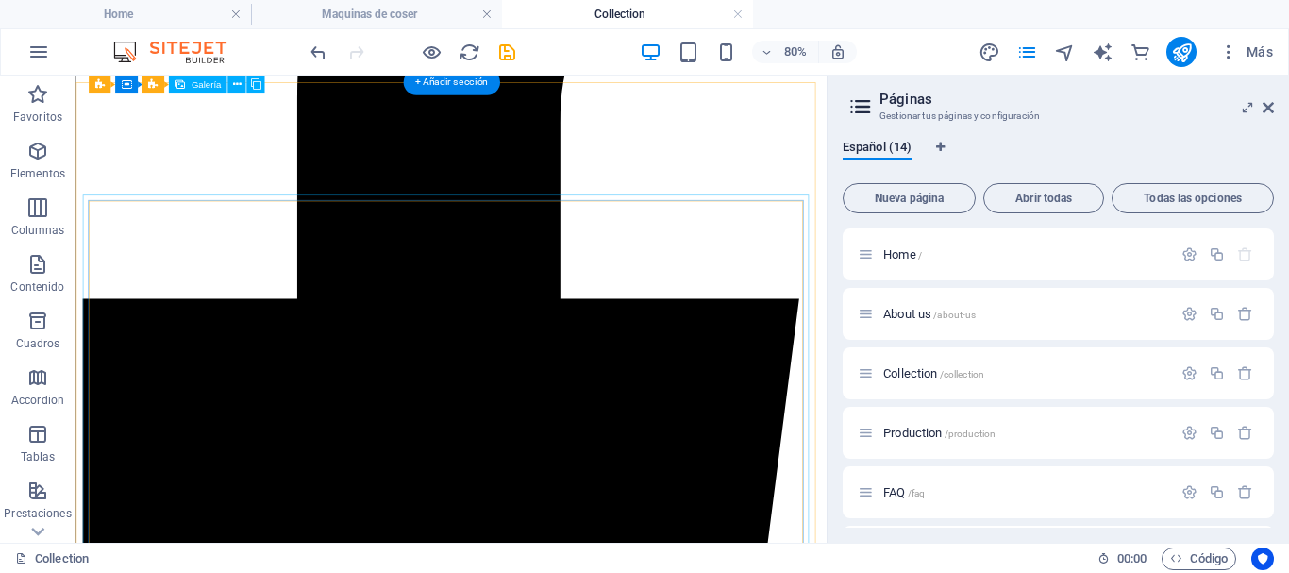
scroll to position [251, 0]
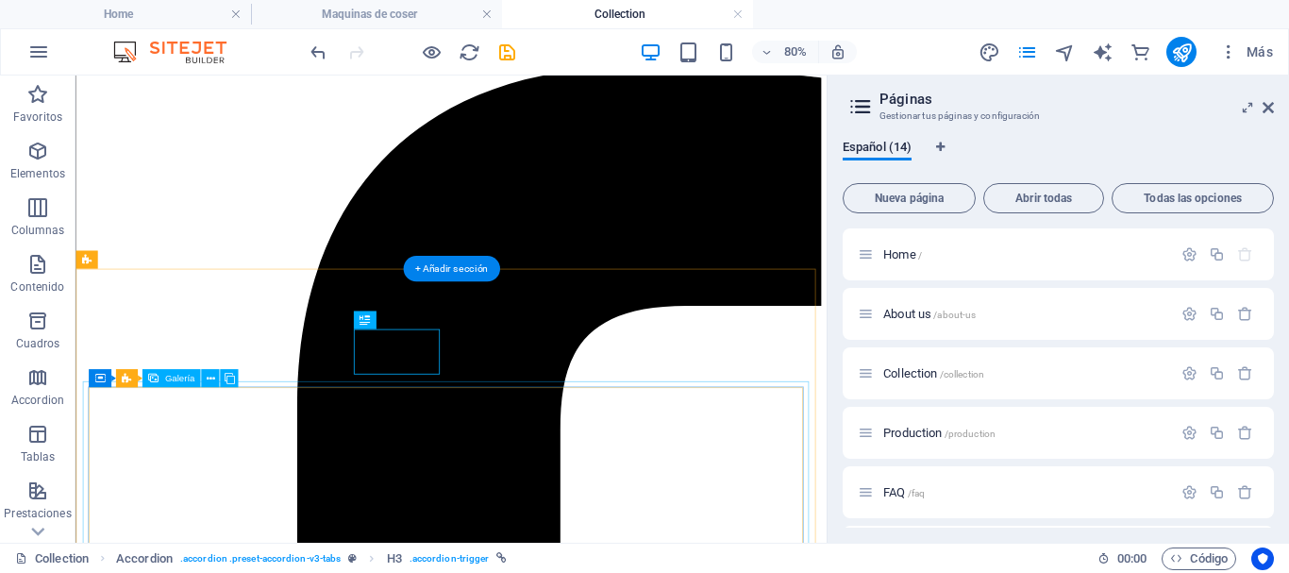
scroll to position [534, 0]
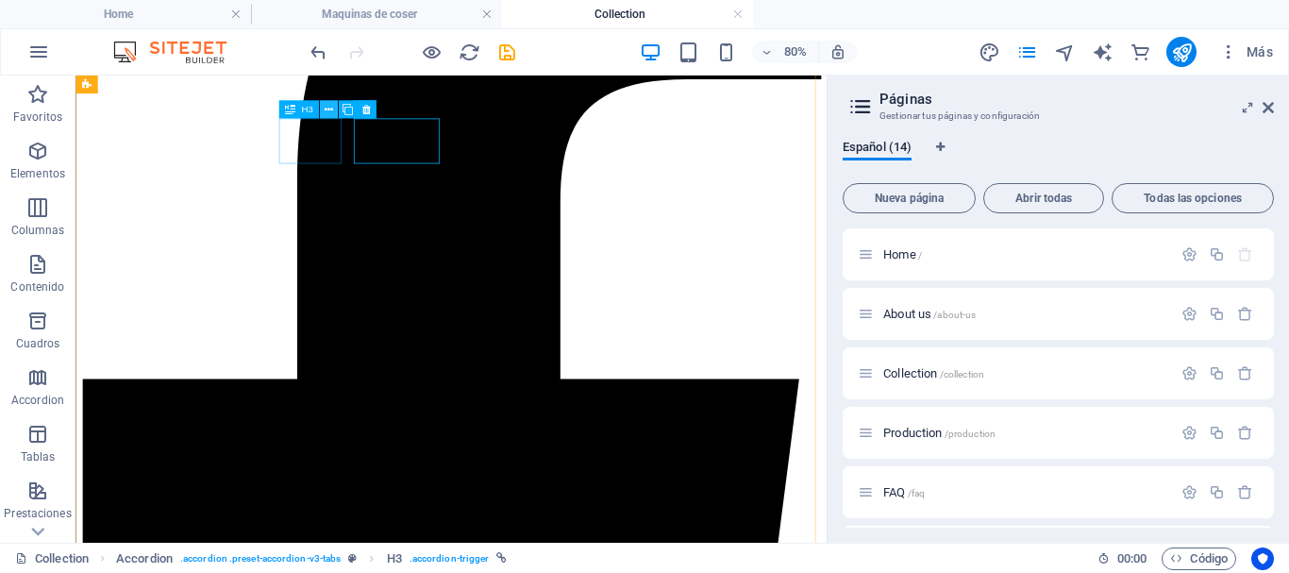
click at [326, 109] on icon at bounding box center [329, 110] width 8 height 16
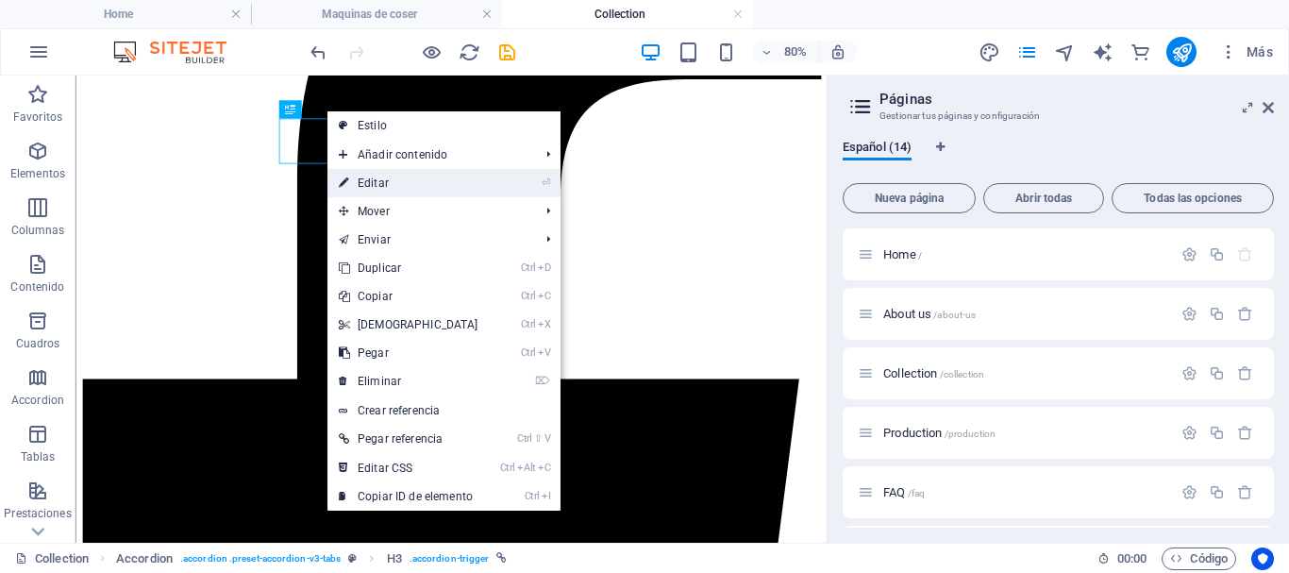
click at [372, 187] on link "⏎ Editar" at bounding box center [408, 183] width 162 height 28
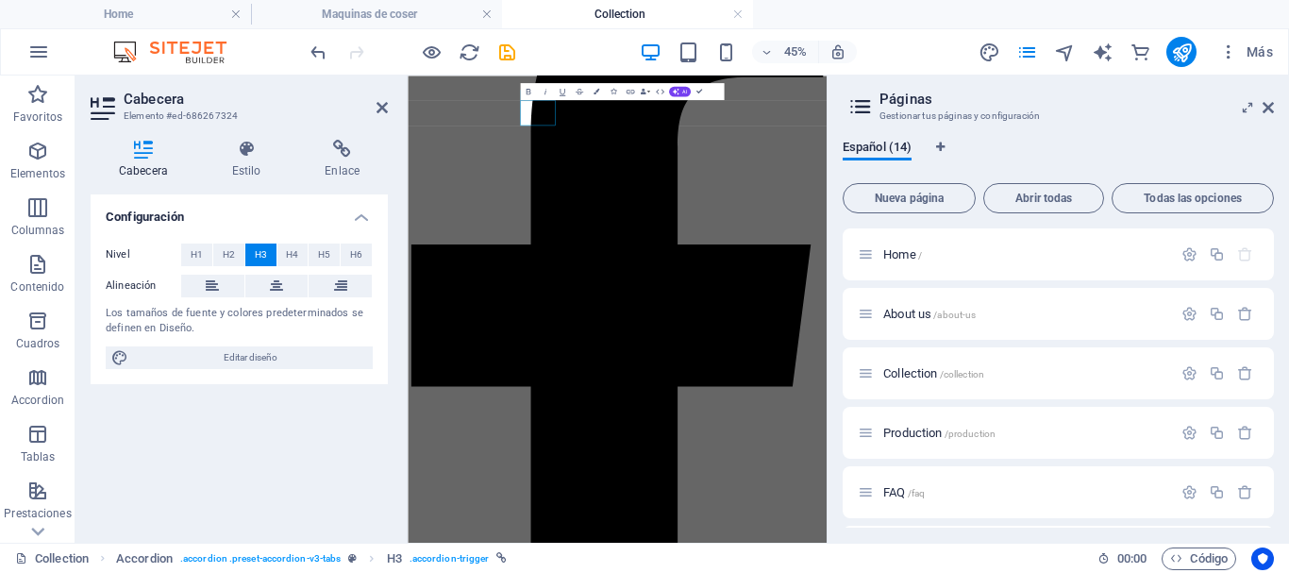
click at [175, 458] on div "Configuración Nivel H1 H2 H3 H4 H5 H6 Alineación Los tamaños de fuente y colore…" at bounding box center [239, 360] width 297 height 333
click at [377, 106] on icon at bounding box center [382, 107] width 11 height 15
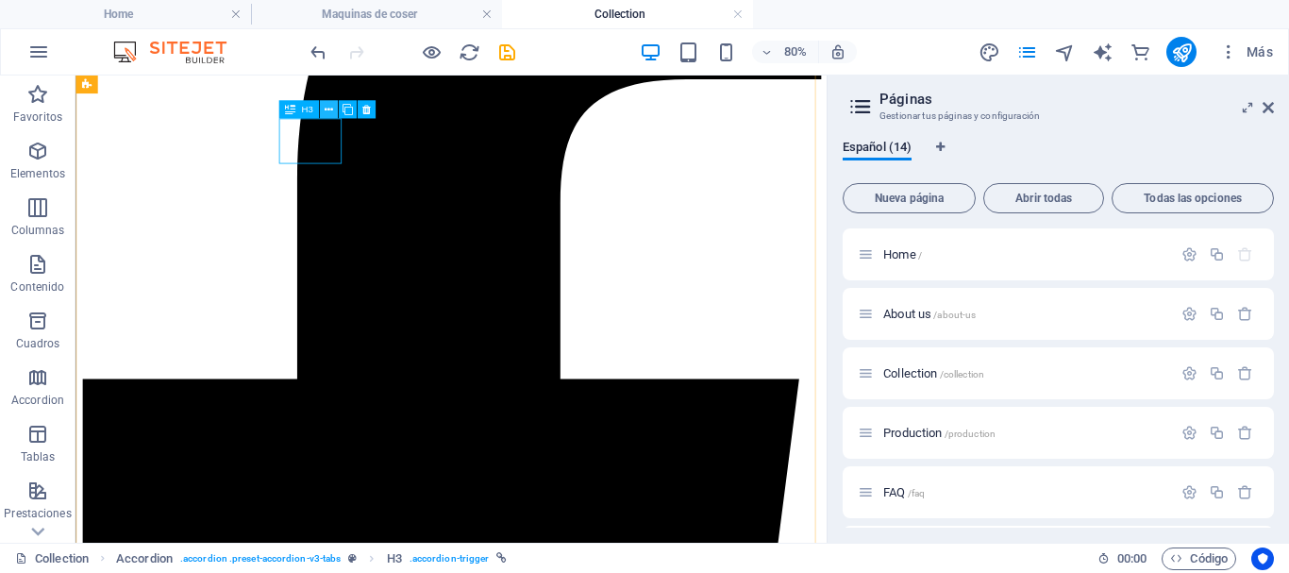
click at [335, 109] on button at bounding box center [329, 109] width 18 height 18
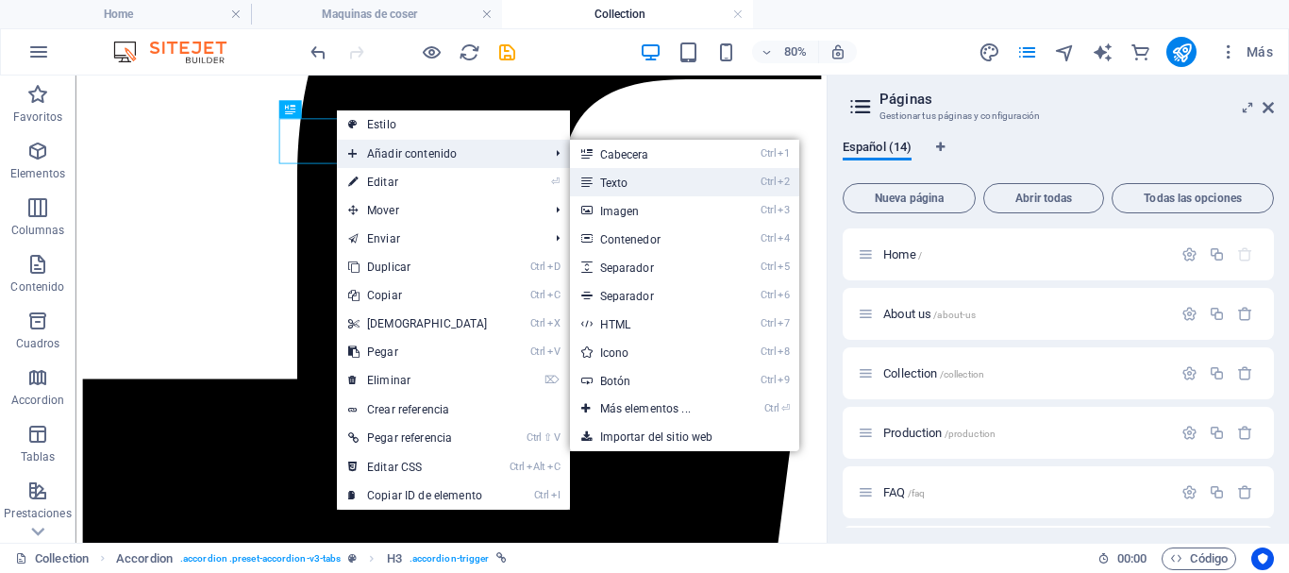
click at [597, 183] on link "Ctrl 2 Texto" at bounding box center [649, 182] width 159 height 28
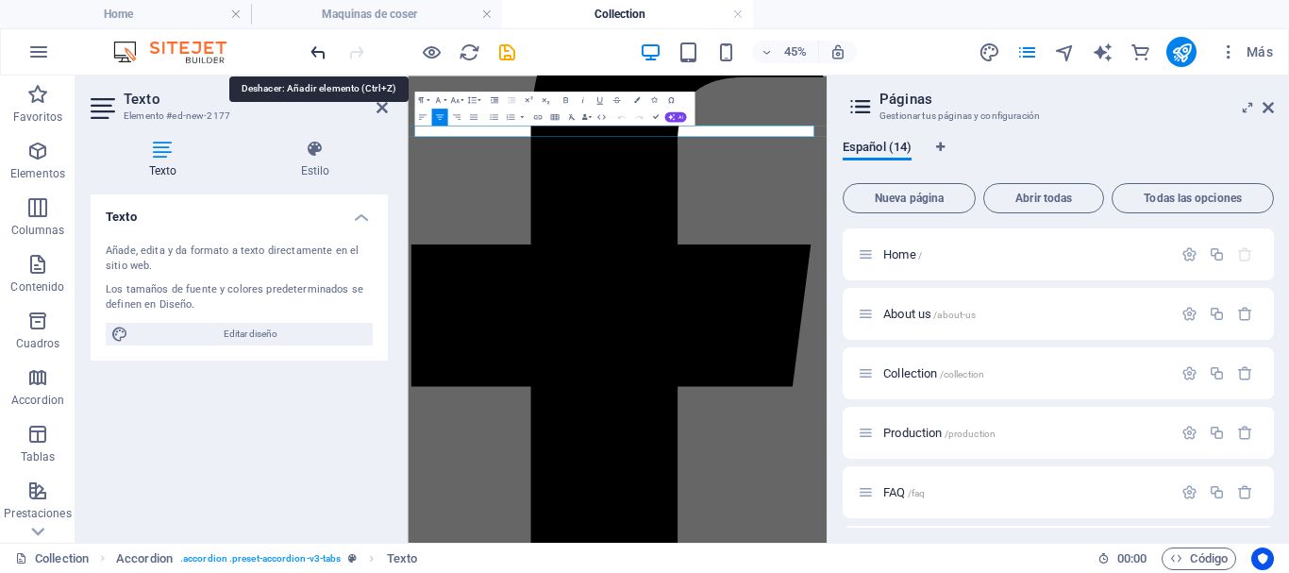
click at [323, 49] on icon "undo" at bounding box center [319, 53] width 22 height 22
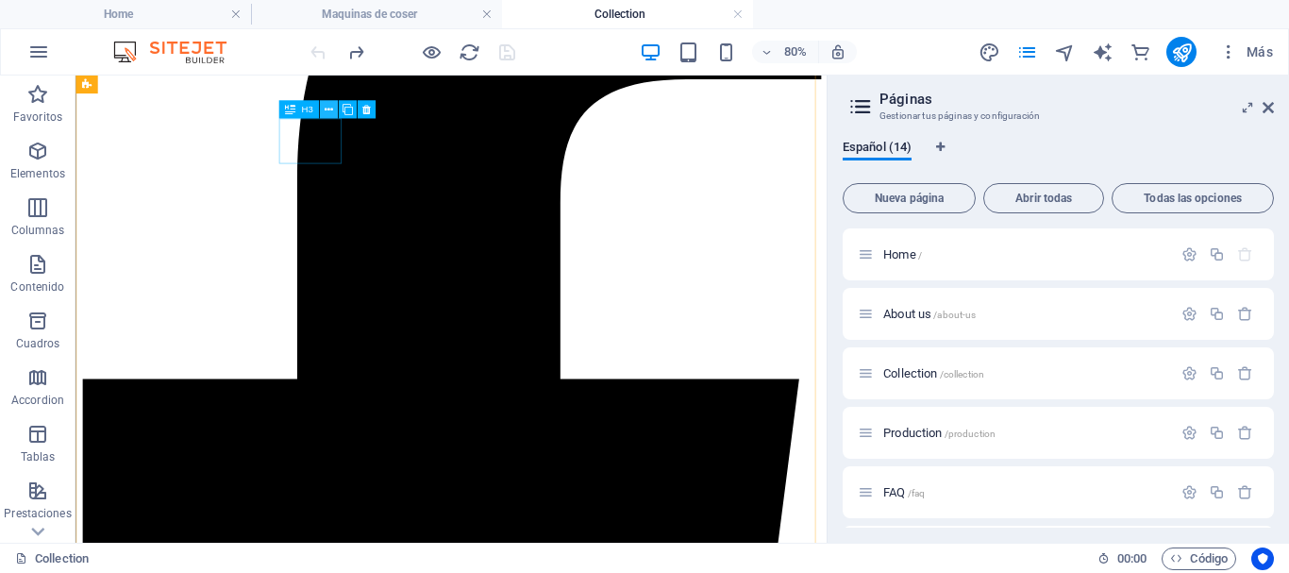
click at [332, 112] on icon at bounding box center [329, 110] width 8 height 16
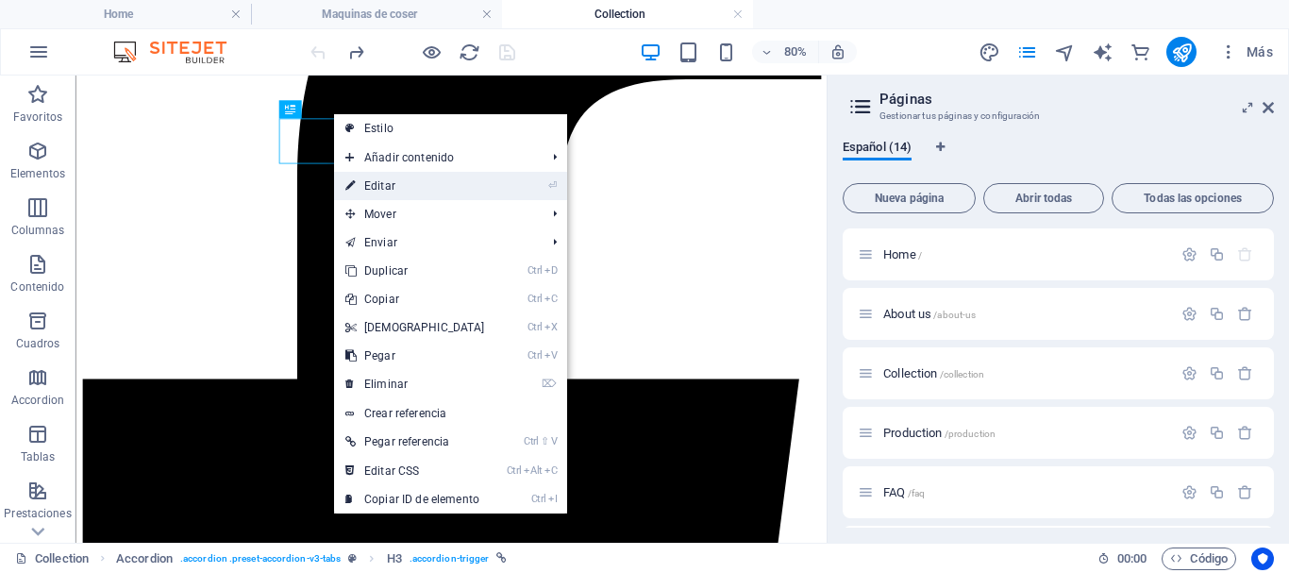
click at [369, 193] on link "⏎ Editar" at bounding box center [415, 186] width 162 height 28
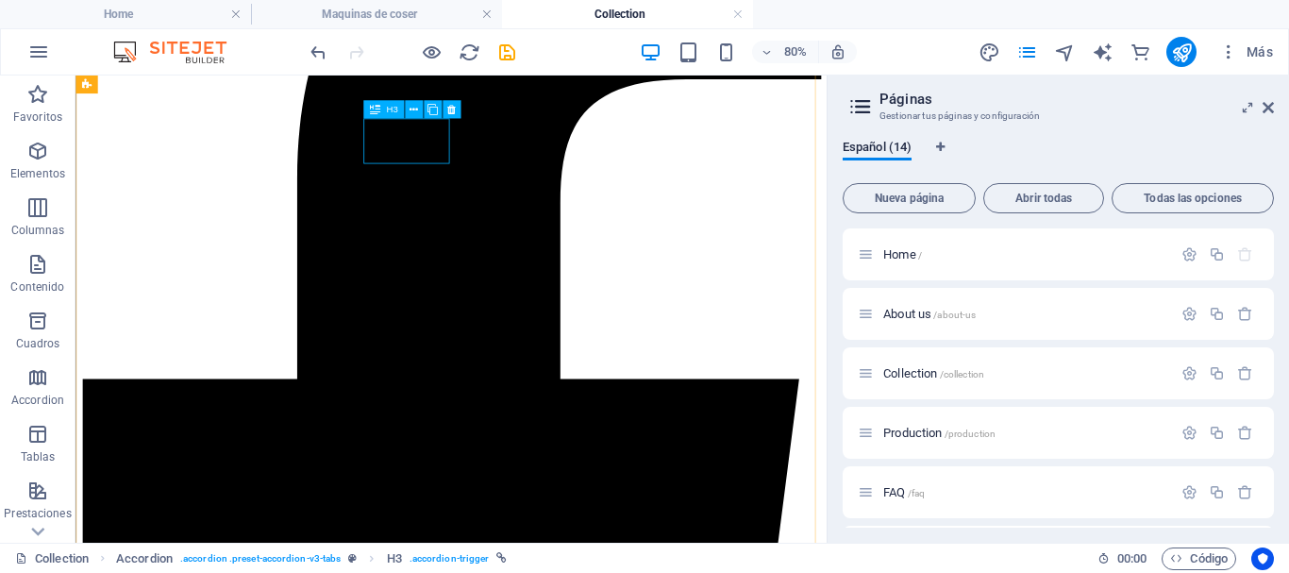
click at [419, 109] on button at bounding box center [413, 109] width 18 height 18
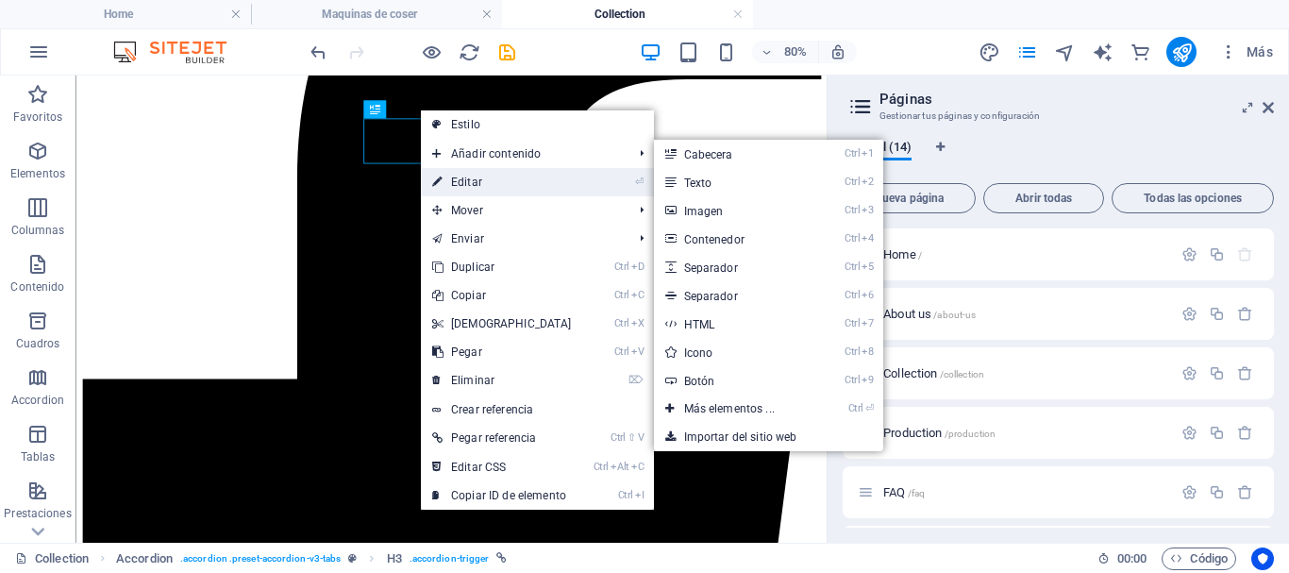
click at [456, 180] on link "⏎ Editar" at bounding box center [502, 182] width 162 height 28
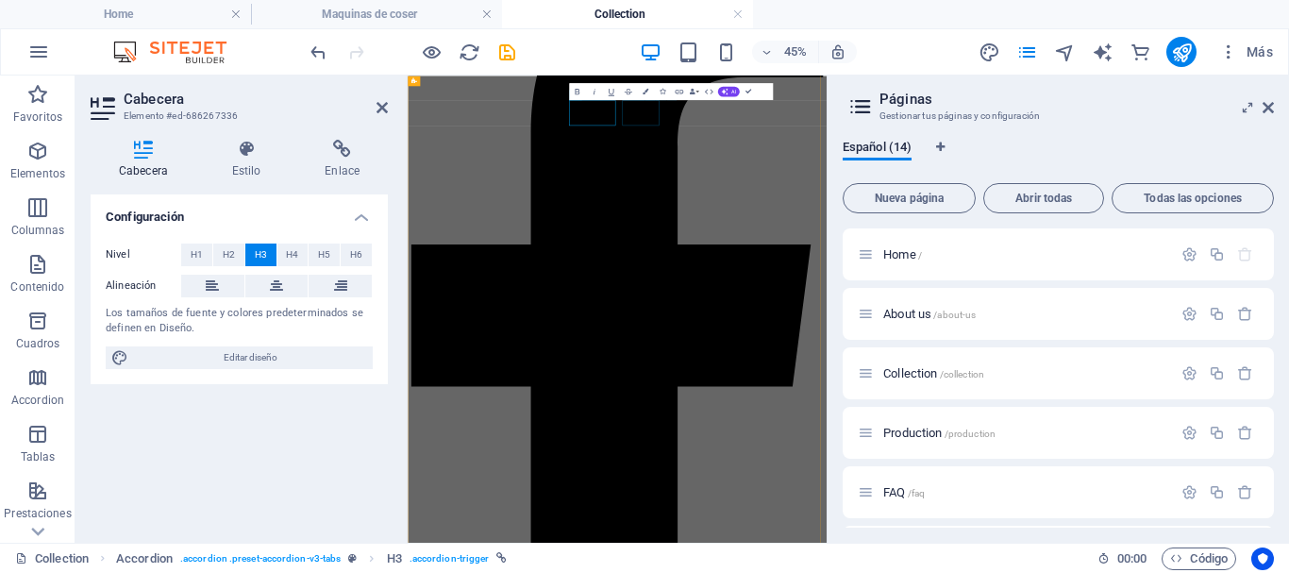
drag, startPoint x: 919, startPoint y: 165, endPoint x: 1112, endPoint y: 126, distance: 196.6
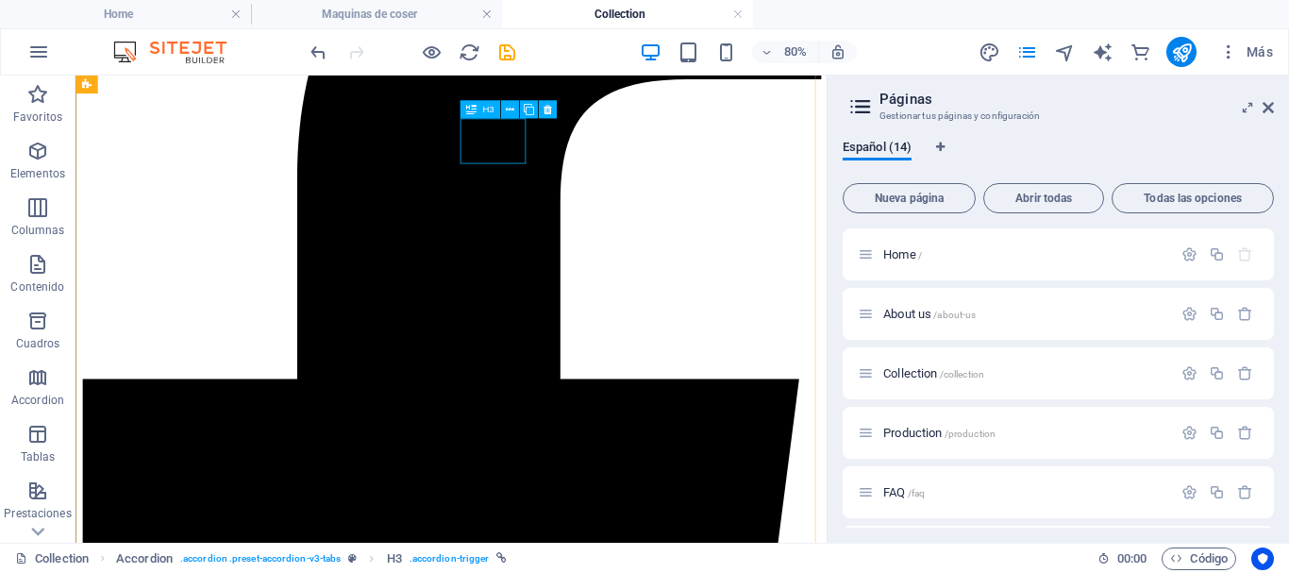
click at [510, 109] on icon at bounding box center [510, 110] width 8 height 16
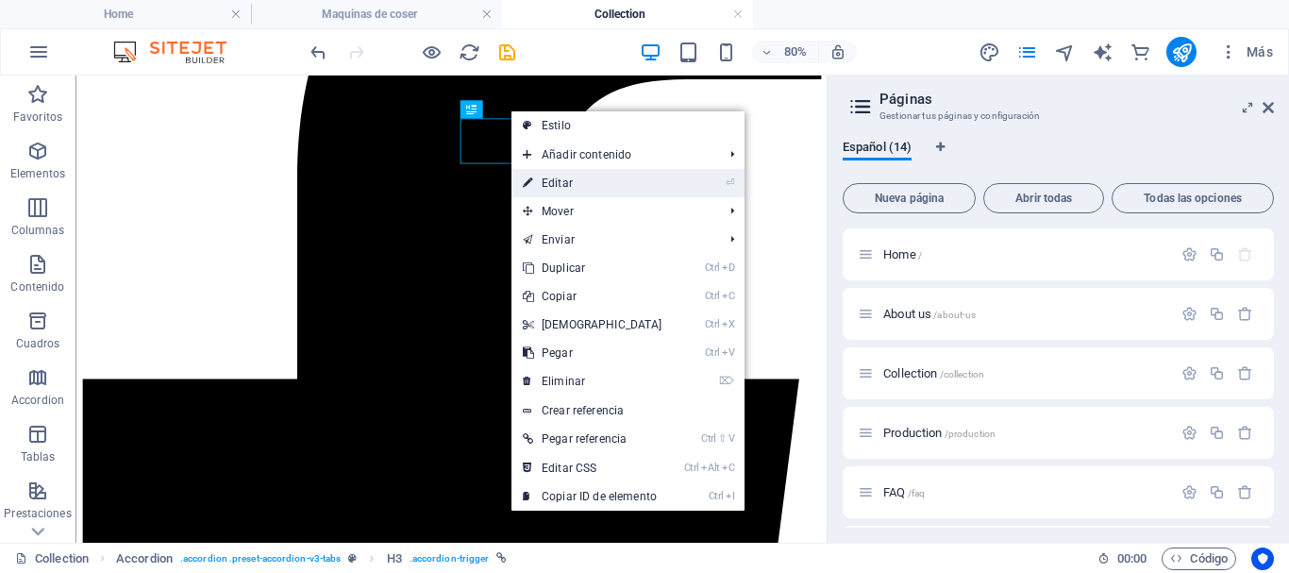
click at [545, 183] on link "⏎ Editar" at bounding box center [593, 183] width 162 height 28
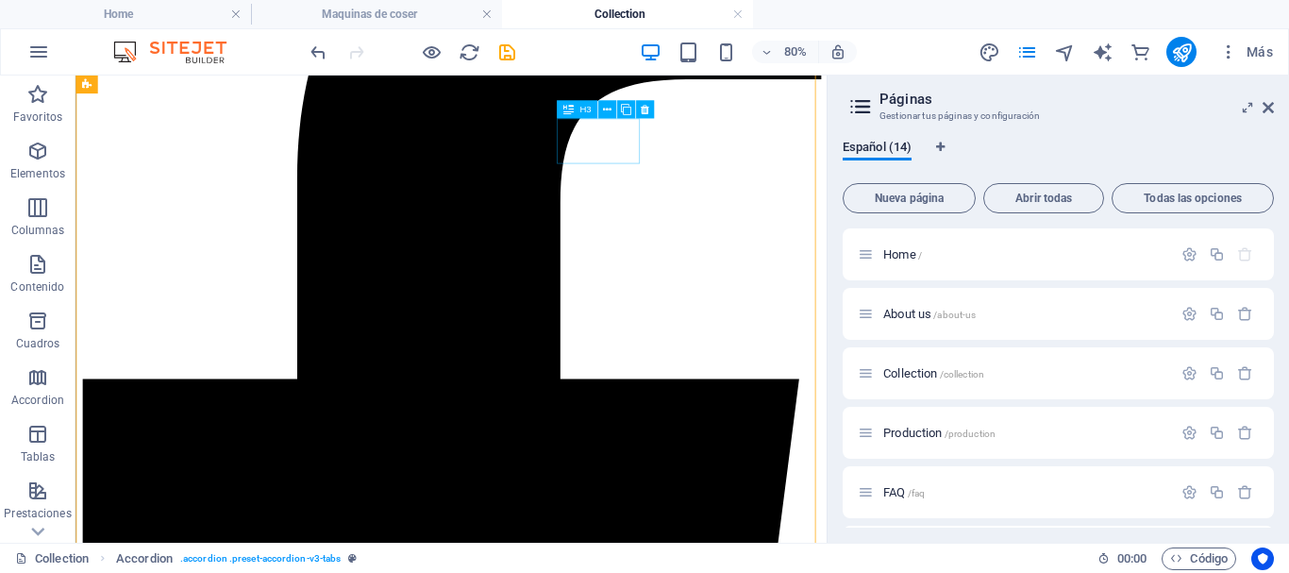
click at [602, 109] on button at bounding box center [606, 109] width 18 height 18
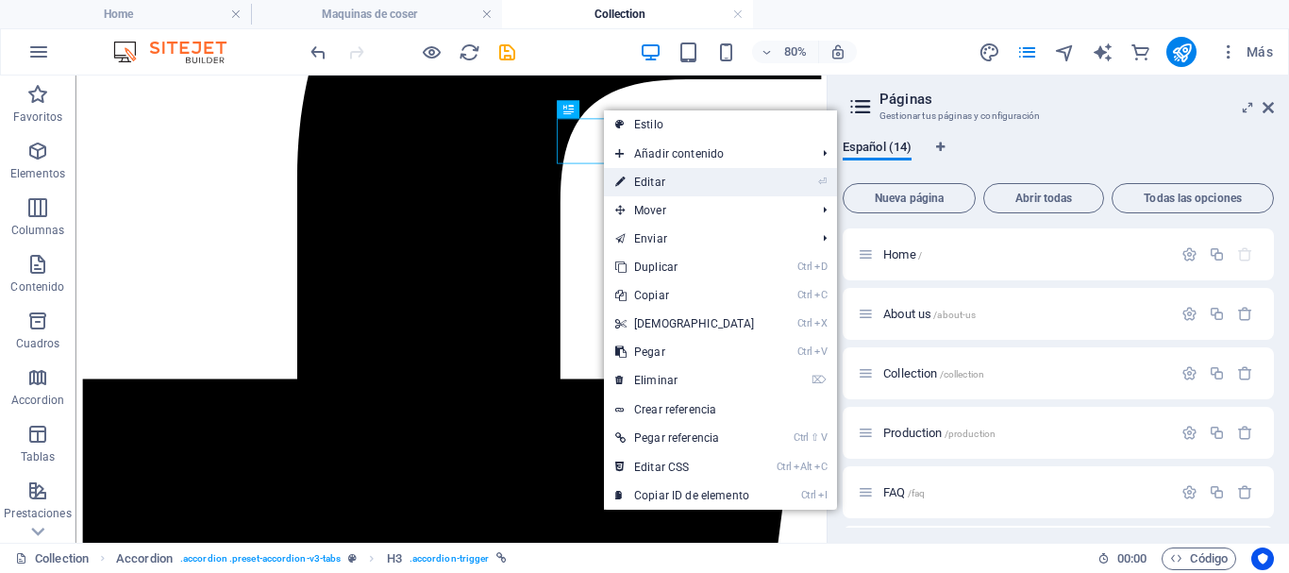
click at [644, 182] on link "⏎ Editar" at bounding box center [685, 182] width 162 height 28
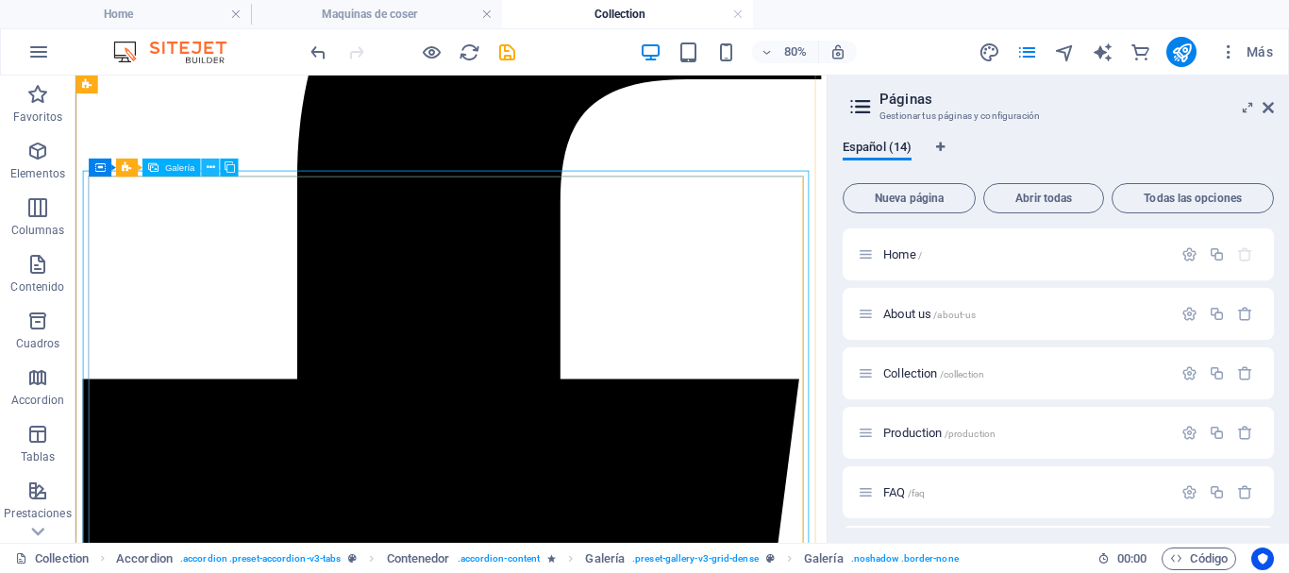
click at [211, 168] on icon at bounding box center [210, 168] width 8 height 16
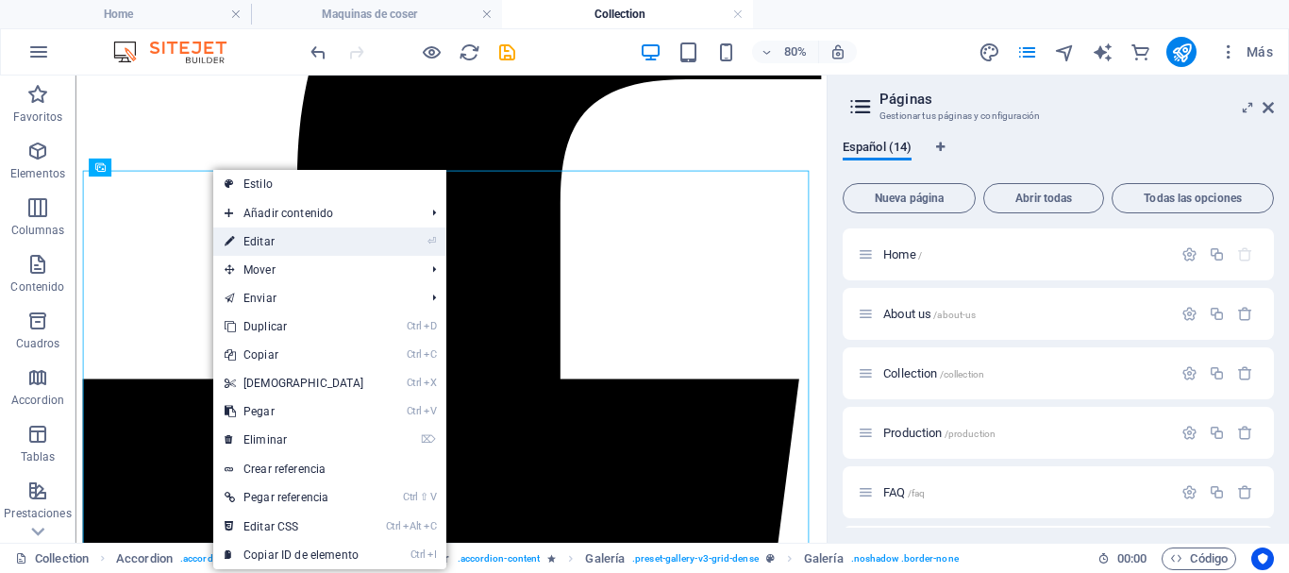
click at [260, 244] on link "⏎ Editar" at bounding box center [294, 241] width 162 height 28
select select "4"
select select "px"
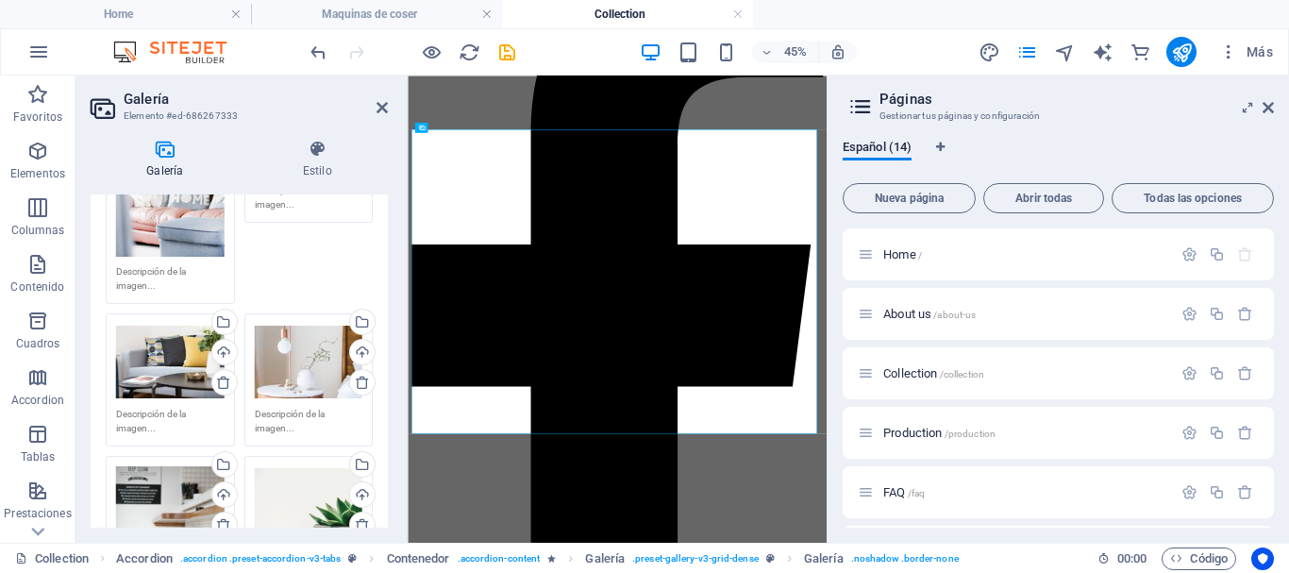
scroll to position [94, 0]
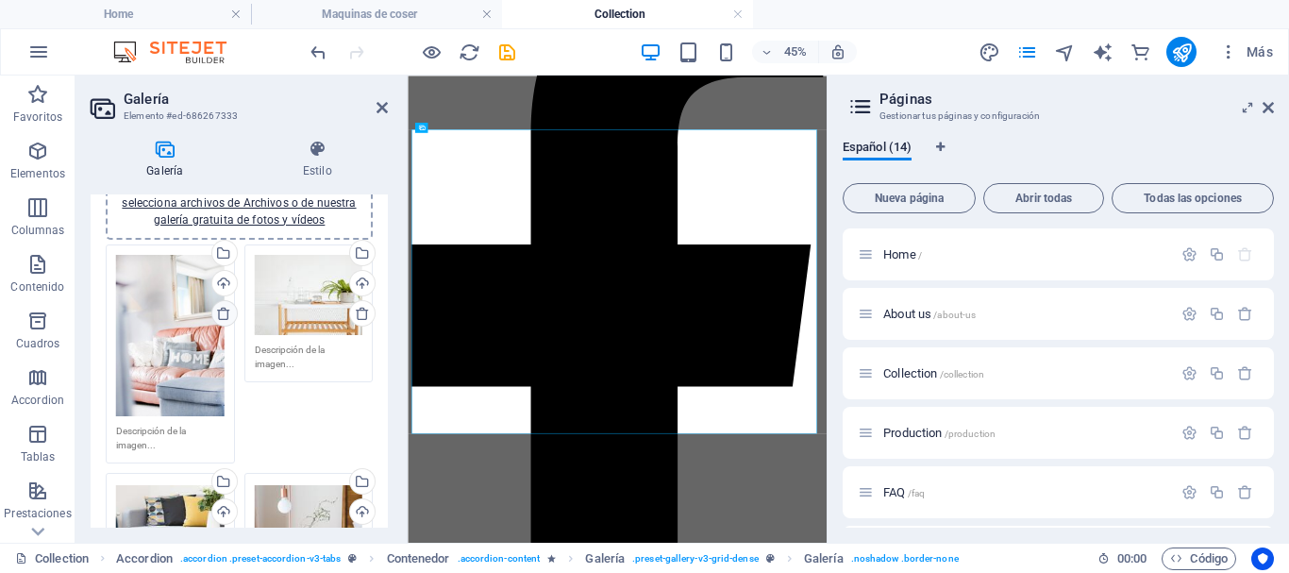
click at [222, 317] on icon at bounding box center [223, 313] width 15 height 15
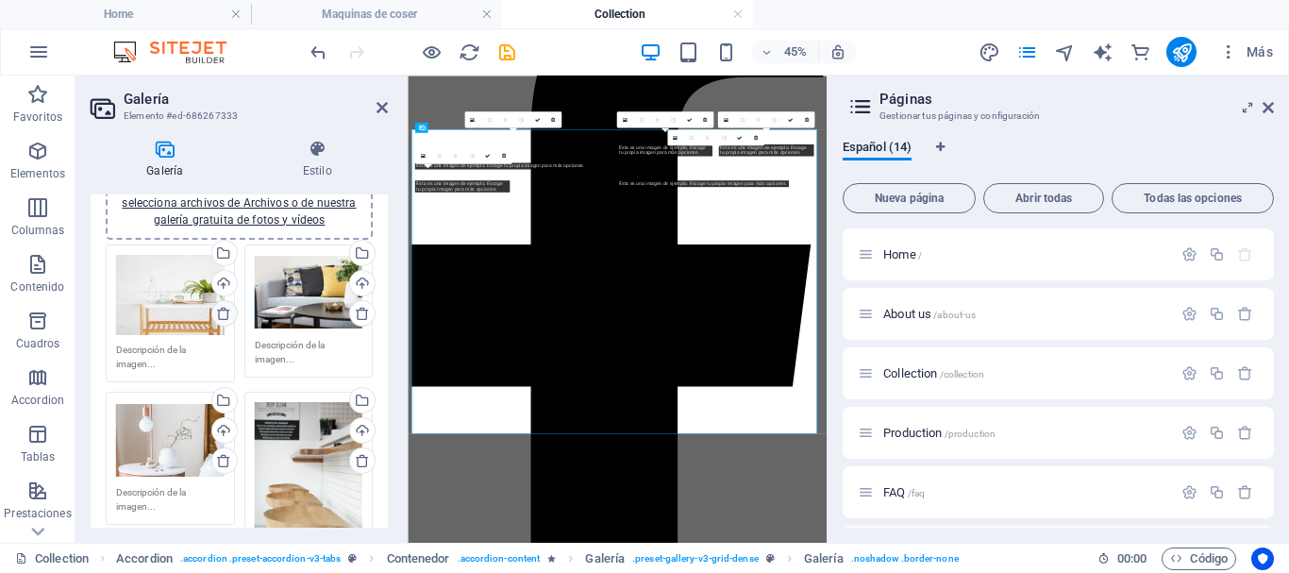
click at [223, 313] on icon at bounding box center [223, 313] width 15 height 15
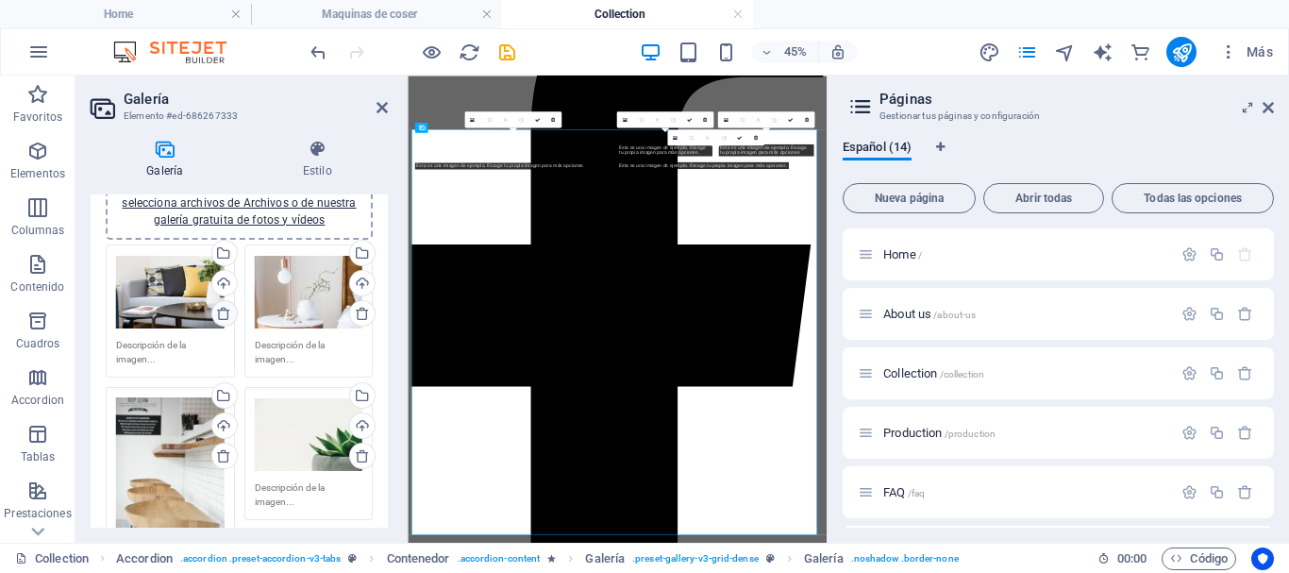
click at [223, 313] on icon at bounding box center [223, 313] width 15 height 15
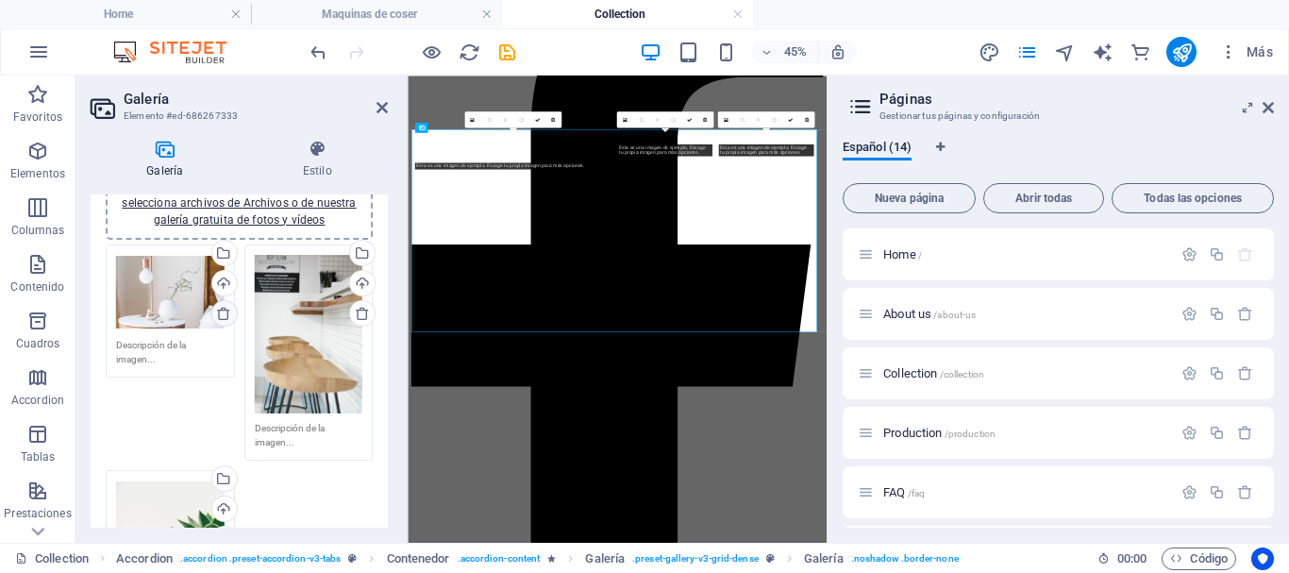
click at [223, 313] on icon at bounding box center [223, 313] width 15 height 15
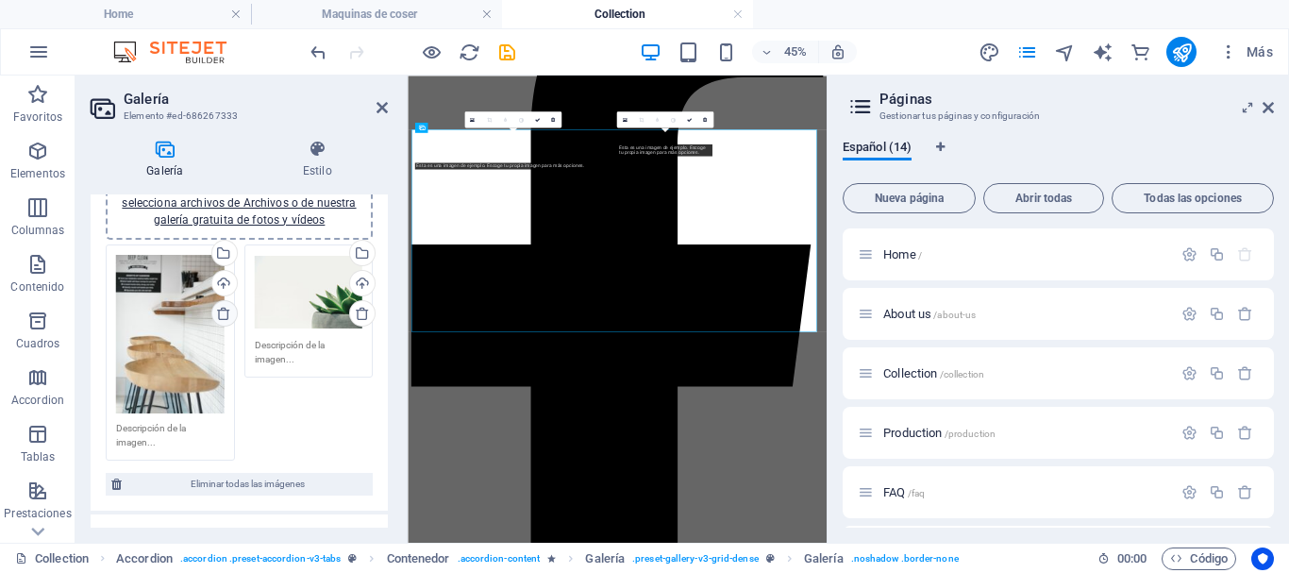
click at [226, 311] on icon at bounding box center [223, 313] width 15 height 15
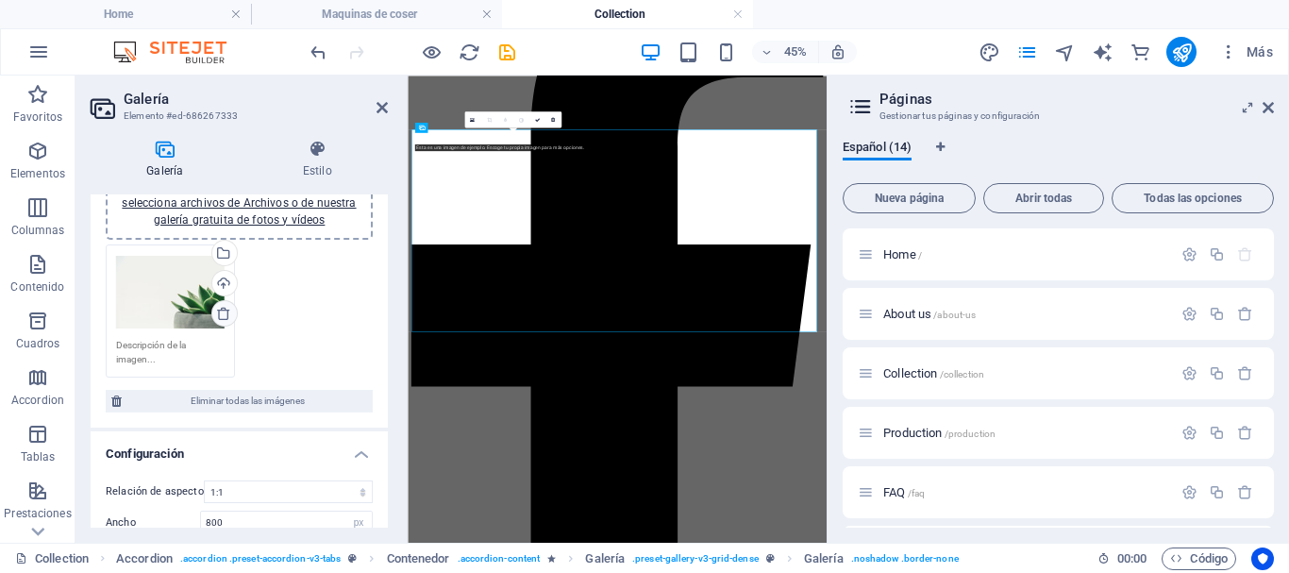
click at [216, 312] on icon at bounding box center [223, 313] width 15 height 15
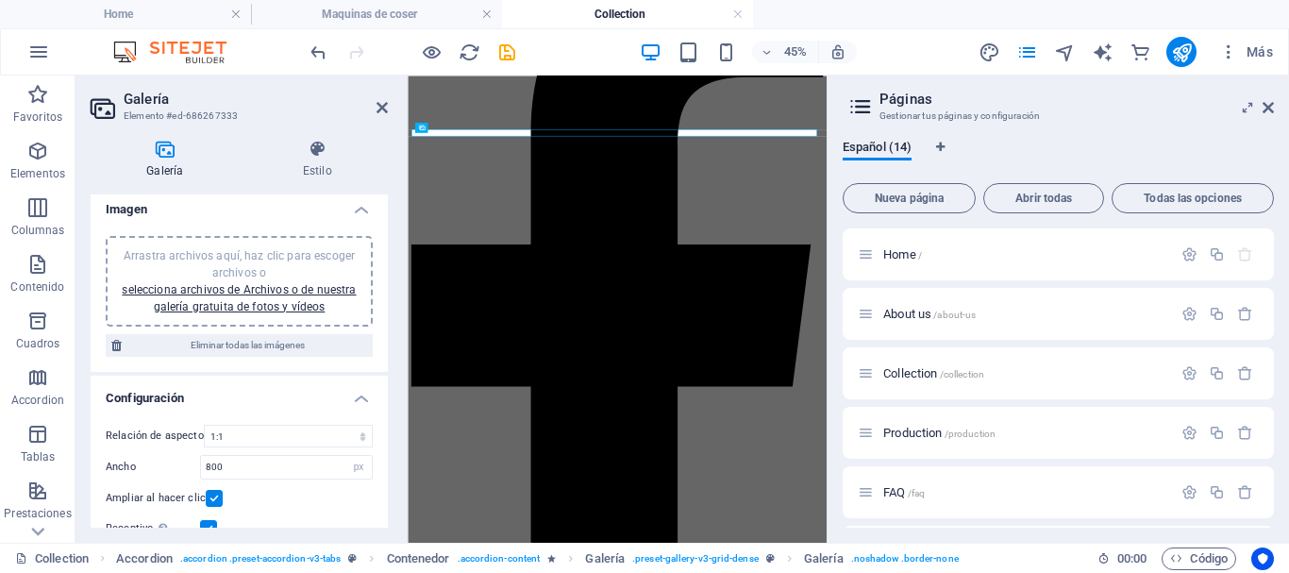
scroll to position [0, 0]
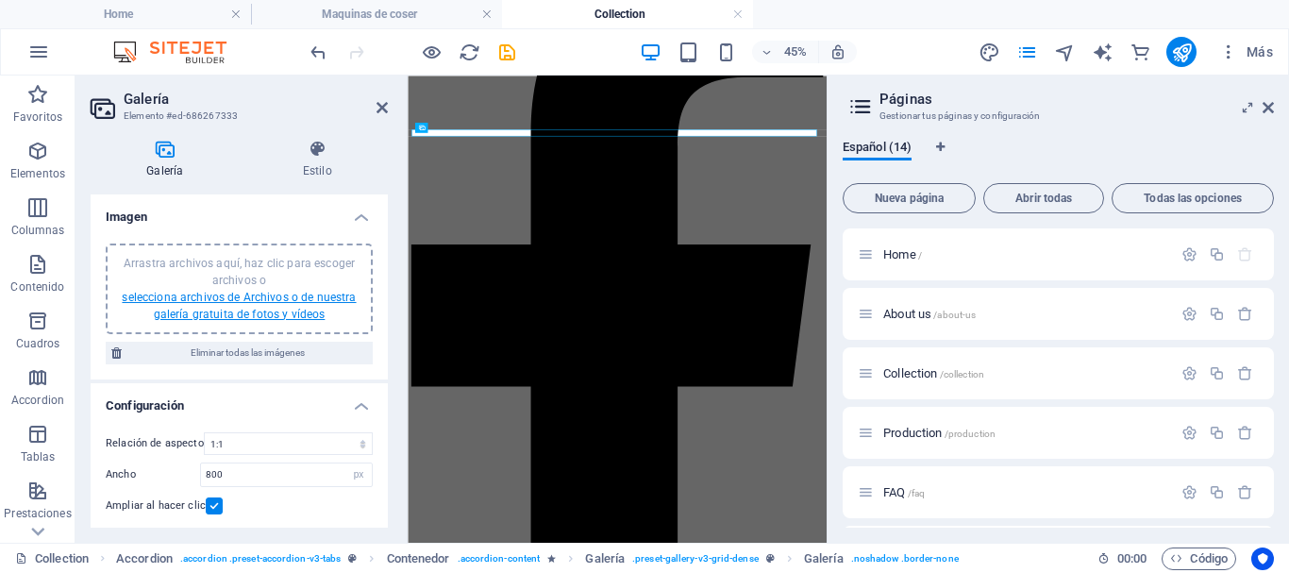
click at [266, 301] on link "selecciona archivos de Archivos o de nuestra galería gratuita de fotos y vídeos" at bounding box center [239, 306] width 234 height 30
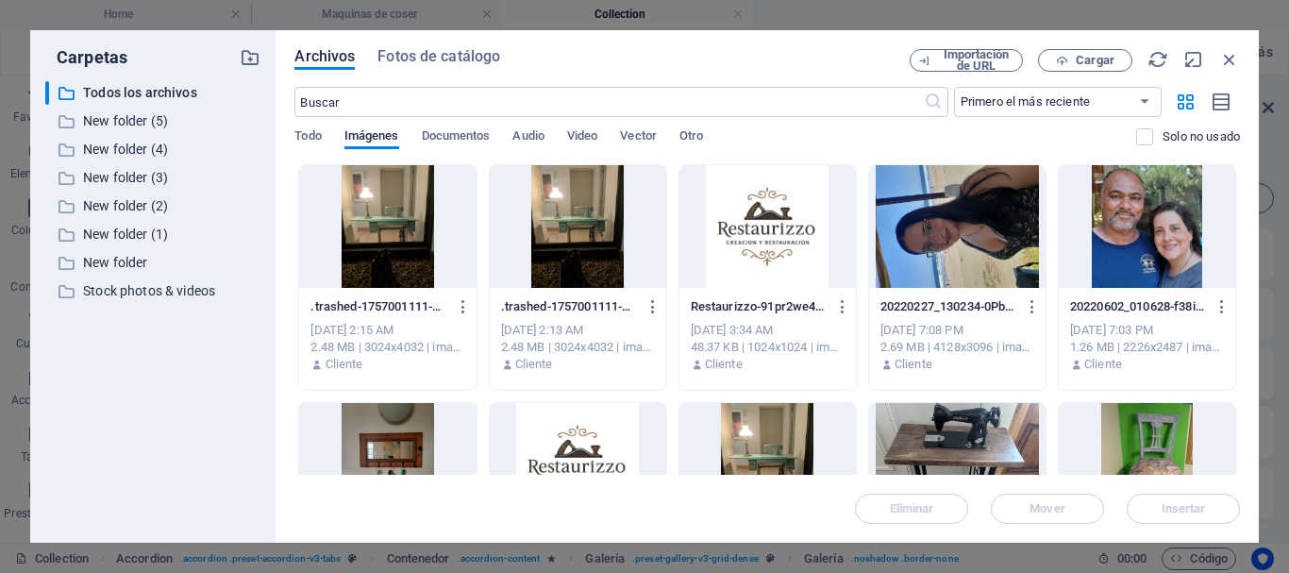
click at [413, 177] on div at bounding box center [387, 226] width 176 height 123
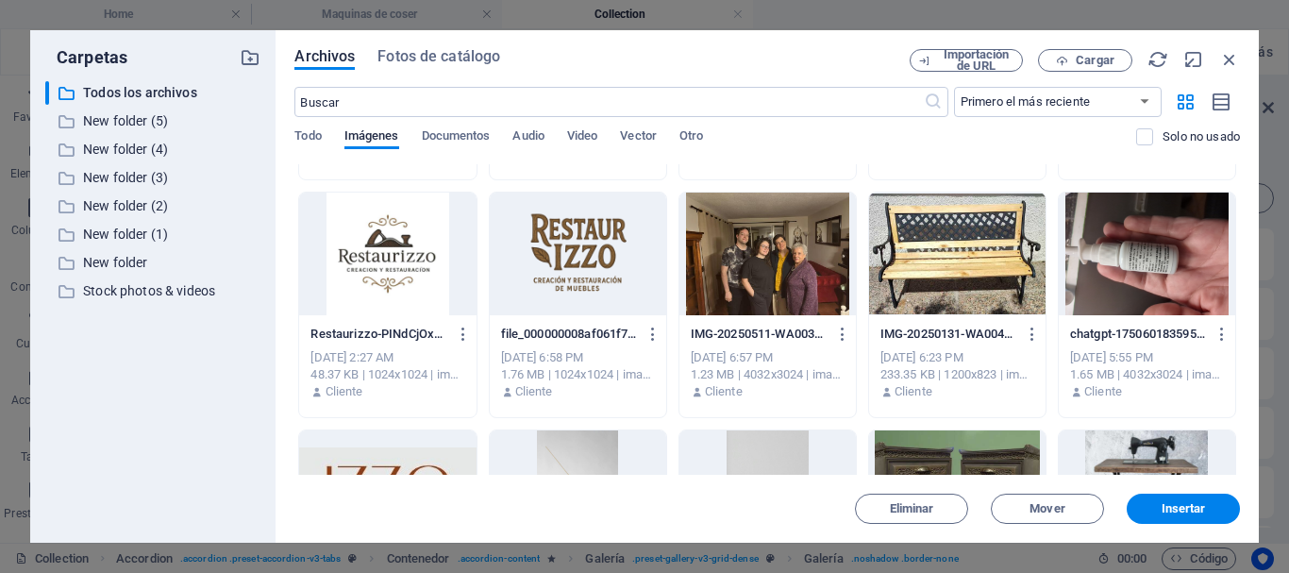
scroll to position [452, 0]
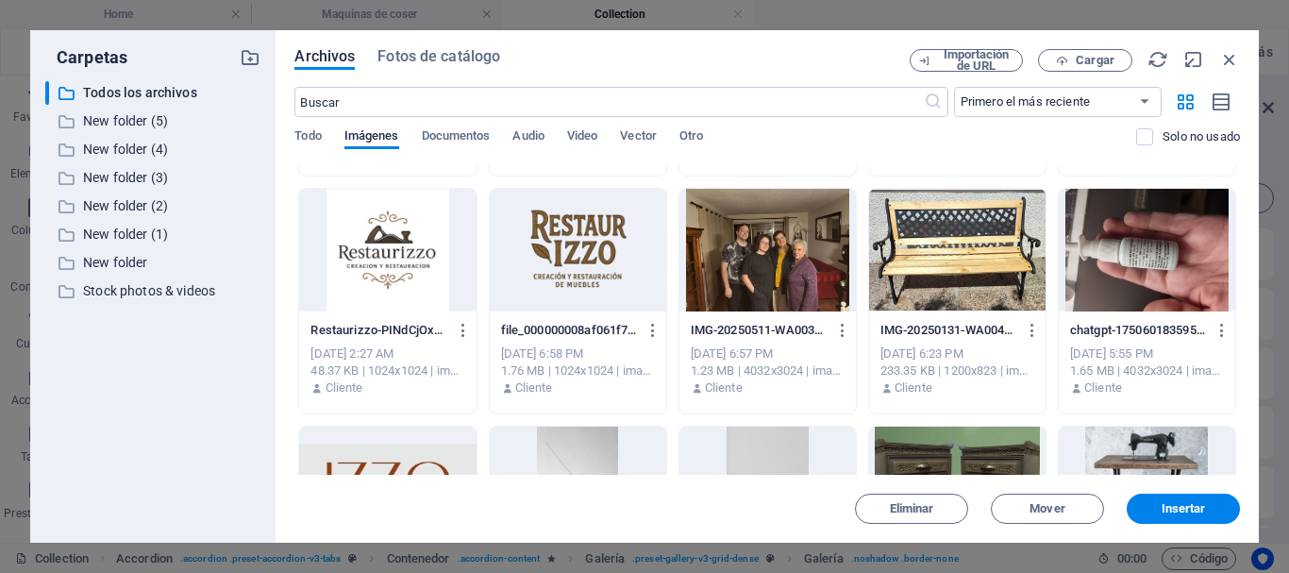
click at [937, 232] on div at bounding box center [957, 250] width 176 height 123
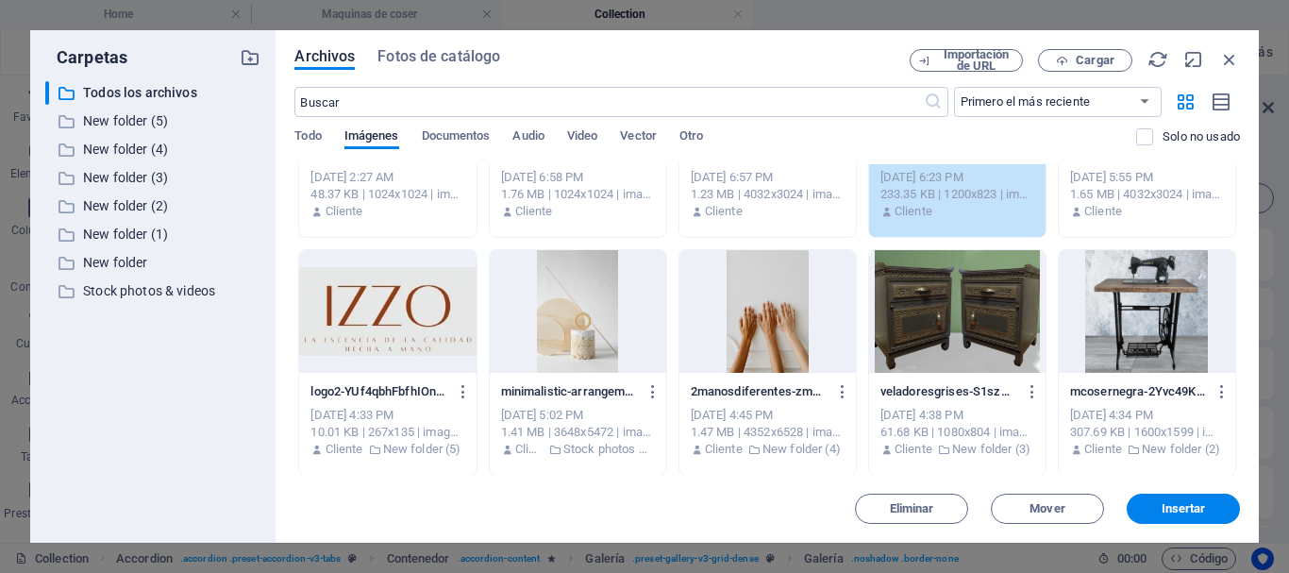
scroll to position [641, 0]
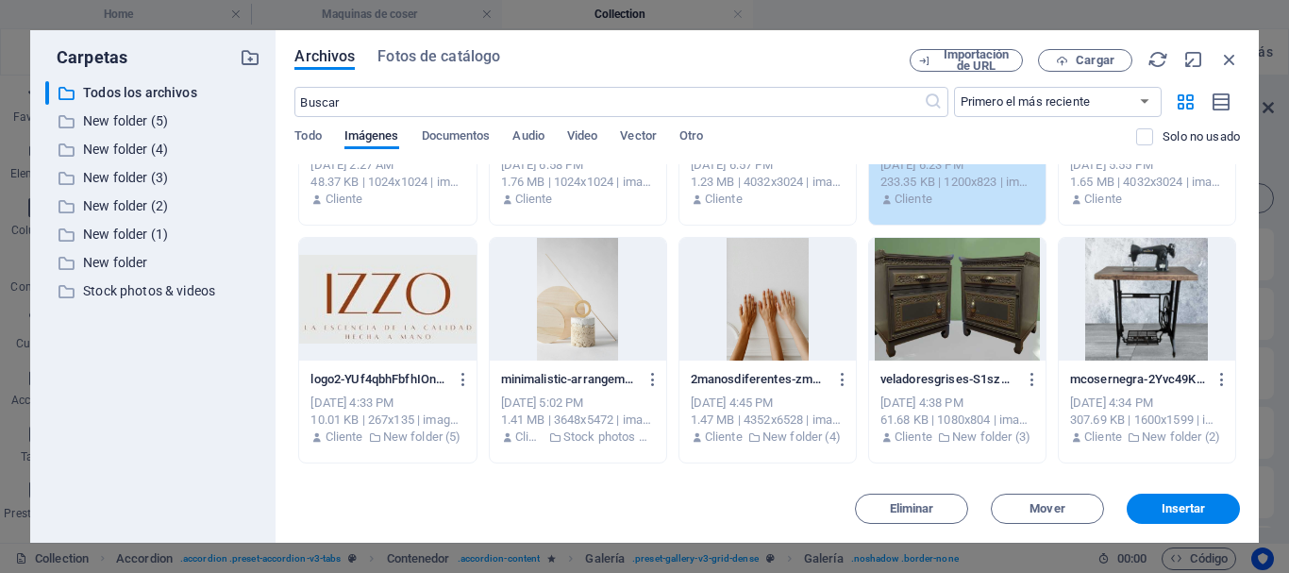
click at [1115, 308] on div at bounding box center [1147, 299] width 176 height 123
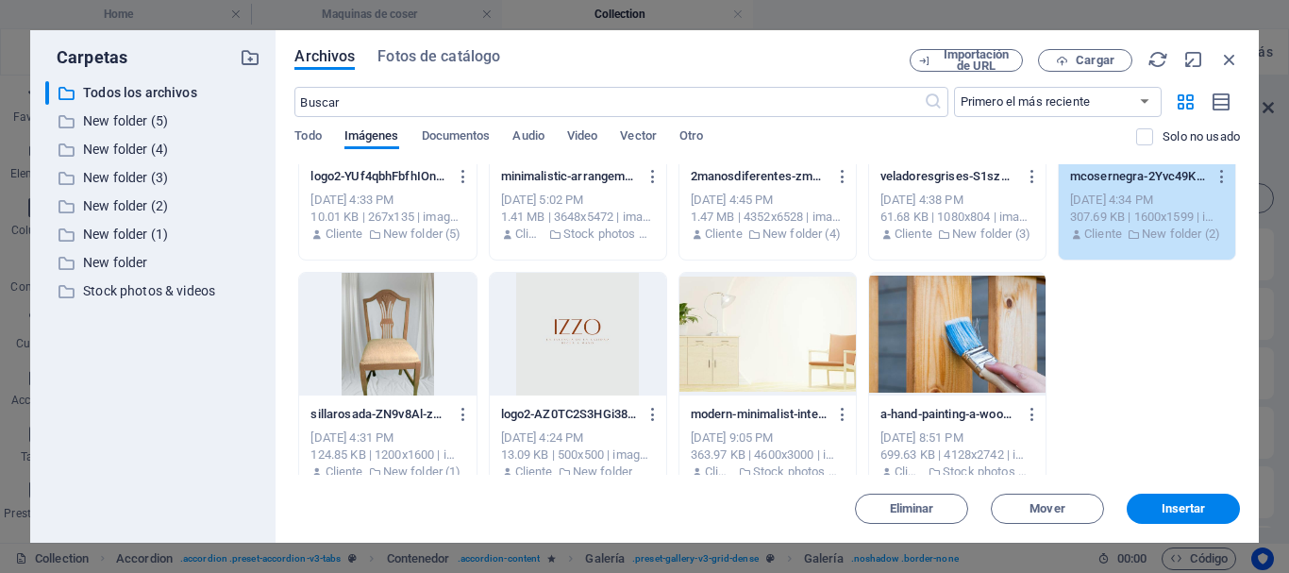
scroll to position [867, 0]
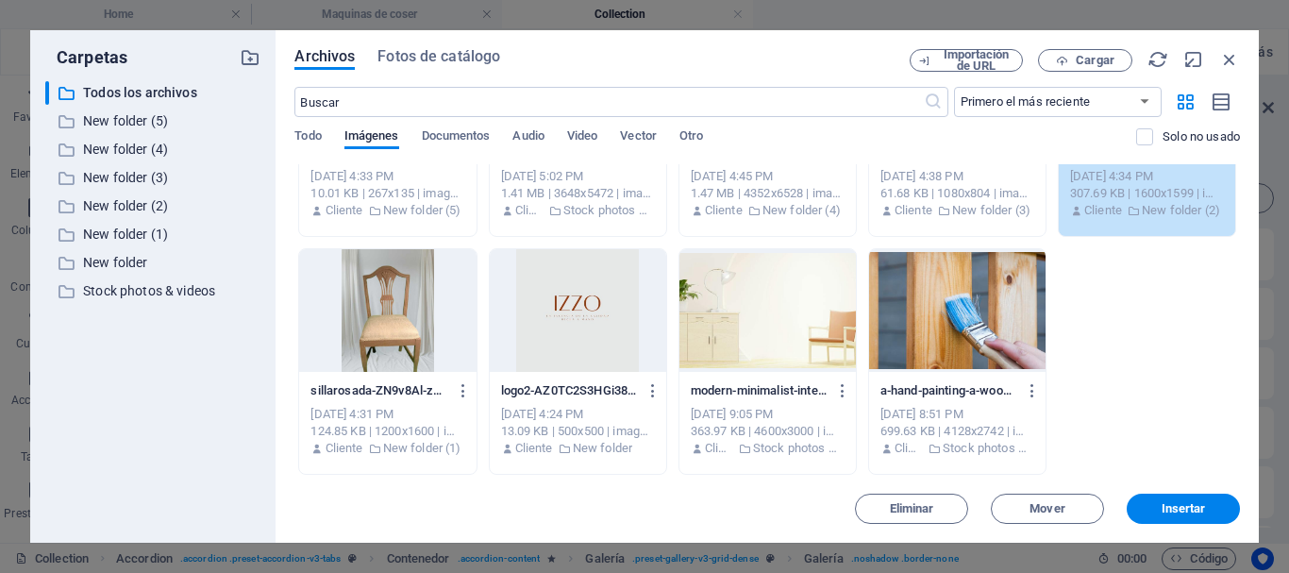
click at [393, 302] on div at bounding box center [387, 310] width 176 height 123
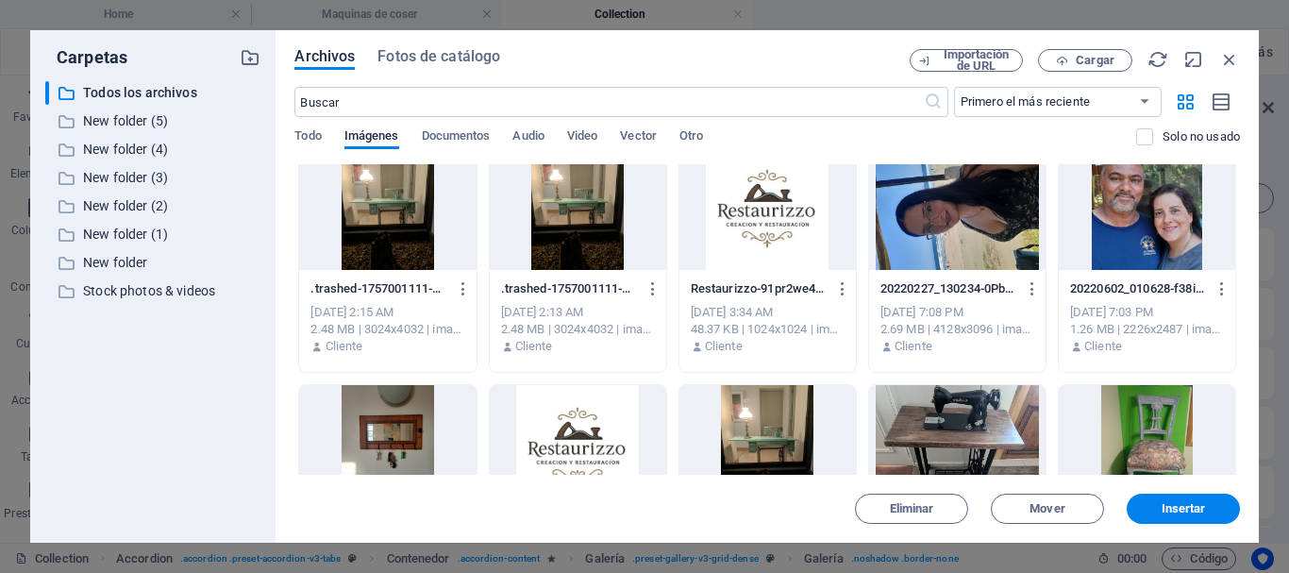
scroll to position [0, 0]
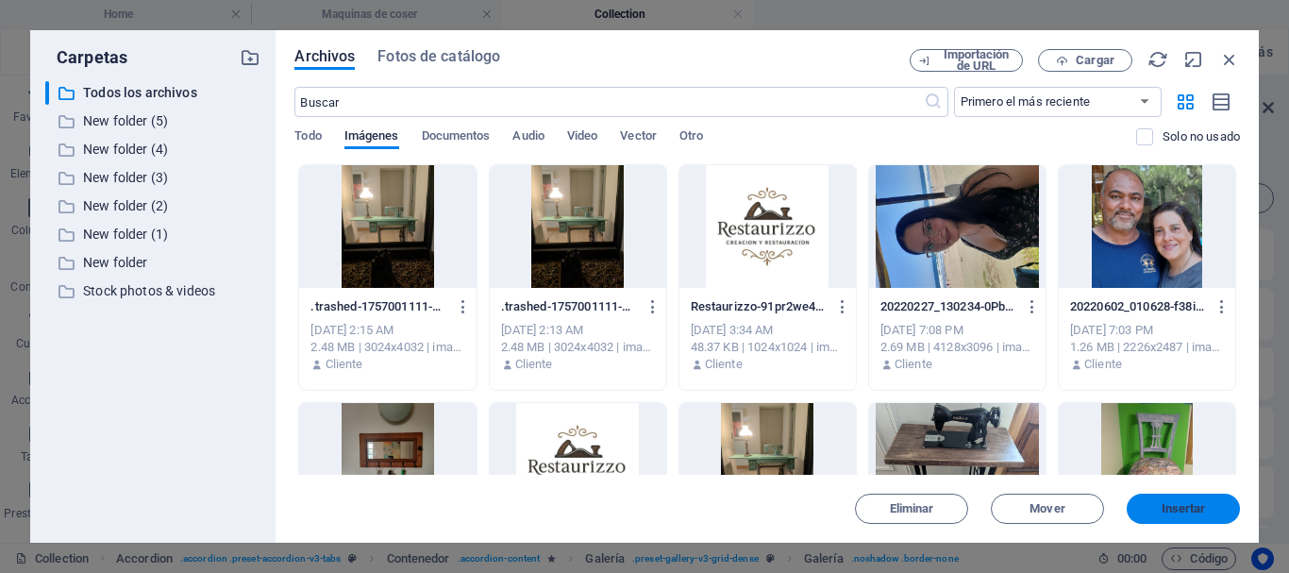
click at [1158, 503] on span "Insertar" at bounding box center [1183, 508] width 98 height 11
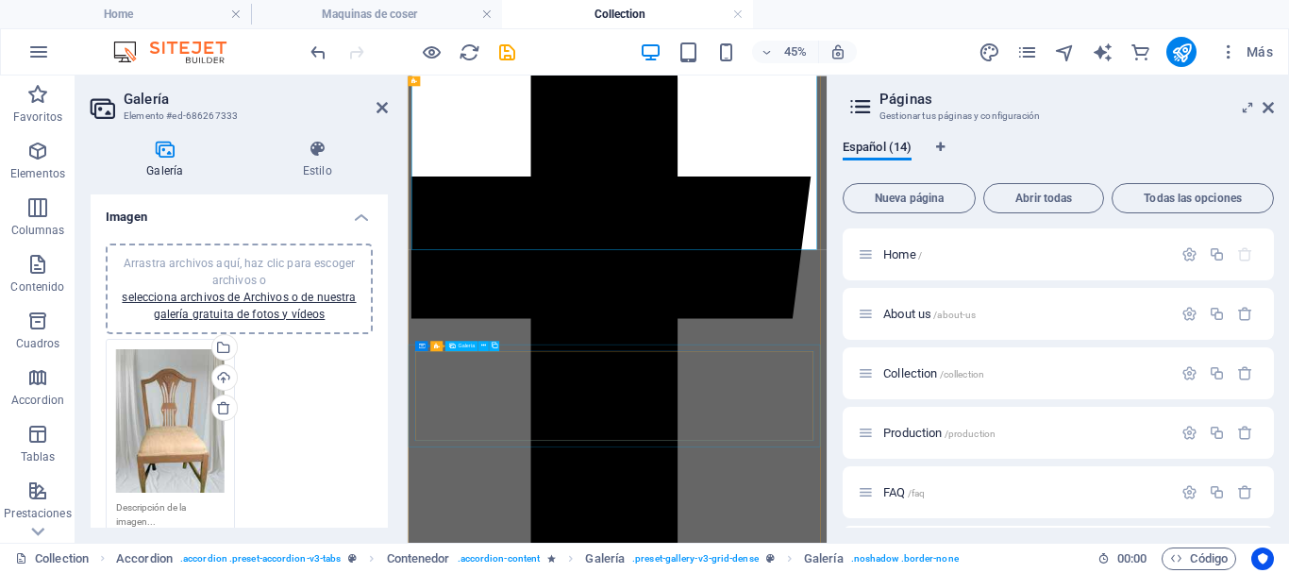
scroll to position [723, 0]
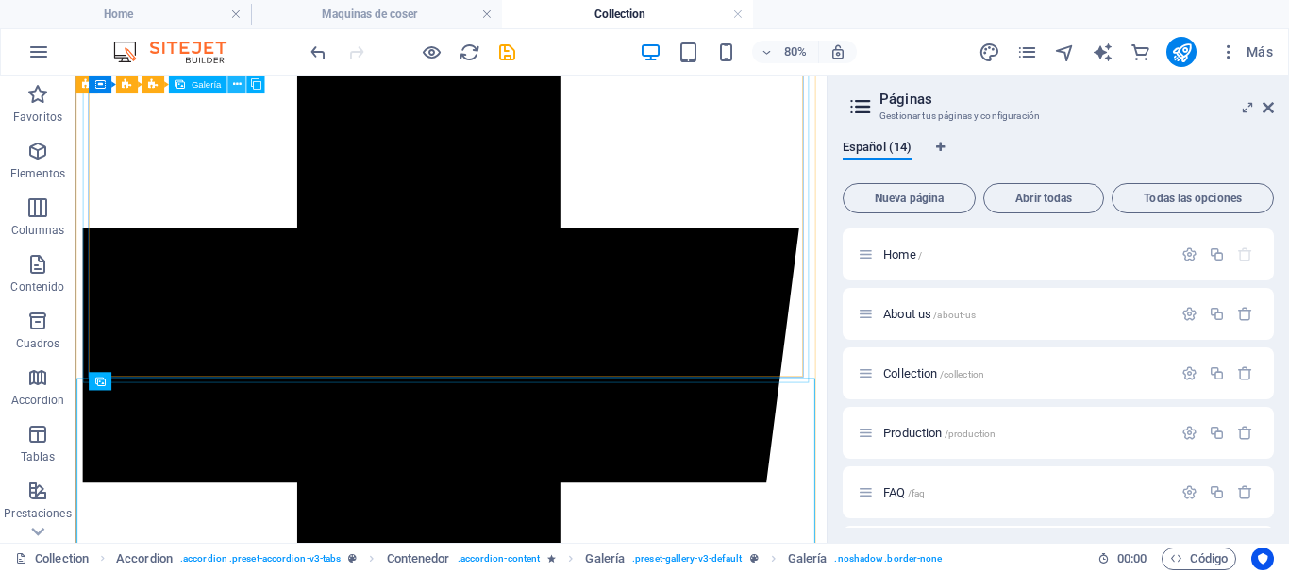
click at [239, 82] on icon at bounding box center [236, 84] width 8 height 16
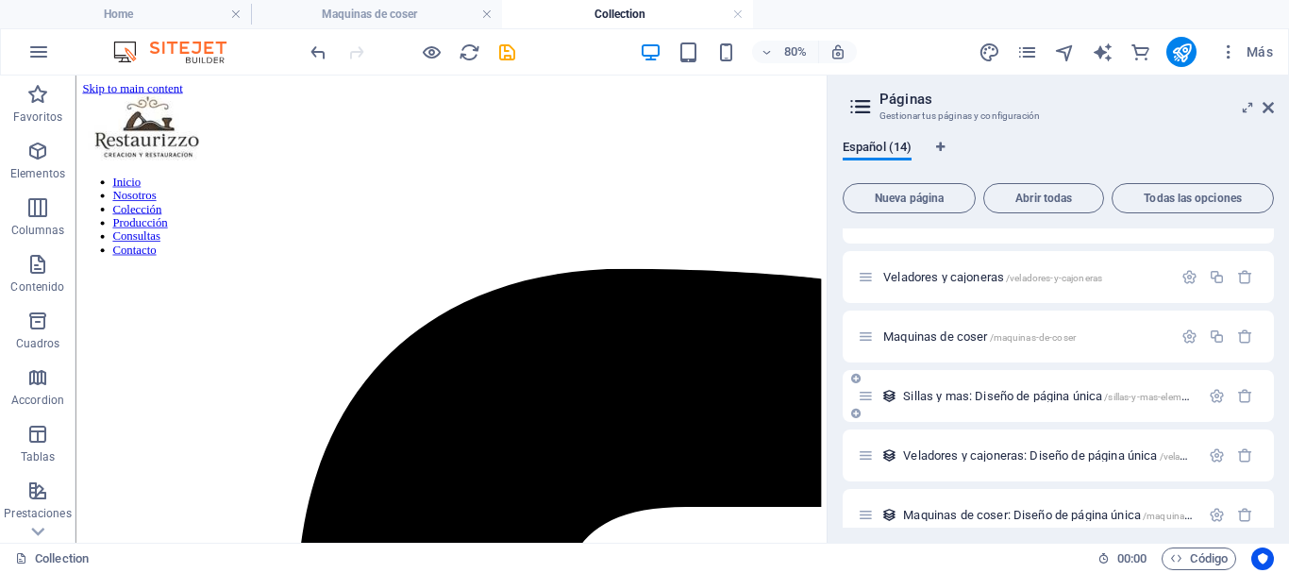
scroll to position [533, 0]
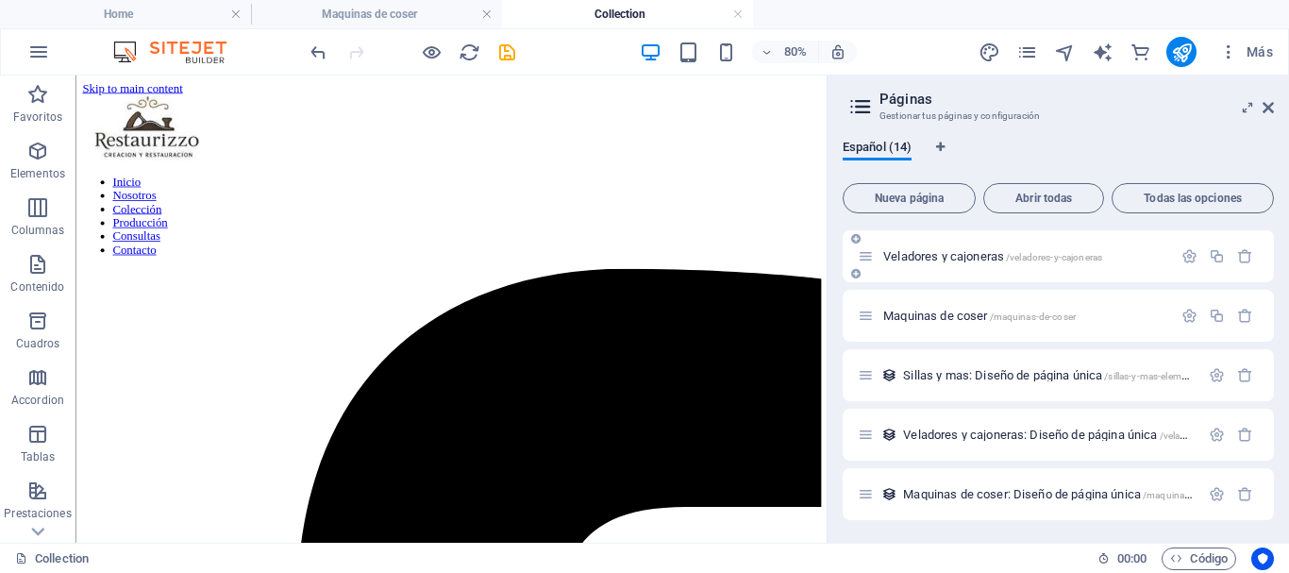
click at [908, 255] on span "Veladores y cajoneras /veladores-y-cajoneras" at bounding box center [992, 256] width 219 height 14
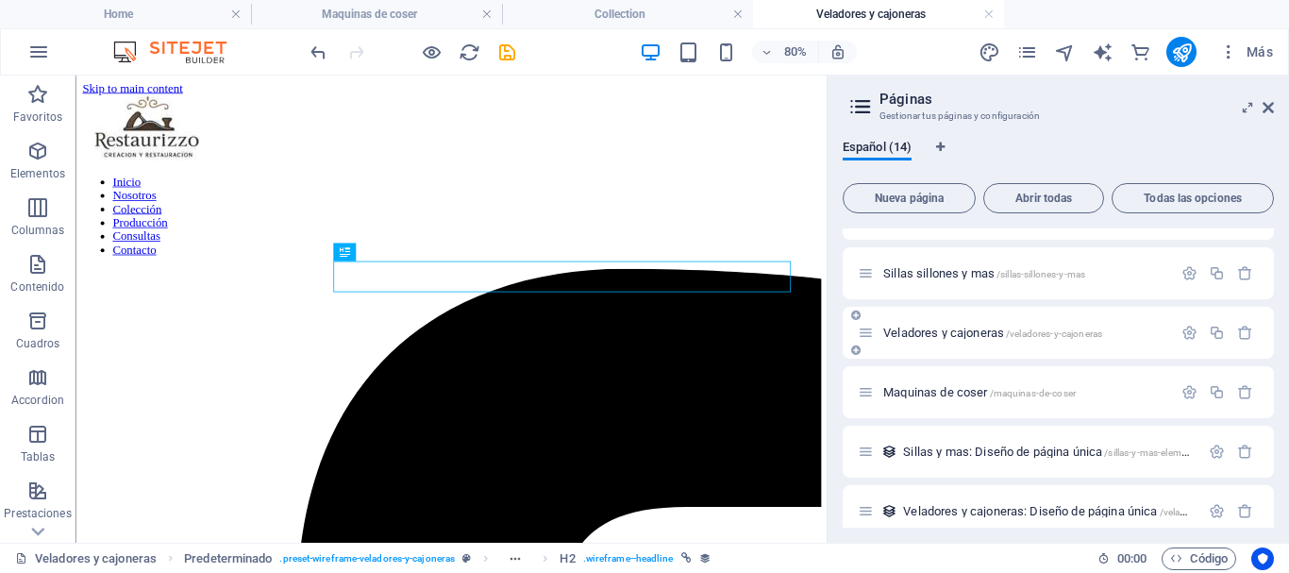
scroll to position [0, 0]
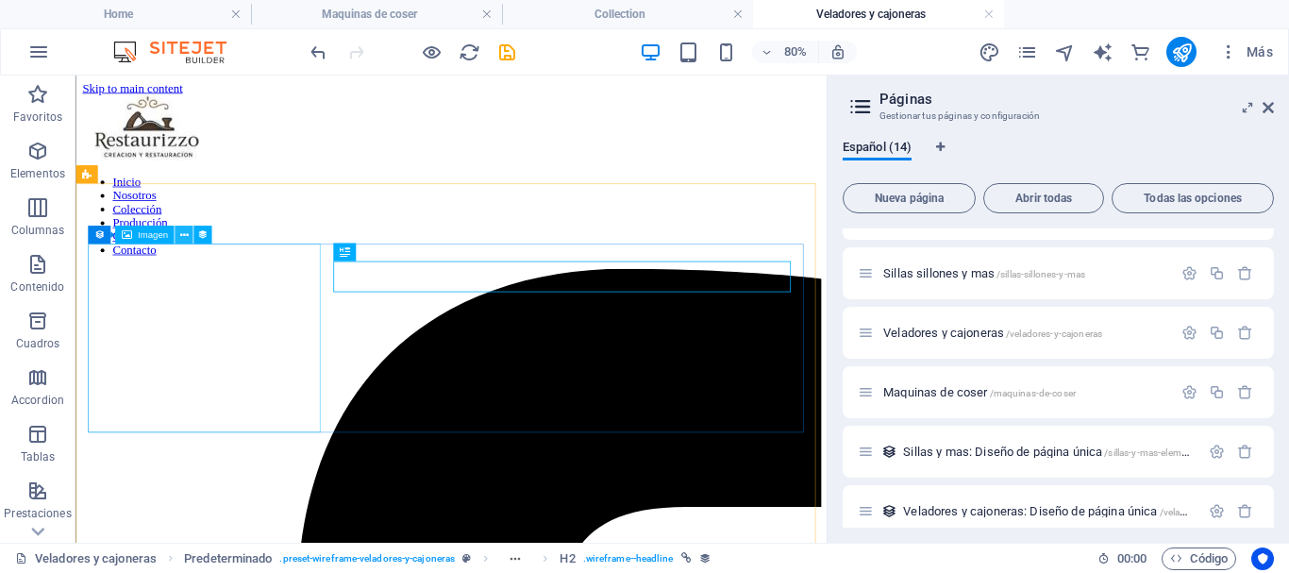
click at [184, 238] on icon at bounding box center [183, 235] width 8 height 16
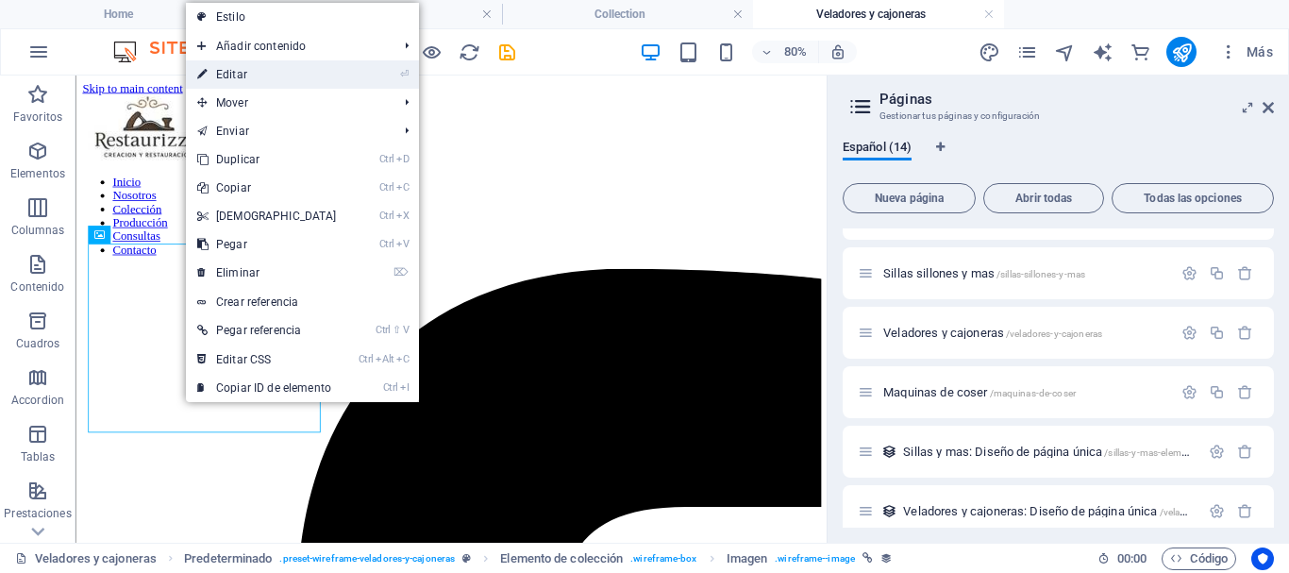
click at [232, 72] on link "⏎ Editar" at bounding box center [267, 74] width 162 height 28
select select "px"
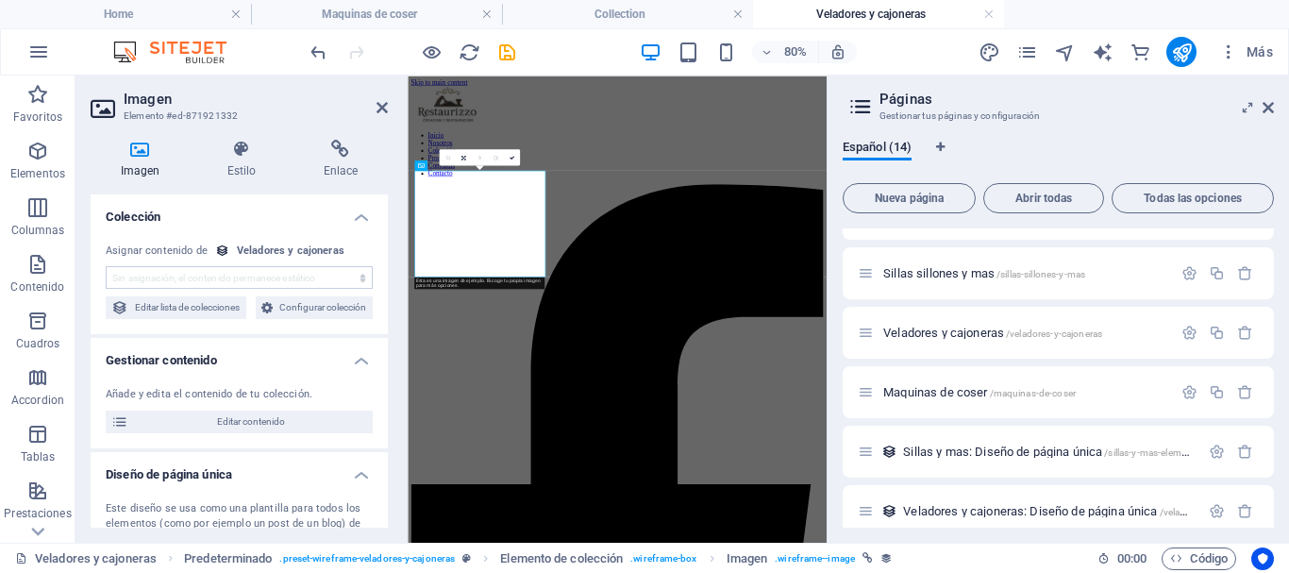
select select "image"
click at [142, 149] on icon at bounding box center [140, 149] width 99 height 19
click at [143, 151] on icon at bounding box center [140, 149] width 99 height 19
click at [378, 109] on icon at bounding box center [382, 107] width 11 height 15
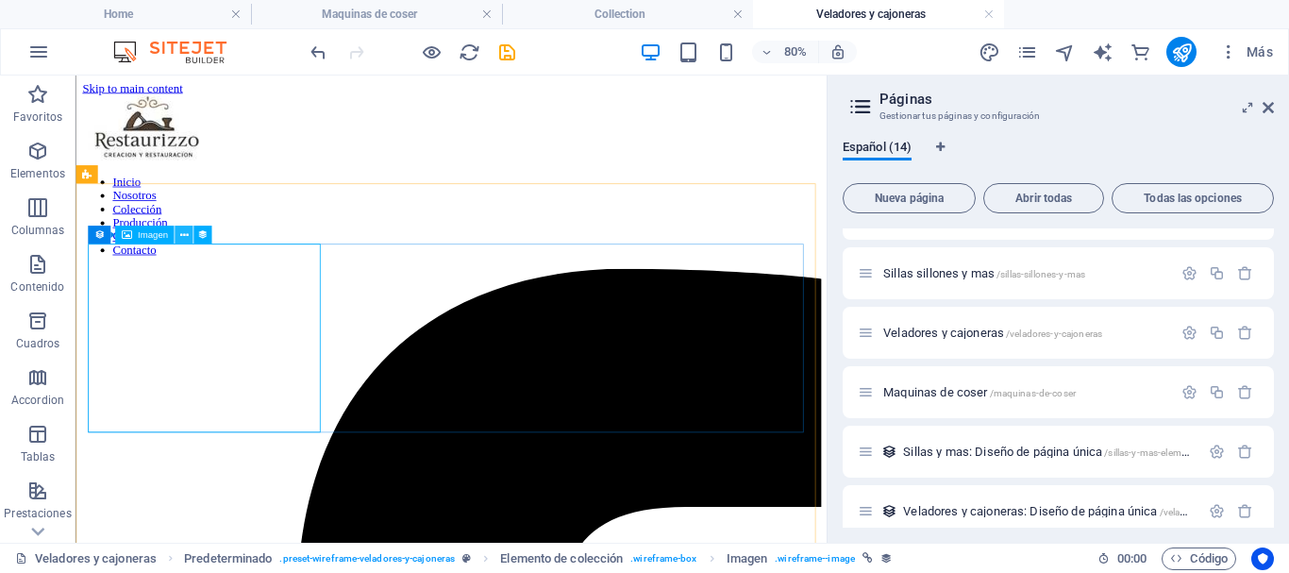
click at [180, 238] on icon at bounding box center [183, 235] width 8 height 16
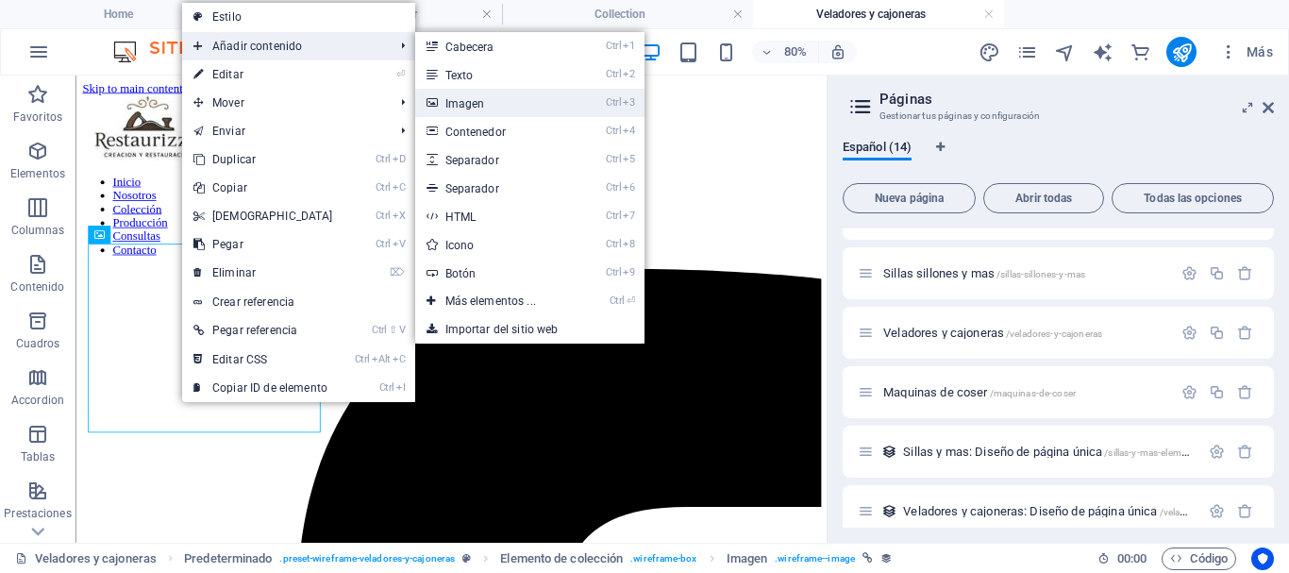
click at [462, 104] on link "Ctrl 3 Imagen" at bounding box center [494, 103] width 159 height 28
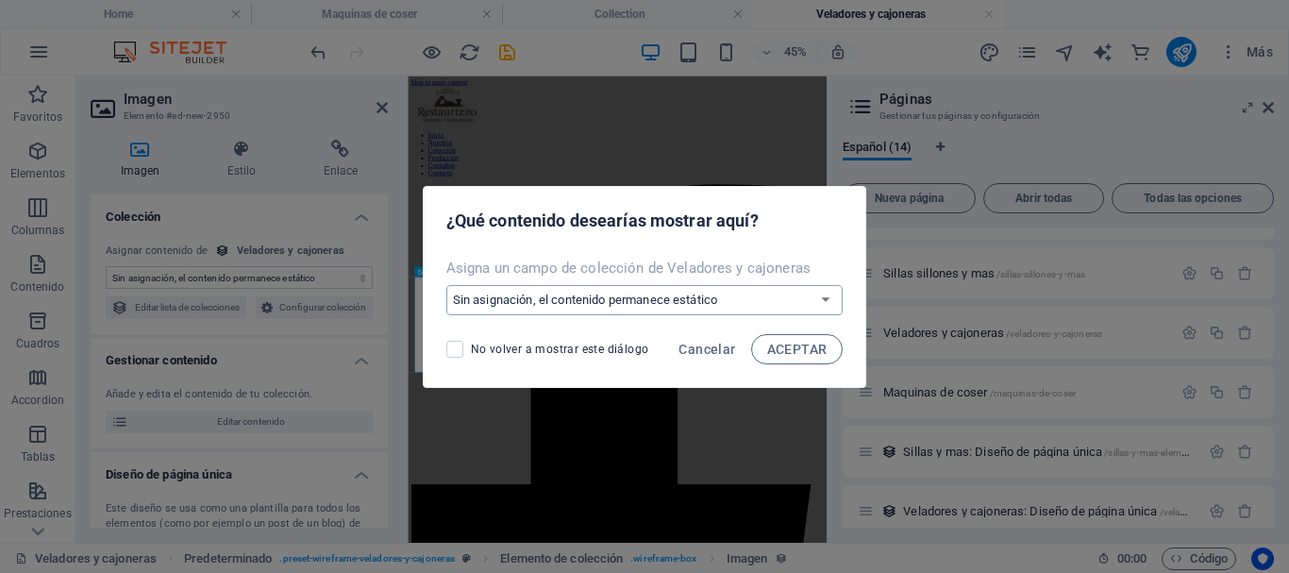
click at [718, 301] on select "Sin asignación, el contenido permanece estático Crear un campo nuevo Creado a l…" at bounding box center [644, 300] width 397 height 30
select select "image"
click at [447, 285] on select "Sin asignación, el contenido permanece estático Crear un campo nuevo Creado a l…" at bounding box center [644, 300] width 397 height 30
click at [785, 342] on span "ACEPTAR" at bounding box center [797, 349] width 60 height 15
select select "image"
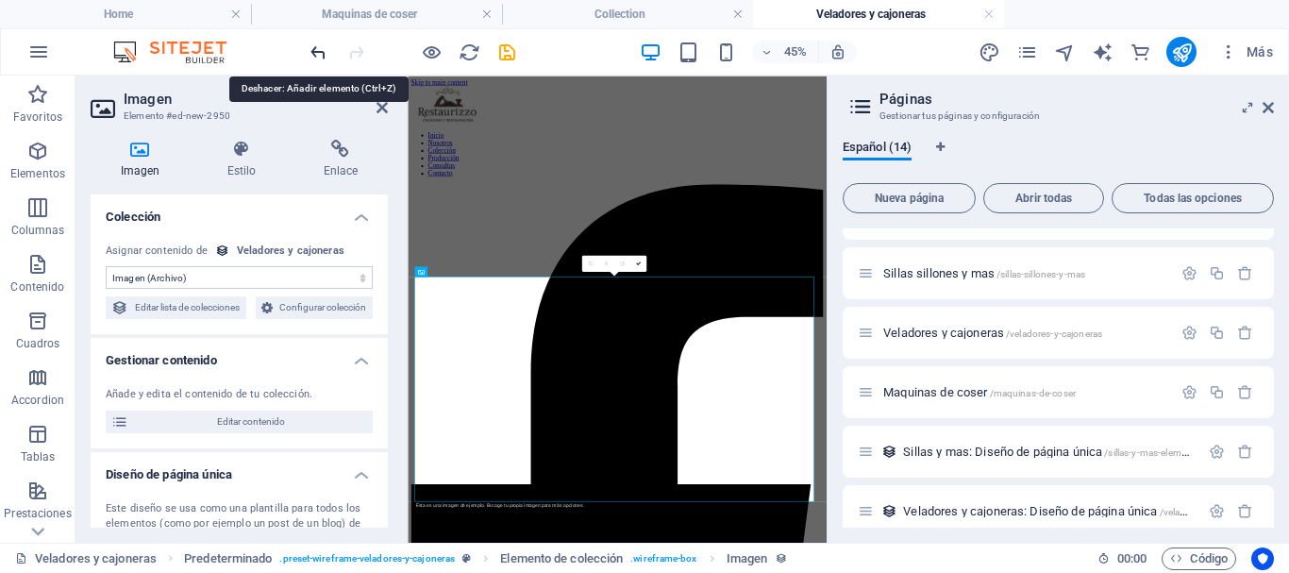
click at [326, 52] on icon "undo" at bounding box center [319, 53] width 22 height 22
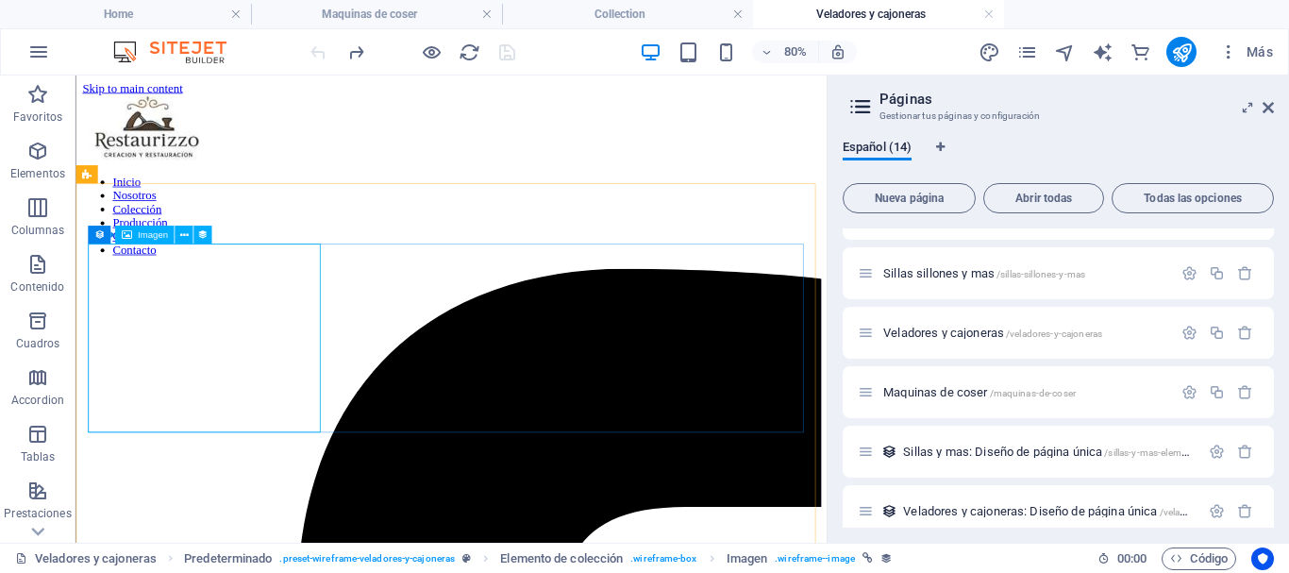
click at [143, 237] on span "Imagen" at bounding box center [153, 234] width 30 height 9
click at [180, 238] on icon at bounding box center [183, 235] width 8 height 16
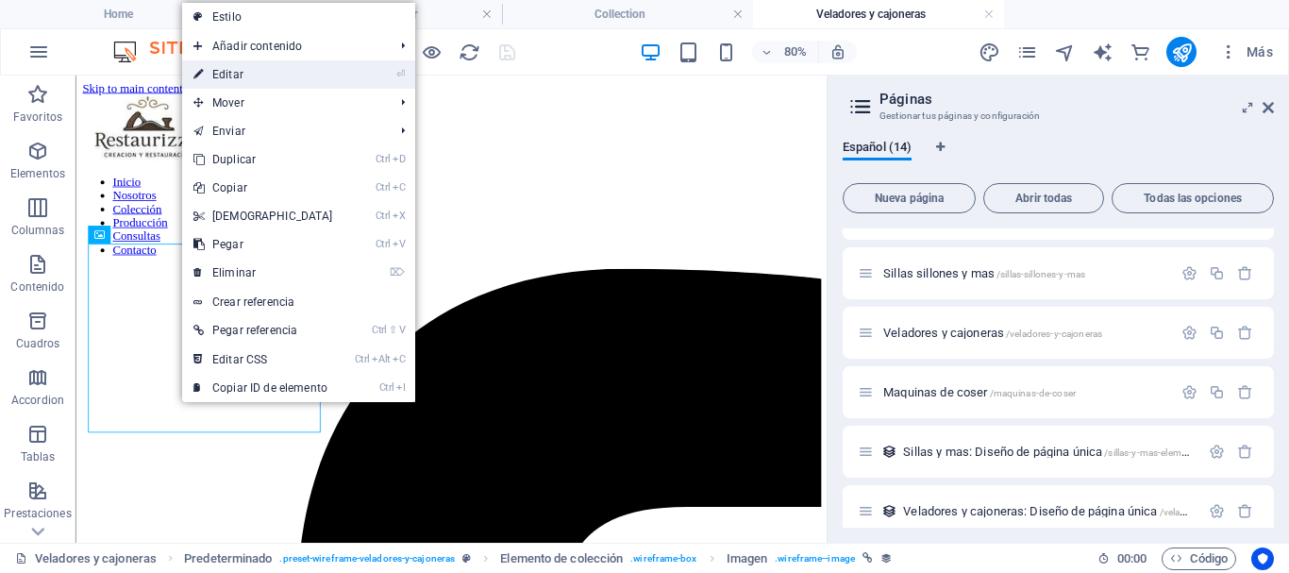
click at [220, 75] on link "⏎ Editar" at bounding box center [263, 74] width 162 height 28
select select "image"
select select "px"
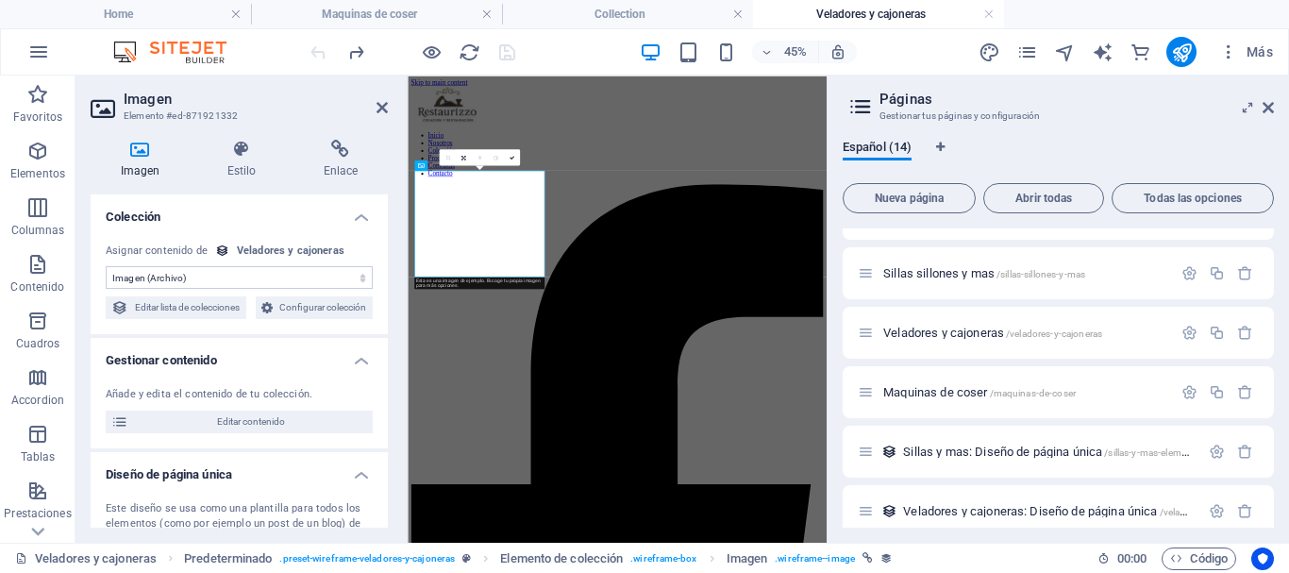
click at [143, 150] on icon at bounding box center [140, 149] width 99 height 19
click at [207, 284] on select "Sin asignación, el contenido permanece estático Creado a las (Fecha) Actualizad…" at bounding box center [239, 277] width 267 height 23
click at [106, 266] on select "Sin asignación, el contenido permanece estático Creado a las (Fecha) Actualizad…" at bounding box center [239, 277] width 267 height 23
click at [147, 277] on select "Sin asignación, el contenido permanece estático Creado a las (Fecha) Actualizad…" at bounding box center [239, 277] width 267 height 23
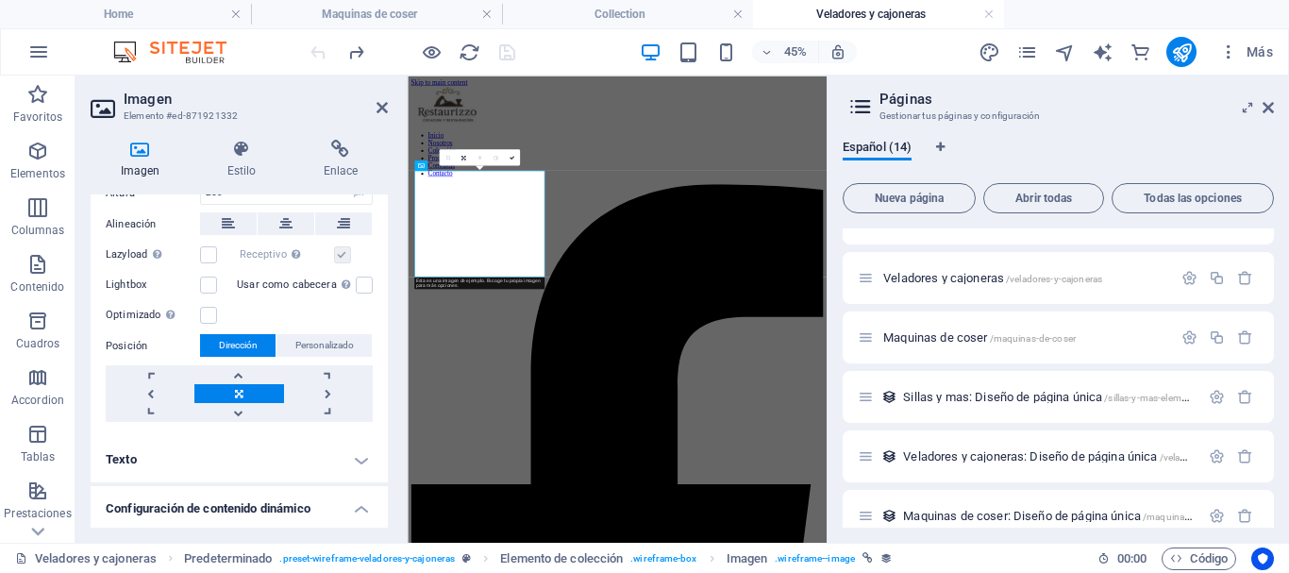
scroll to position [533, 0]
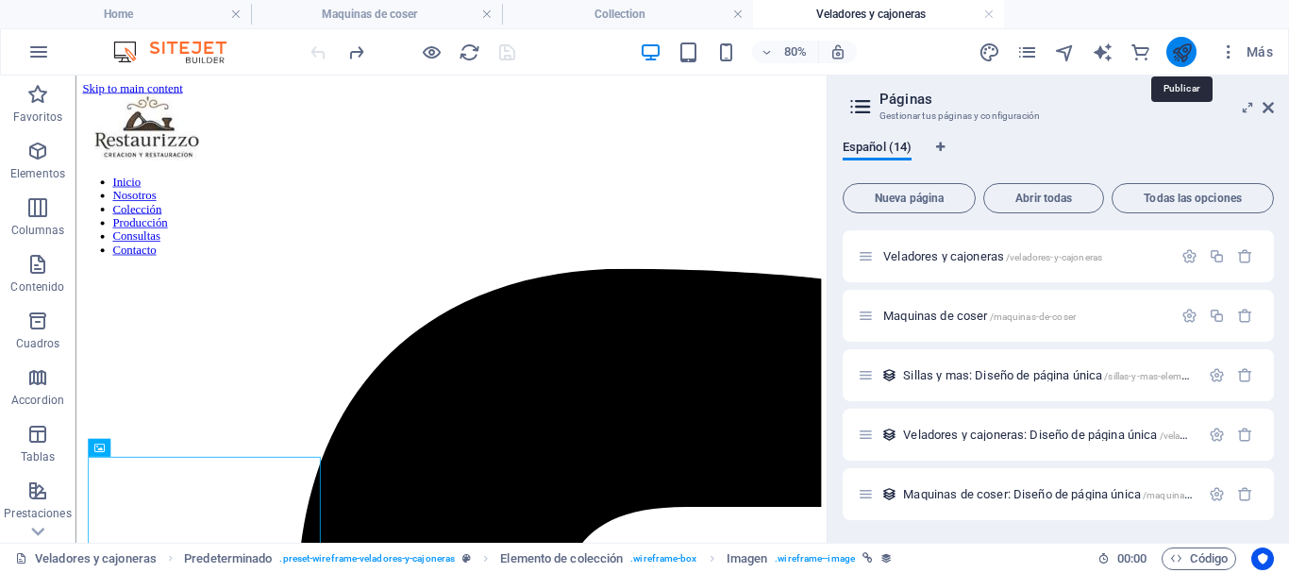
click at [1184, 46] on icon "publish" at bounding box center [1182, 53] width 22 height 22
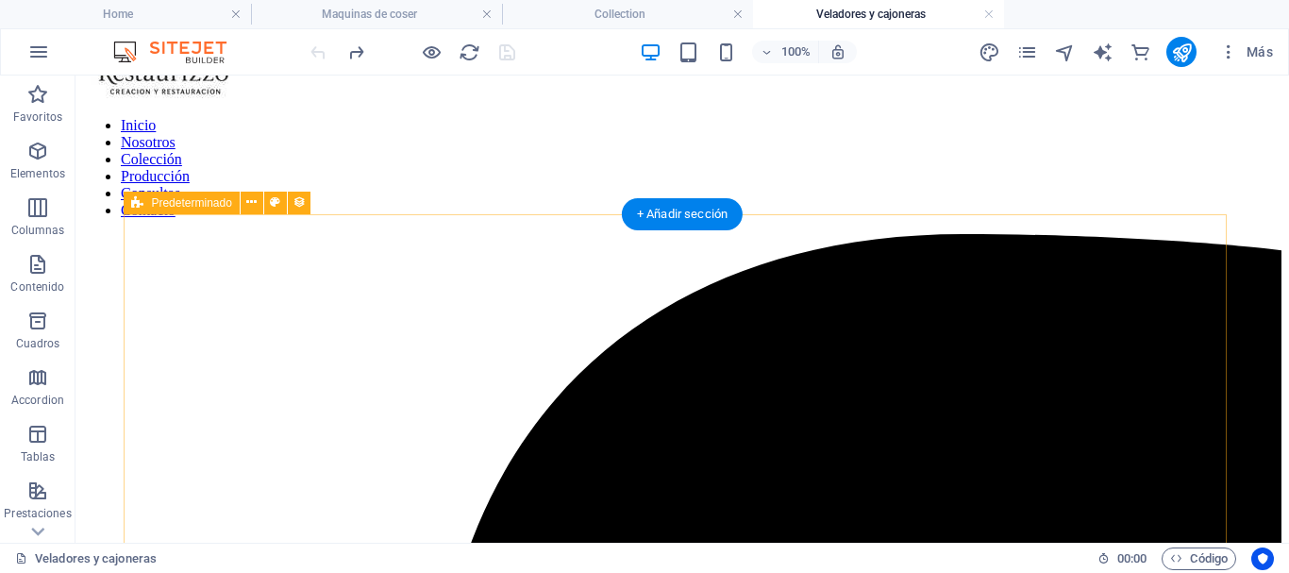
scroll to position [2, 0]
